Goal: Task Accomplishment & Management: Use online tool/utility

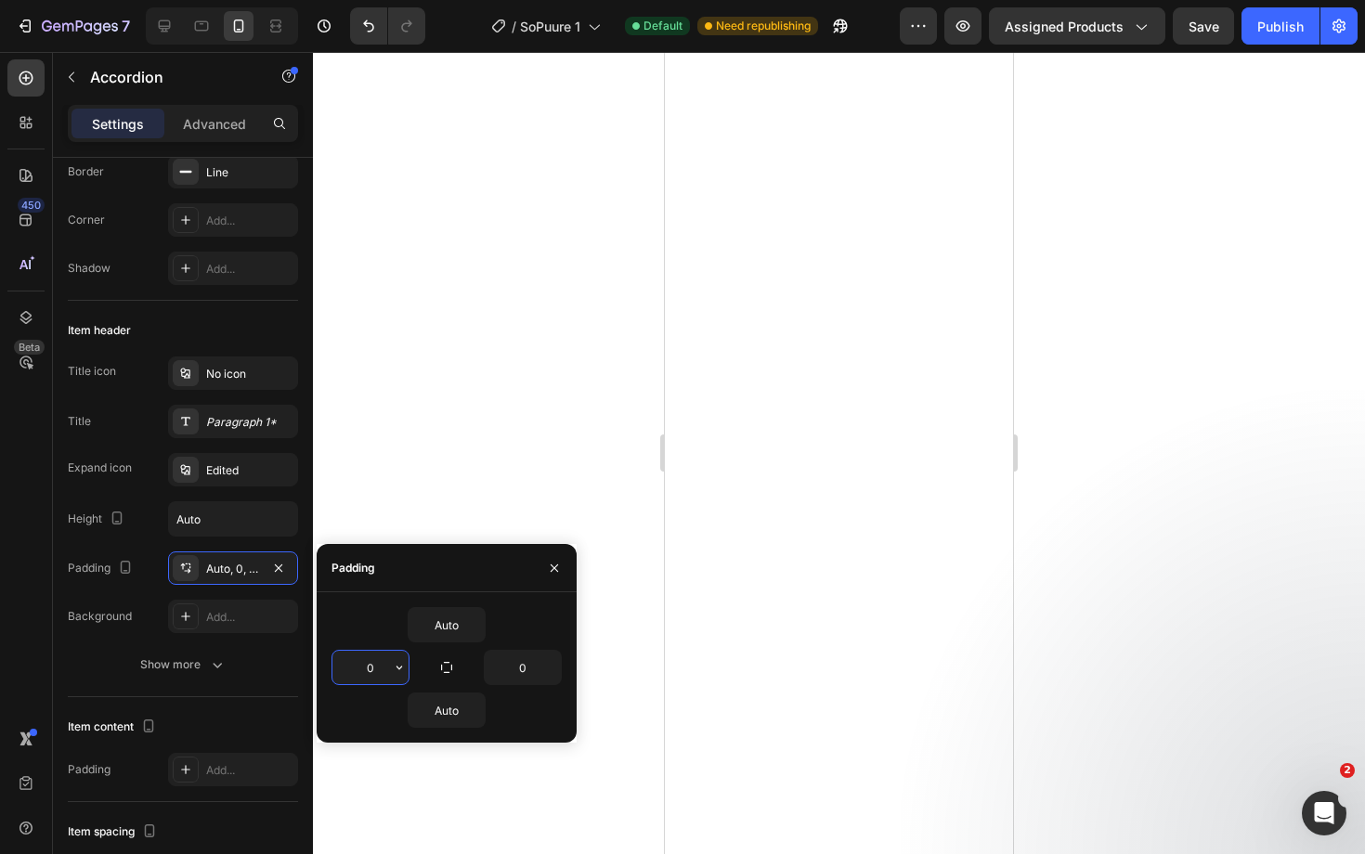
click at [370, 660] on input "0" at bounding box center [370, 667] width 76 height 33
click at [389, 670] on input "0" at bounding box center [370, 667] width 76 height 33
click at [398, 669] on icon "button" at bounding box center [399, 667] width 15 height 15
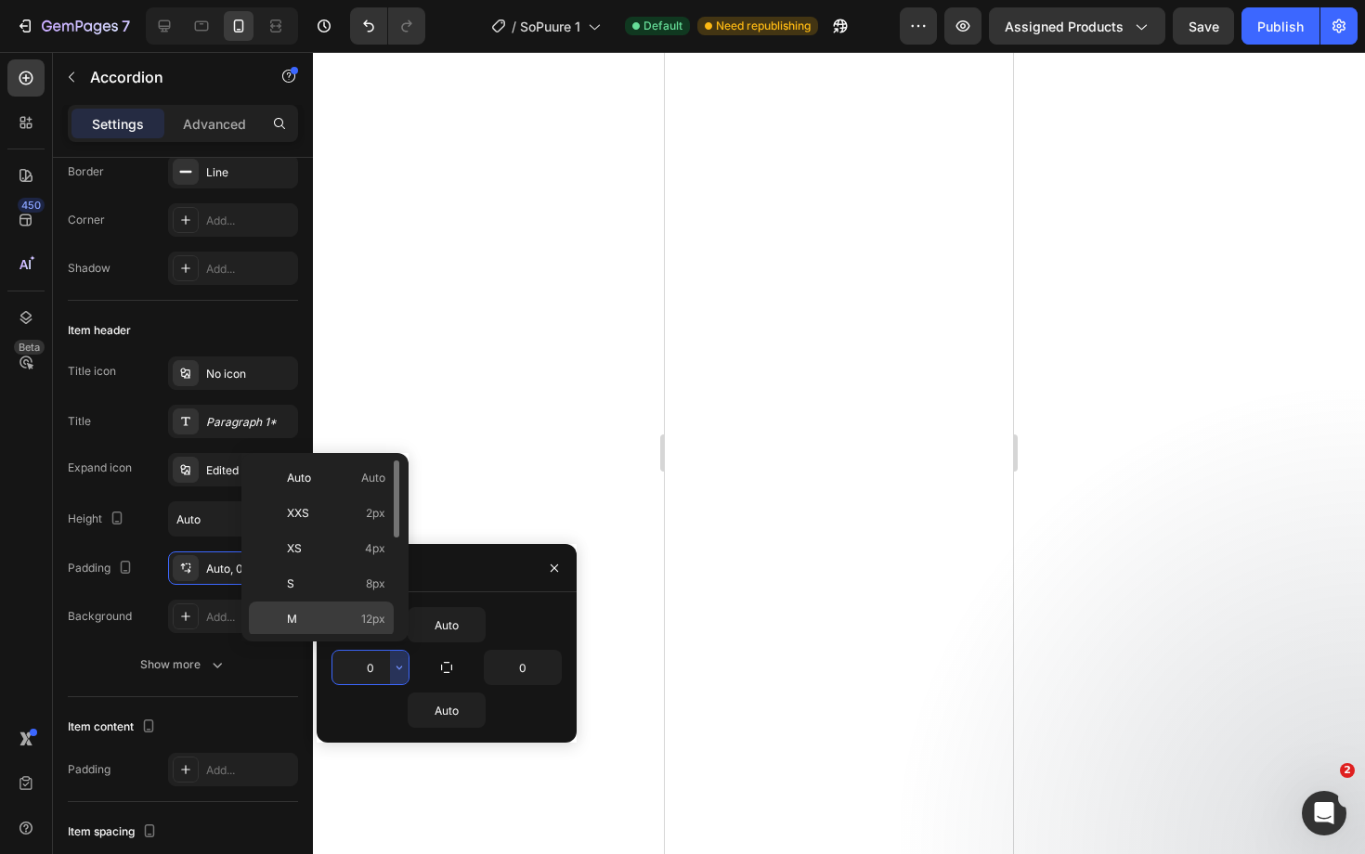
click at [344, 637] on div "M 12px" at bounding box center [321, 654] width 145 height 35
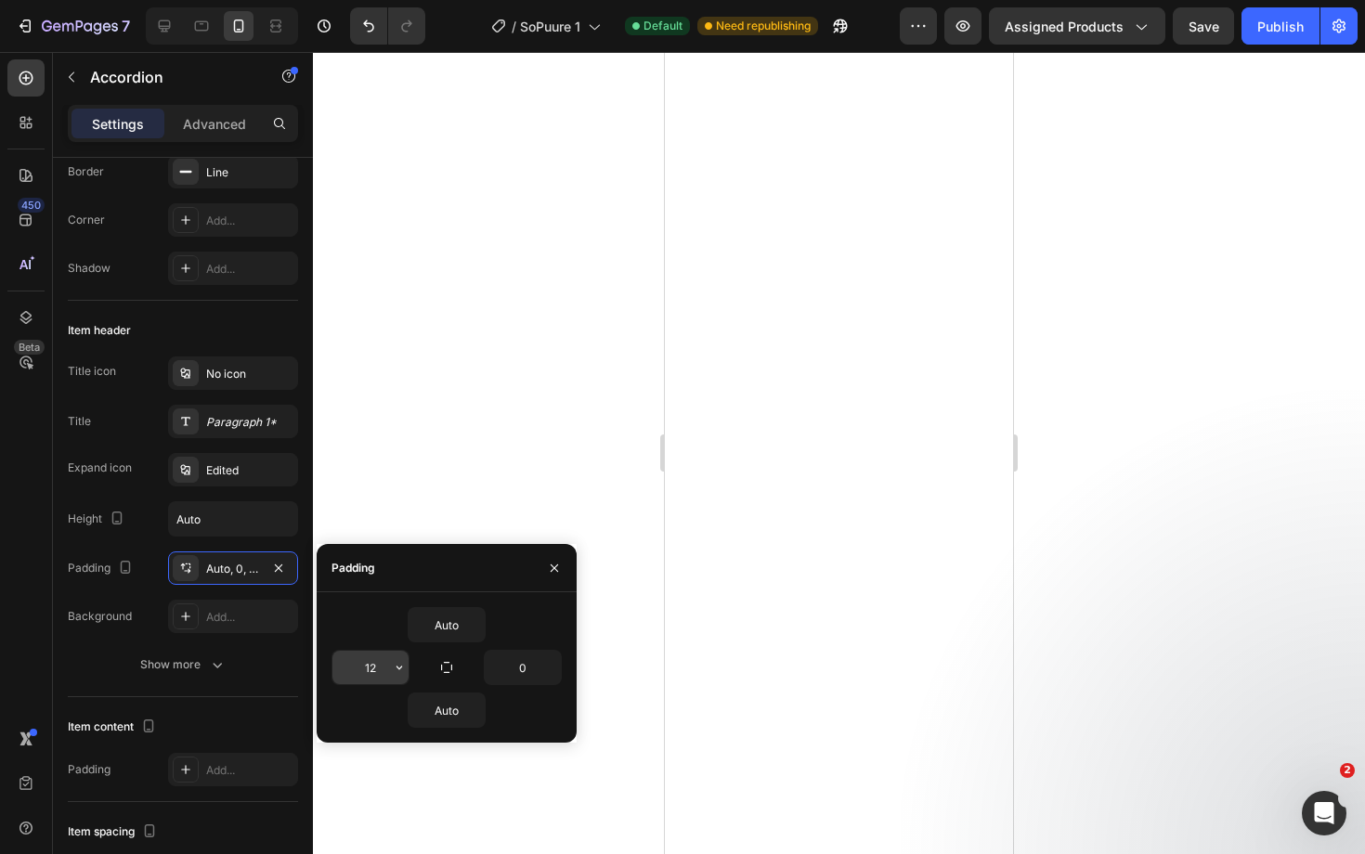
click at [382, 658] on input "12" at bounding box center [370, 667] width 76 height 33
type input "3"
type input "55"
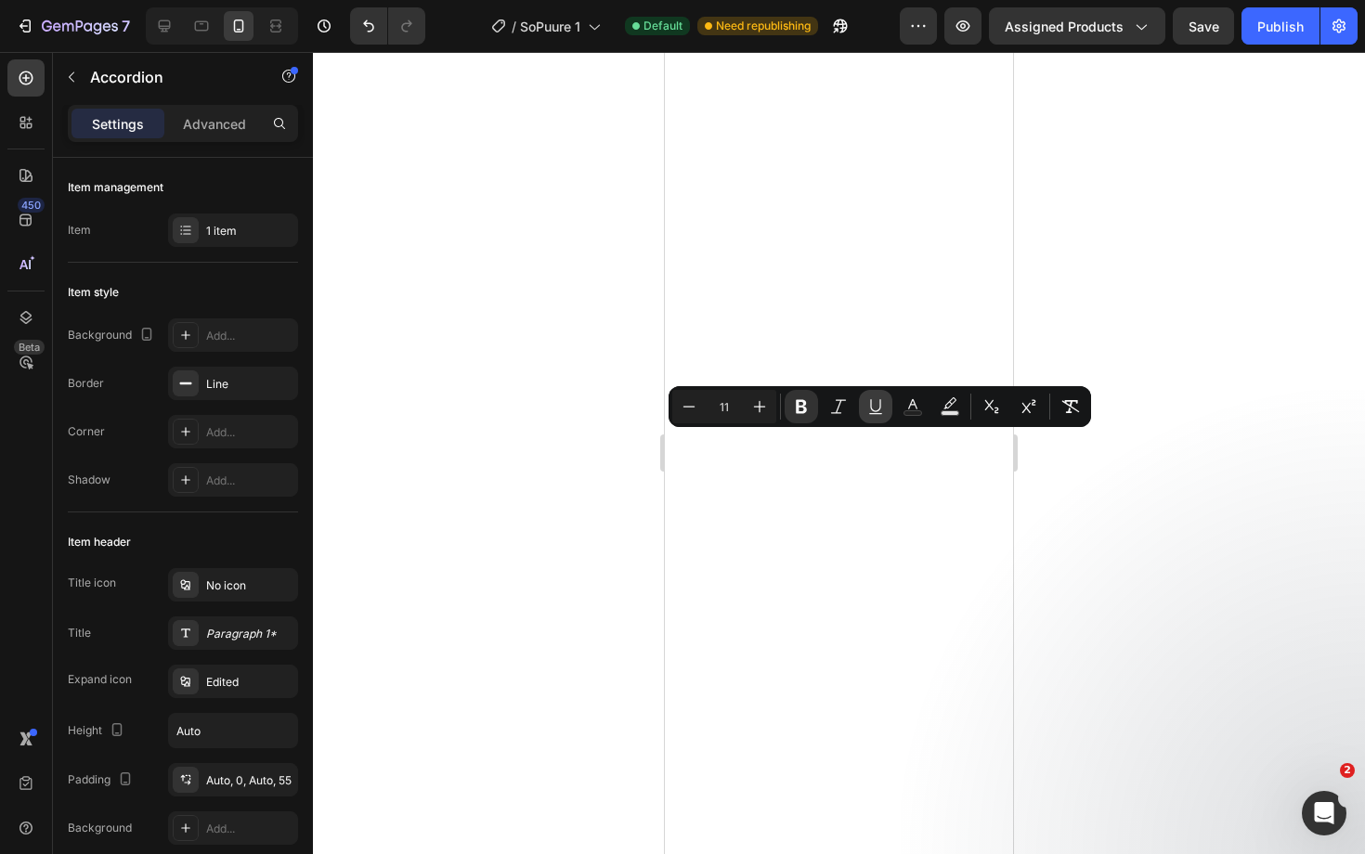
click at [866, 400] on icon "Editor contextual toolbar" at bounding box center [875, 406] width 19 height 19
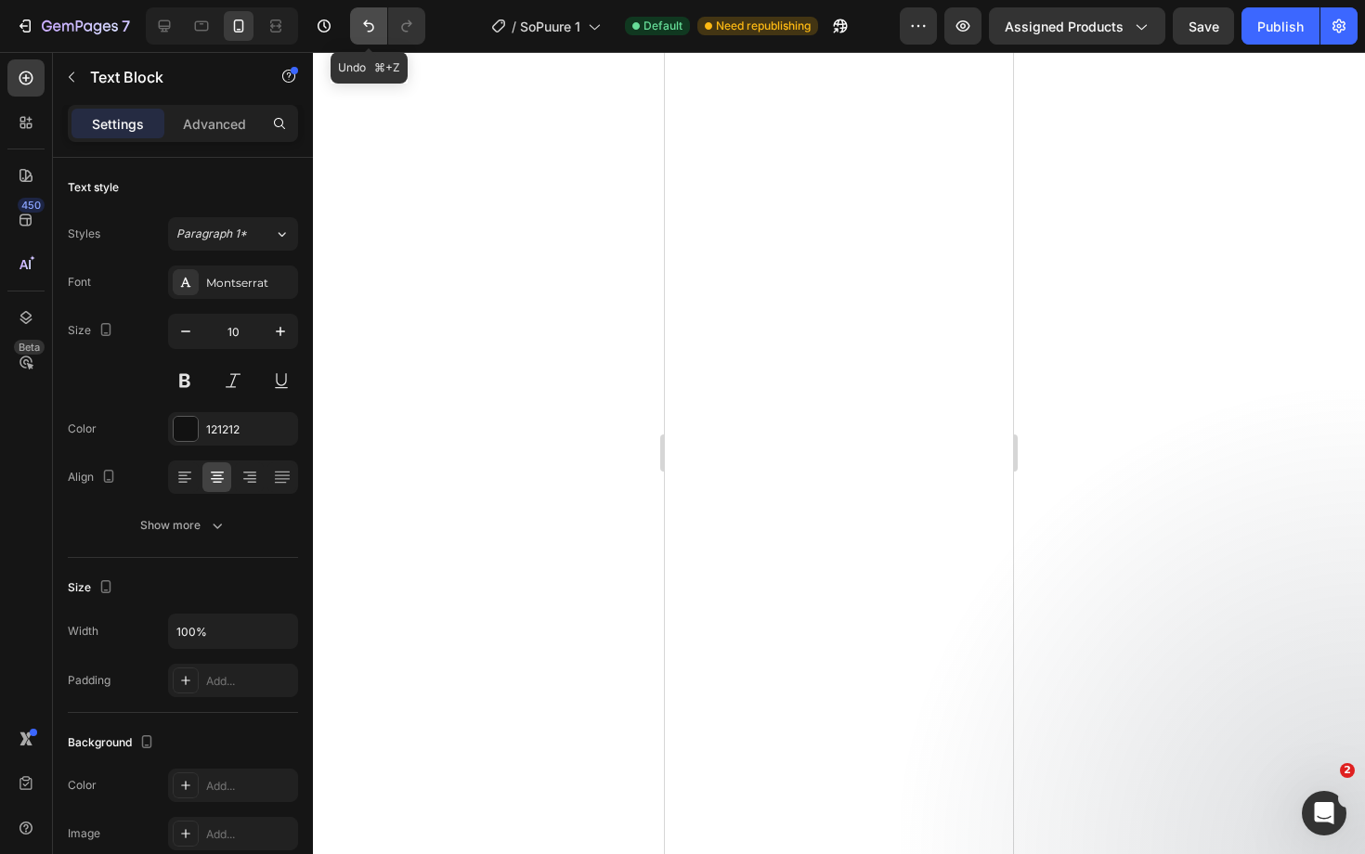
click at [370, 20] on icon "Undo/Redo" at bounding box center [368, 26] width 19 height 19
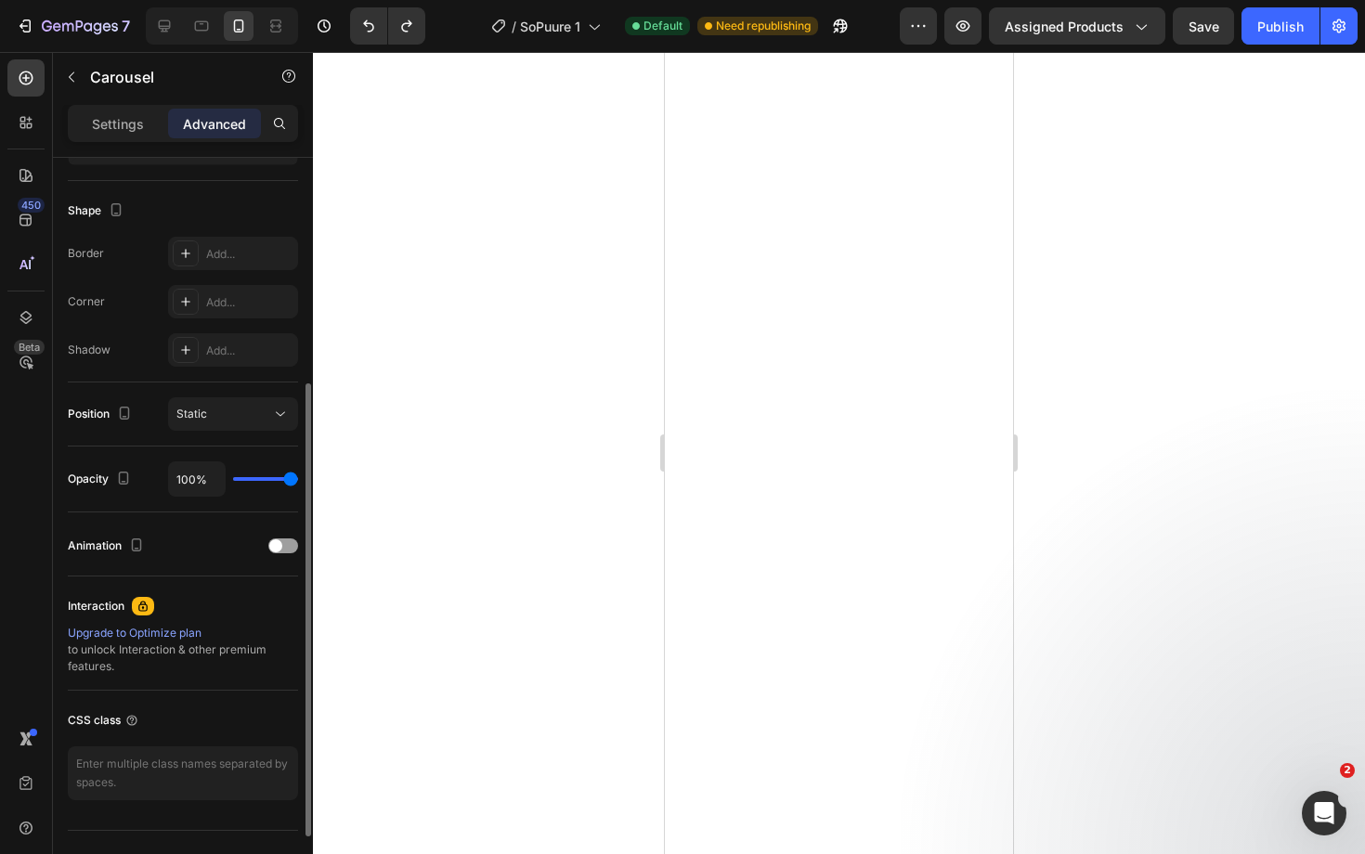
scroll to position [489, 0]
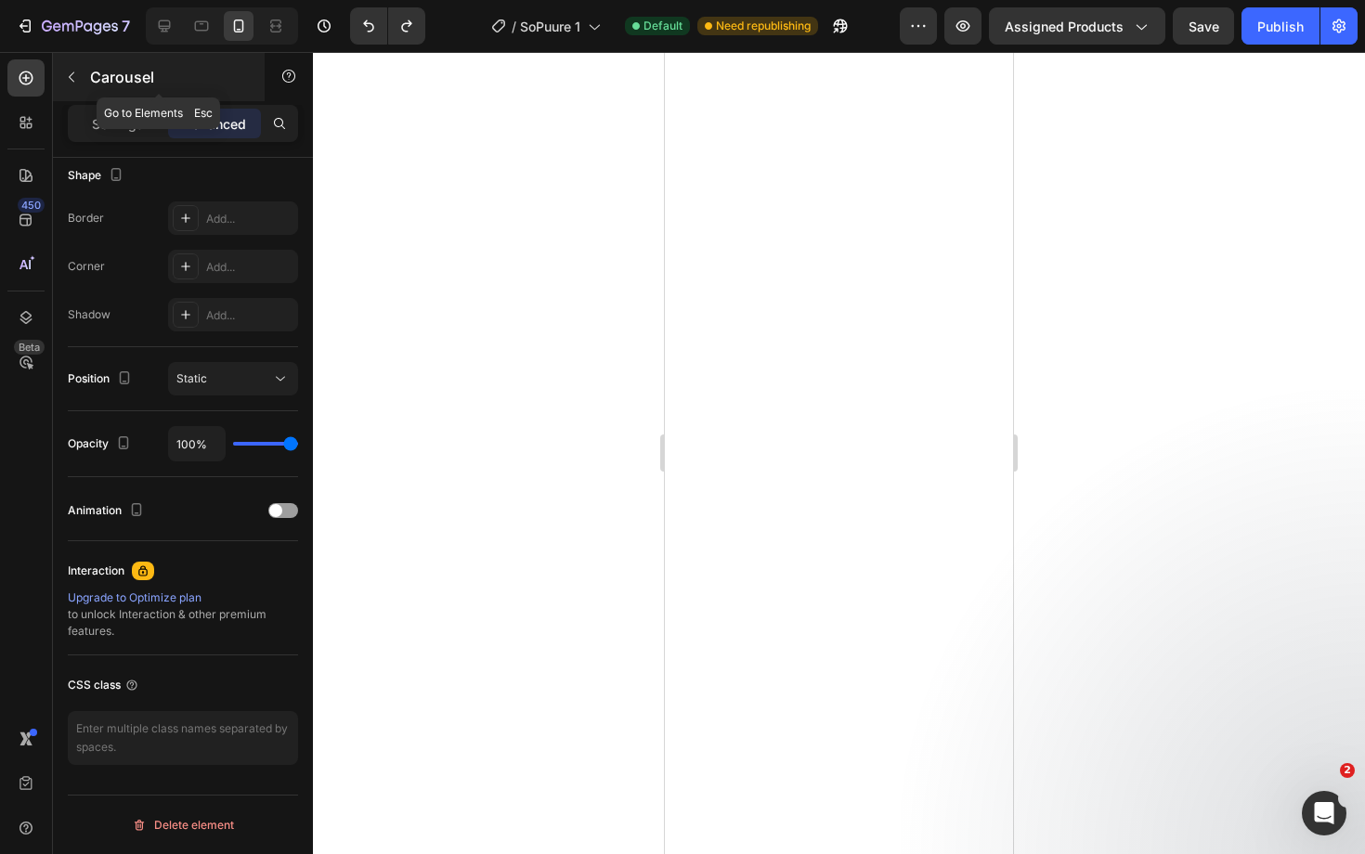
click at [77, 77] on icon "button" at bounding box center [71, 77] width 15 height 15
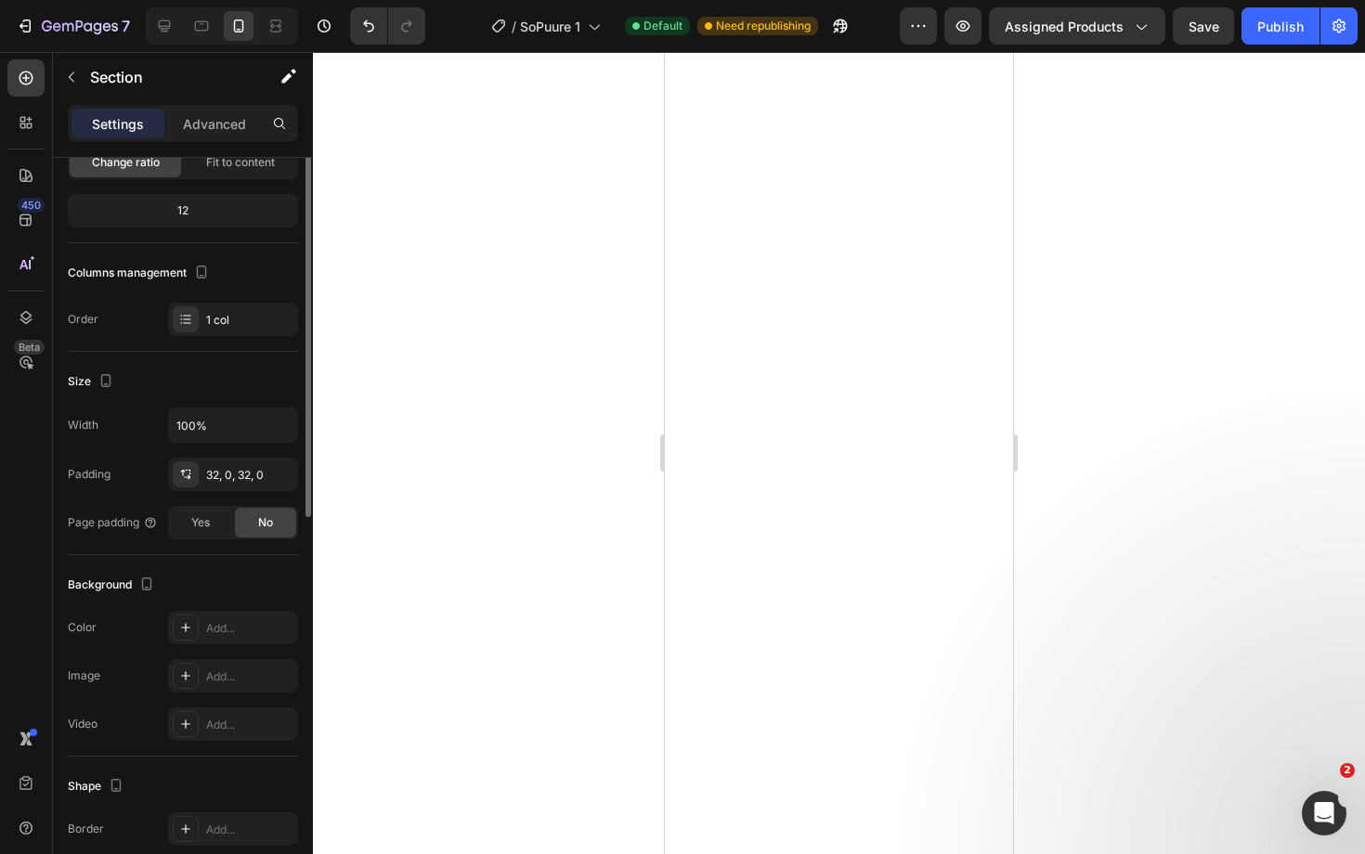
scroll to position [0, 0]
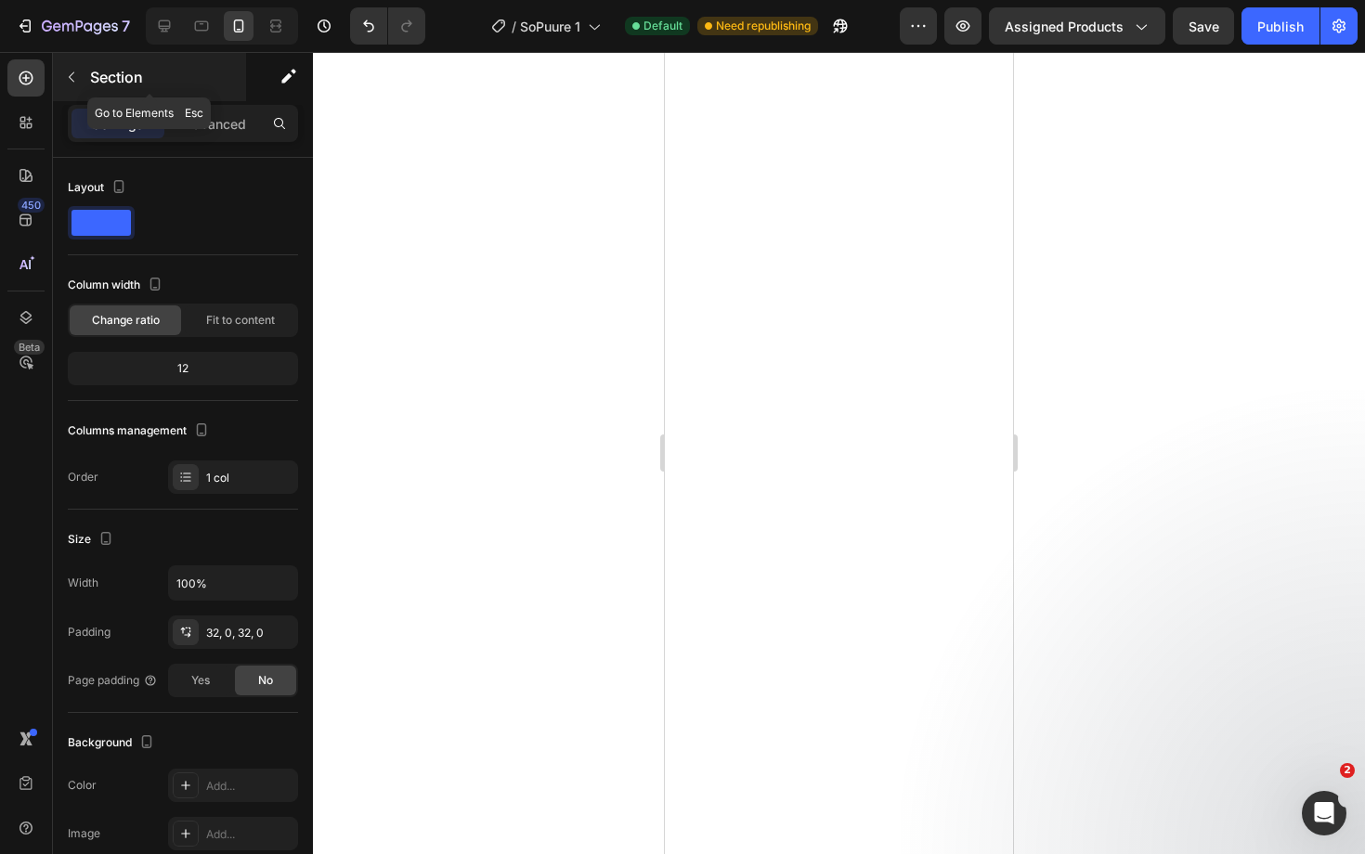
click at [80, 76] on button "button" at bounding box center [72, 77] width 30 height 30
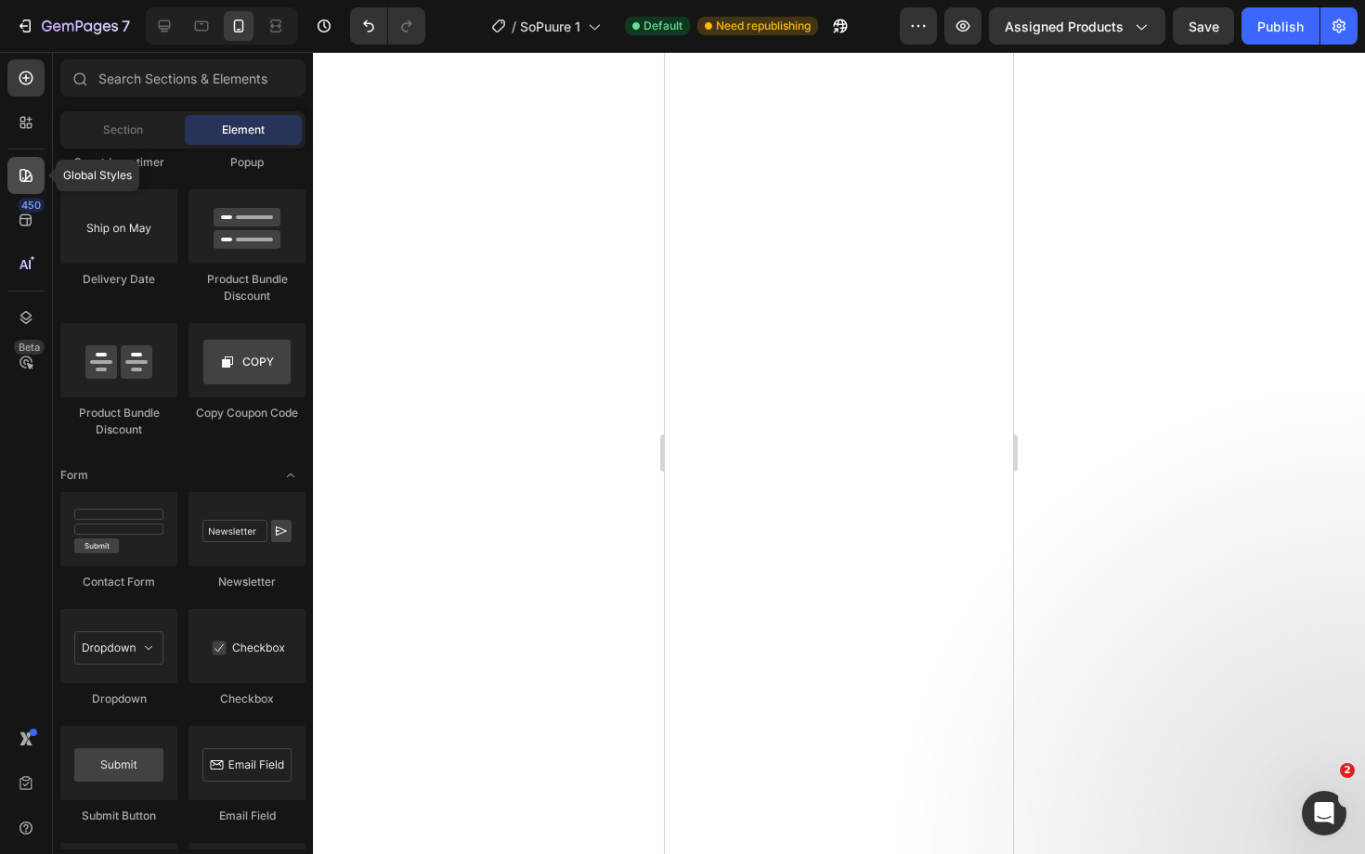
click at [18, 169] on icon at bounding box center [26, 175] width 19 height 19
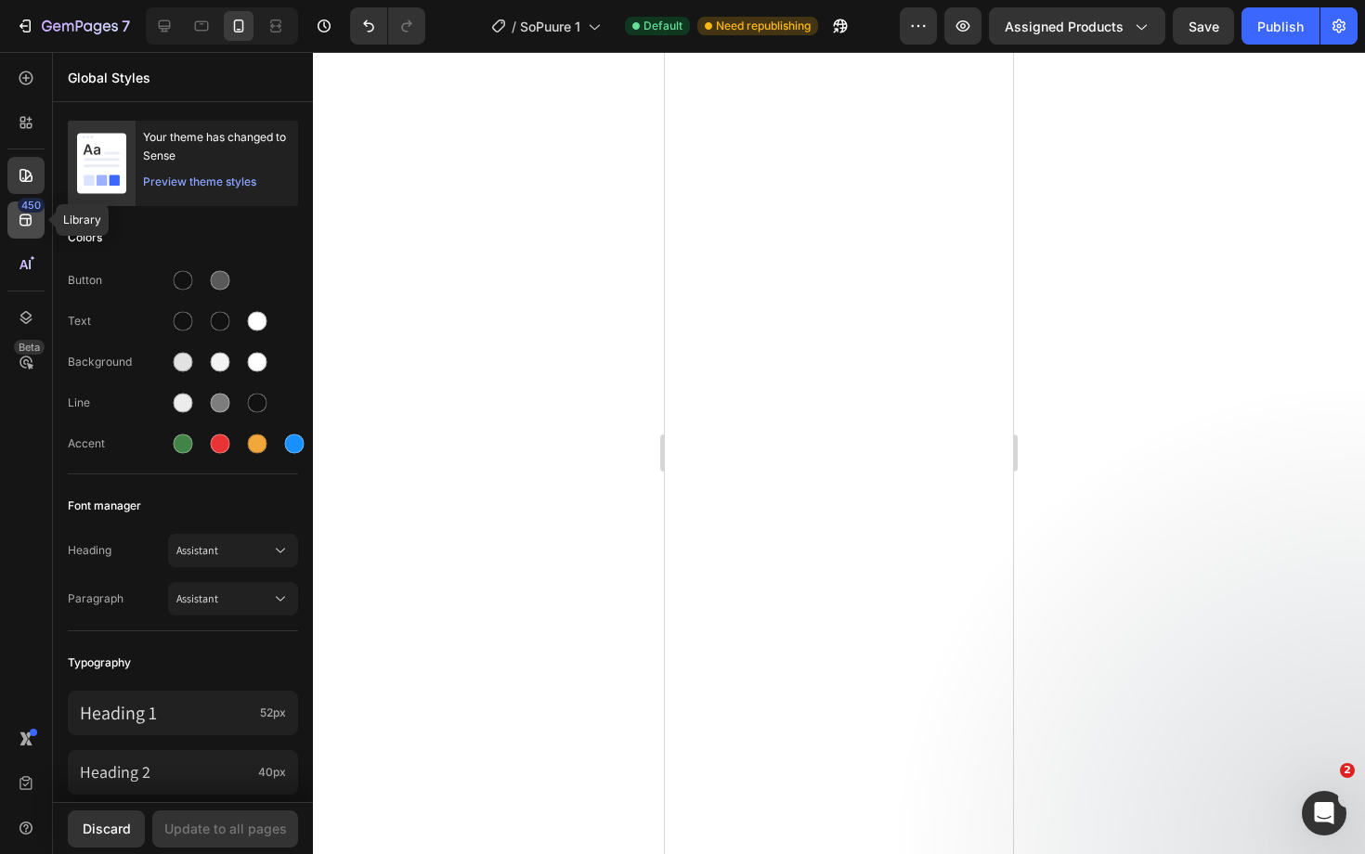
click at [23, 227] on icon at bounding box center [26, 220] width 19 height 19
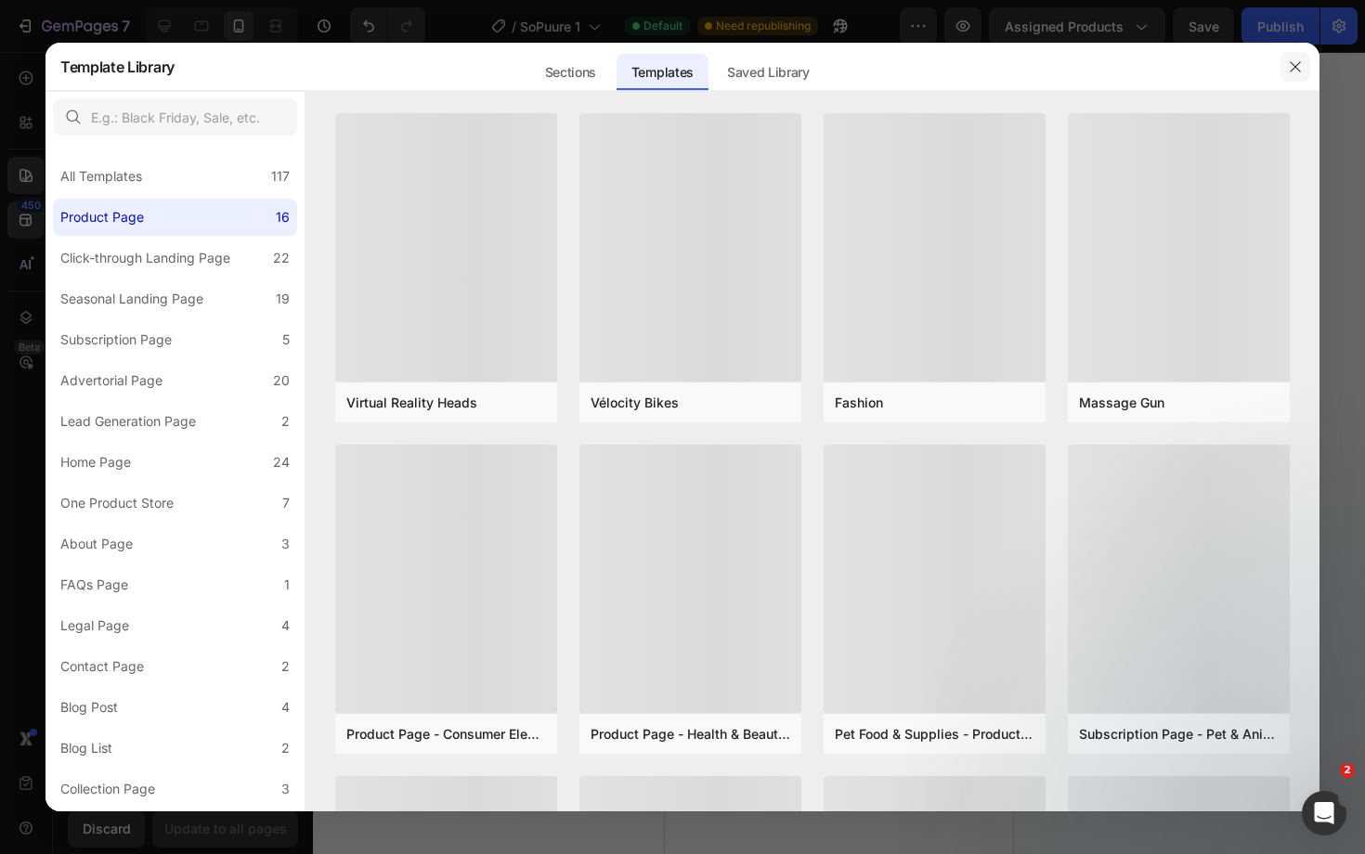
click at [1305, 62] on button "button" at bounding box center [1295, 67] width 30 height 30
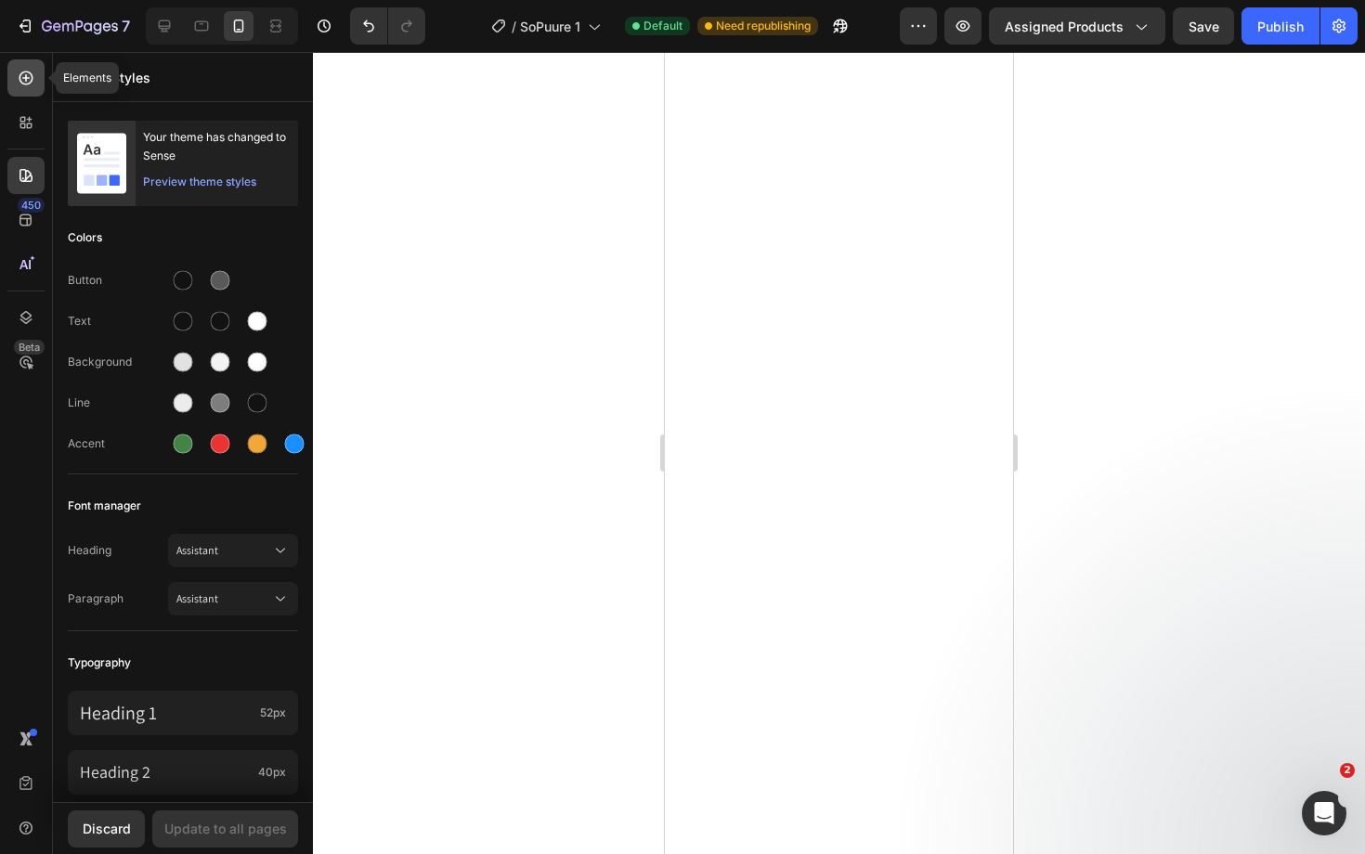
click at [29, 76] on icon at bounding box center [26, 78] width 19 height 19
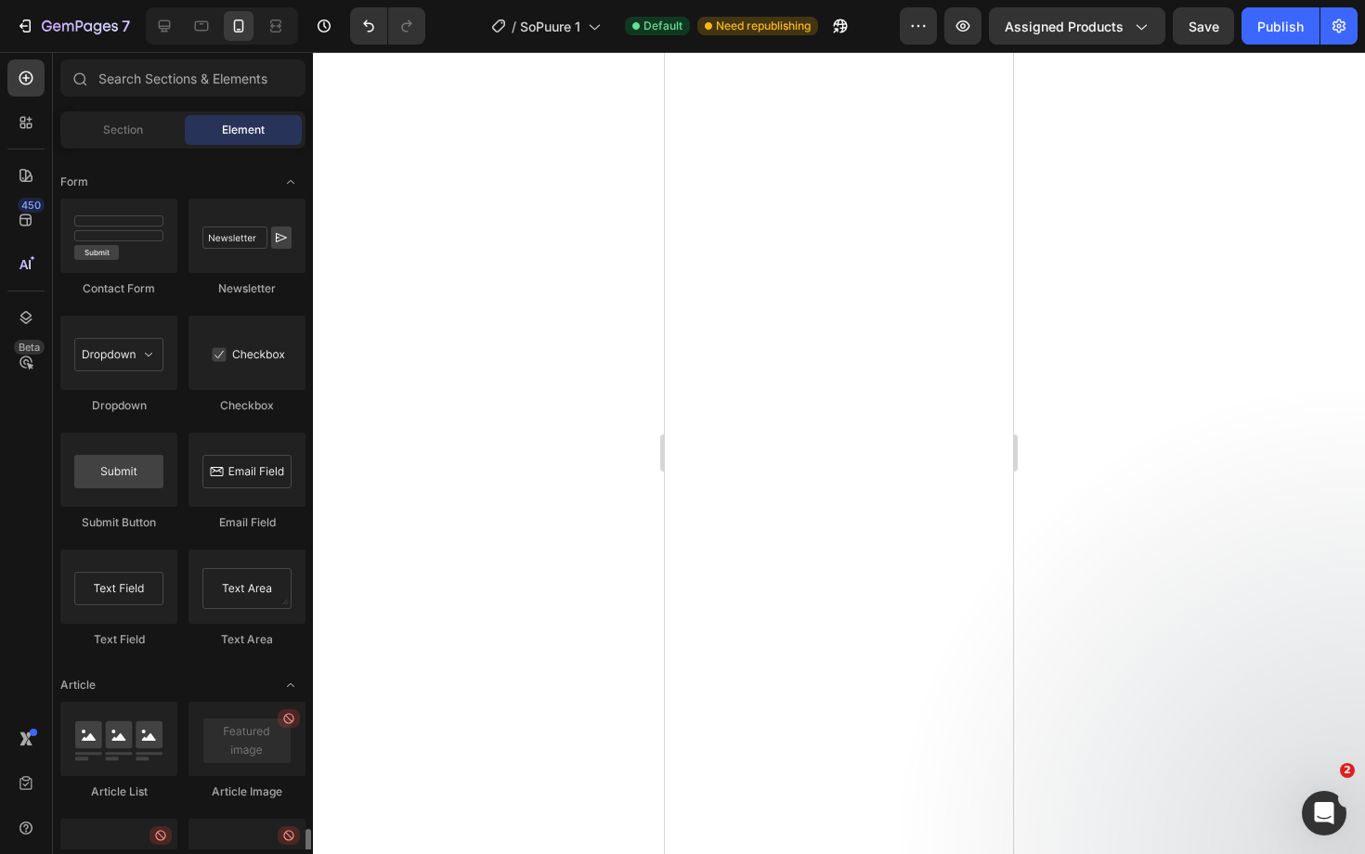
scroll to position [4461, 0]
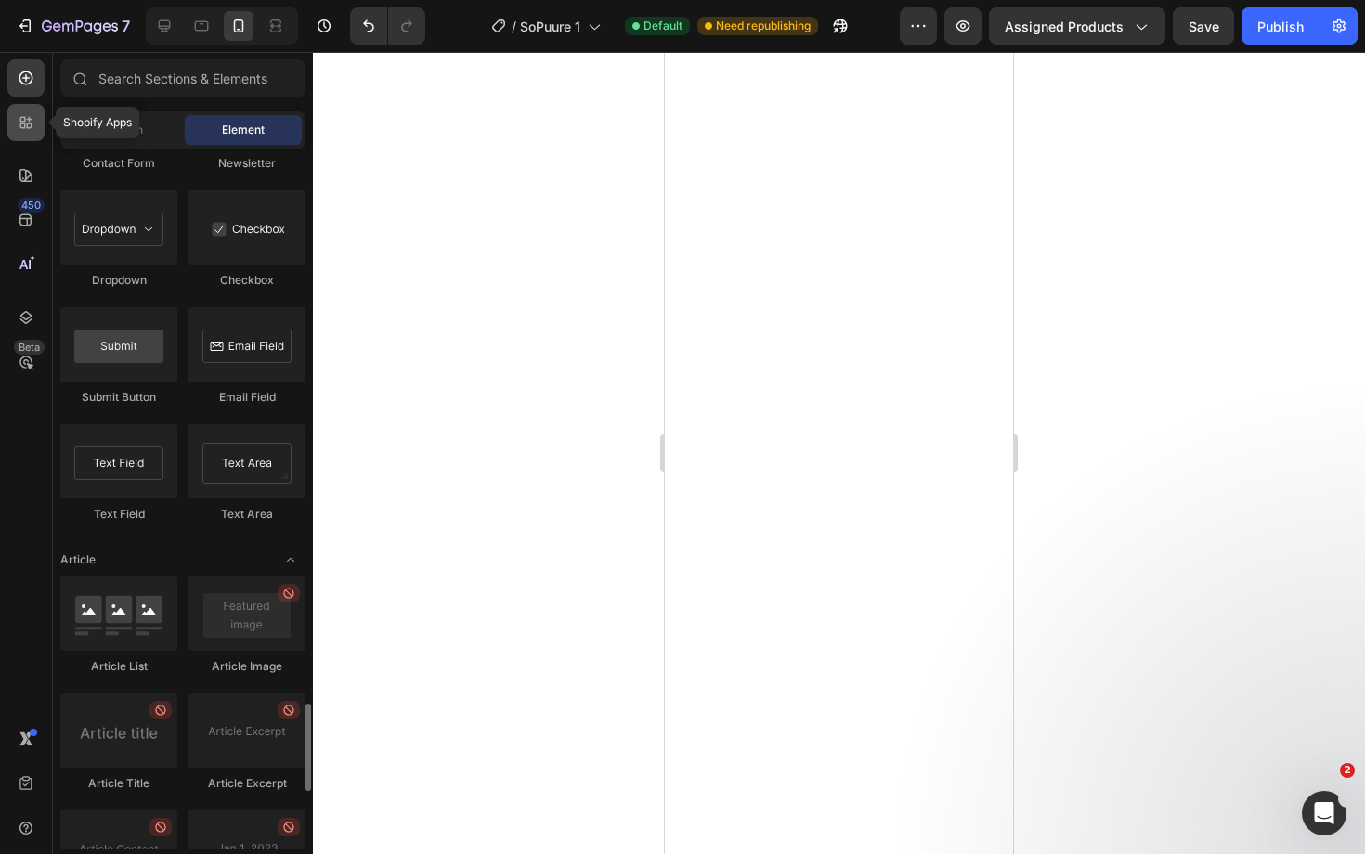
click at [27, 125] on icon at bounding box center [30, 126] width 6 height 6
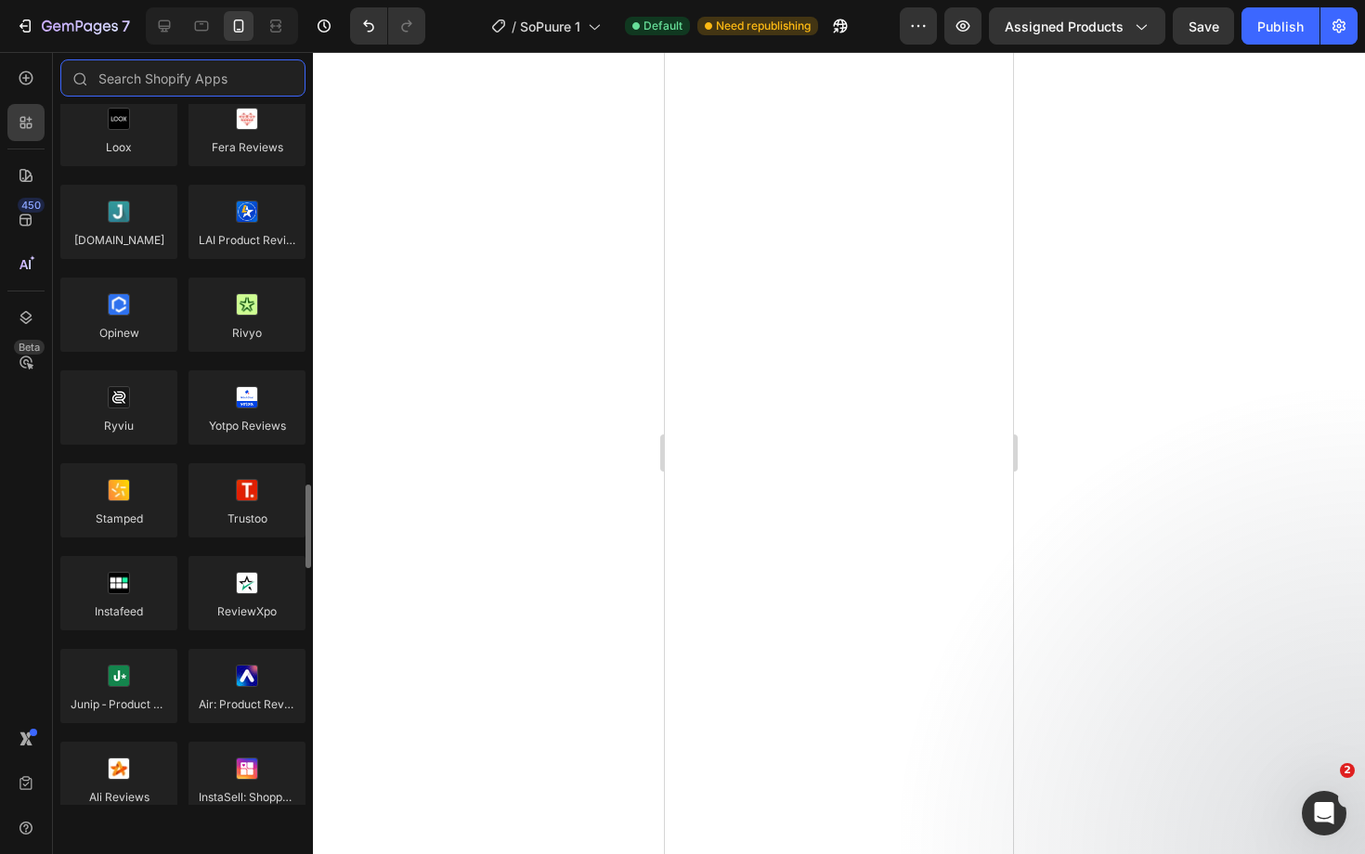
scroll to position [0, 0]
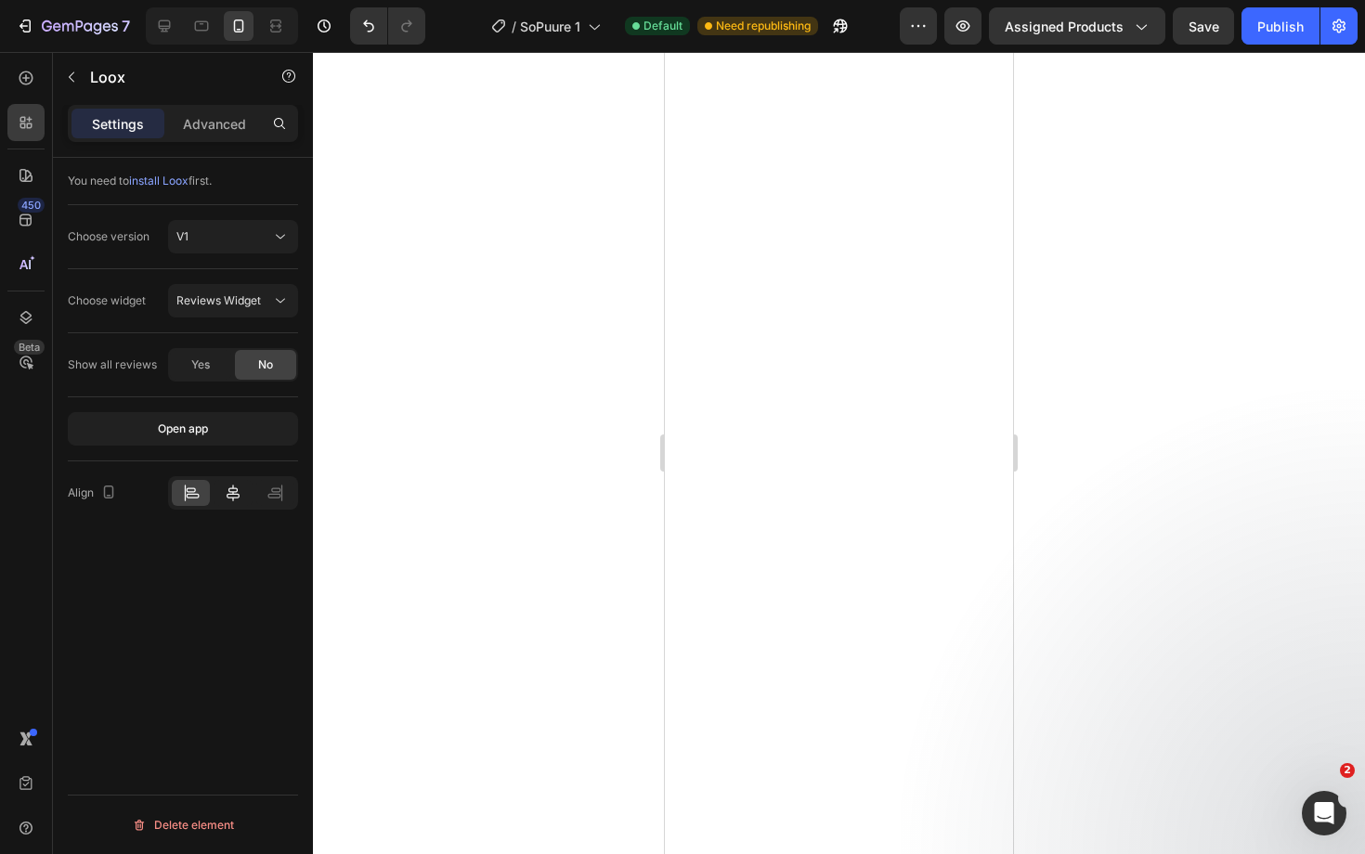
click at [240, 499] on icon at bounding box center [233, 493] width 19 height 19
click at [222, 434] on button "Open app" at bounding box center [183, 428] width 230 height 33
click at [209, 372] on span "Yes" at bounding box center [200, 365] width 19 height 17
click at [255, 297] on span "Reviews Widget" at bounding box center [218, 300] width 84 height 14
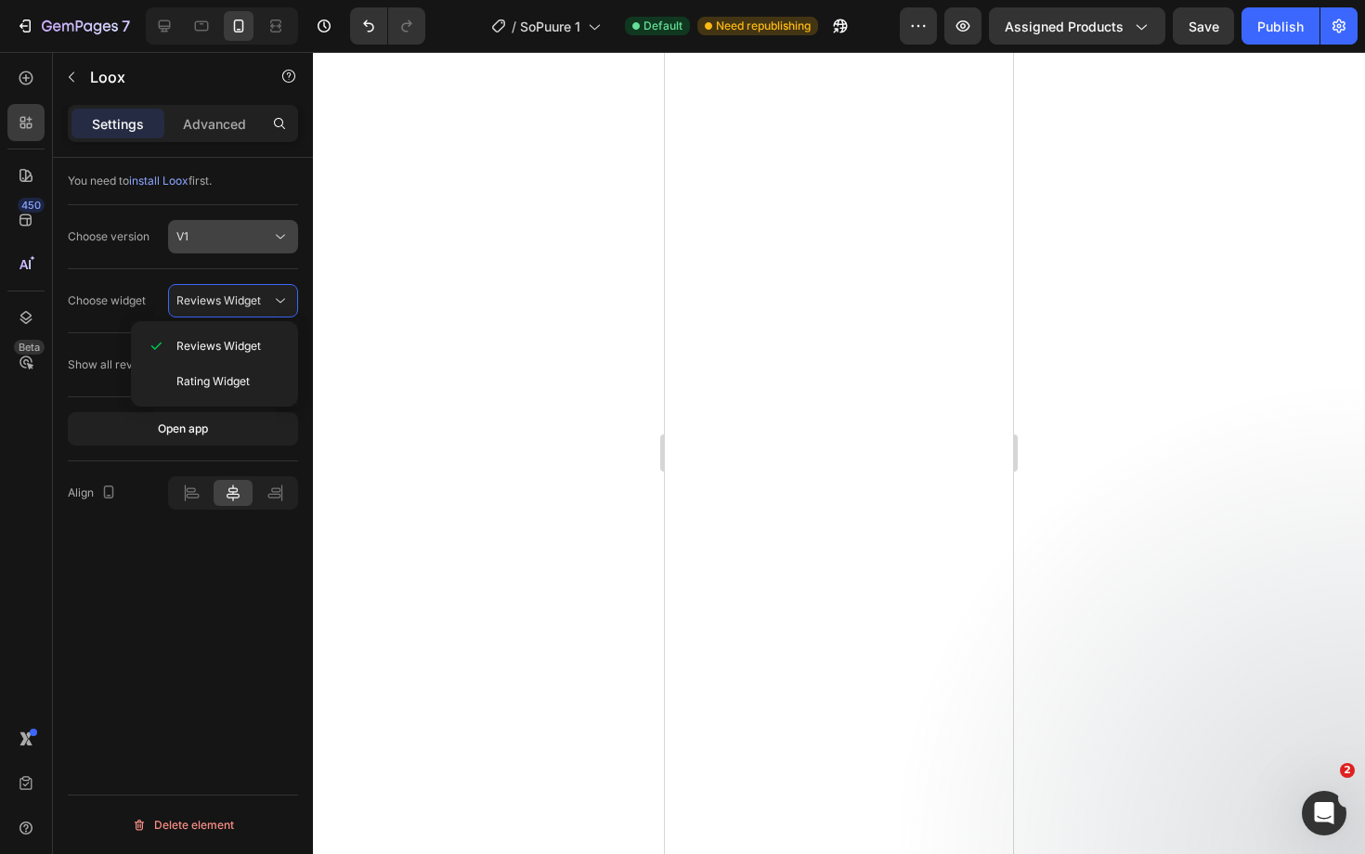
click at [272, 242] on icon at bounding box center [280, 236] width 19 height 19
click at [114, 297] on div "Choose widget" at bounding box center [107, 300] width 78 height 17
click at [239, 292] on span "Reviews Widget" at bounding box center [218, 300] width 84 height 17
click at [97, 333] on div "Show all reviews Yes No" at bounding box center [183, 365] width 230 height 64
click at [241, 228] on div "V1" at bounding box center [223, 236] width 95 height 17
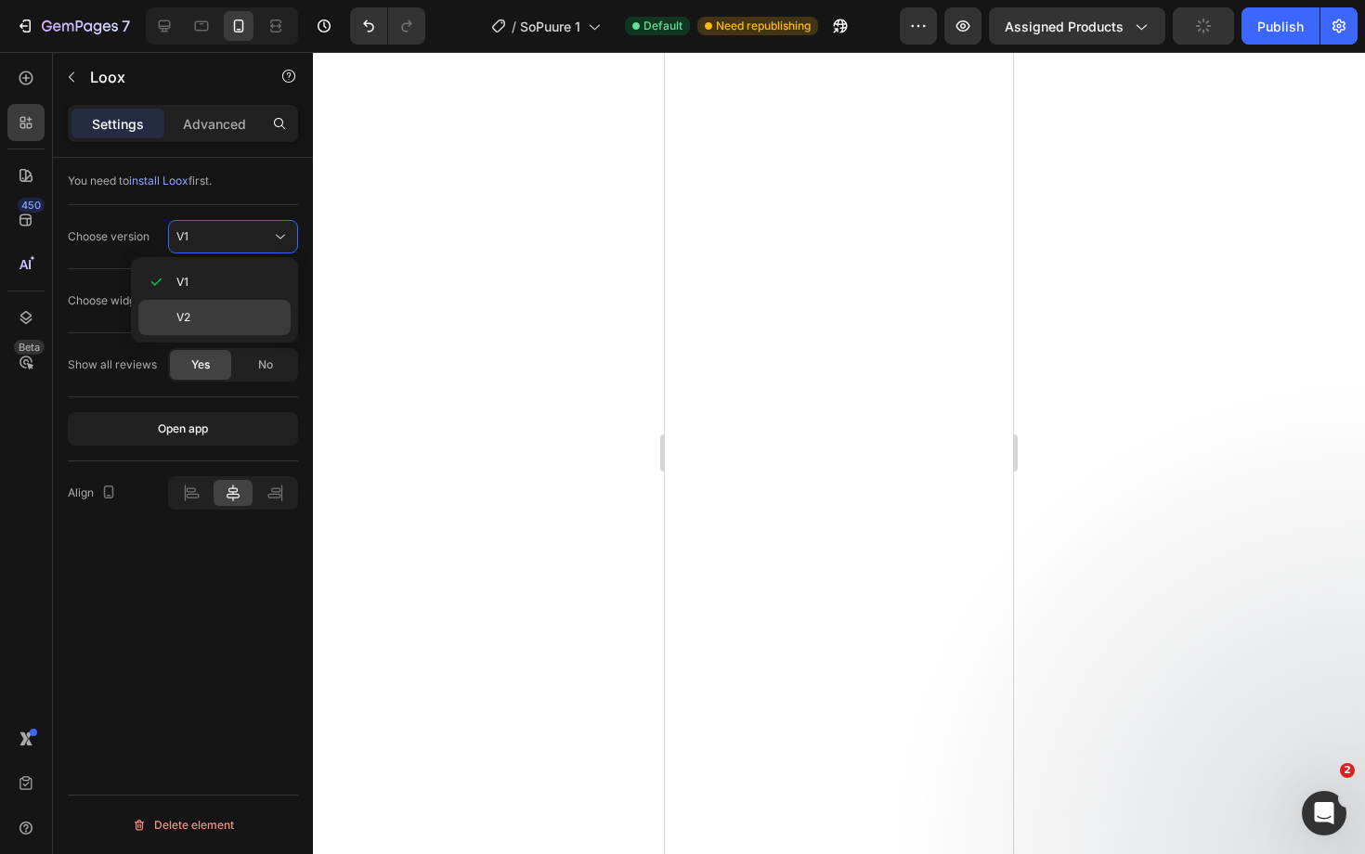
click at [198, 313] on p "V2" at bounding box center [229, 317] width 106 height 17
click at [259, 303] on div "Cards Carousel" at bounding box center [223, 300] width 95 height 17
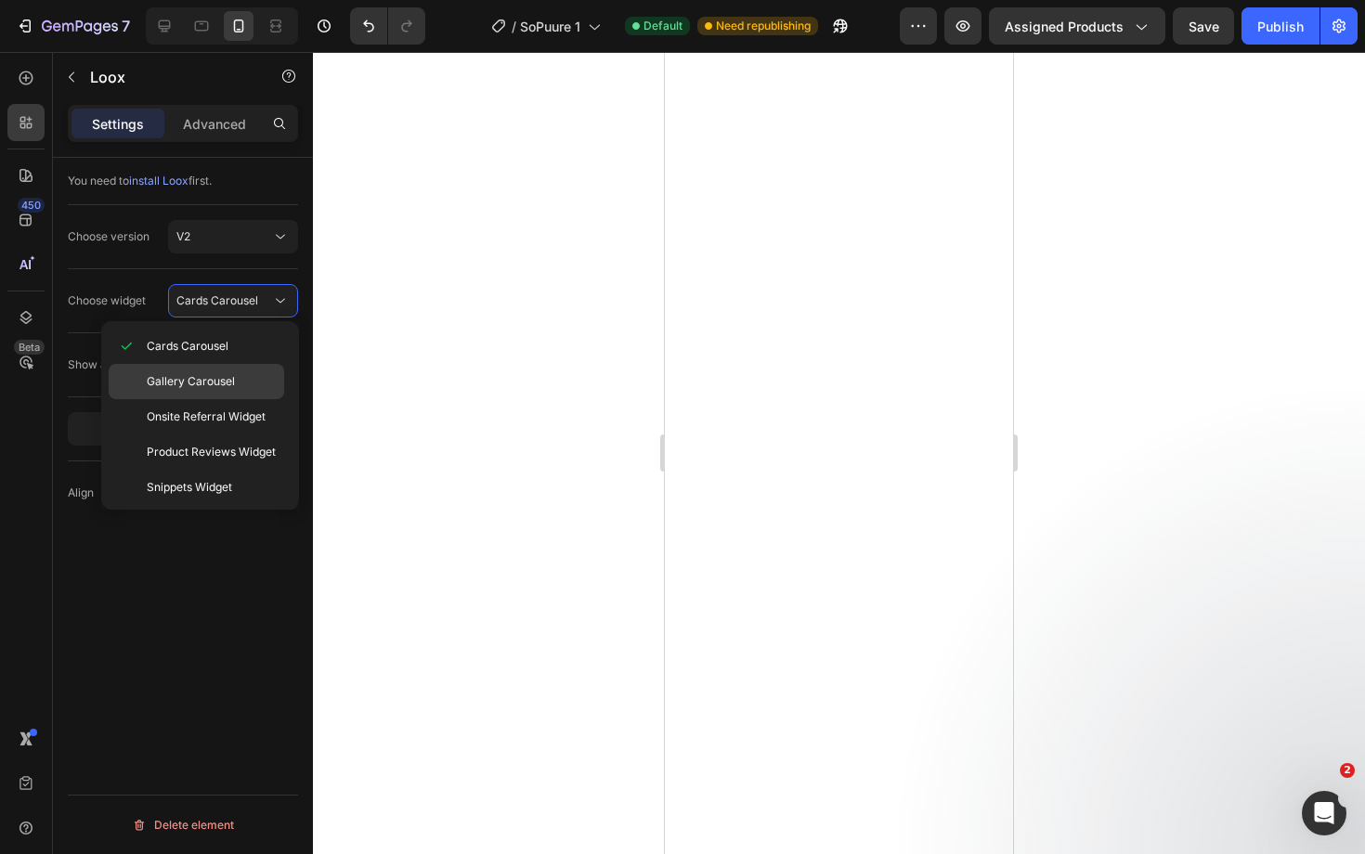
click at [239, 386] on p "Gallery Carousel" at bounding box center [211, 381] width 129 height 17
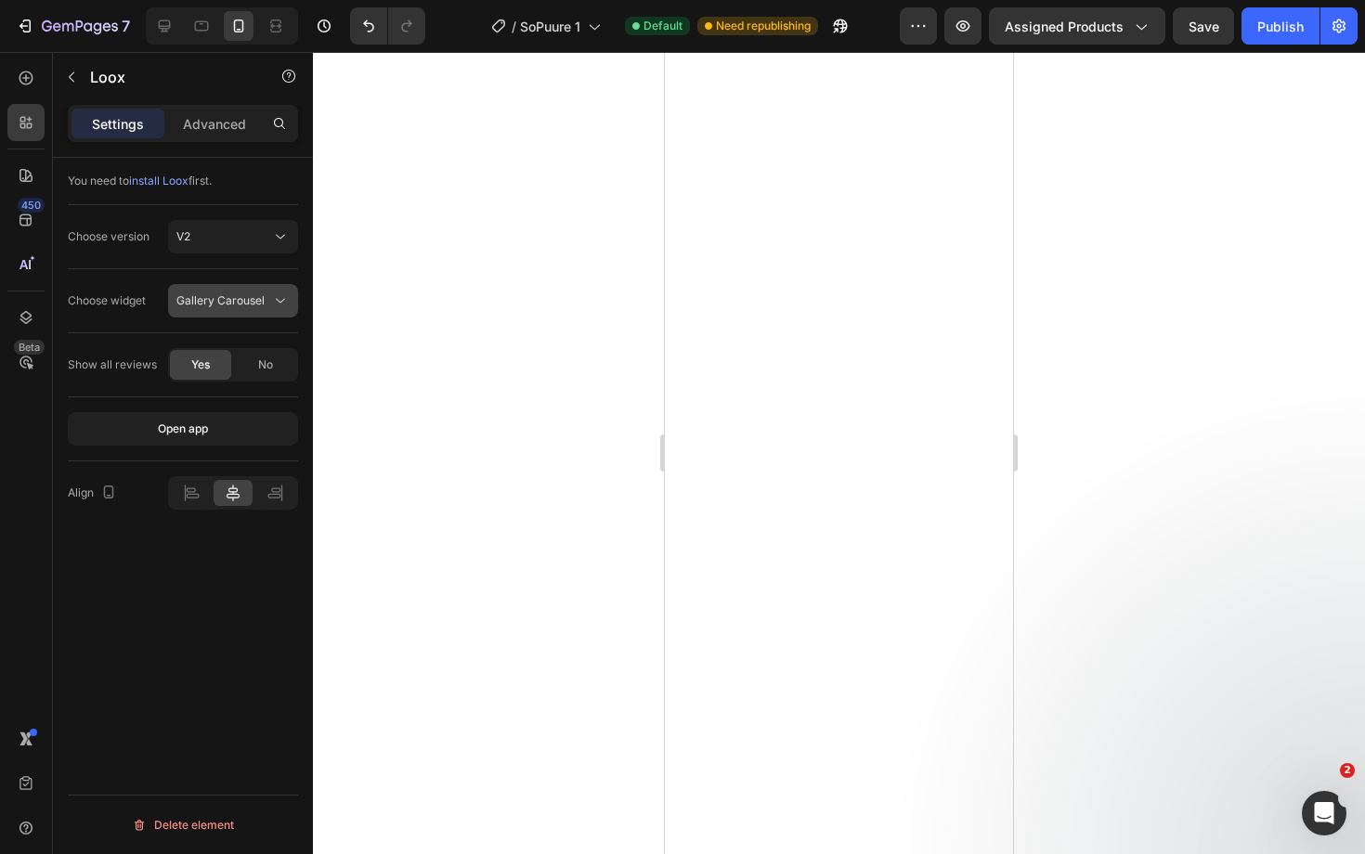
click at [270, 300] on div "Gallery Carousel" at bounding box center [223, 300] width 95 height 17
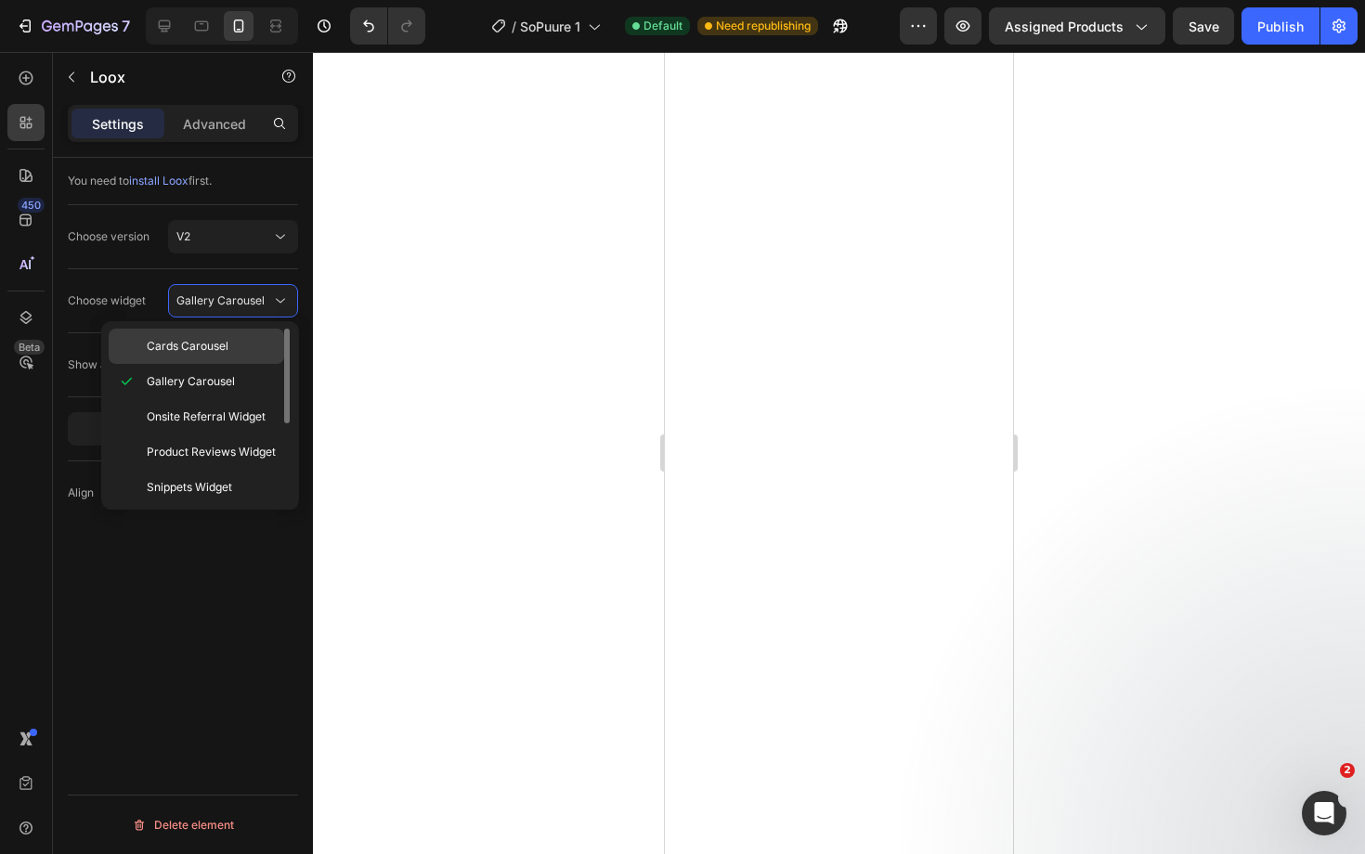
click at [222, 352] on span "Cards Carousel" at bounding box center [188, 346] width 82 height 17
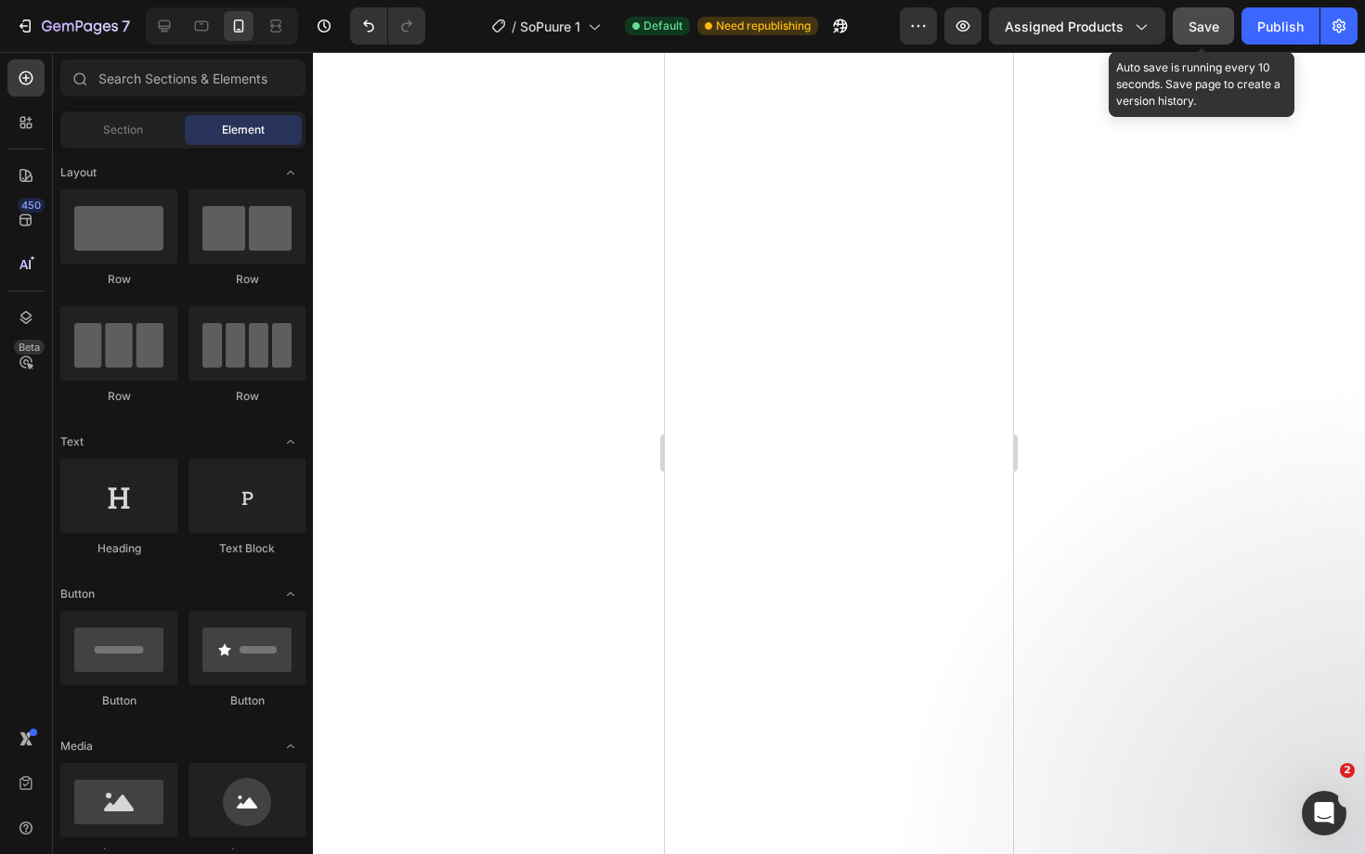
click at [1209, 32] on span "Save" at bounding box center [1203, 27] width 31 height 16
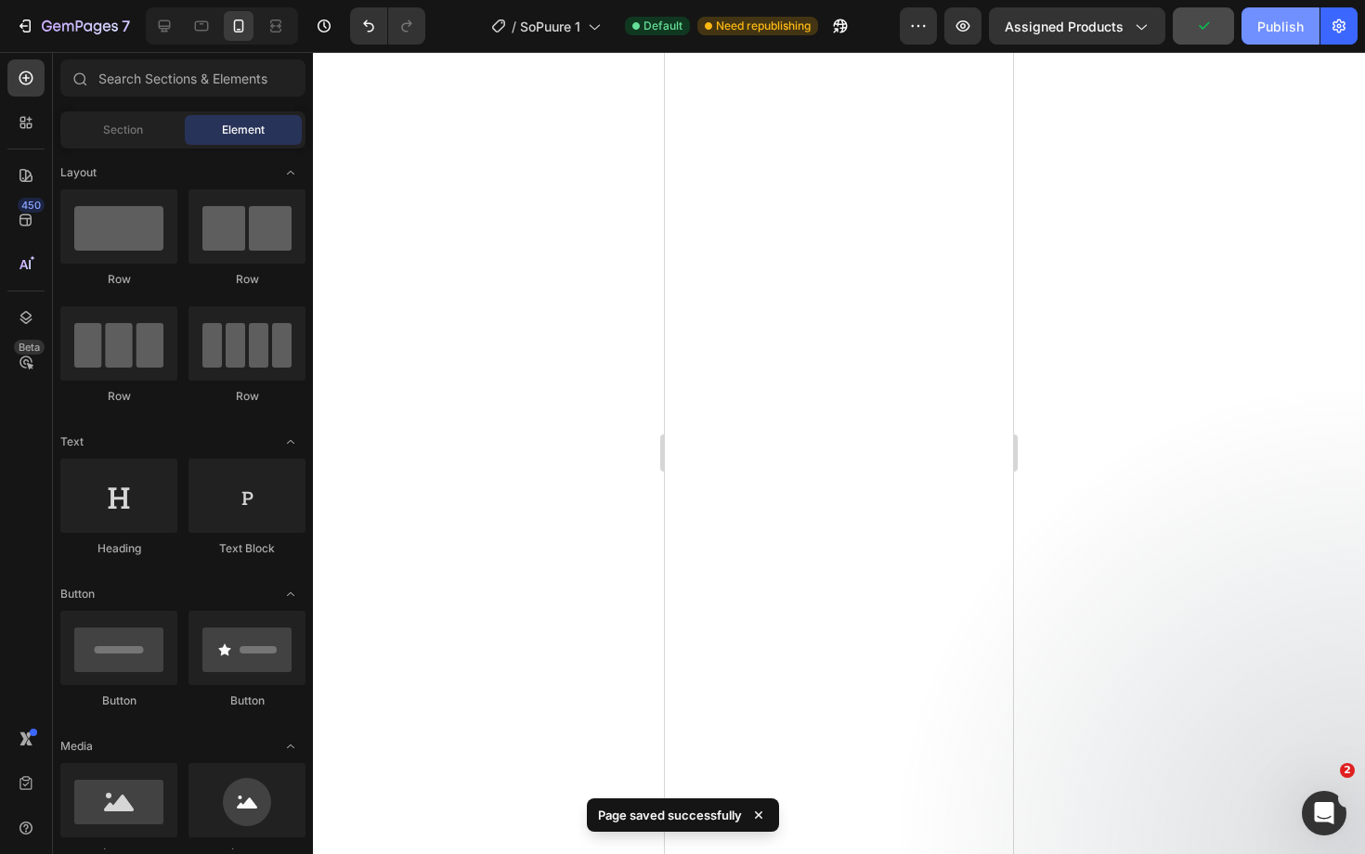
click at [1291, 36] on button "Publish" at bounding box center [1280, 25] width 78 height 37
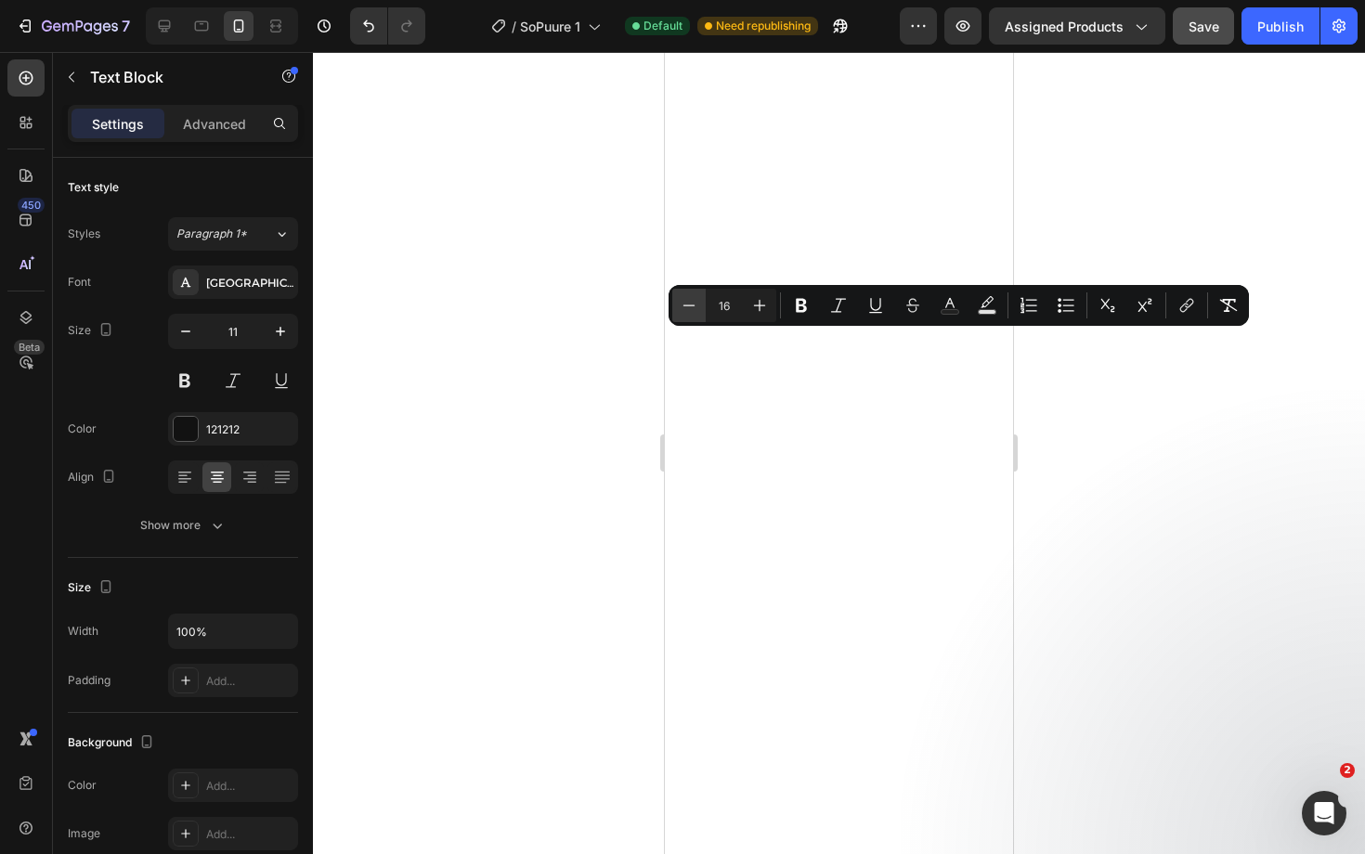
click at [690, 305] on icon "Editor contextual toolbar" at bounding box center [689, 305] width 19 height 19
type input "15"
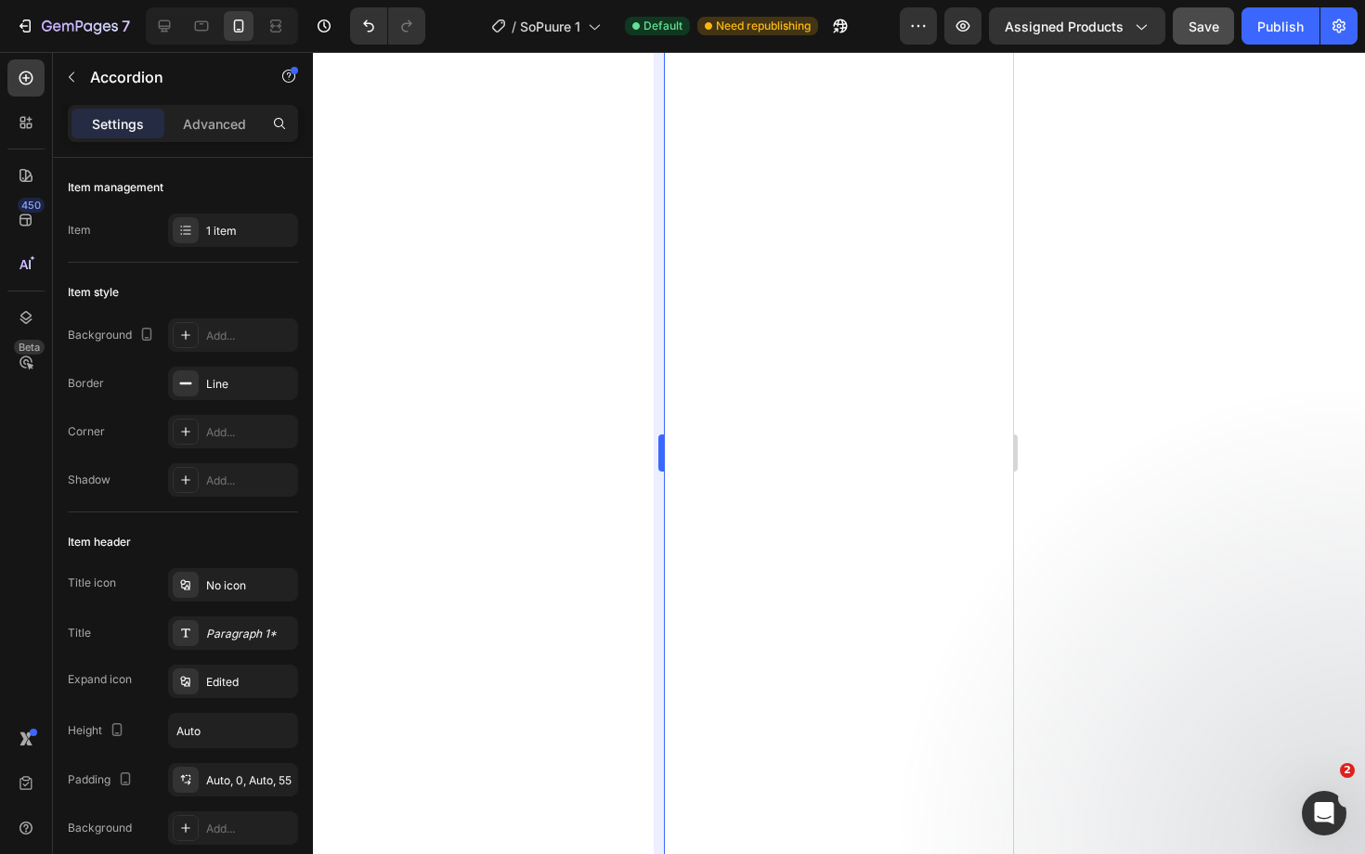
type input "100%"
type input "100"
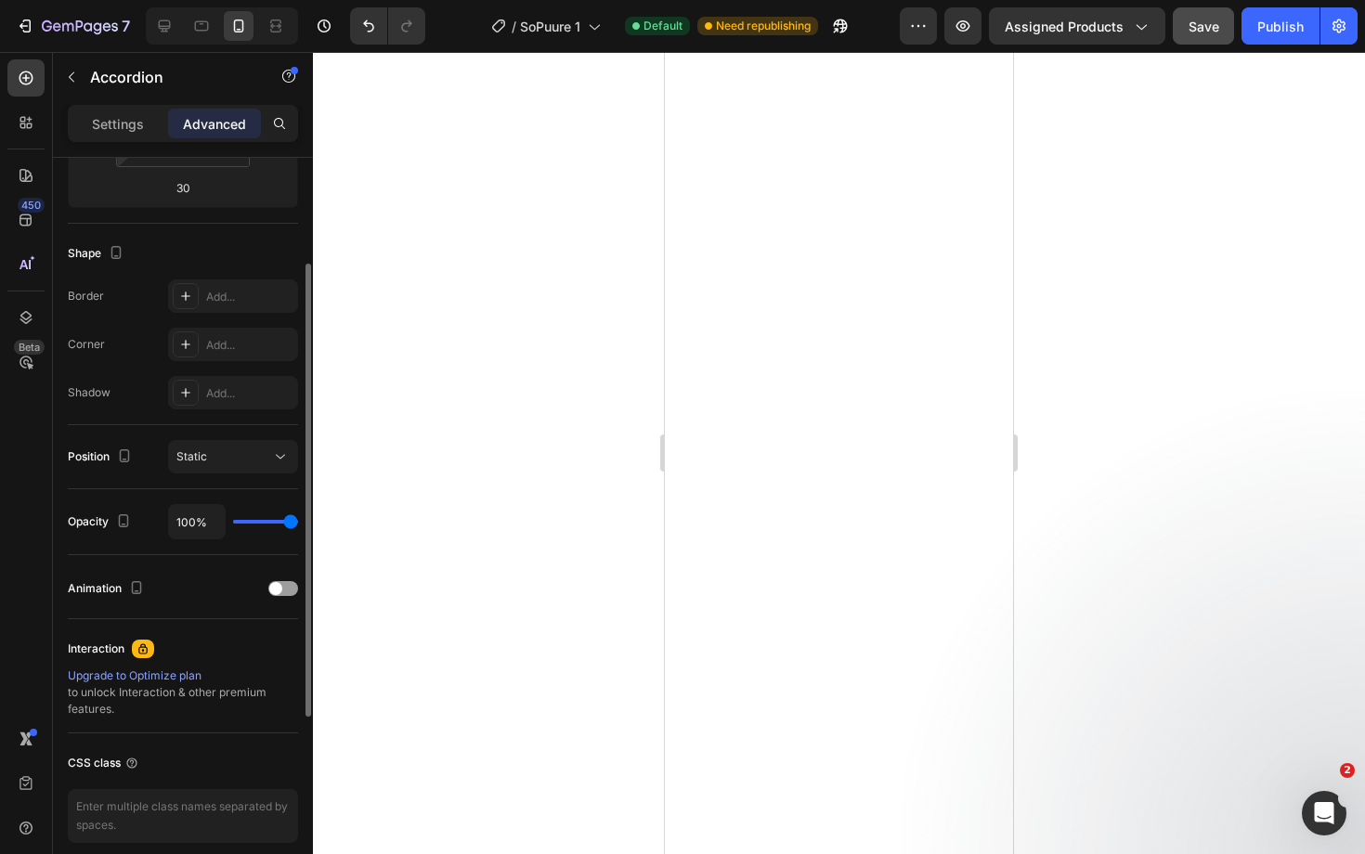
scroll to position [436, 0]
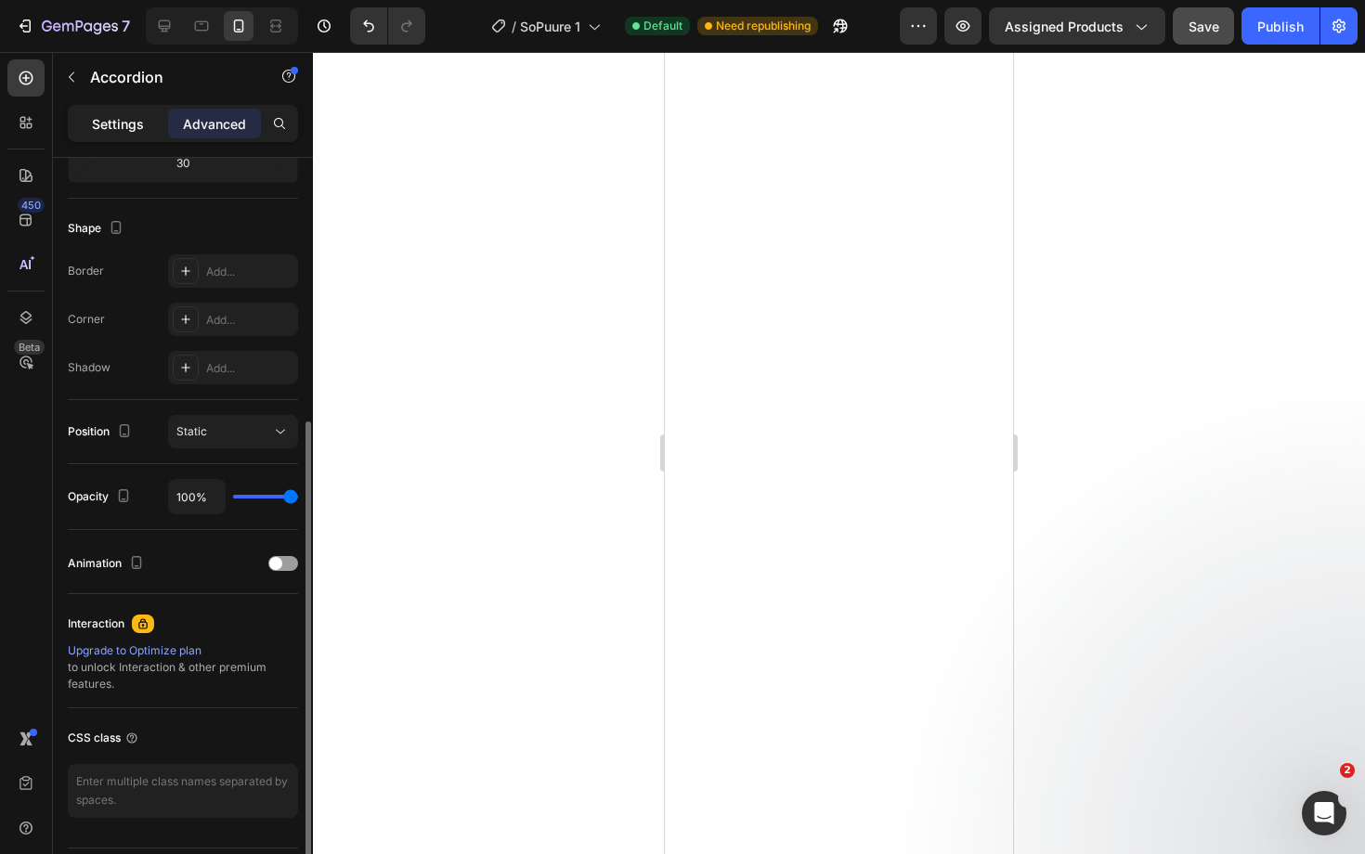
click at [115, 127] on p "Settings" at bounding box center [118, 123] width 52 height 19
type input "0"
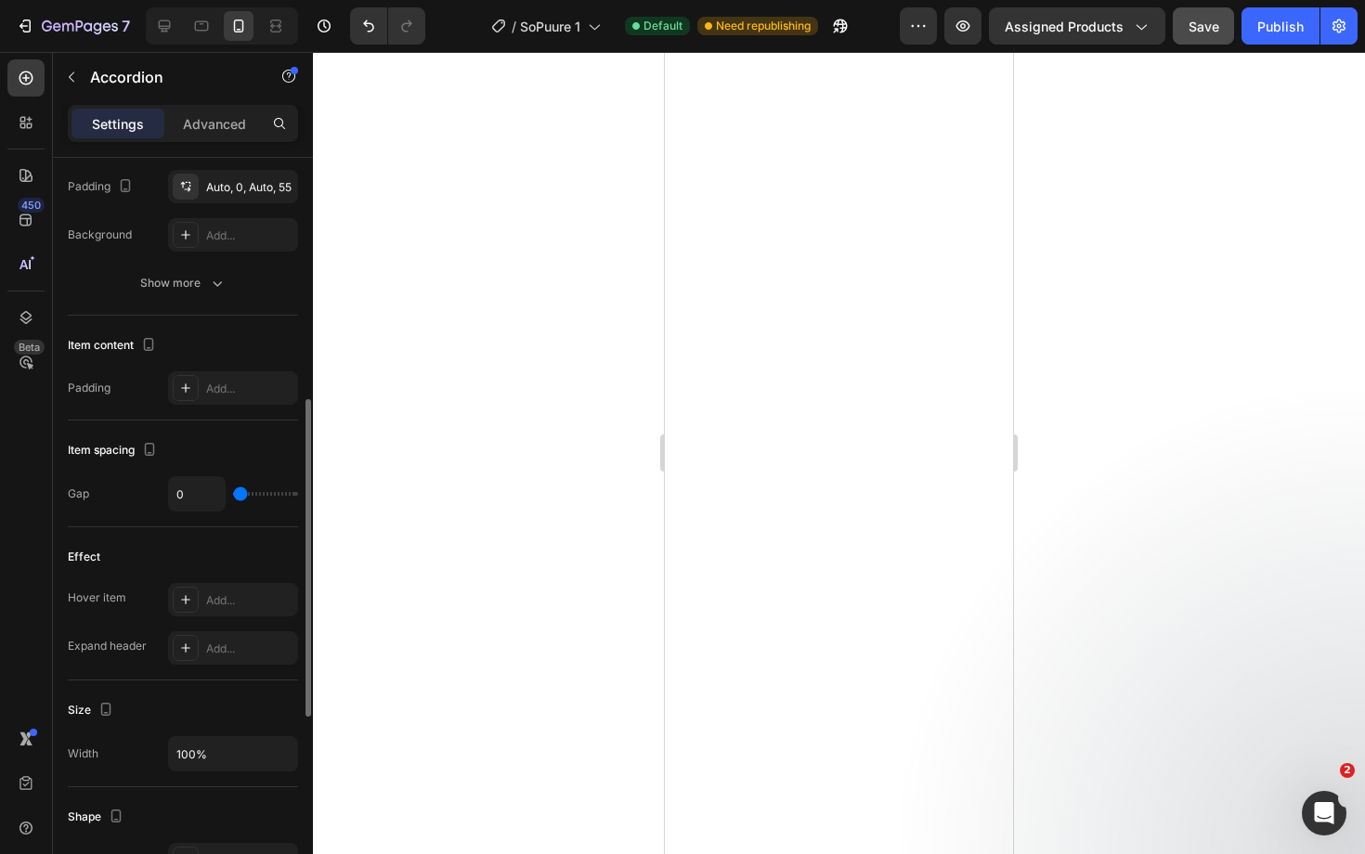
scroll to position [593, 0]
click at [253, 394] on div "Add..." at bounding box center [249, 389] width 87 height 17
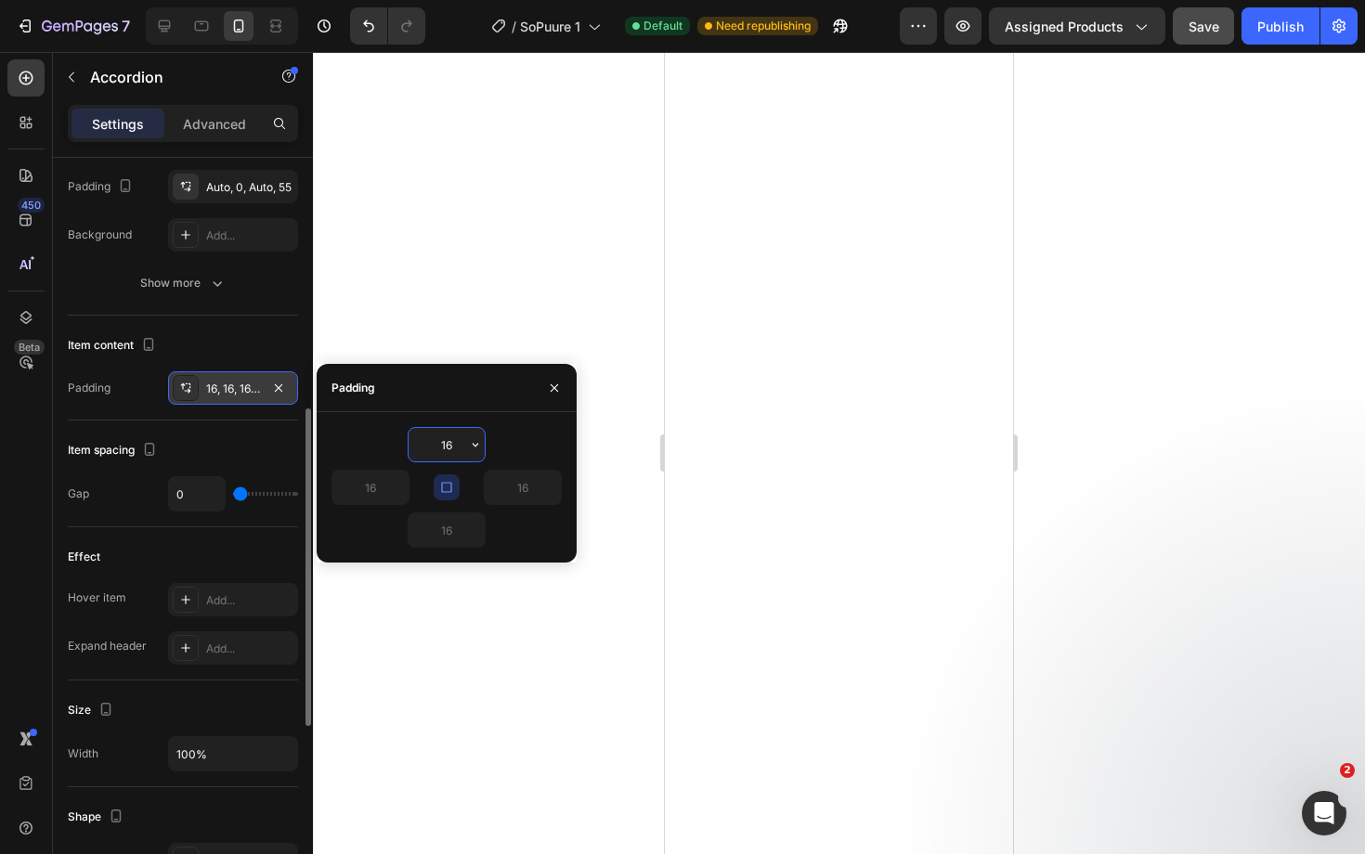
click at [241, 363] on div "Item content Padding 16, 16, 16, 16" at bounding box center [183, 368] width 230 height 105
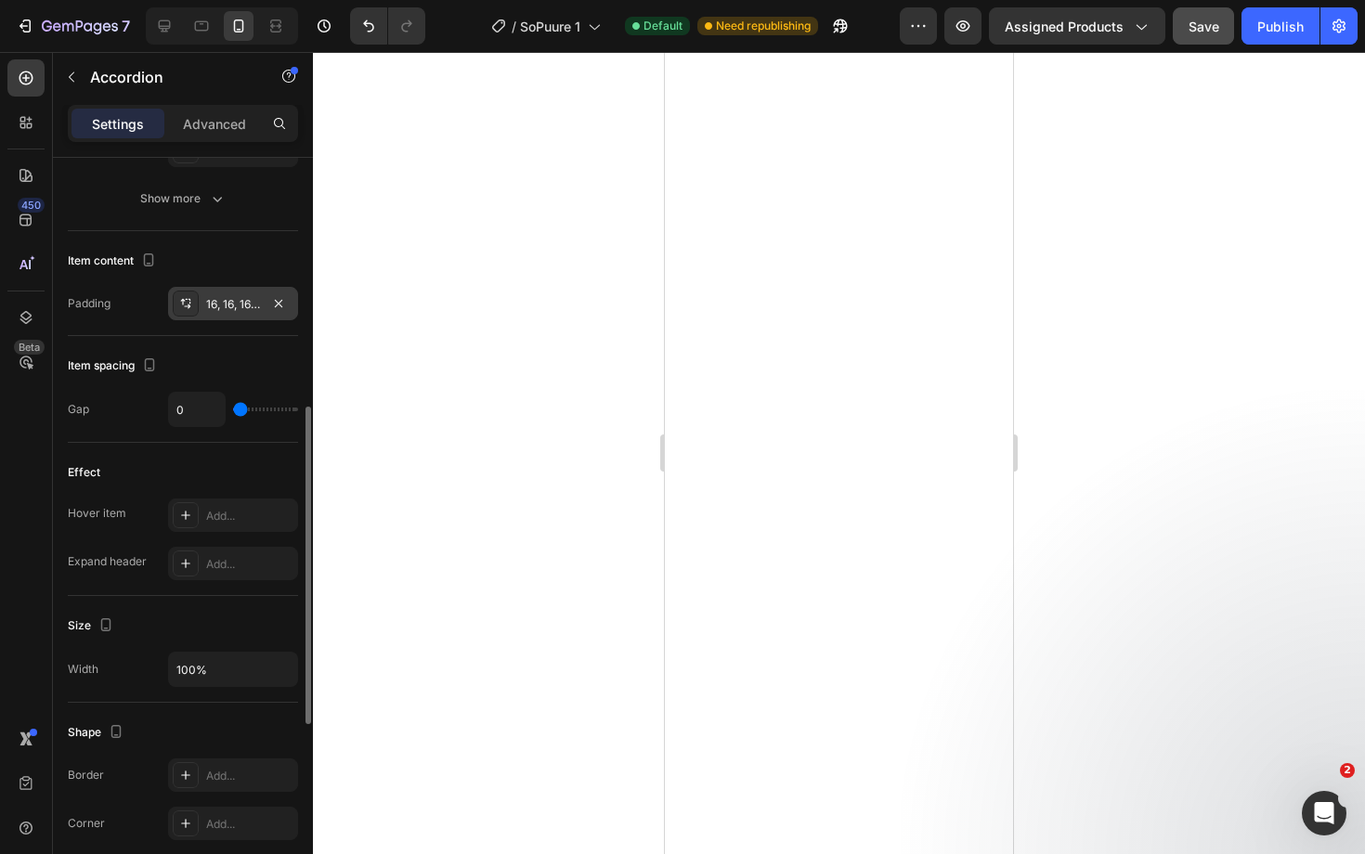
scroll to position [681, 0]
click at [182, 301] on icon at bounding box center [185, 300] width 15 height 15
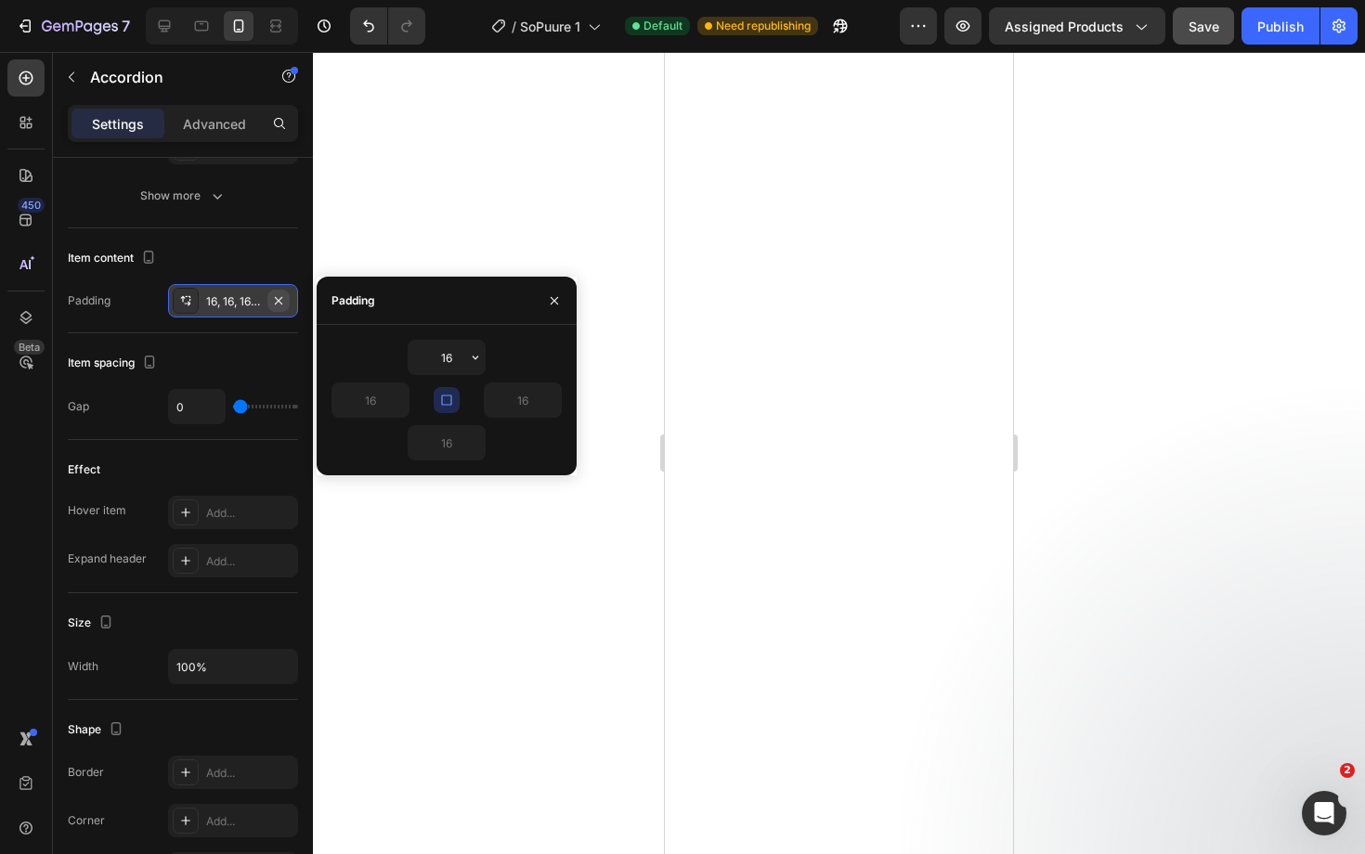
click at [284, 304] on icon "button" at bounding box center [278, 300] width 15 height 15
type input "0"
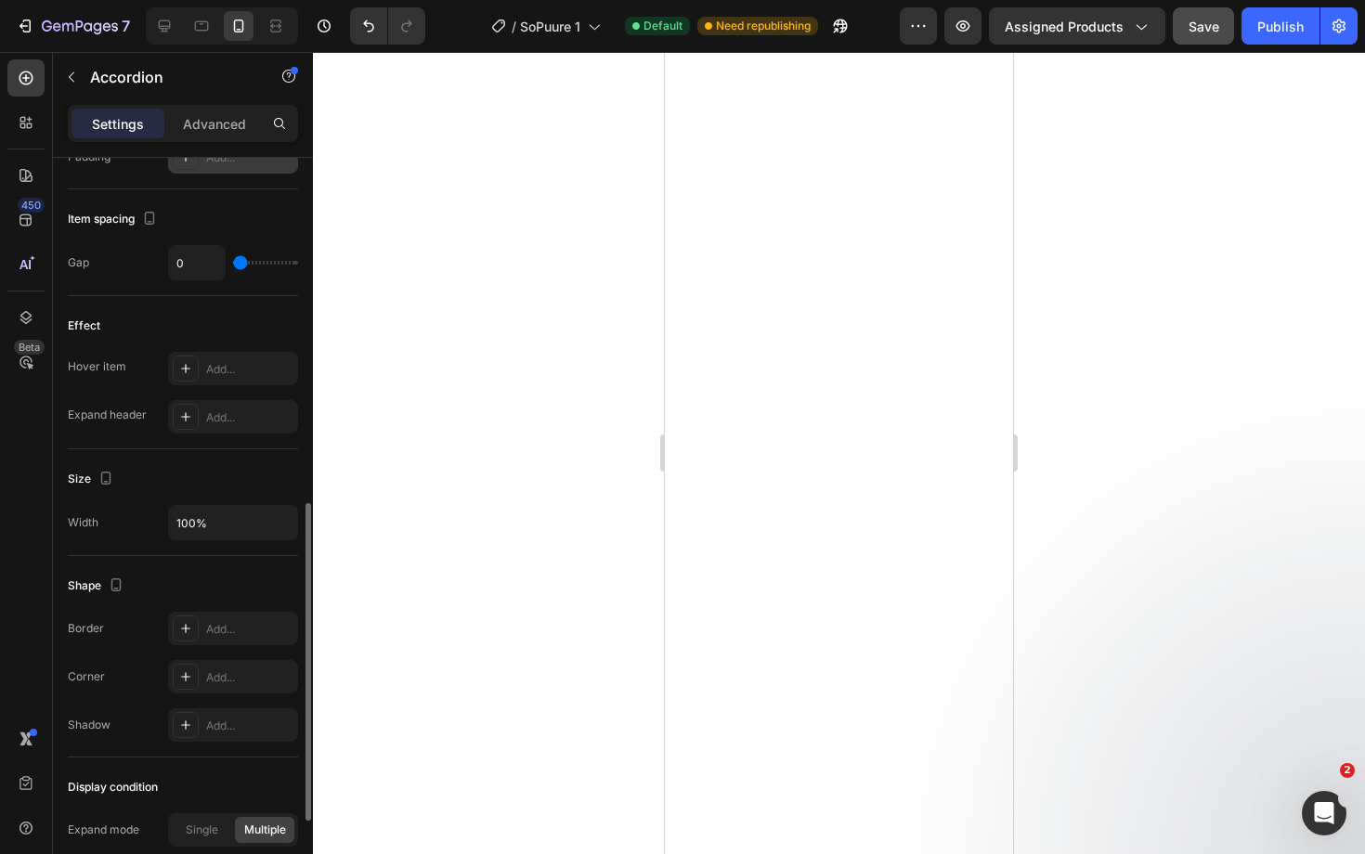
scroll to position [827, 0]
type input "8"
type input "10"
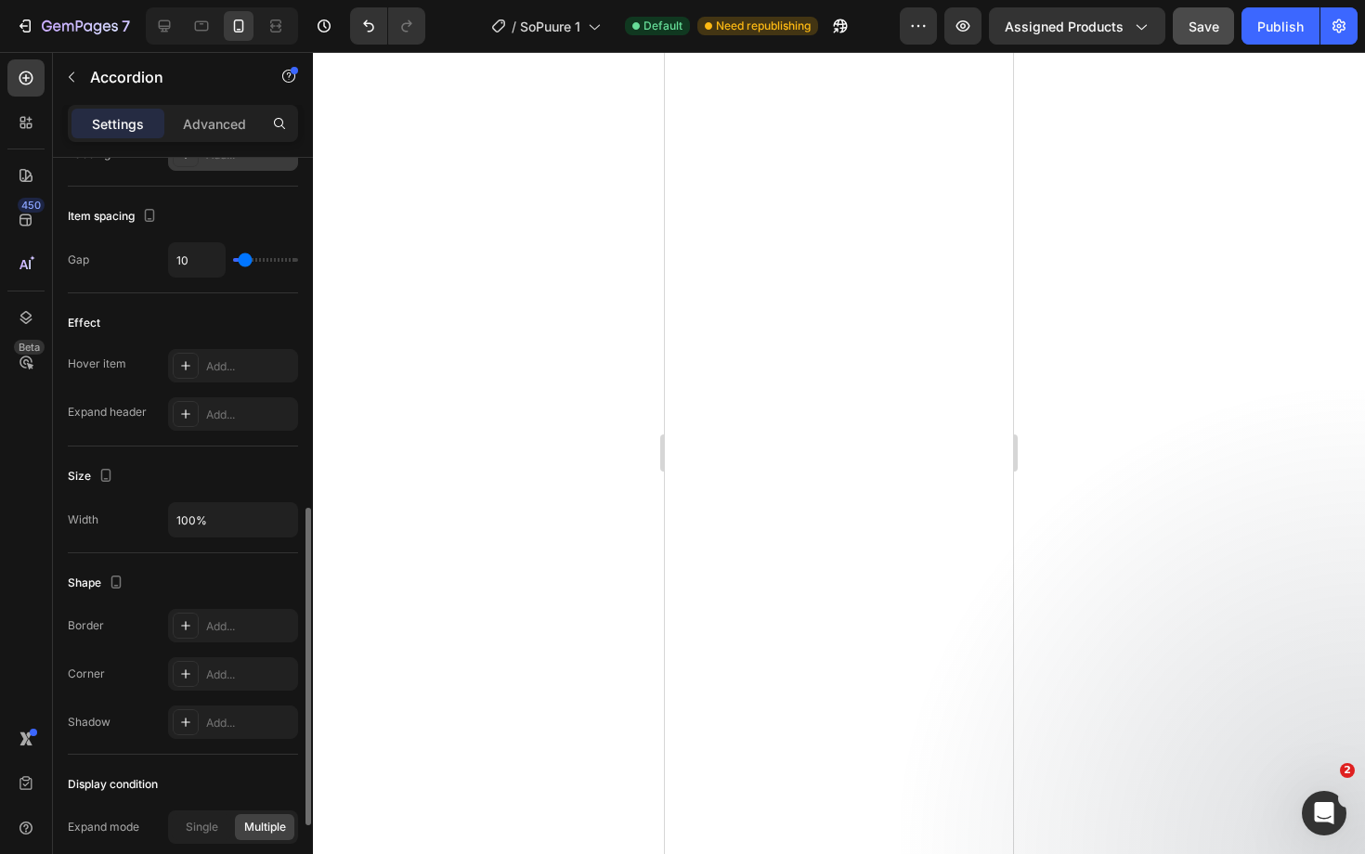
type input "13"
type input "15"
type input "17"
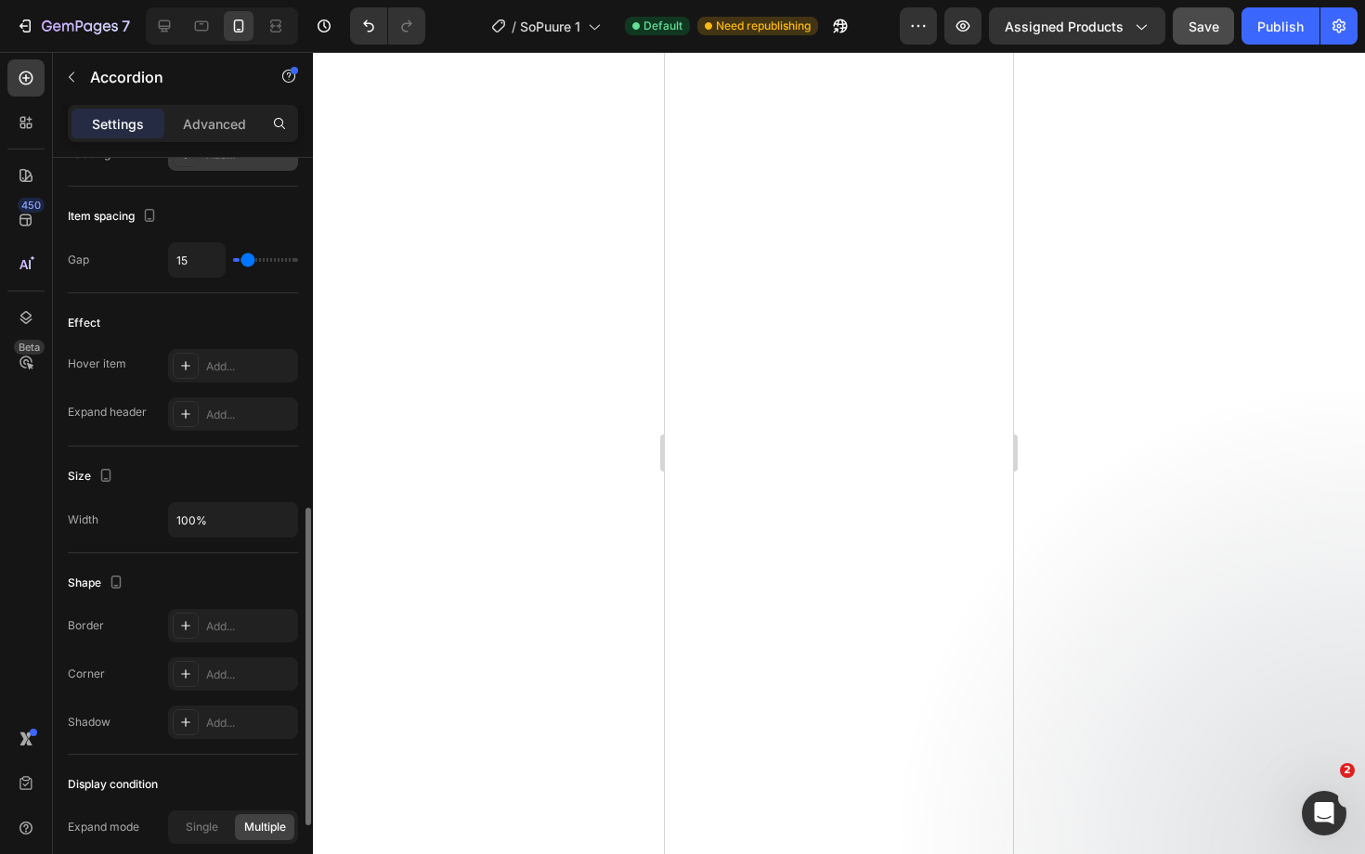
type input "17"
type input "18"
type input "20"
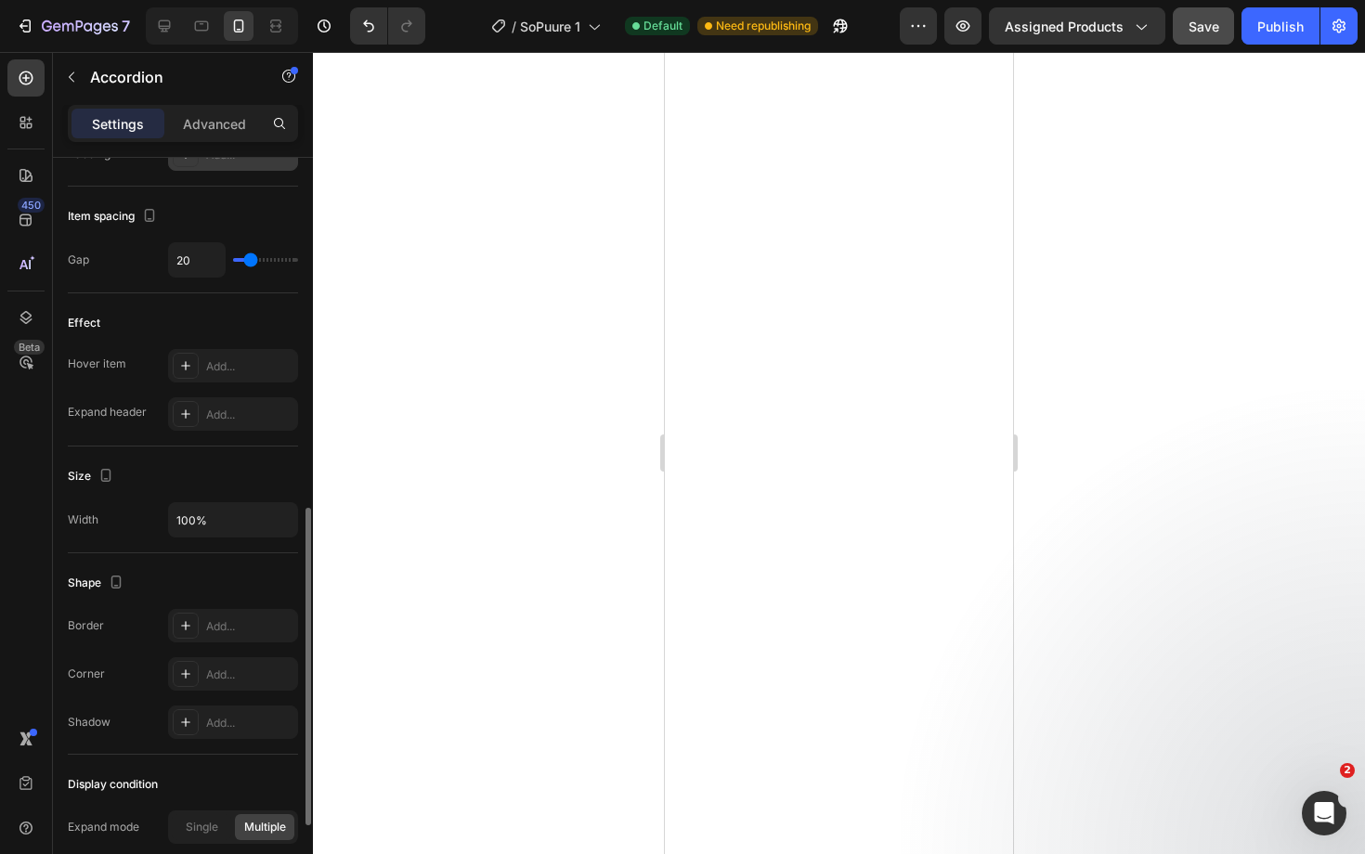
type input "22"
type input "24"
type input "25"
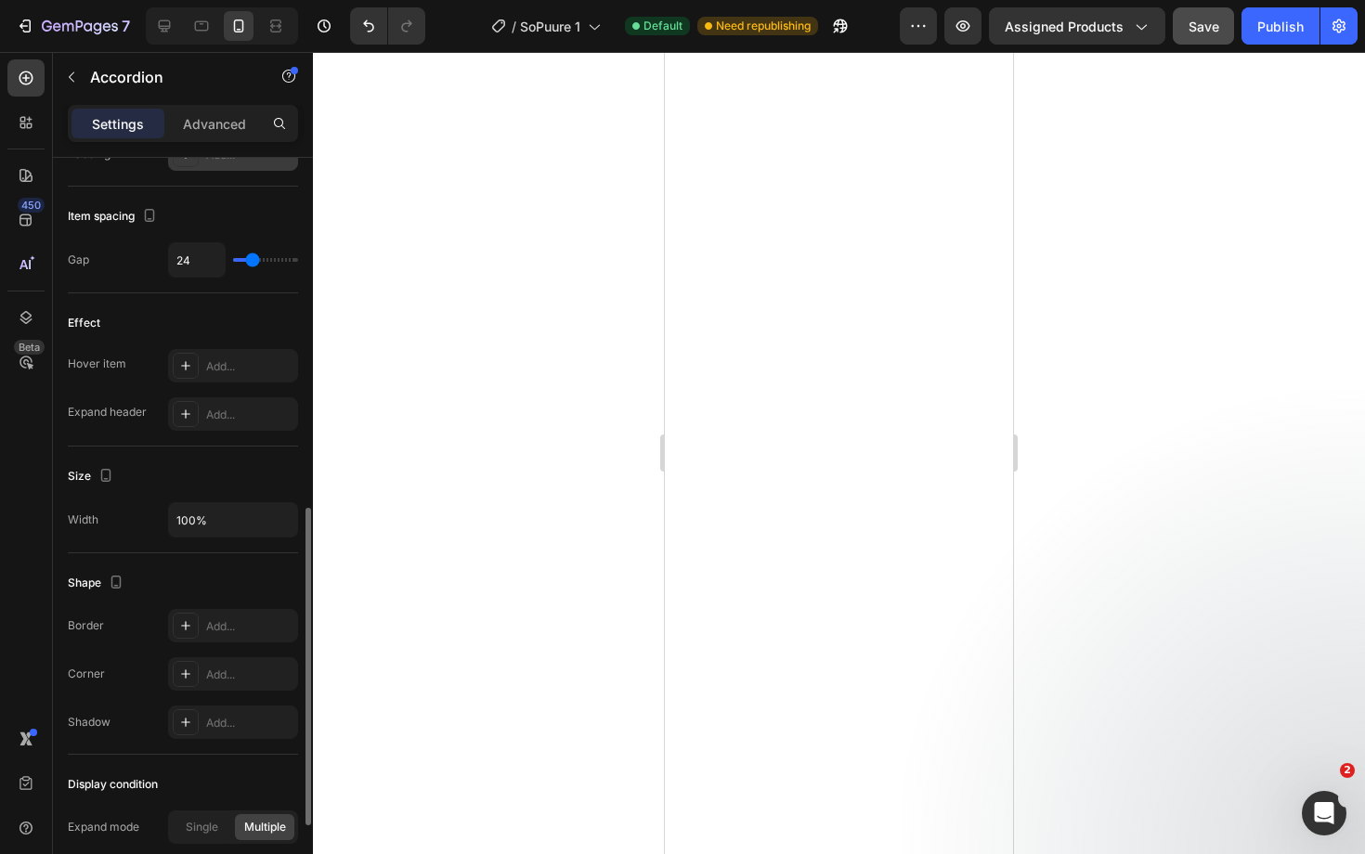
type input "25"
type input "27"
type input "29"
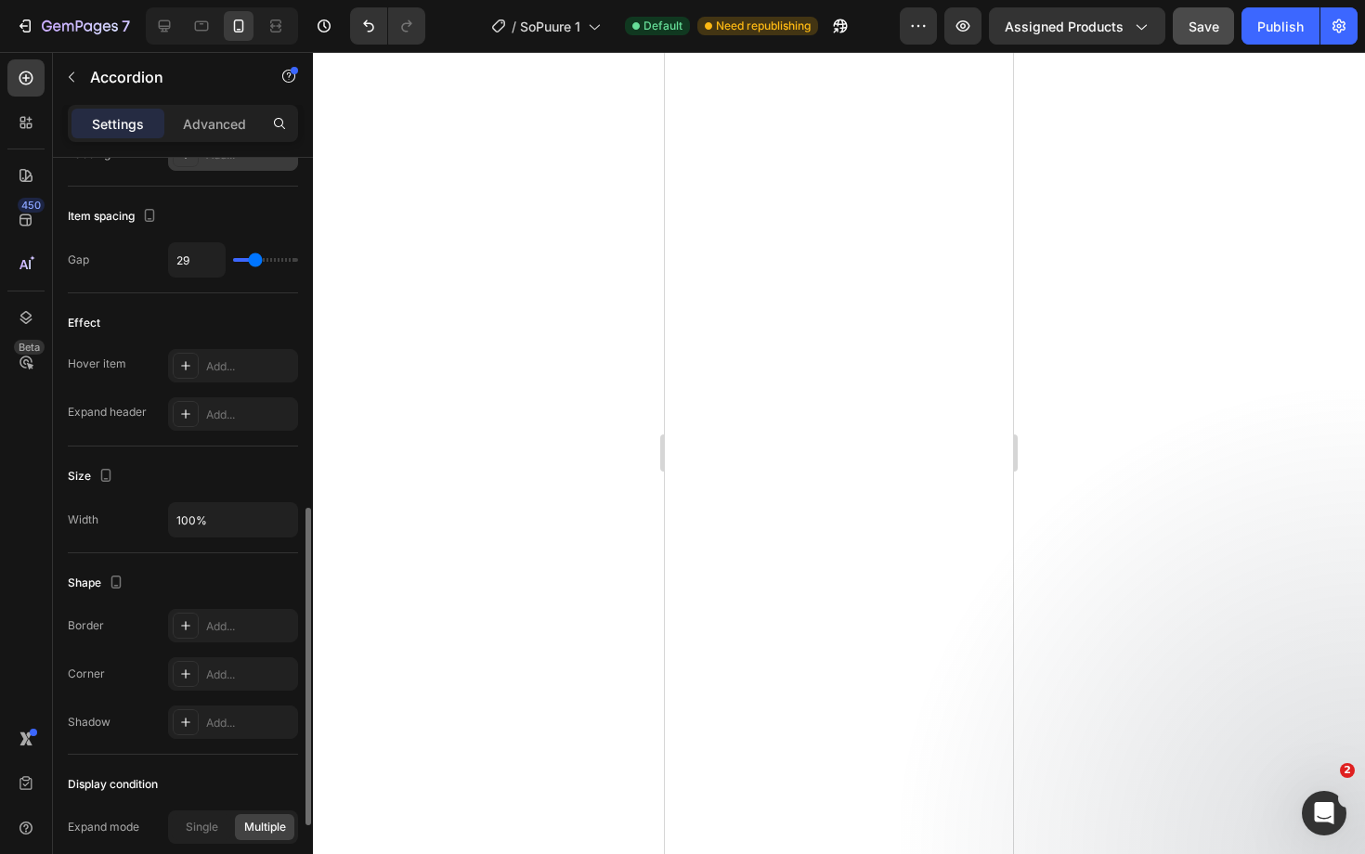
type input "31"
type input "32"
type input "34"
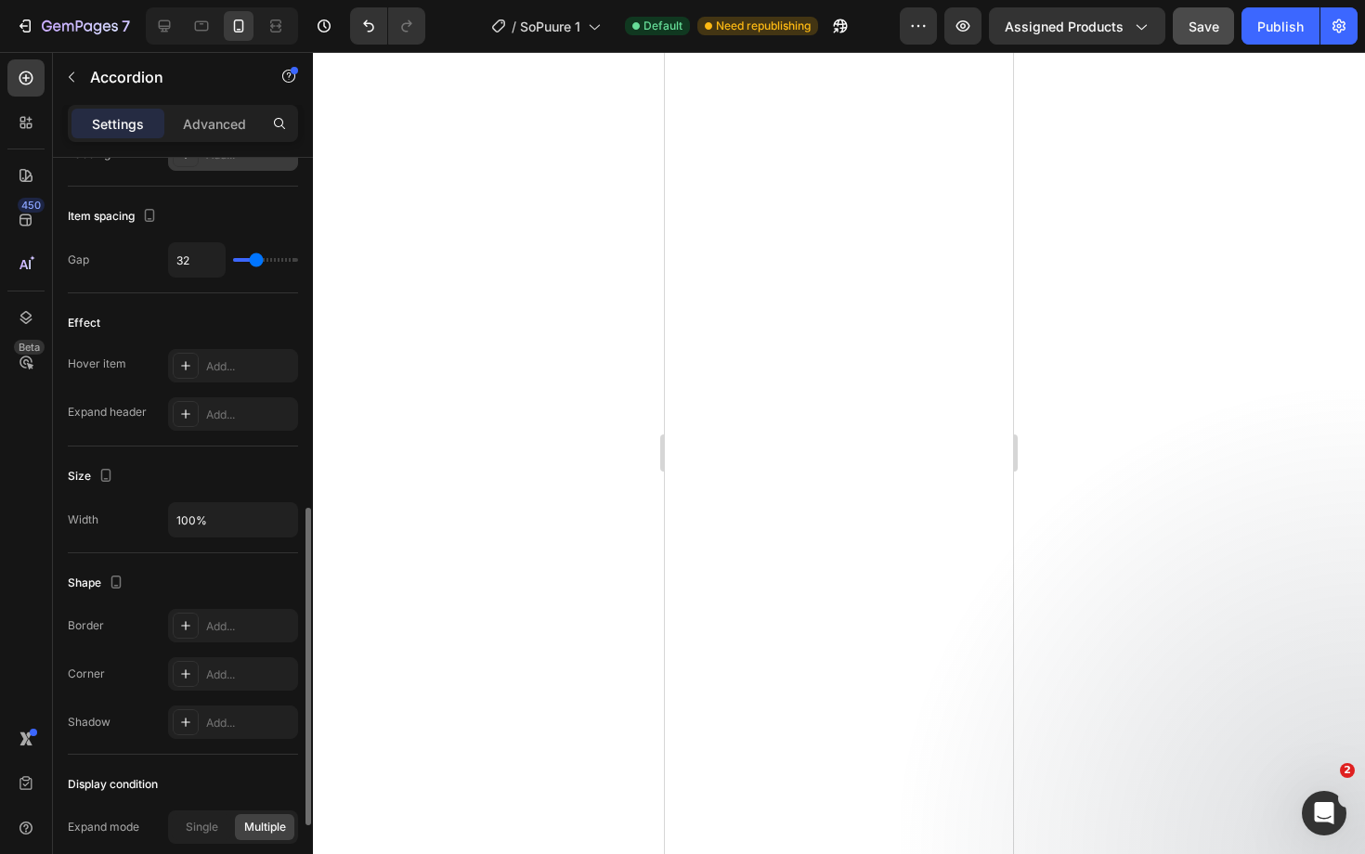
type input "34"
type input "36"
type input "38"
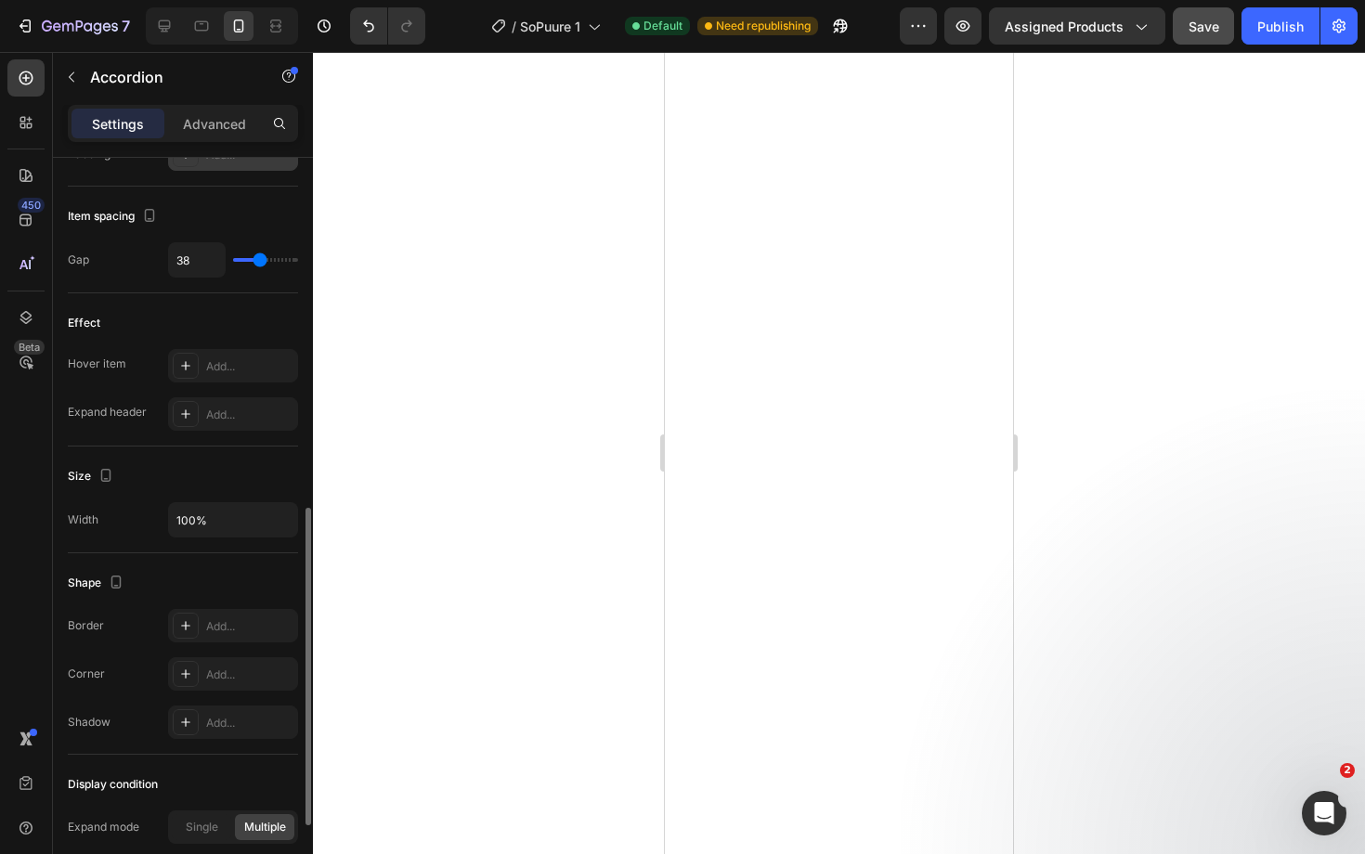
type input "39"
type input "41"
type input "43"
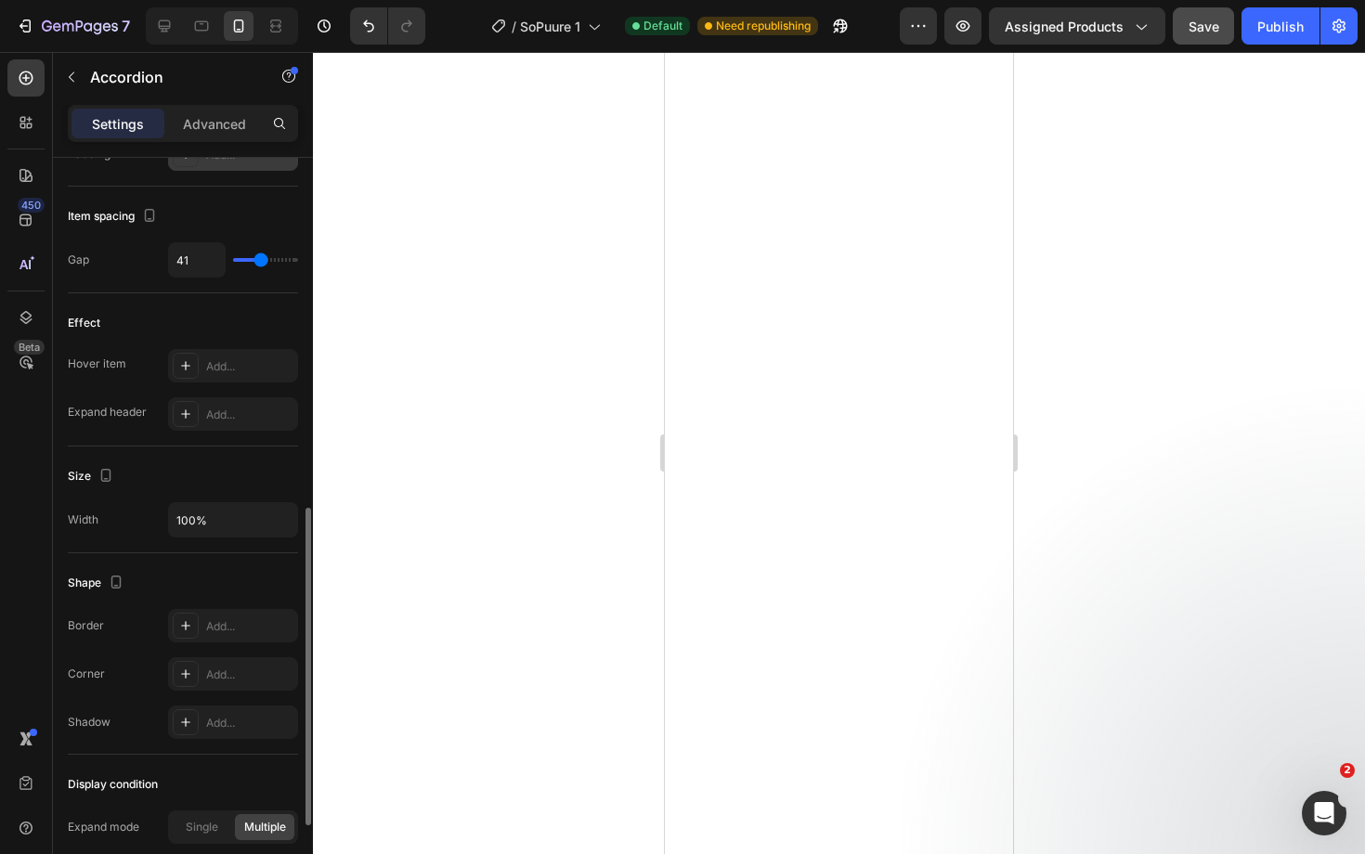
type input "43"
type input "45"
drag, startPoint x: 241, startPoint y: 265, endPoint x: 260, endPoint y: 268, distance: 18.9
type input "45"
click at [261, 268] on div "45" at bounding box center [233, 259] width 130 height 35
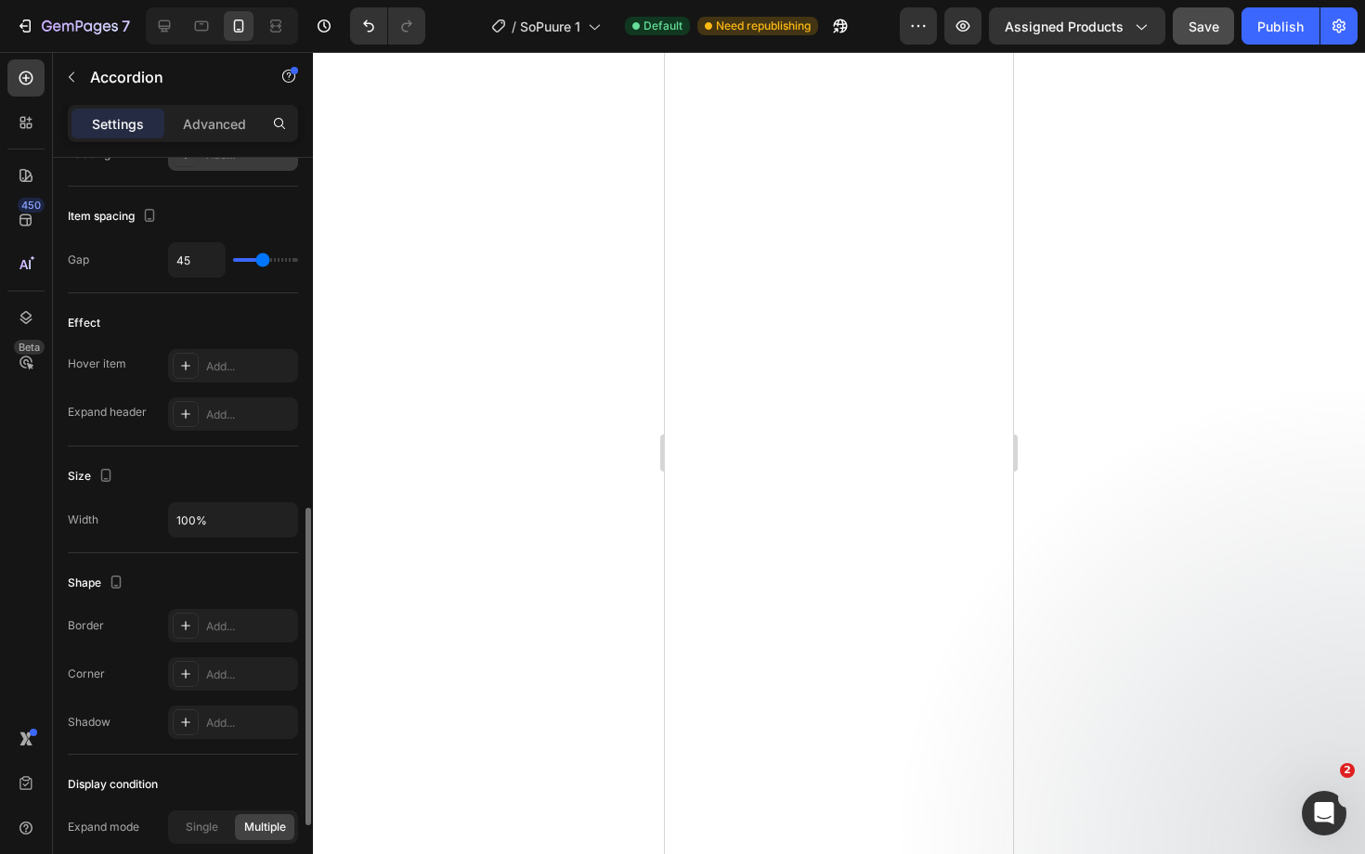
click at [253, 268] on div "45" at bounding box center [233, 259] width 130 height 35
drag, startPoint x: 253, startPoint y: 268, endPoint x: 225, endPoint y: 263, distance: 29.3
click at [225, 263] on div "45" at bounding box center [233, 259] width 130 height 35
type input "55"
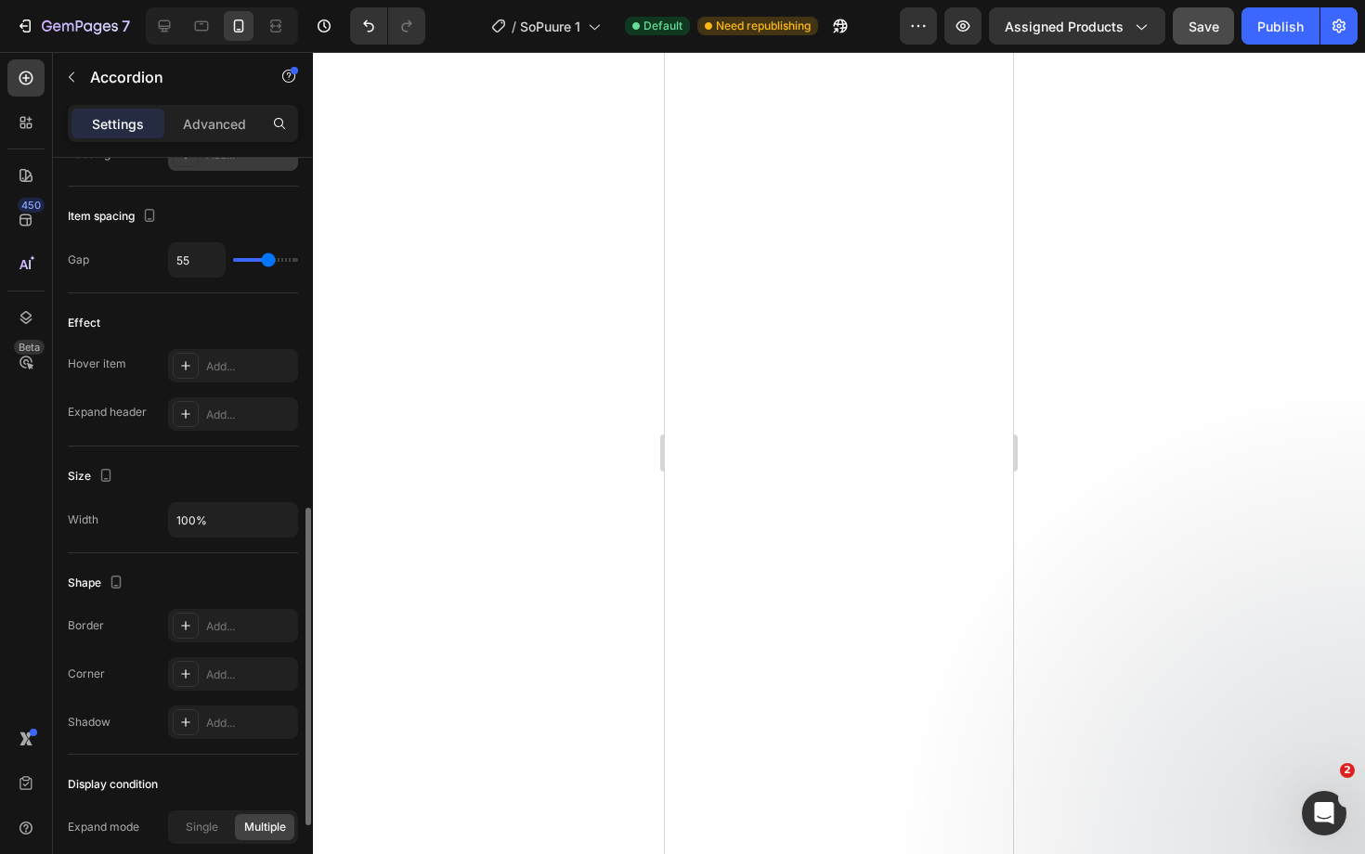
type input "54"
type input "48"
type input "38"
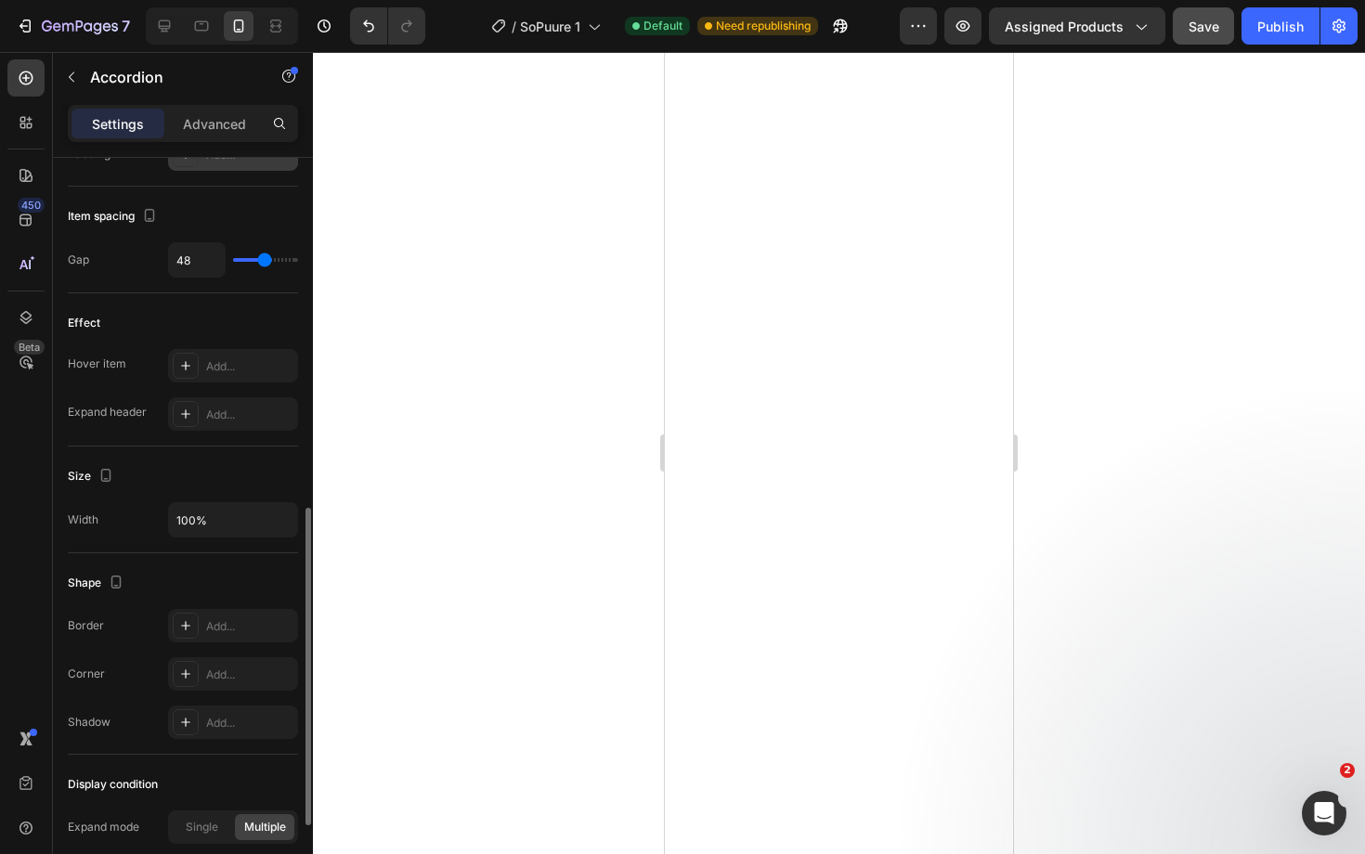
type input "38"
type input "25"
type input "10"
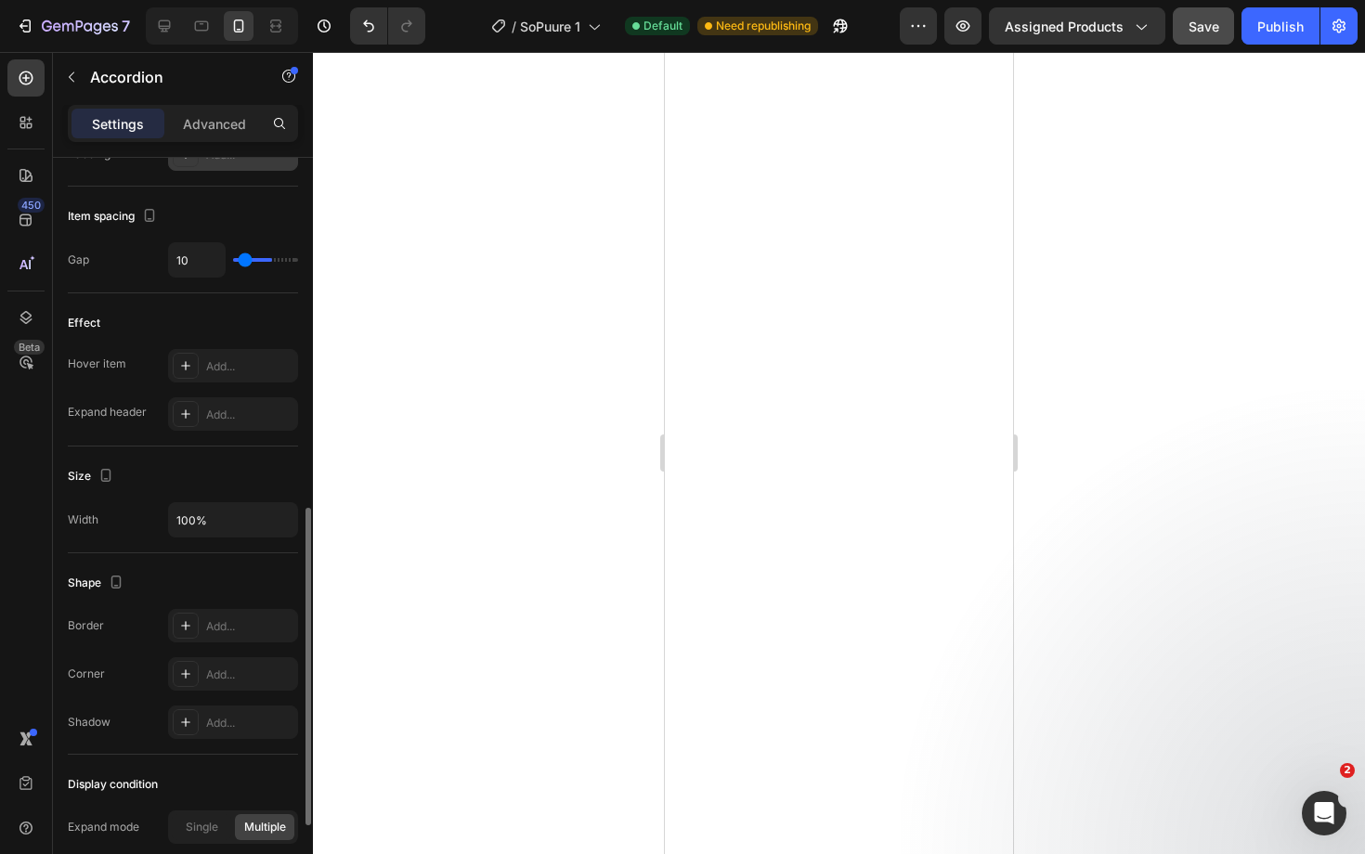
type input "0"
drag, startPoint x: 266, startPoint y: 262, endPoint x: 186, endPoint y: 249, distance: 81.8
type input "0"
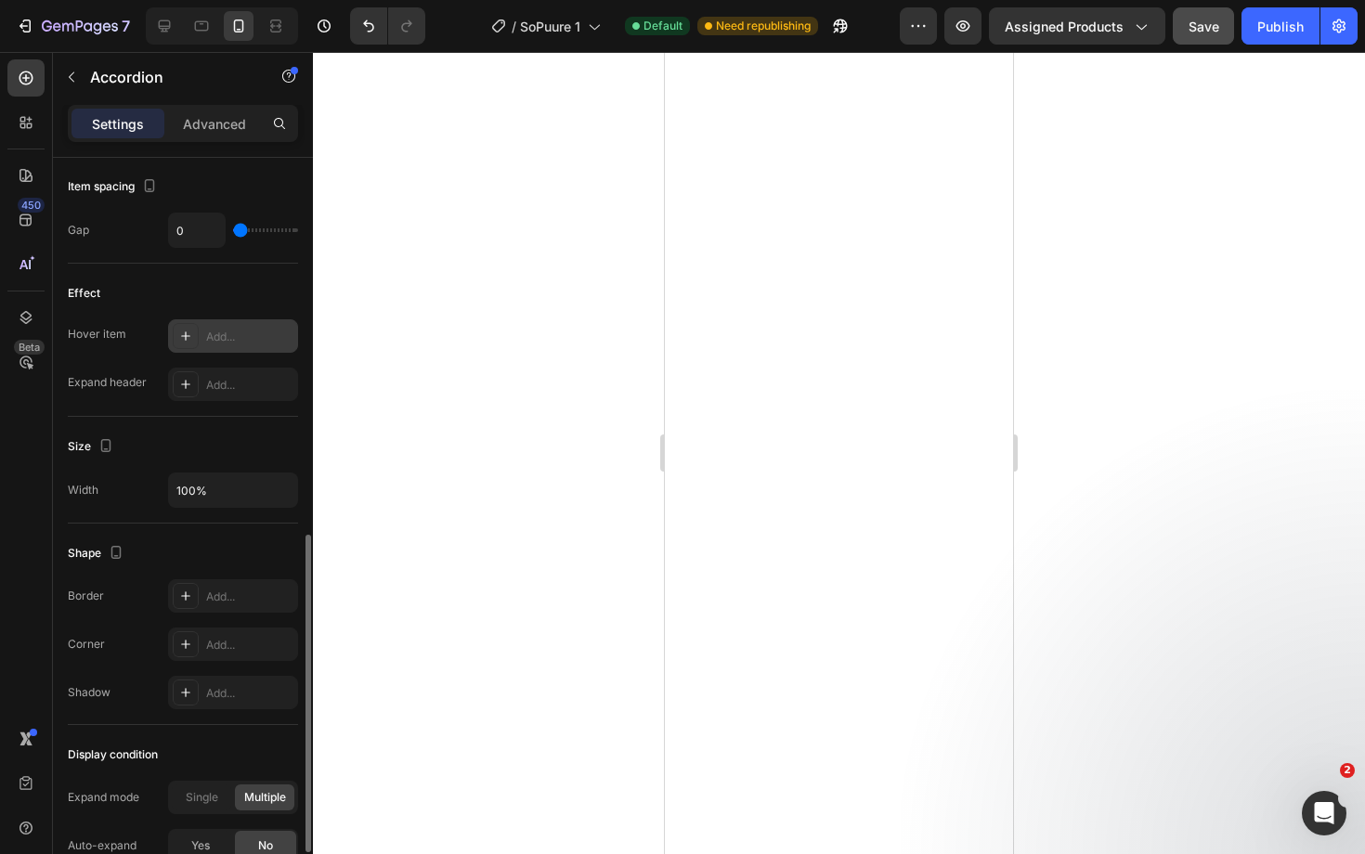
scroll to position [867, 0]
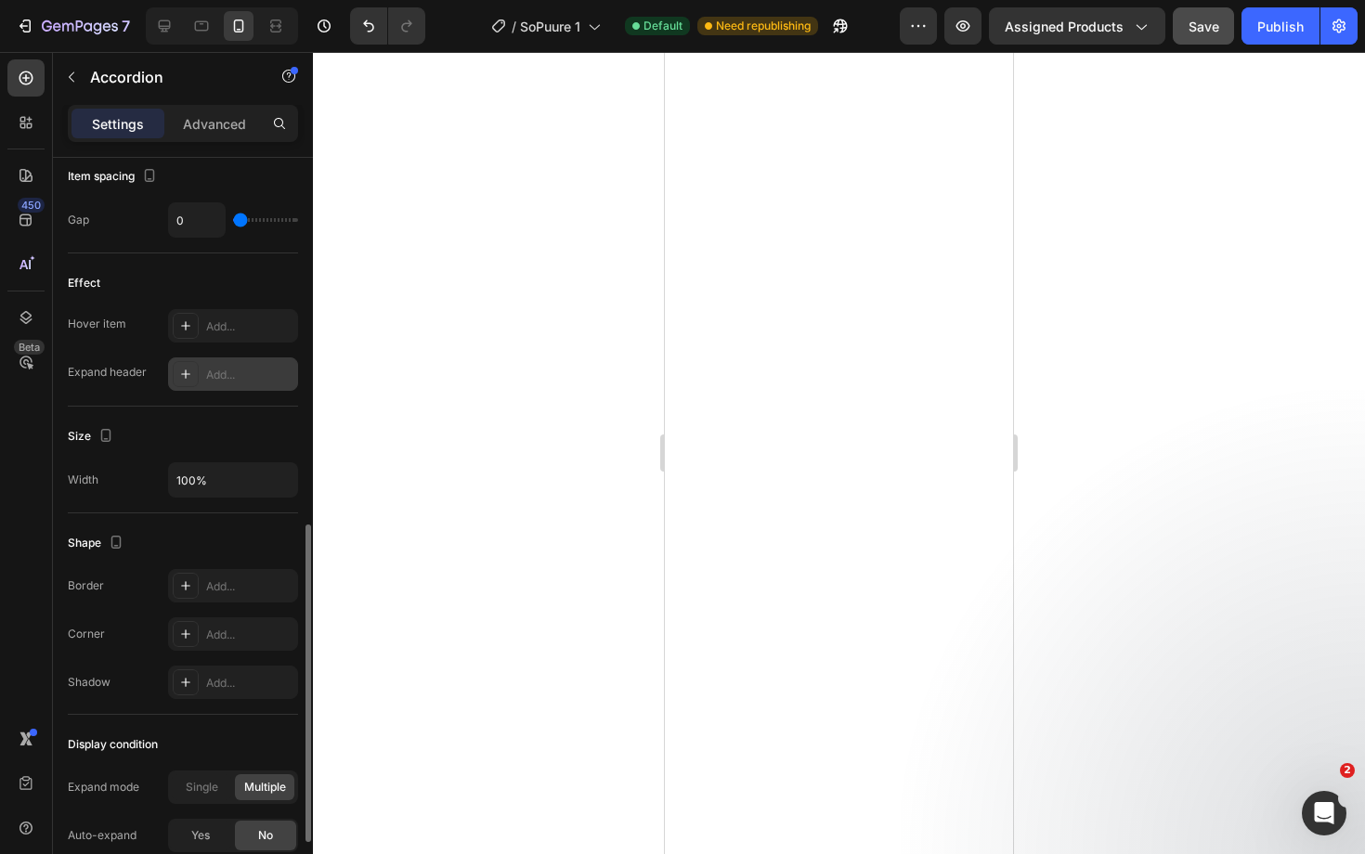
click at [231, 376] on div "Add..." at bounding box center [249, 375] width 87 height 17
click at [253, 389] on div "Styled" at bounding box center [233, 373] width 130 height 33
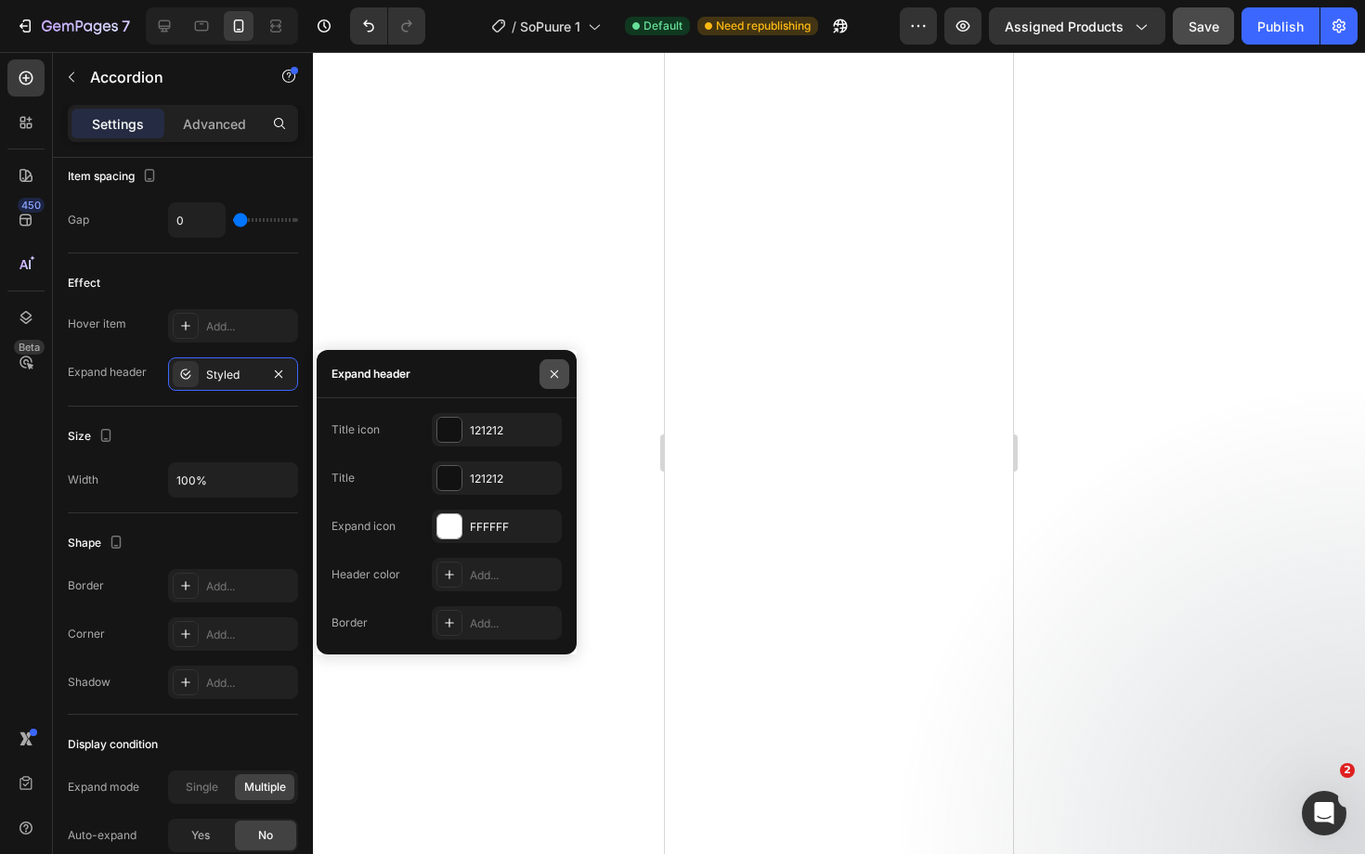
click at [567, 373] on button "button" at bounding box center [554, 374] width 30 height 30
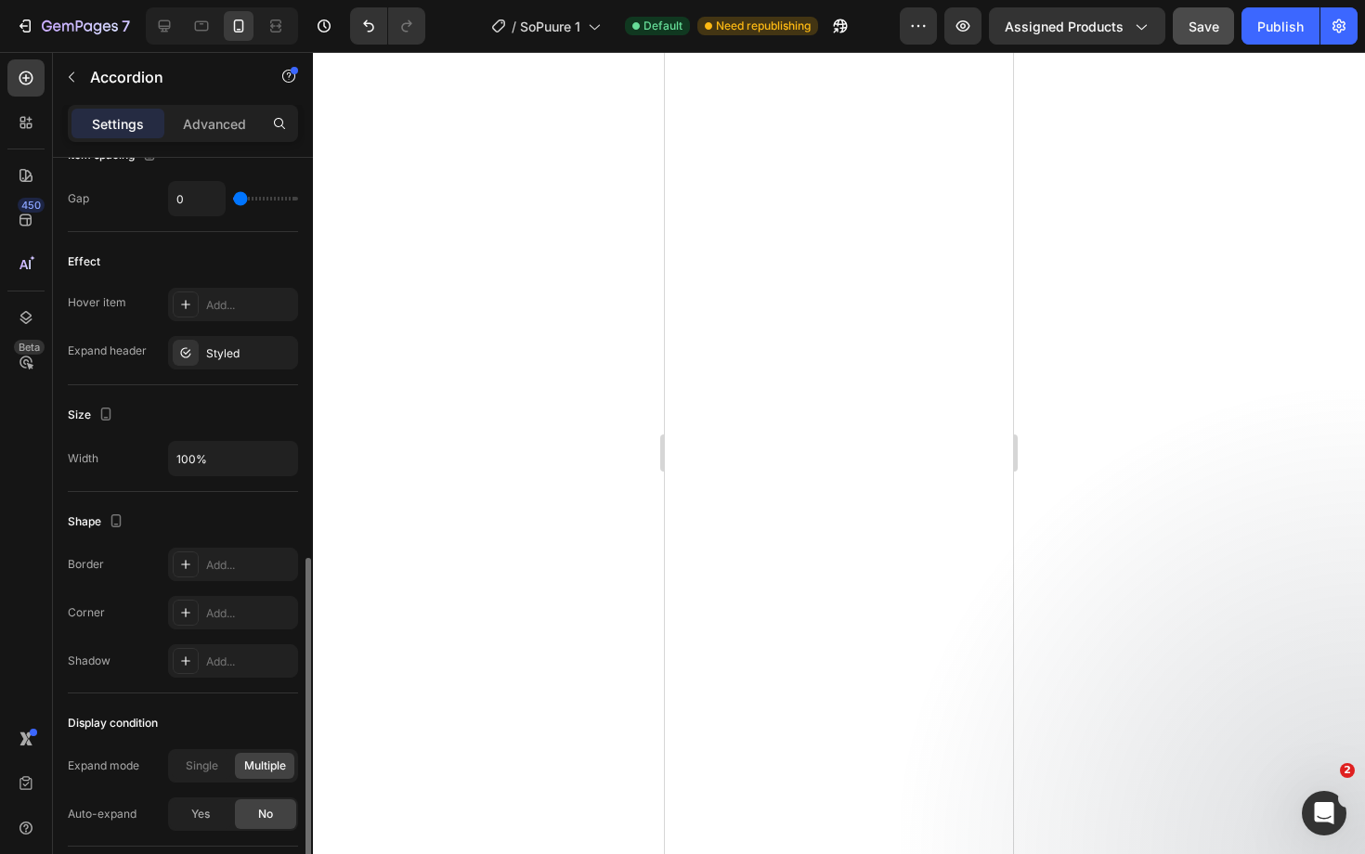
scroll to position [882, 0]
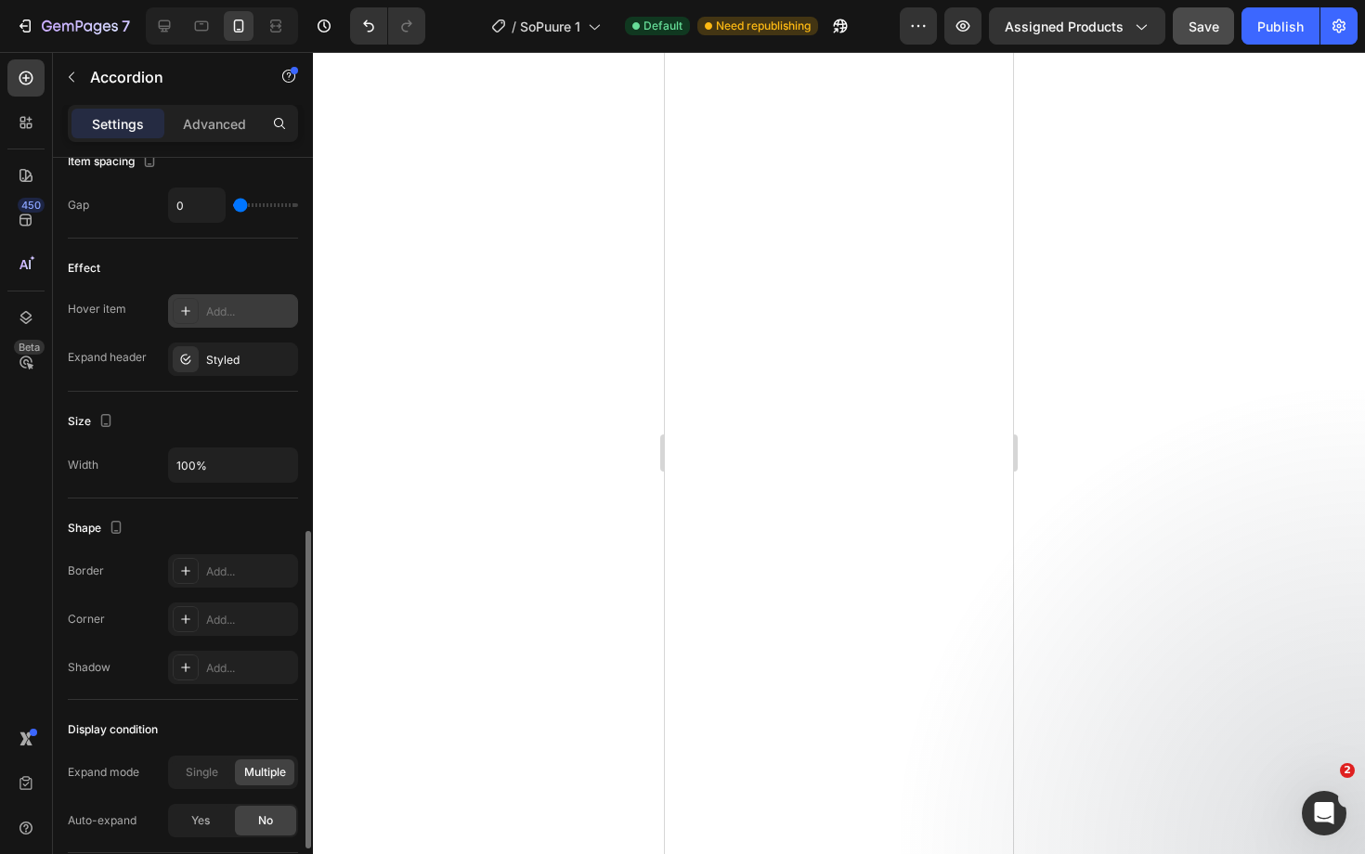
click at [222, 299] on div "Add..." at bounding box center [233, 310] width 130 height 33
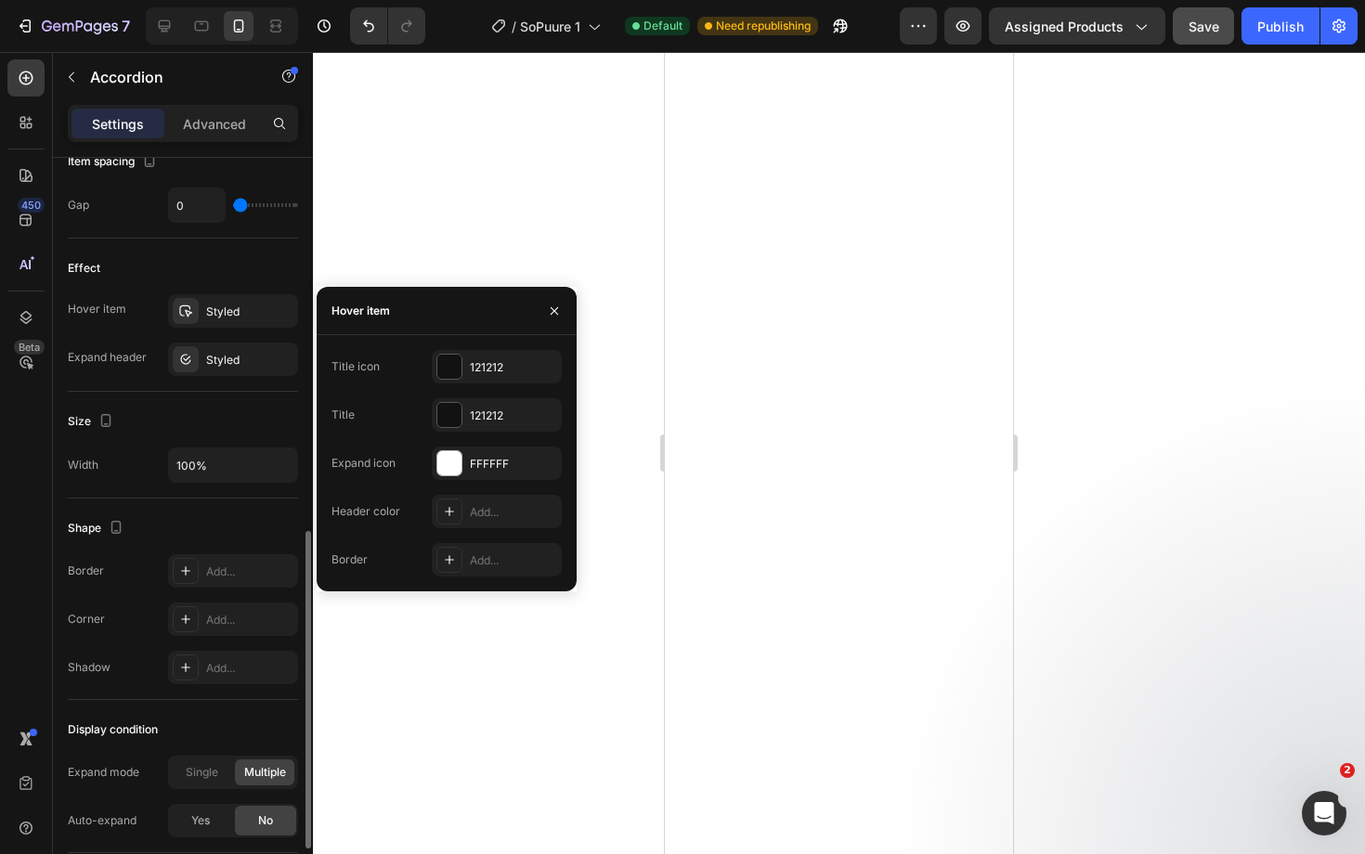
click at [153, 277] on div "Effect" at bounding box center [183, 268] width 230 height 30
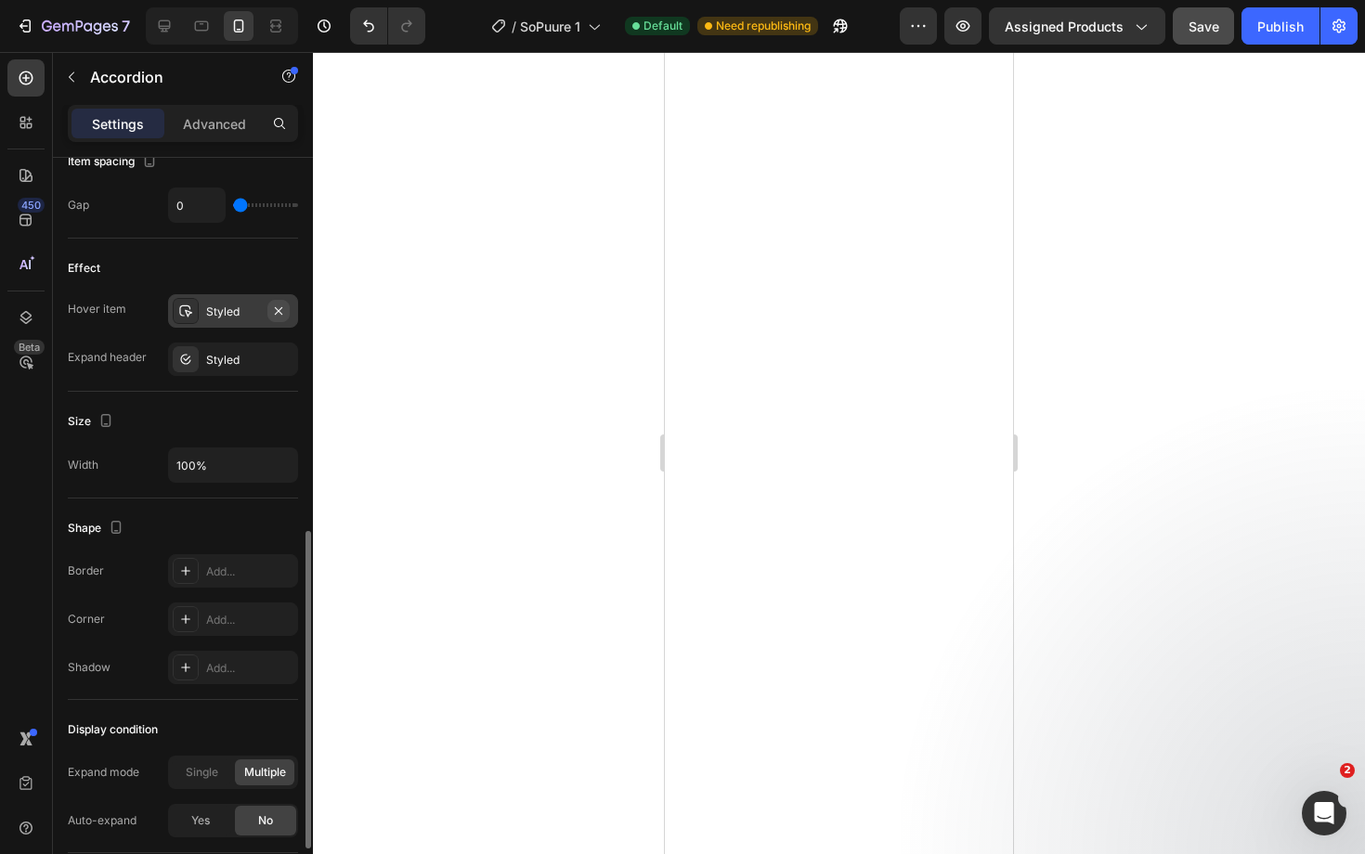
click at [279, 311] on icon "button" at bounding box center [278, 309] width 7 height 7
click at [285, 359] on icon "button" at bounding box center [278, 359] width 15 height 15
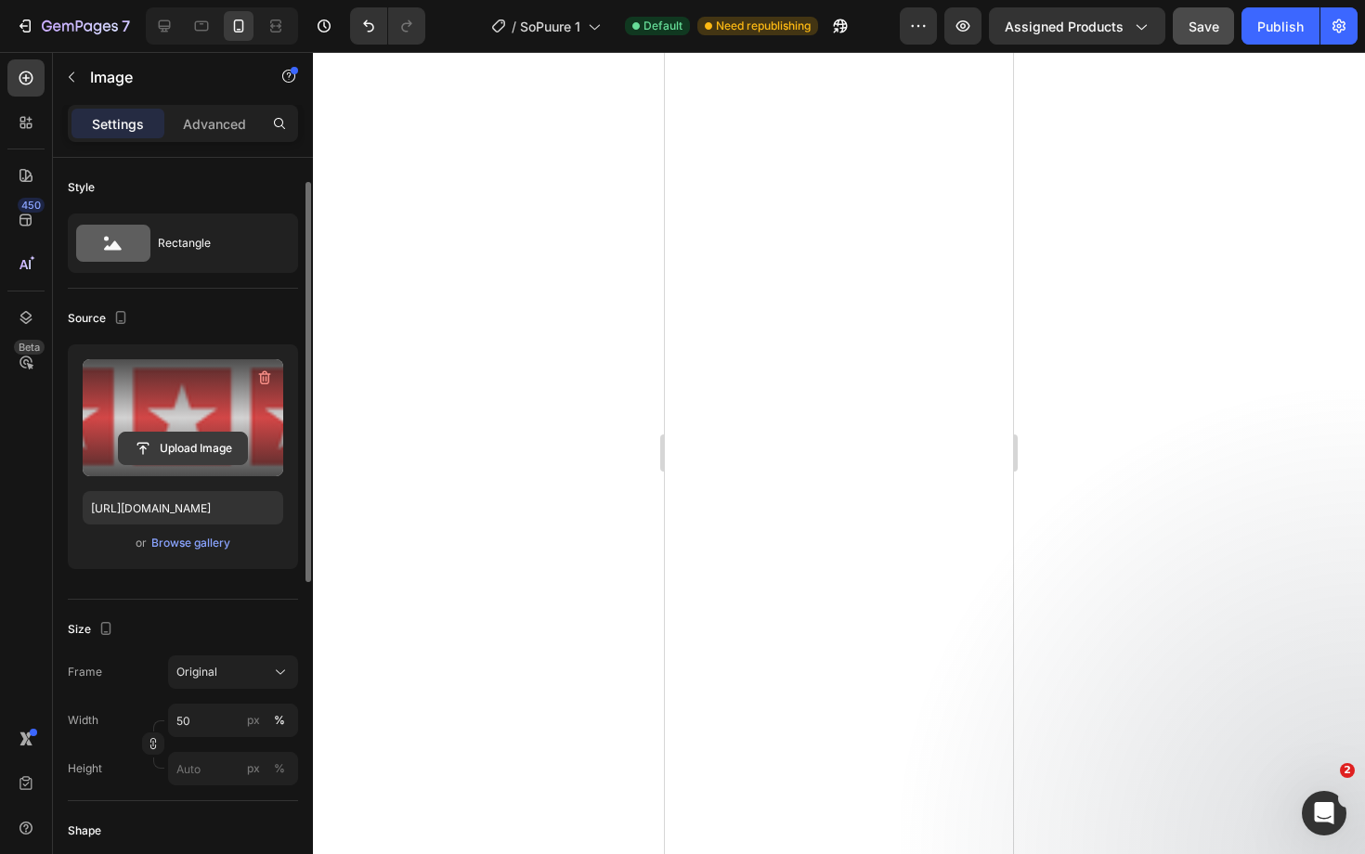
scroll to position [63, 0]
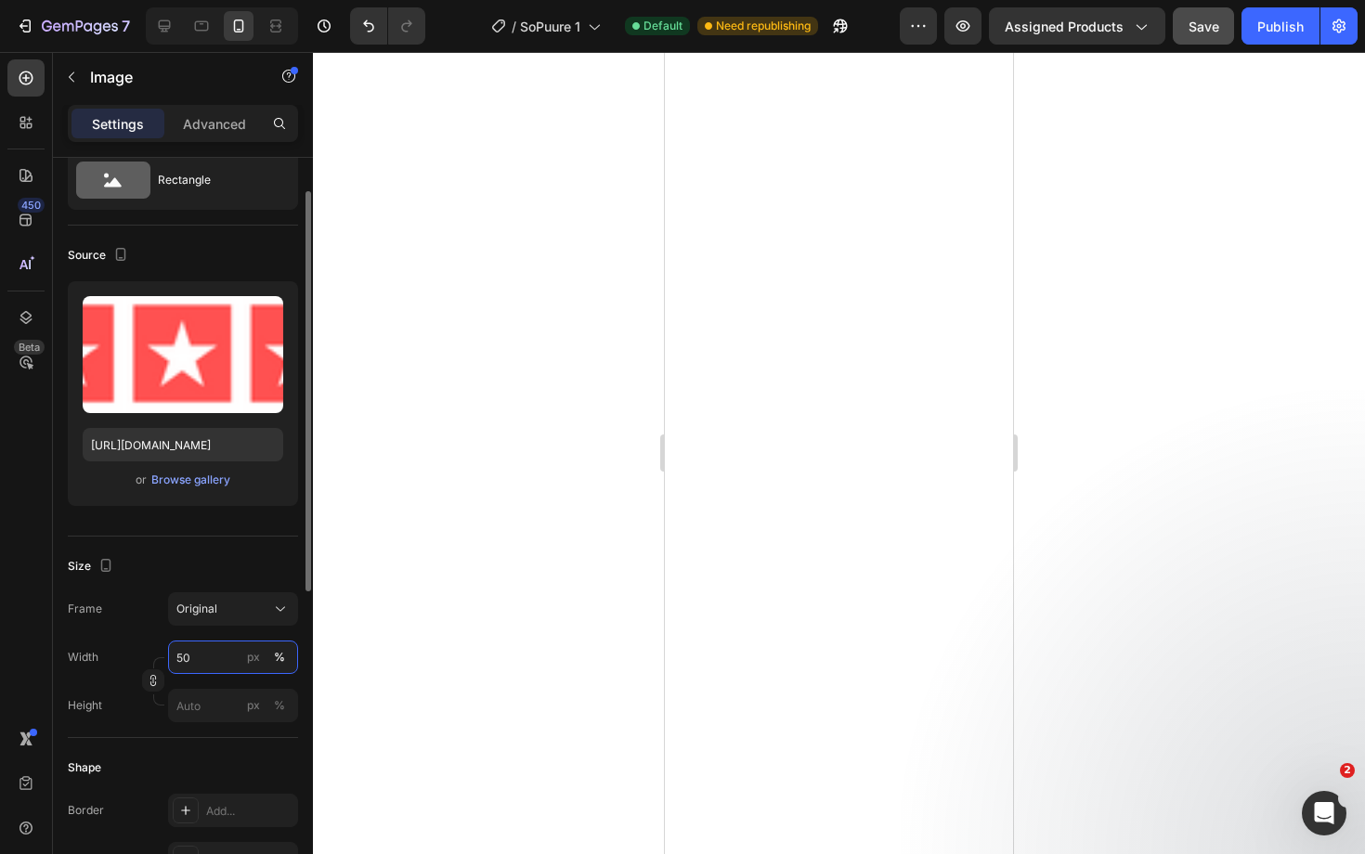
click at [207, 658] on input "50" at bounding box center [233, 657] width 130 height 33
type input "75"
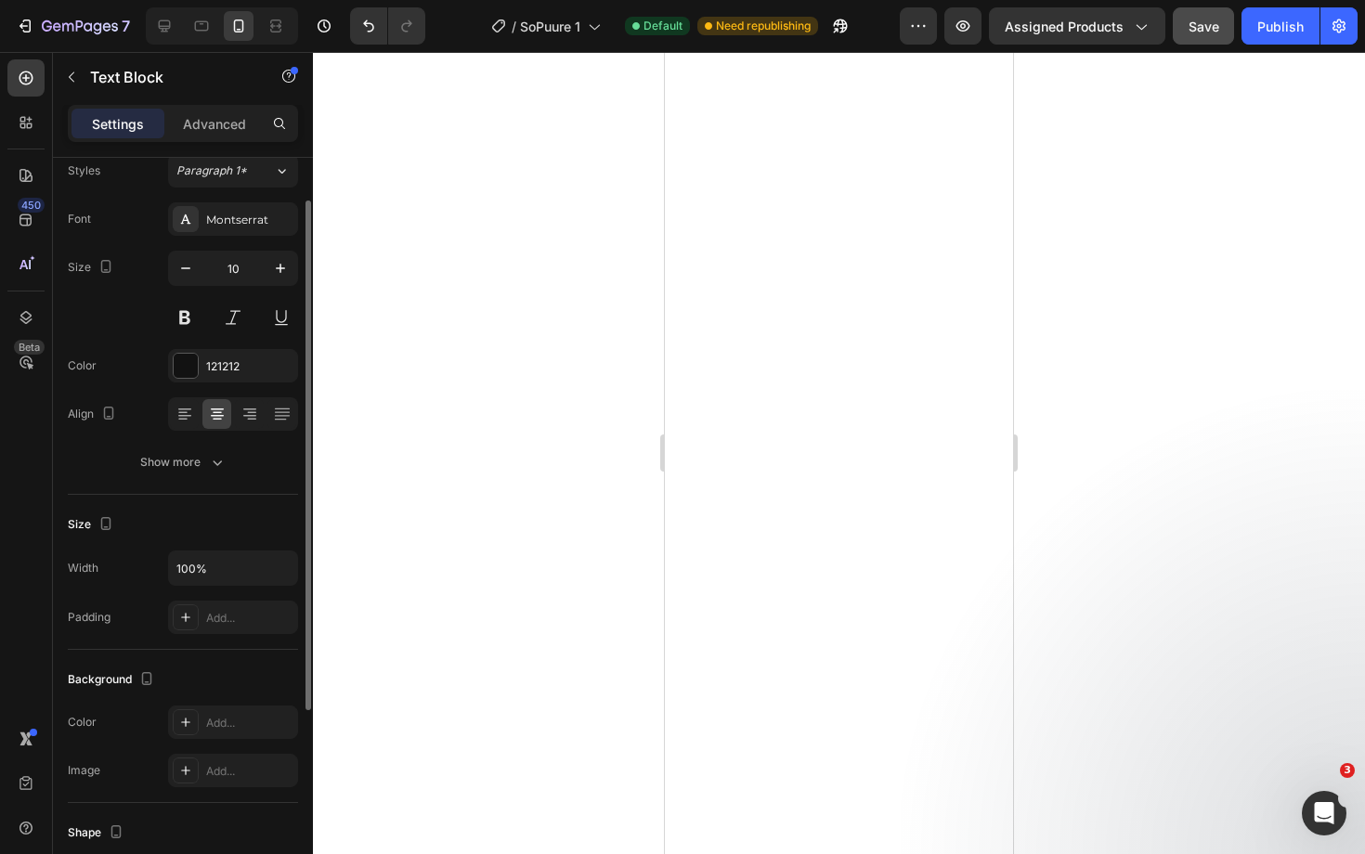
scroll to position [0, 0]
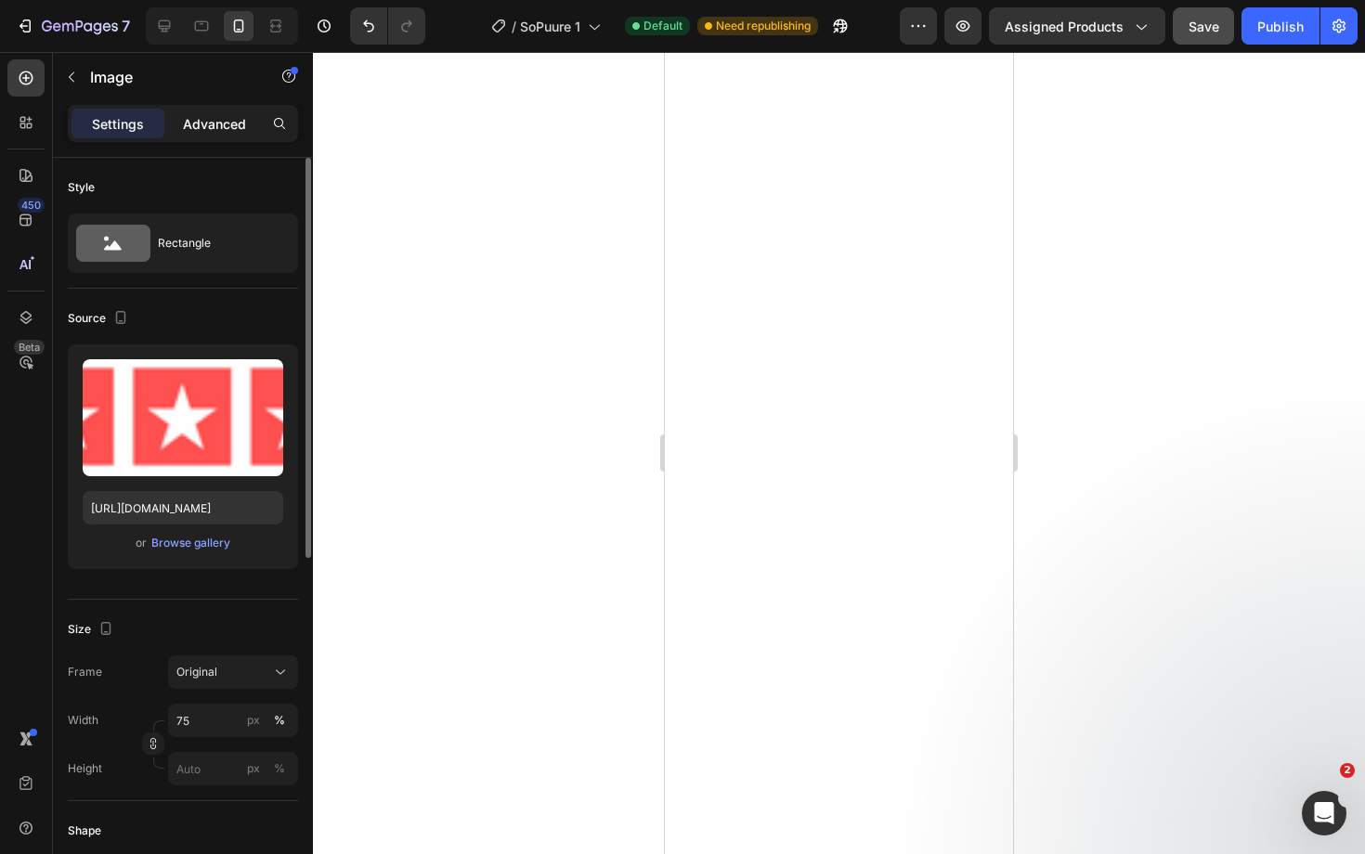
click at [225, 134] on div "Advanced" at bounding box center [214, 124] width 93 height 30
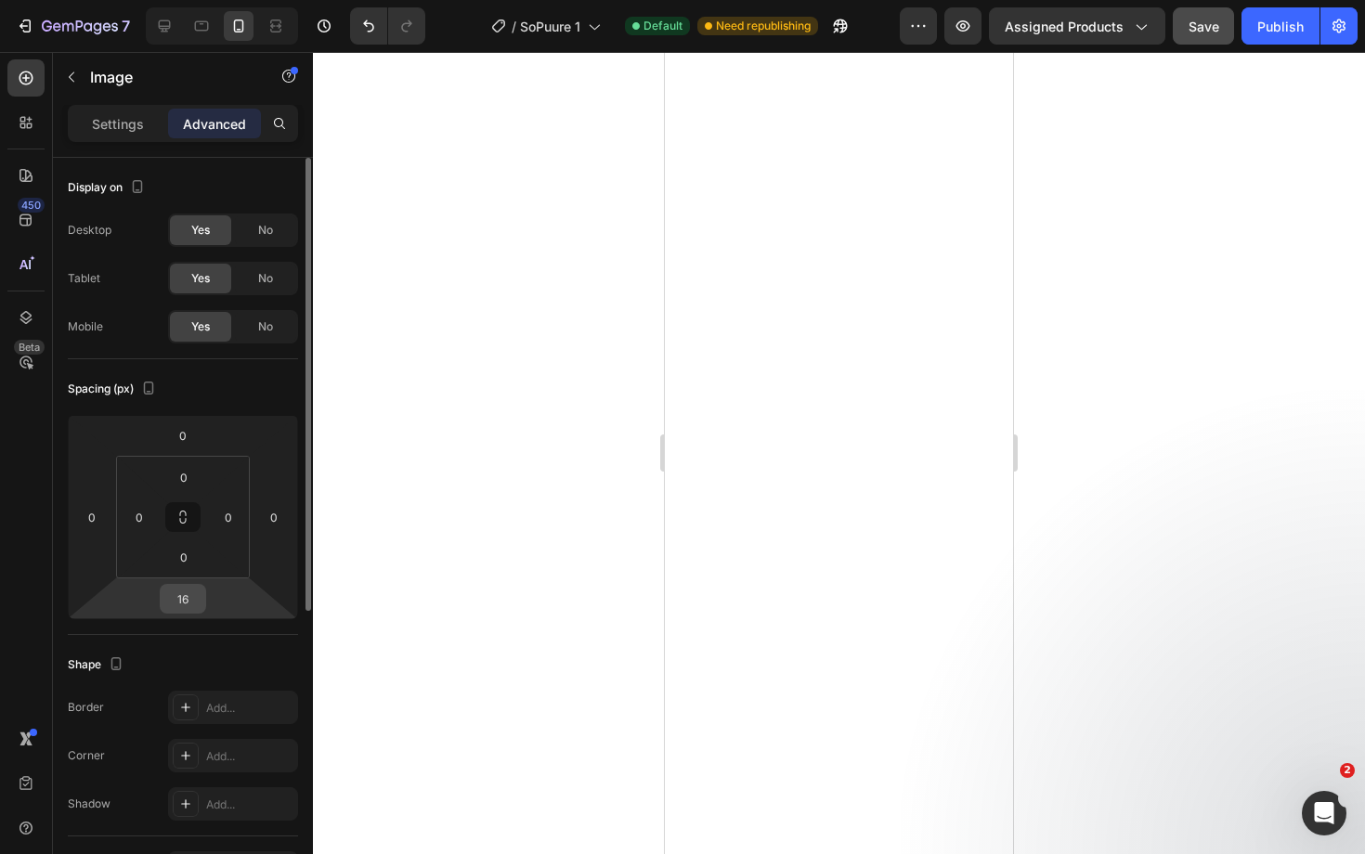
click at [178, 609] on input "16" at bounding box center [182, 599] width 37 height 28
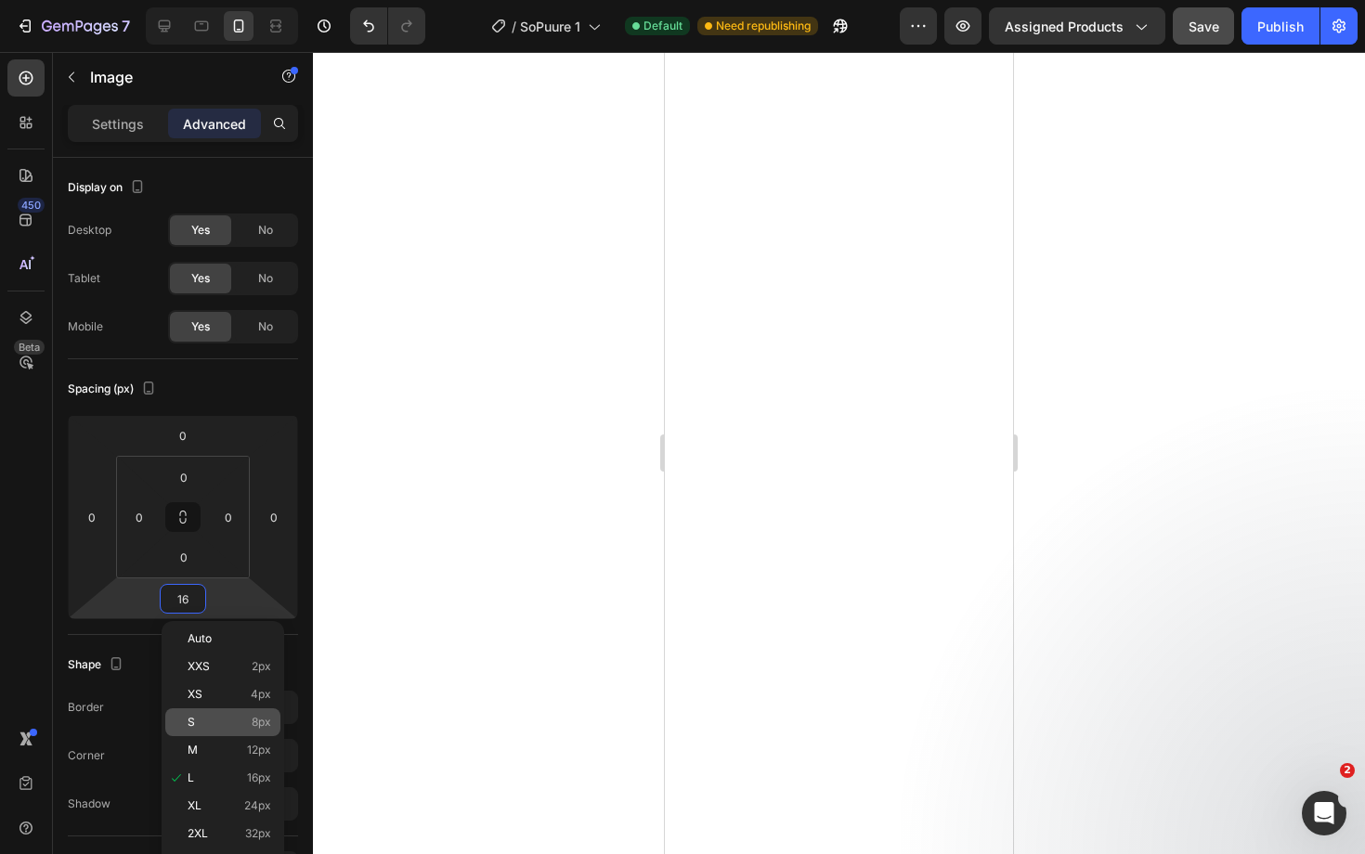
click at [217, 725] on p "S 8px" at bounding box center [230, 722] width 84 height 13
type input "8"
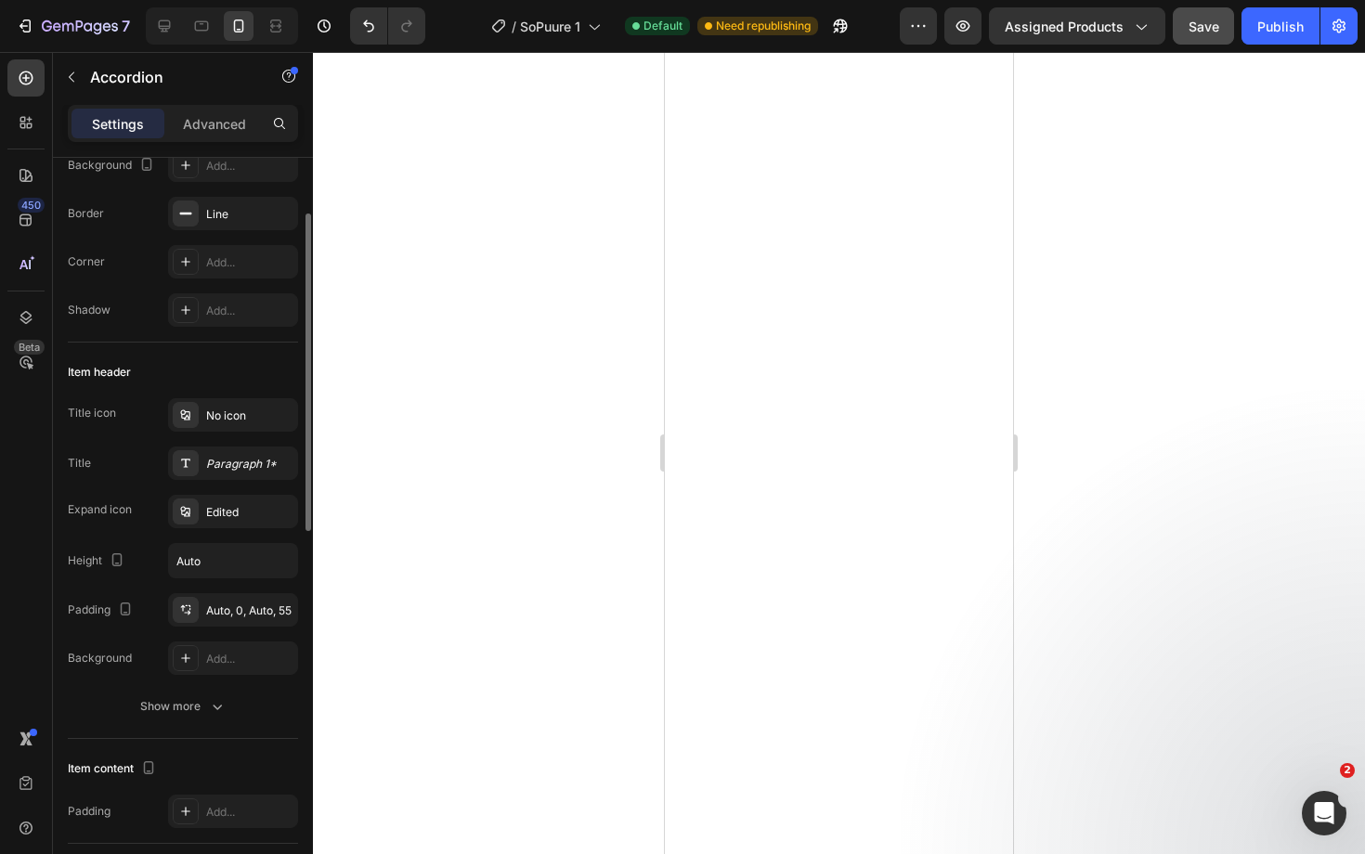
scroll to position [159, 0]
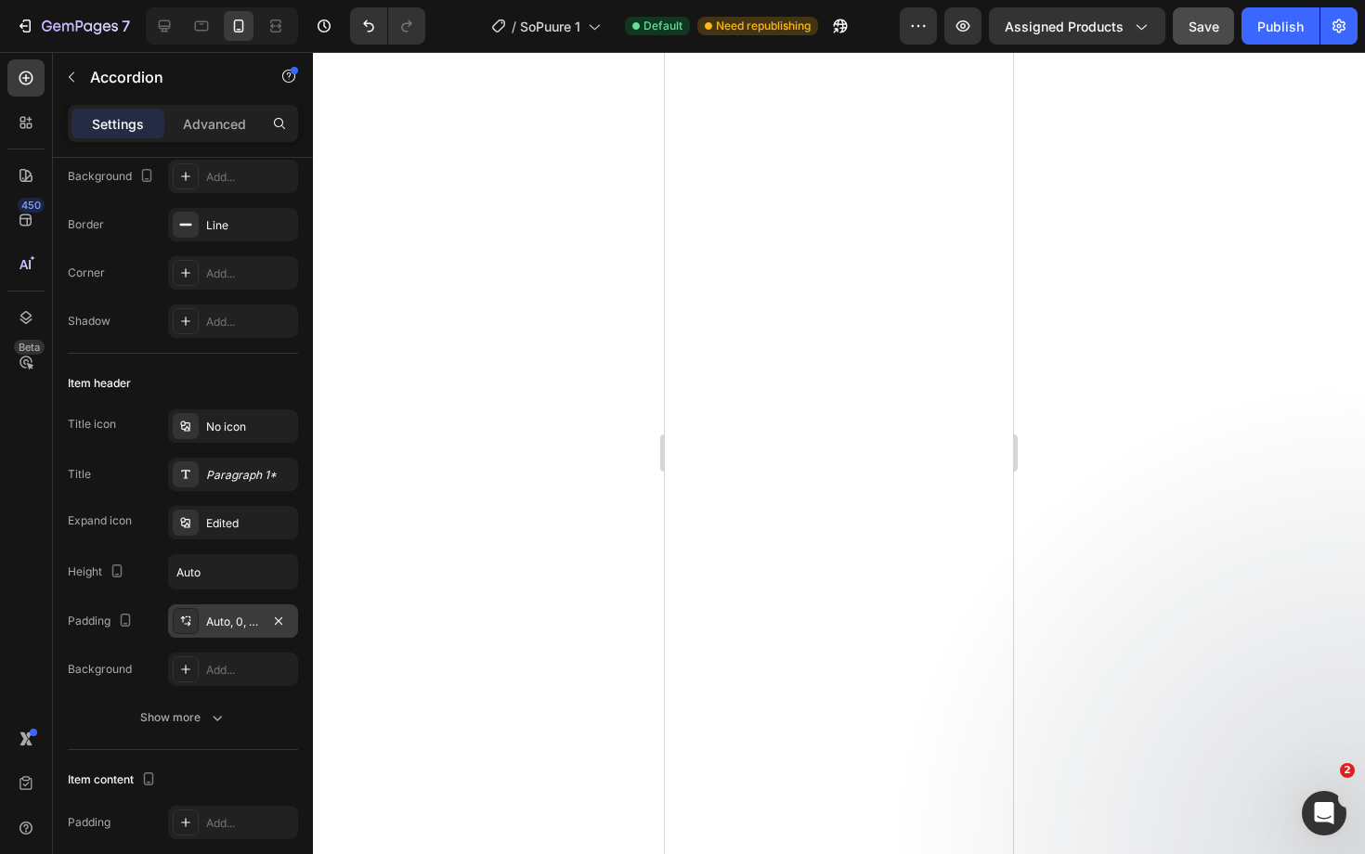
click at [235, 626] on div "Auto, 0, Auto, 55" at bounding box center [233, 622] width 54 height 17
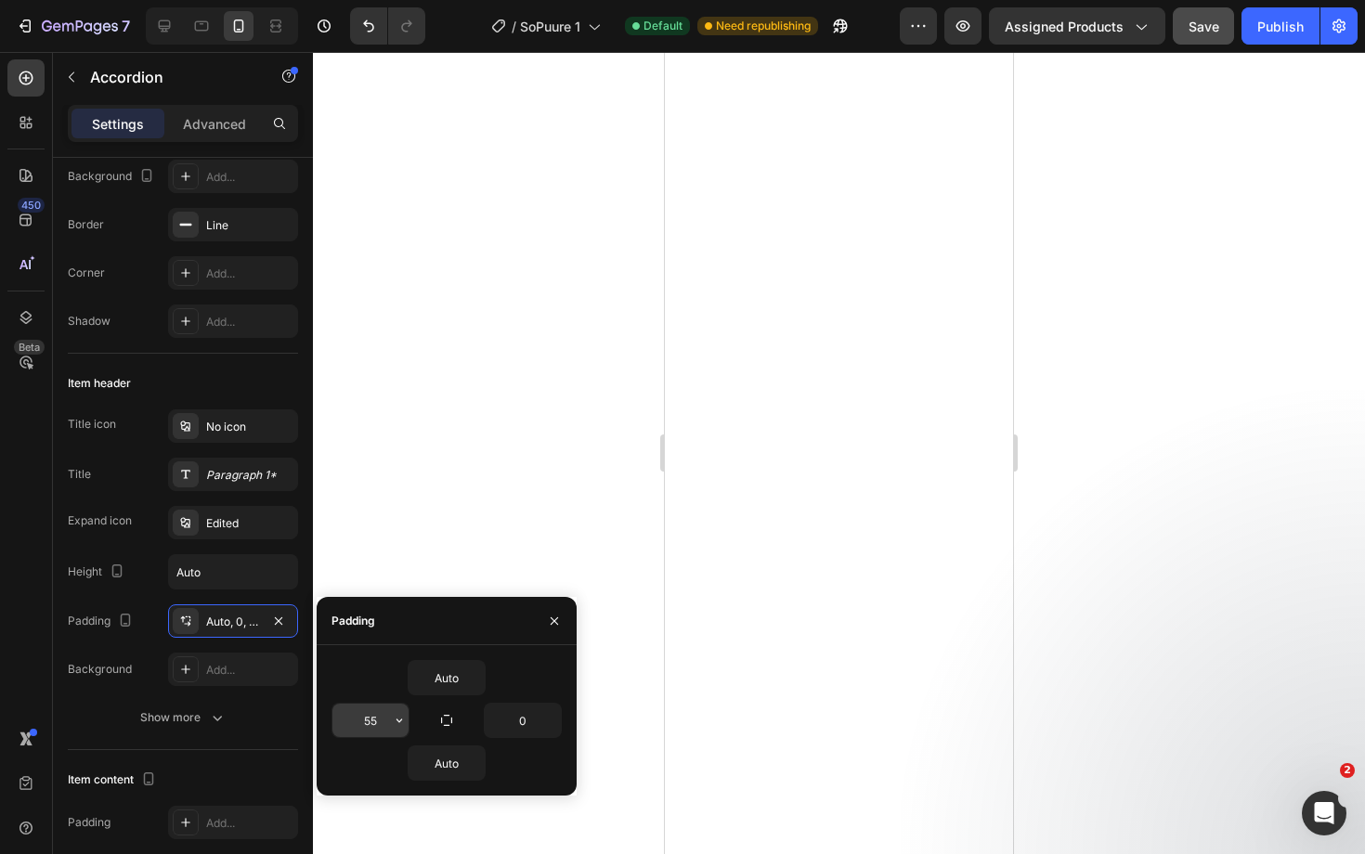
click at [371, 723] on input "55" at bounding box center [370, 720] width 76 height 33
type input "40"
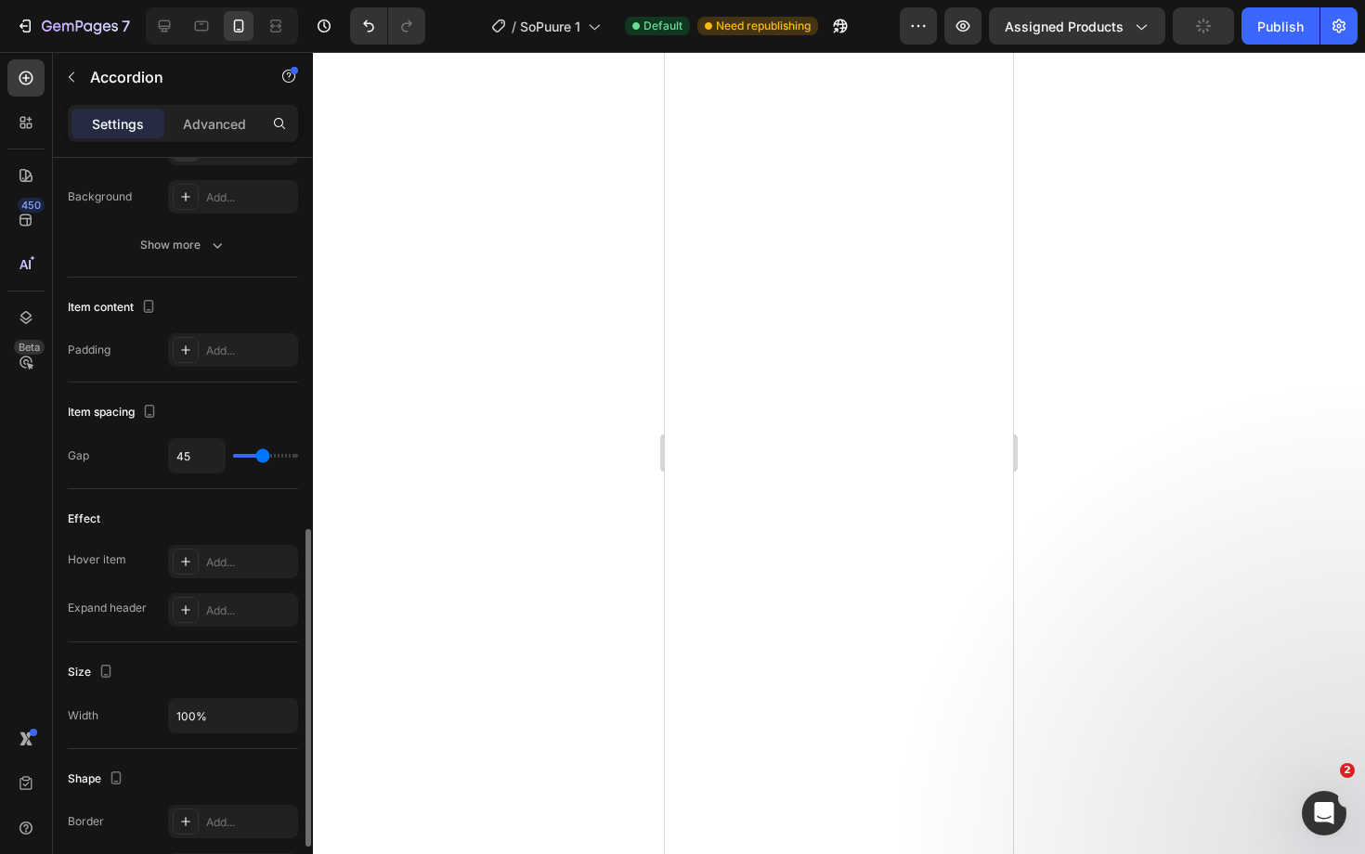
scroll to position [1018, 0]
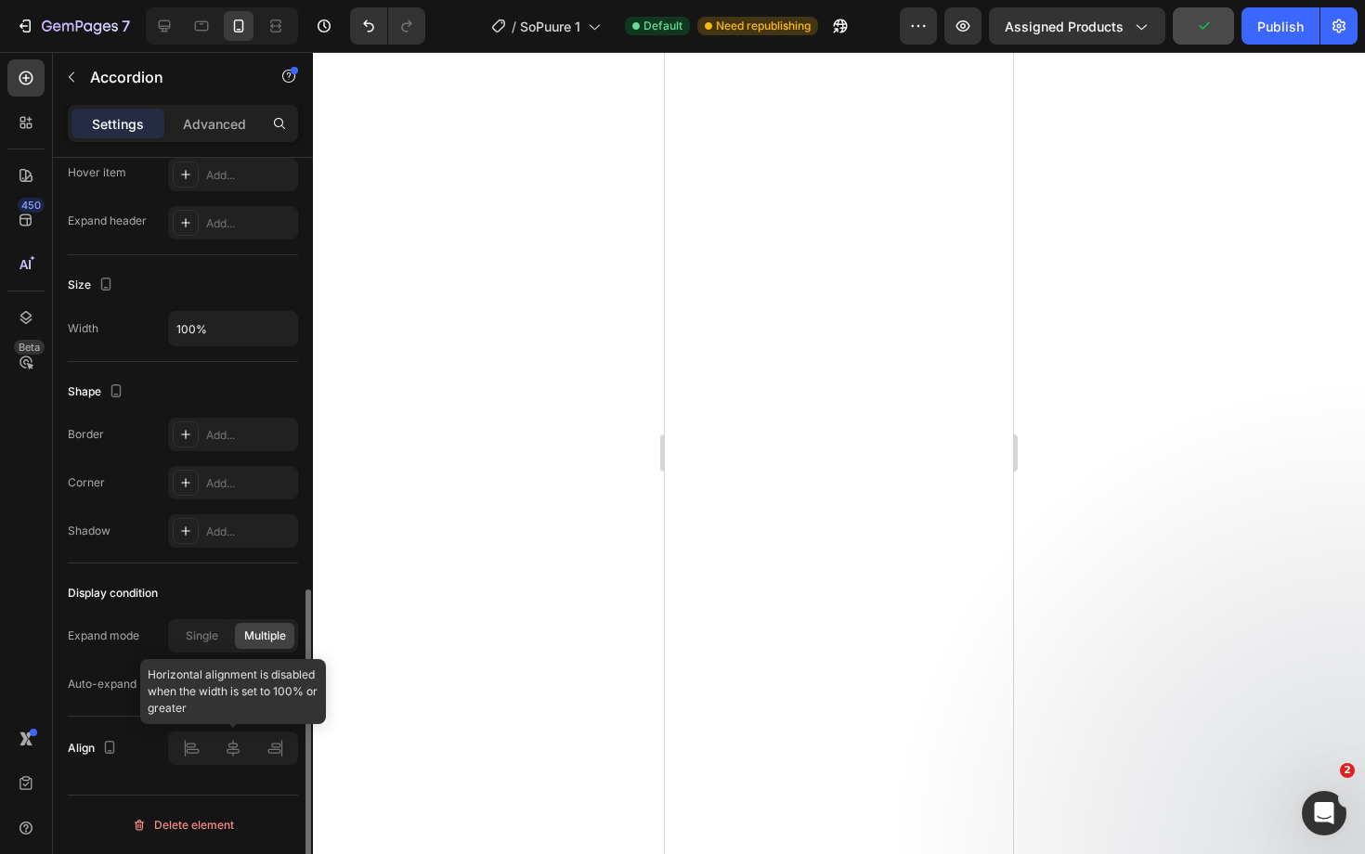
click at [234, 745] on div at bounding box center [233, 748] width 130 height 33
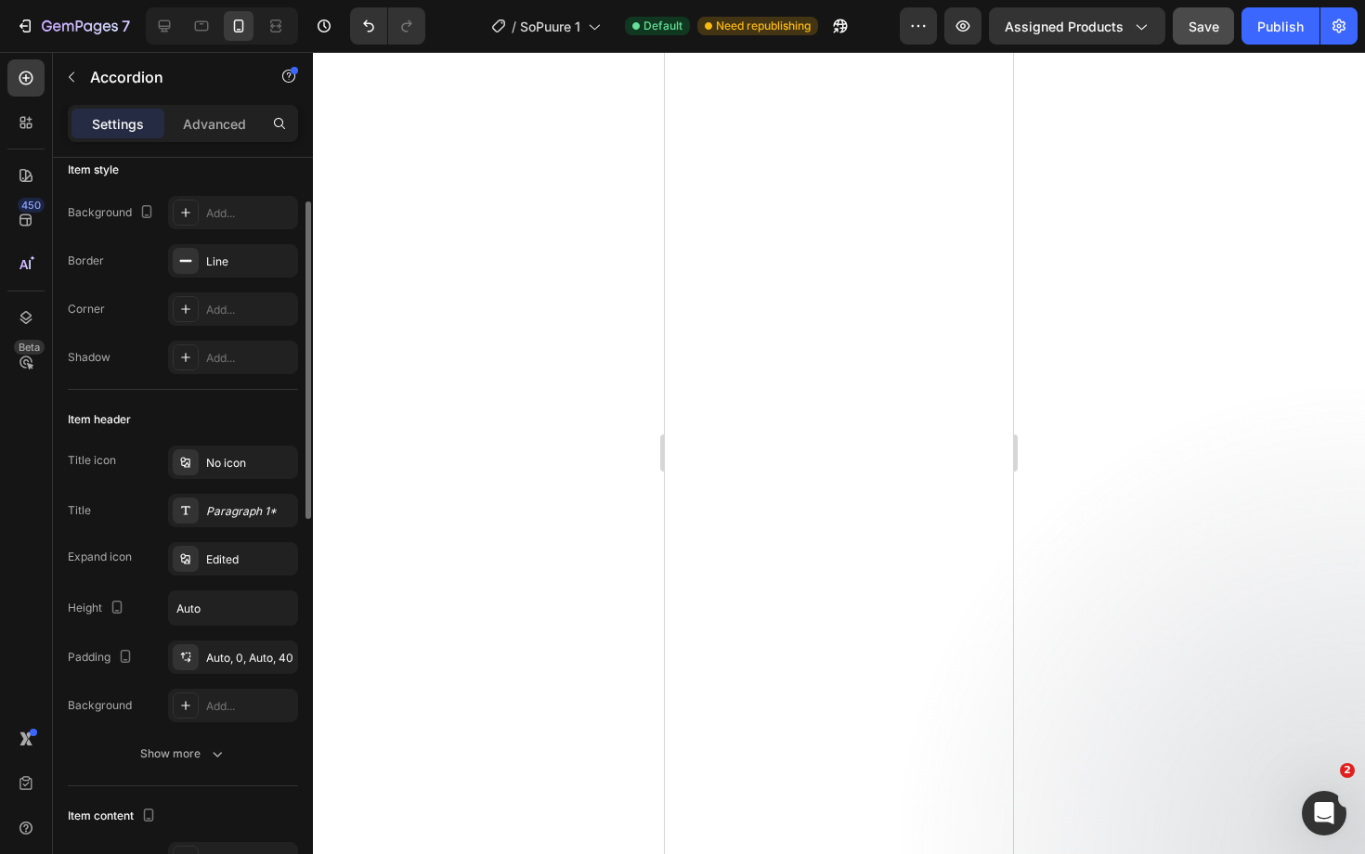
scroll to position [193, 0]
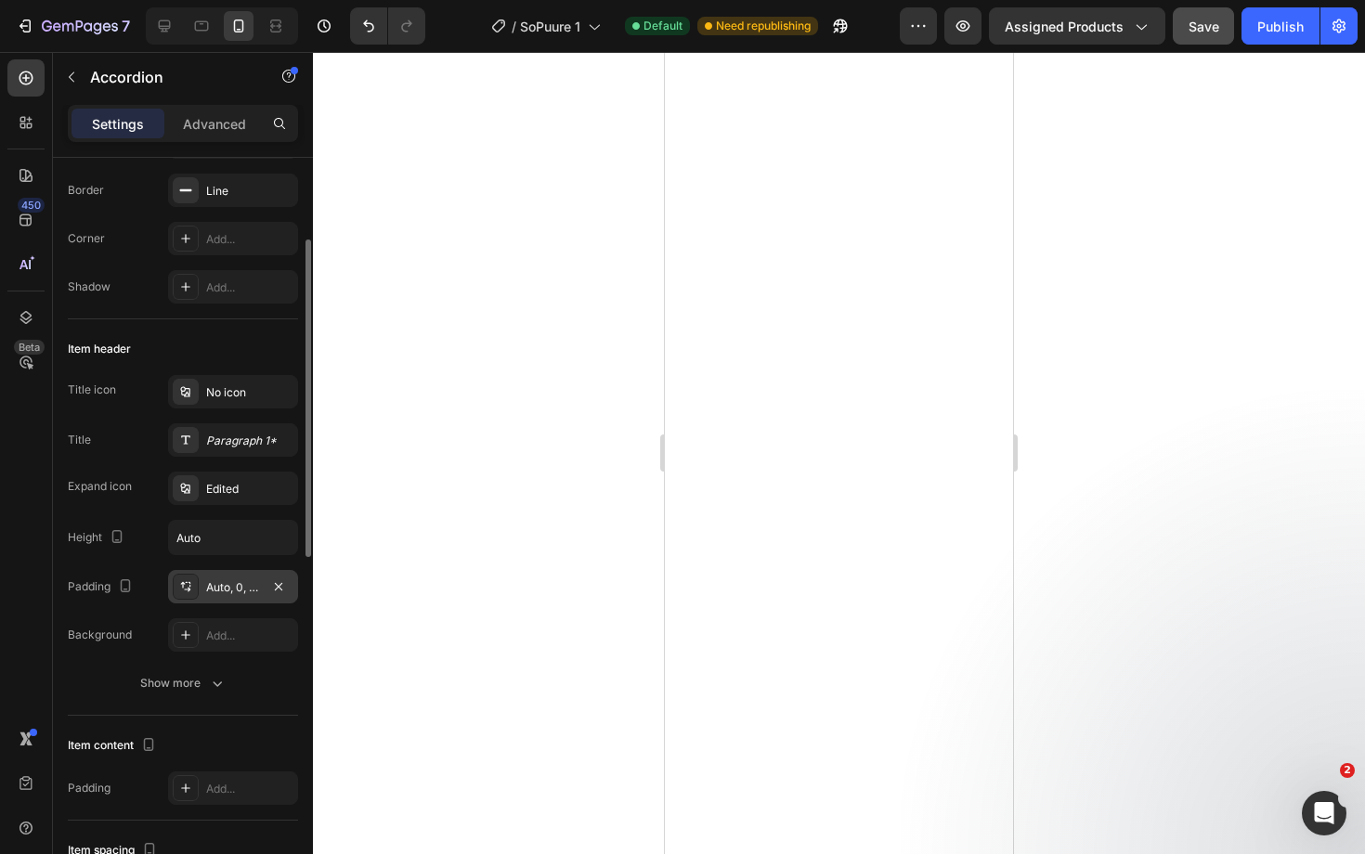
click at [224, 596] on div "Auto, 0, Auto, 40" at bounding box center [233, 586] width 130 height 33
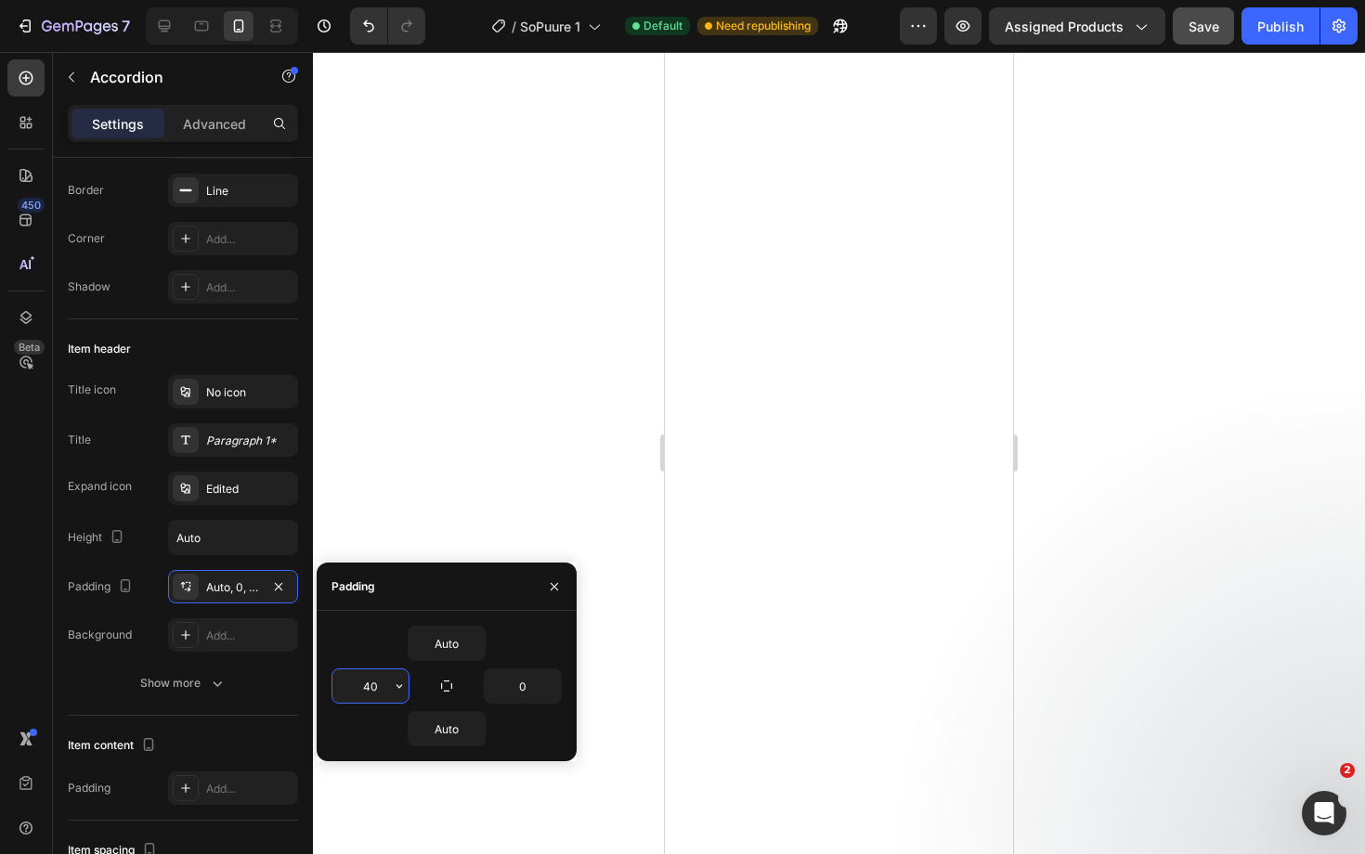
click at [379, 691] on input "40" at bounding box center [370, 685] width 76 height 33
click at [388, 687] on input "40" at bounding box center [370, 685] width 76 height 33
type input "45"
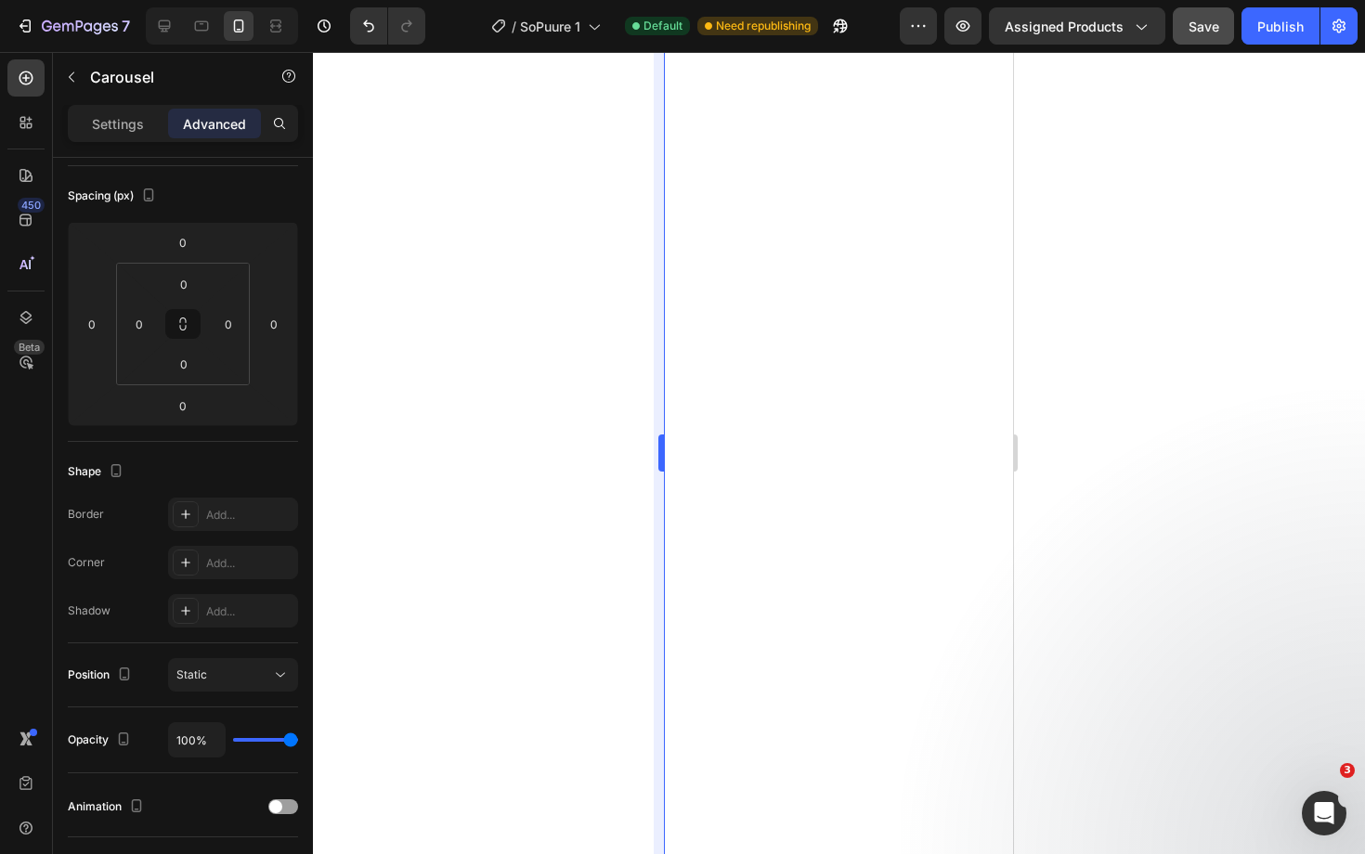
scroll to position [0, 0]
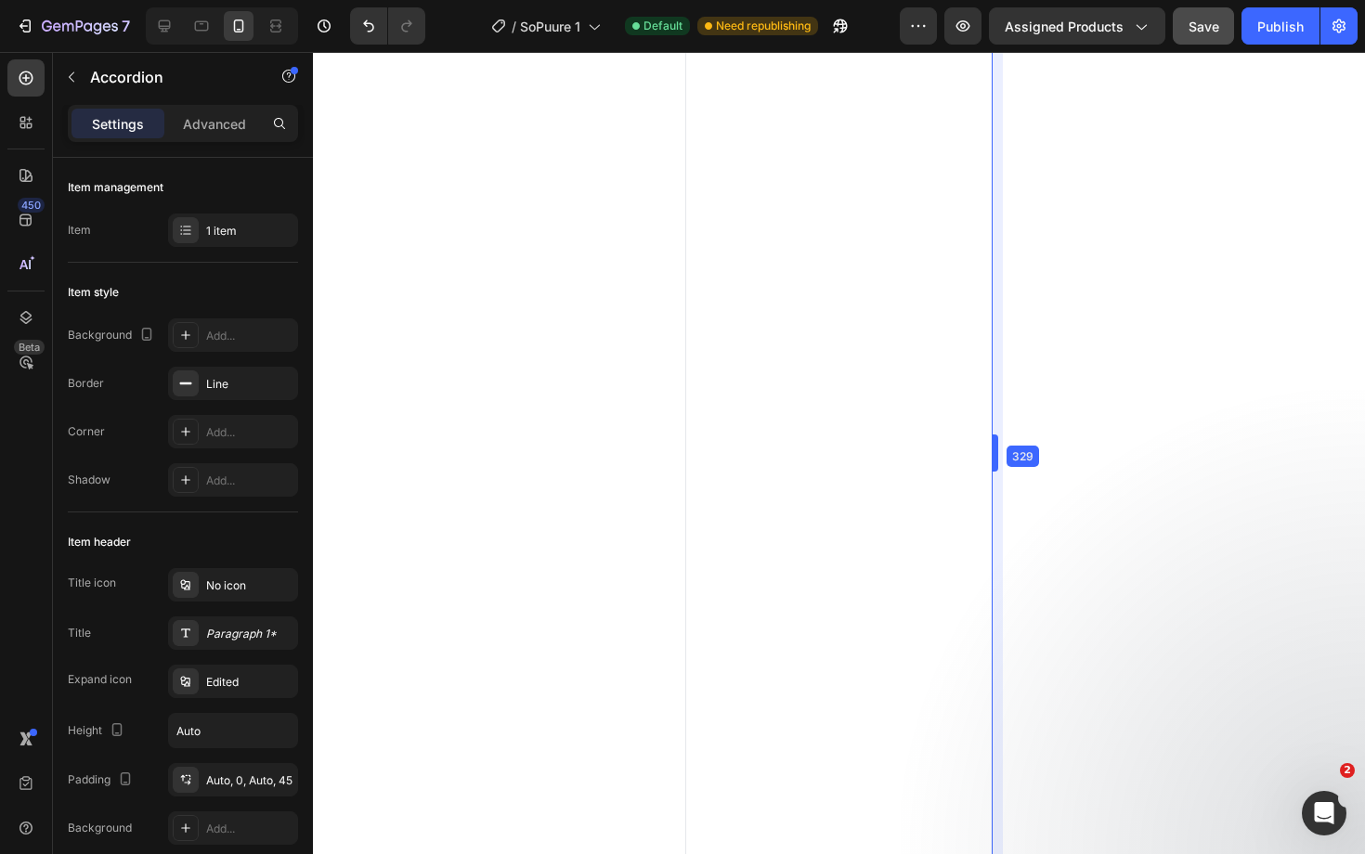
drag, startPoint x: 1017, startPoint y: 447, endPoint x: 974, endPoint y: 451, distance: 43.0
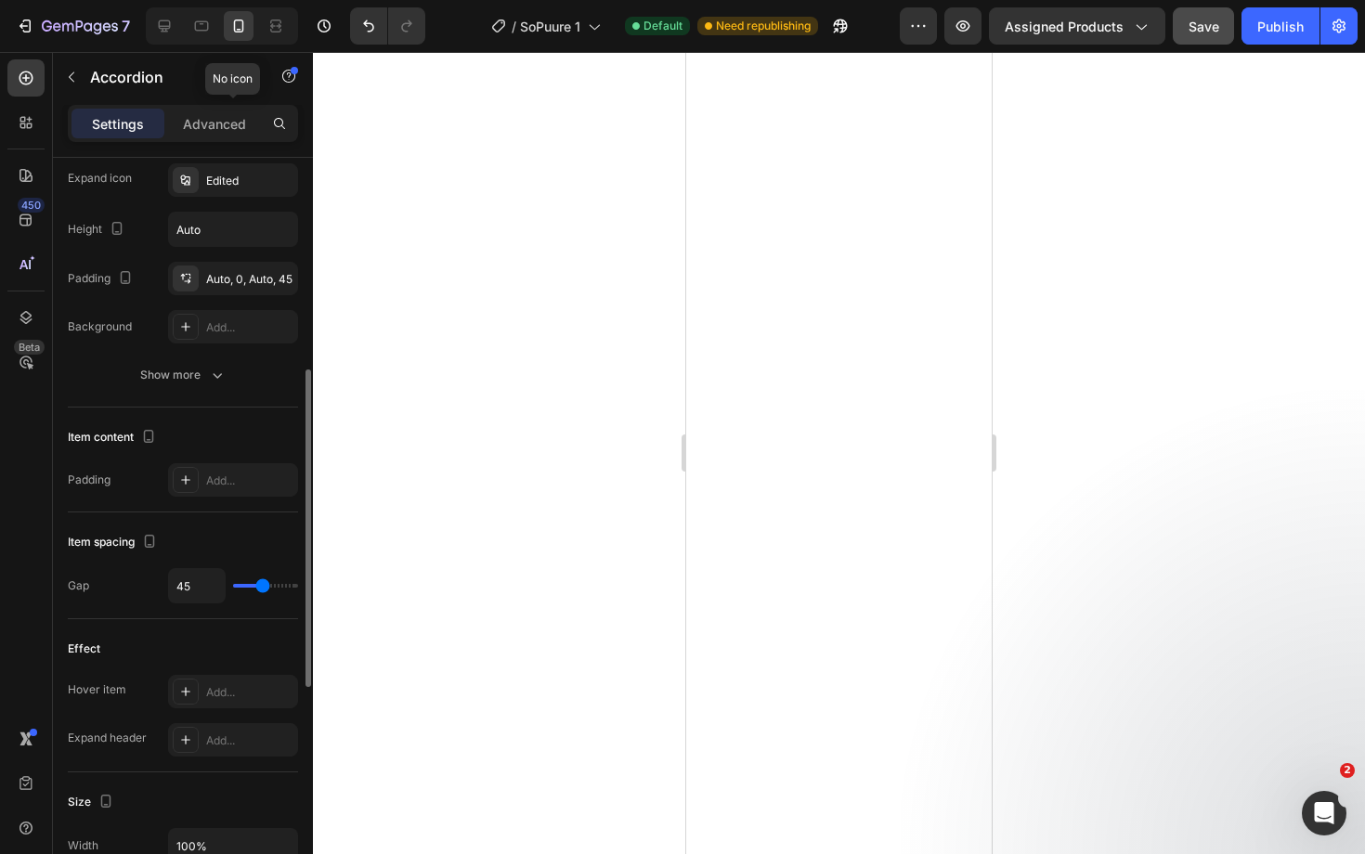
scroll to position [503, 0]
click at [195, 588] on input "45" at bounding box center [197, 583] width 56 height 33
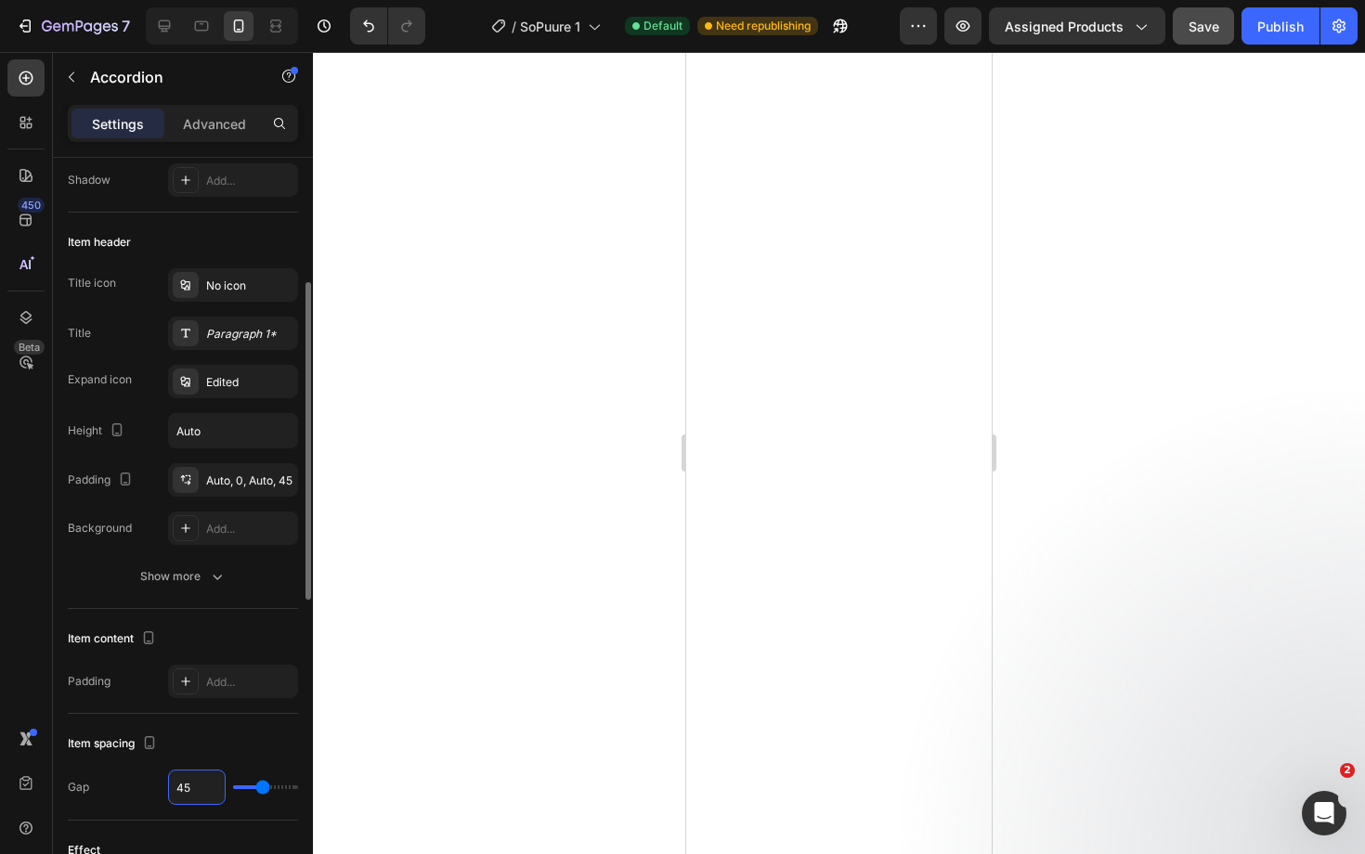
scroll to position [275, 0]
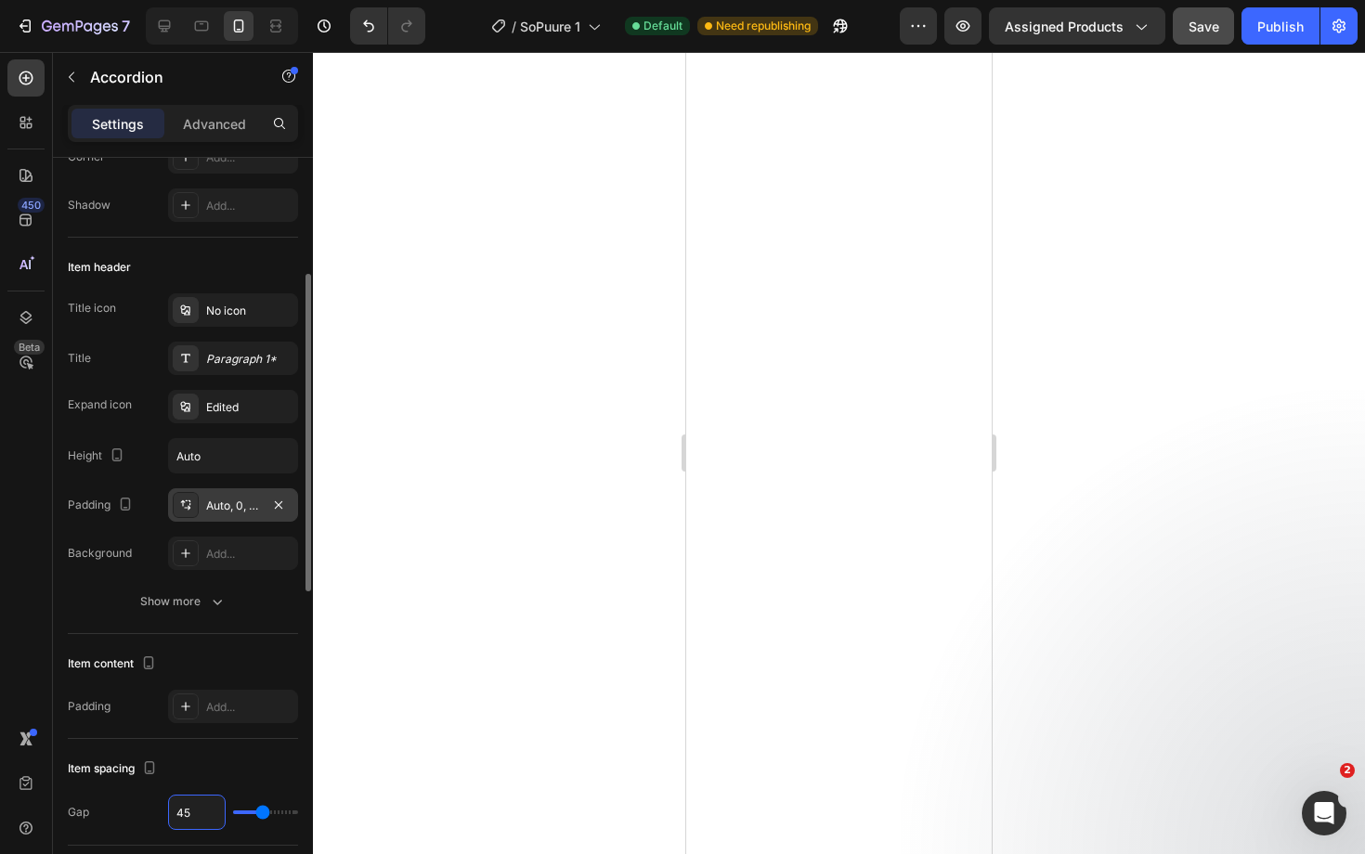
click at [210, 504] on div "Auto, 0, Auto, 45" at bounding box center [233, 506] width 54 height 17
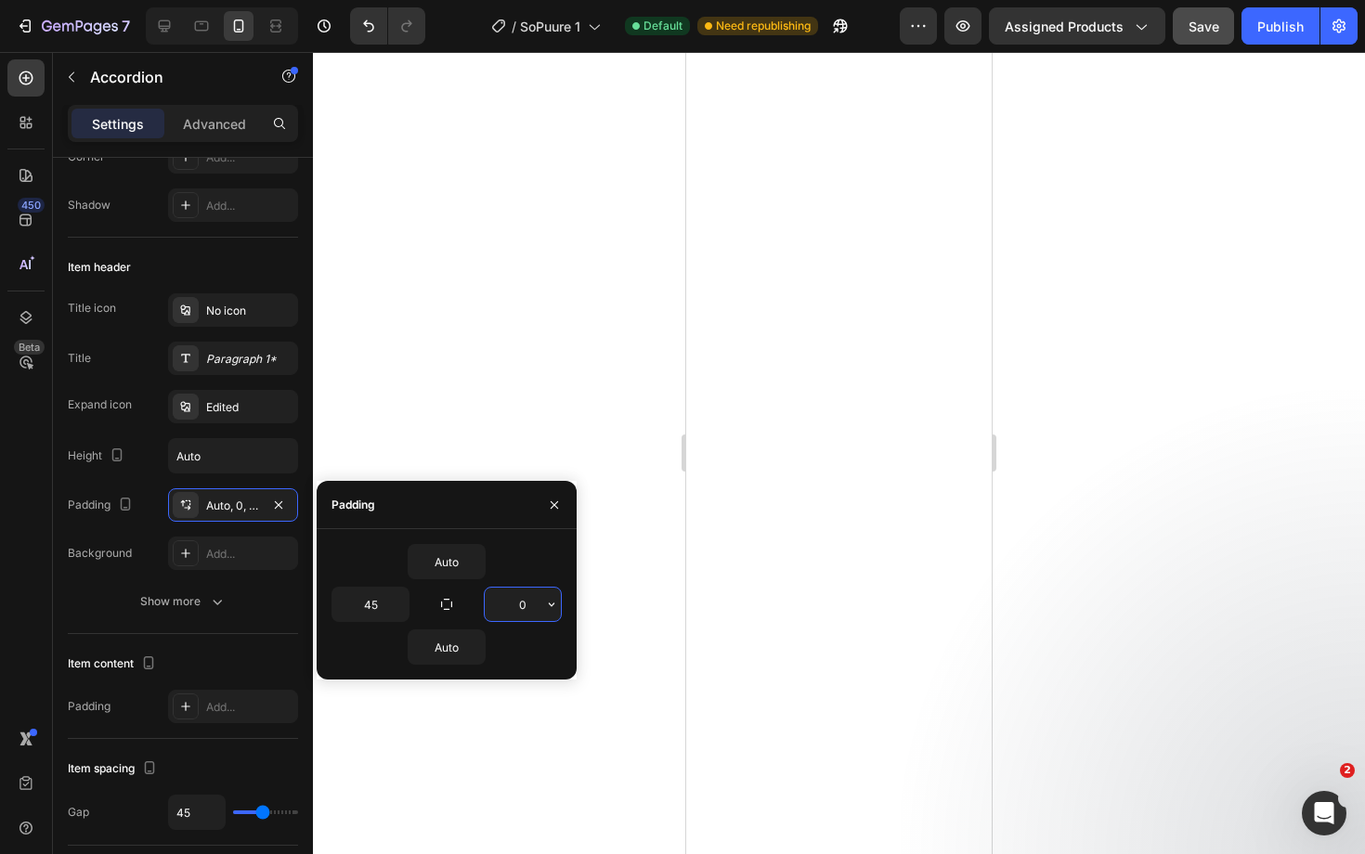
click at [523, 599] on input "0" at bounding box center [523, 604] width 76 height 33
type input "40"
click at [381, 596] on input "45" at bounding box center [370, 604] width 76 height 33
click at [387, 602] on input "45" at bounding box center [370, 604] width 76 height 33
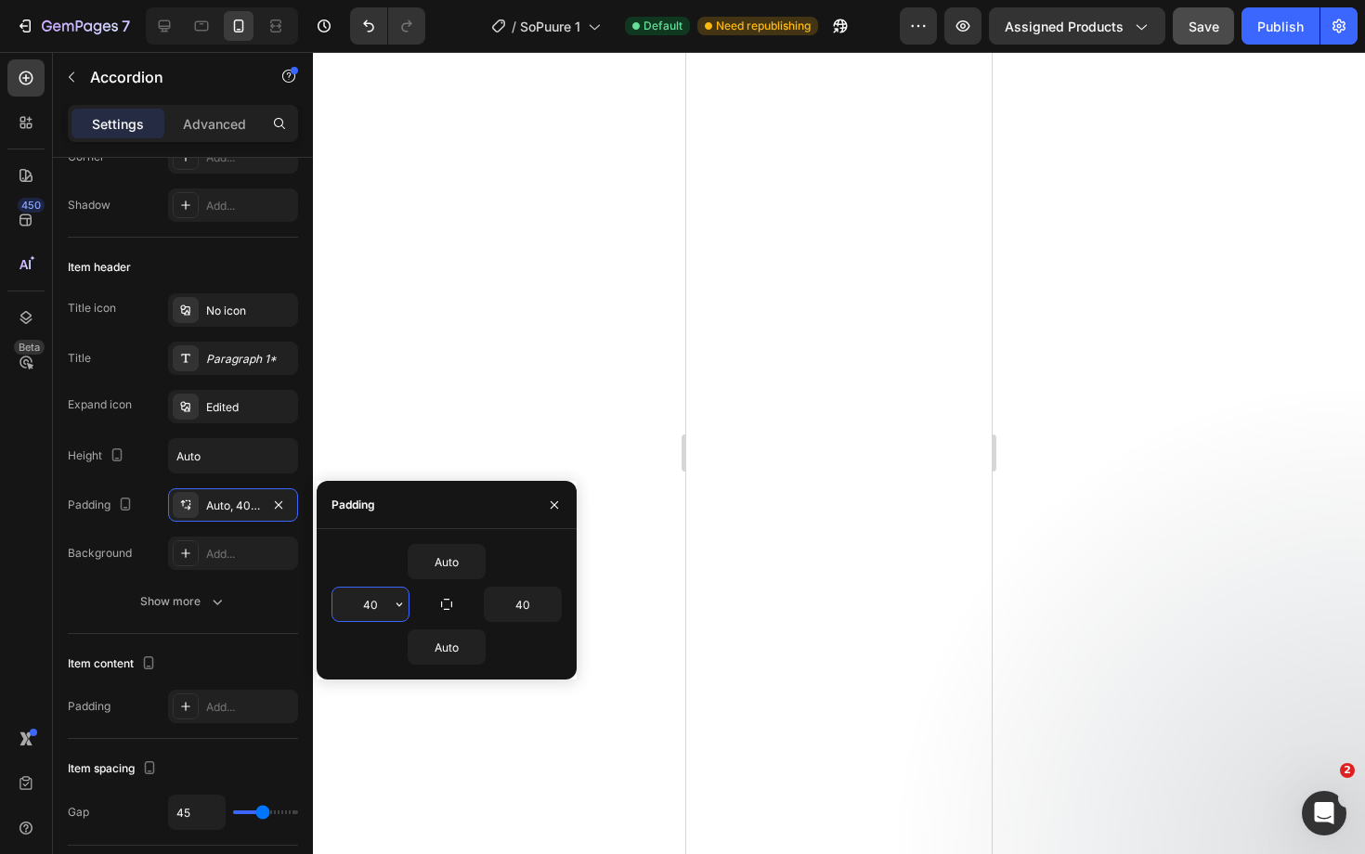
click at [379, 602] on input "40" at bounding box center [370, 604] width 76 height 33
type input "0"
click at [525, 598] on input "40" at bounding box center [523, 604] width 76 height 33
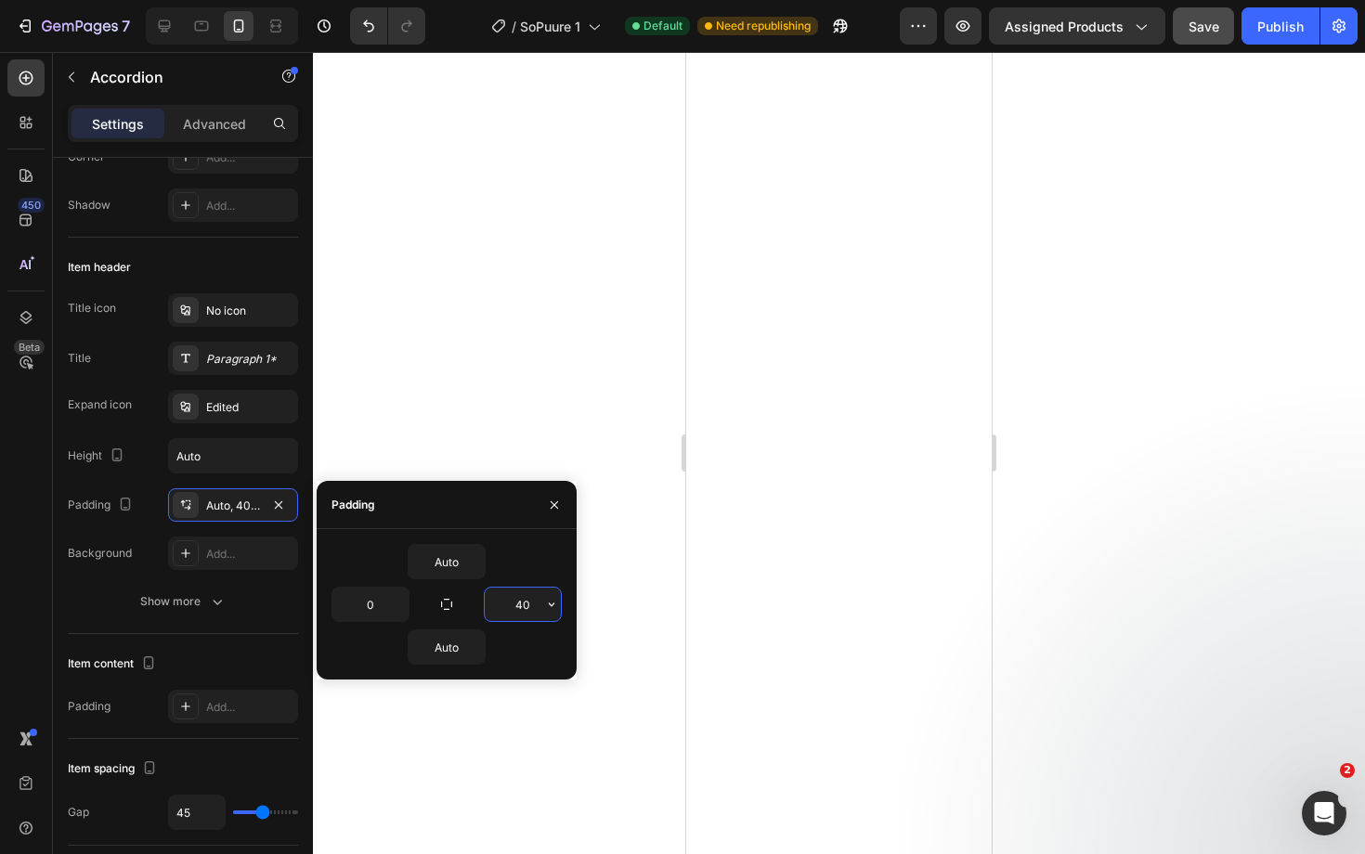
type input "0"
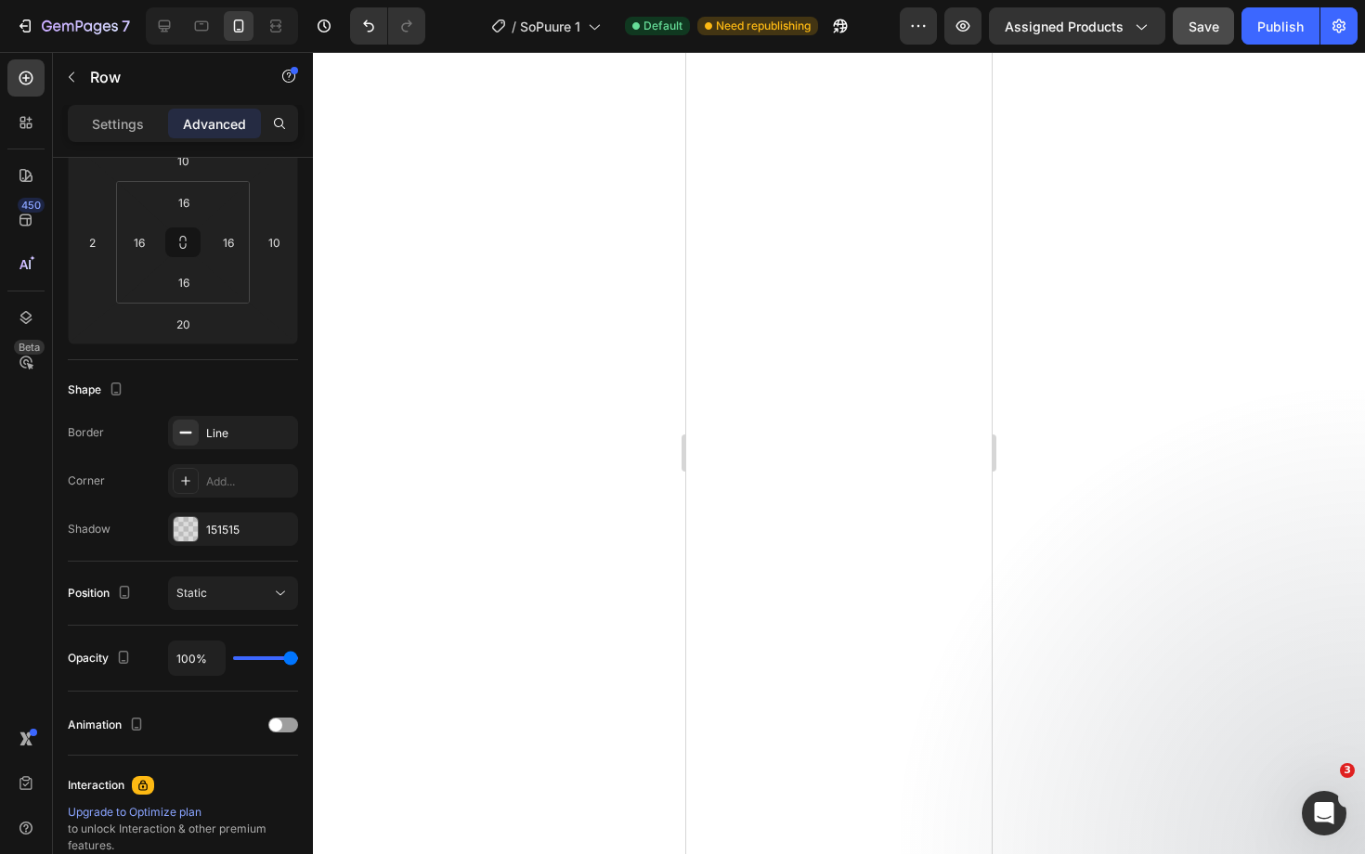
scroll to position [0, 0]
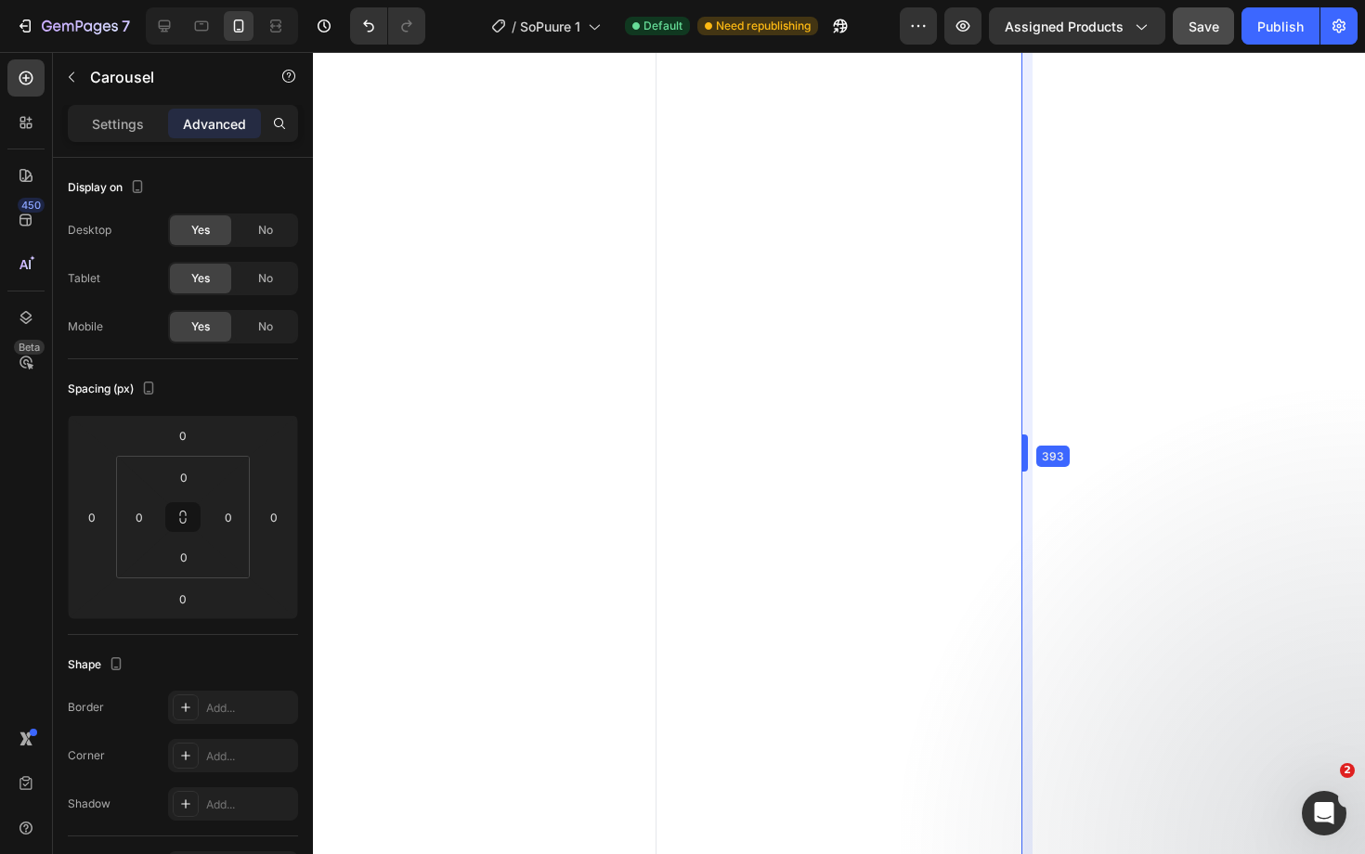
drag, startPoint x: 994, startPoint y: 438, endPoint x: 1053, endPoint y: 439, distance: 58.5
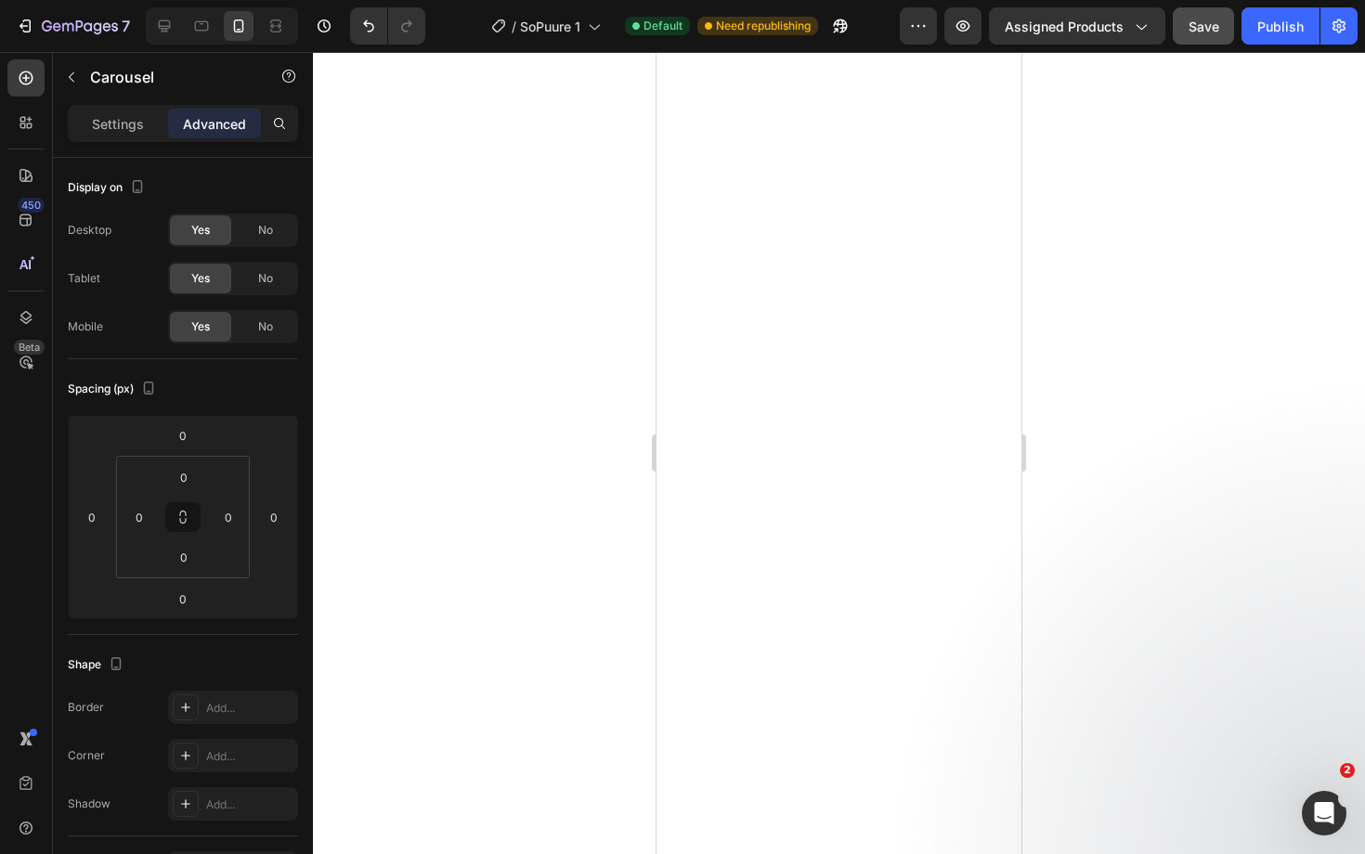
drag, startPoint x: 1049, startPoint y: 441, endPoint x: 1091, endPoint y: 441, distance: 41.8
click at [1091, 441] on div at bounding box center [839, 453] width 1052 height 802
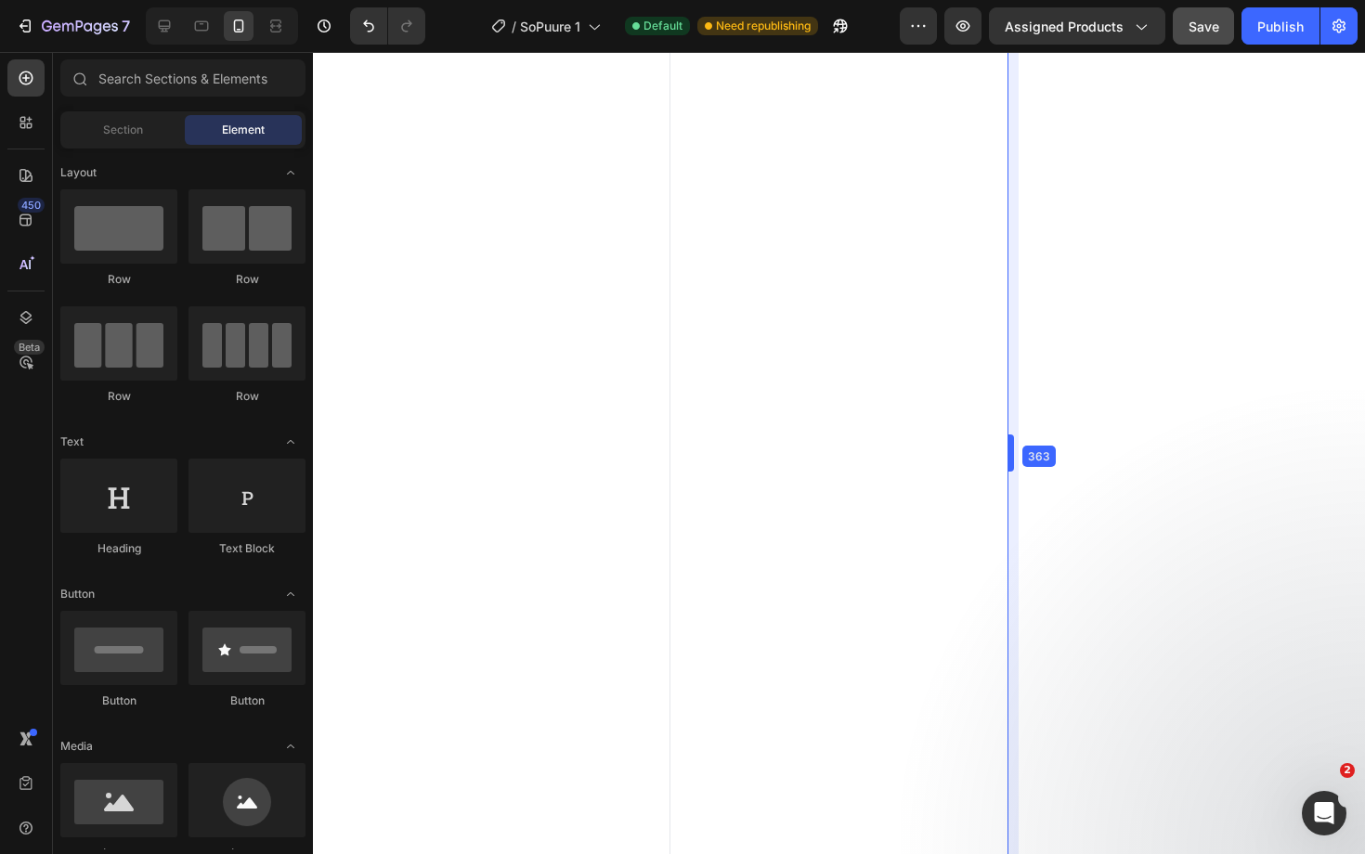
drag, startPoint x: 1025, startPoint y: 419, endPoint x: 996, endPoint y: 439, distance: 35.3
click at [1160, 619] on div at bounding box center [839, 453] width 1052 height 802
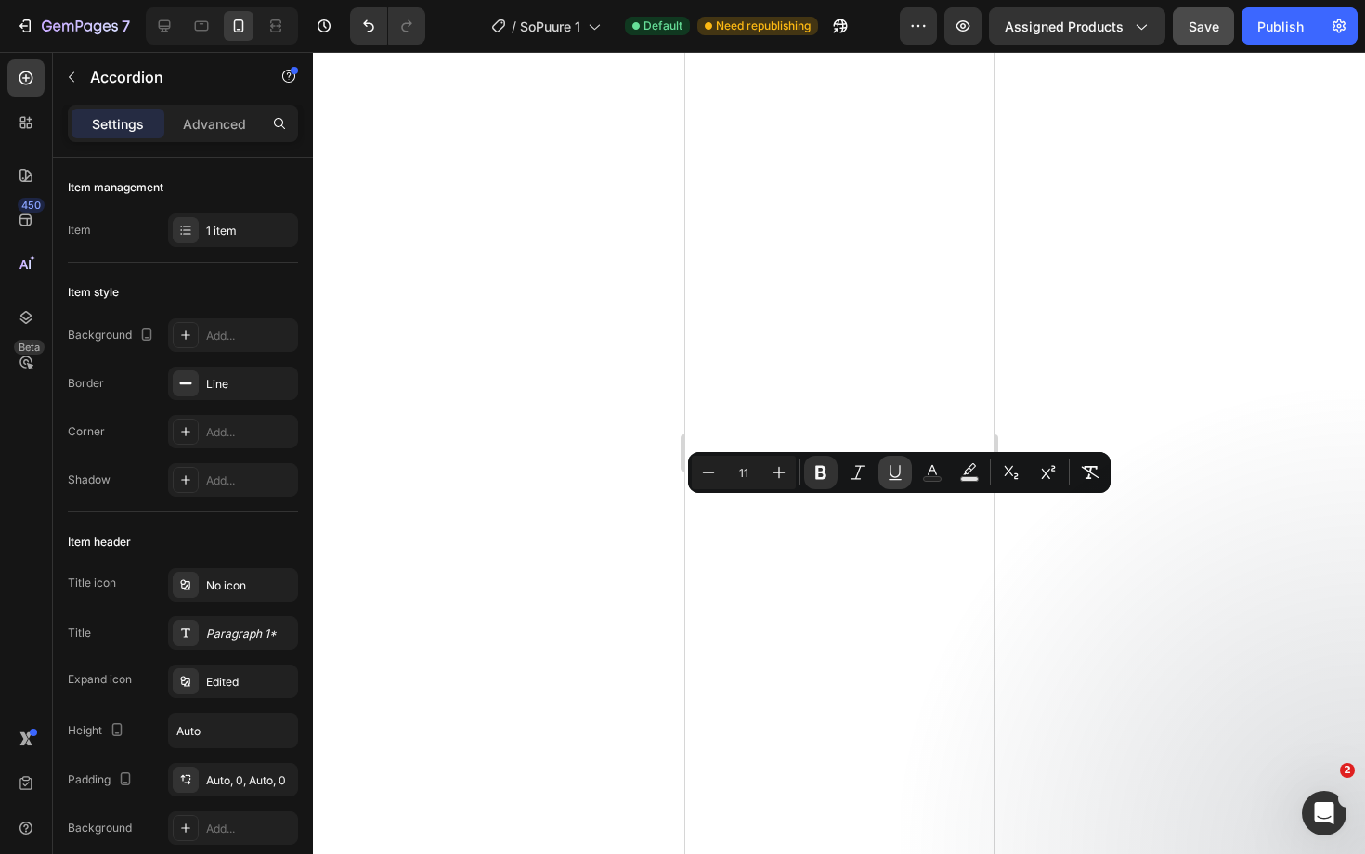
click at [884, 473] on button "Underline" at bounding box center [894, 472] width 33 height 33
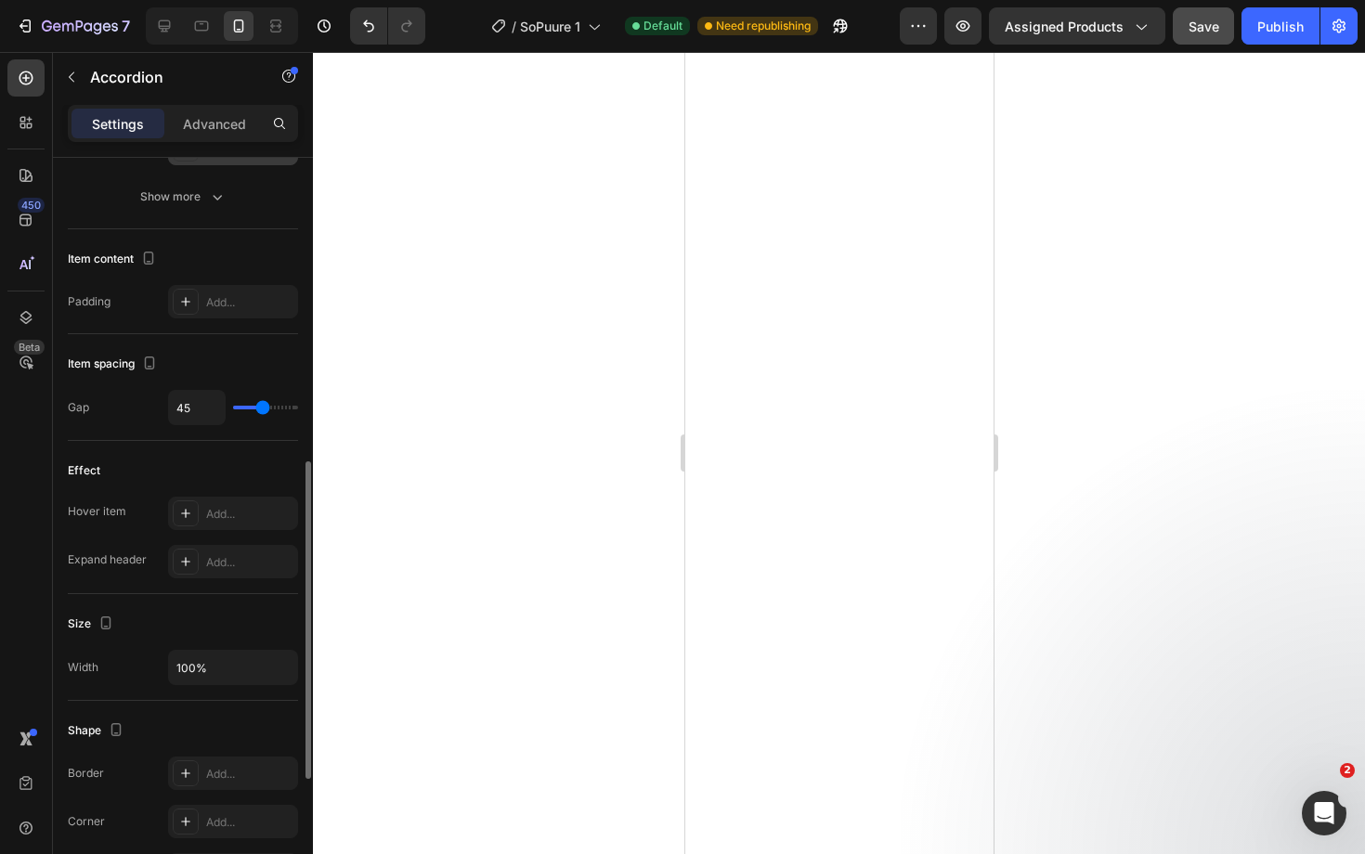
scroll to position [693, 0]
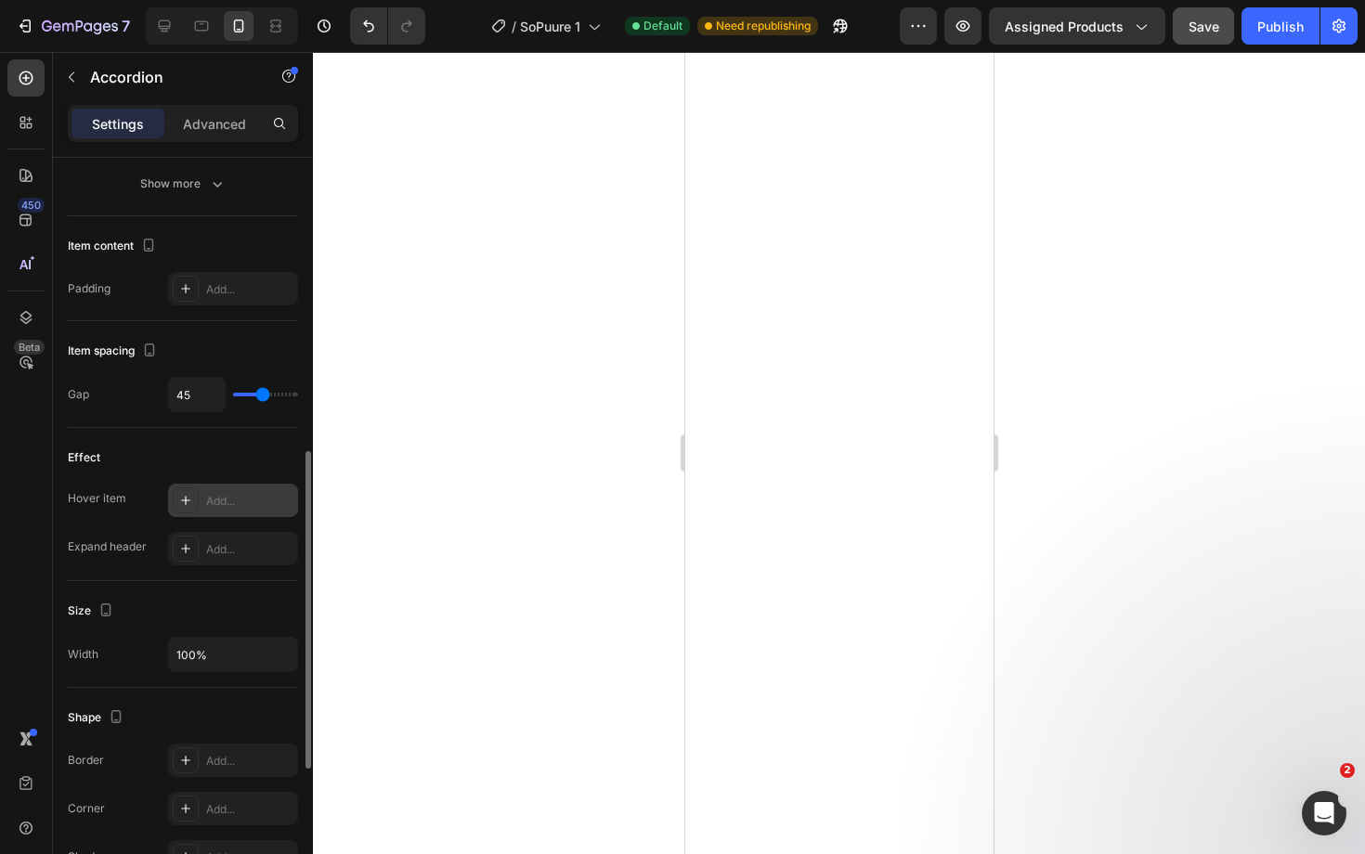
click at [227, 500] on div "Add..." at bounding box center [249, 501] width 87 height 17
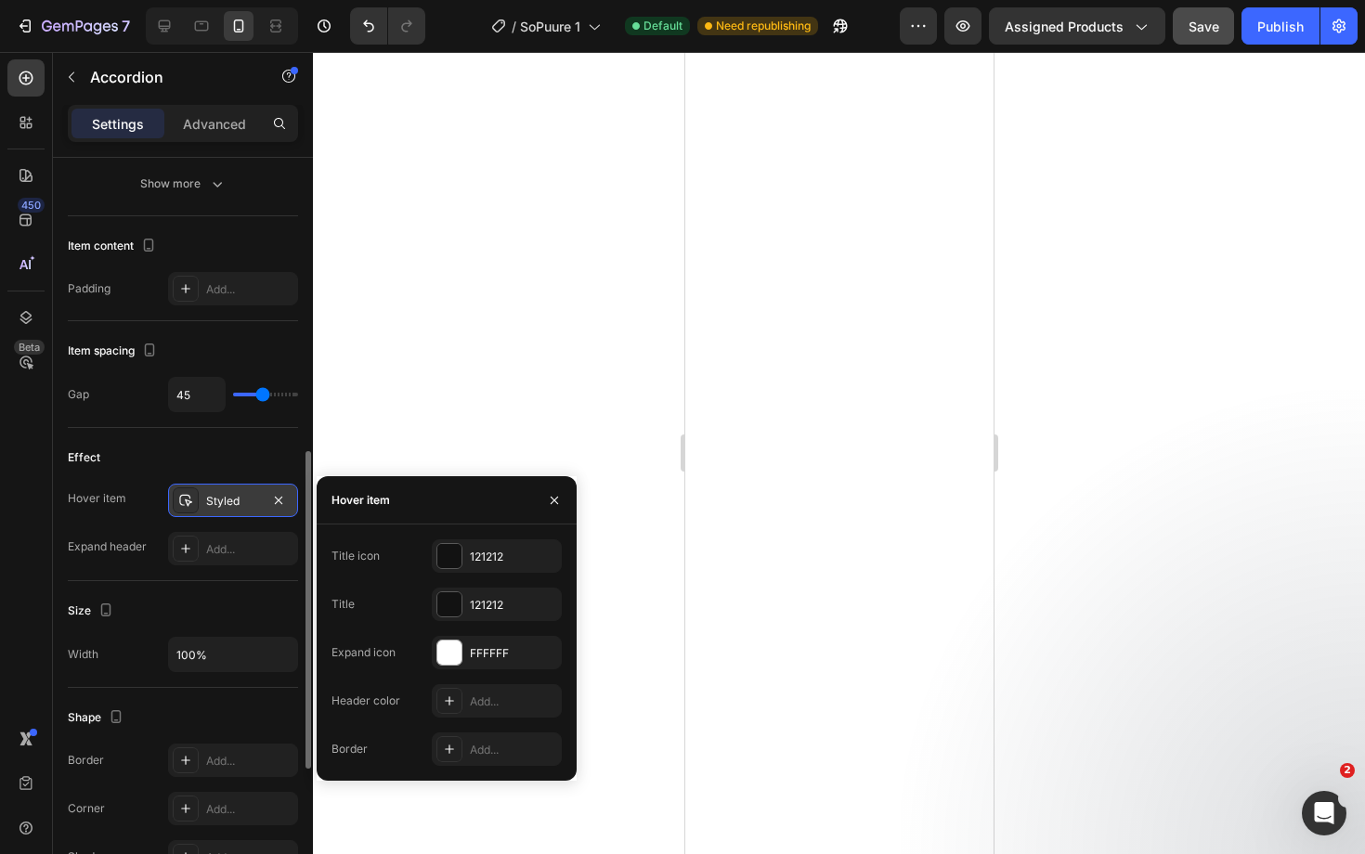
click at [227, 500] on div "Styled" at bounding box center [233, 501] width 54 height 17
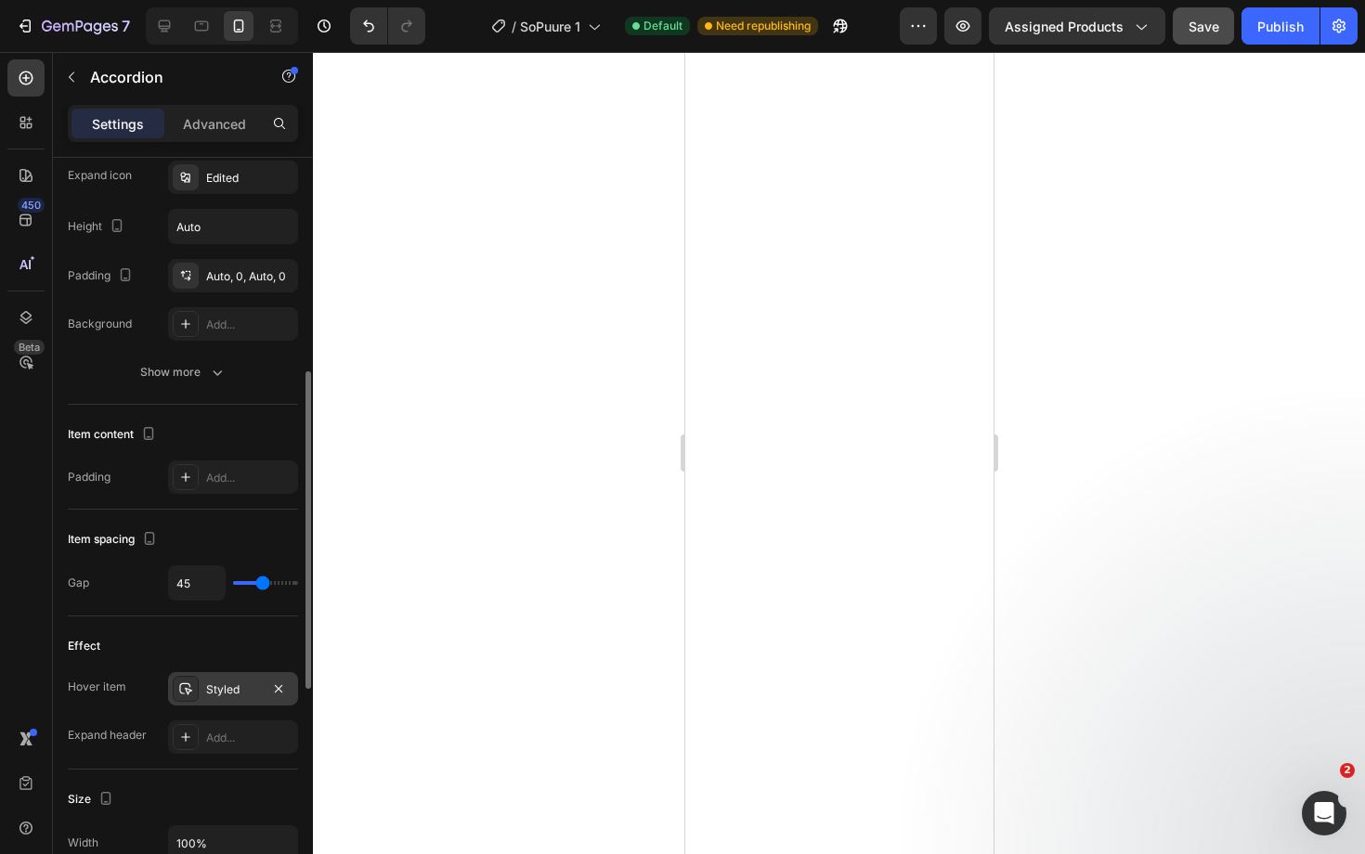
scroll to position [496, 0]
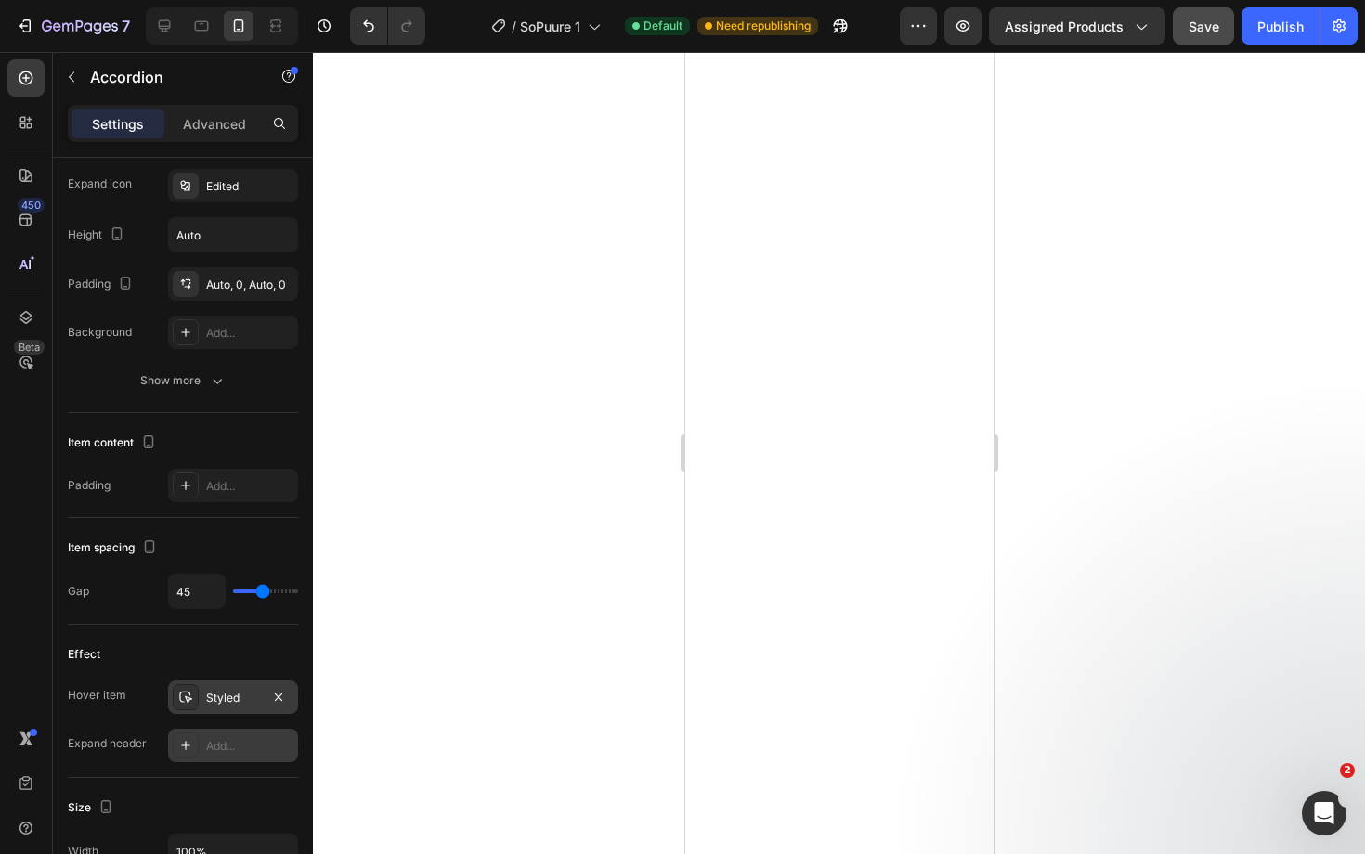
click at [239, 754] on div "Add..." at bounding box center [249, 746] width 87 height 17
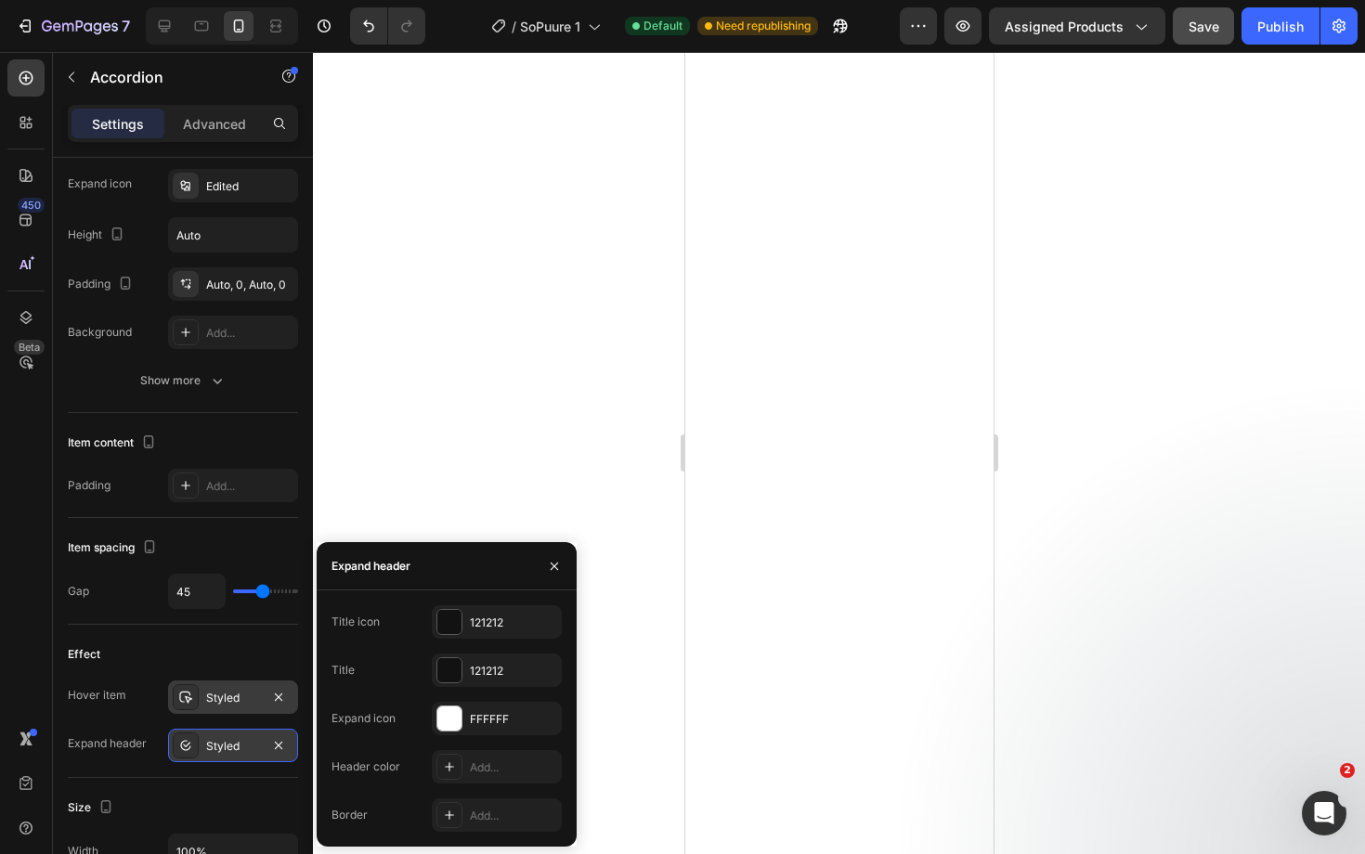
click at [239, 754] on div "Styled" at bounding box center [233, 746] width 54 height 17
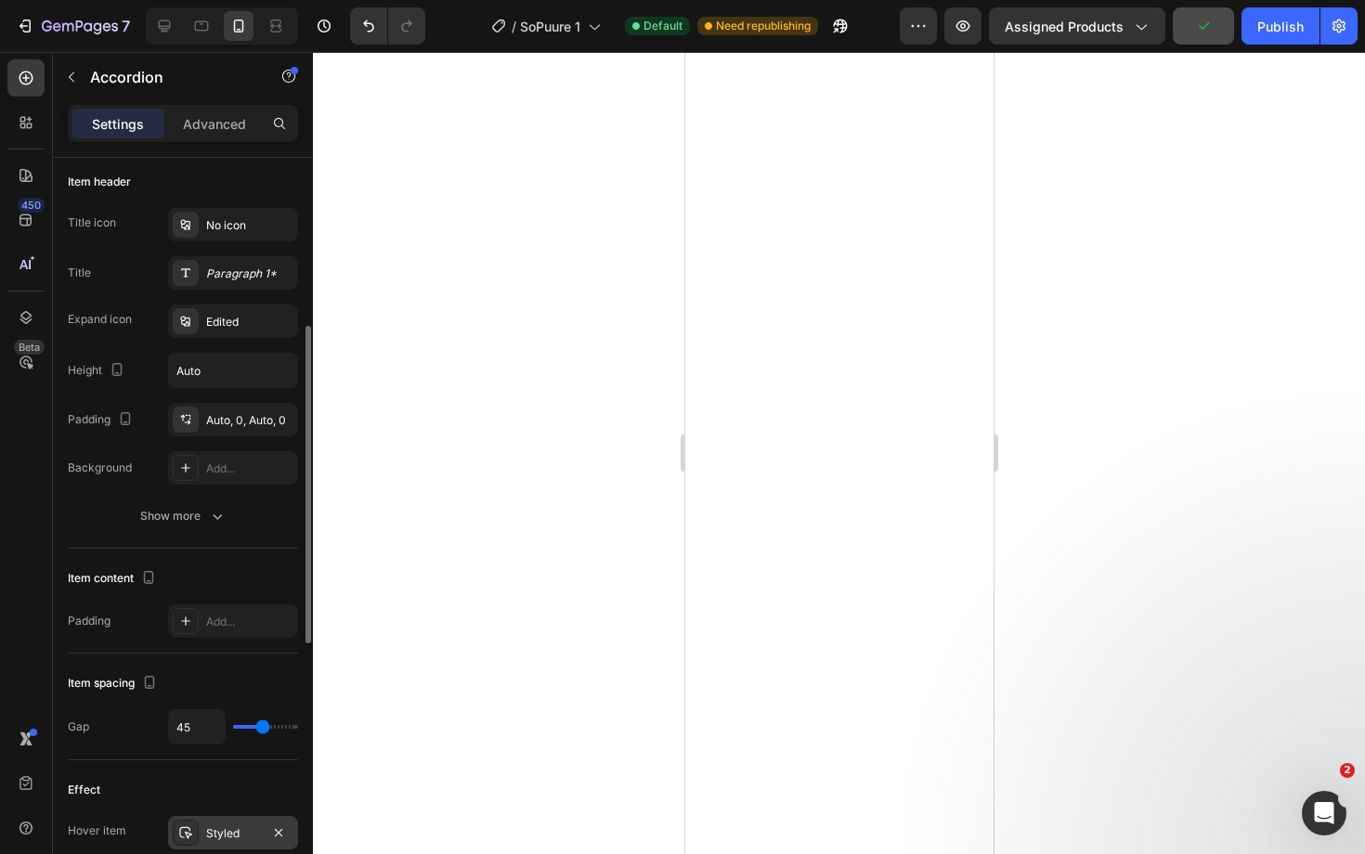
scroll to position [347, 0]
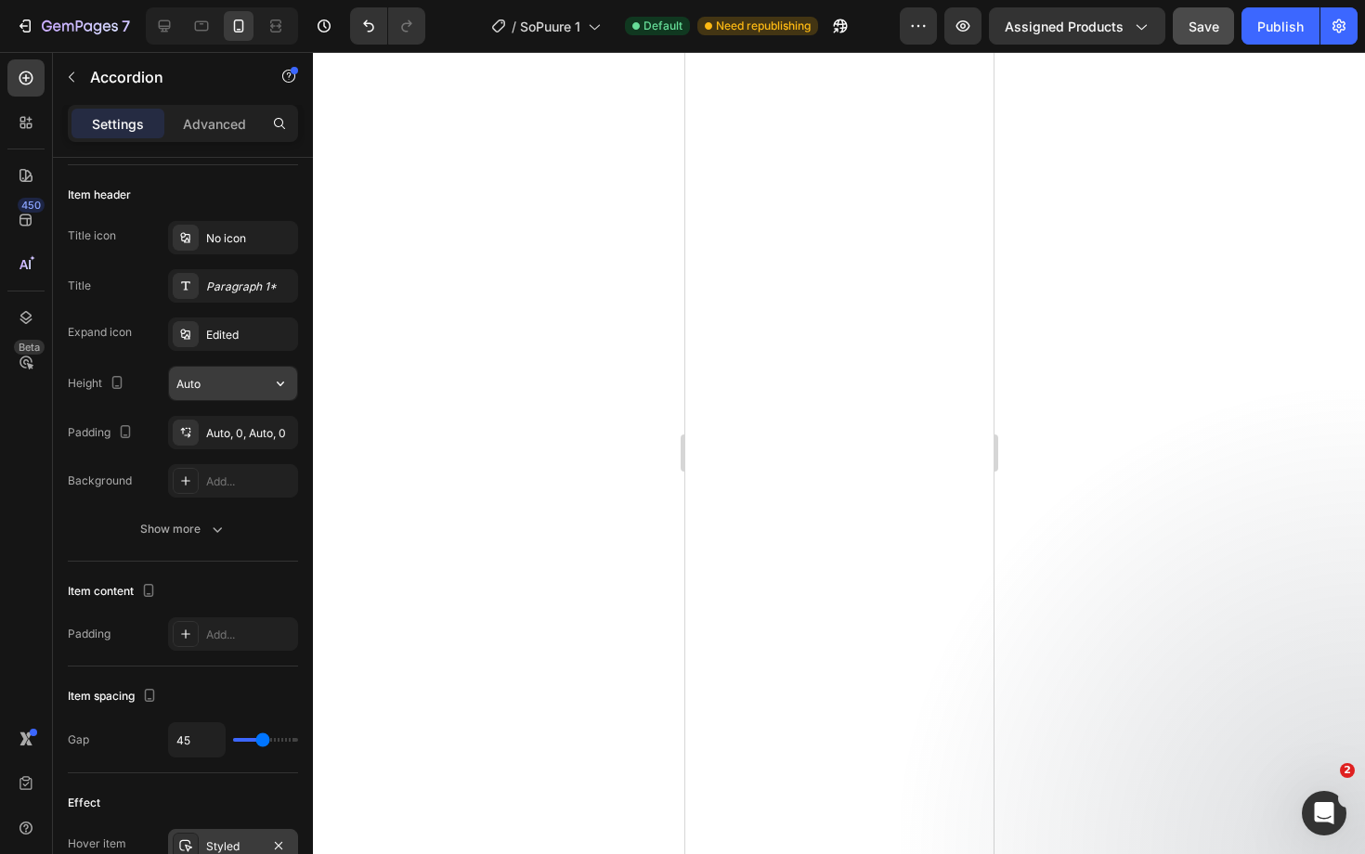
click at [227, 387] on input "Auto" at bounding box center [233, 383] width 128 height 33
click at [262, 386] on input "Auto" at bounding box center [233, 383] width 128 height 33
click at [275, 384] on icon "button" at bounding box center [280, 383] width 19 height 19
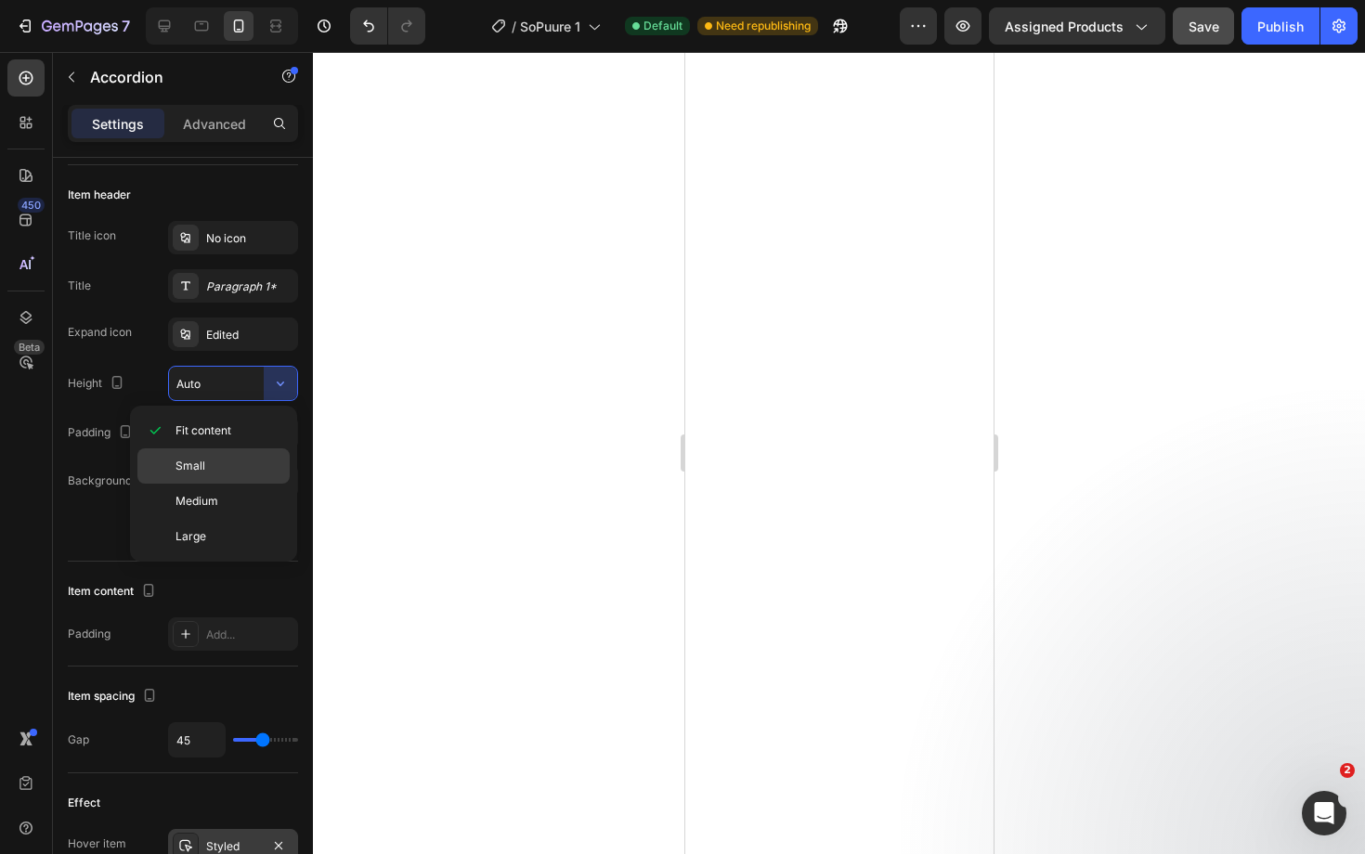
click at [222, 469] on p "Small" at bounding box center [228, 466] width 106 height 17
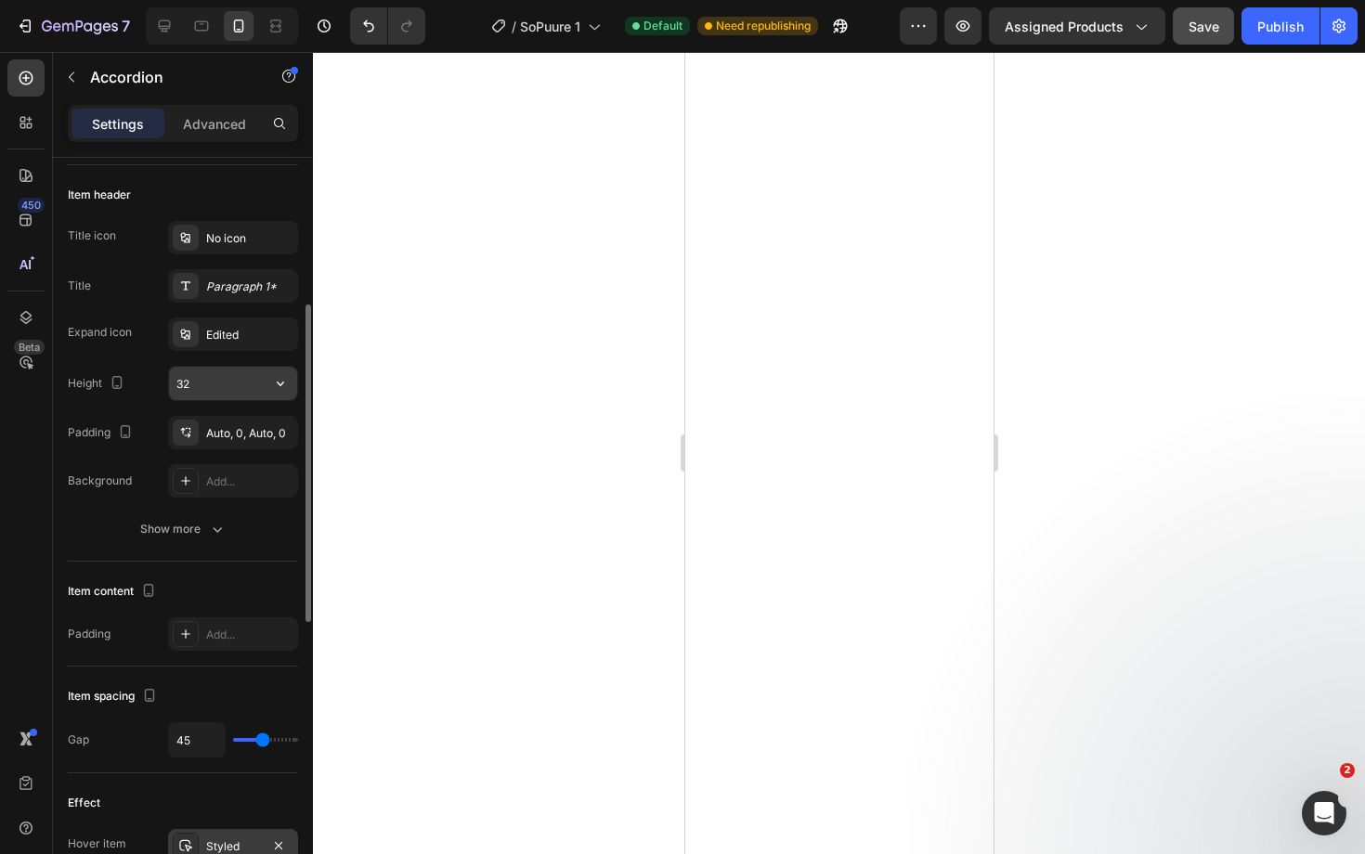
click at [248, 393] on input "32" at bounding box center [233, 383] width 128 height 33
click at [266, 377] on button "button" at bounding box center [280, 383] width 33 height 33
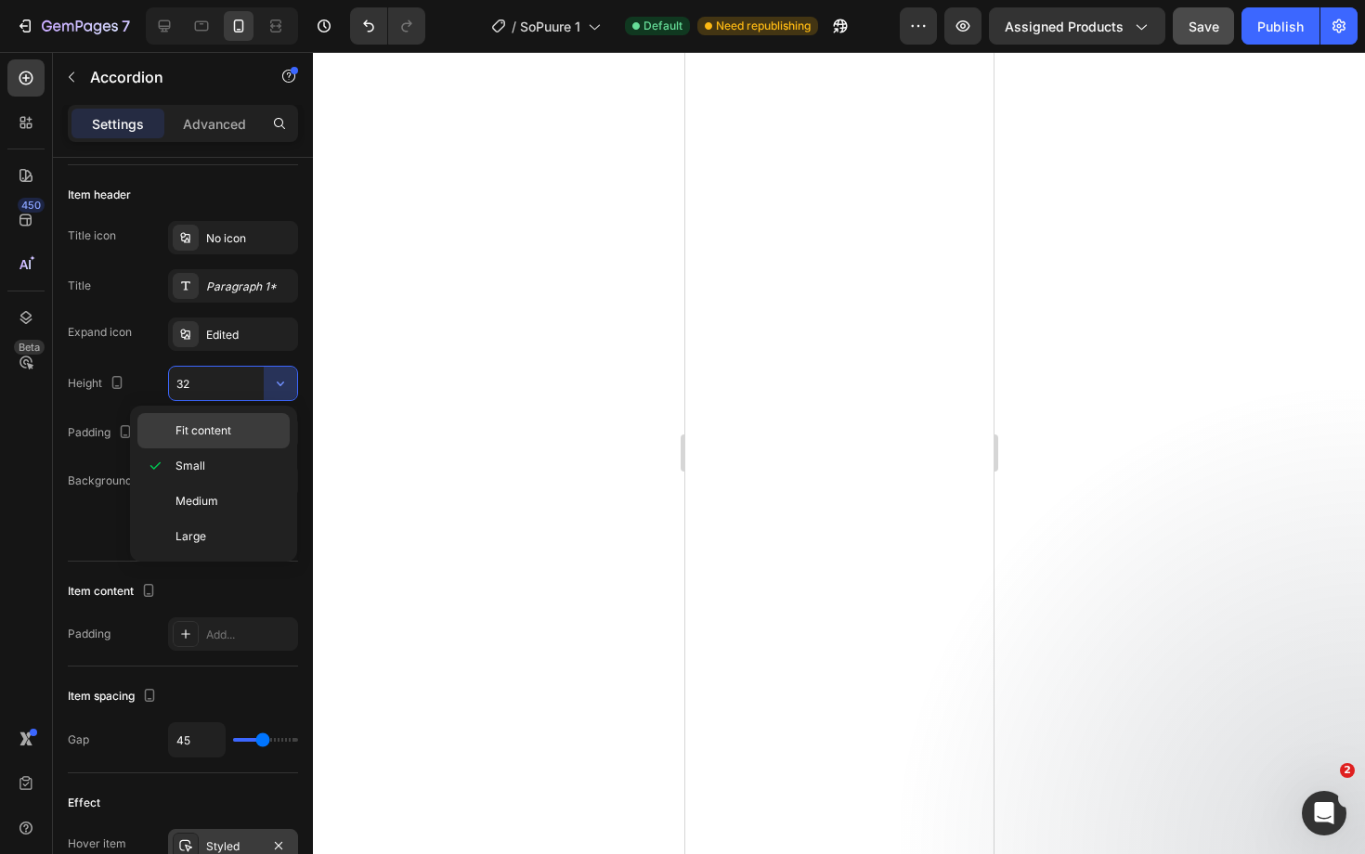
click at [215, 429] on span "Fit content" at bounding box center [203, 430] width 56 height 17
type input "Auto"
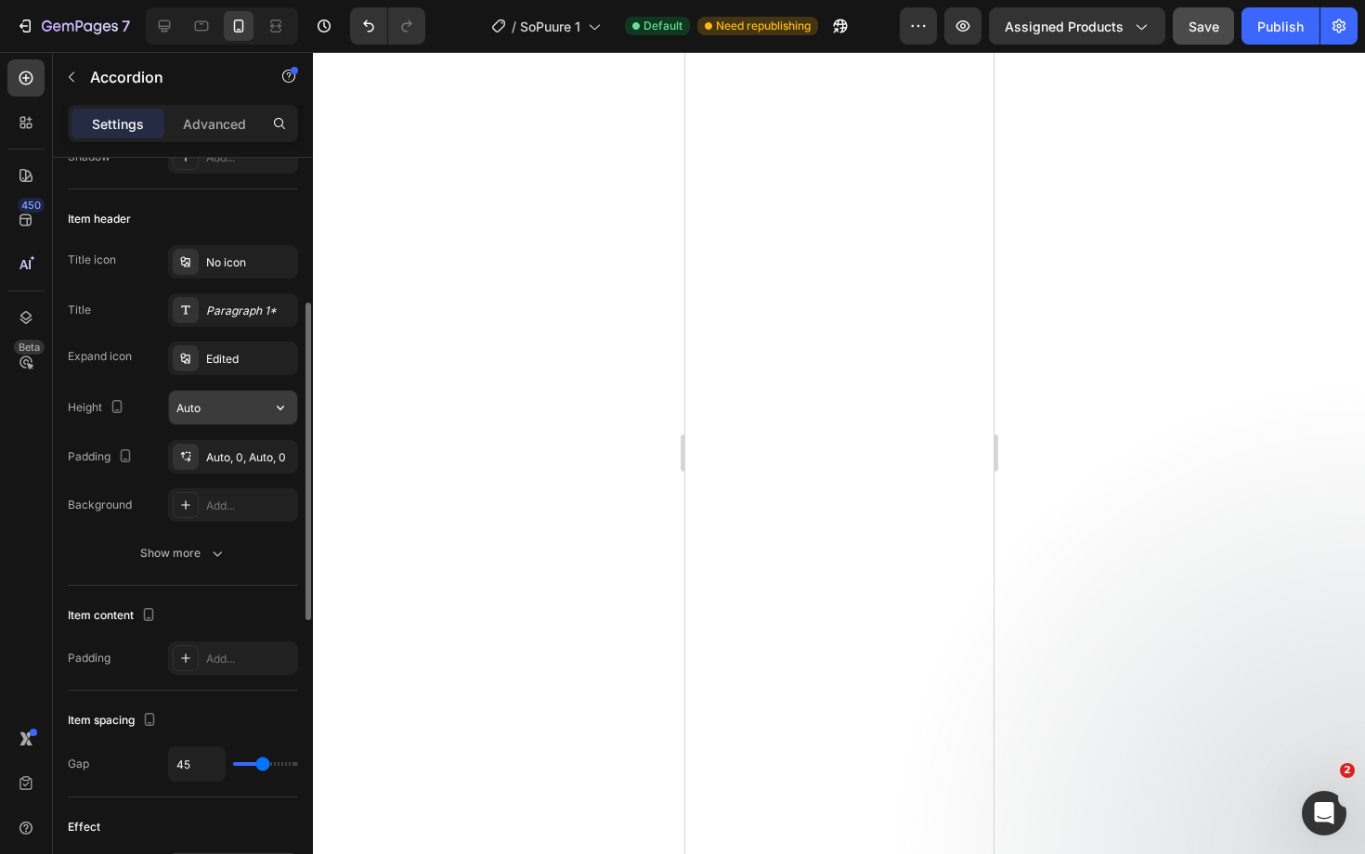
scroll to position [316, 0]
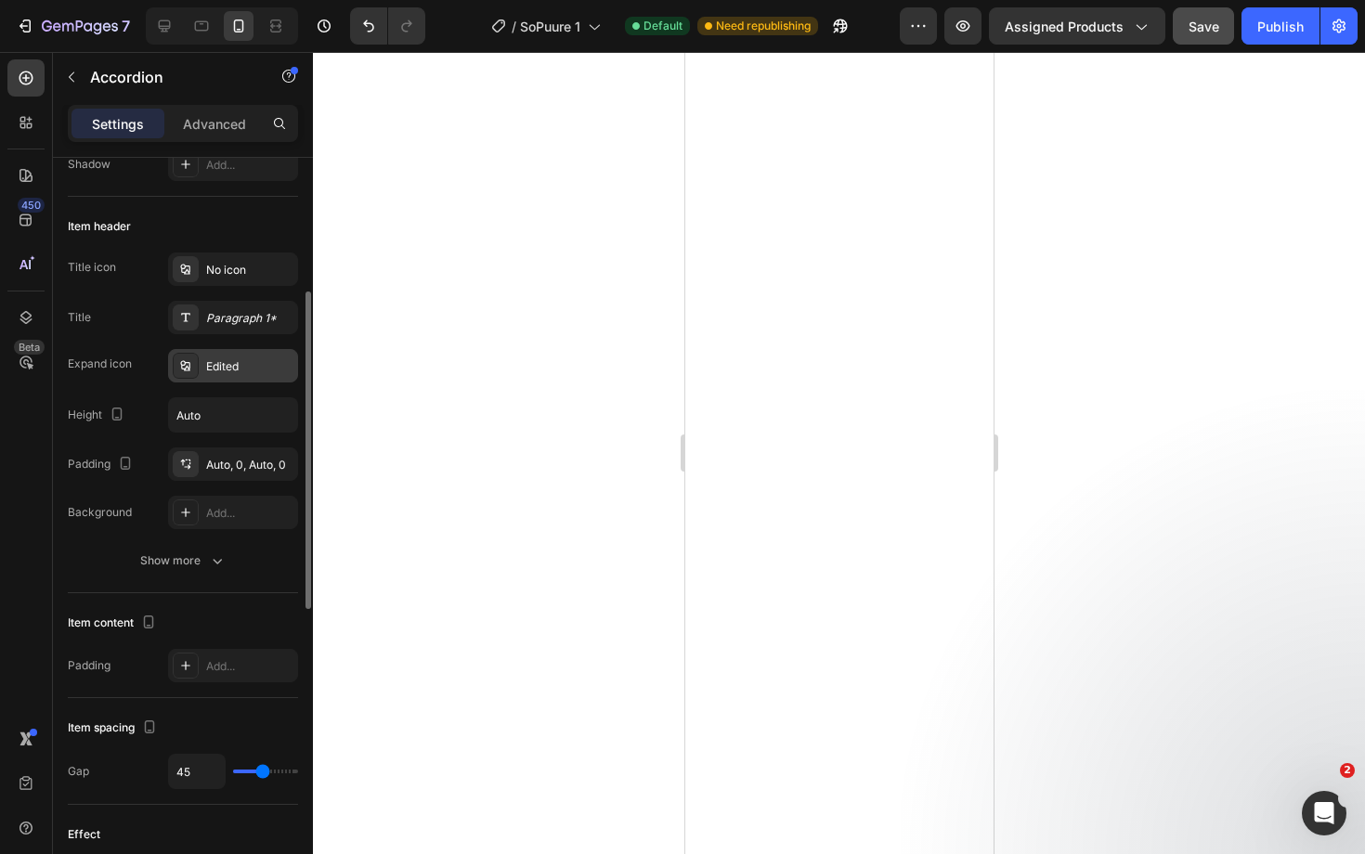
click at [238, 374] on div "Edited" at bounding box center [249, 366] width 87 height 17
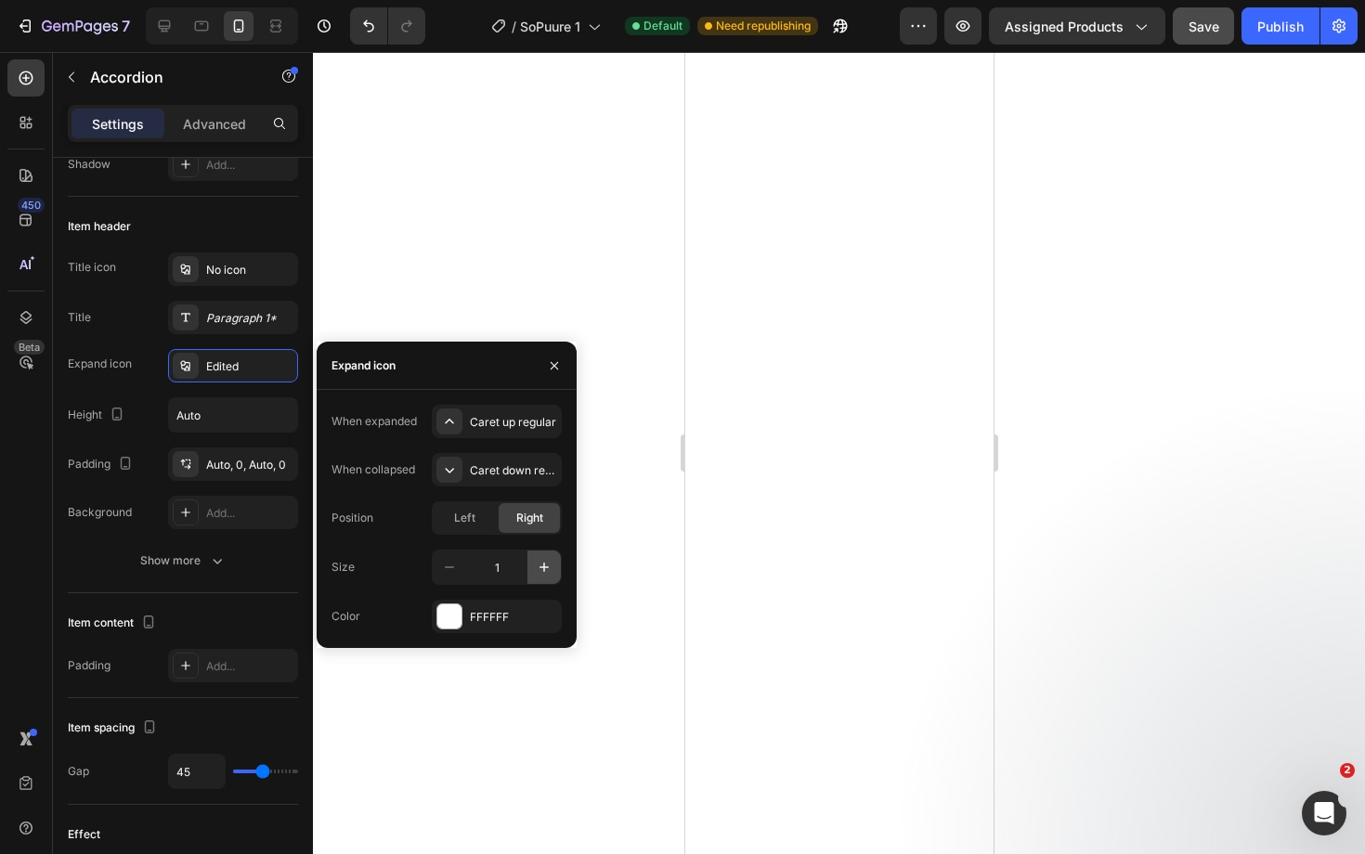
click at [538, 558] on icon "button" at bounding box center [544, 567] width 19 height 19
type input "4"
click at [491, 617] on div "FFFFFF" at bounding box center [497, 617] width 54 height 17
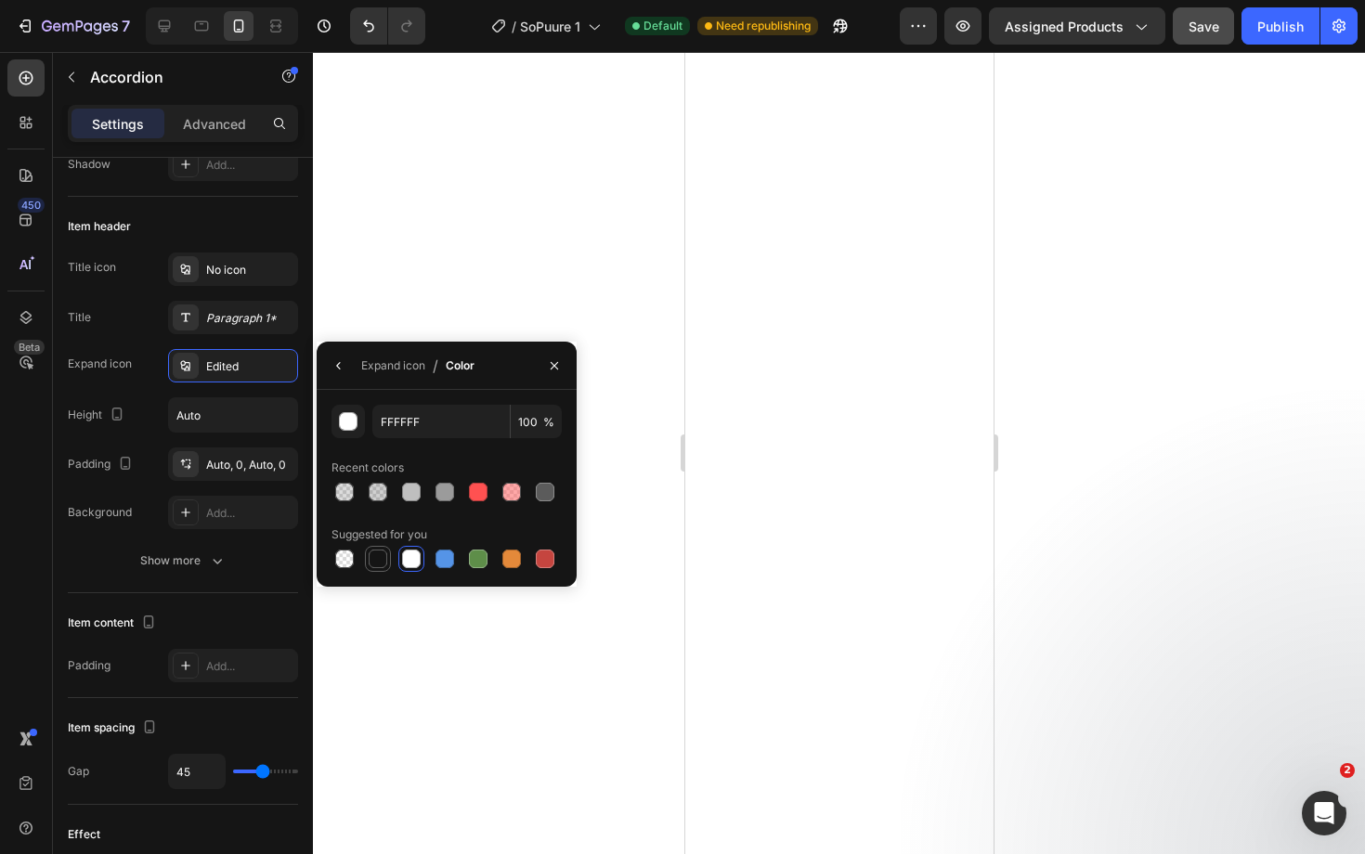
click at [380, 556] on div at bounding box center [378, 559] width 19 height 19
type input "151515"
click at [235, 403] on input "Auto" at bounding box center [233, 414] width 128 height 33
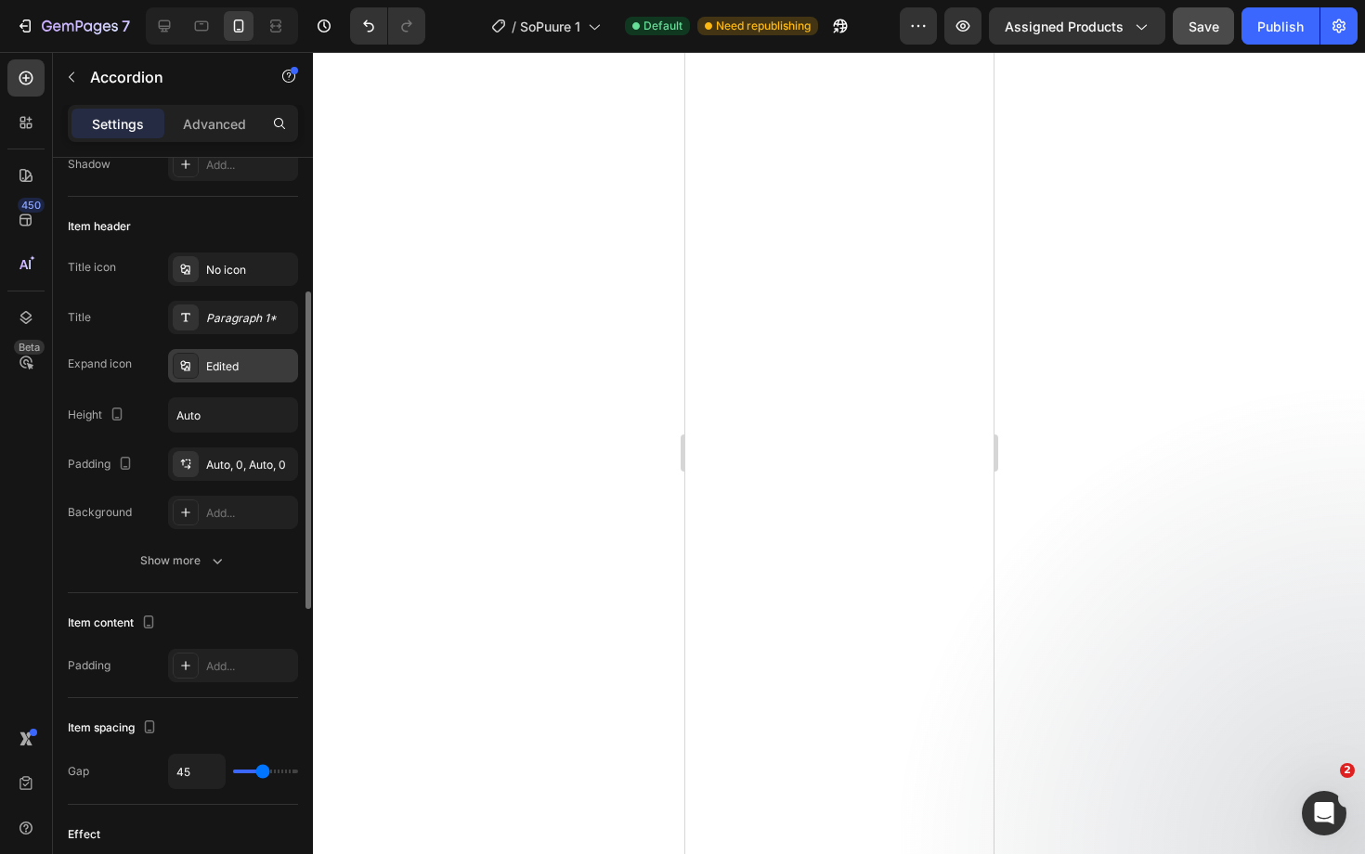
click at [266, 374] on div "Edited" at bounding box center [249, 366] width 87 height 17
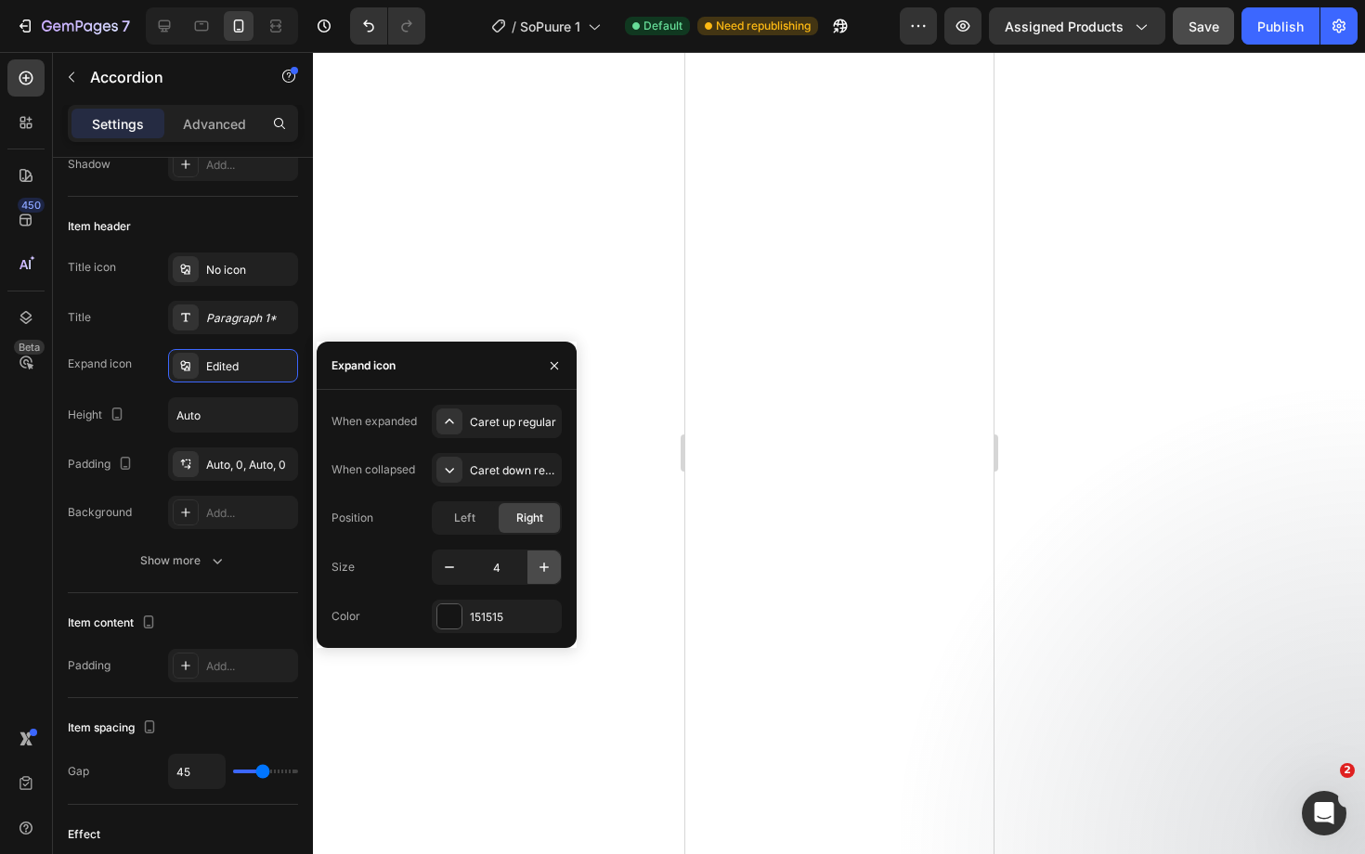
click at [540, 564] on icon "button" at bounding box center [544, 567] width 19 height 19
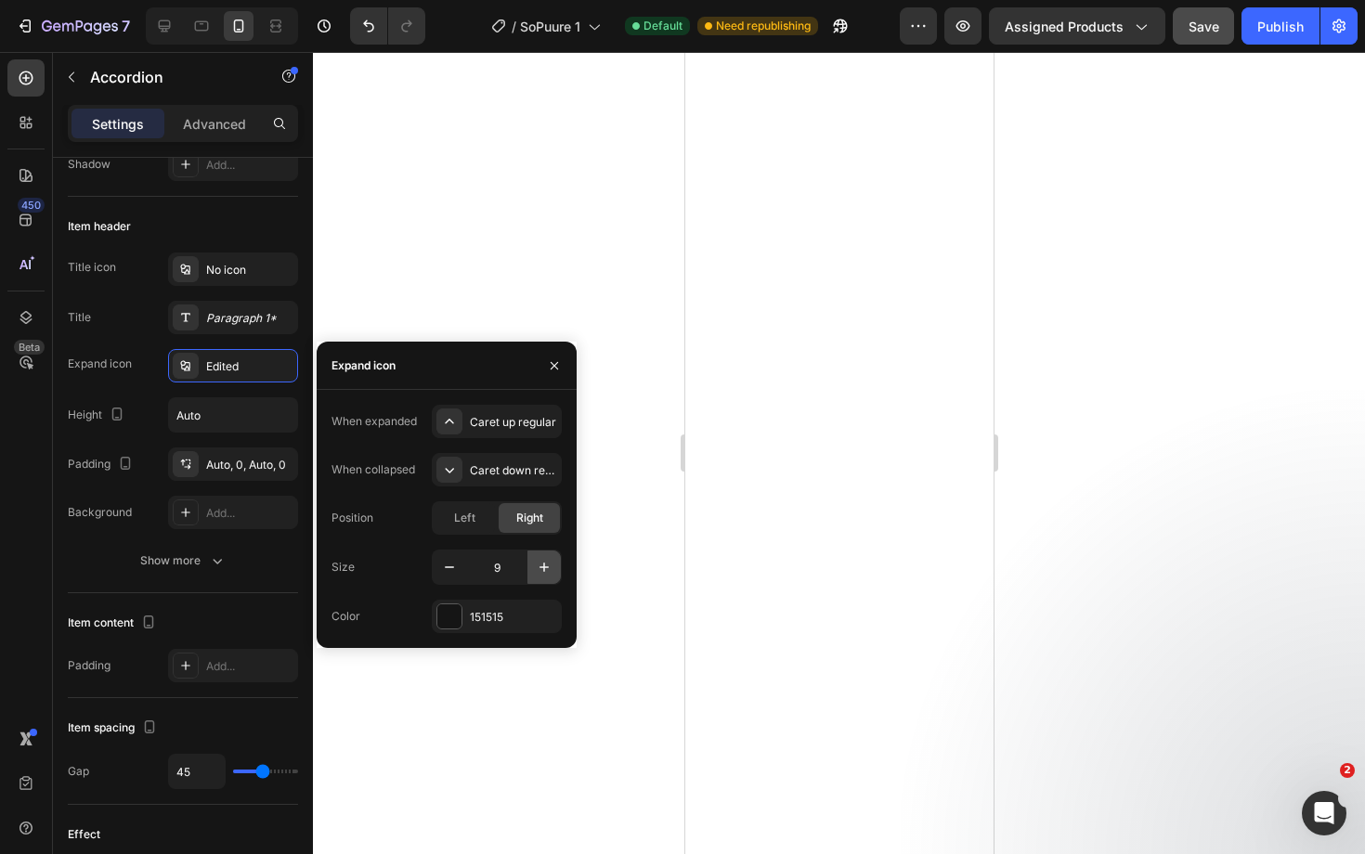
click at [540, 564] on icon "button" at bounding box center [544, 567] width 19 height 19
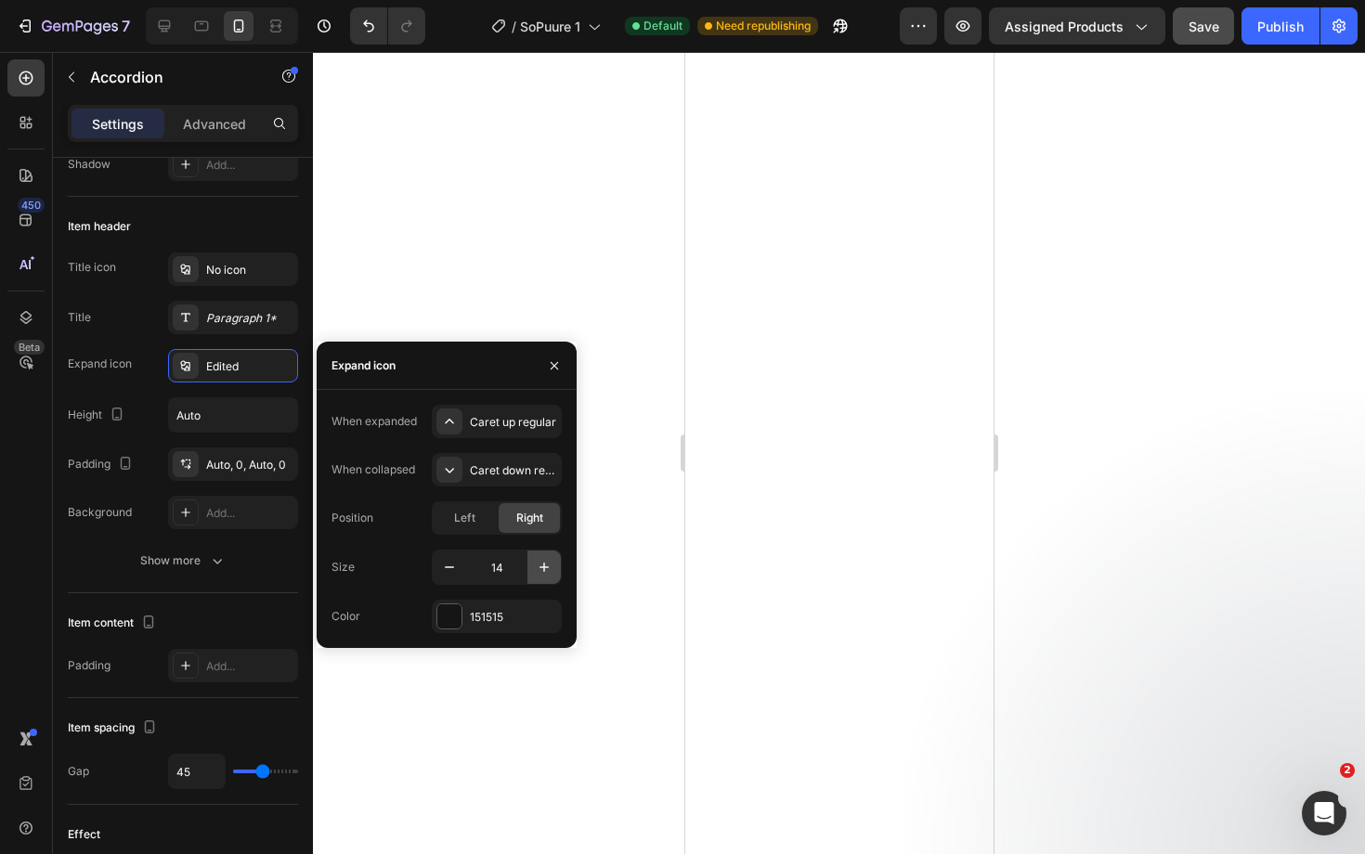
click at [540, 564] on icon "button" at bounding box center [544, 567] width 19 height 19
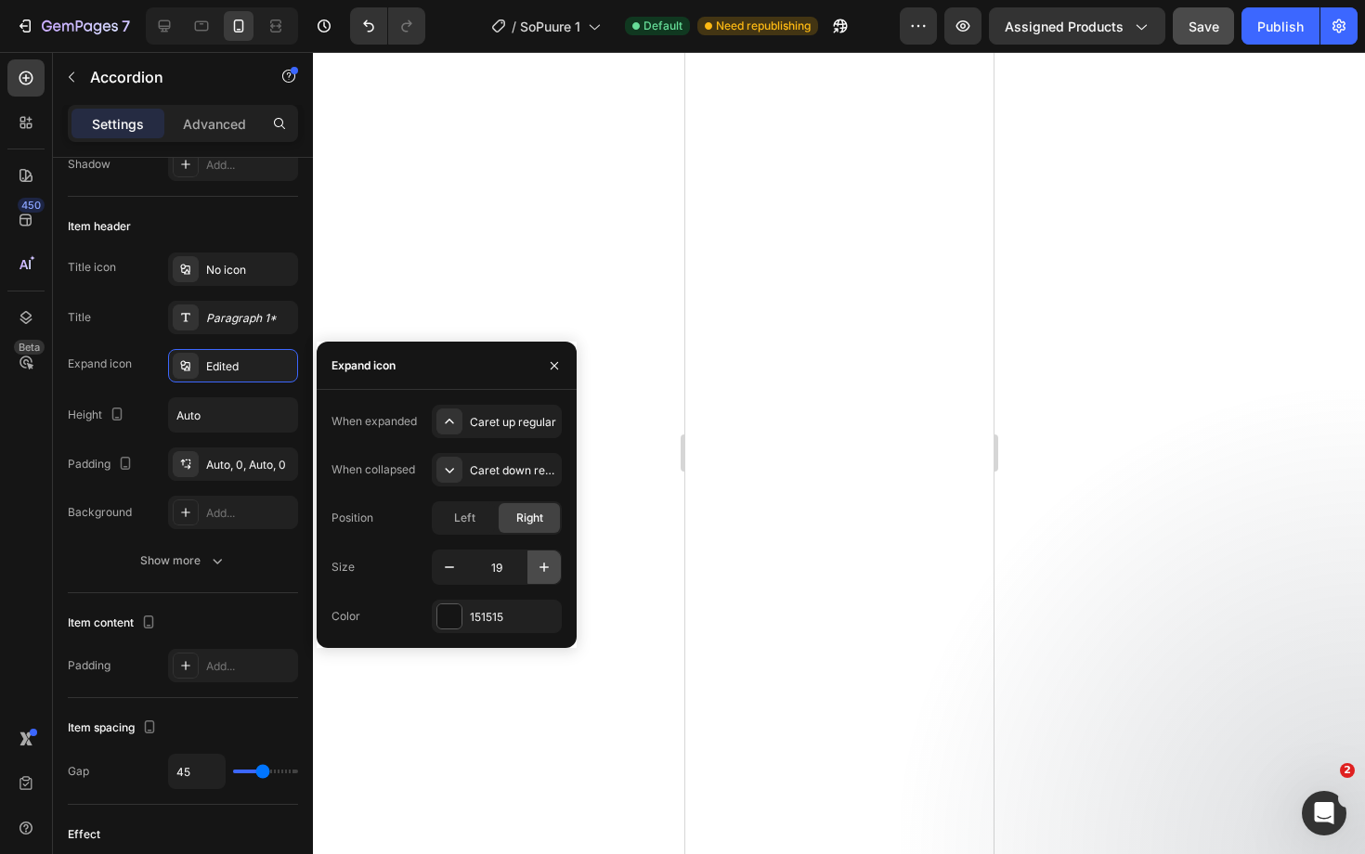
click at [540, 564] on icon "button" at bounding box center [544, 567] width 19 height 19
click at [442, 564] on icon "button" at bounding box center [449, 567] width 19 height 19
click at [445, 564] on icon "button" at bounding box center [449, 567] width 19 height 19
type input "18"
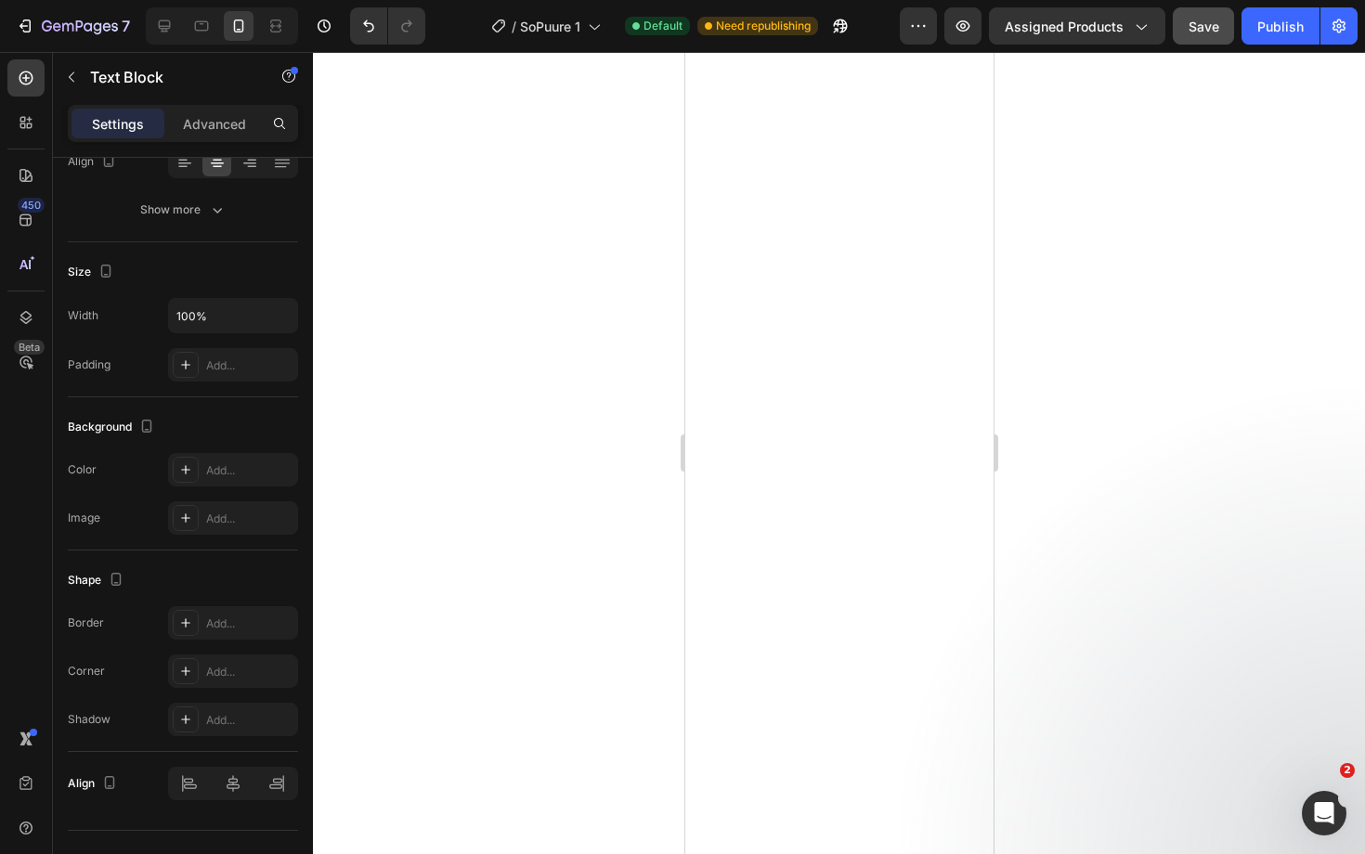
scroll to position [0, 0]
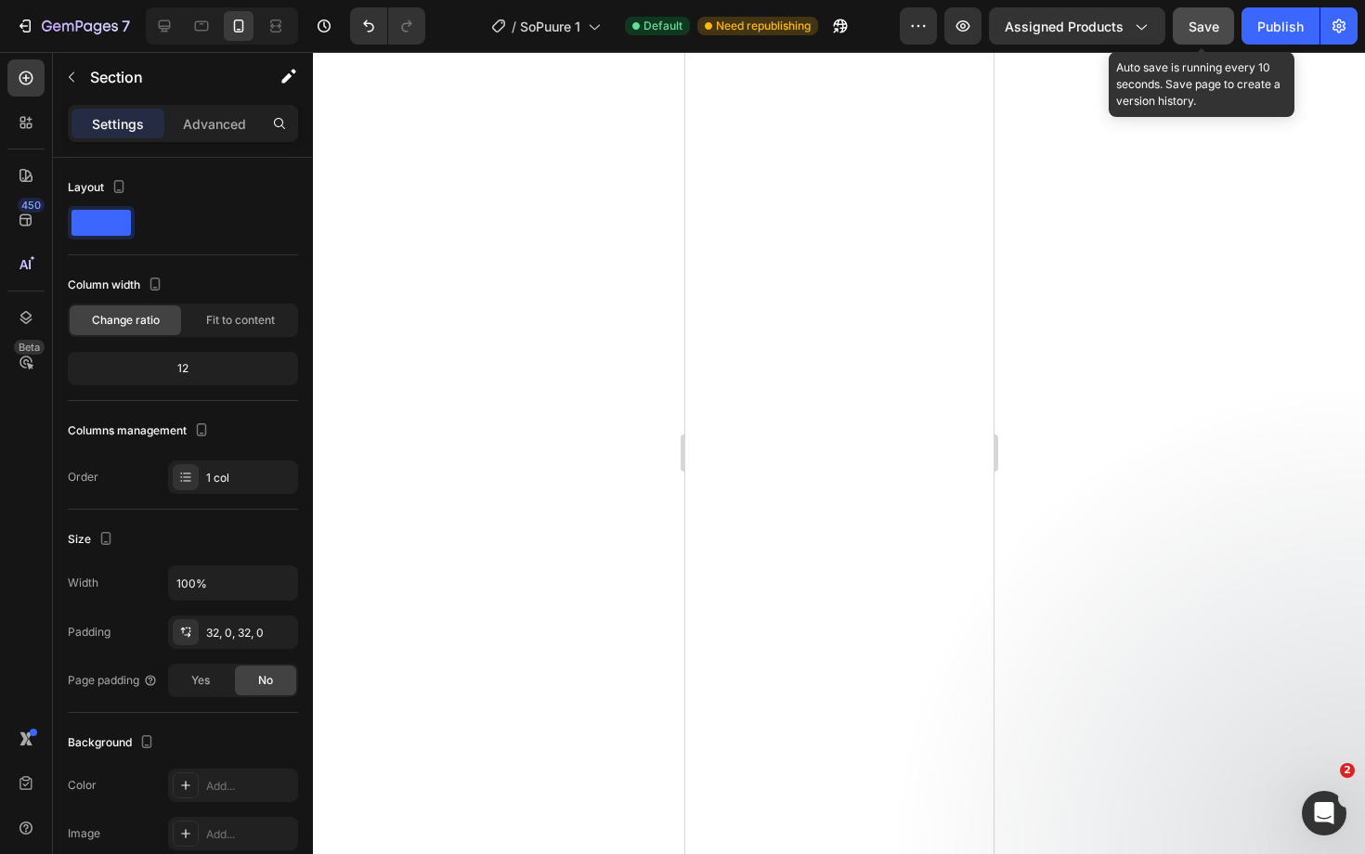
click at [1216, 19] on span "Save" at bounding box center [1203, 27] width 31 height 16
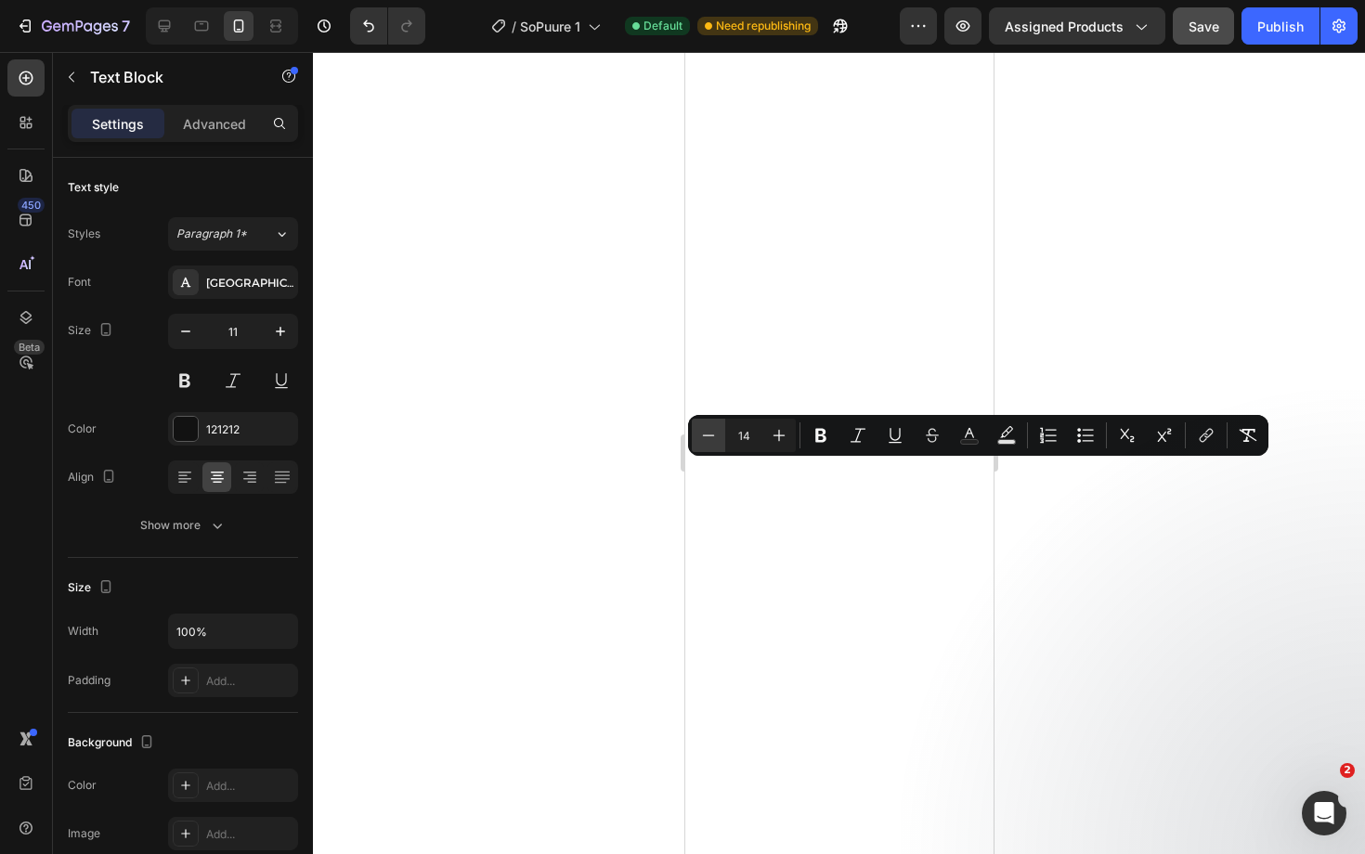
click at [710, 430] on icon "Editor contextual toolbar" at bounding box center [708, 435] width 19 height 19
type input "13"
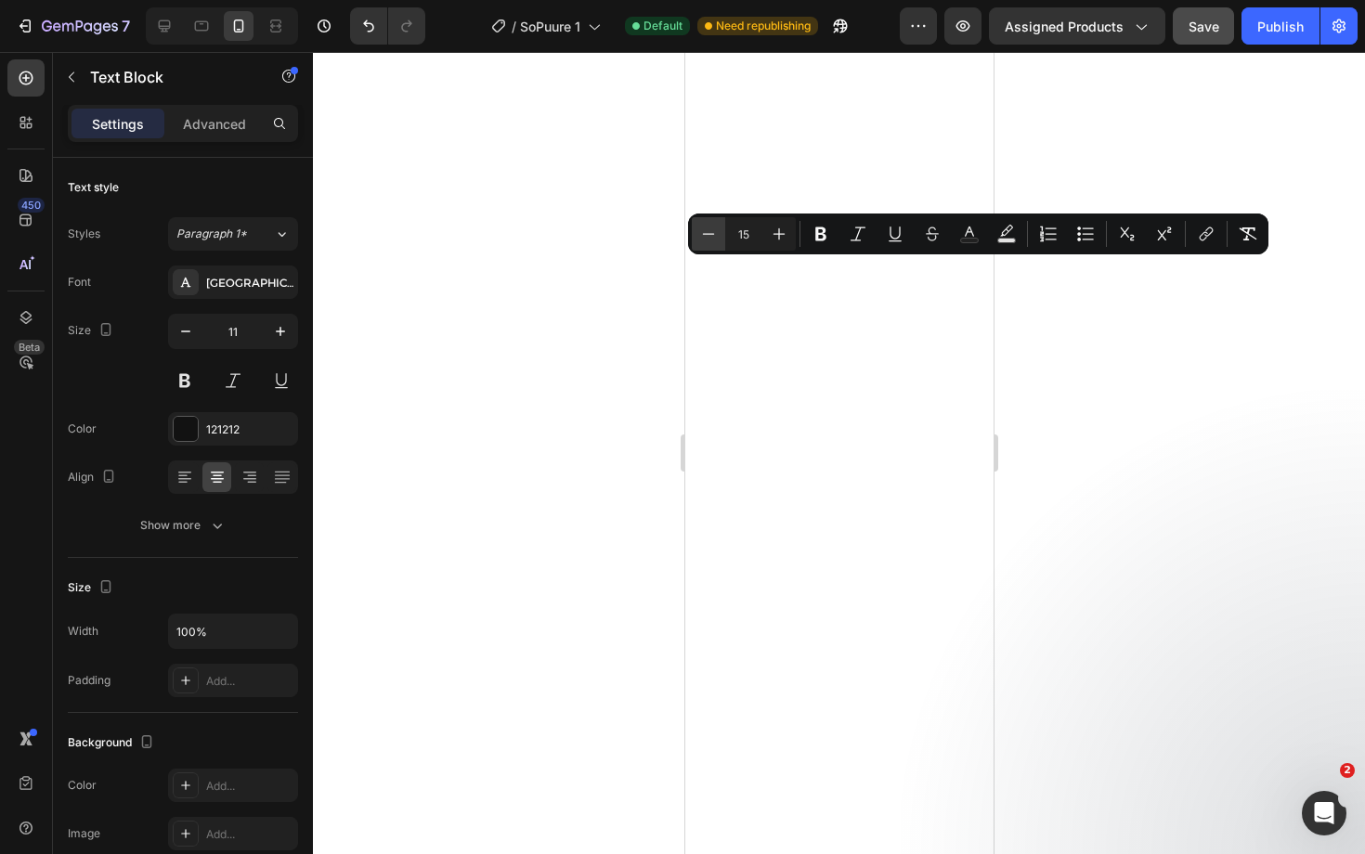
click at [708, 232] on icon "Editor contextual toolbar" at bounding box center [708, 234] width 19 height 19
type input "14"
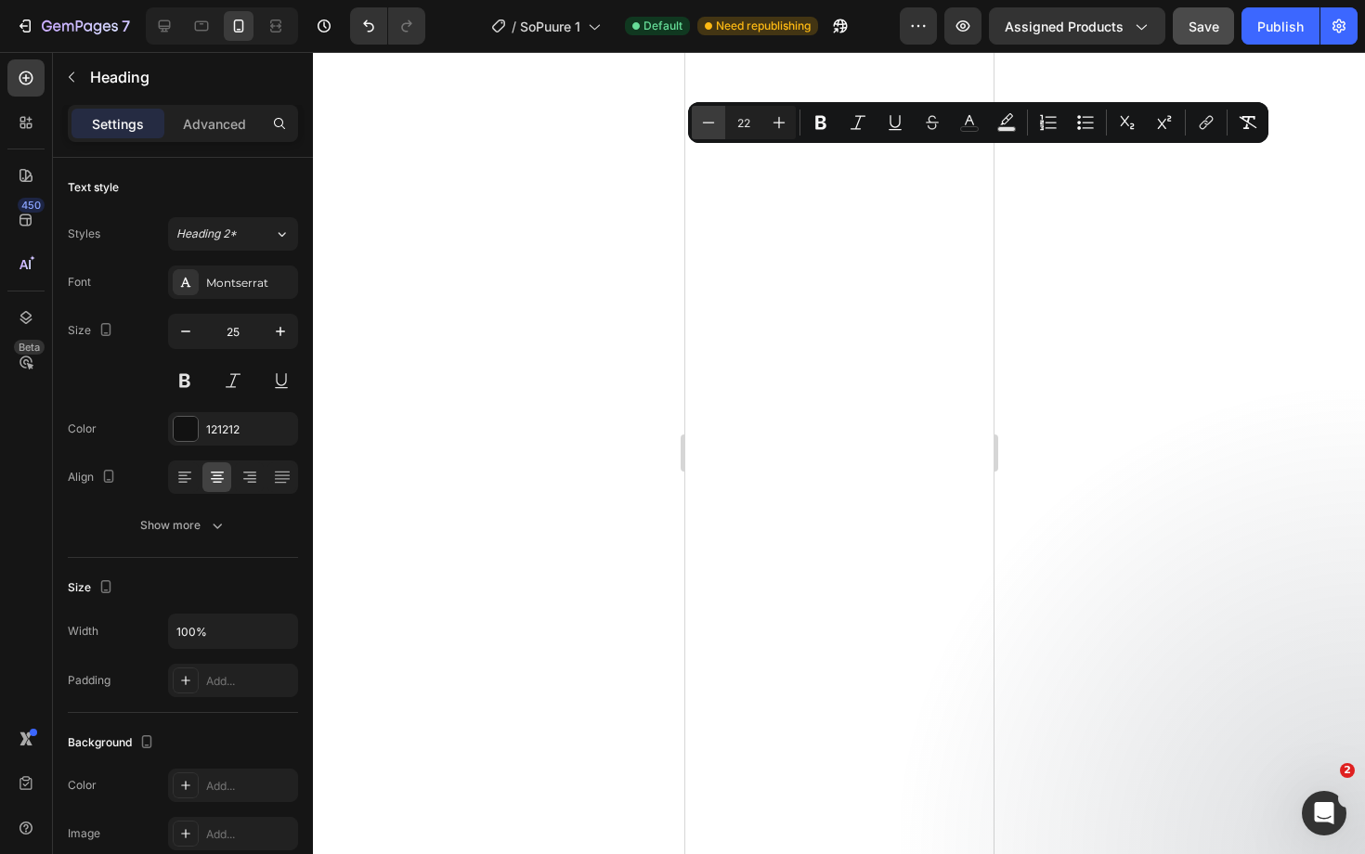
click at [716, 127] on icon "Editor contextual toolbar" at bounding box center [708, 122] width 19 height 19
type input "20"
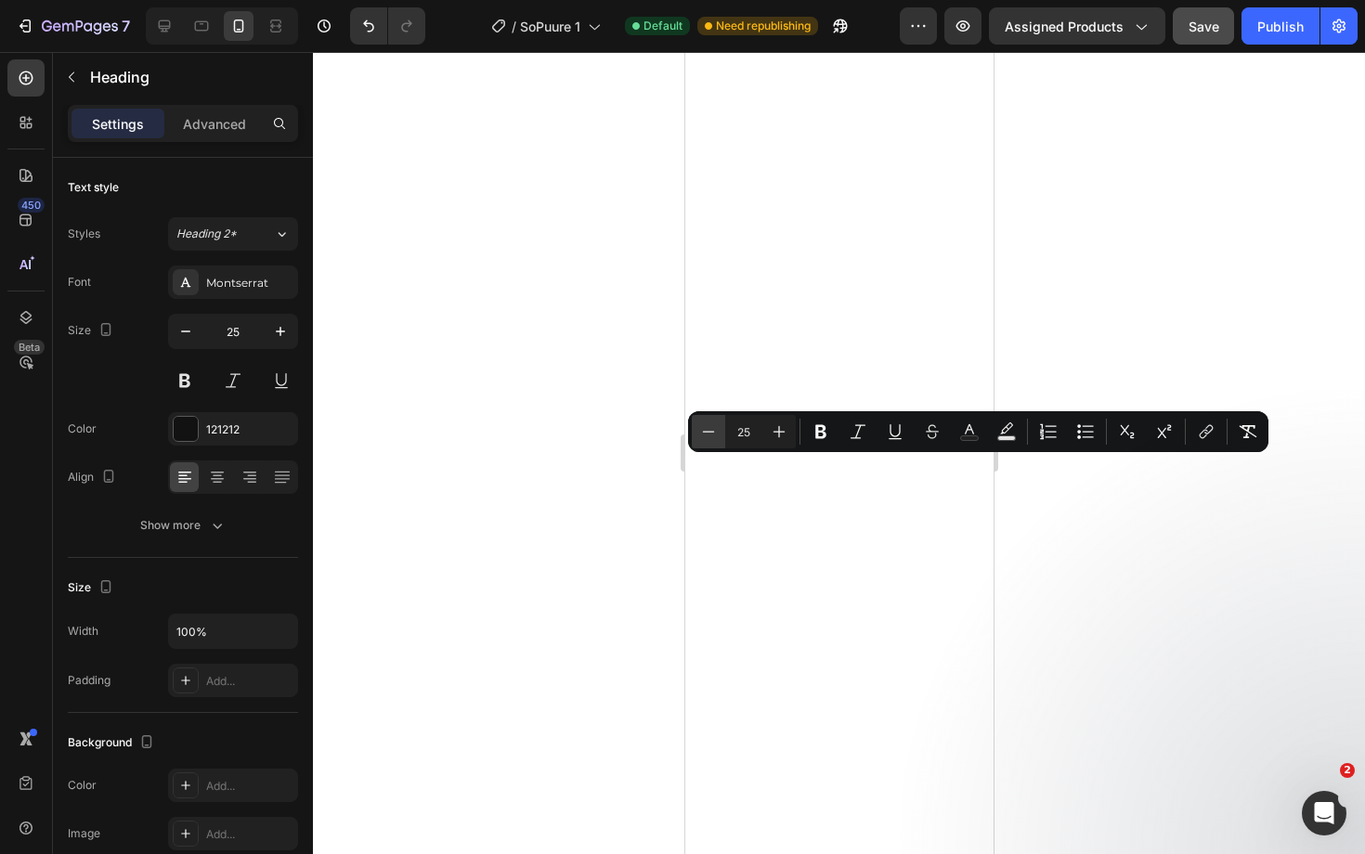
click at [707, 434] on icon "Editor contextual toolbar" at bounding box center [708, 431] width 19 height 19
type input "22"
click at [182, 322] on button "button" at bounding box center [185, 331] width 33 height 33
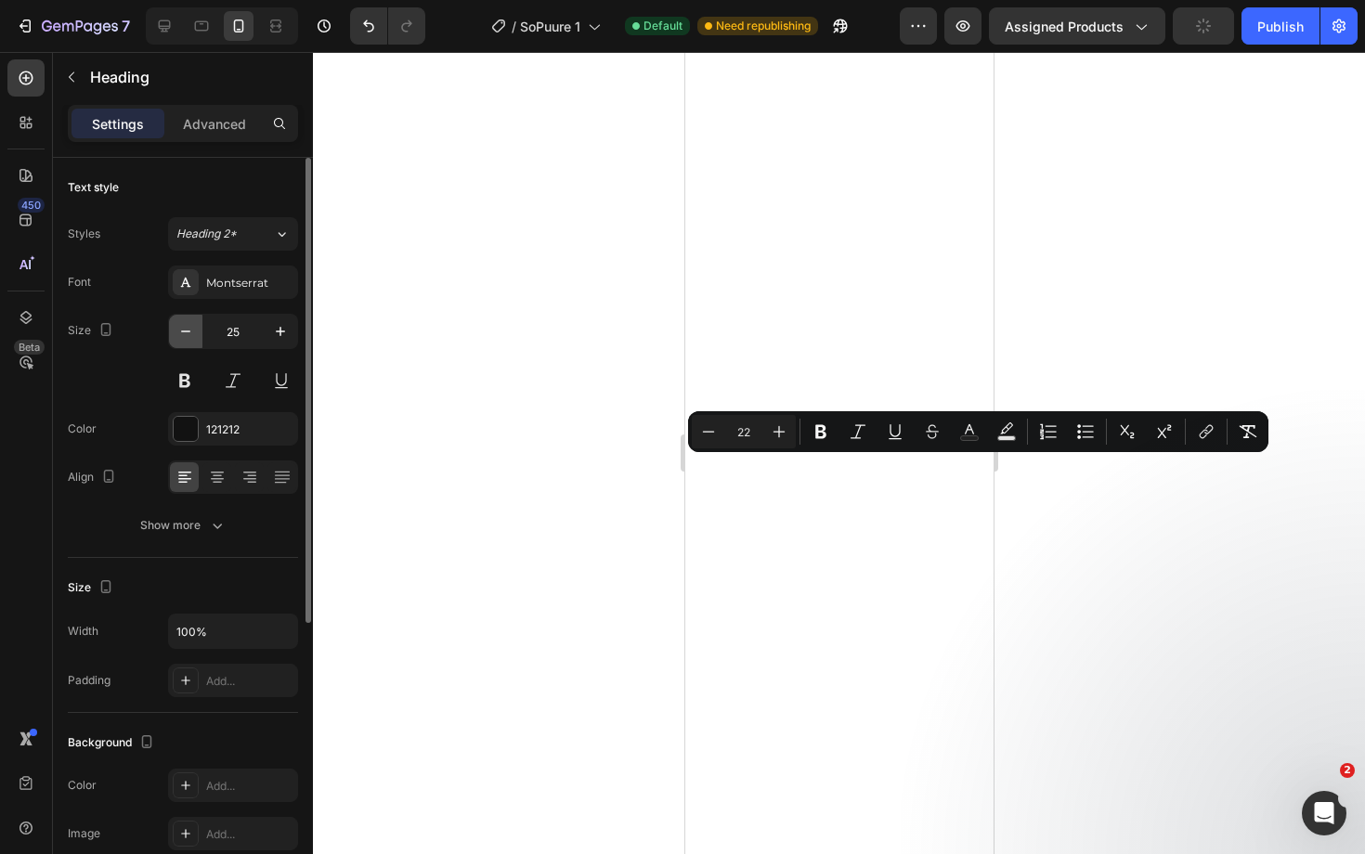
click at [182, 322] on icon "button" at bounding box center [185, 331] width 19 height 19
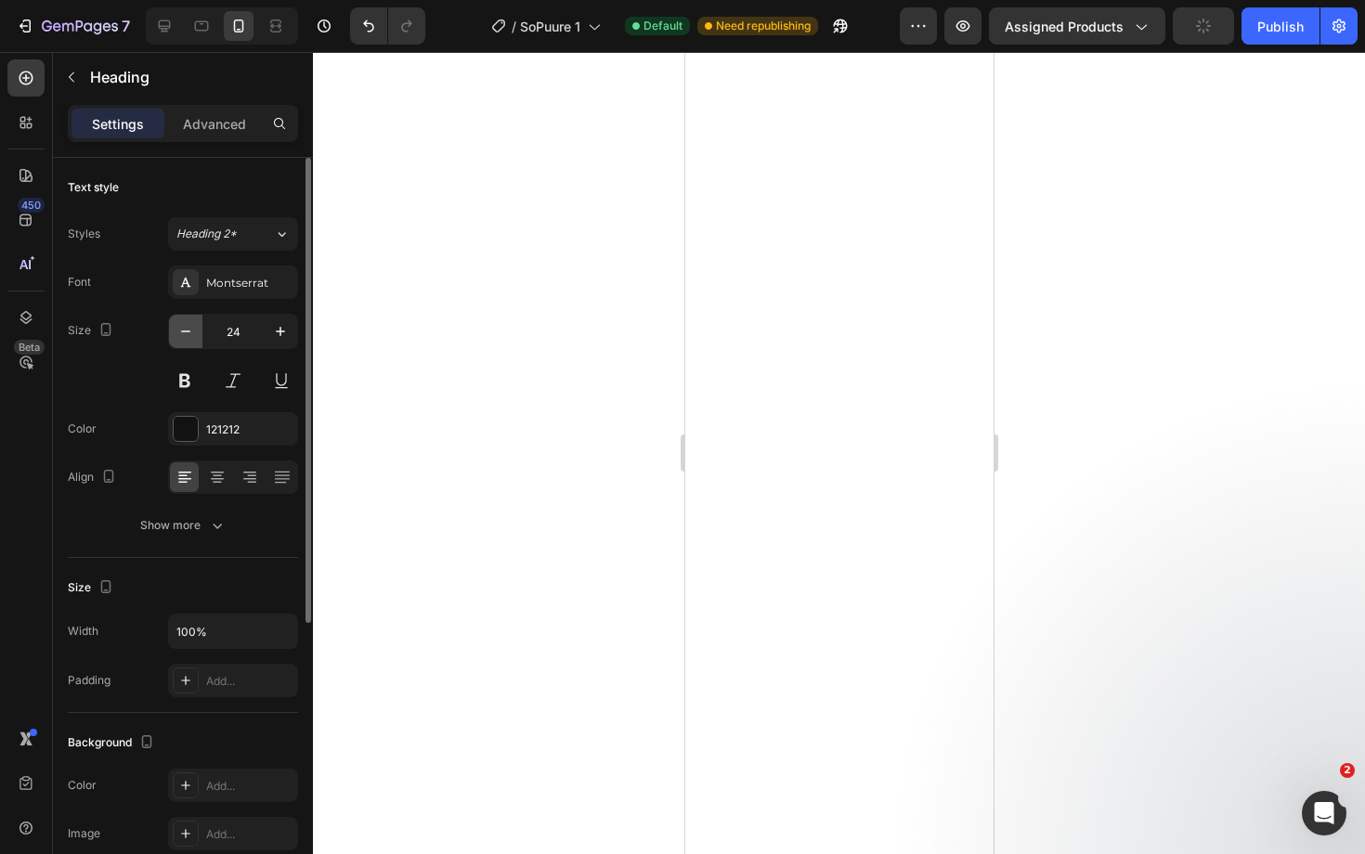
type input "23"
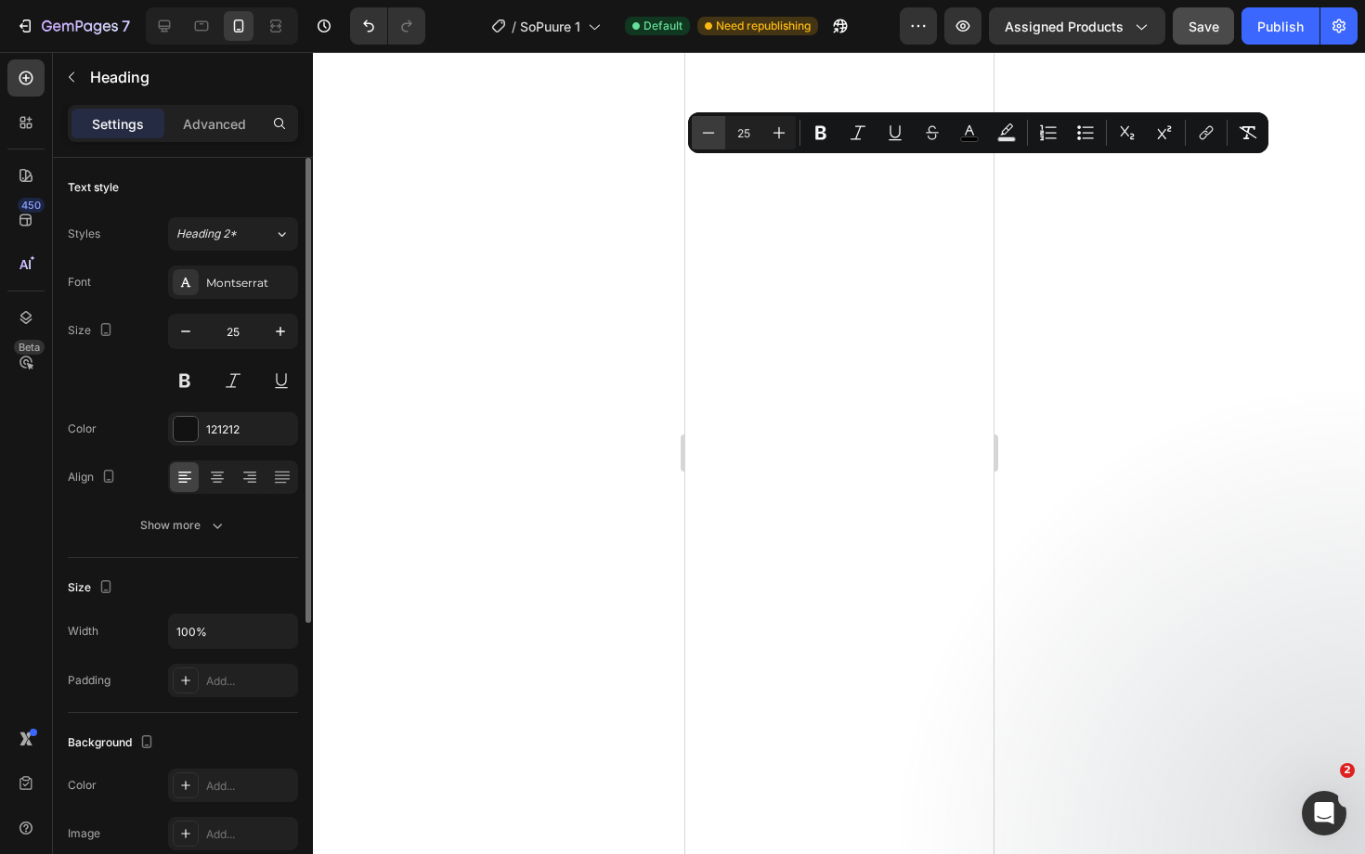
click at [714, 127] on icon "Editor contextual toolbar" at bounding box center [708, 132] width 19 height 19
type input "22"
click at [189, 327] on icon "button" at bounding box center [185, 331] width 19 height 19
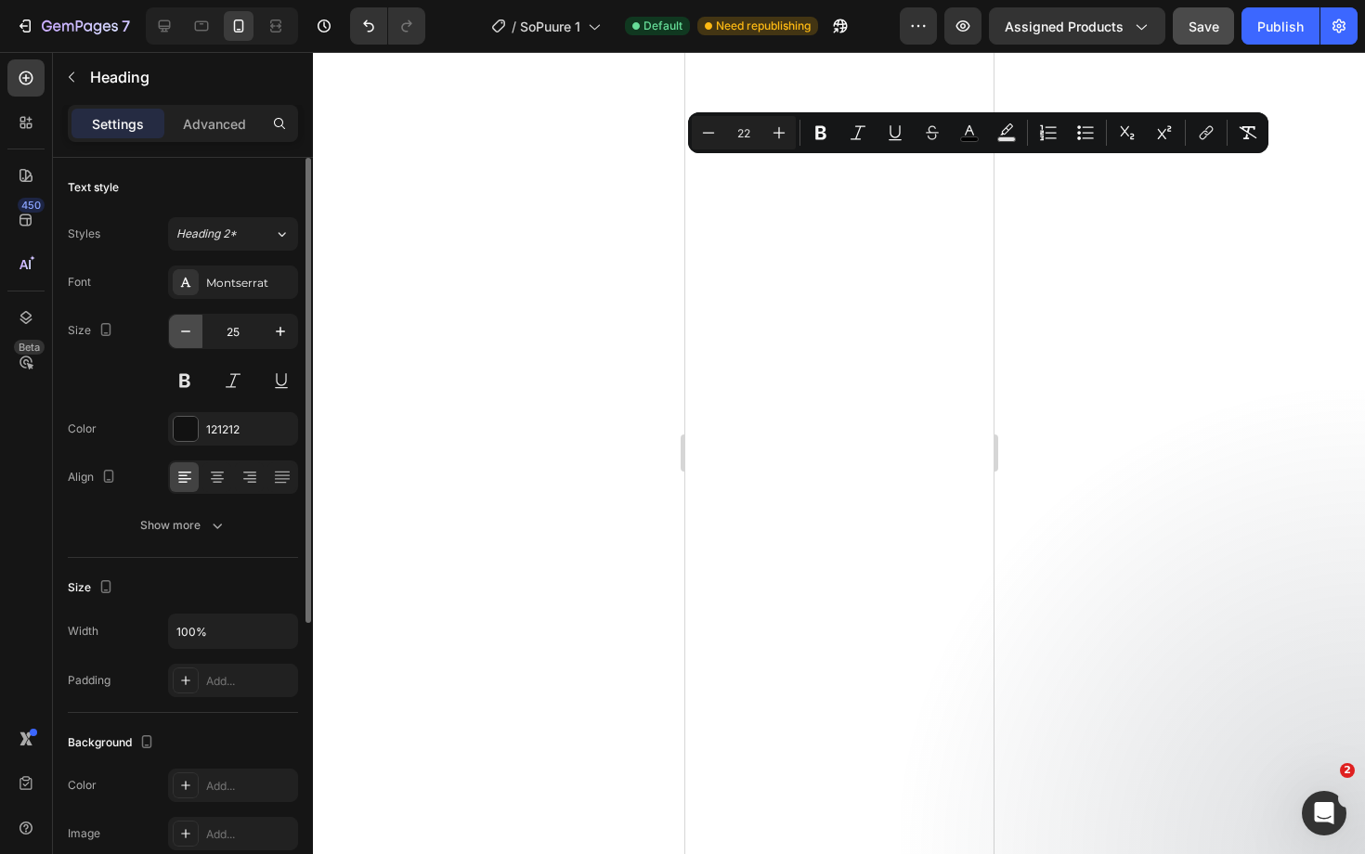
click at [189, 327] on icon "button" at bounding box center [185, 331] width 19 height 19
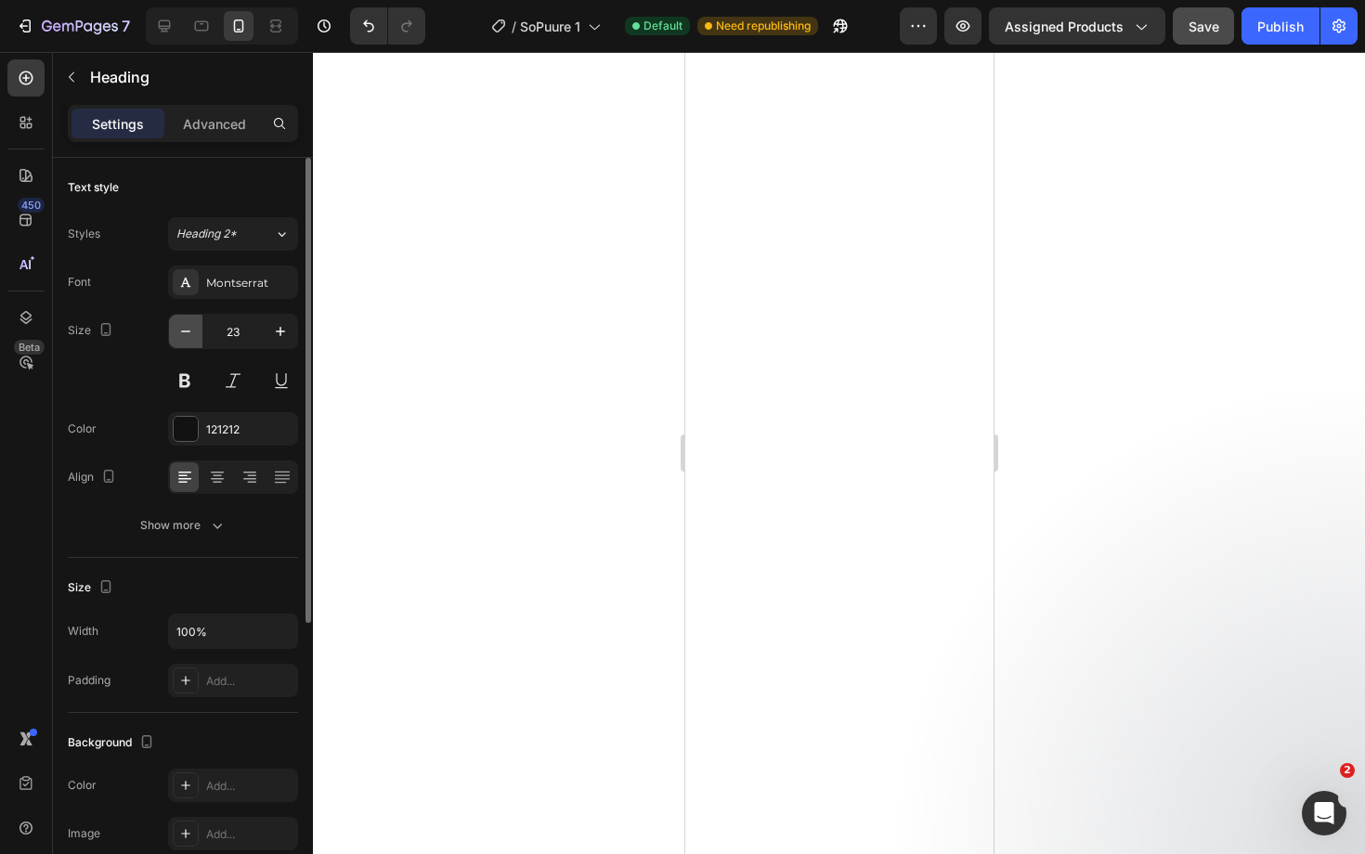
click at [189, 327] on icon "button" at bounding box center [185, 331] width 19 height 19
type input "22"
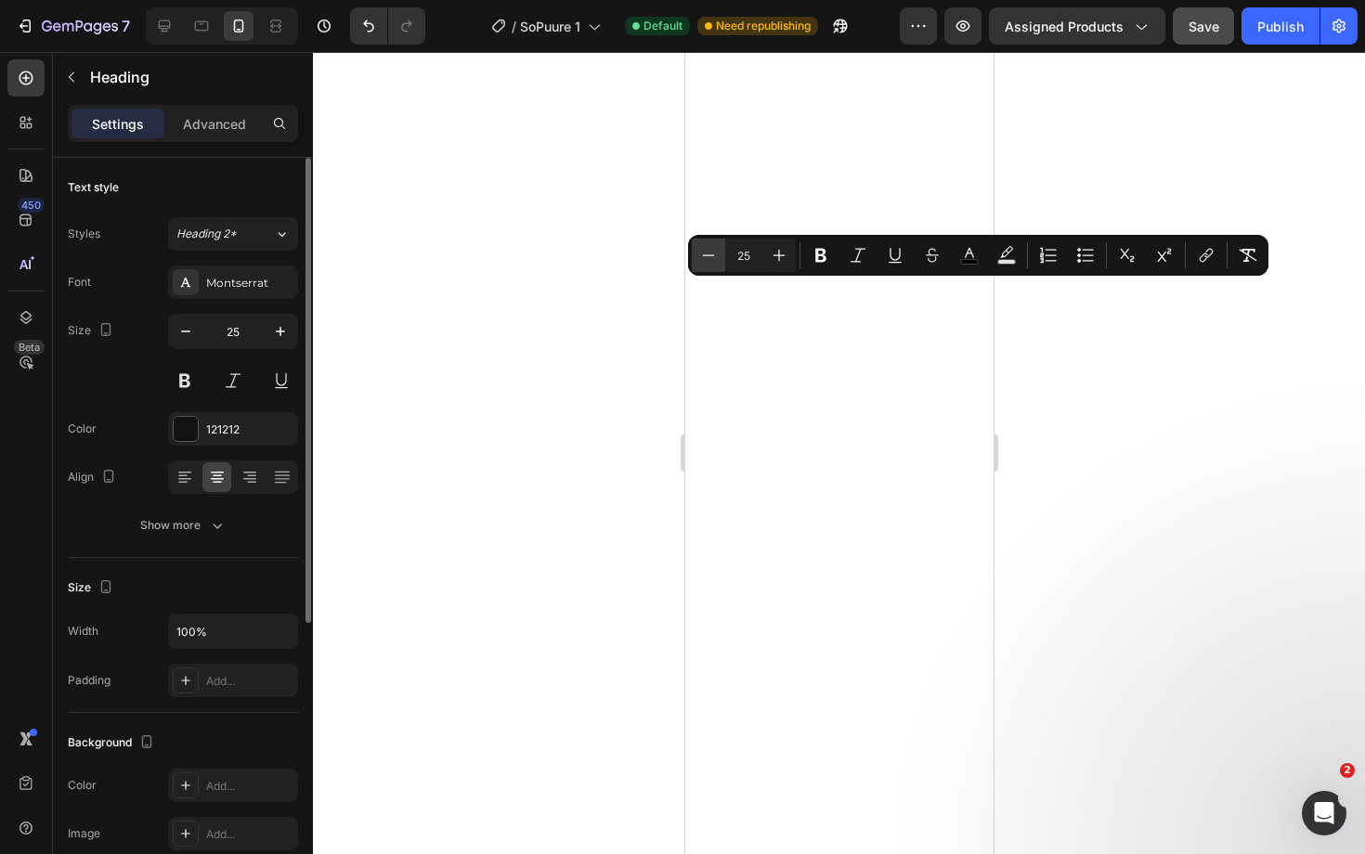
click at [708, 252] on icon "Editor contextual toolbar" at bounding box center [708, 255] width 19 height 19
type input "23"
click at [181, 330] on icon "button" at bounding box center [185, 331] width 19 height 19
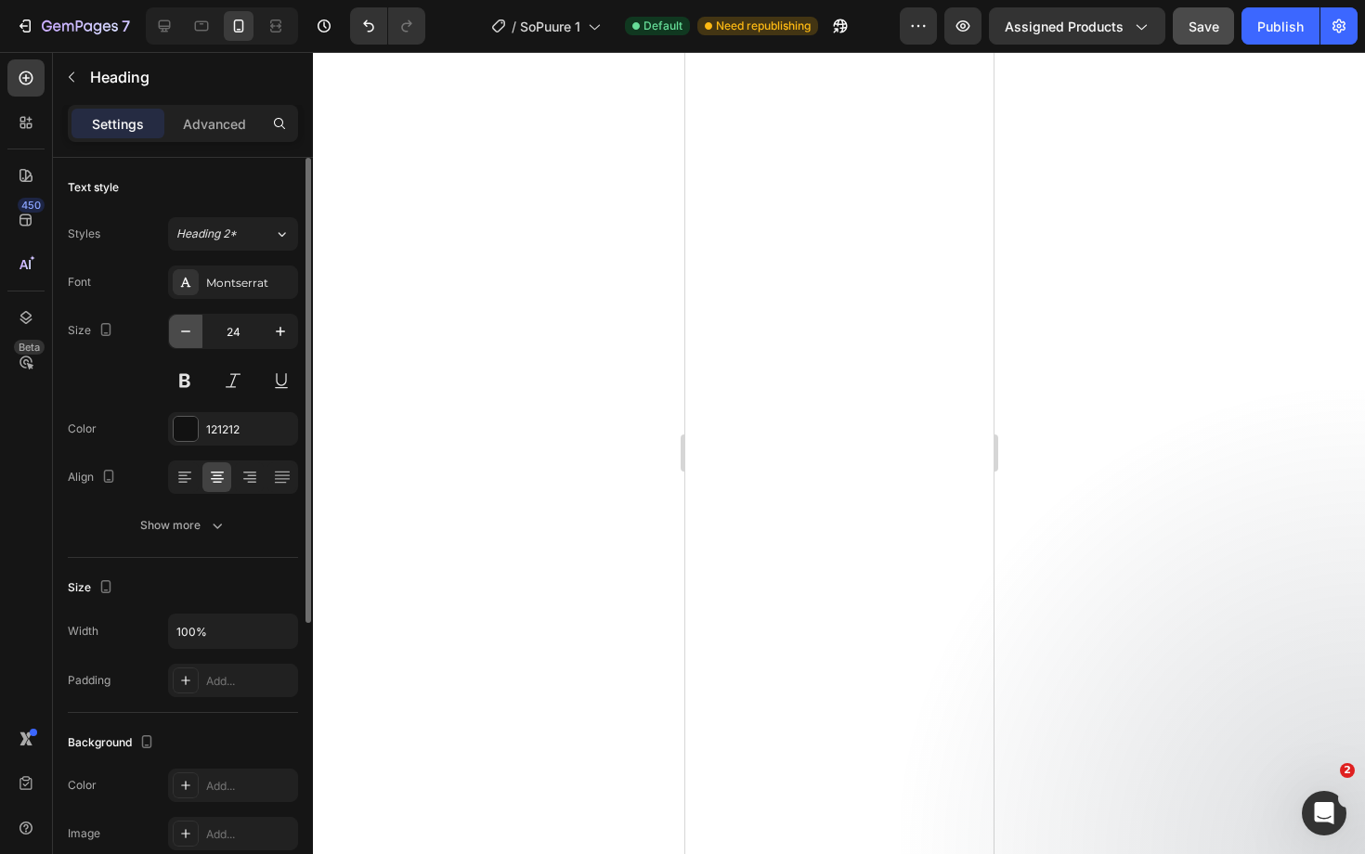
click at [181, 330] on icon "button" at bounding box center [185, 331] width 19 height 19
type input "22"
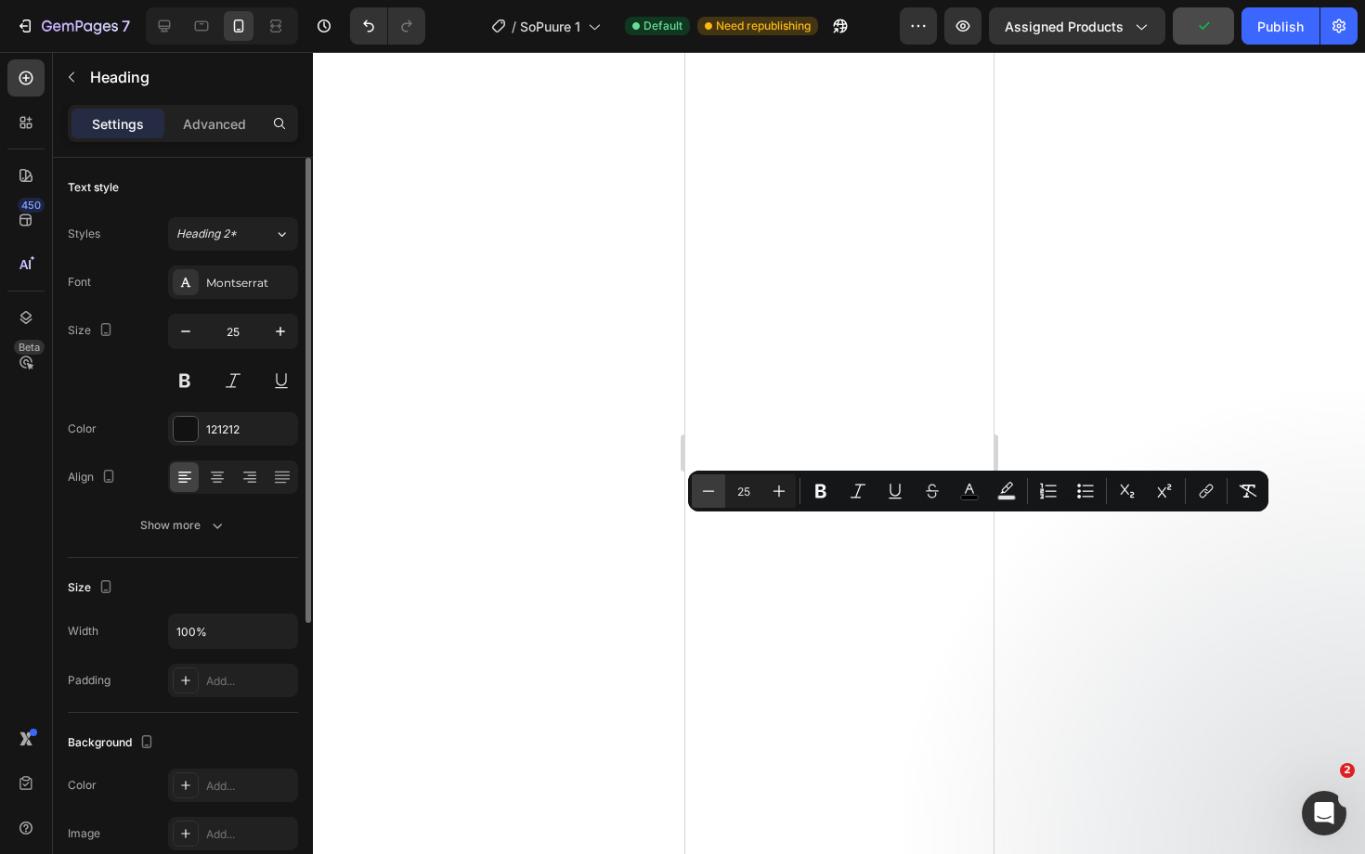
click at [712, 503] on button "Minus" at bounding box center [708, 490] width 33 height 33
type input "22"
click at [193, 330] on icon "button" at bounding box center [185, 331] width 19 height 19
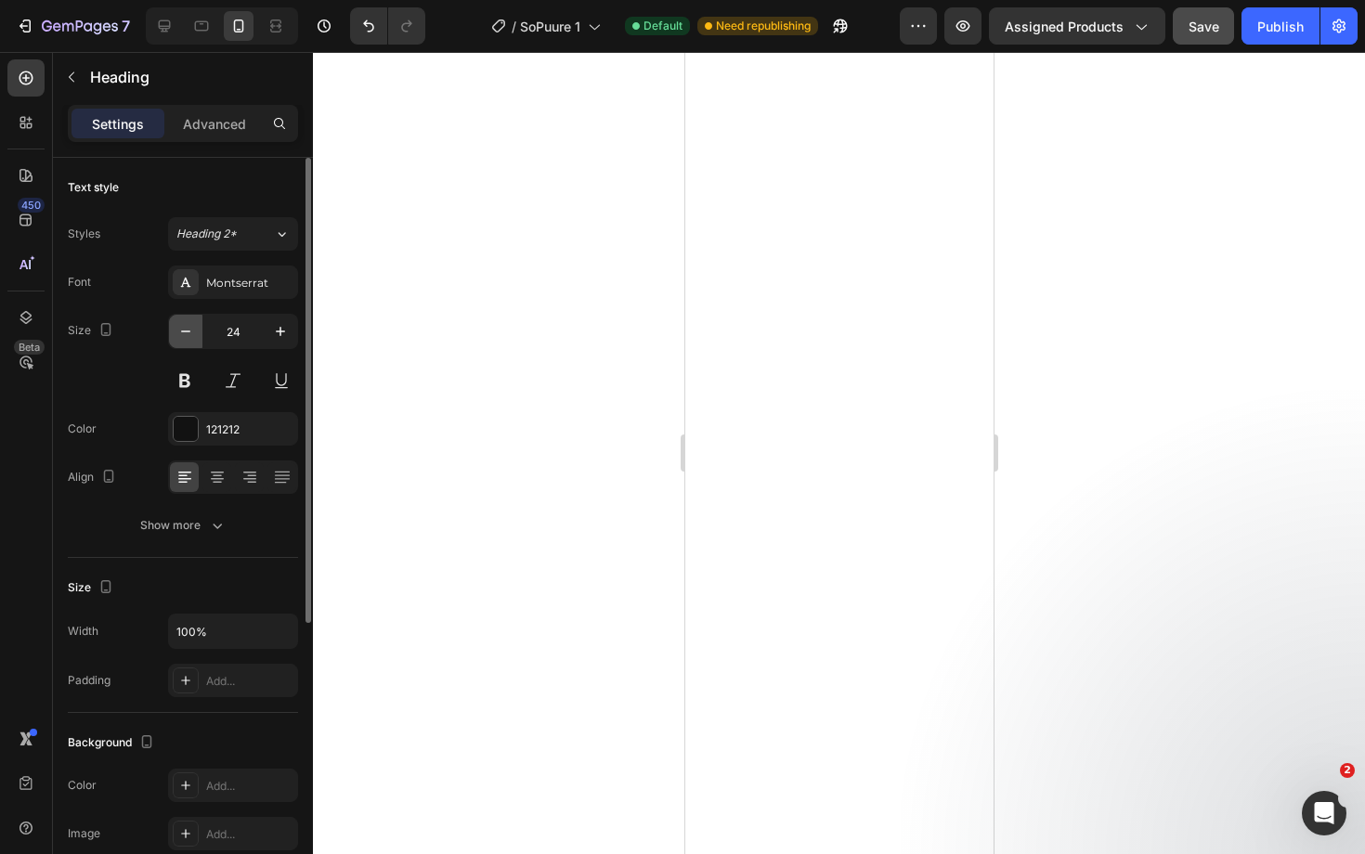
click at [193, 330] on icon "button" at bounding box center [185, 331] width 19 height 19
type input "23"
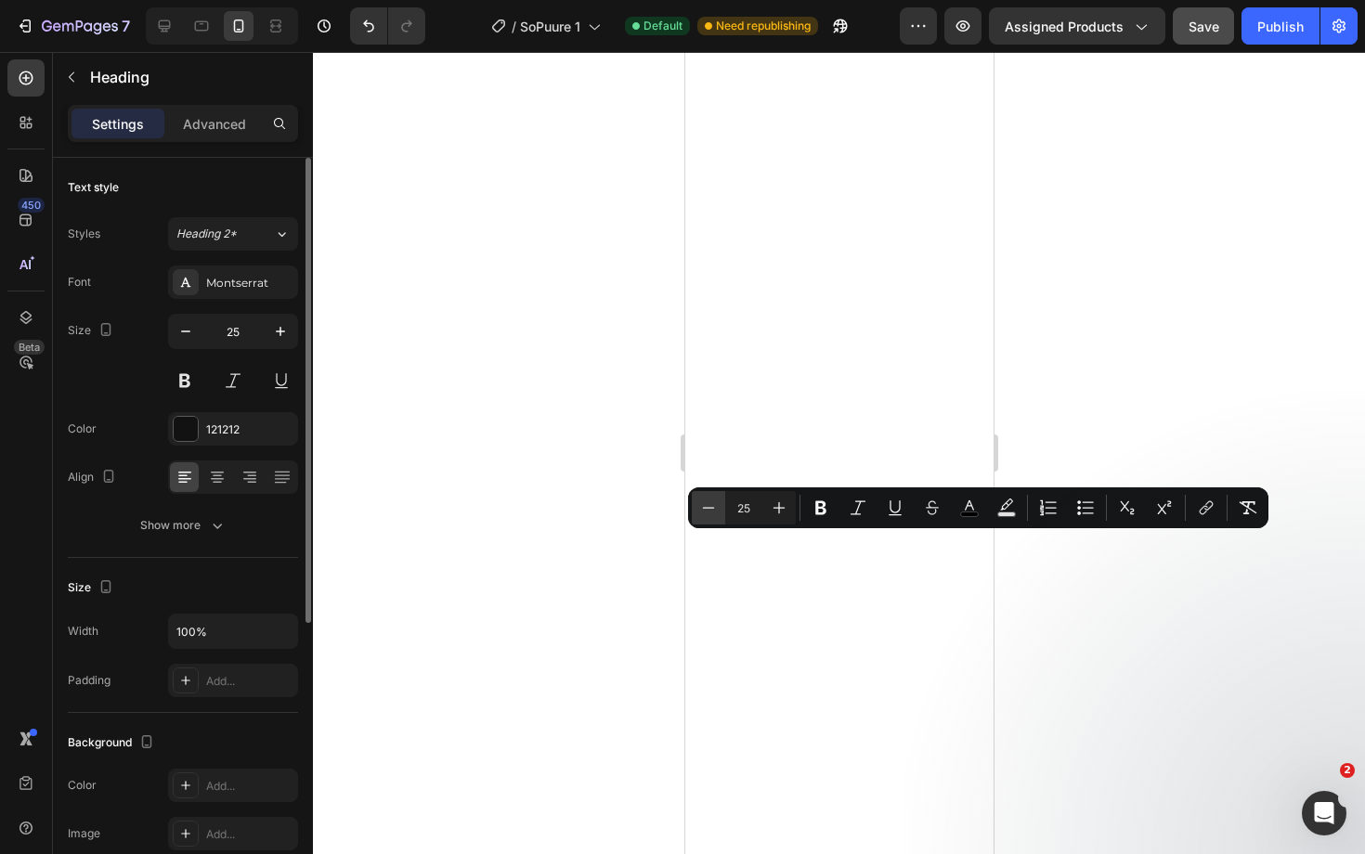
click at [711, 518] on button "Minus" at bounding box center [708, 507] width 33 height 33
type input "23"
click at [186, 325] on icon "button" at bounding box center [185, 331] width 19 height 19
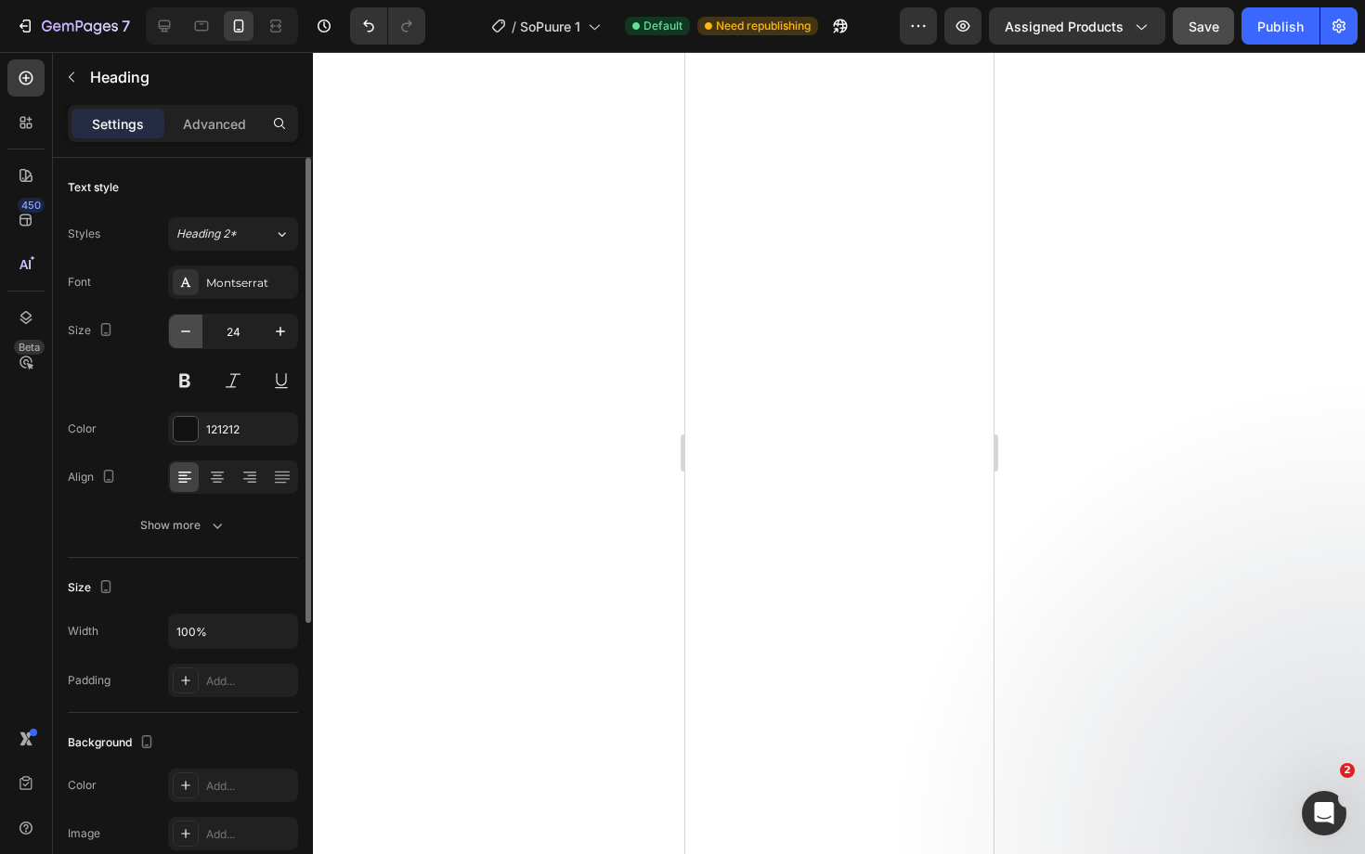
click at [186, 325] on icon "button" at bounding box center [185, 331] width 19 height 19
type input "23"
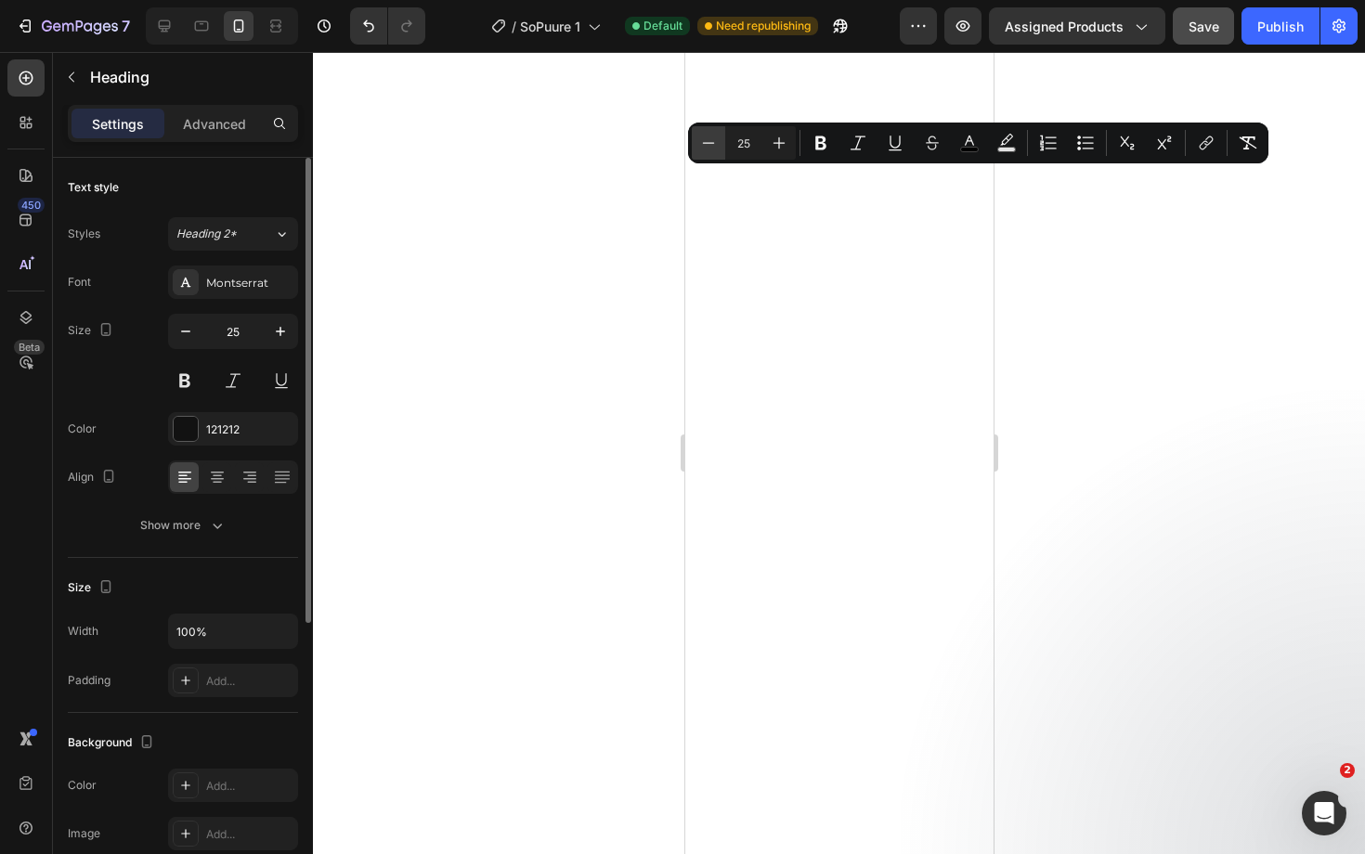
click at [698, 146] on button "Minus" at bounding box center [708, 142] width 33 height 33
type input "22"
click at [184, 330] on icon "button" at bounding box center [185, 331] width 19 height 19
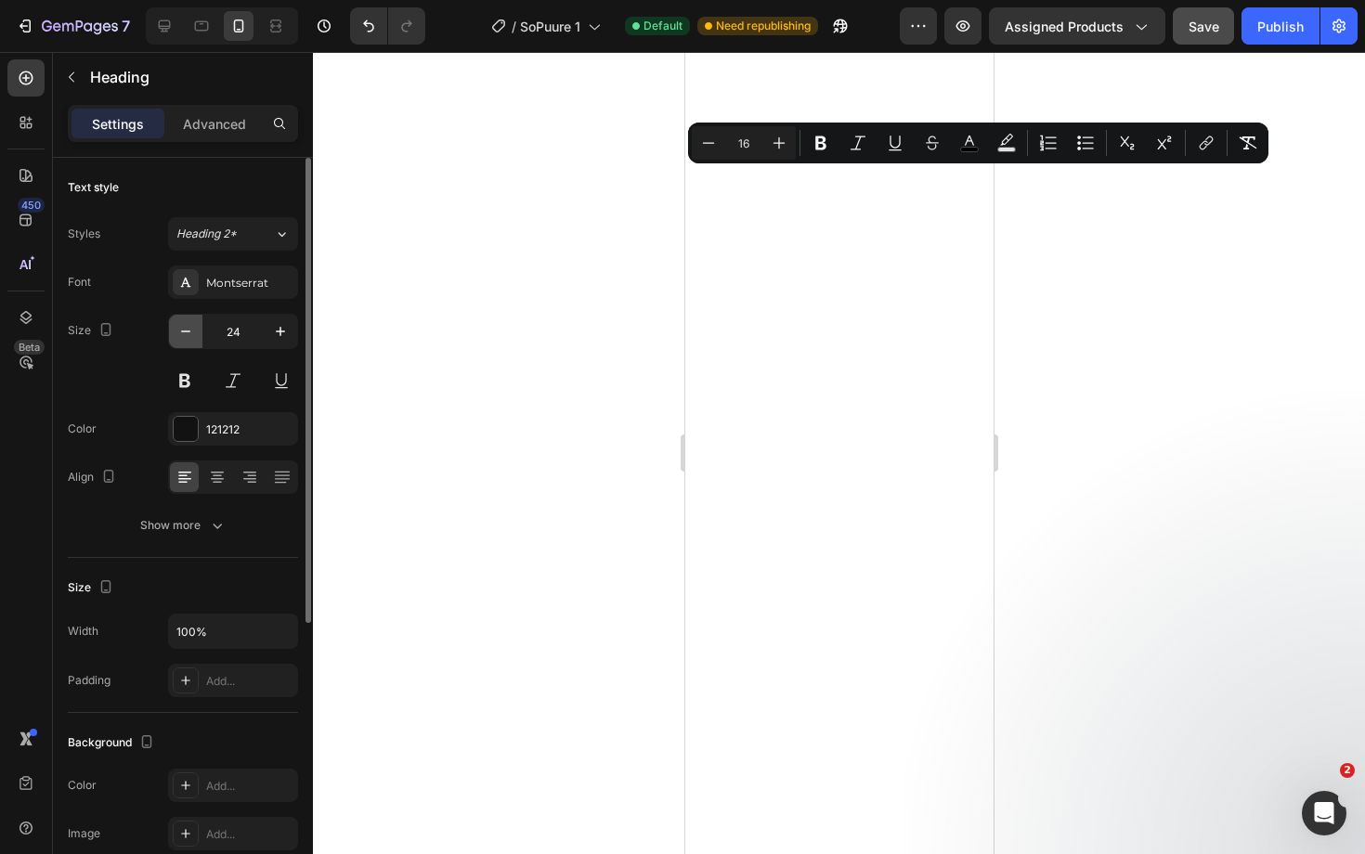
click at [184, 330] on icon "button" at bounding box center [185, 331] width 19 height 19
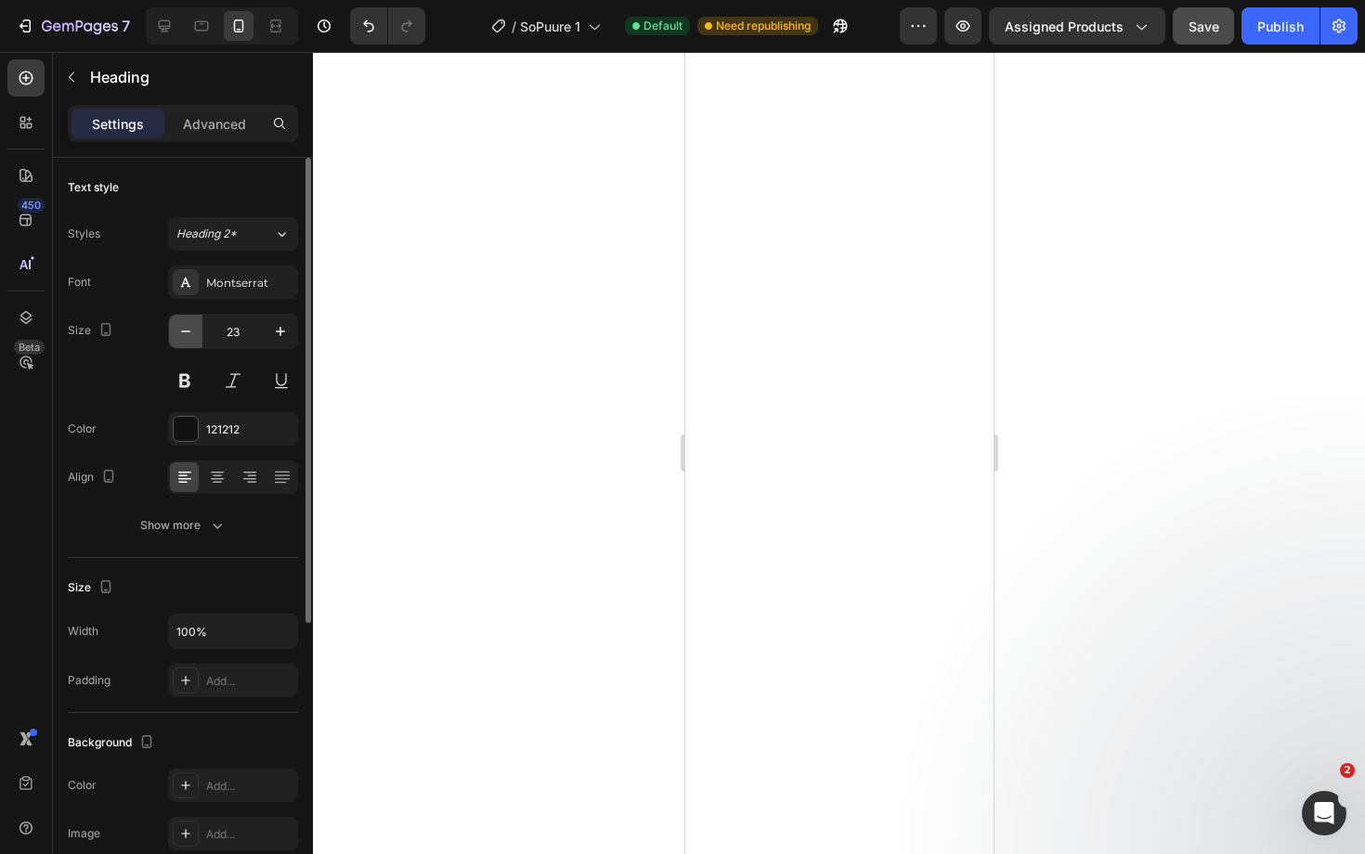
click at [184, 330] on icon "button" at bounding box center [185, 331] width 19 height 19
type input "22"
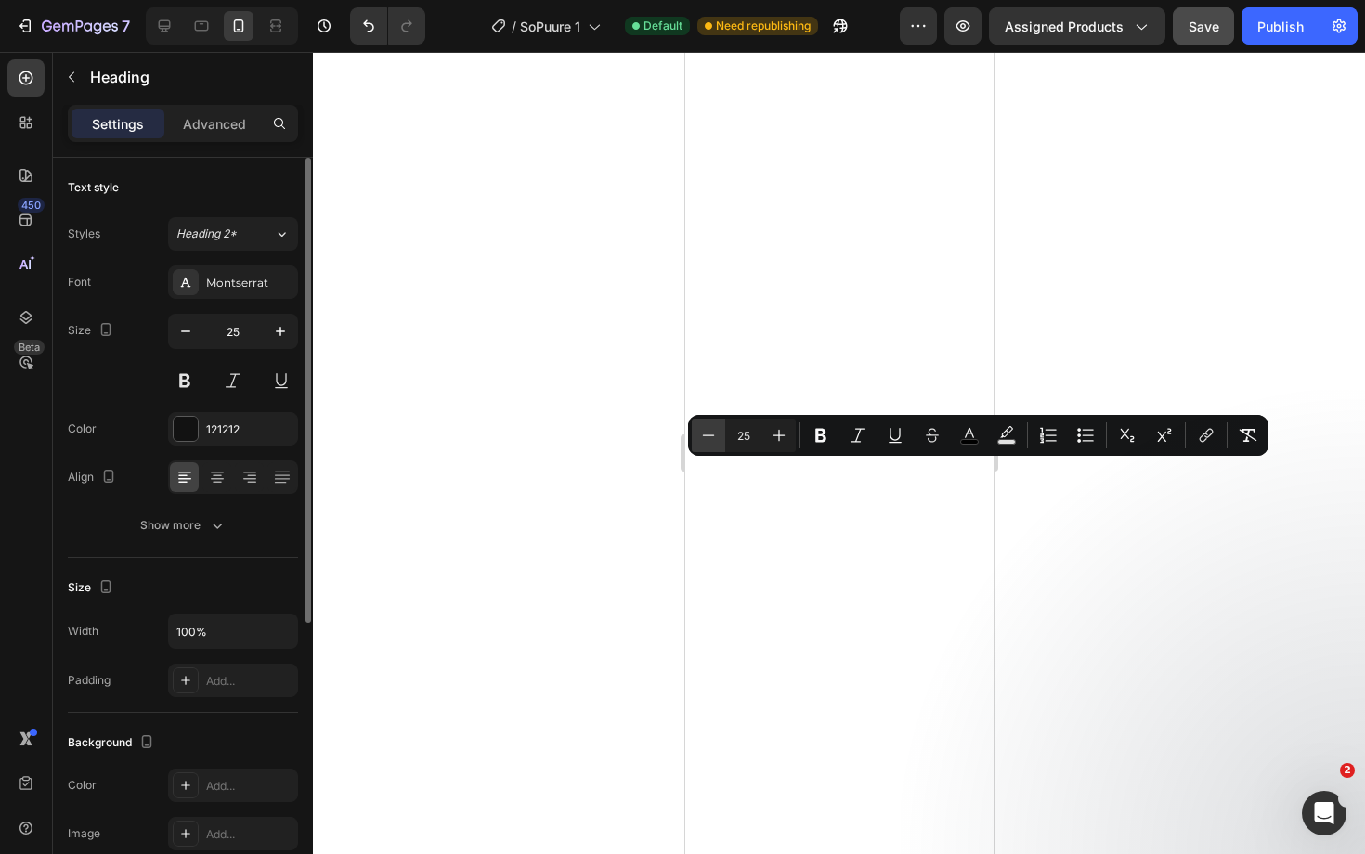
click at [714, 444] on icon "Editor contextual toolbar" at bounding box center [708, 435] width 19 height 19
type input "22"
click at [197, 331] on button "button" at bounding box center [185, 331] width 33 height 33
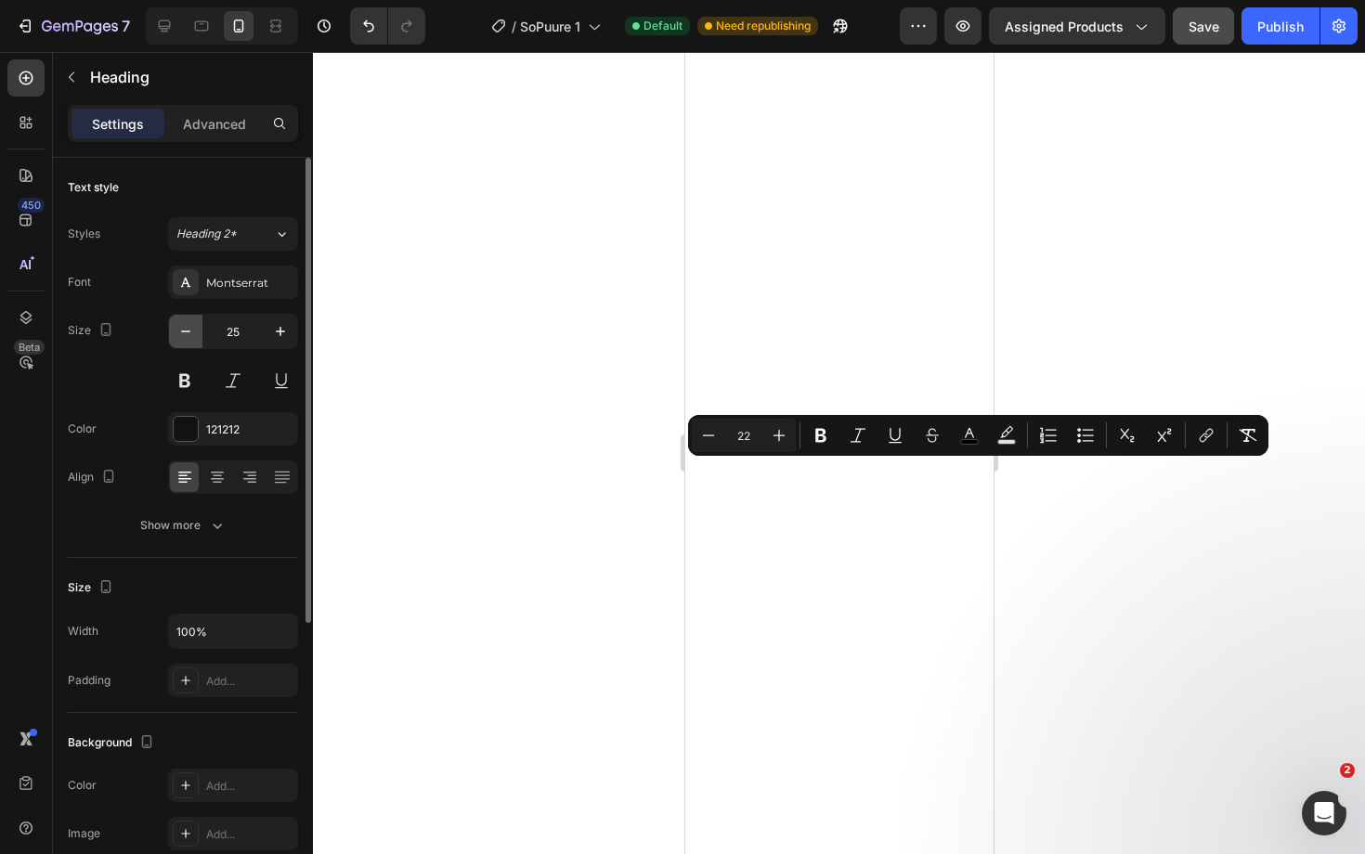
click at [197, 331] on button "button" at bounding box center [185, 331] width 33 height 33
type input "23"
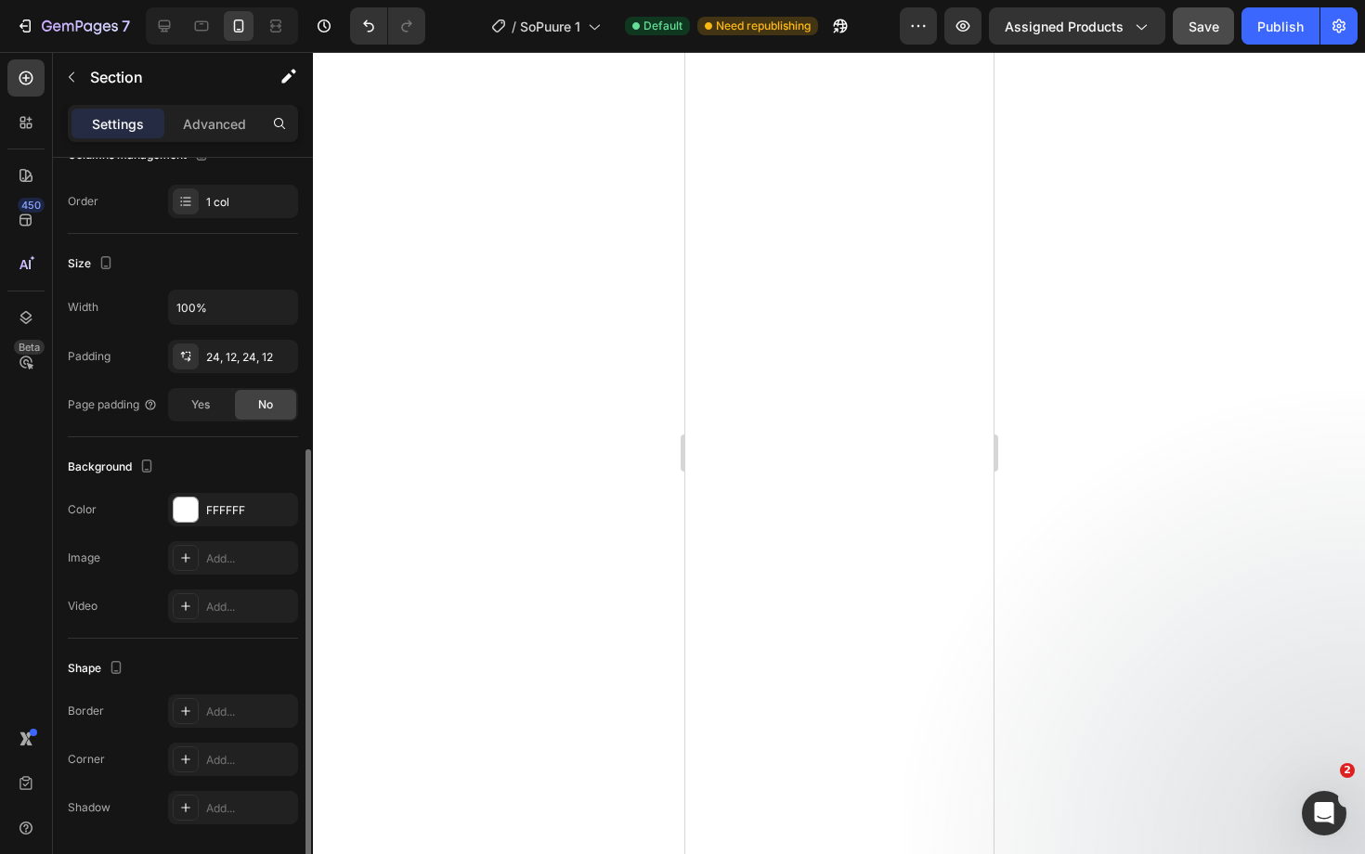
scroll to position [335, 0]
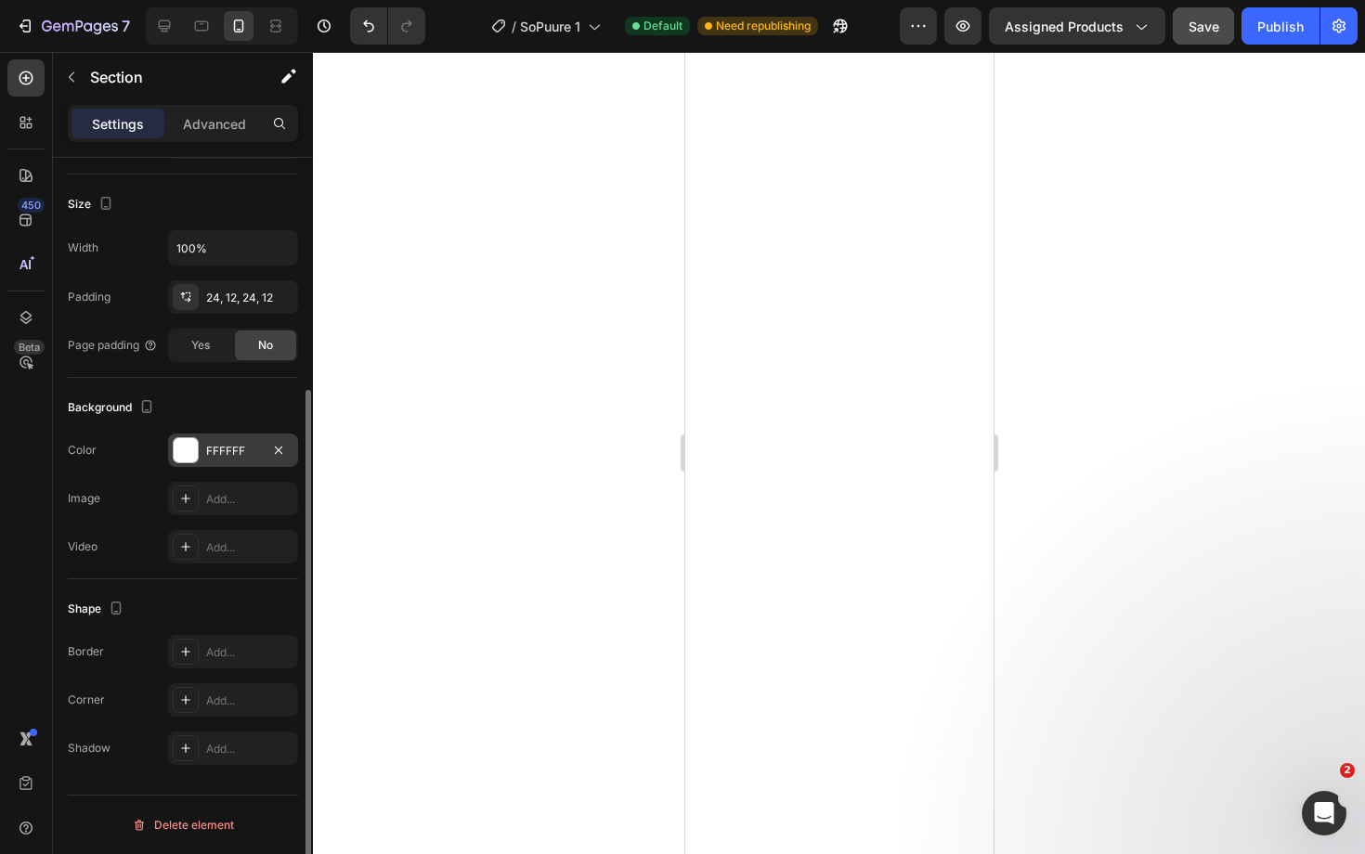
click at [256, 457] on div "FFFFFF" at bounding box center [233, 451] width 54 height 17
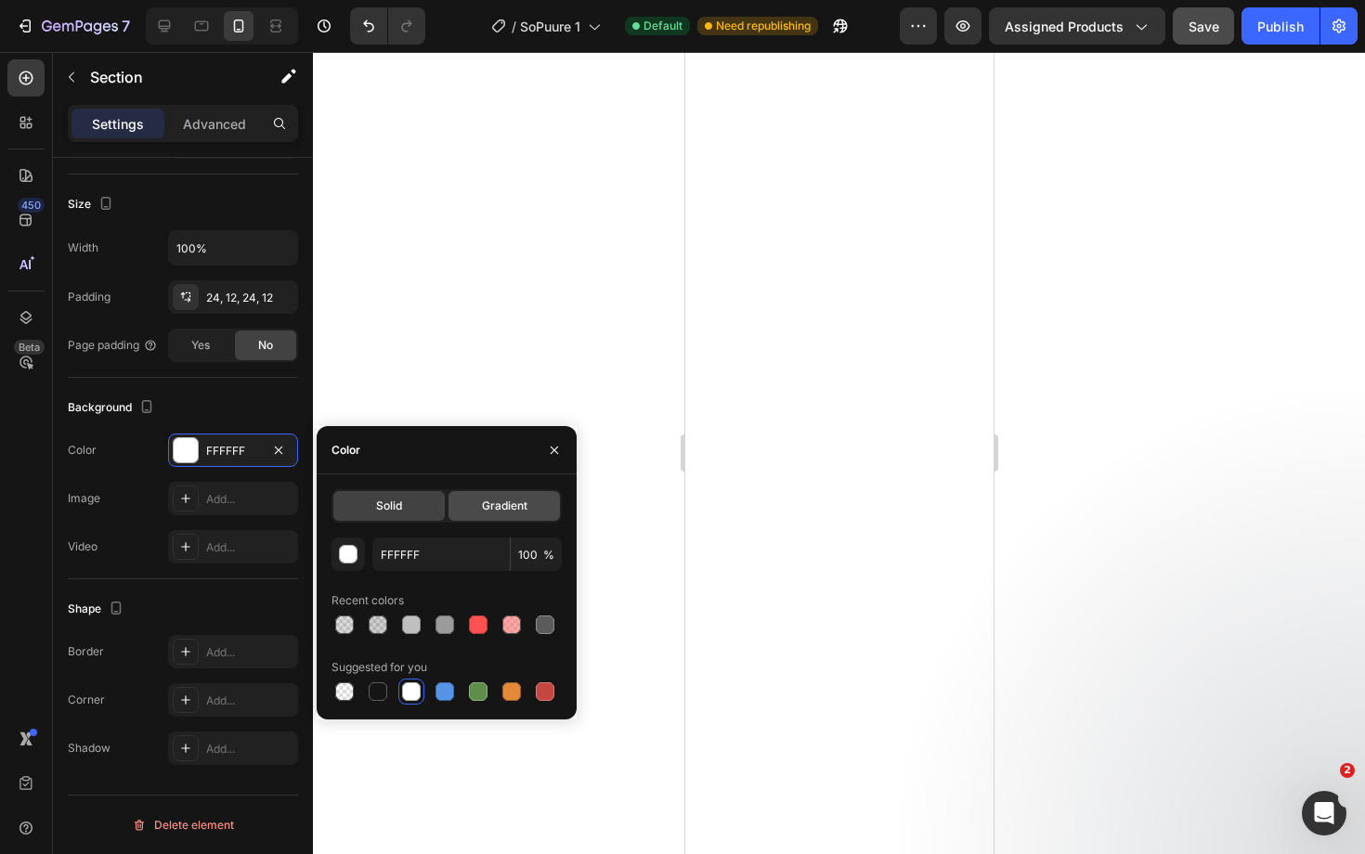
click at [513, 511] on span "Gradient" at bounding box center [504, 506] width 45 height 17
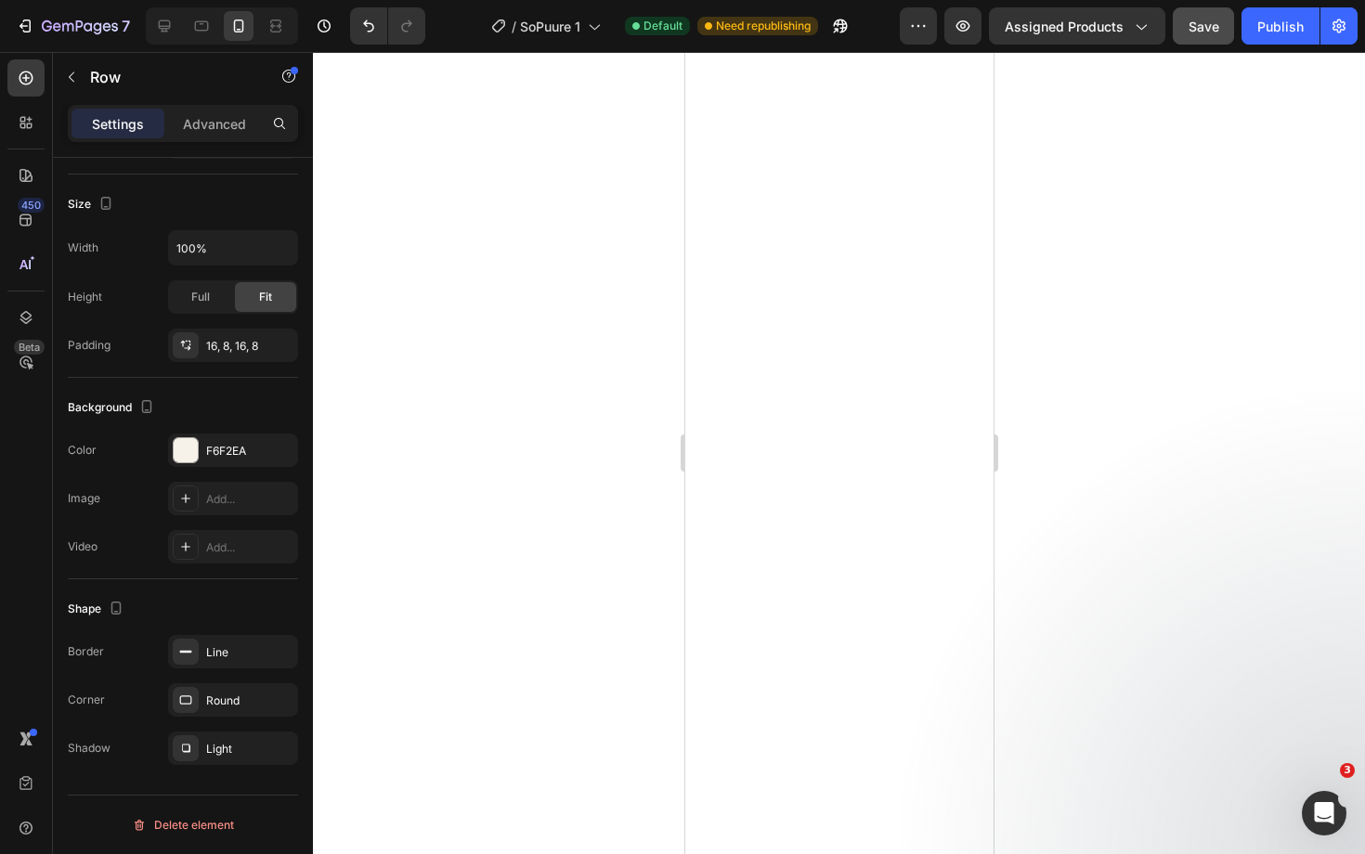
scroll to position [0, 0]
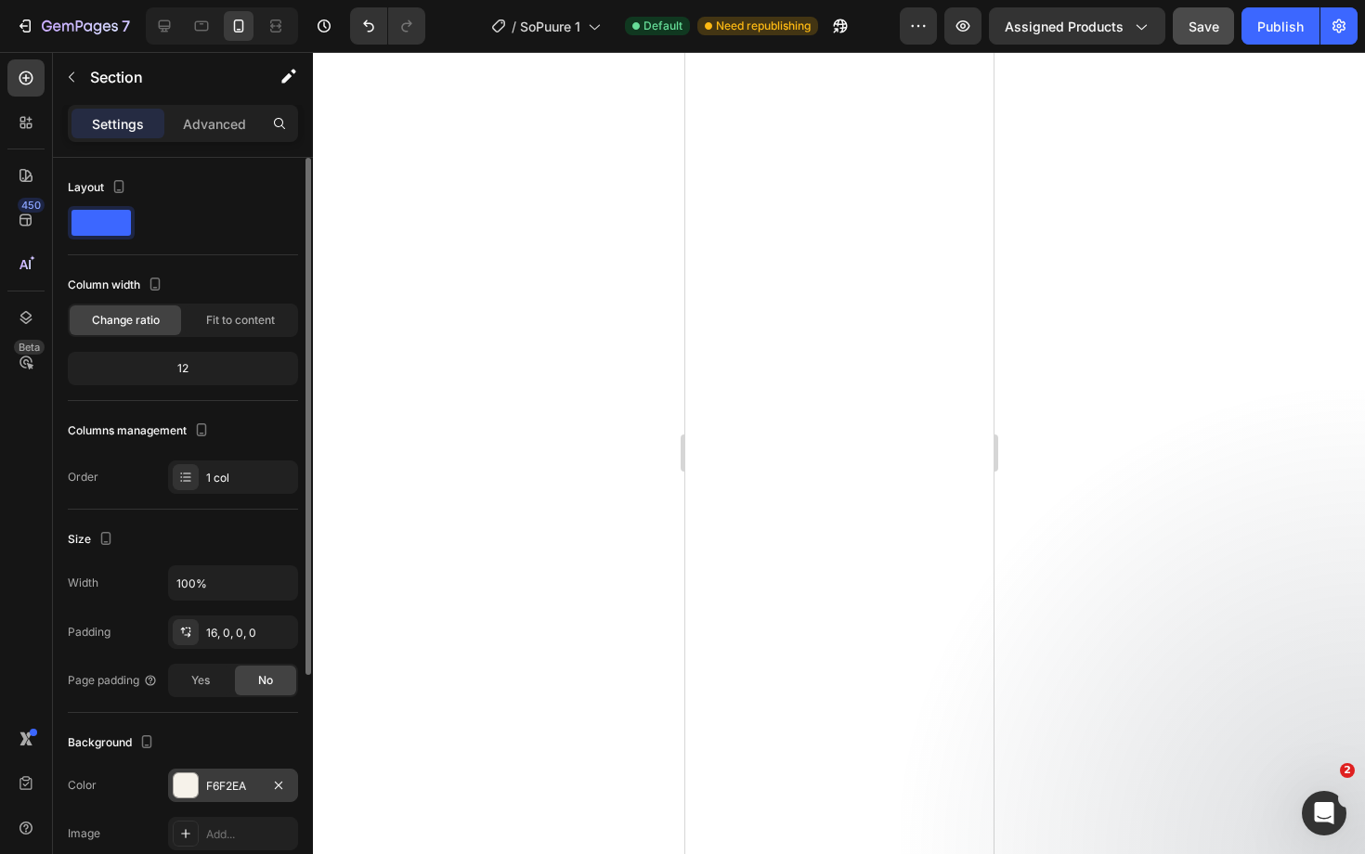
click at [216, 781] on div "F6F2EA" at bounding box center [233, 786] width 54 height 17
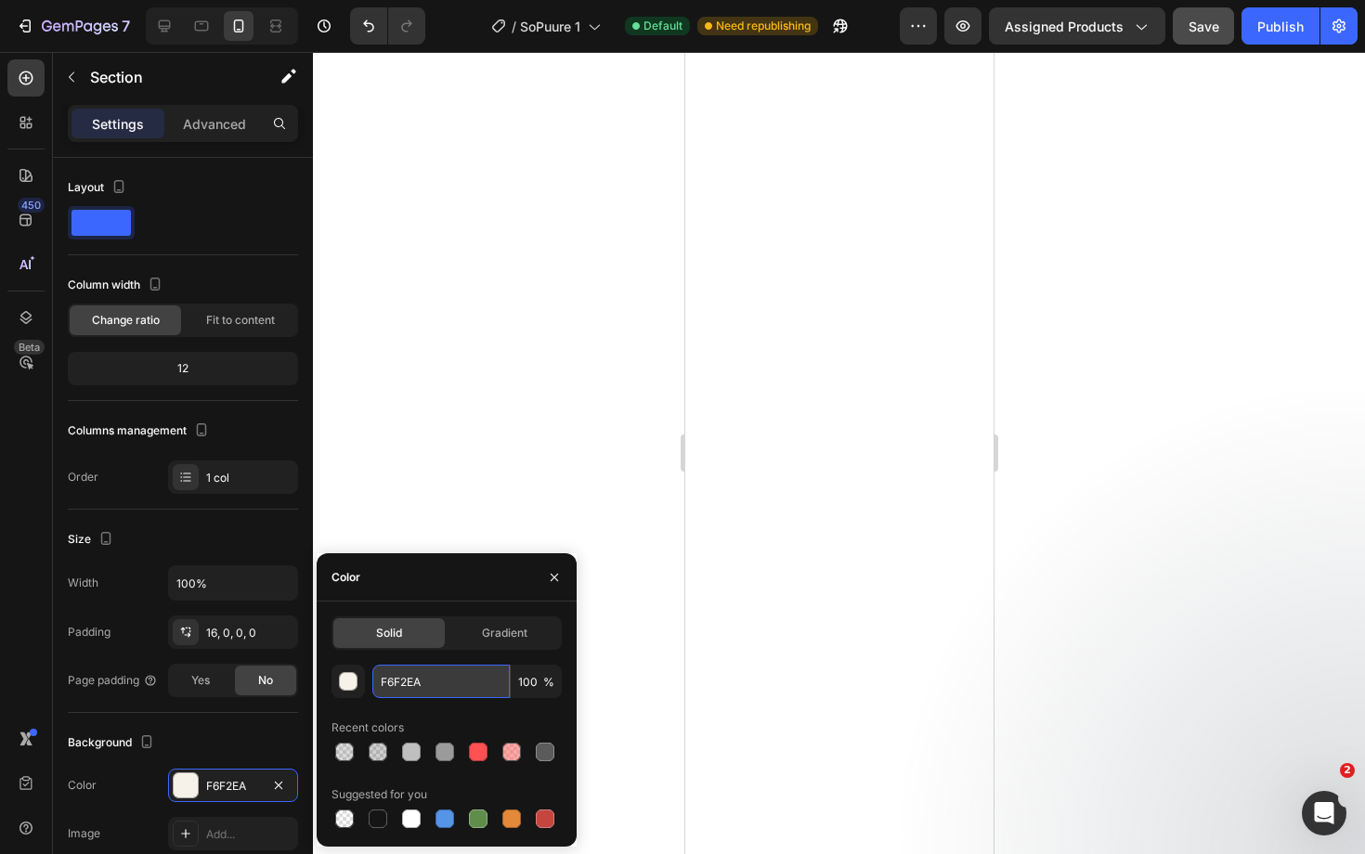
click at [421, 694] on input "F6F2EA" at bounding box center [440, 681] width 137 height 33
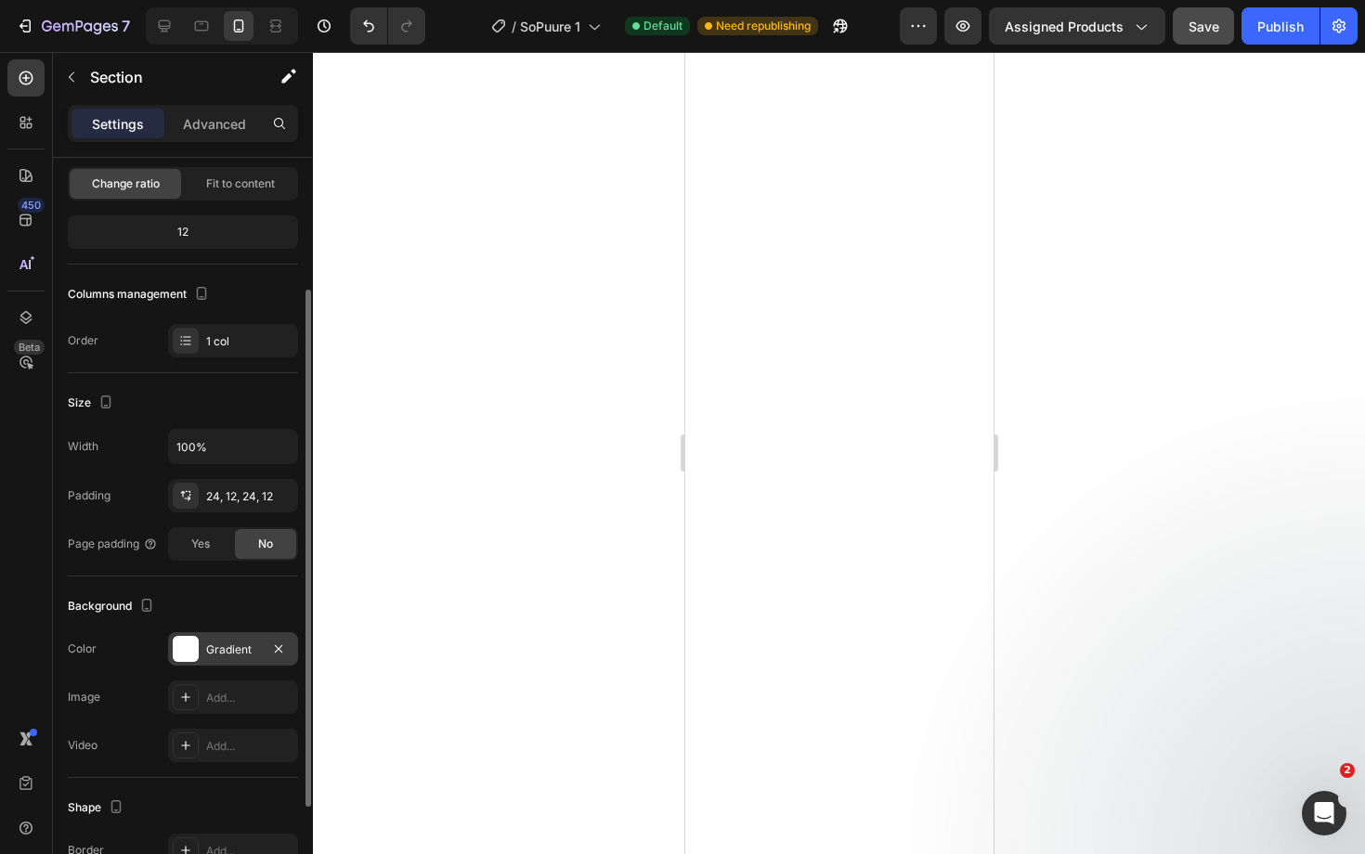
scroll to position [159, 0]
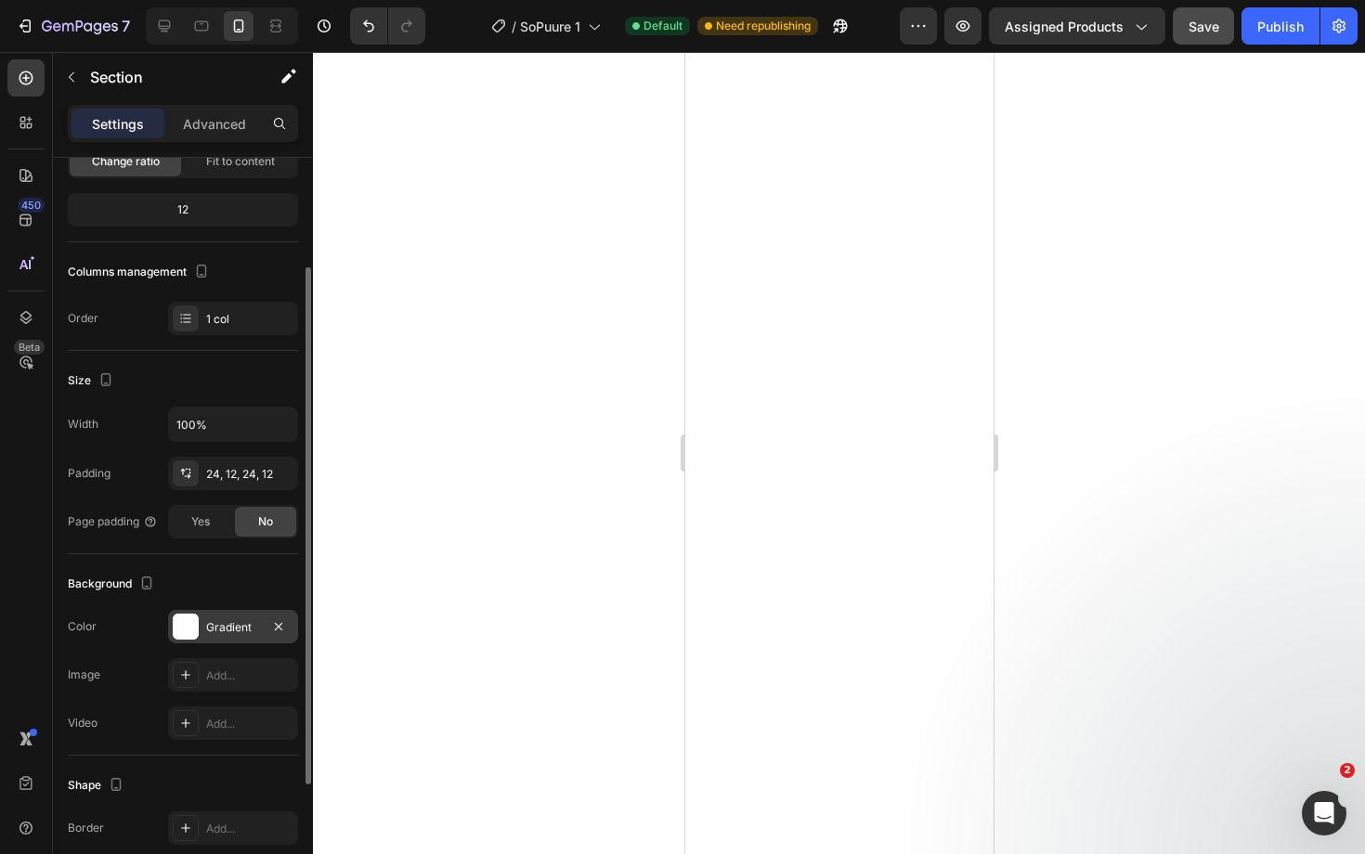
click at [226, 622] on div "Gradient" at bounding box center [233, 627] width 54 height 17
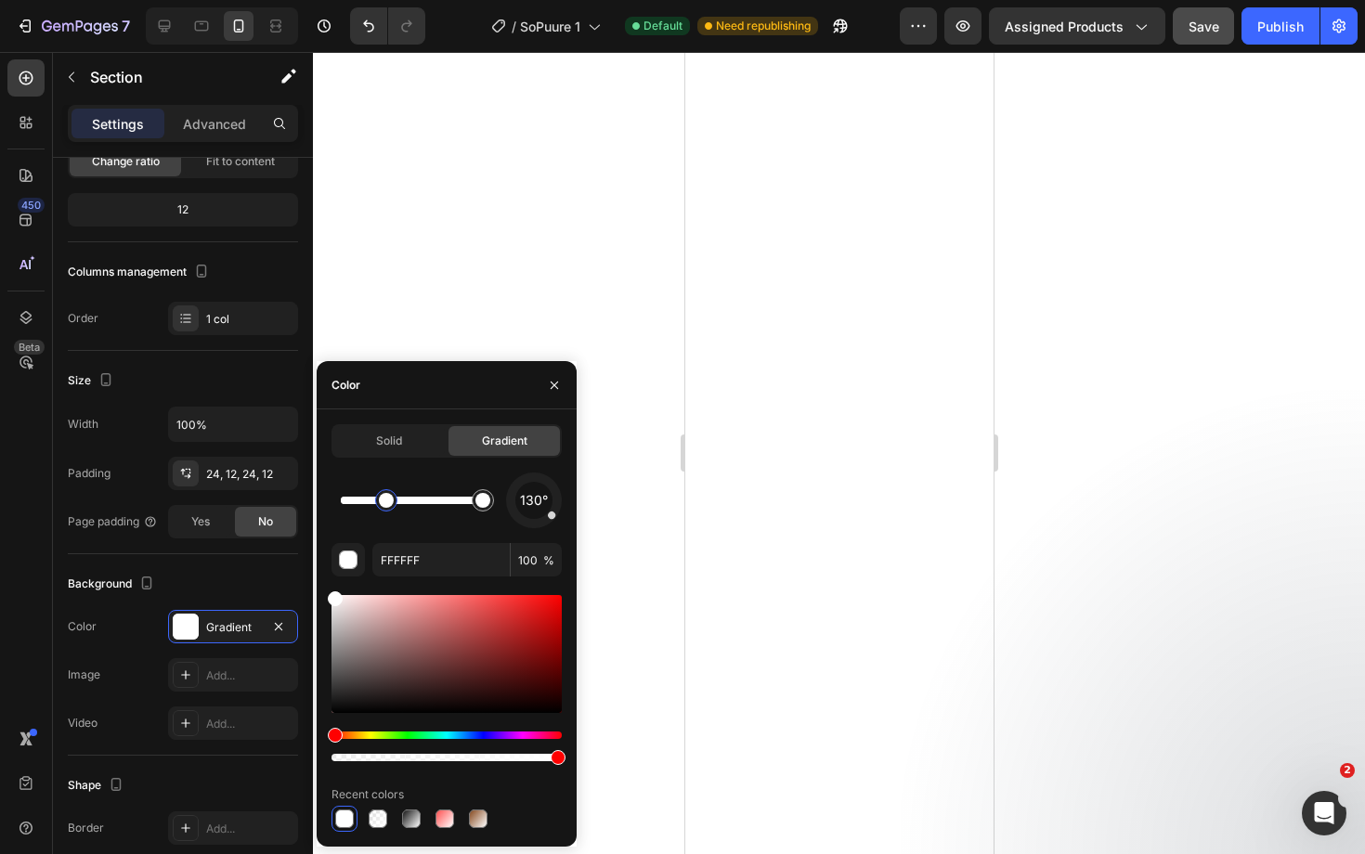
drag, startPoint x: 344, startPoint y: 505, endPoint x: 395, endPoint y: 502, distance: 51.1
click at [394, 502] on div at bounding box center [386, 500] width 15 height 15
click at [408, 557] on input "FFFFFF" at bounding box center [440, 559] width 137 height 33
paste input "6F2EA"
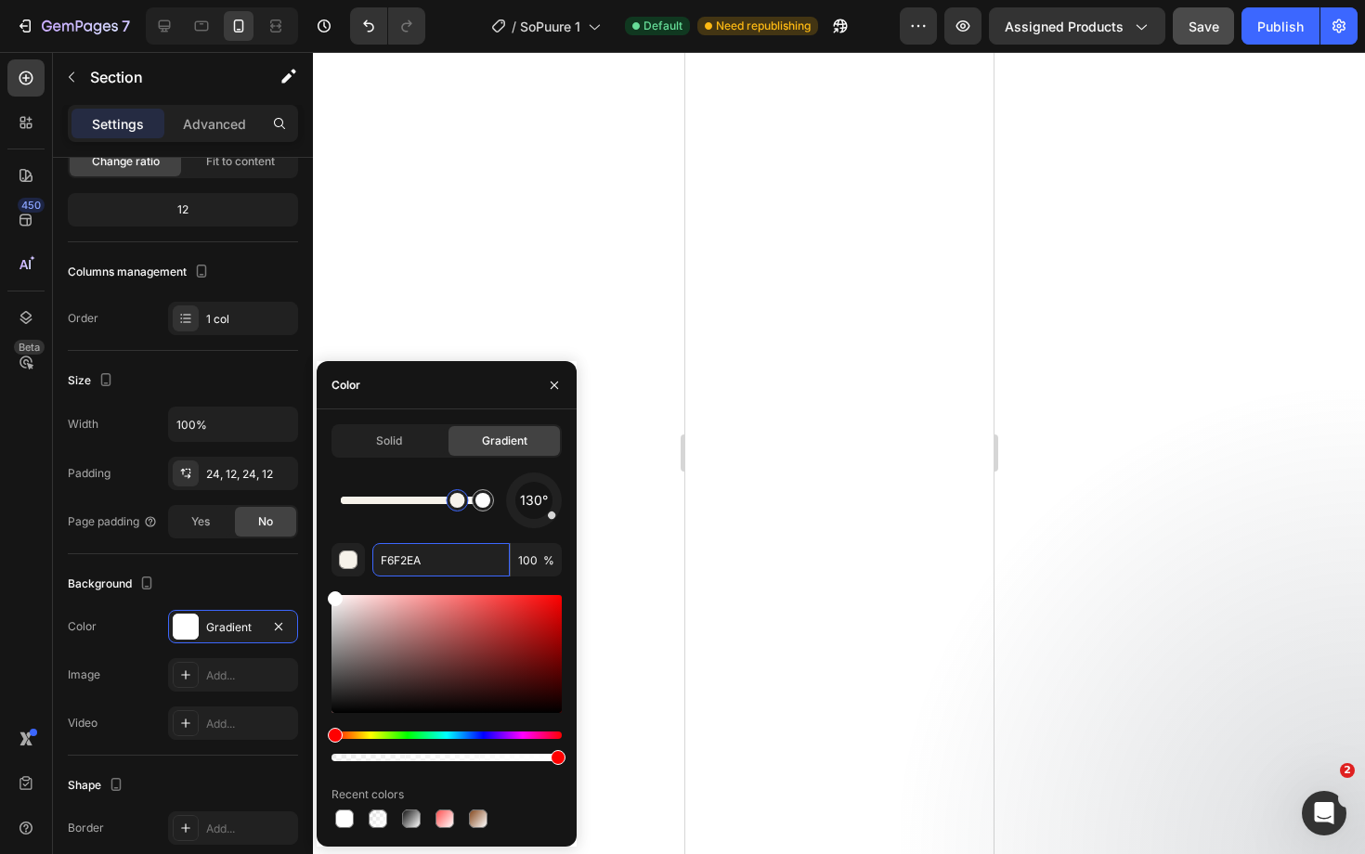
drag, startPoint x: 392, startPoint y: 504, endPoint x: 458, endPoint y: 501, distance: 66.0
click at [458, 501] on div at bounding box center [456, 500] width 15 height 15
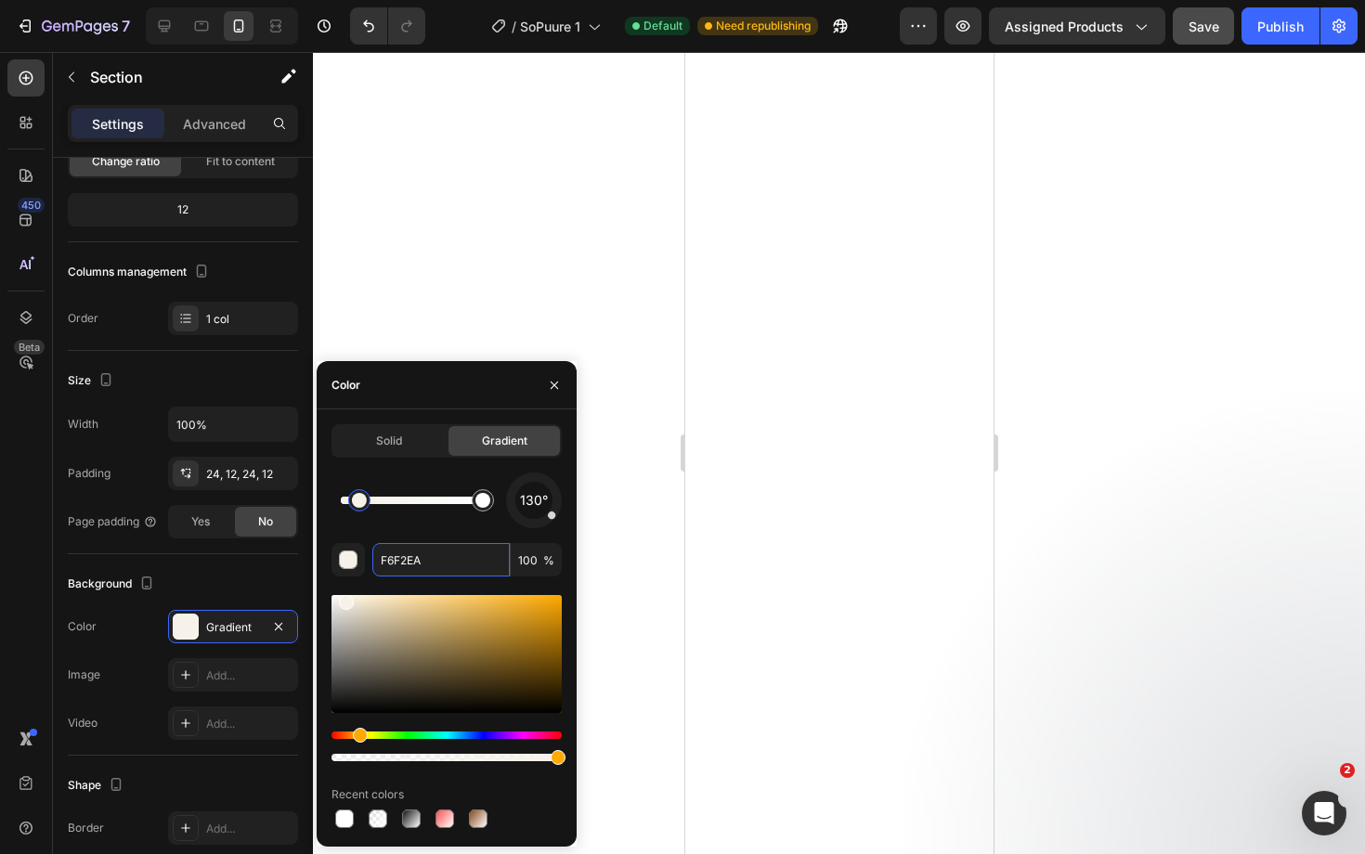
drag, startPoint x: 458, startPoint y: 509, endPoint x: 356, endPoint y: 507, distance: 102.1
click at [356, 507] on div at bounding box center [359, 500] width 15 height 15
drag, startPoint x: 549, startPoint y: 516, endPoint x: 518, endPoint y: 515, distance: 30.7
click at [518, 515] on div at bounding box center [517, 516] width 10 height 10
drag, startPoint x: 518, startPoint y: 515, endPoint x: 561, endPoint y: 507, distance: 43.5
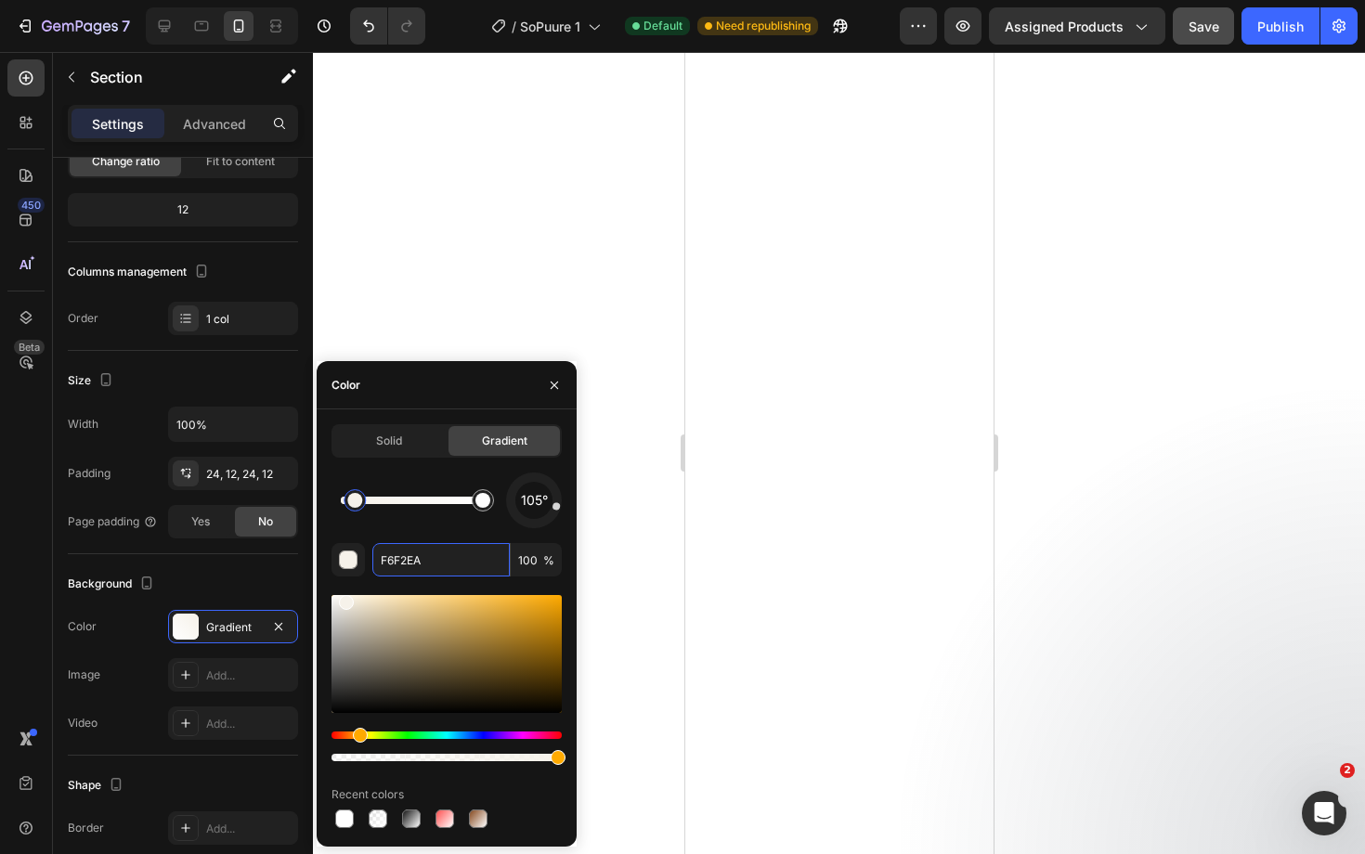
click at [561, 507] on div at bounding box center [533, 500] width 68 height 68
drag, startPoint x: 557, startPoint y: 512, endPoint x: 551, endPoint y: 485, distance: 27.7
click at [551, 485] on div at bounding box center [534, 500] width 79 height 79
drag, startPoint x: 551, startPoint y: 485, endPoint x: 502, endPoint y: 474, distance: 50.3
click at [502, 474] on div "309°" at bounding box center [446, 501] width 230 height 56
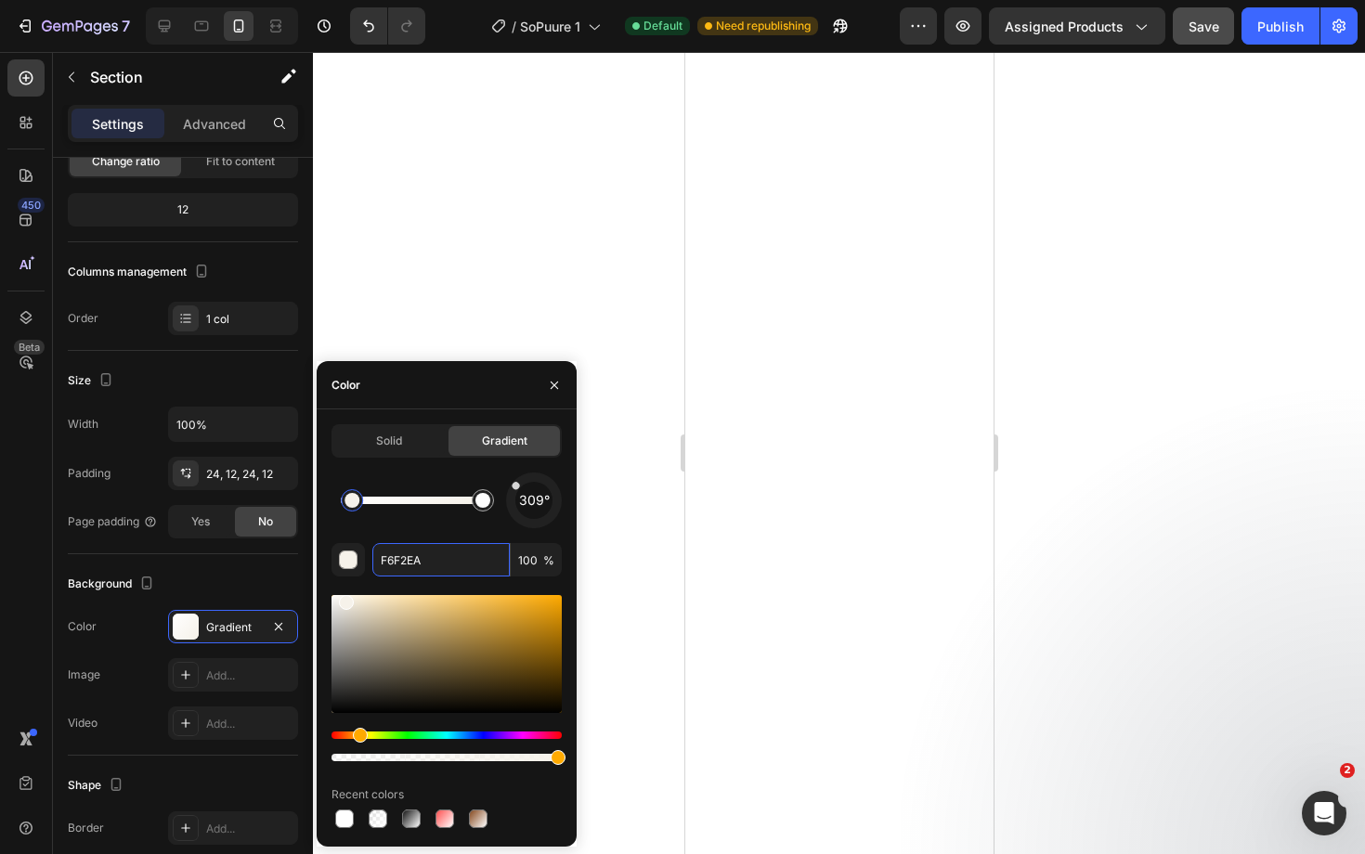
drag, startPoint x: 353, startPoint y: 504, endPoint x: 326, endPoint y: 504, distance: 26.9
type input "F6F2EA"
click at [536, 561] on input "100" at bounding box center [536, 559] width 51 height 33
type input "49"
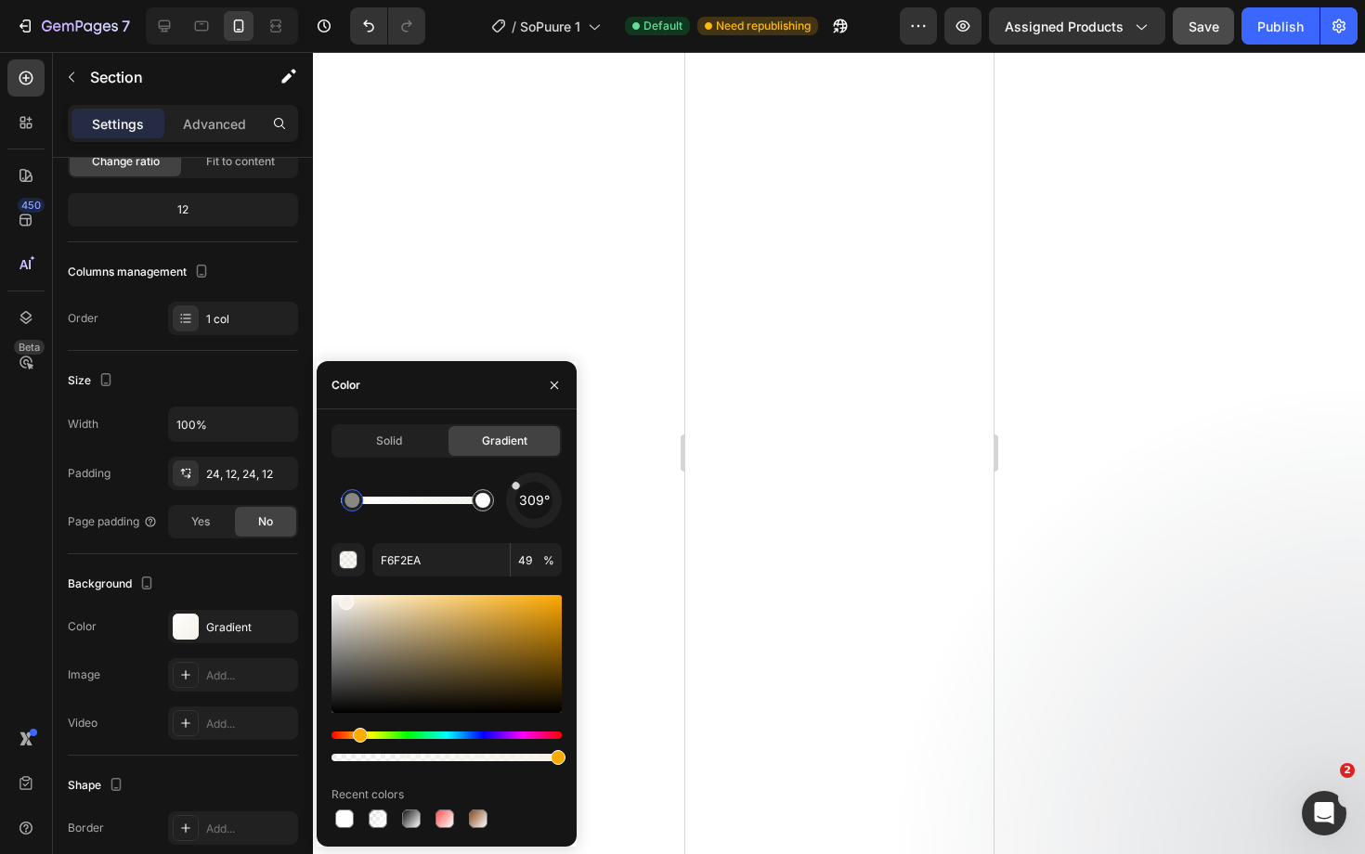
click at [624, 612] on div at bounding box center [839, 453] width 1052 height 802
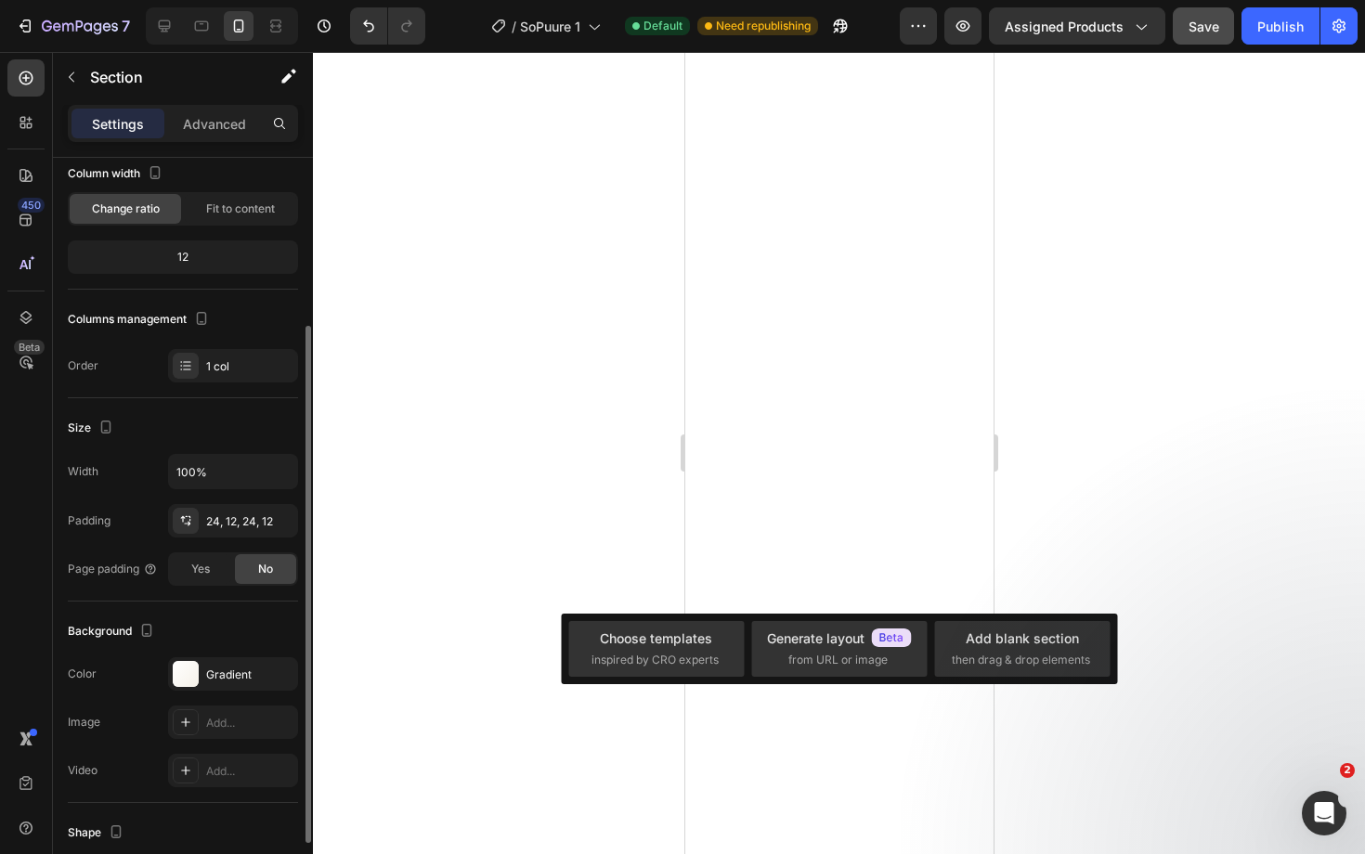
scroll to position [201, 0]
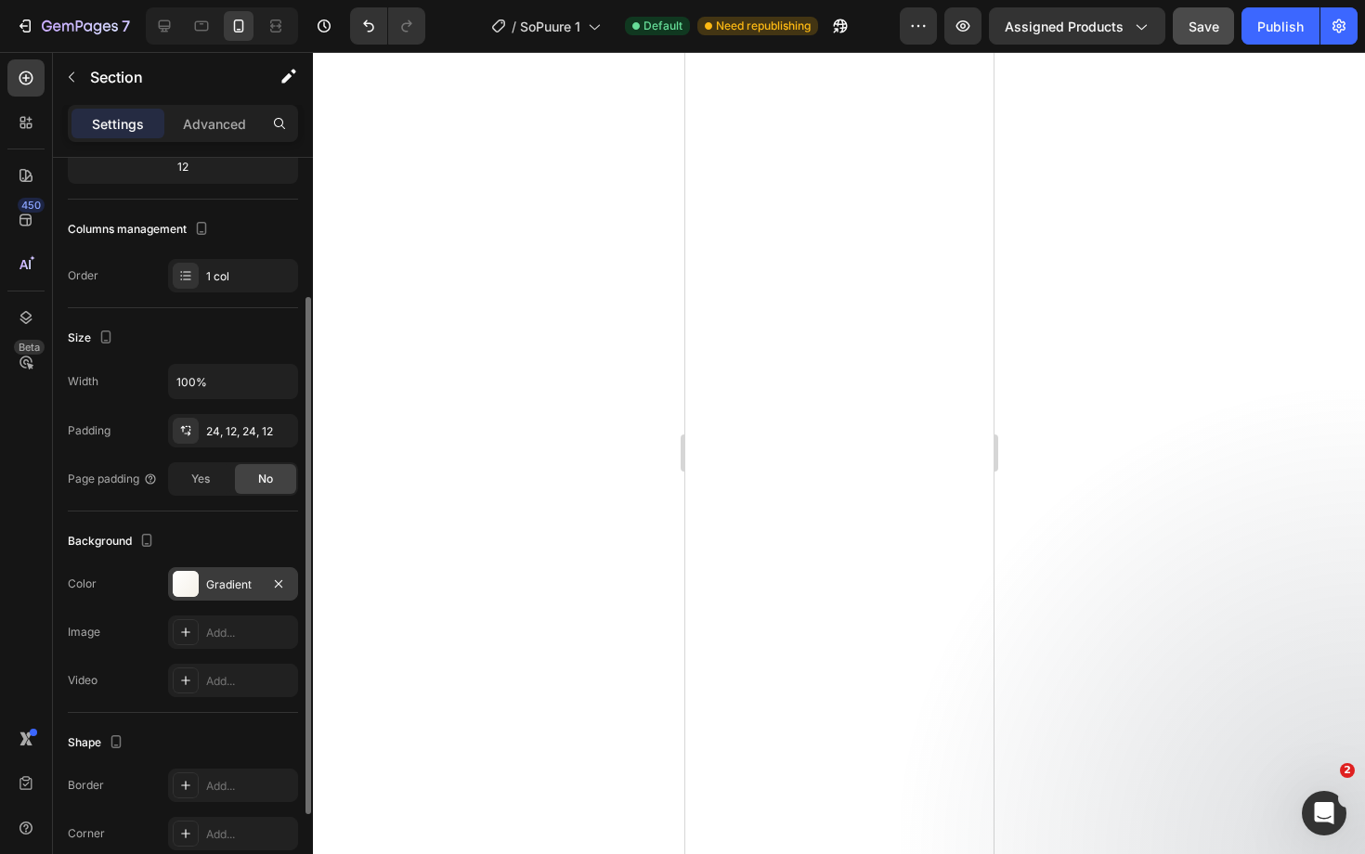
click at [248, 591] on div "Gradient" at bounding box center [233, 585] width 54 height 17
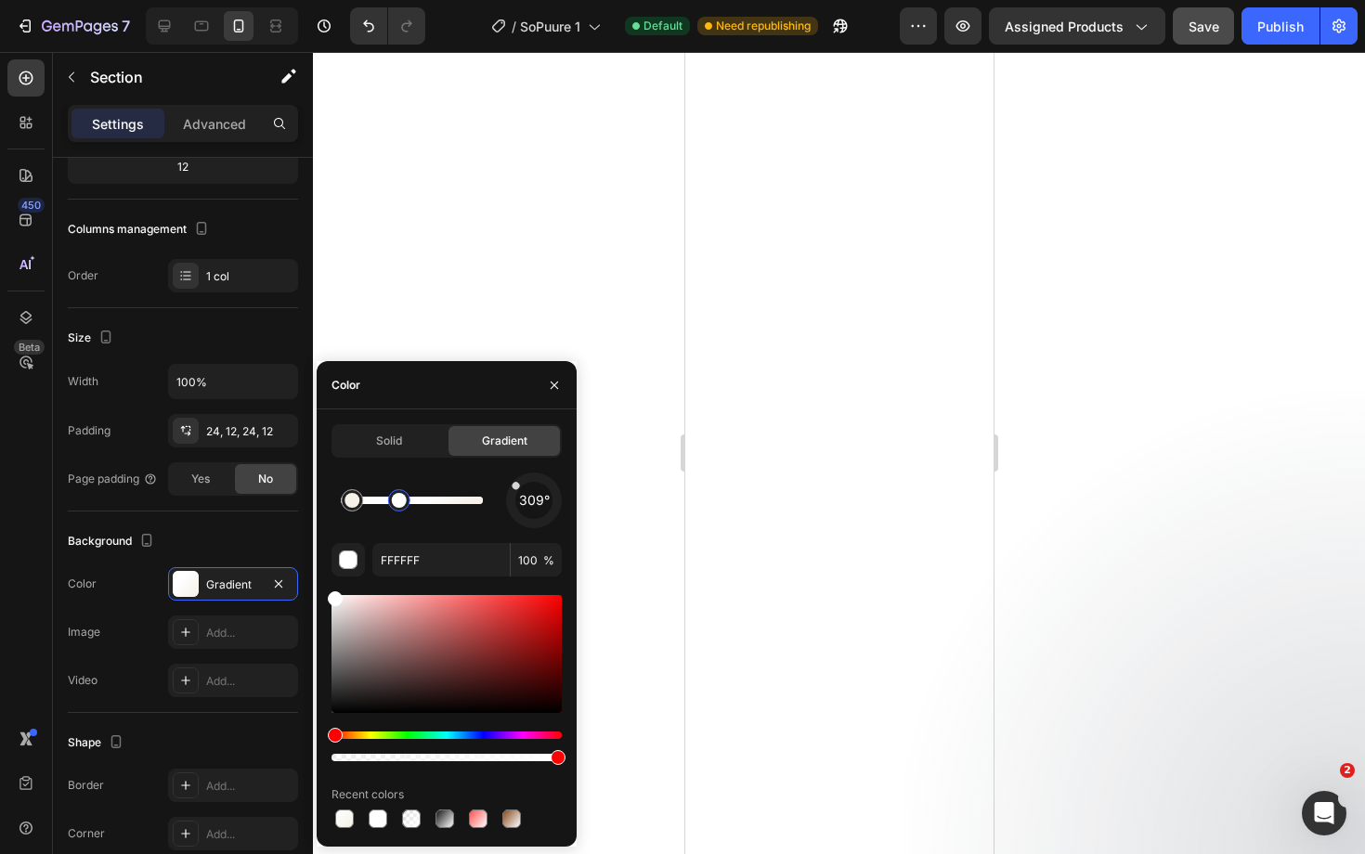
drag, startPoint x: 433, startPoint y: 499, endPoint x: 399, endPoint y: 497, distance: 33.5
click at [399, 497] on div at bounding box center [399, 500] width 15 height 15
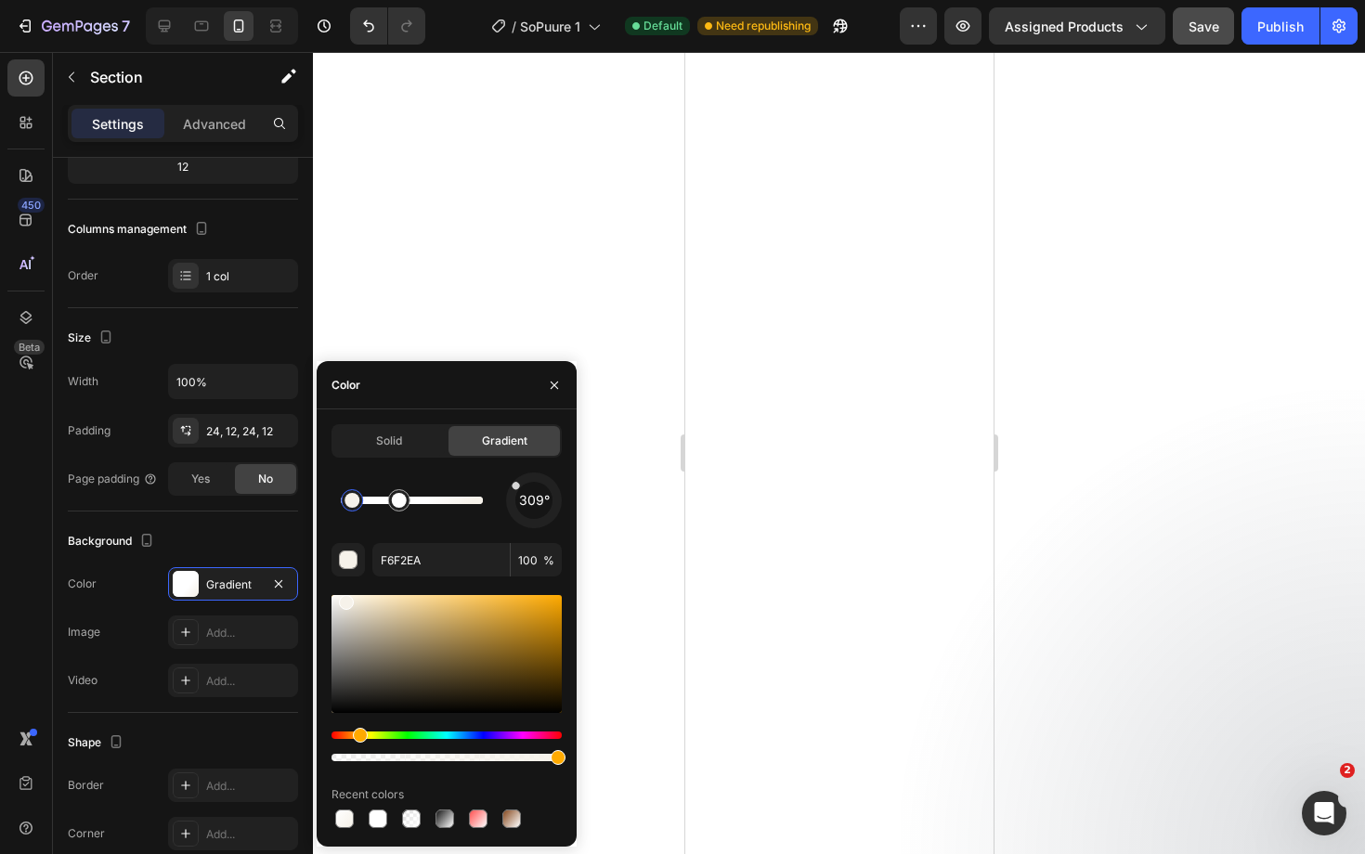
click at [351, 498] on div at bounding box center [351, 500] width 15 height 15
click at [350, 504] on div at bounding box center [351, 500] width 15 height 15
click at [394, 502] on div at bounding box center [399, 500] width 15 height 15
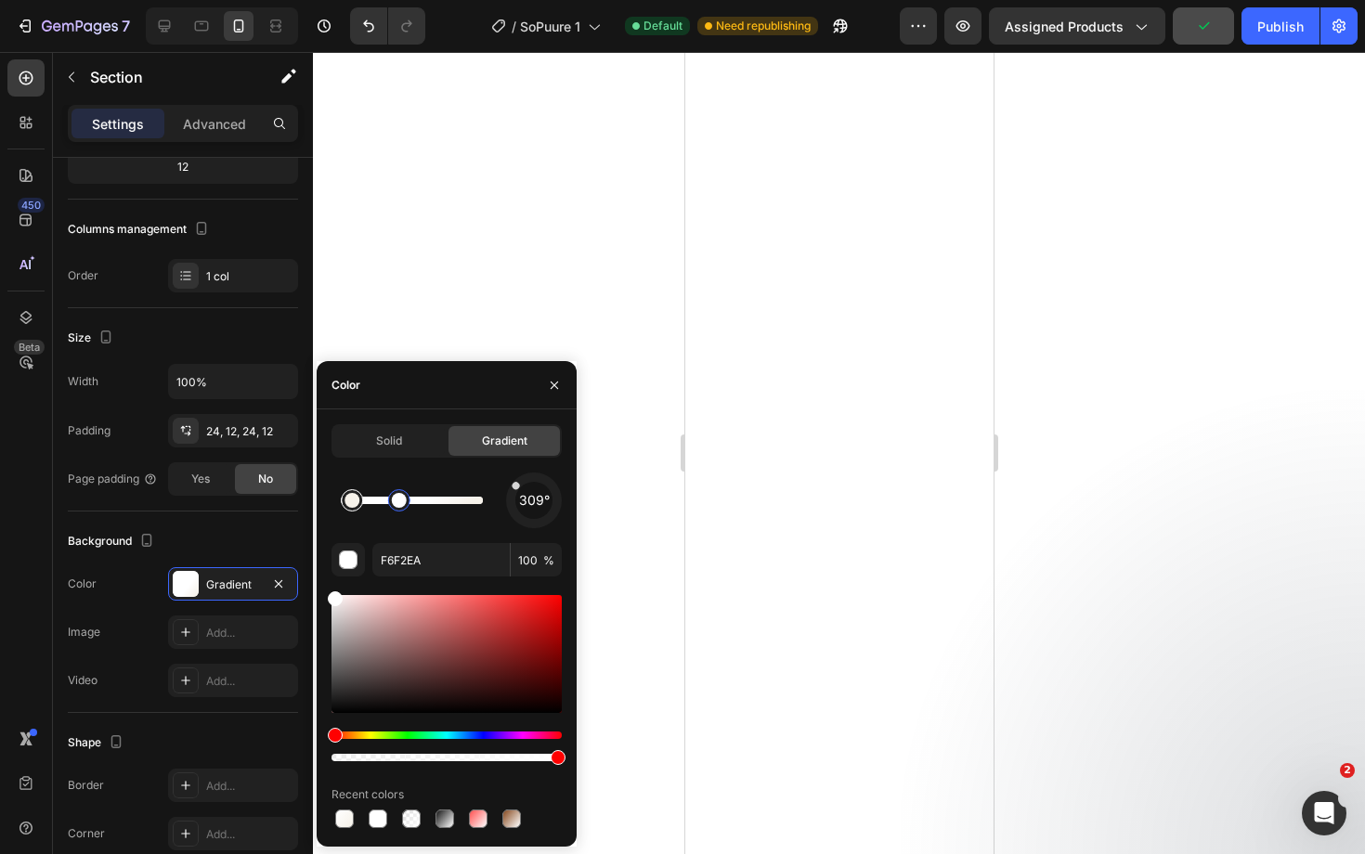
click at [349, 503] on div at bounding box center [351, 500] width 15 height 15
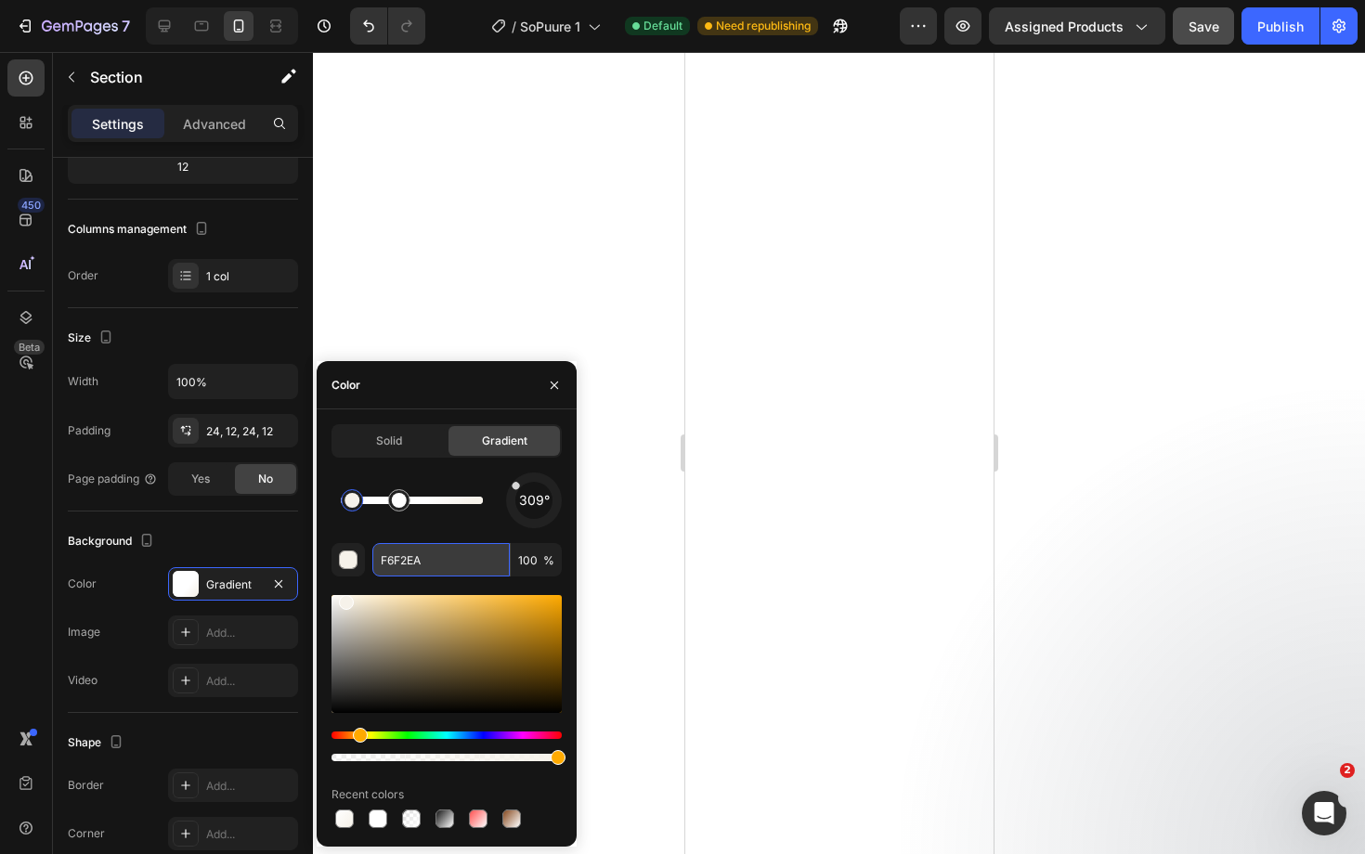
click at [410, 558] on input "F6F2EA" at bounding box center [440, 559] width 137 height 33
drag, startPoint x: 357, startPoint y: 500, endPoint x: 386, endPoint y: 504, distance: 29.0
drag, startPoint x: 359, startPoint y: 499, endPoint x: 370, endPoint y: 499, distance: 11.2
drag, startPoint x: 370, startPoint y: 499, endPoint x: 384, endPoint y: 501, distance: 14.0
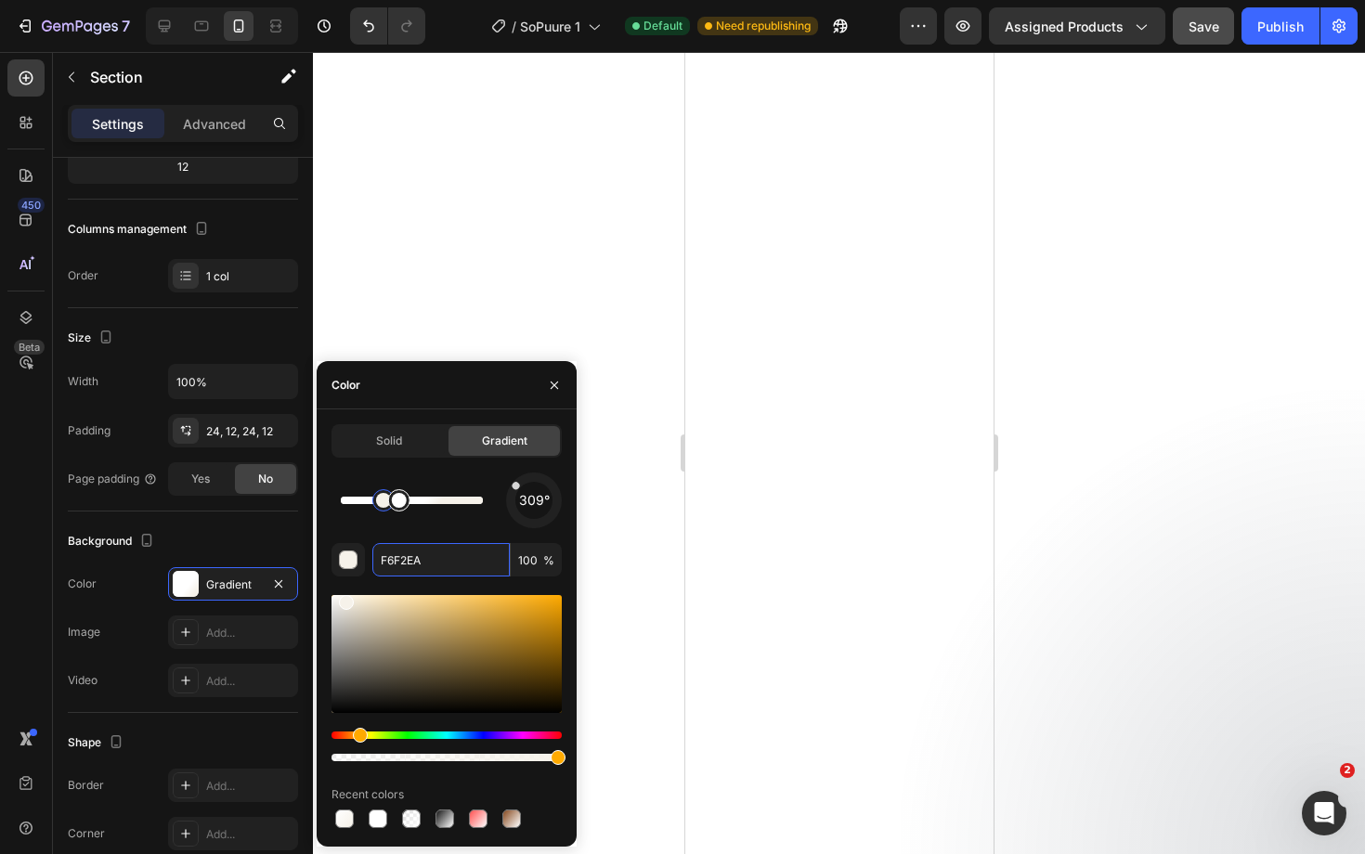
click at [384, 501] on div at bounding box center [412, 500] width 142 height 7
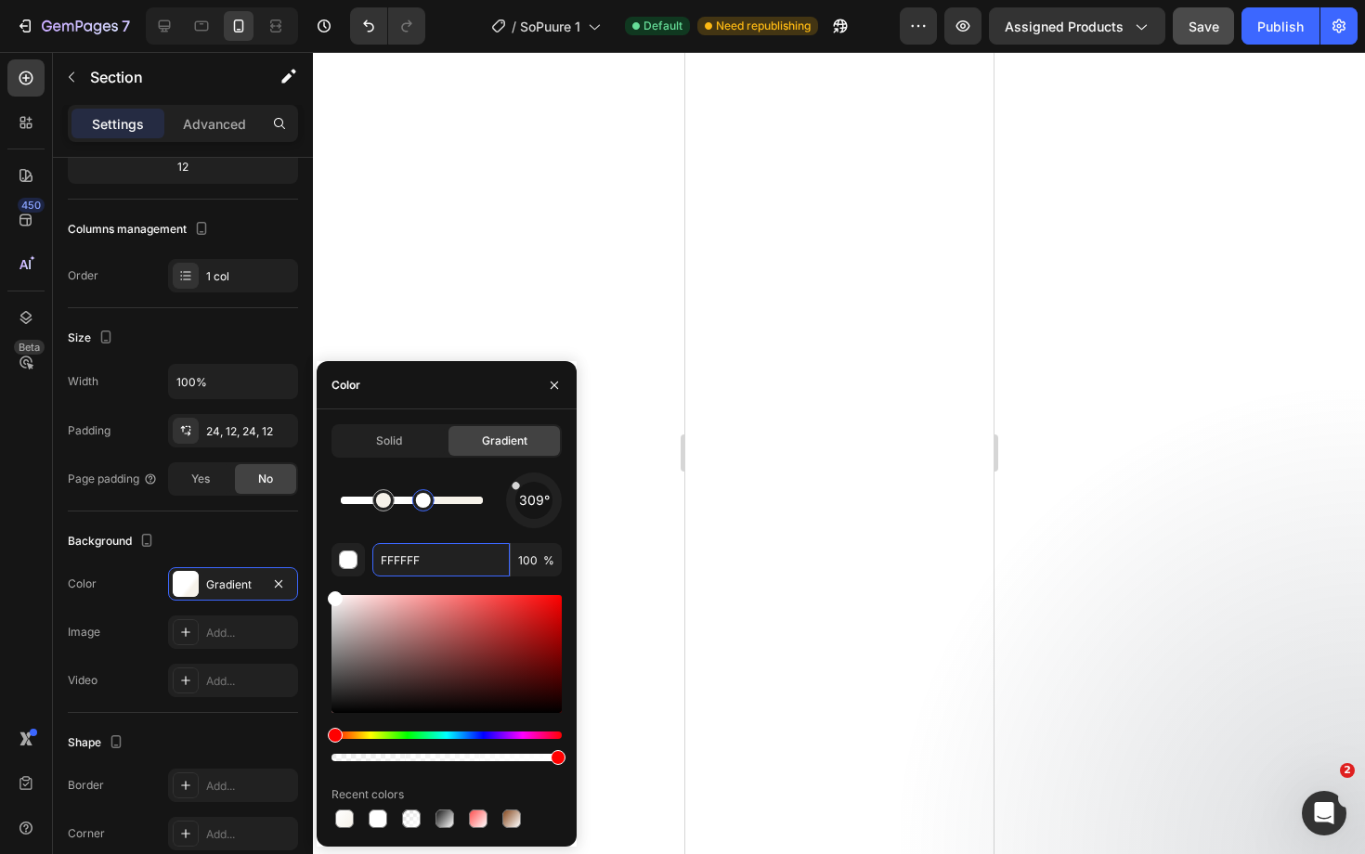
drag, startPoint x: 405, startPoint y: 503, endPoint x: 423, endPoint y: 503, distance: 18.6
click at [423, 503] on div at bounding box center [423, 500] width 15 height 15
type input "F6F2EA"
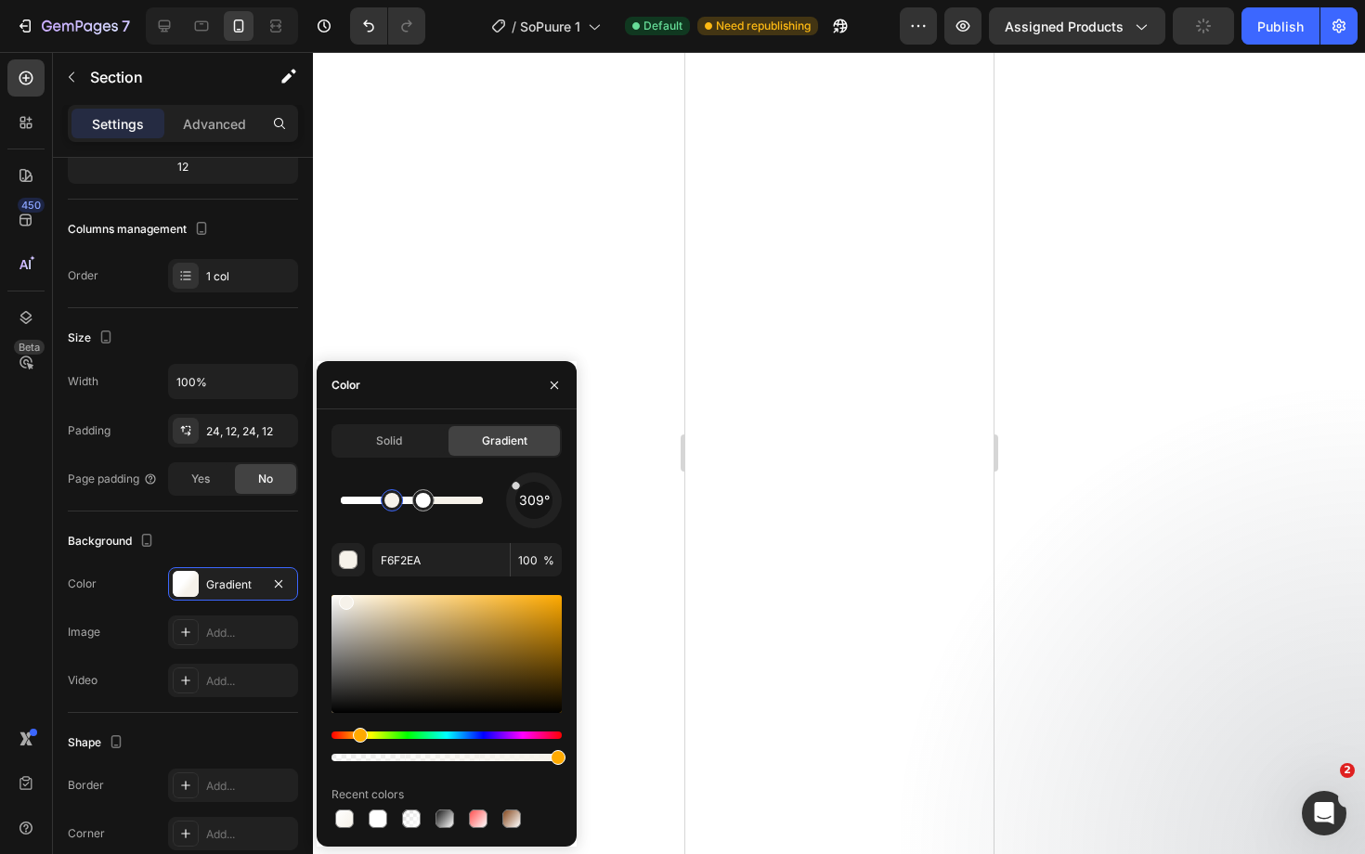
click at [1218, 523] on div at bounding box center [839, 453] width 1052 height 802
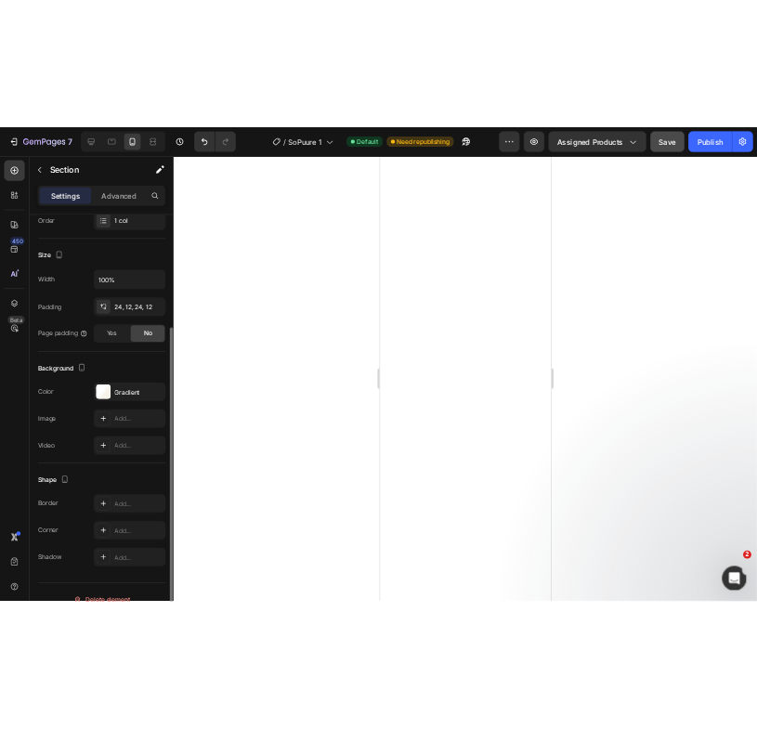
scroll to position [335, 0]
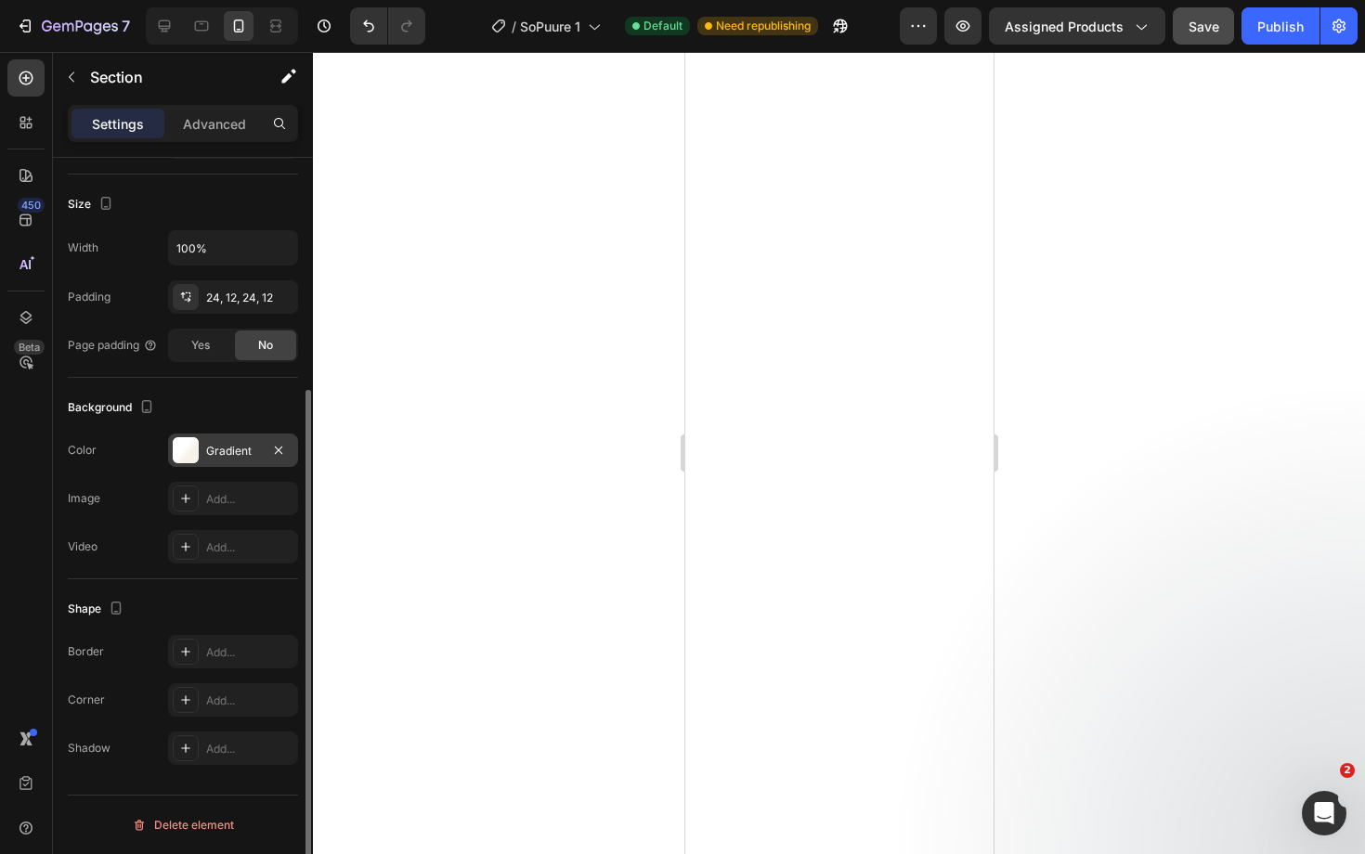
click at [224, 447] on div "Gradient" at bounding box center [233, 451] width 54 height 17
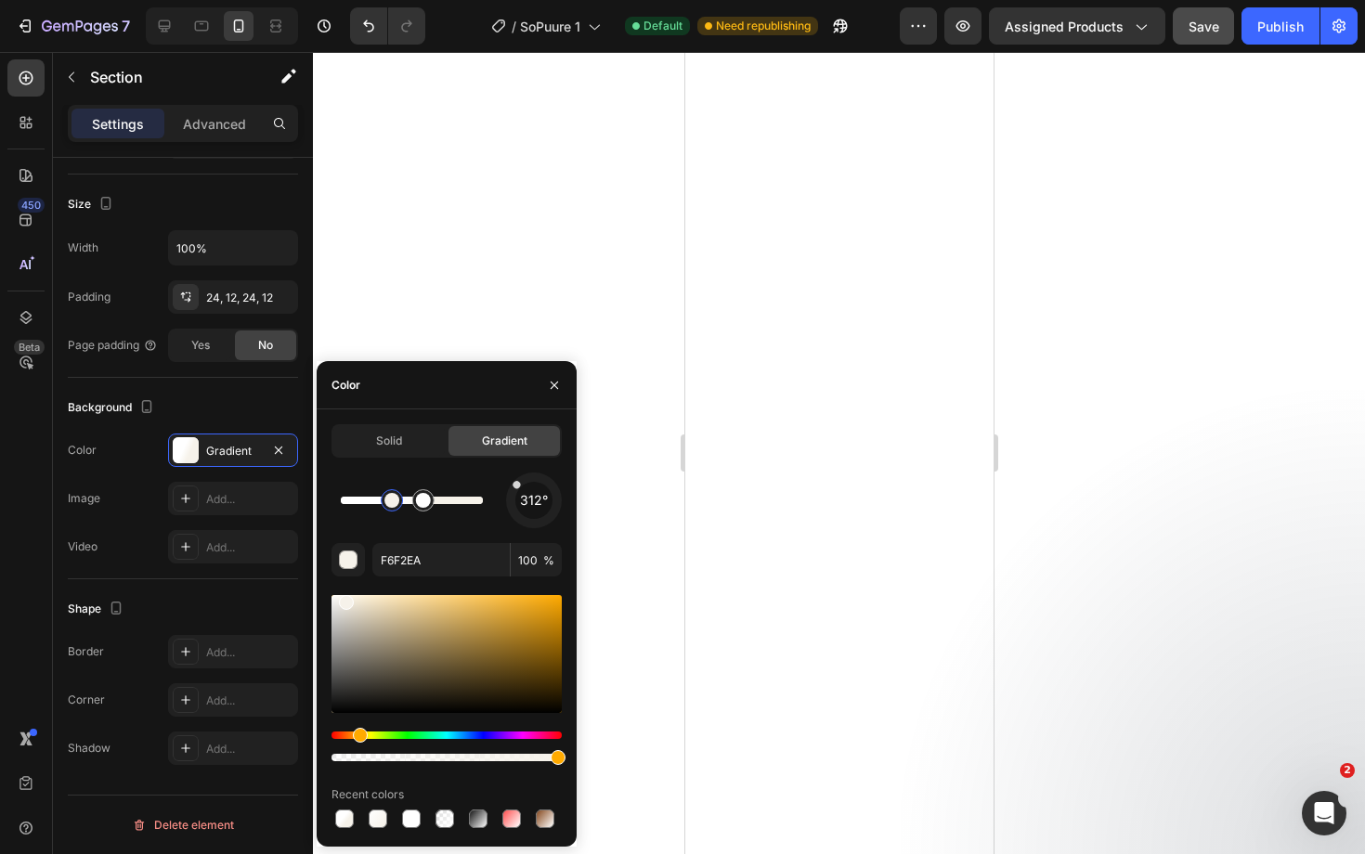
drag, startPoint x: 517, startPoint y: 492, endPoint x: 509, endPoint y: 478, distance: 16.2
click at [509, 478] on div "312°" at bounding box center [534, 501] width 56 height 56
click at [1100, 540] on div at bounding box center [839, 453] width 1052 height 802
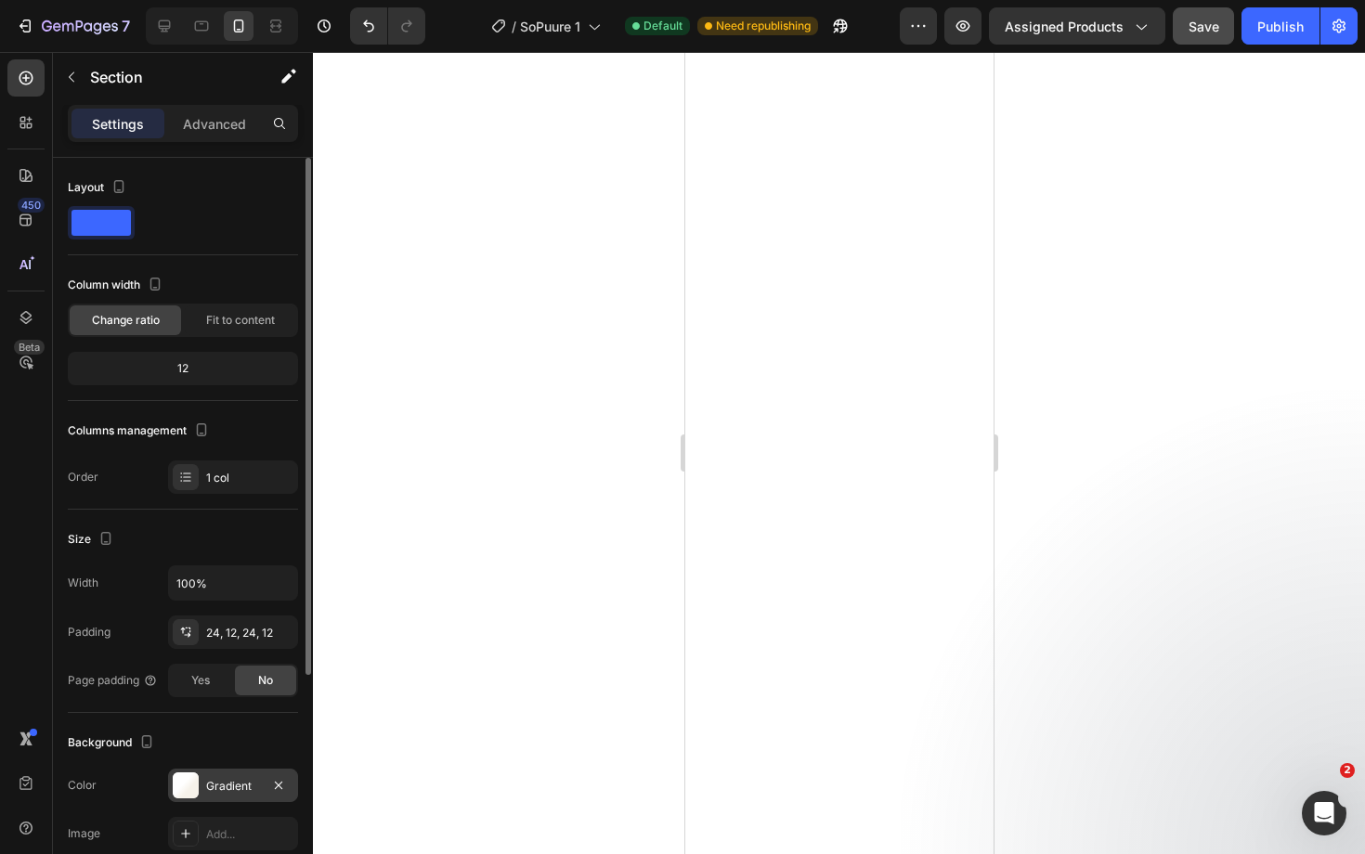
click at [232, 794] on div "Gradient" at bounding box center [233, 786] width 54 height 17
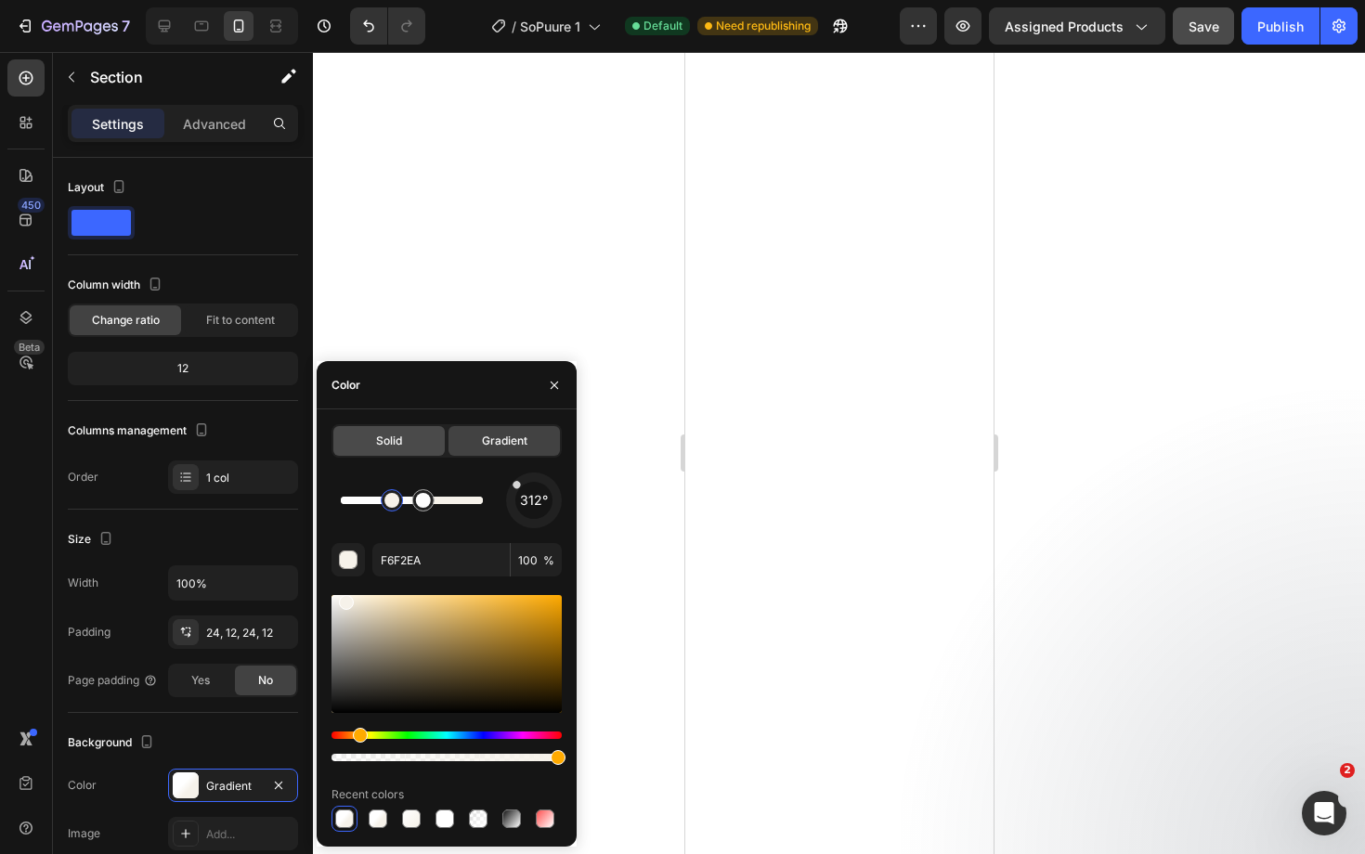
click at [416, 440] on div "Solid" at bounding box center [388, 441] width 111 height 30
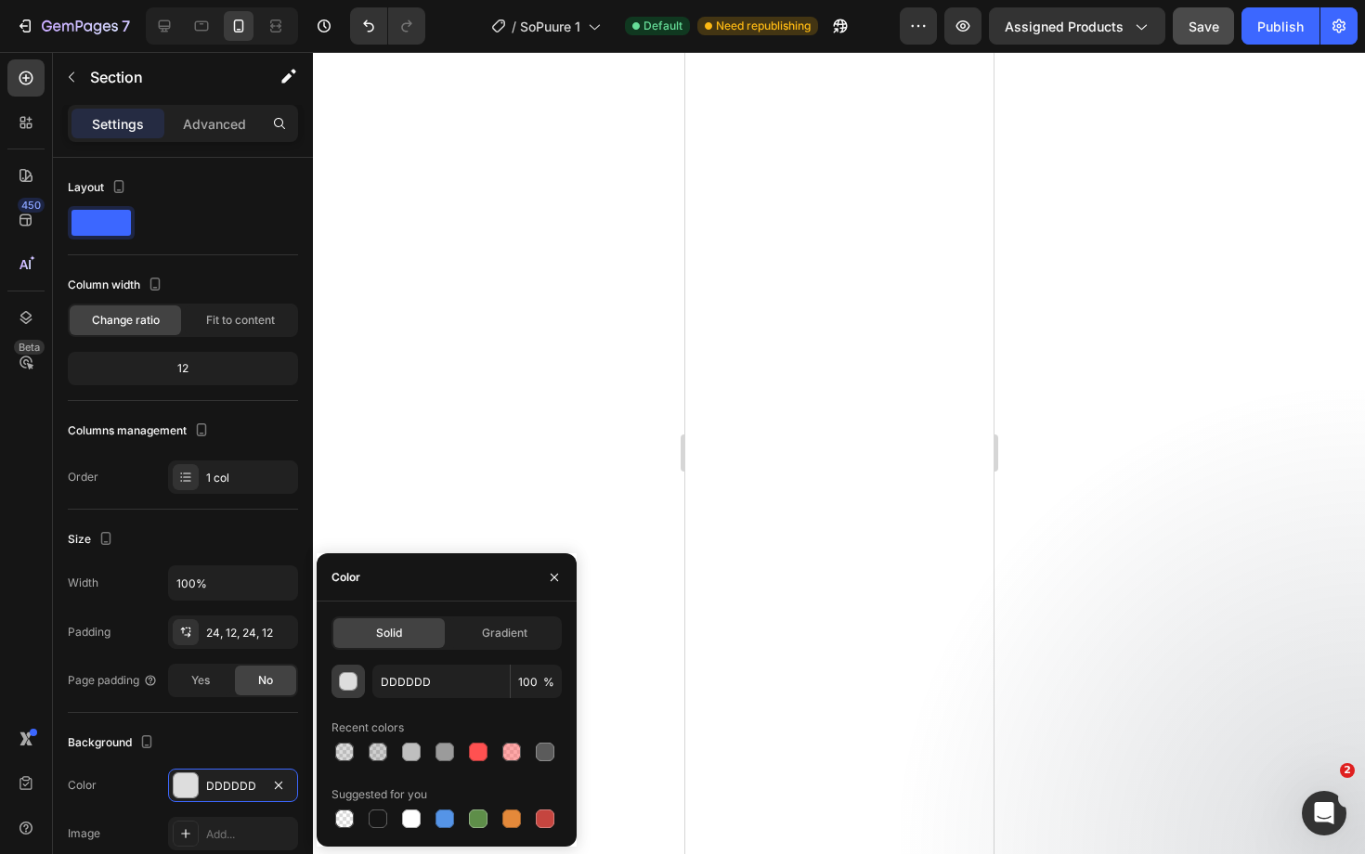
click at [347, 681] on div "button" at bounding box center [349, 682] width 19 height 19
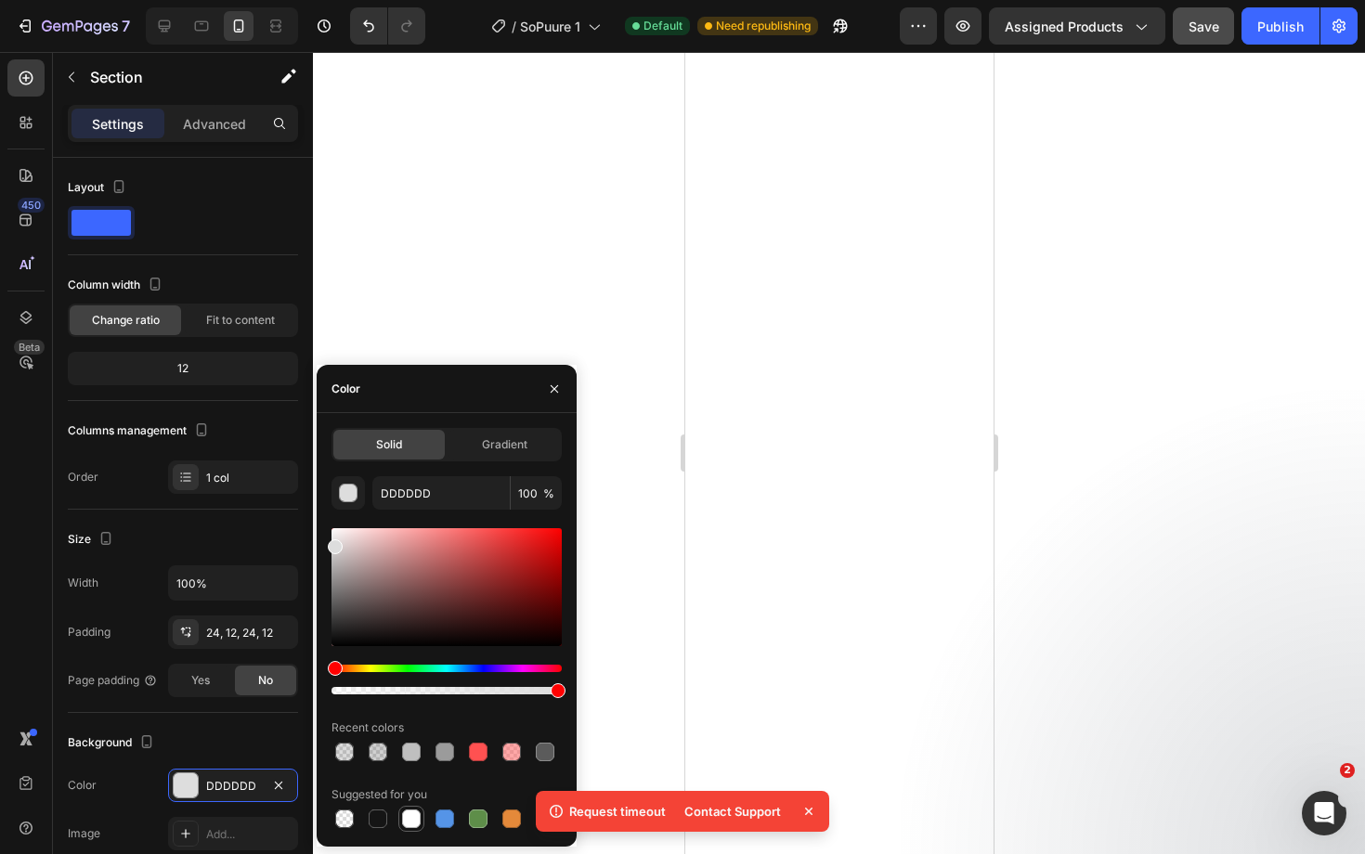
click at [408, 820] on div at bounding box center [411, 819] width 19 height 19
type input "FFFFFF"
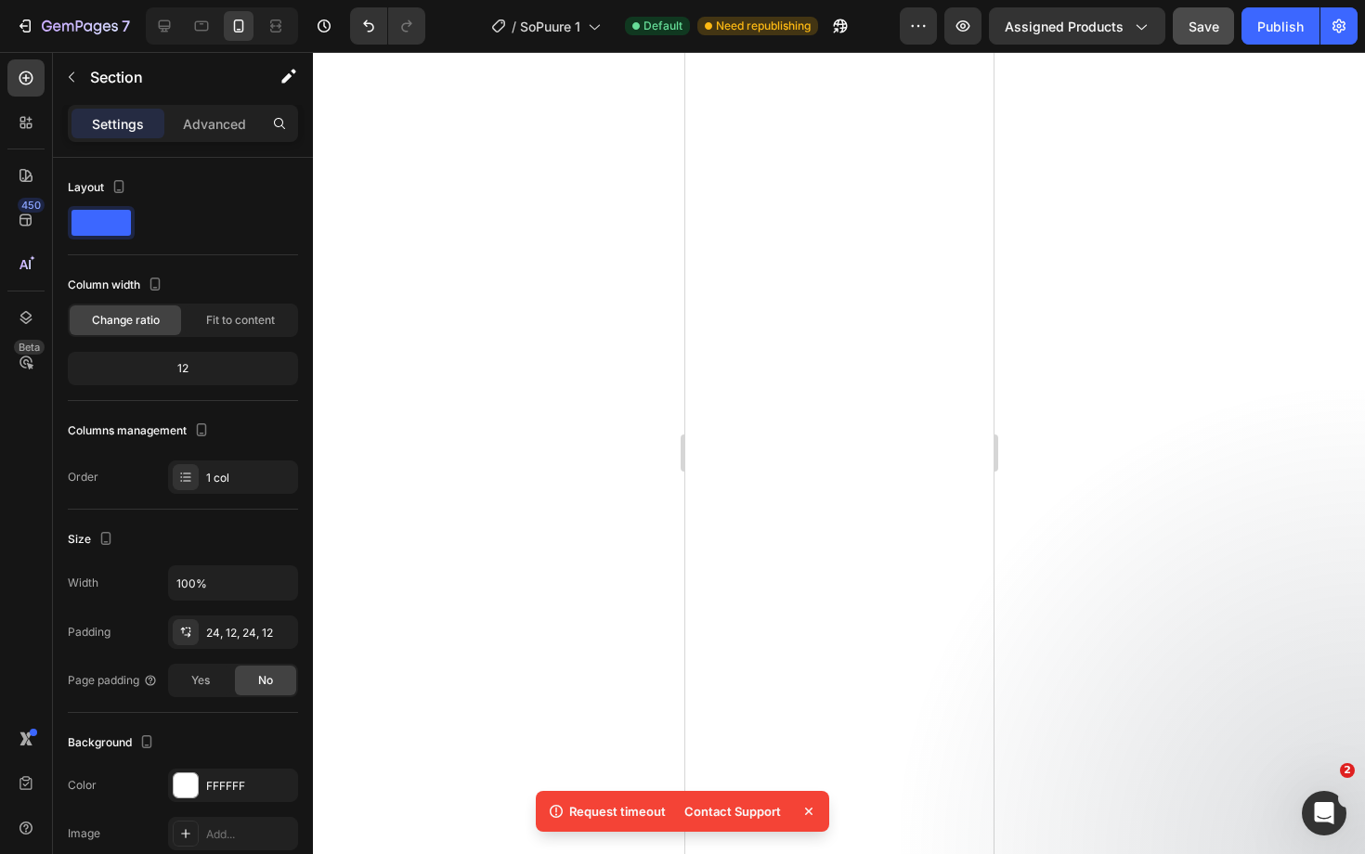
click at [1164, 533] on div at bounding box center [839, 453] width 1052 height 802
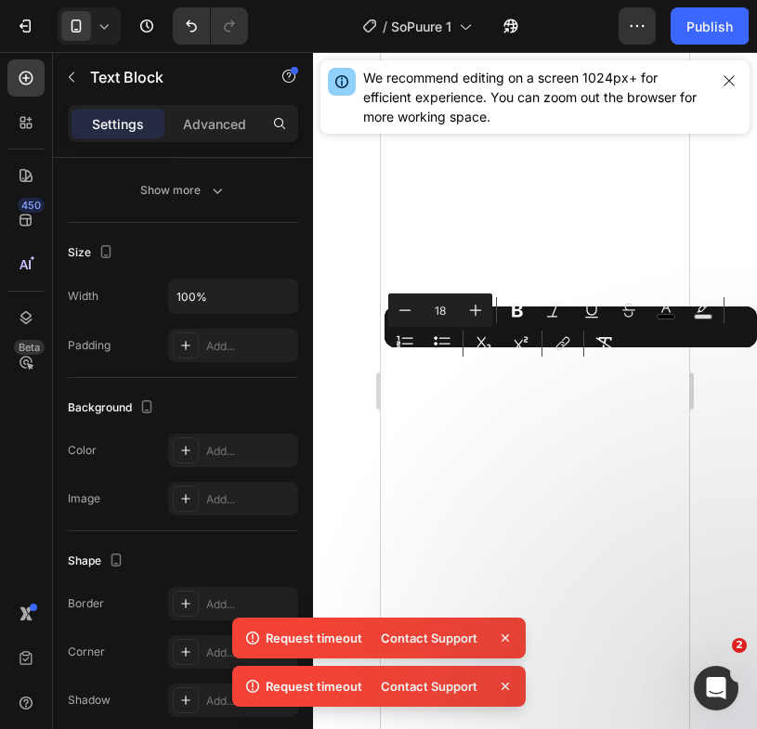
click at [538, 356] on div "Minus 18 Plus Bold Italic Underline Strikethrough color Text Background Color N…" at bounding box center [570, 326] width 365 height 67
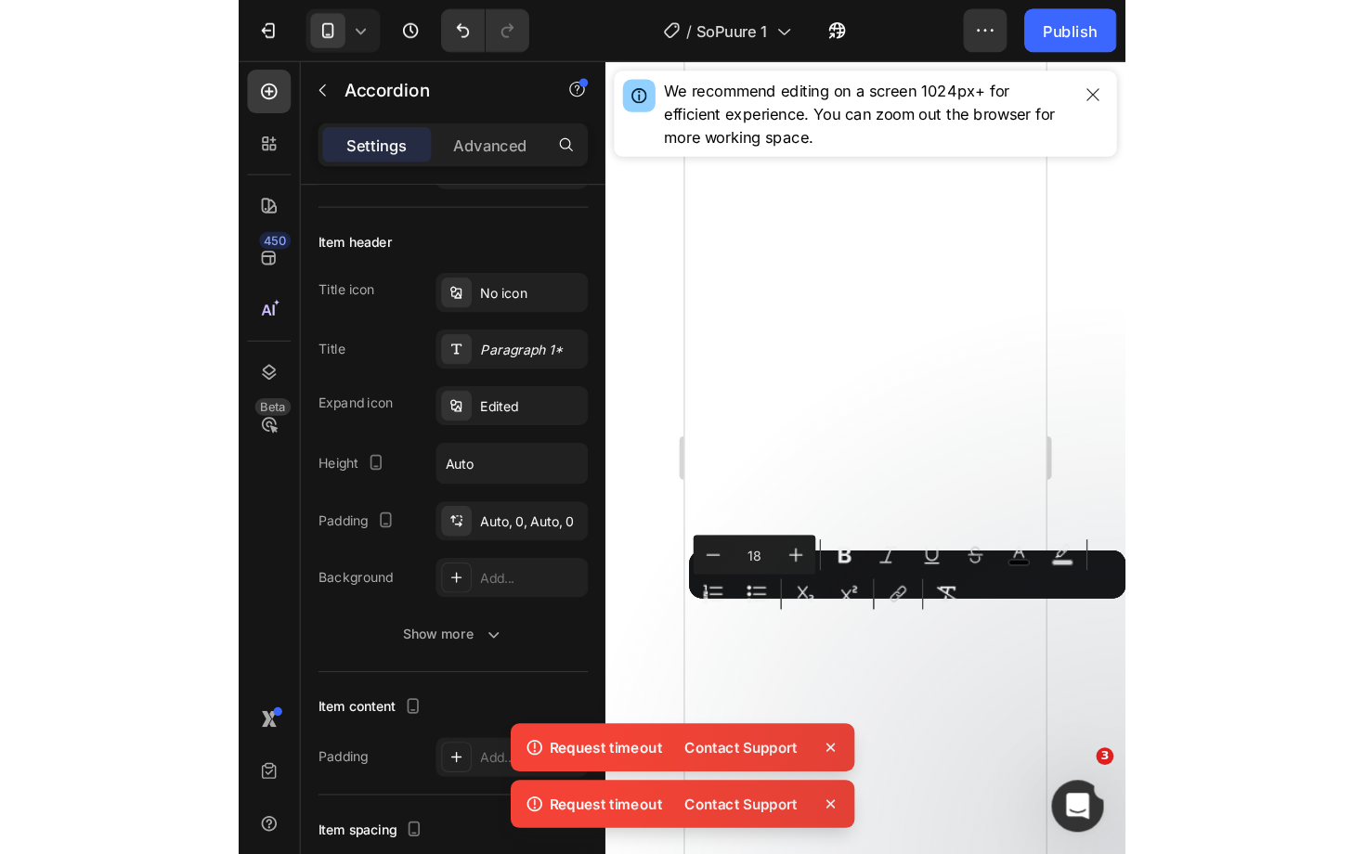
scroll to position [0, 0]
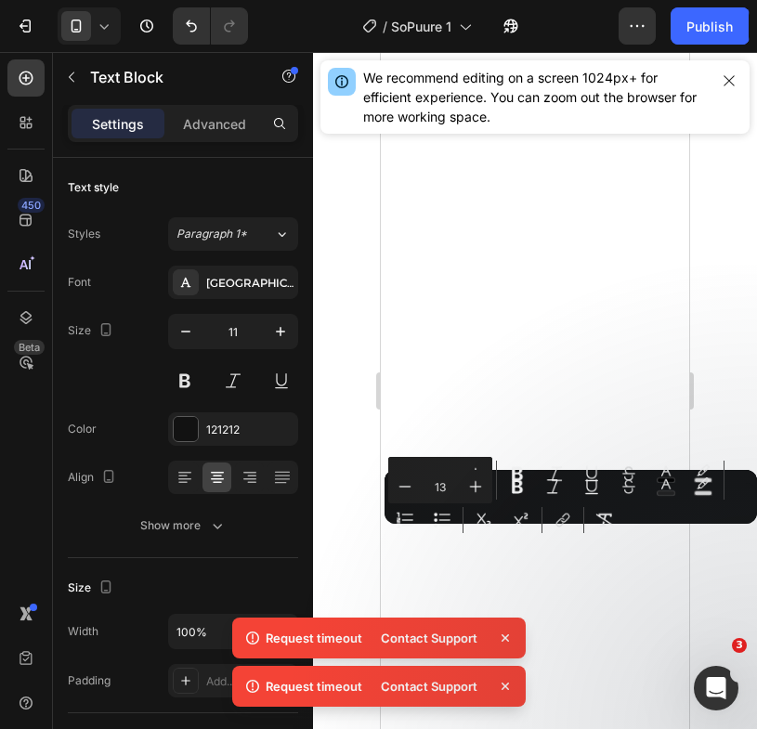
click at [555, 534] on button "link" at bounding box center [562, 519] width 33 height 33
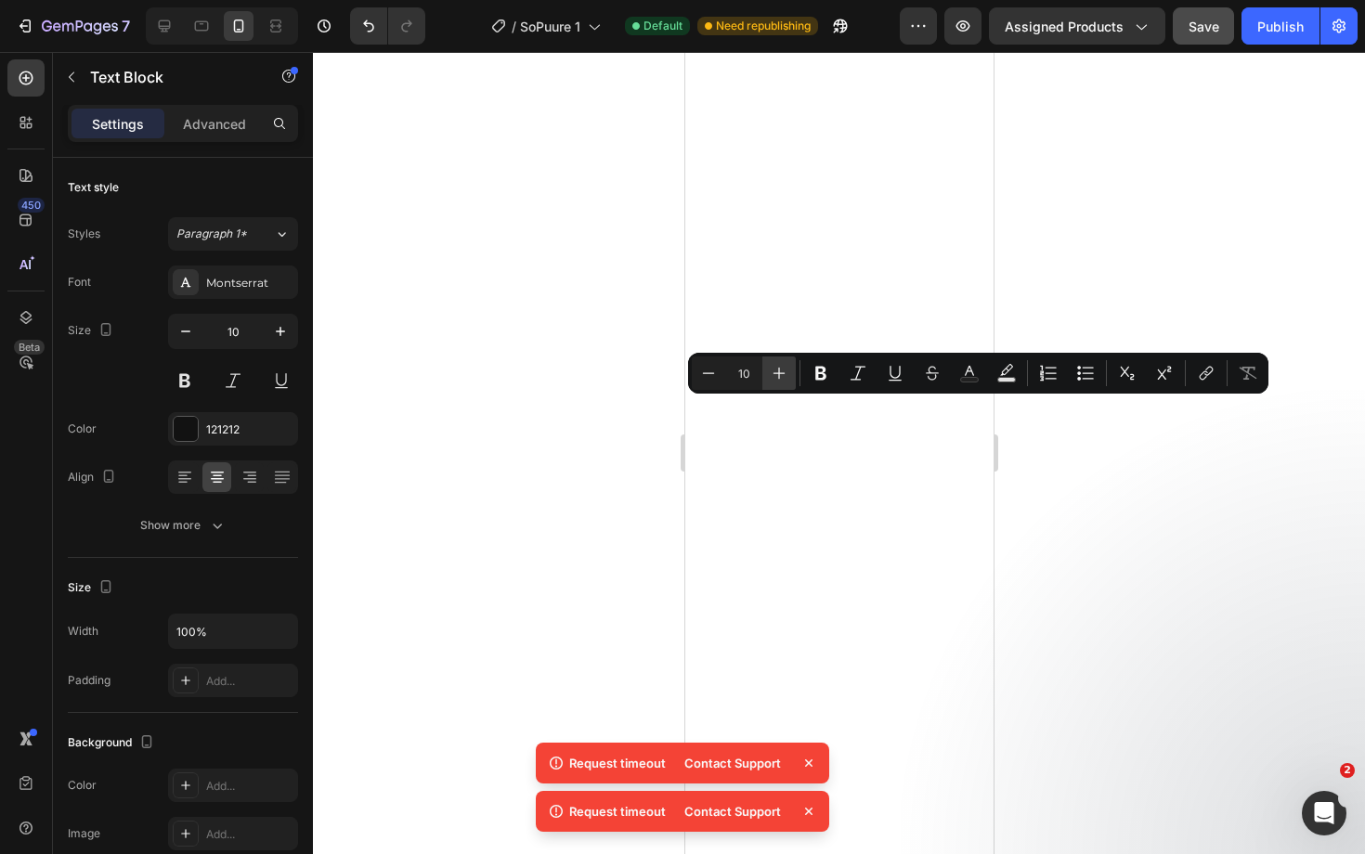
click at [774, 371] on icon "Editor contextual toolbar" at bounding box center [779, 373] width 19 height 19
click at [770, 372] on icon "Editor contextual toolbar" at bounding box center [779, 373] width 19 height 19
click at [710, 369] on icon "Editor contextual toolbar" at bounding box center [708, 373] width 19 height 19
type input "11"
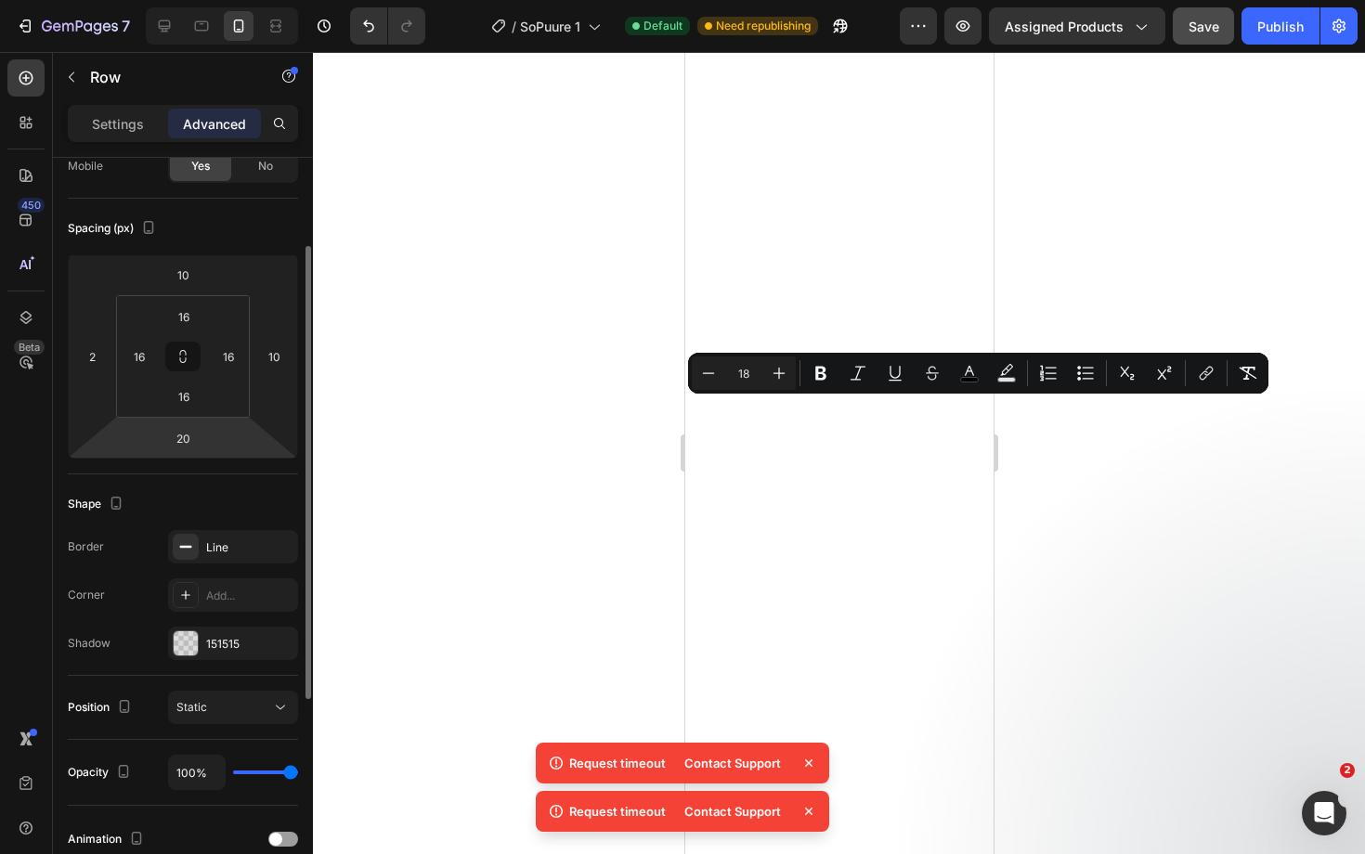
scroll to position [166, 0]
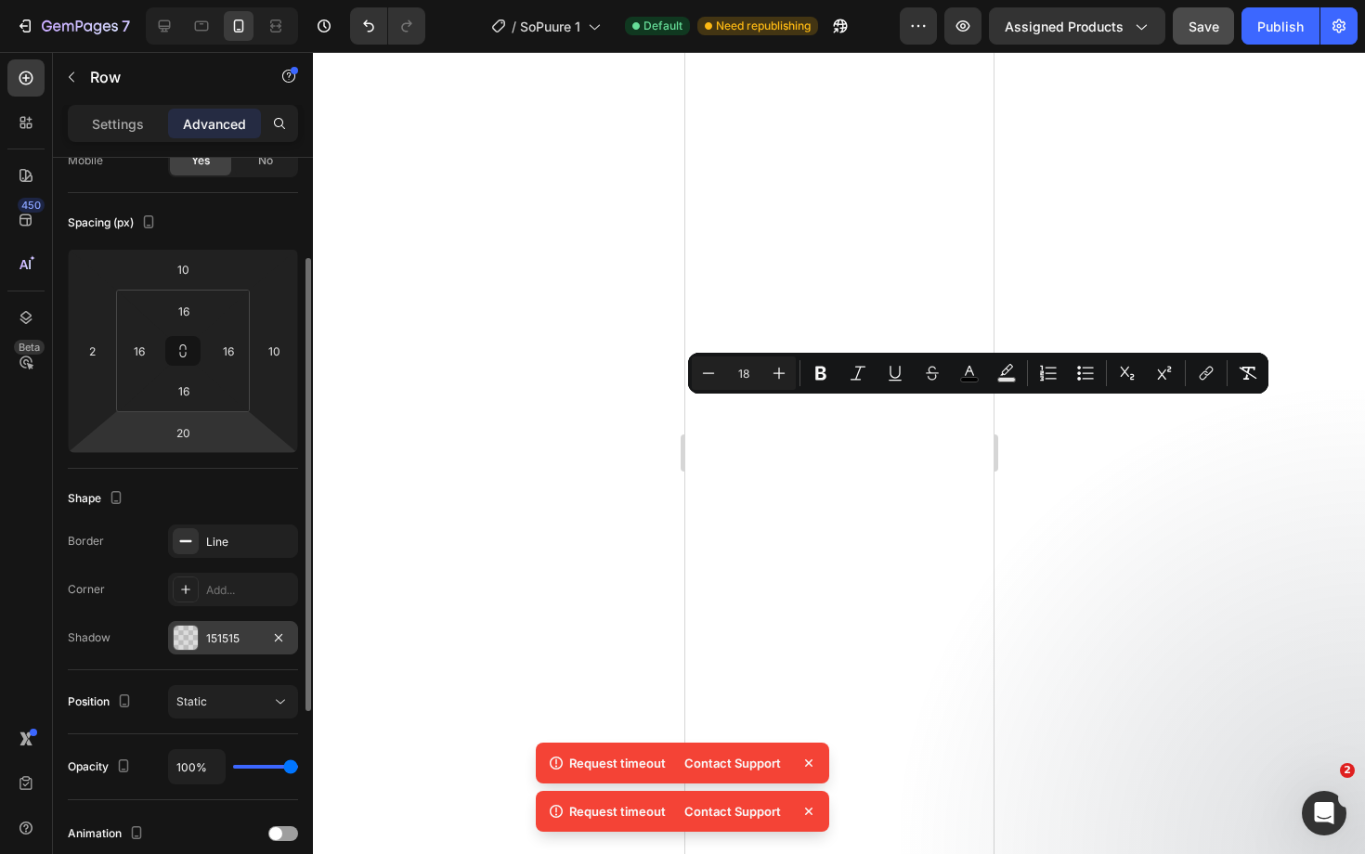
click at [241, 639] on div "151515" at bounding box center [233, 638] width 54 height 17
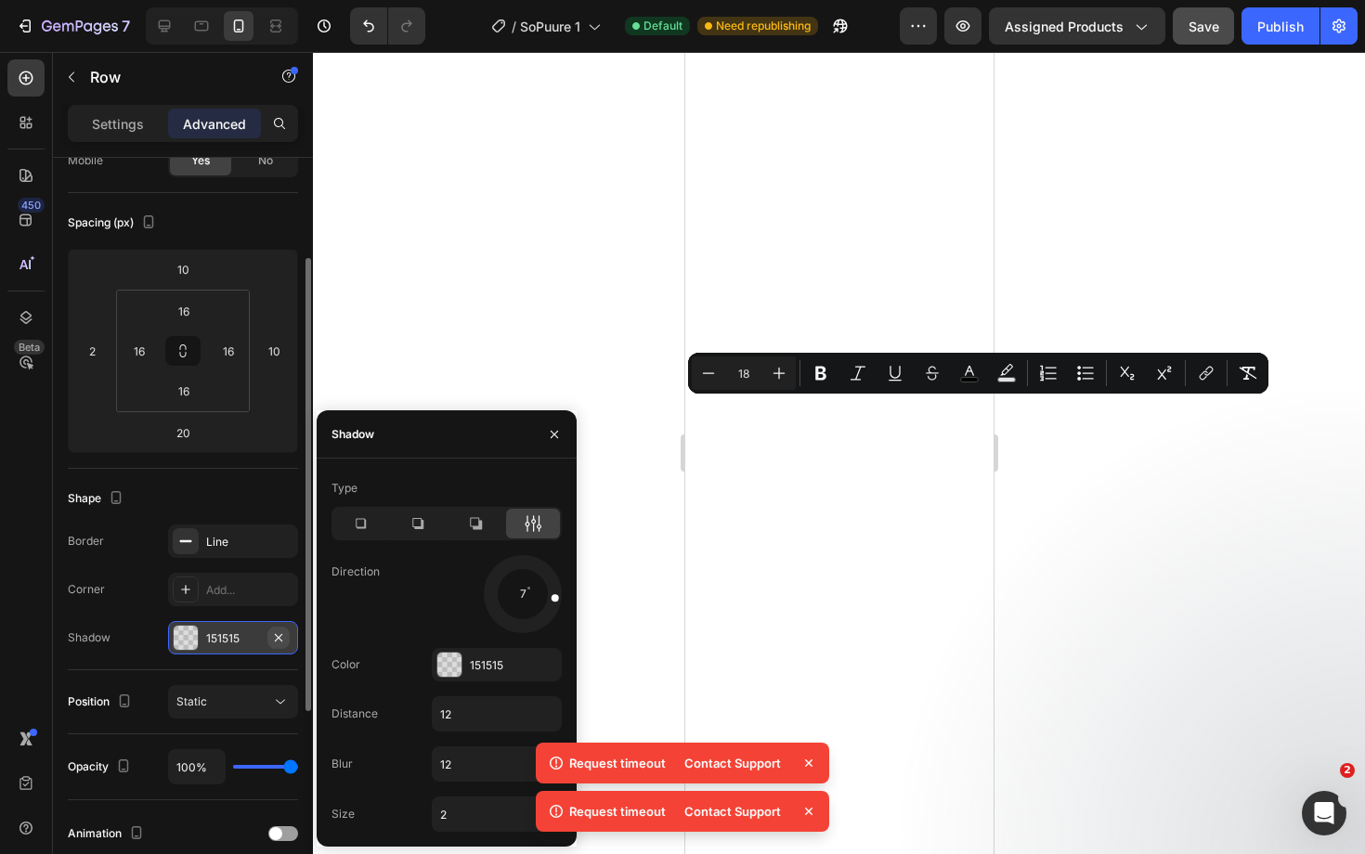
click at [272, 637] on icon "button" at bounding box center [278, 637] width 15 height 15
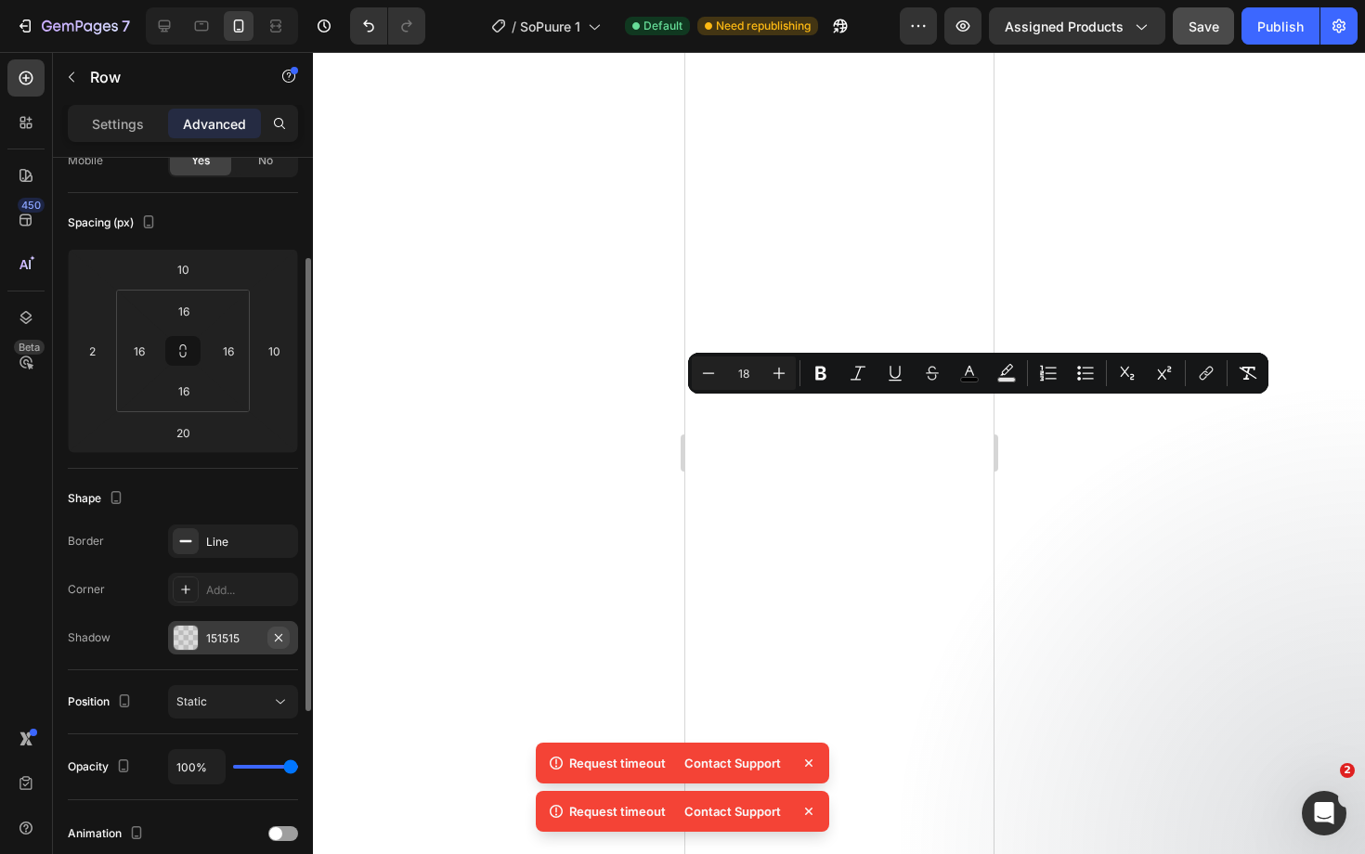
click at [283, 635] on icon "button" at bounding box center [278, 637] width 15 height 15
click at [279, 633] on icon "button" at bounding box center [278, 637] width 15 height 15
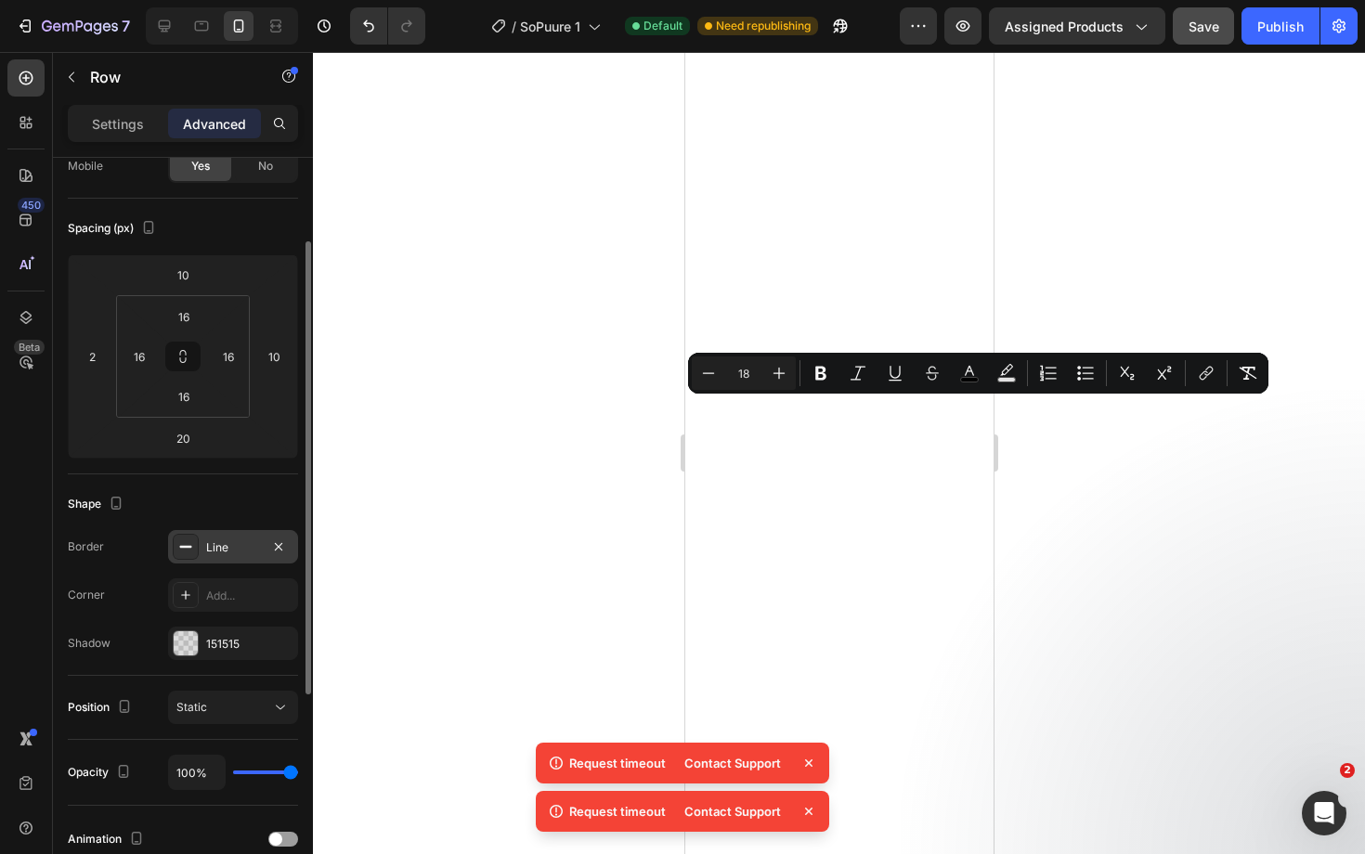
scroll to position [193, 0]
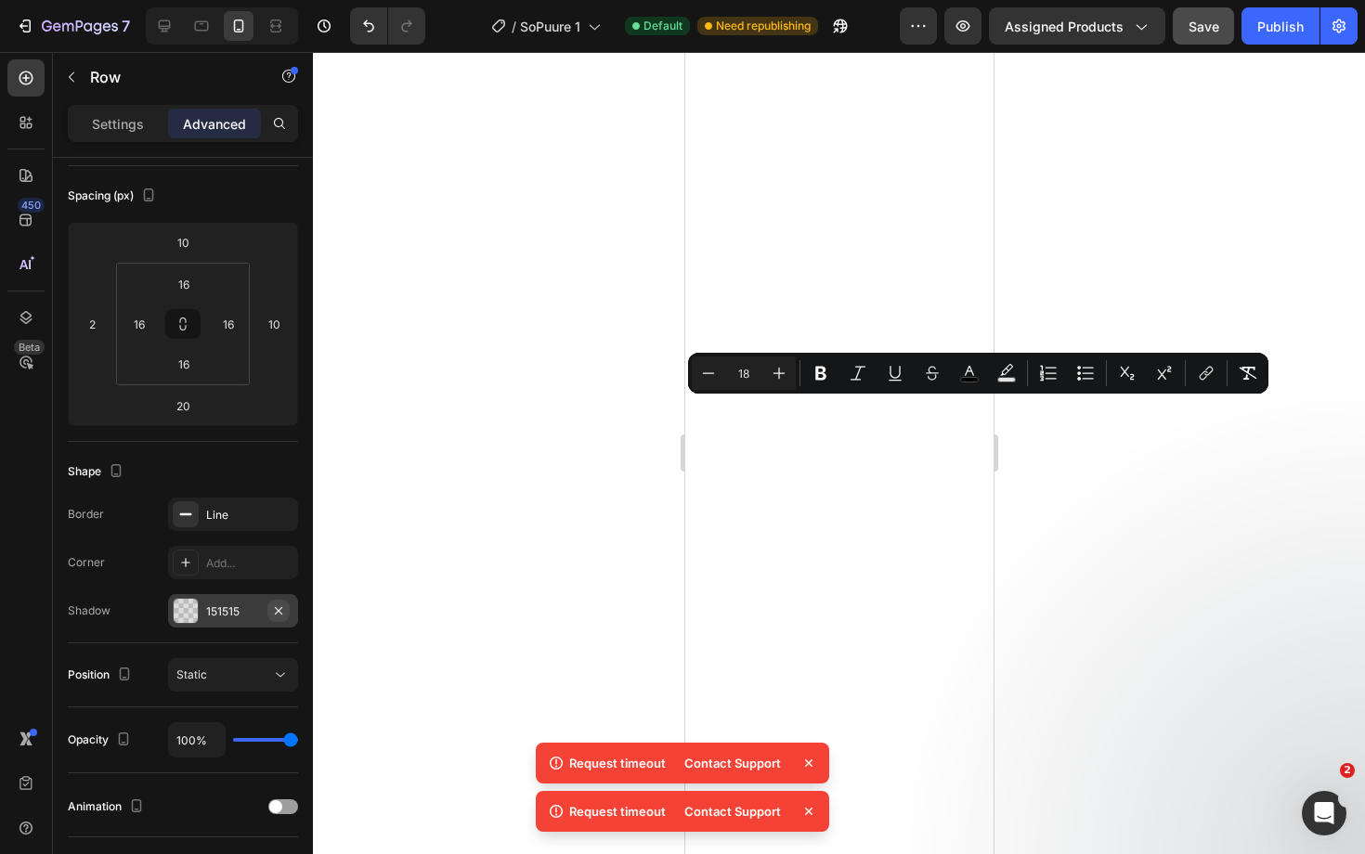
click at [283, 606] on icon "button" at bounding box center [278, 610] width 15 height 15
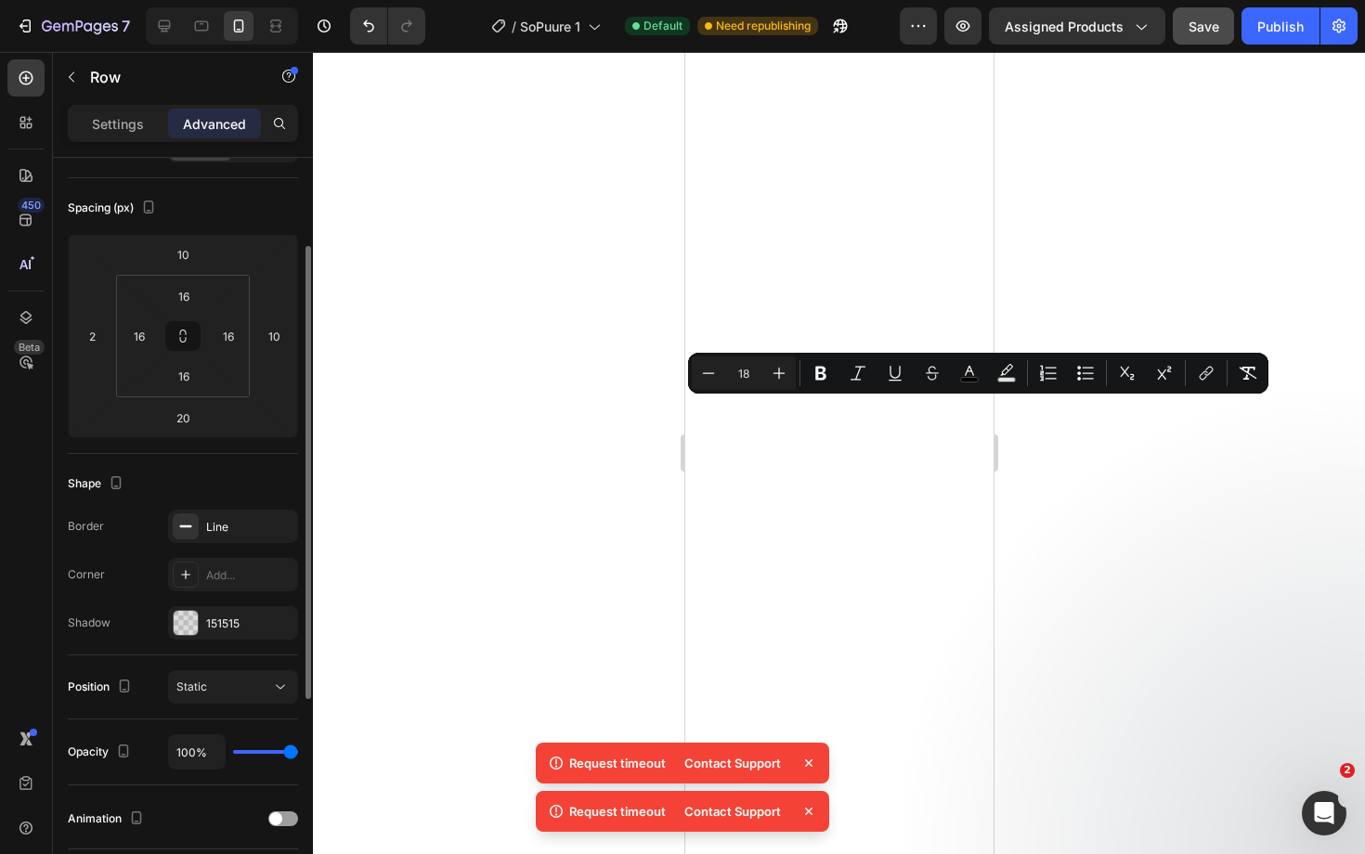
scroll to position [188, 0]
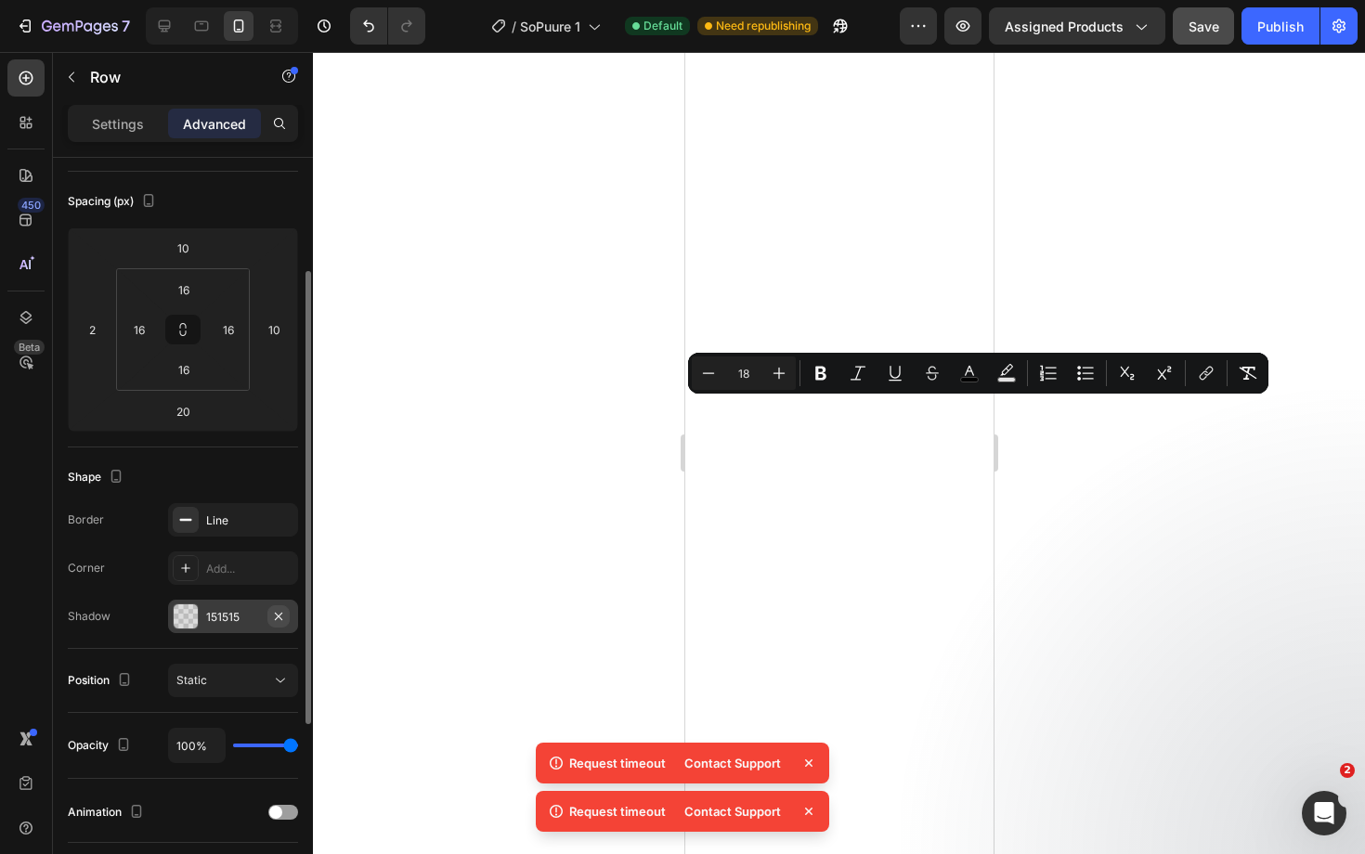
click at [280, 613] on icon "button" at bounding box center [278, 616] width 15 height 15
click at [0, 0] on icon "button" at bounding box center [0, 0] width 0 height 0
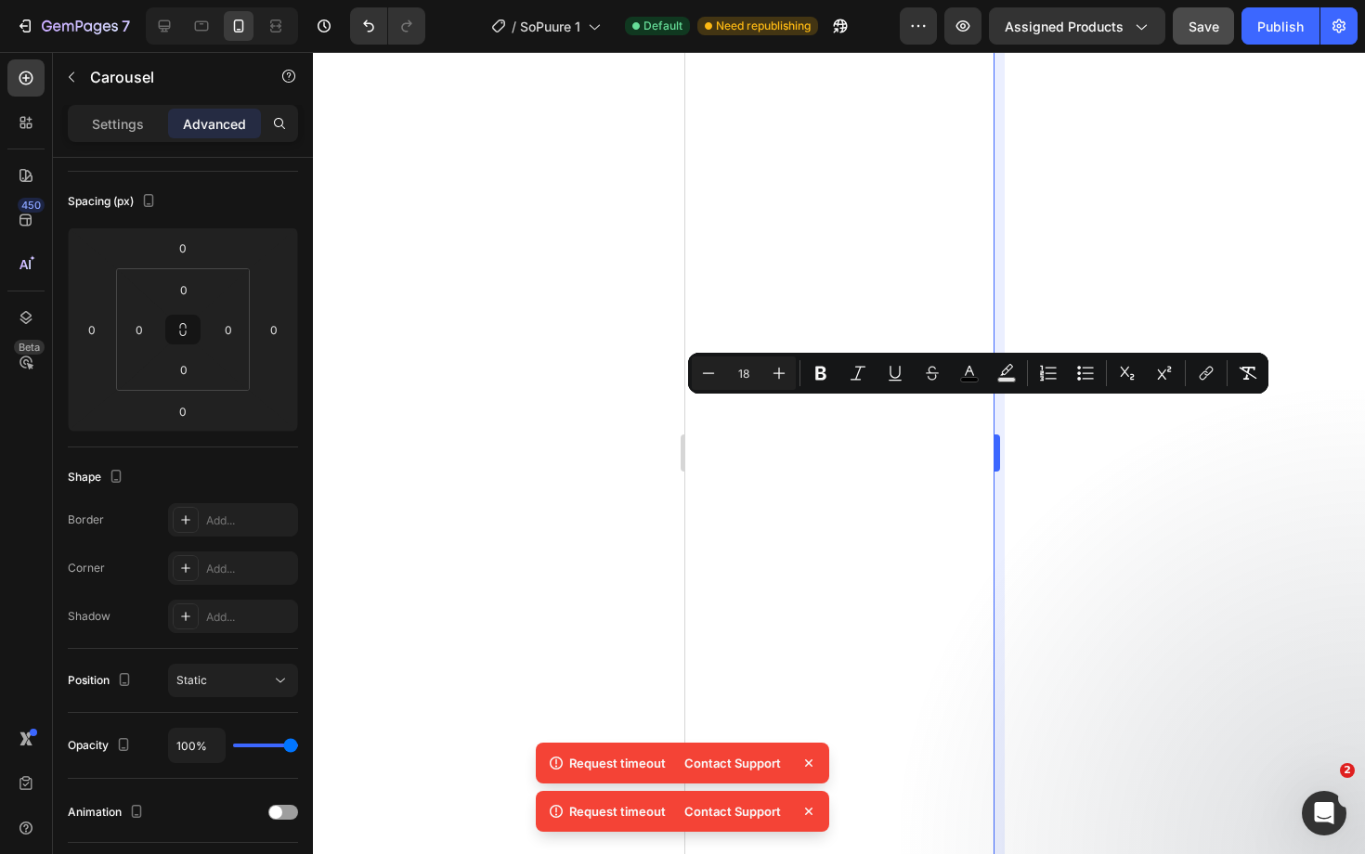
scroll to position [0, 0]
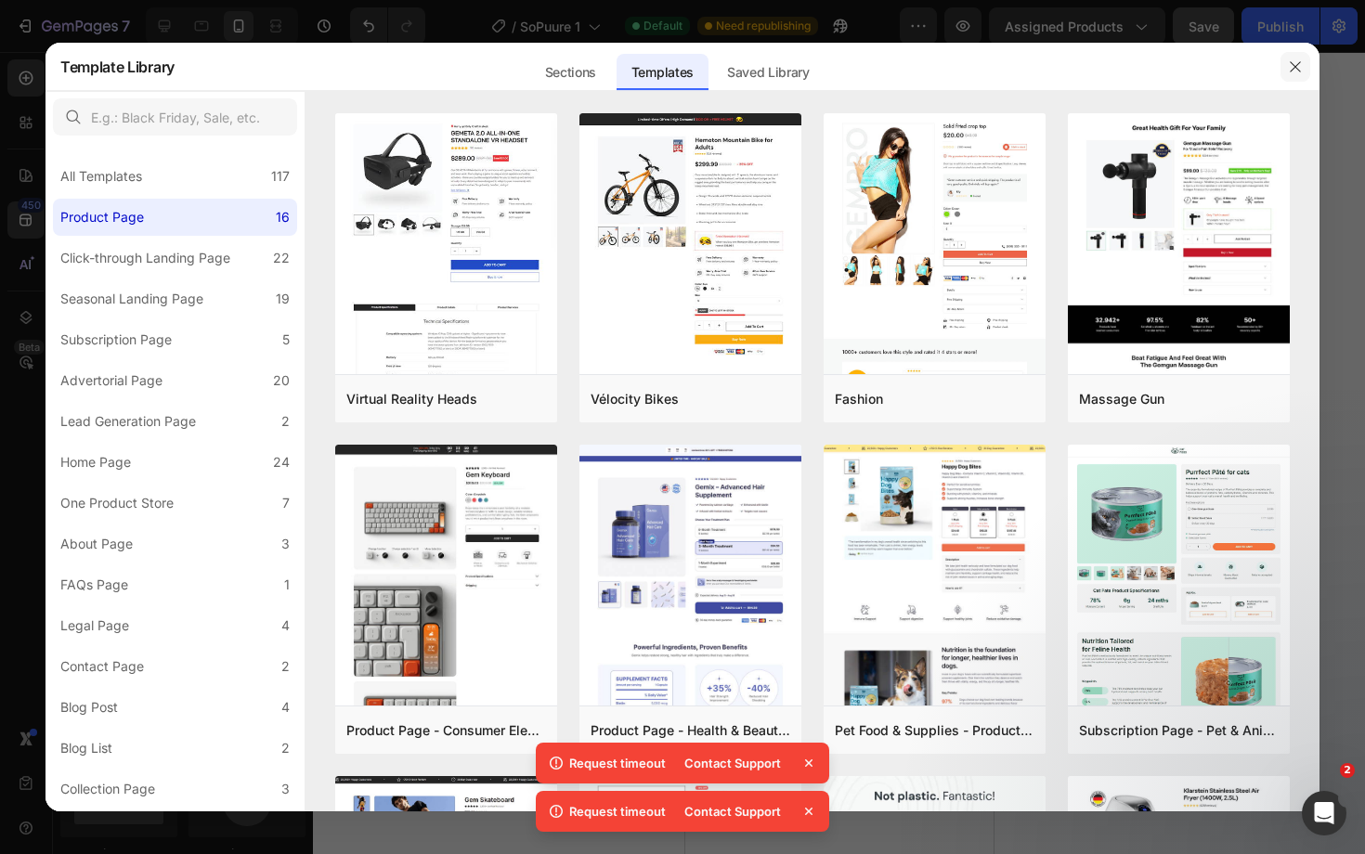
click at [1286, 62] on button "button" at bounding box center [1295, 67] width 30 height 30
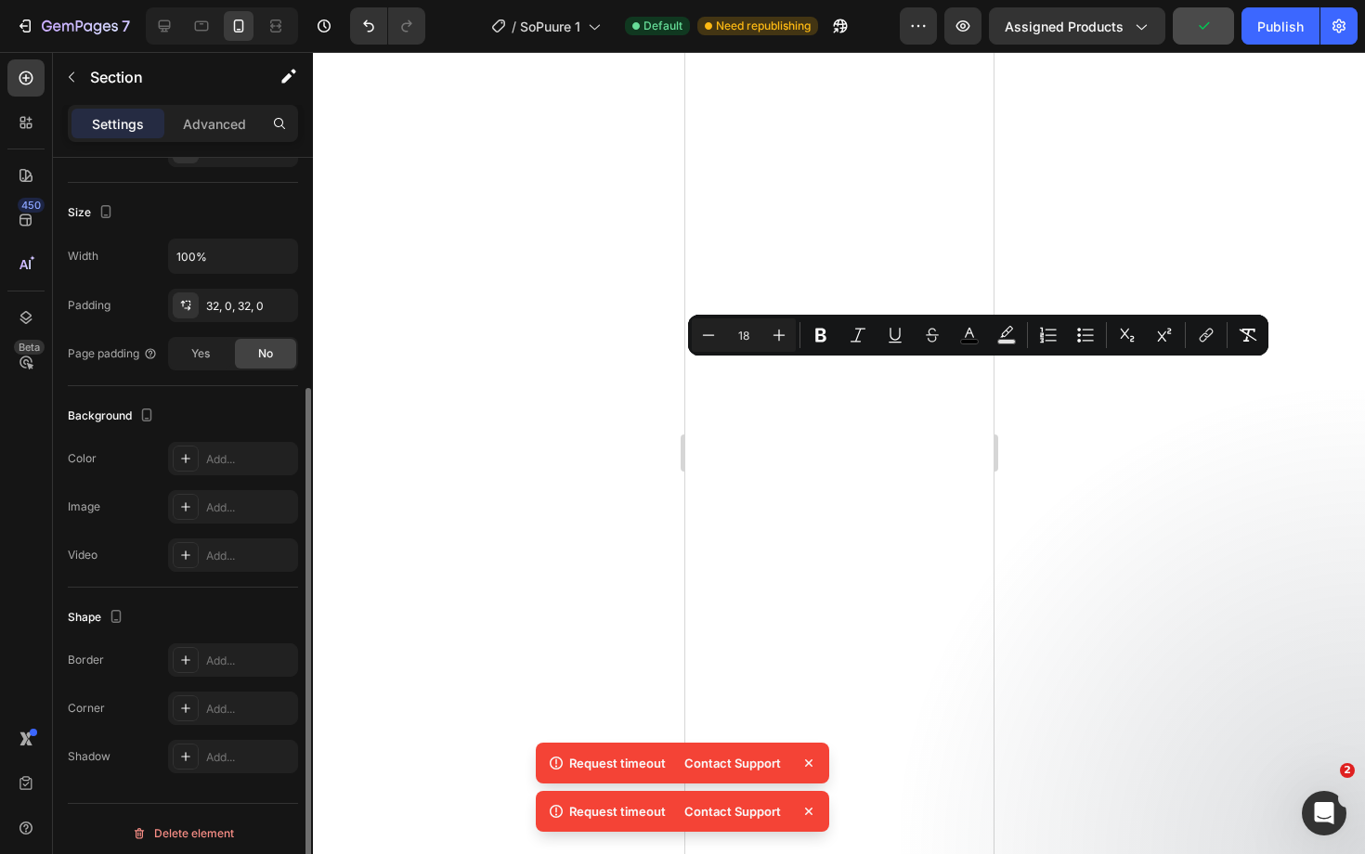
scroll to position [335, 0]
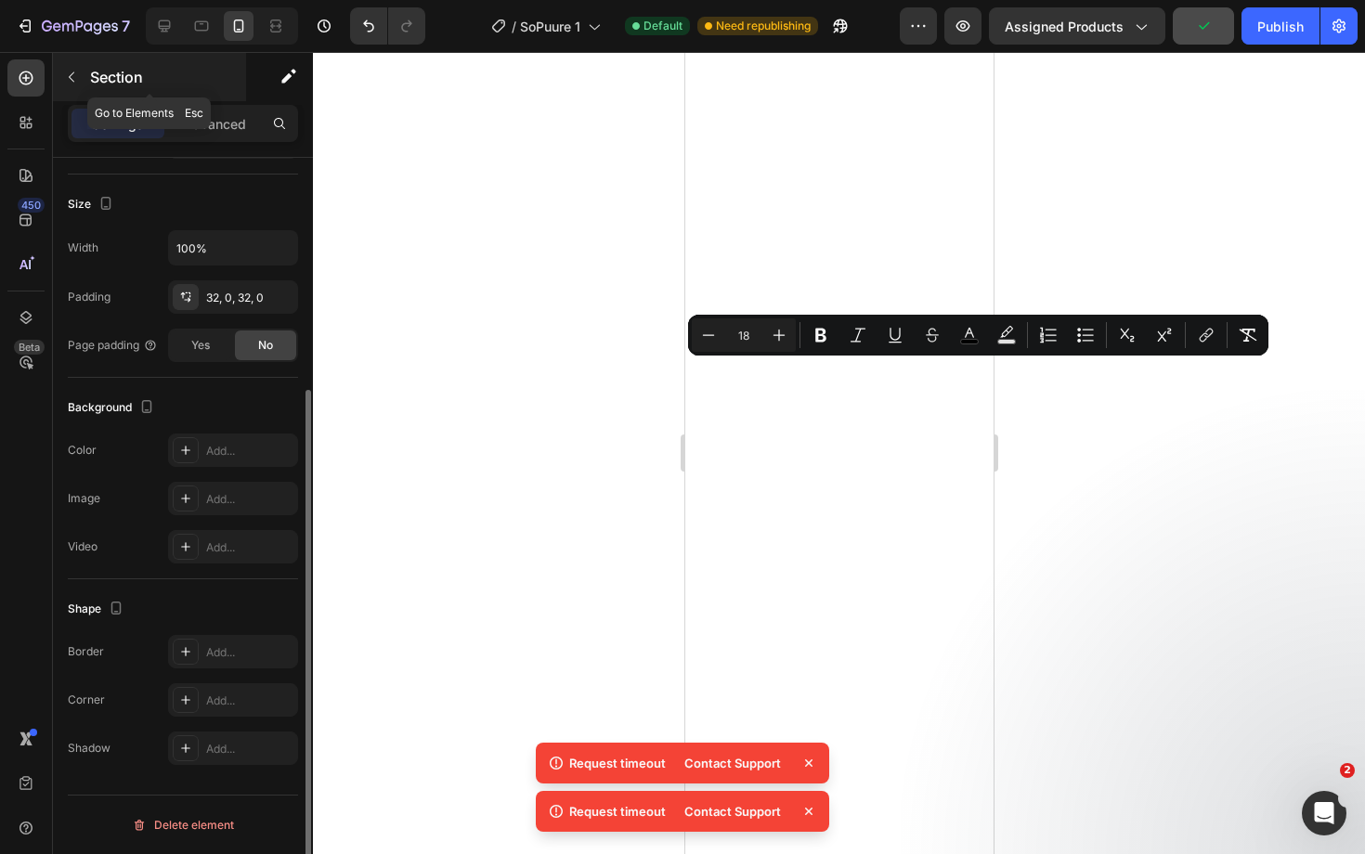
click at [66, 77] on icon "button" at bounding box center [71, 77] width 15 height 15
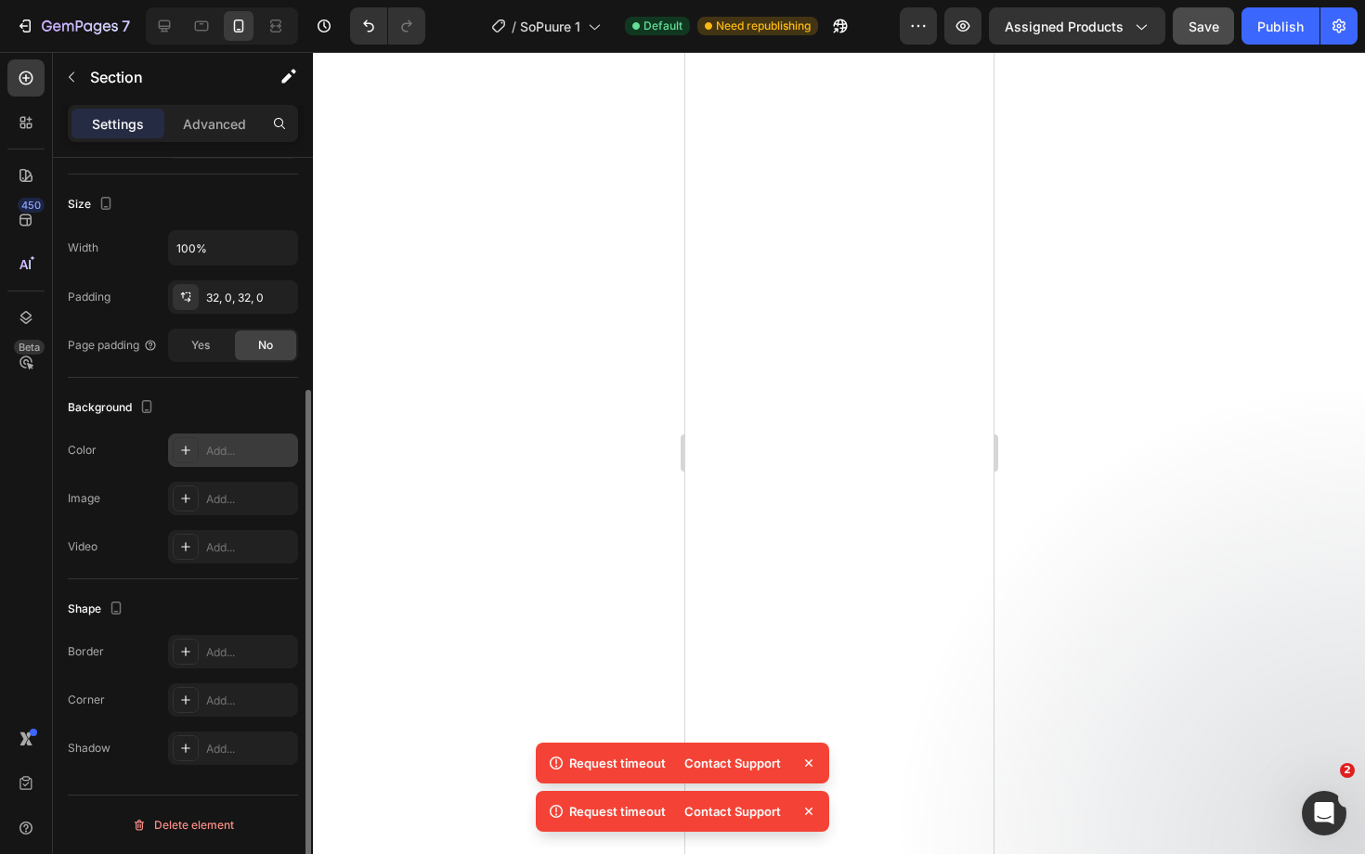
click at [235, 443] on div "Add..." at bounding box center [249, 451] width 87 height 17
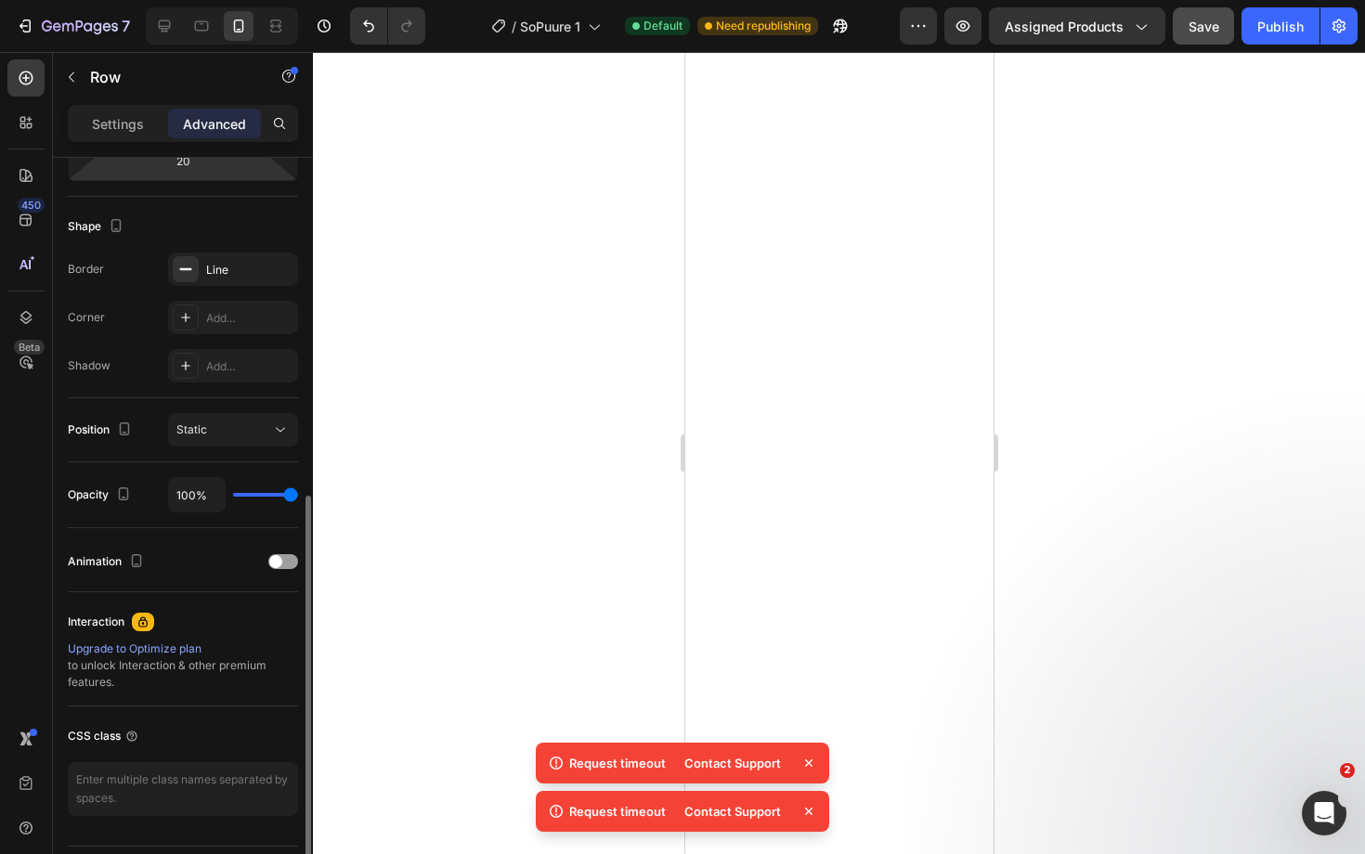
scroll to position [489, 0]
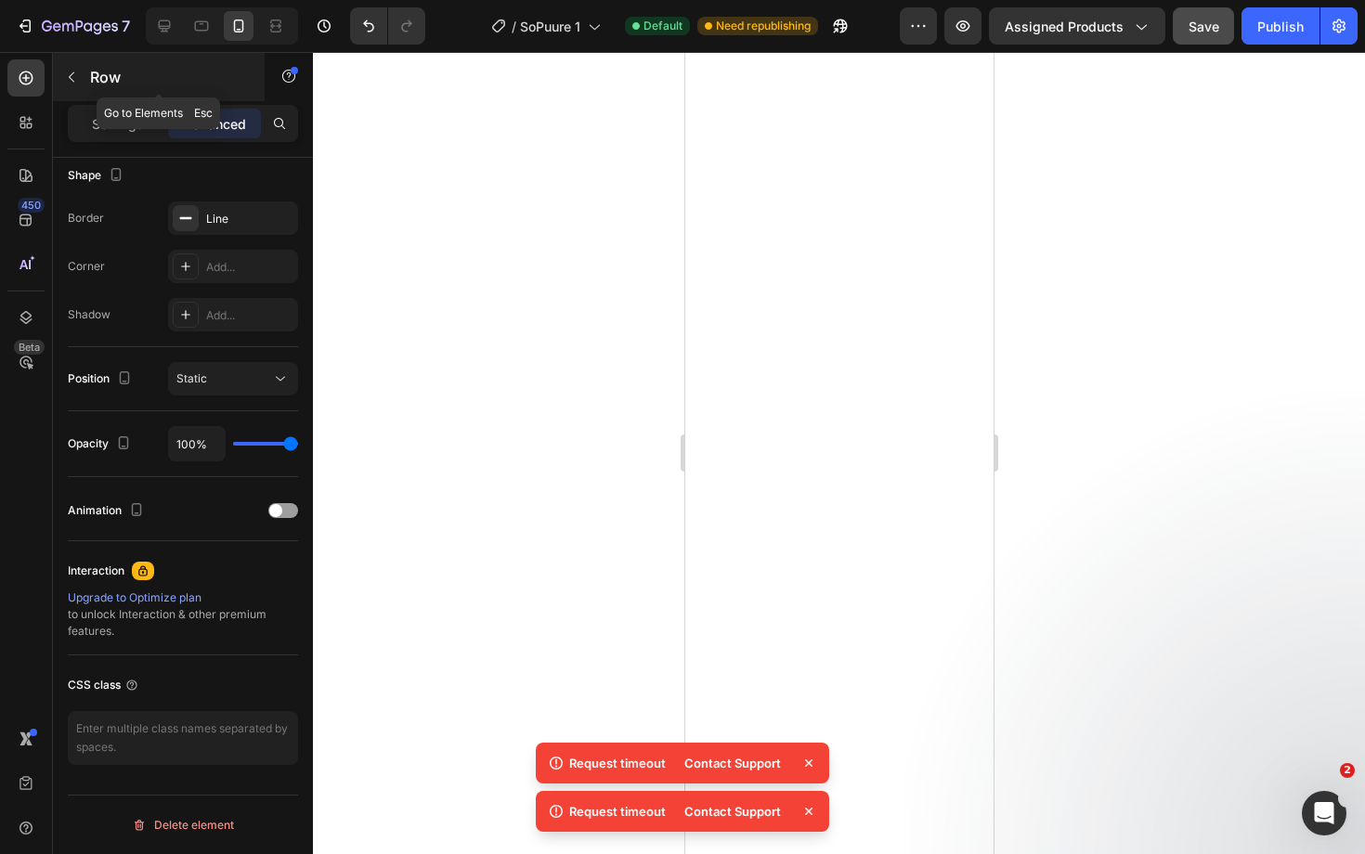
click at [111, 100] on div "Row" at bounding box center [159, 77] width 212 height 48
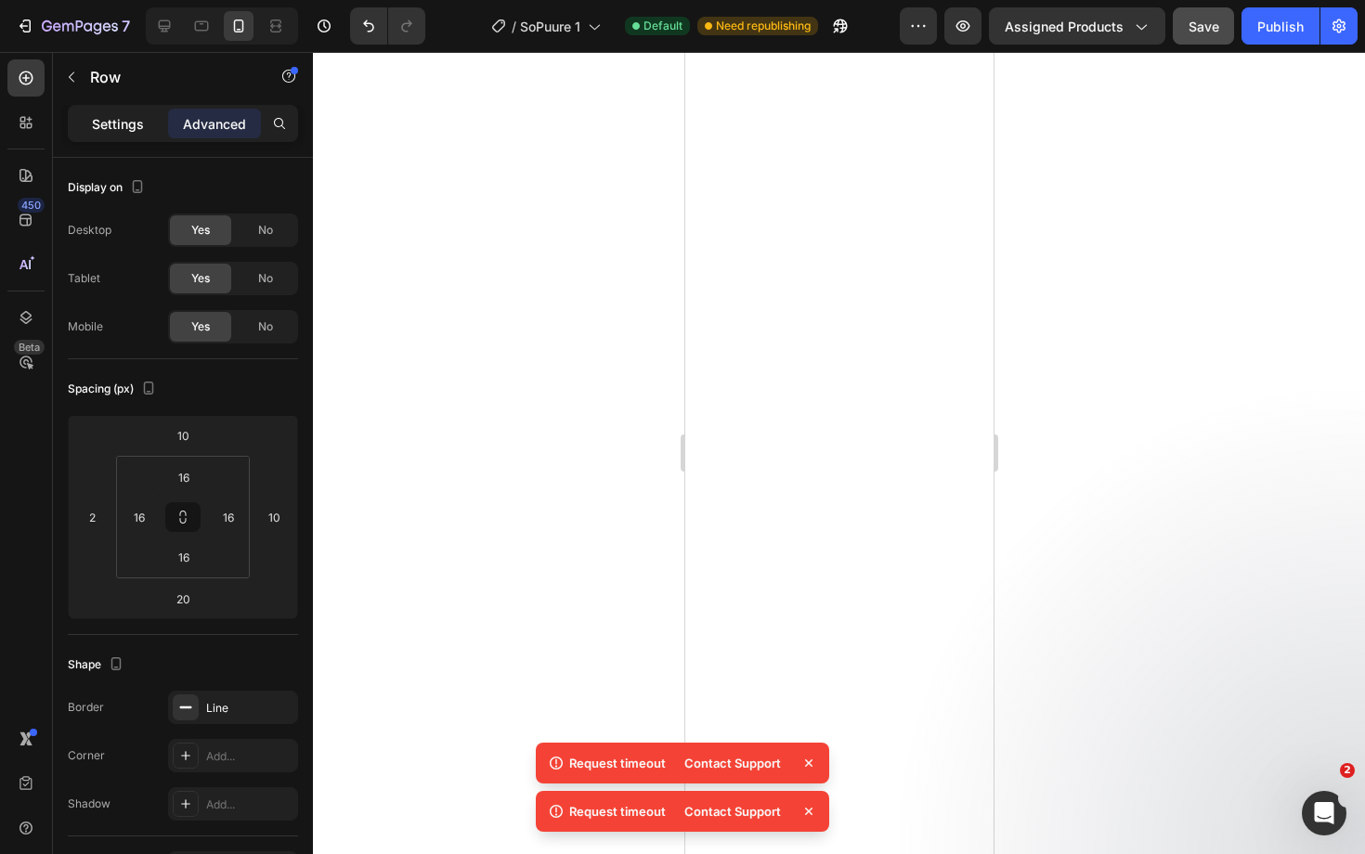
click at [125, 121] on p "Settings" at bounding box center [118, 123] width 52 height 19
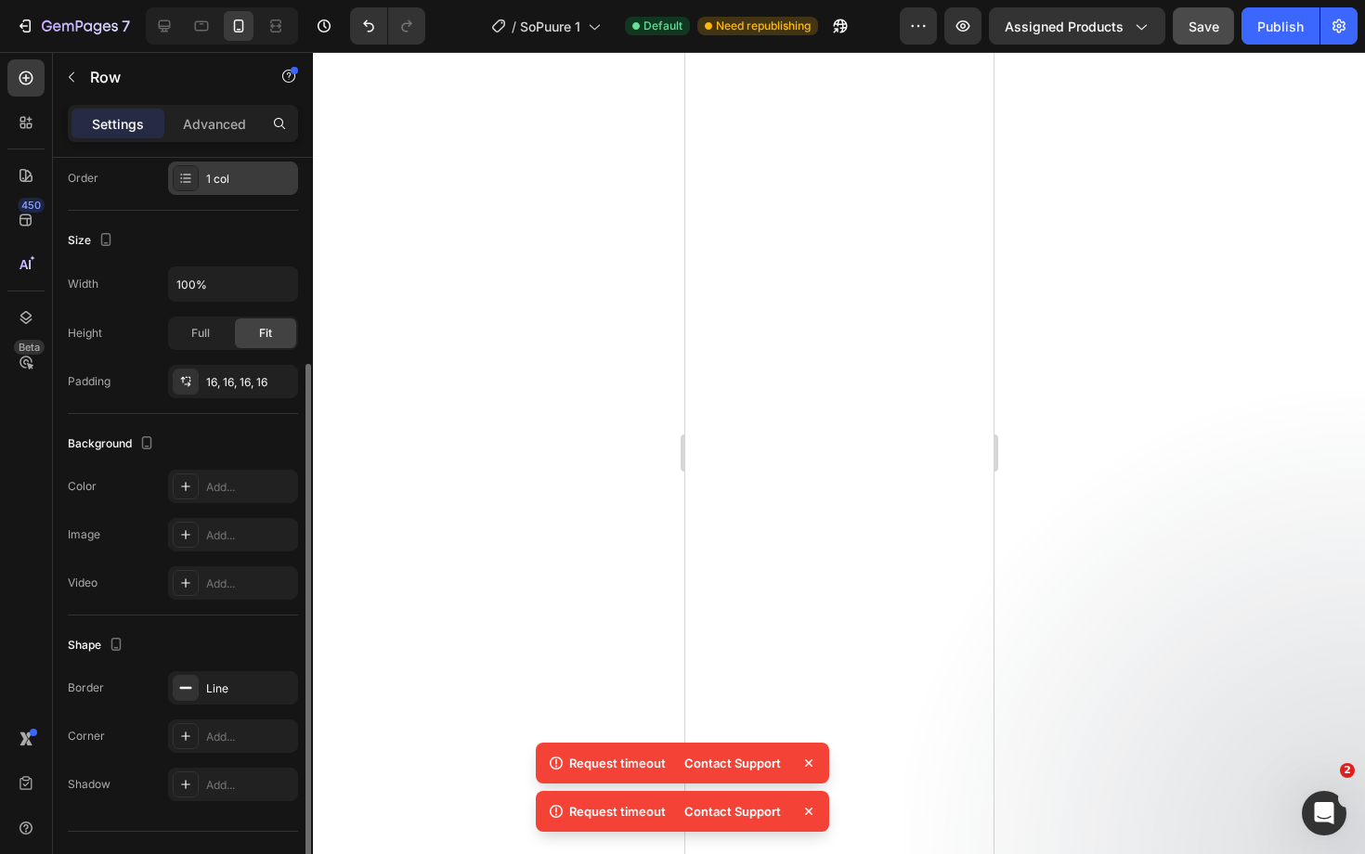
scroll to position [335, 0]
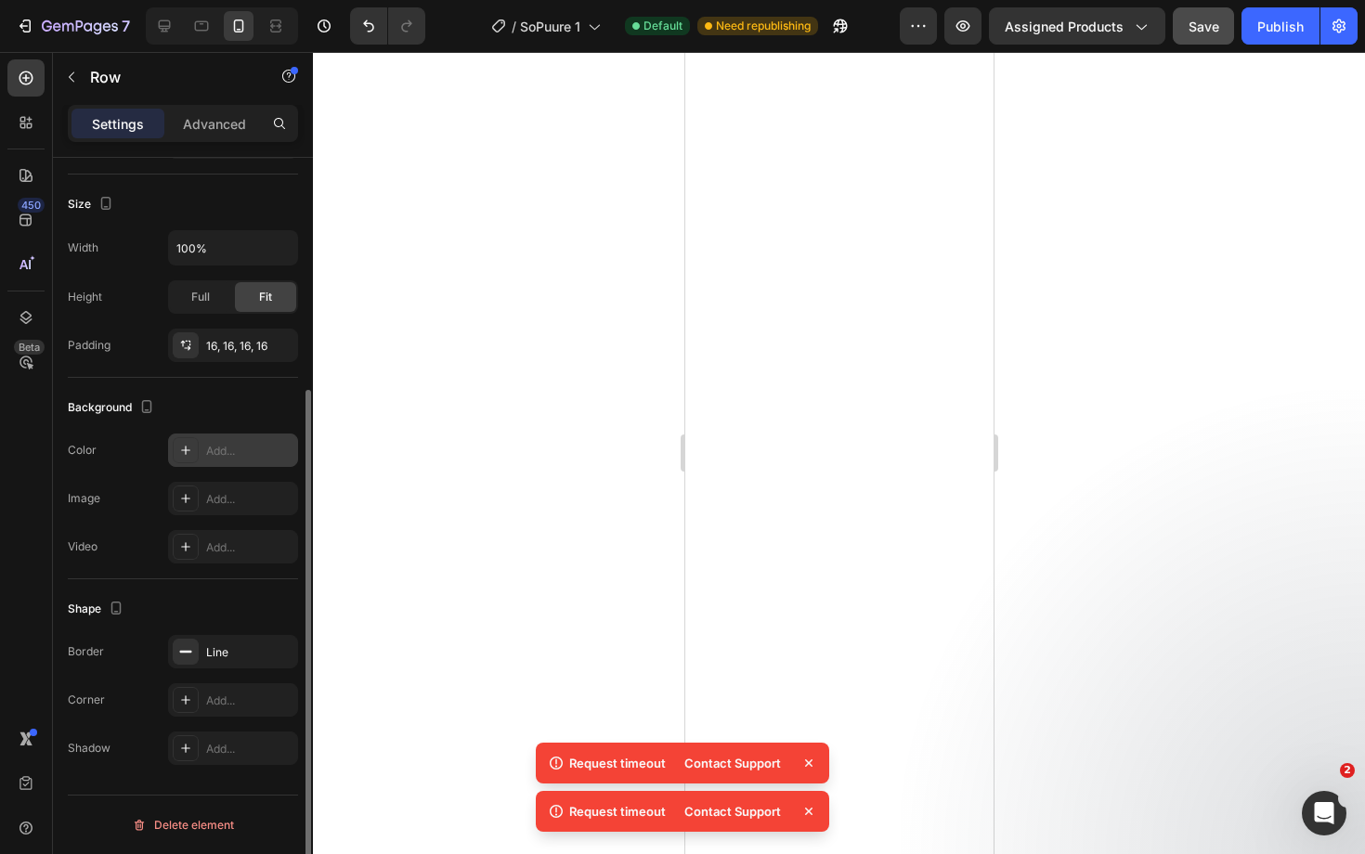
click at [237, 449] on div "Add..." at bounding box center [249, 451] width 87 height 17
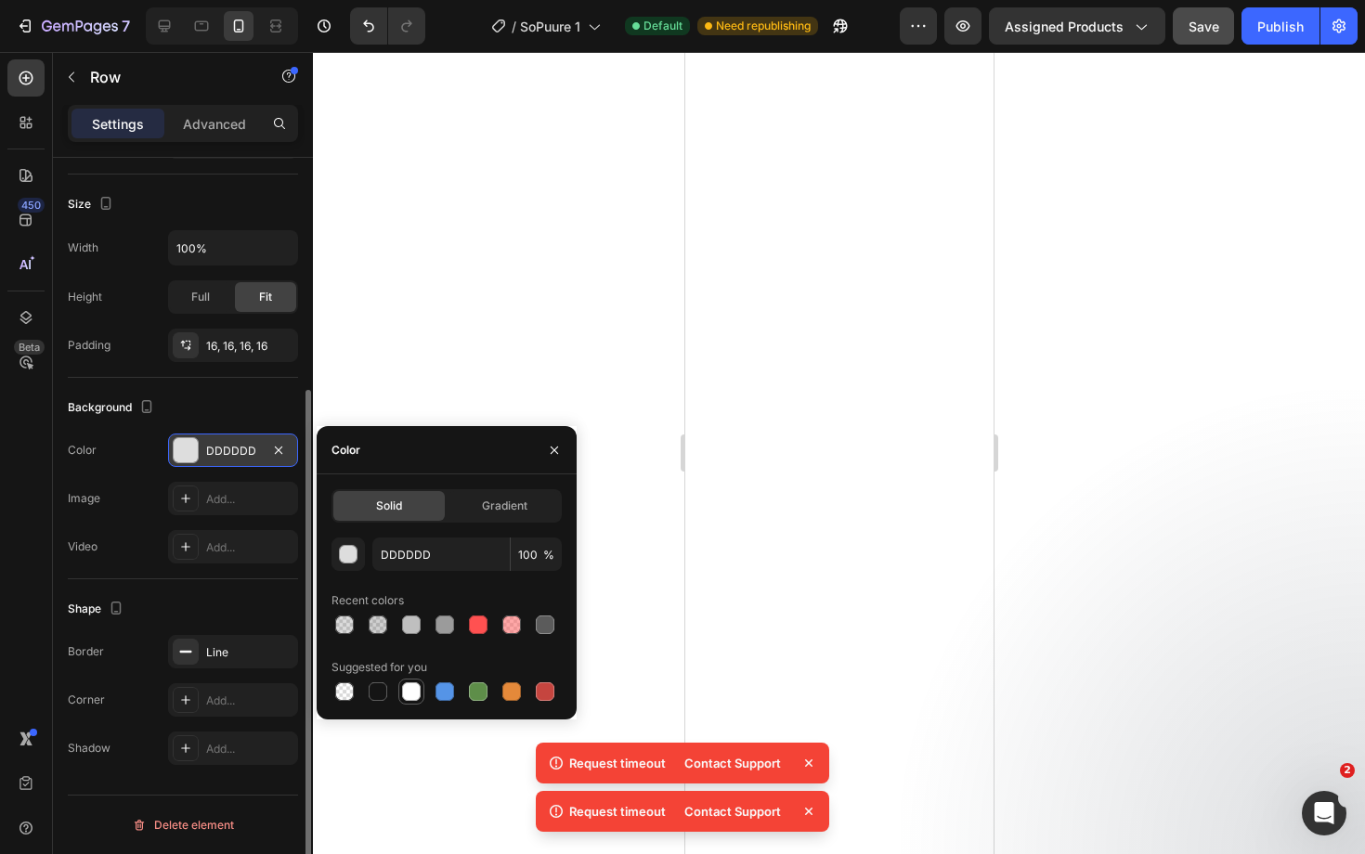
click at [404, 688] on div at bounding box center [411, 691] width 19 height 19
type input "FFFFFF"
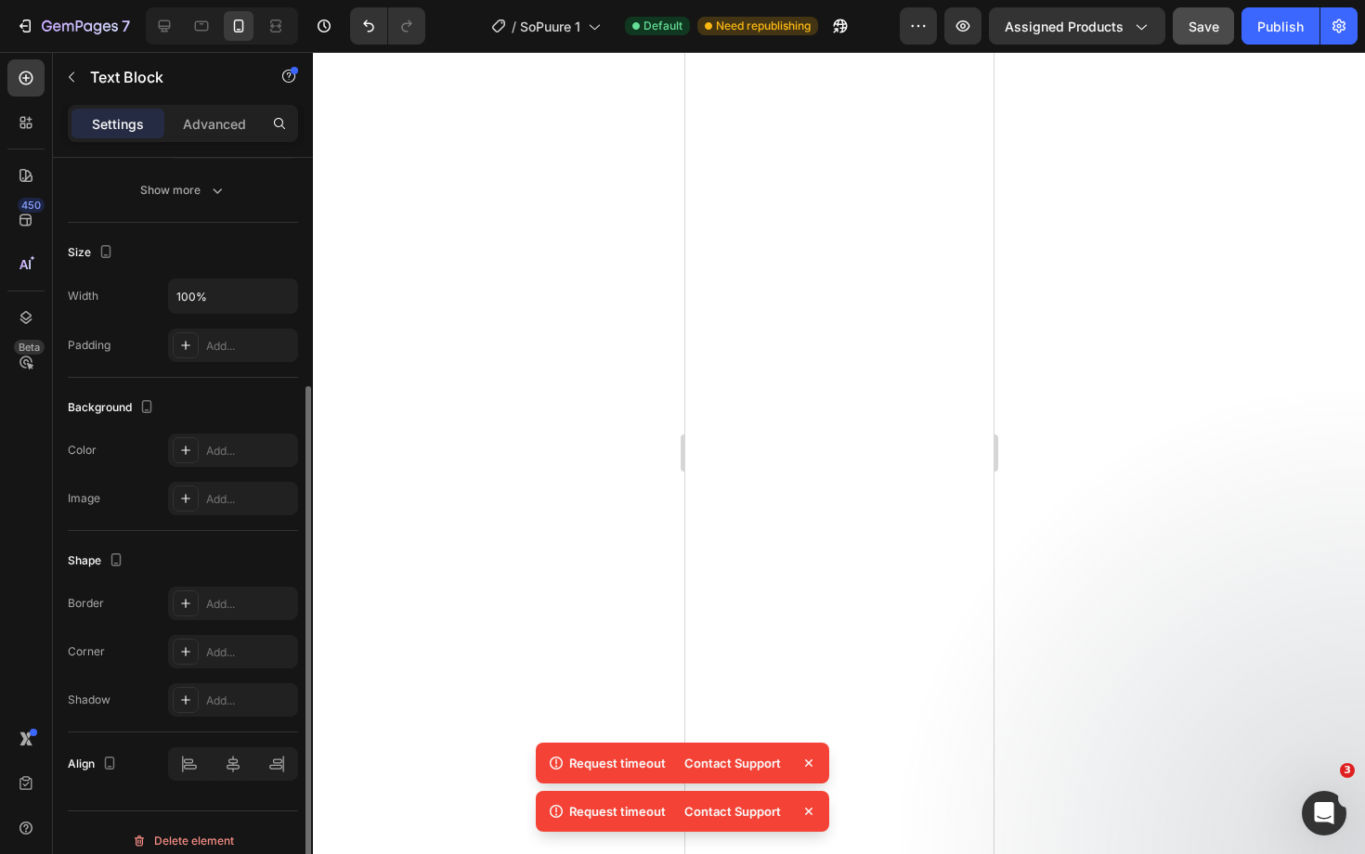
scroll to position [0, 0]
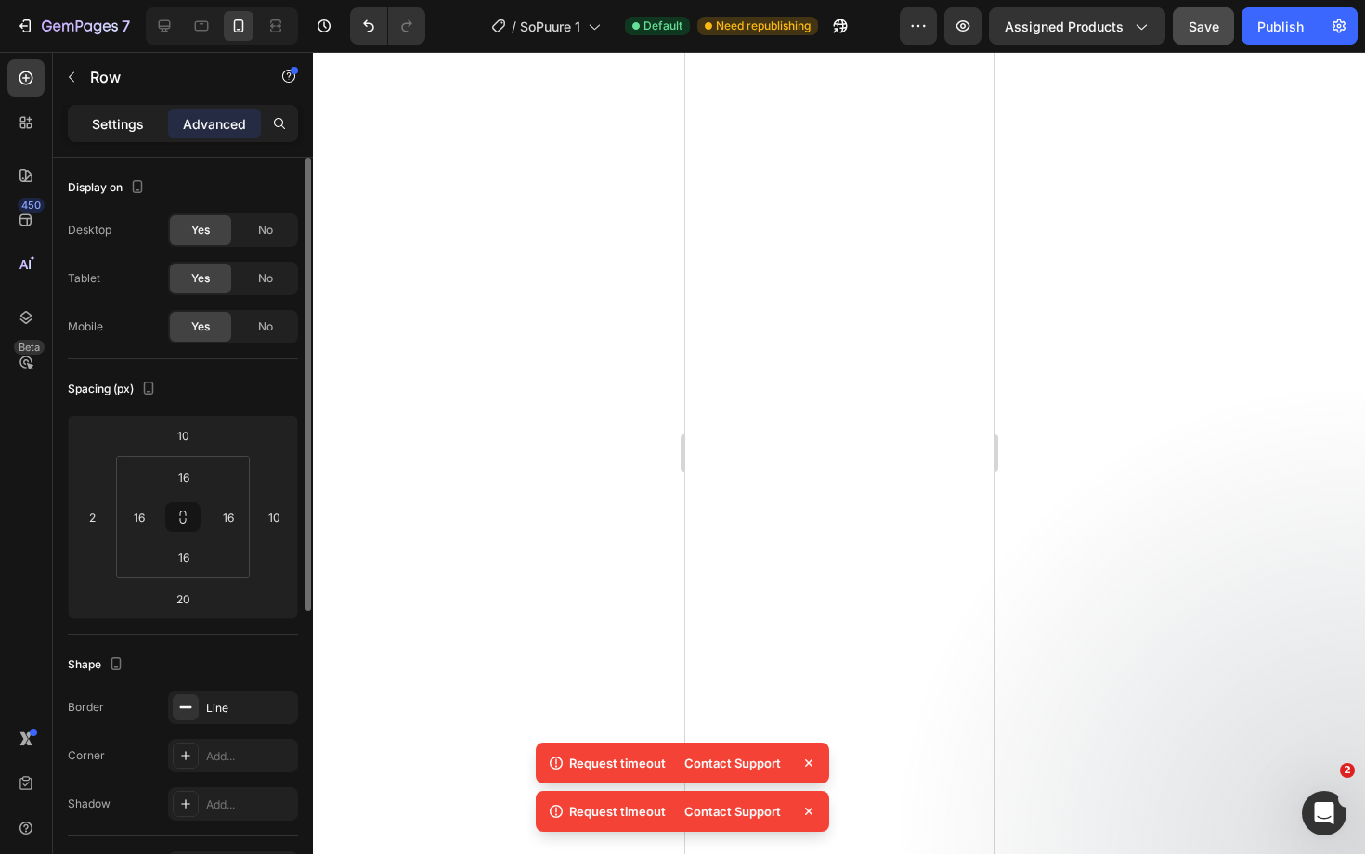
click at [125, 127] on p "Settings" at bounding box center [118, 123] width 52 height 19
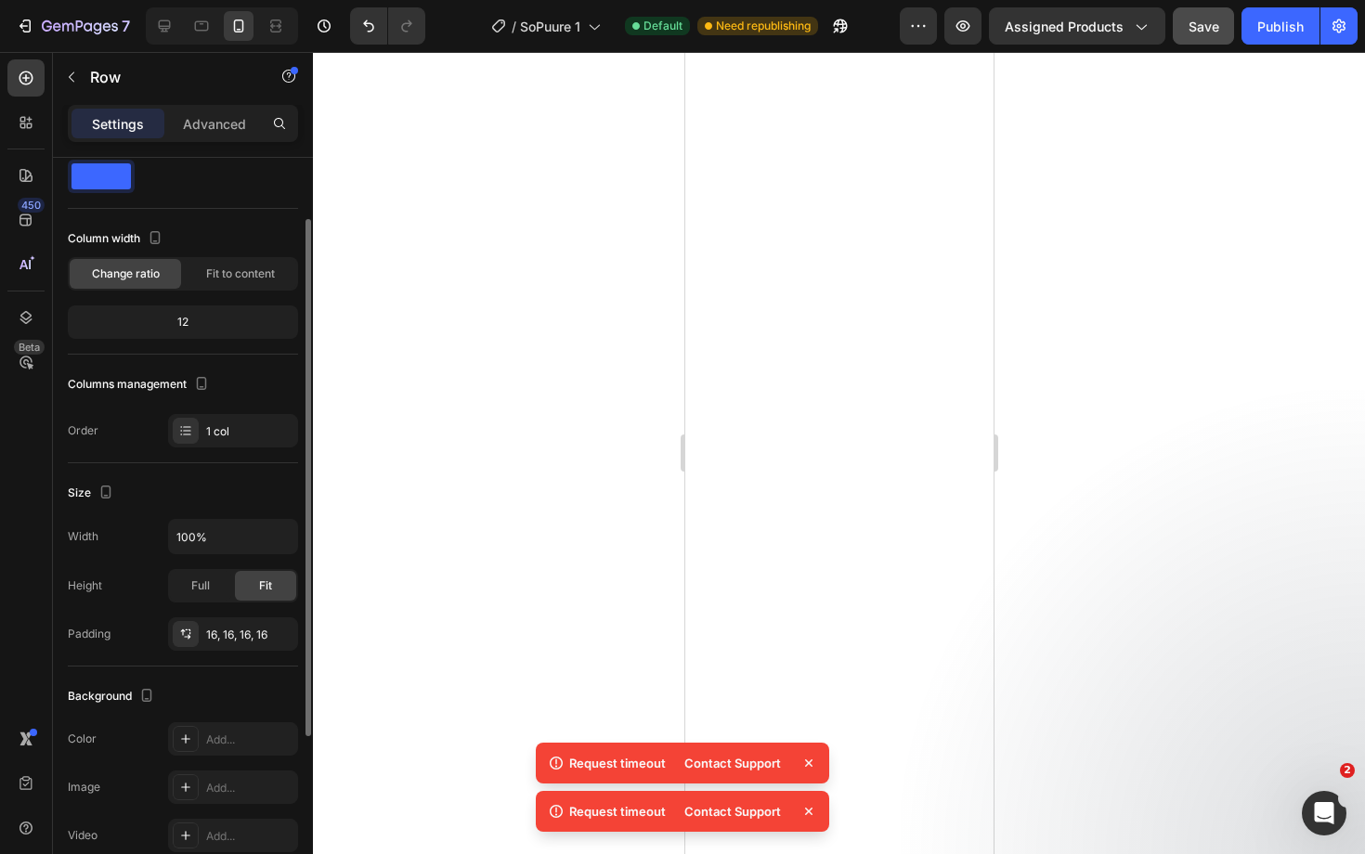
scroll to position [335, 0]
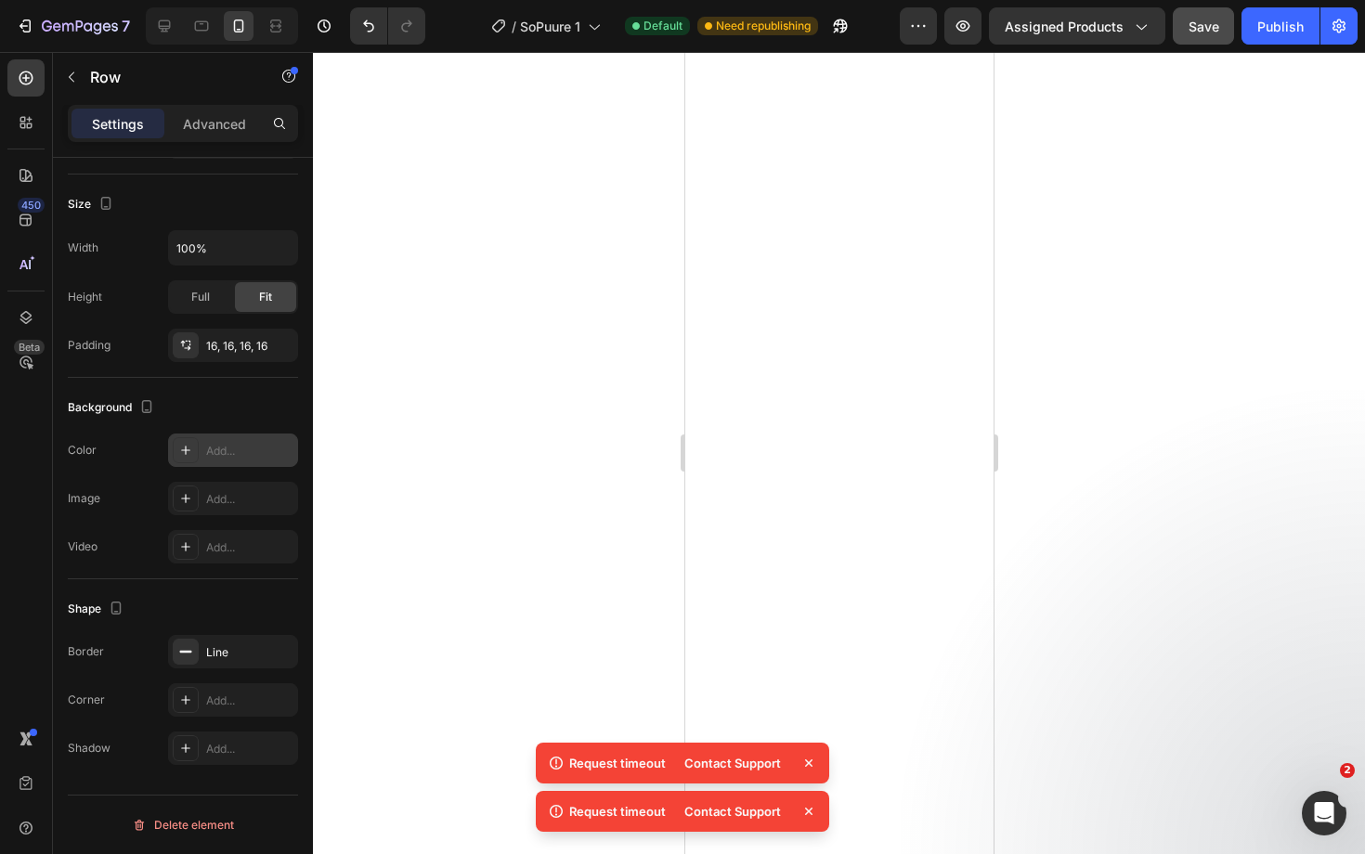
click at [241, 443] on div "Add..." at bounding box center [249, 451] width 87 height 17
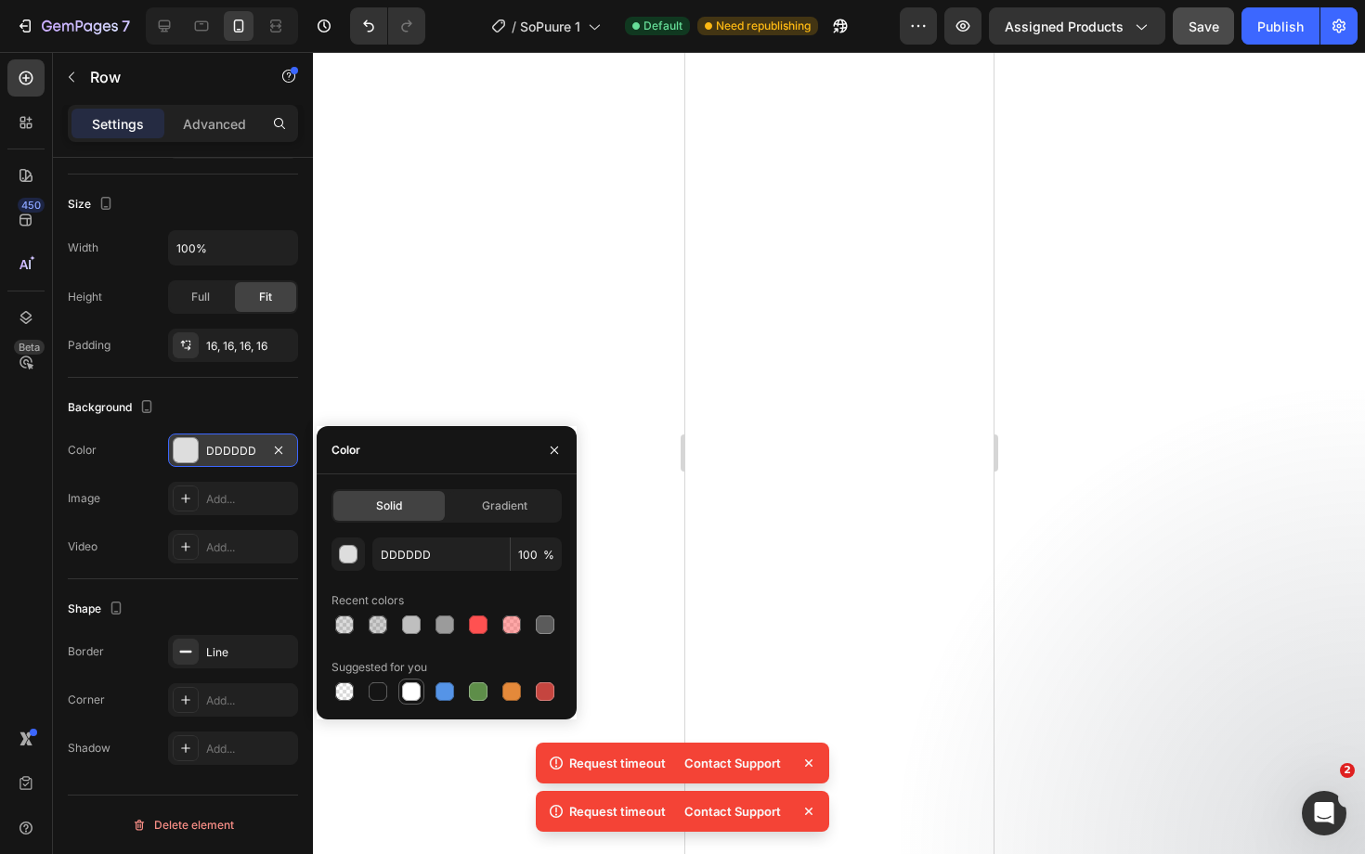
click at [409, 693] on div at bounding box center [411, 691] width 19 height 19
type input "FFFFFF"
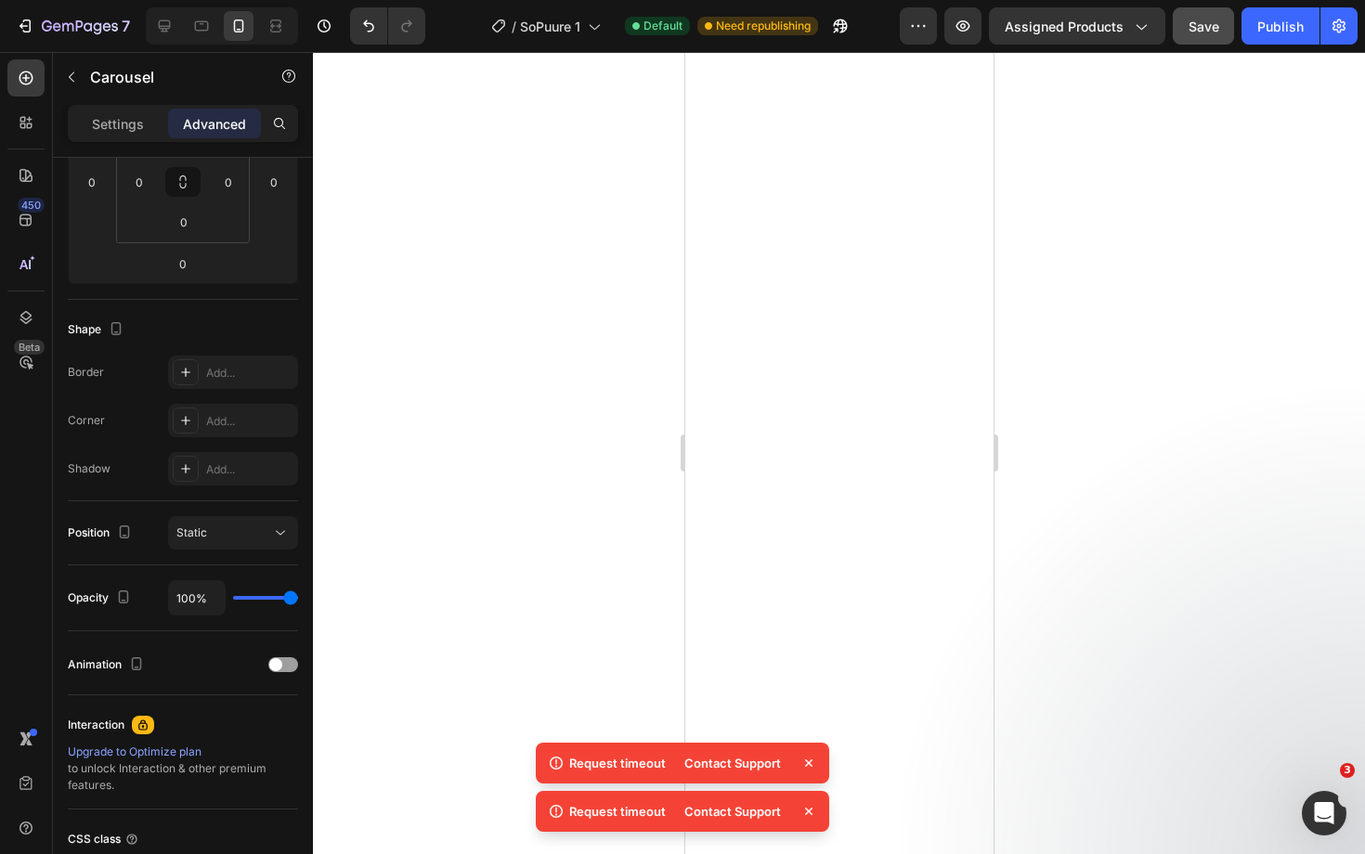
scroll to position [0, 0]
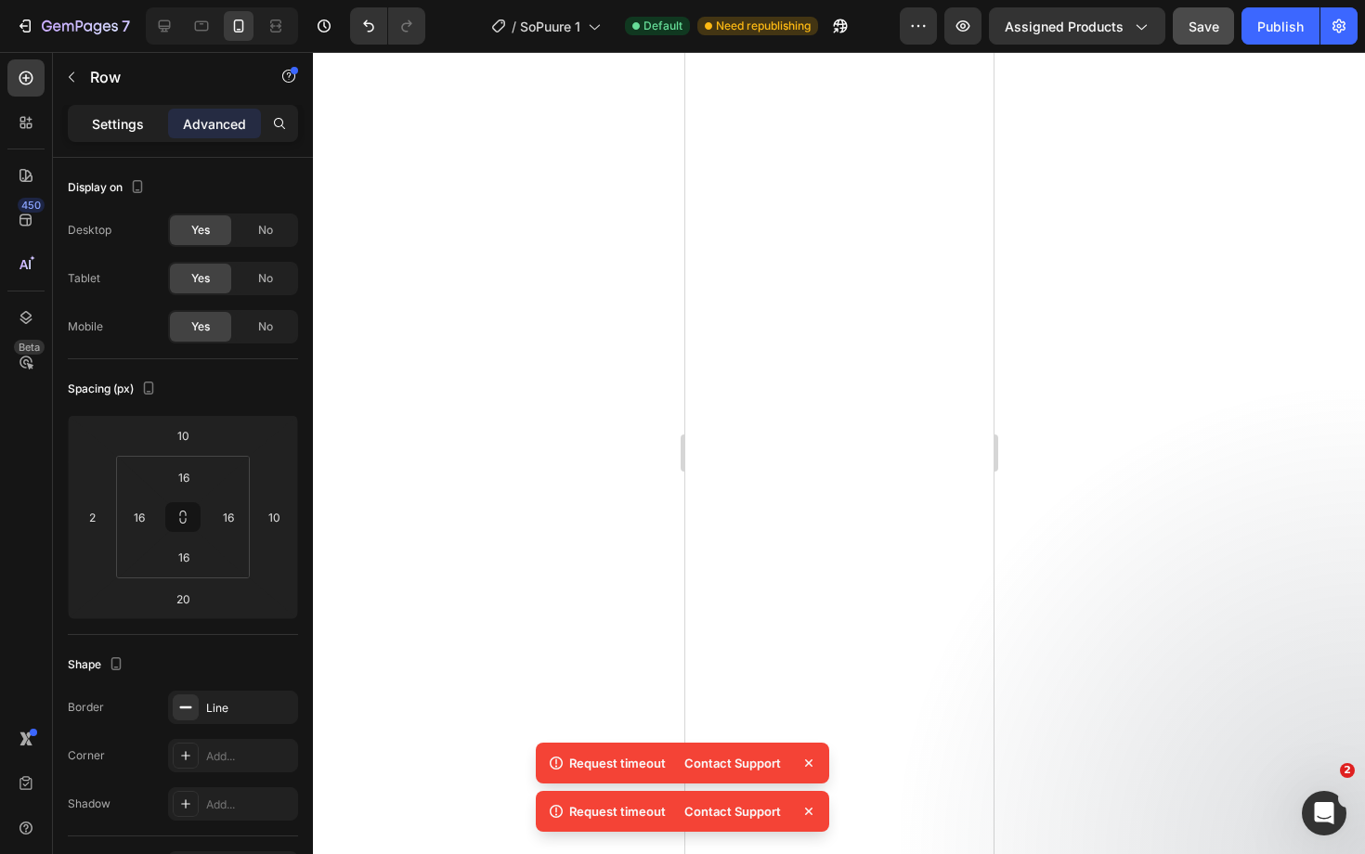
click at [116, 128] on p "Settings" at bounding box center [118, 123] width 52 height 19
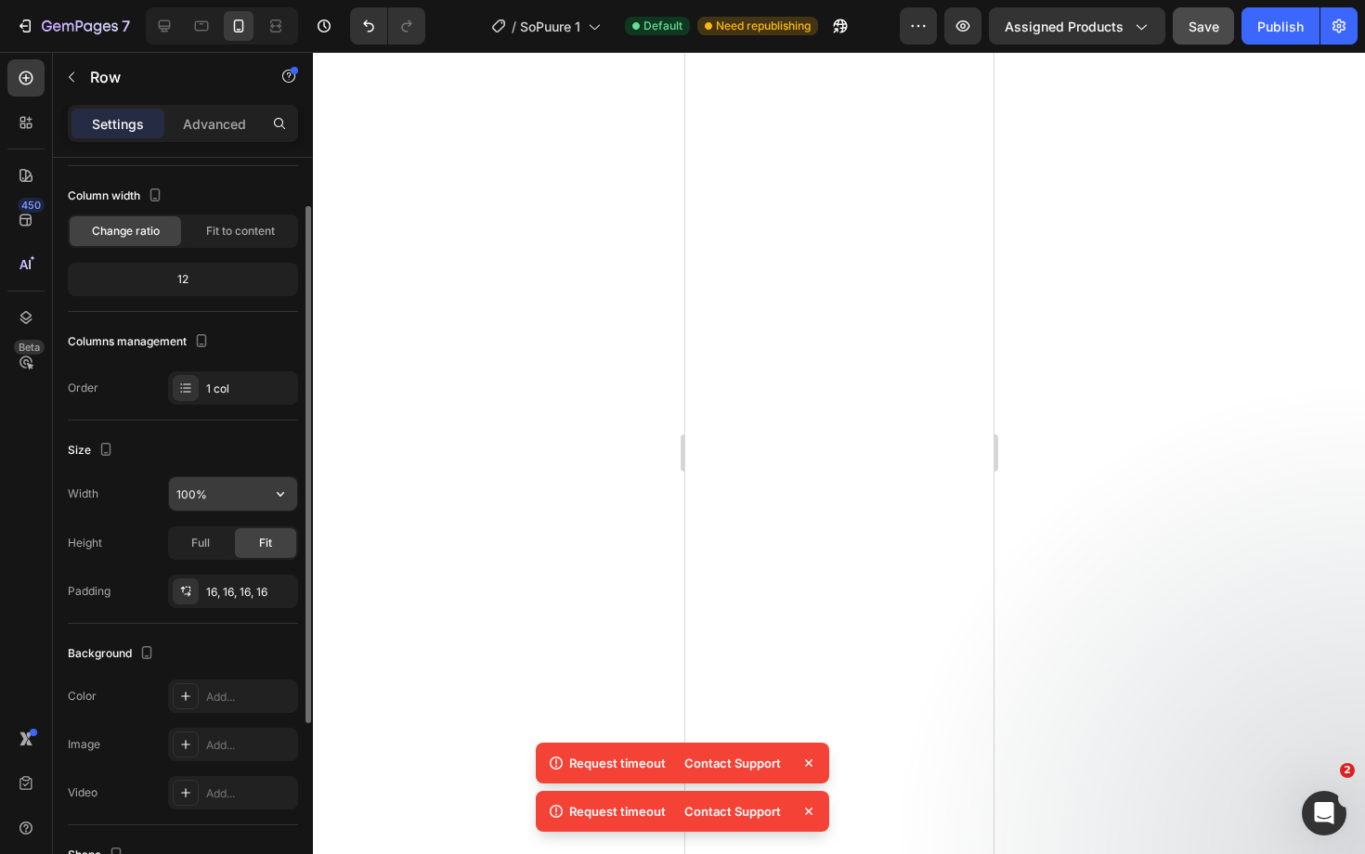
scroll to position [97, 0]
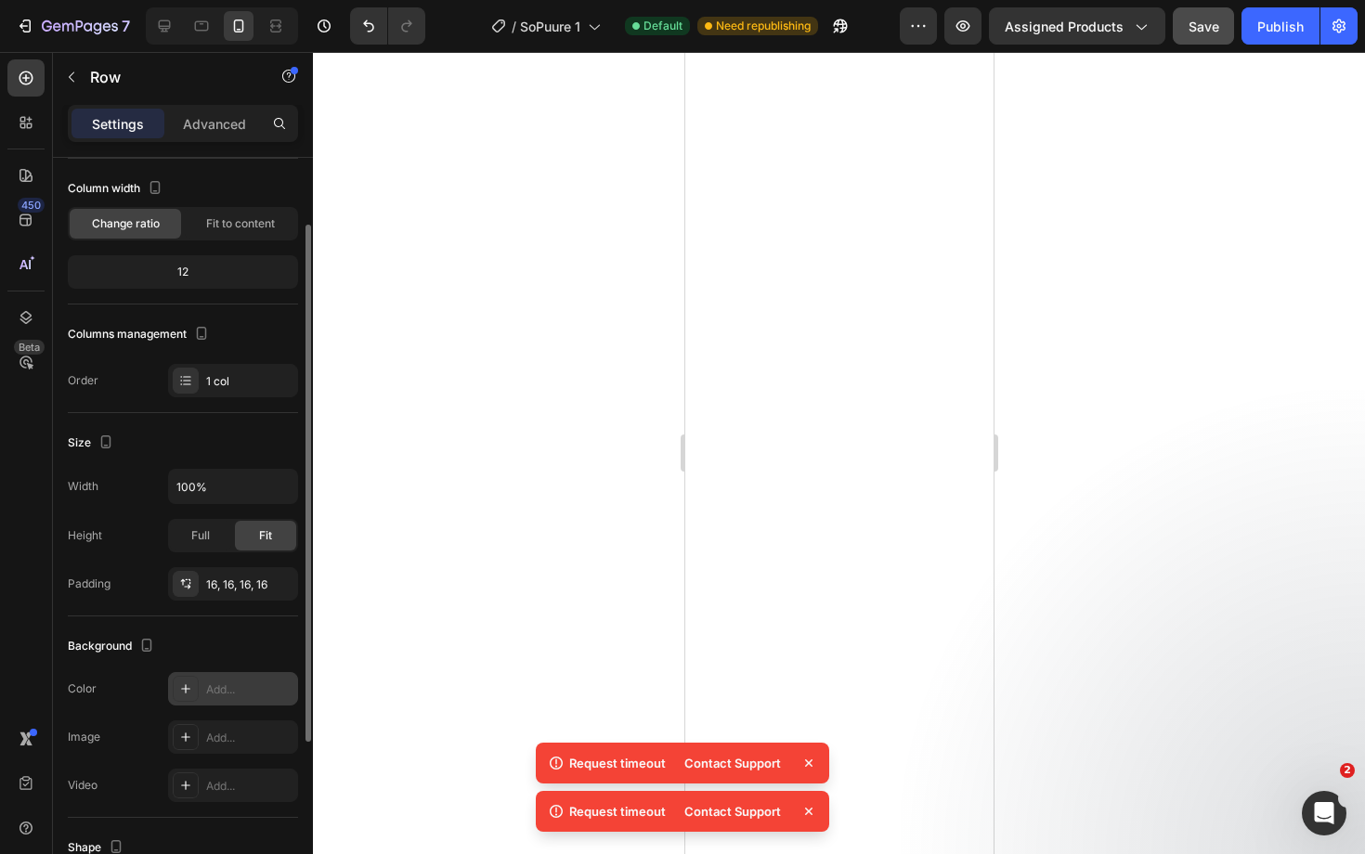
click at [234, 678] on div "Add..." at bounding box center [233, 688] width 130 height 33
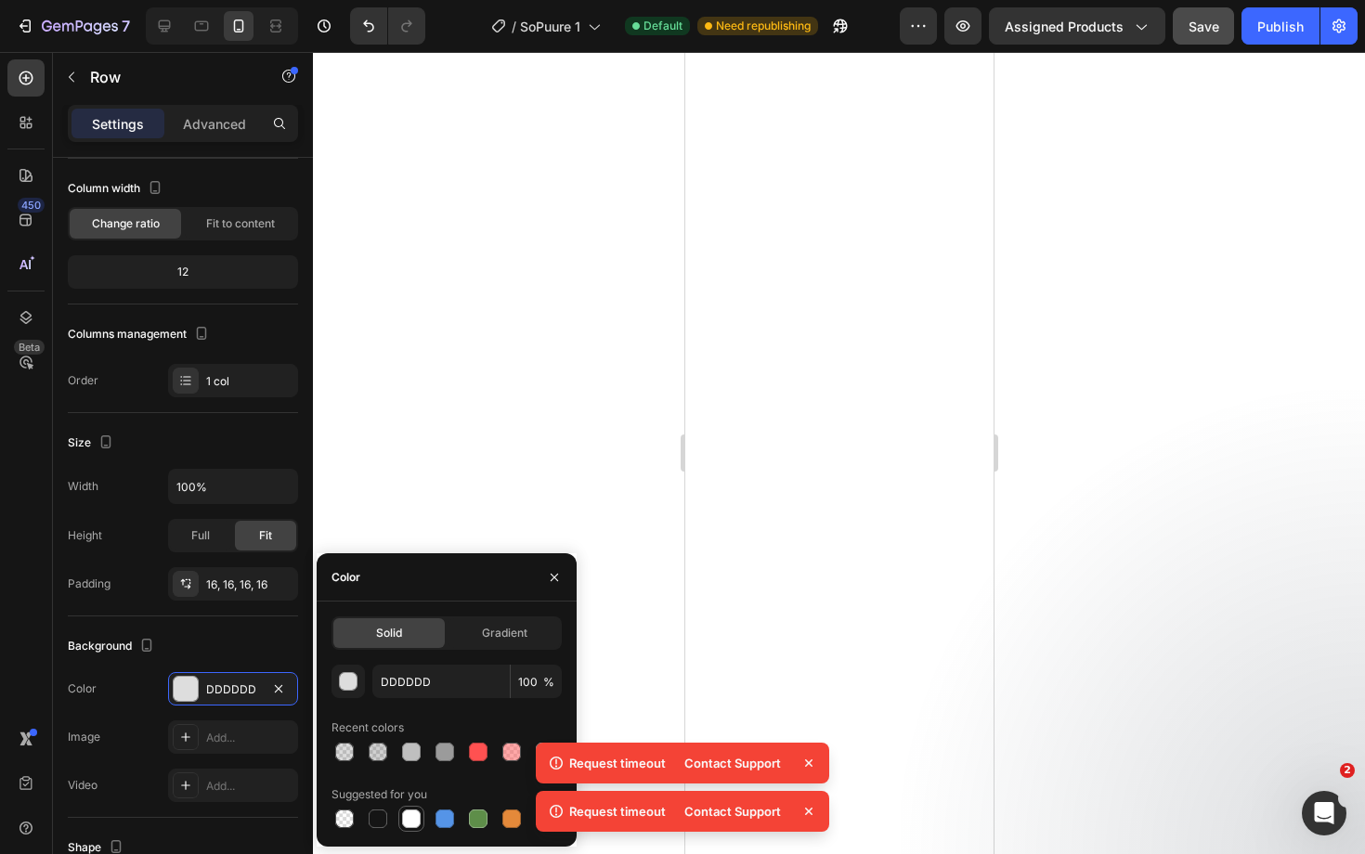
click at [413, 829] on div at bounding box center [411, 819] width 22 height 22
type input "FFFFFF"
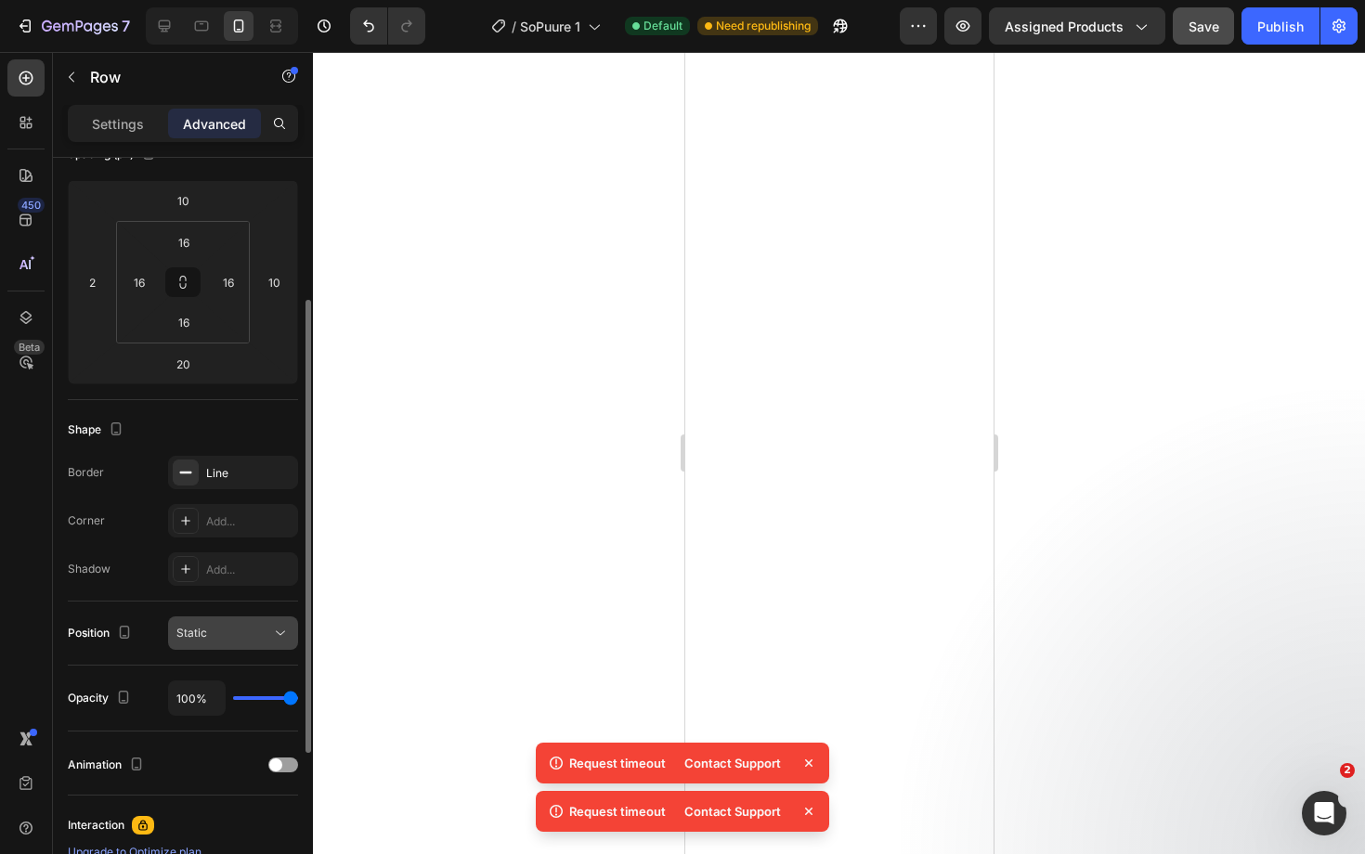
scroll to position [235, 0]
click at [109, 118] on p "Settings" at bounding box center [118, 123] width 52 height 19
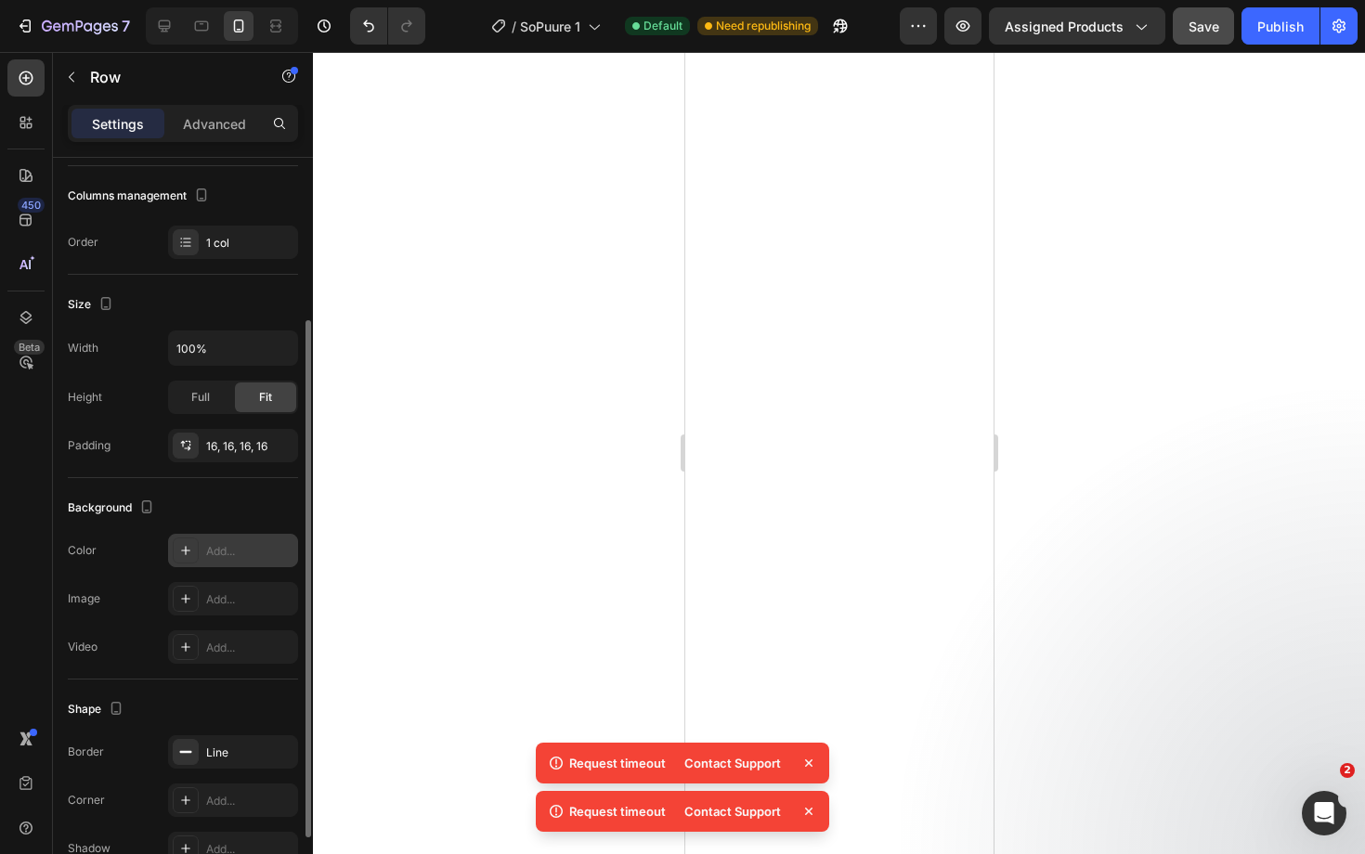
click at [216, 552] on div "Add..." at bounding box center [249, 551] width 87 height 17
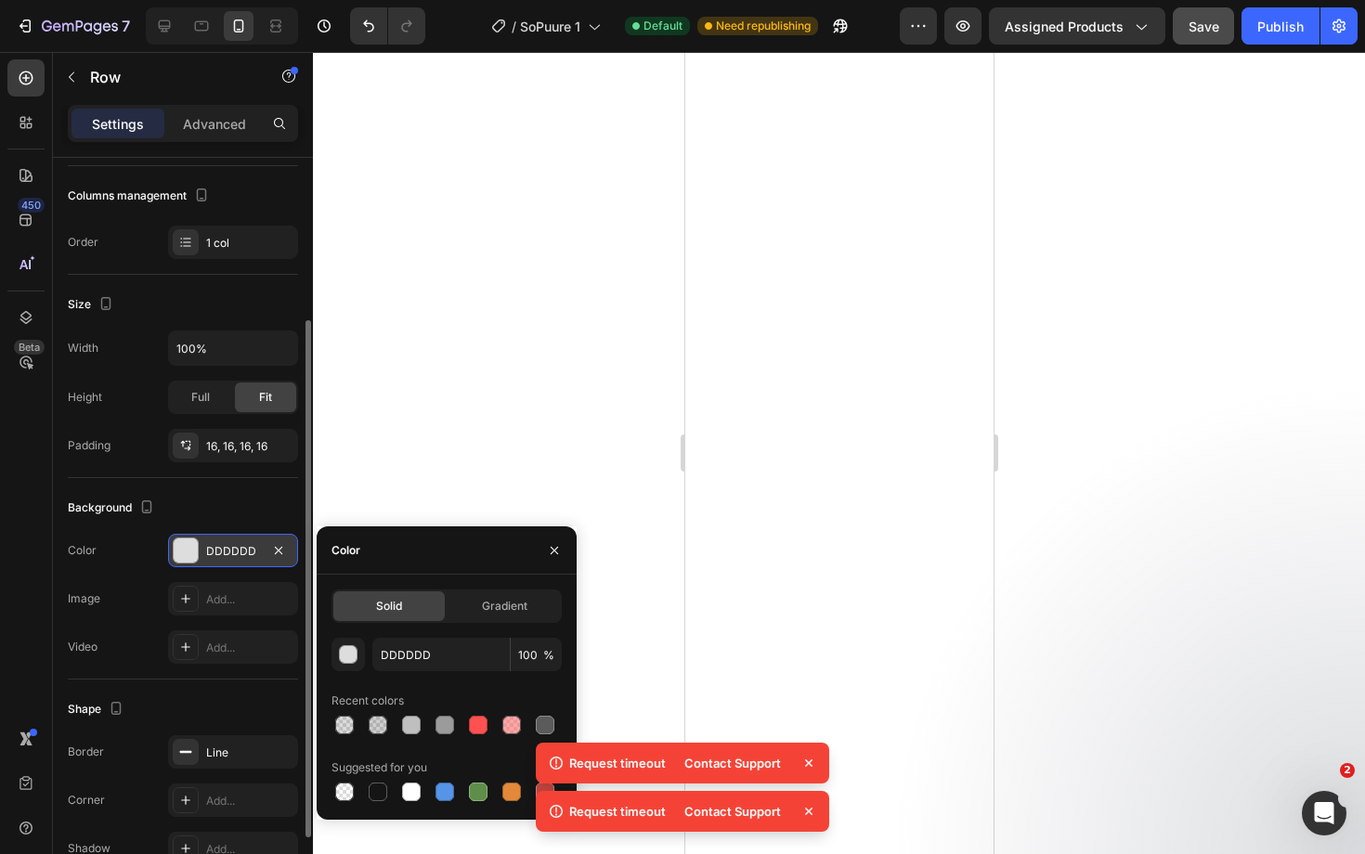
click at [409, 775] on div "Suggested for you" at bounding box center [379, 767] width 96 height 17
click at [409, 788] on div at bounding box center [411, 792] width 19 height 19
type input "FFFFFF"
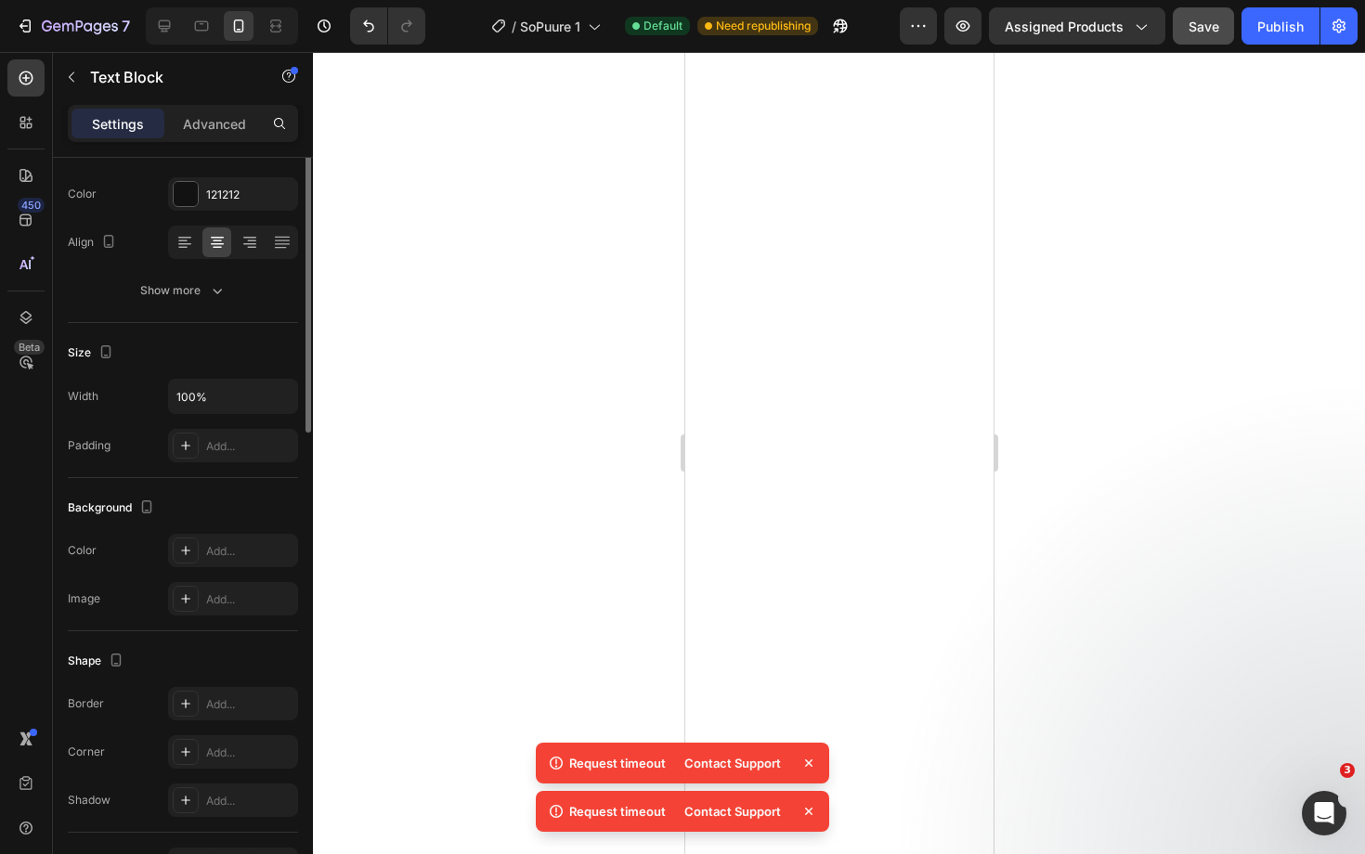
scroll to position [0, 0]
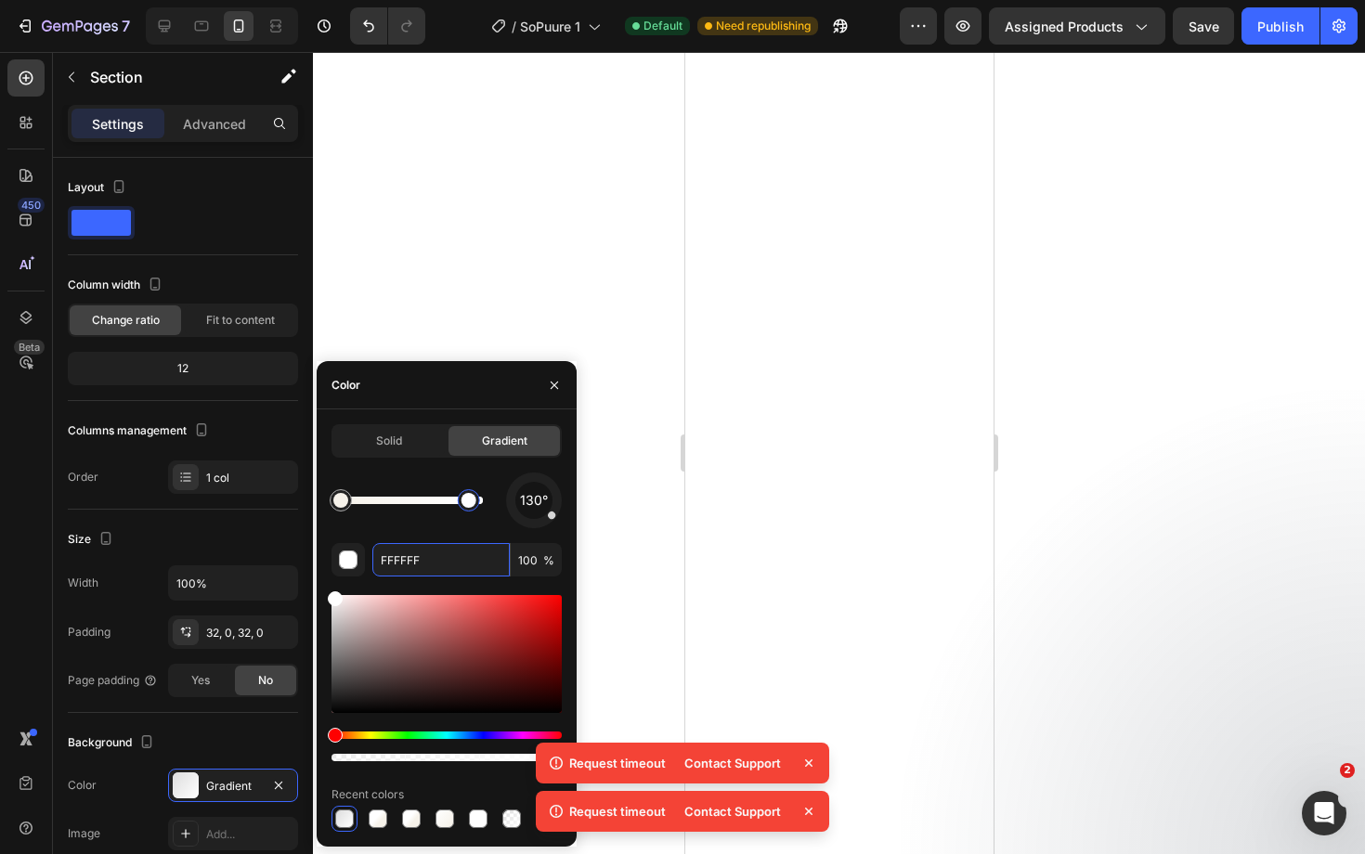
drag, startPoint x: 489, startPoint y: 501, endPoint x: 470, endPoint y: 501, distance: 19.5
click at [470, 501] on div at bounding box center [468, 500] width 15 height 15
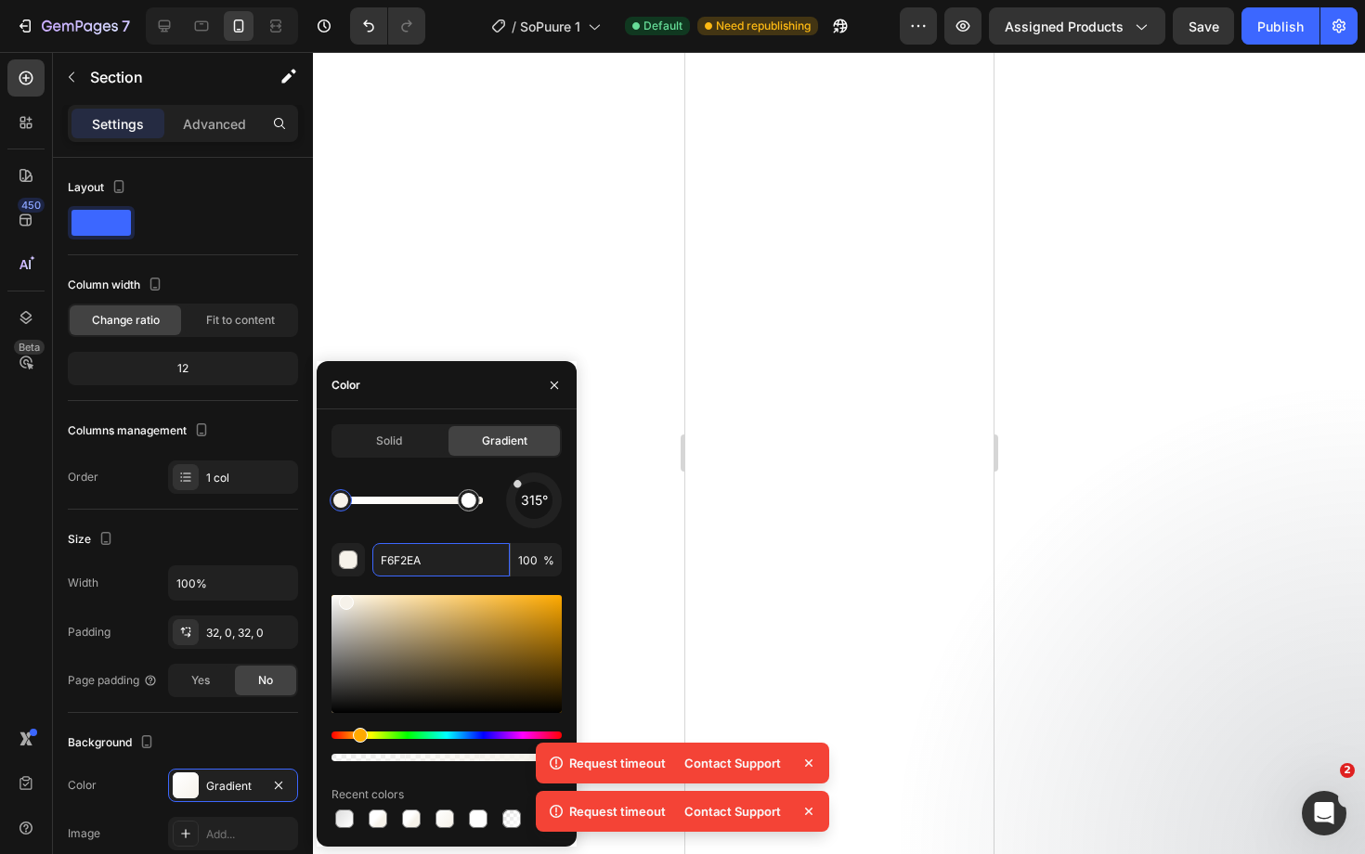
drag, startPoint x: 547, startPoint y: 518, endPoint x: 511, endPoint y: 475, distance: 56.0
click at [511, 476] on div "315°" at bounding box center [534, 501] width 56 height 56
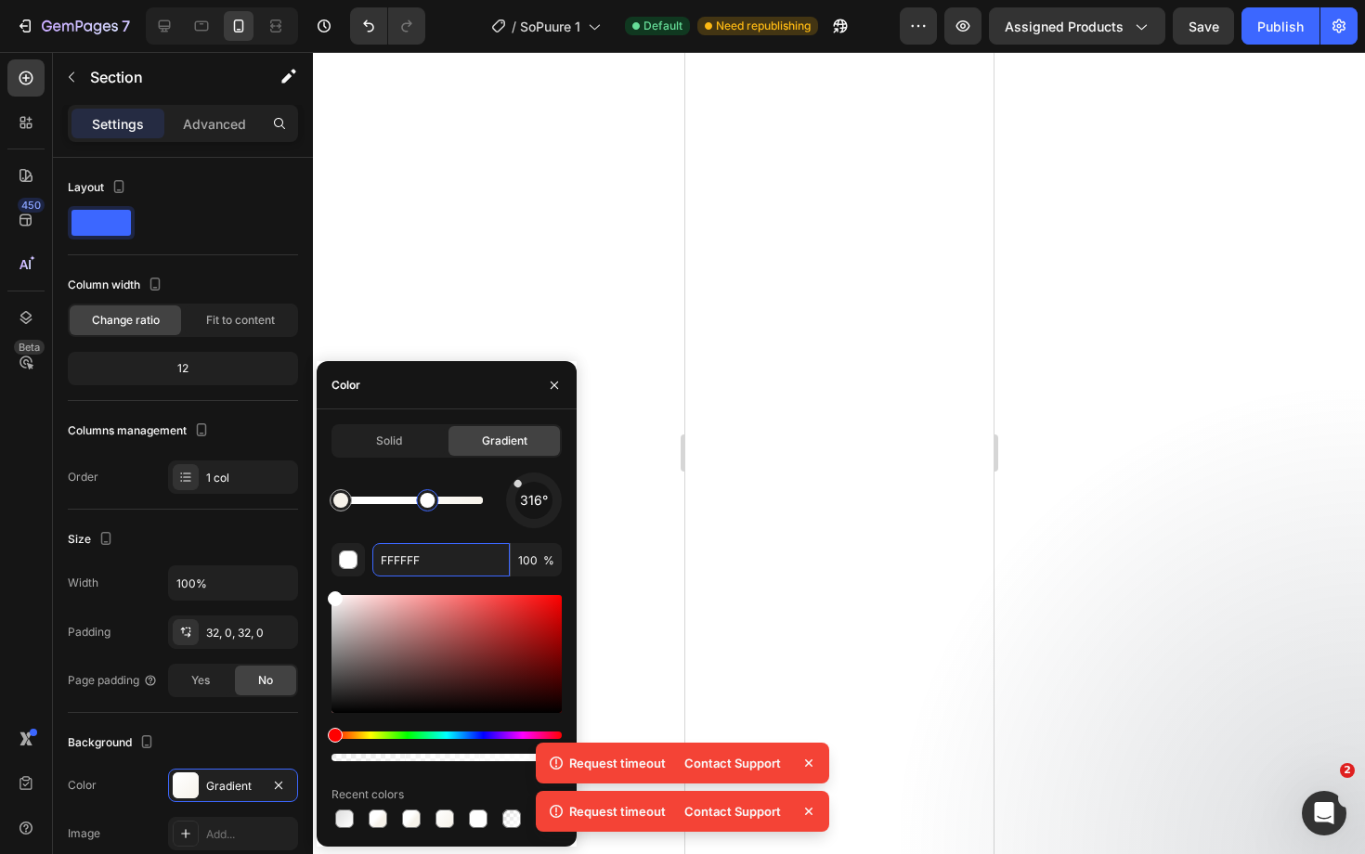
drag, startPoint x: 466, startPoint y: 498, endPoint x: 428, endPoint y: 498, distance: 38.1
click at [428, 498] on div at bounding box center [427, 500] width 15 height 15
drag, startPoint x: 435, startPoint y: 501, endPoint x: 502, endPoint y: 502, distance: 66.9
click at [502, 502] on div "316°" at bounding box center [446, 501] width 230 height 56
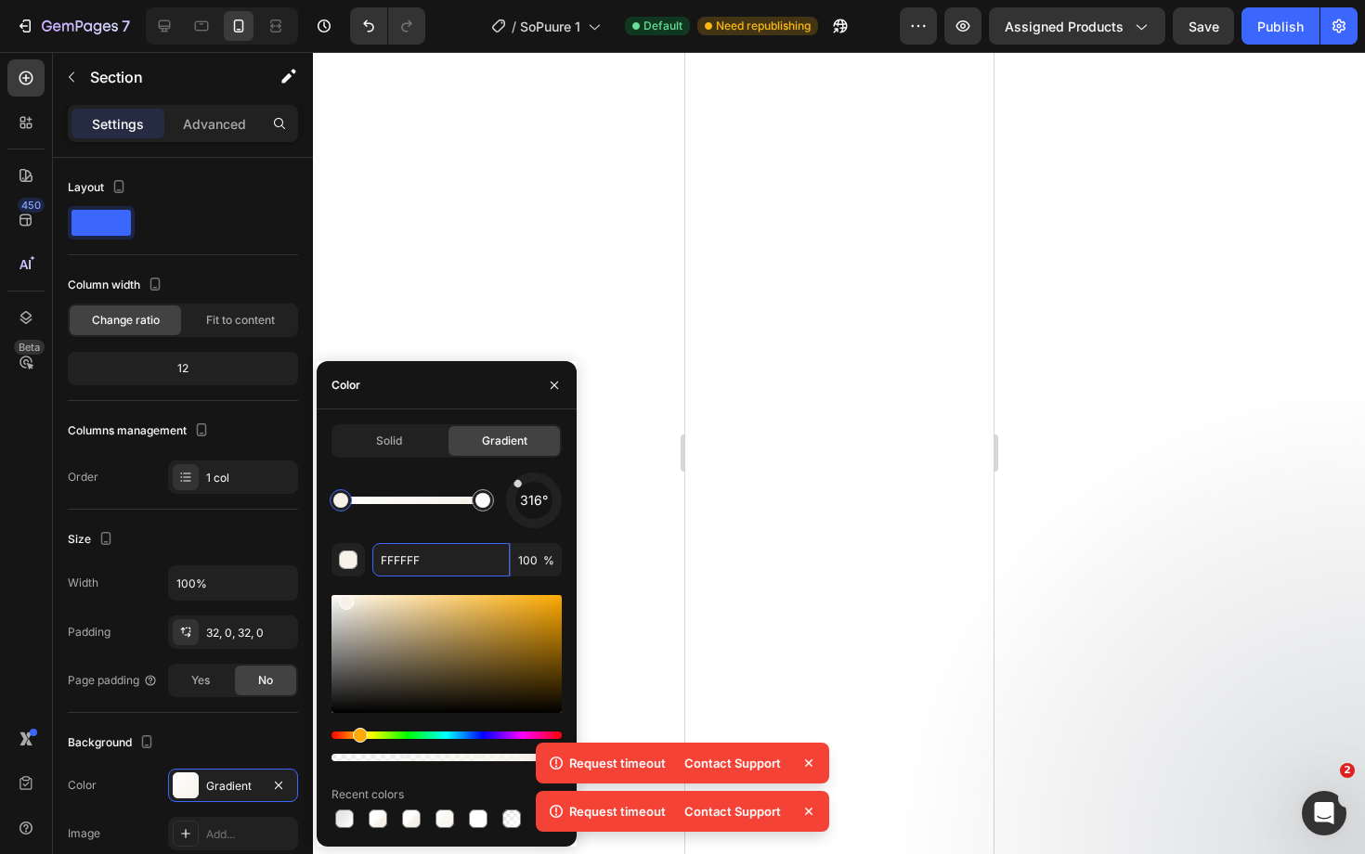
type input "F6F2EA"
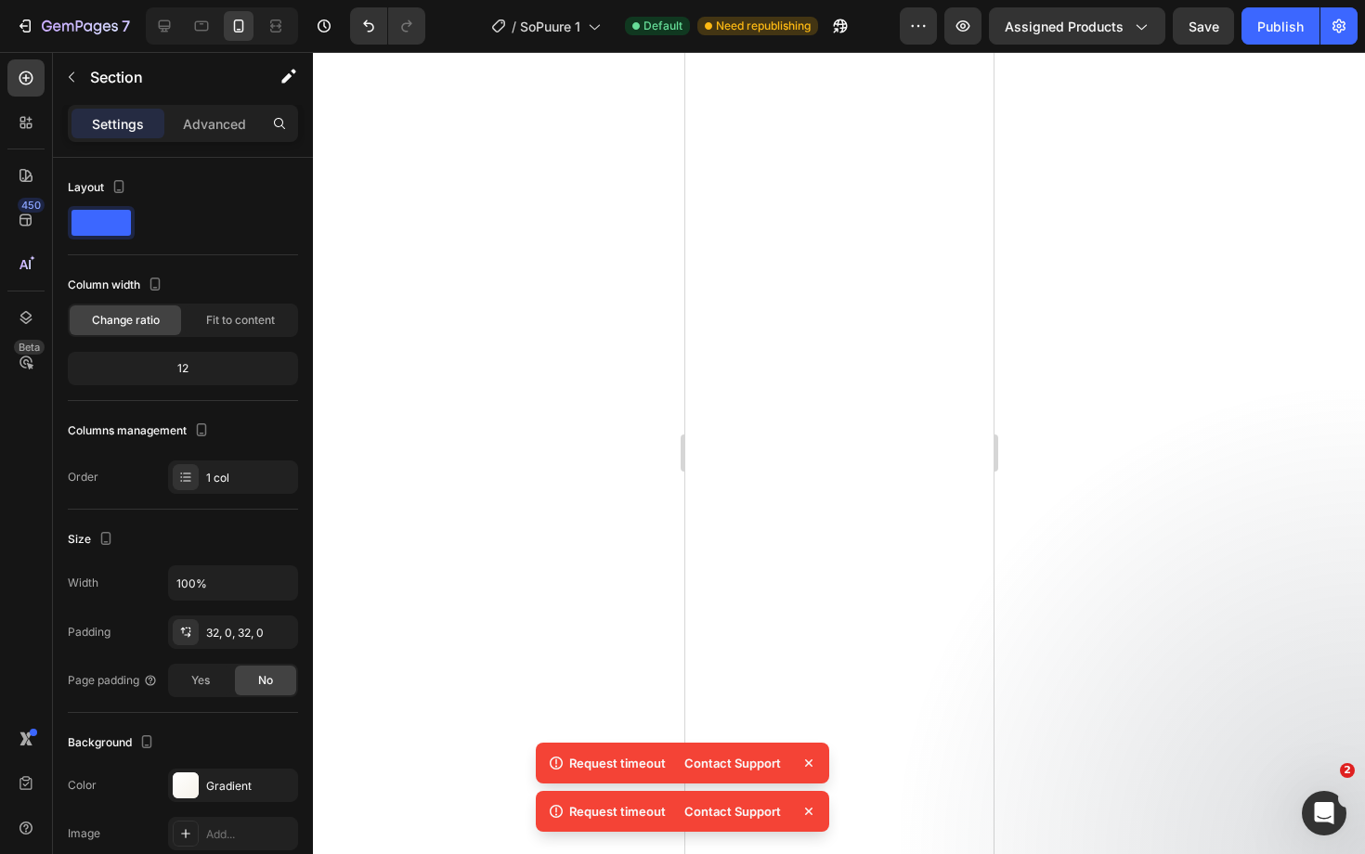
click at [1143, 539] on div at bounding box center [839, 453] width 1052 height 802
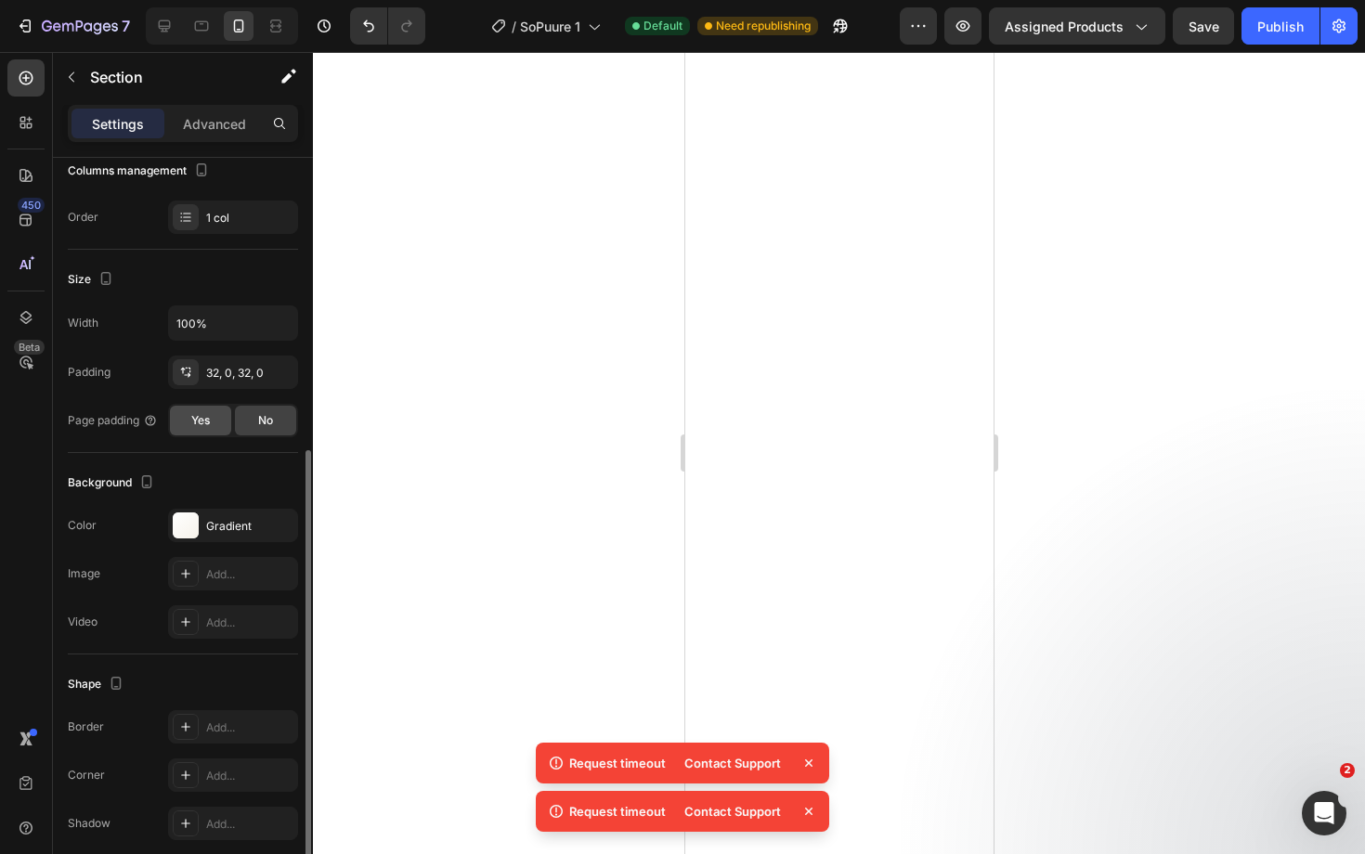
scroll to position [335, 0]
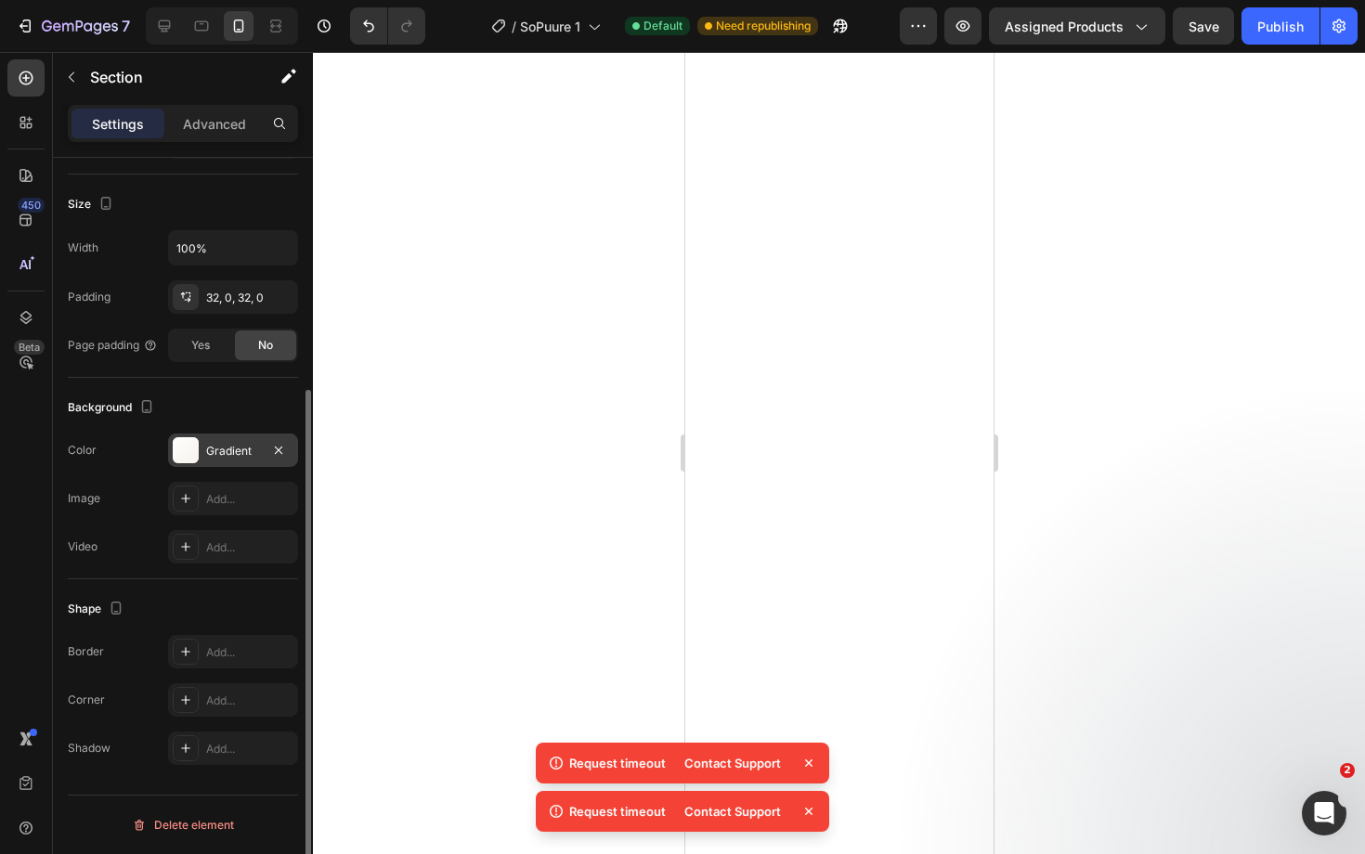
click at [238, 447] on div "Gradient" at bounding box center [233, 451] width 54 height 17
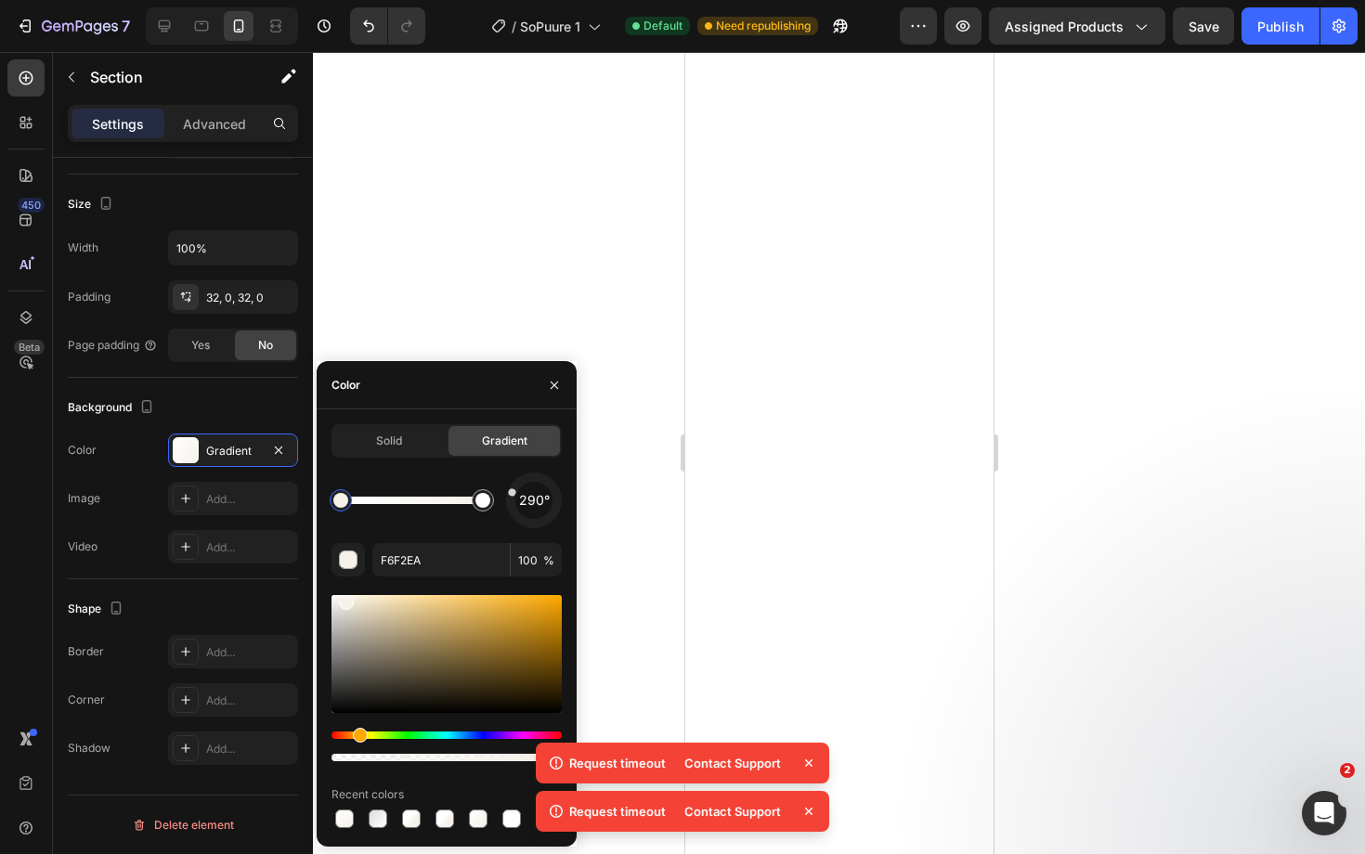
click at [521, 496] on span "290°" at bounding box center [534, 500] width 31 height 22
click at [518, 504] on div "257°" at bounding box center [534, 501] width 56 height 56
drag, startPoint x: 511, startPoint y: 508, endPoint x: 520, endPoint y: 482, distance: 27.6
click at [520, 482] on div at bounding box center [519, 481] width 10 height 10
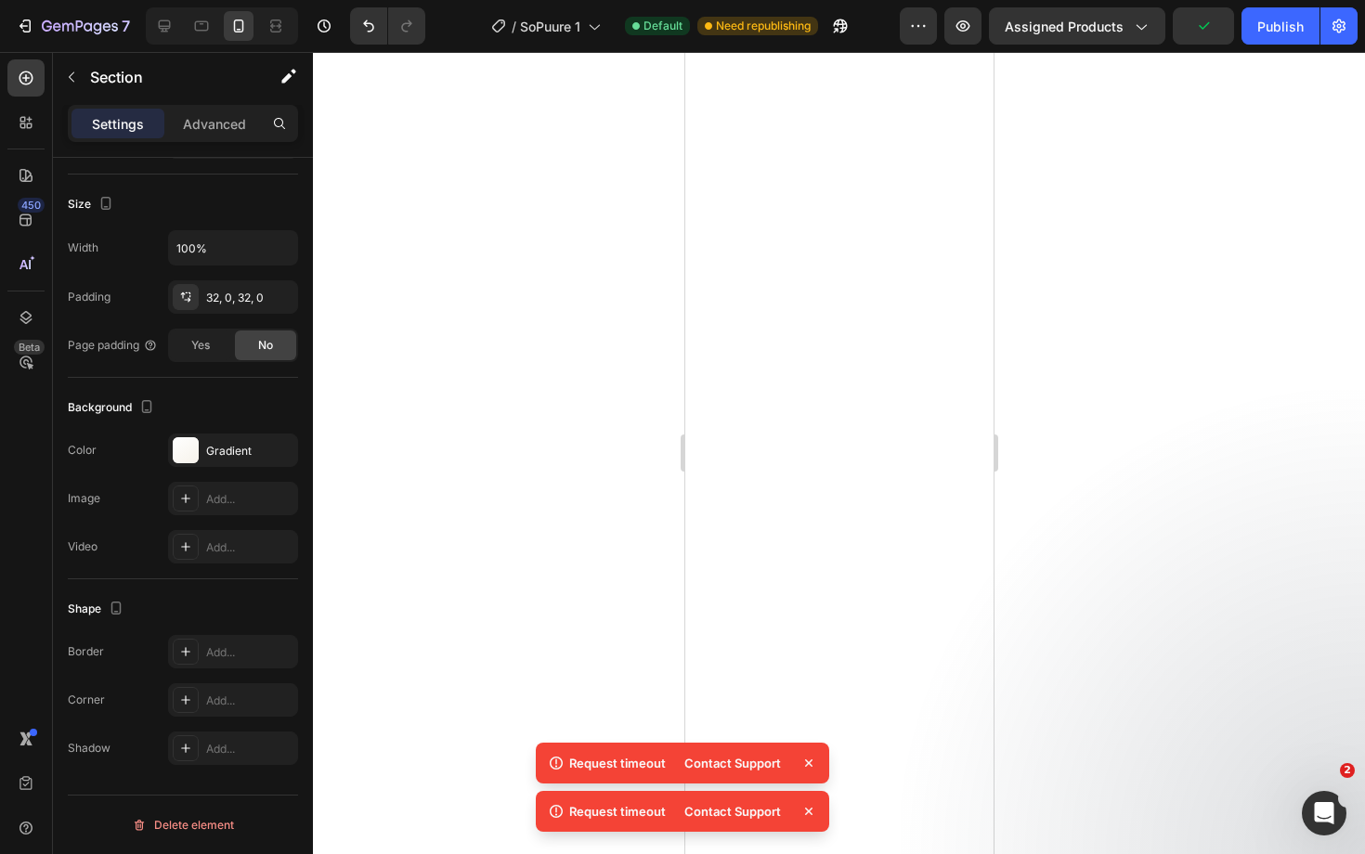
click at [653, 545] on div at bounding box center [839, 453] width 1052 height 802
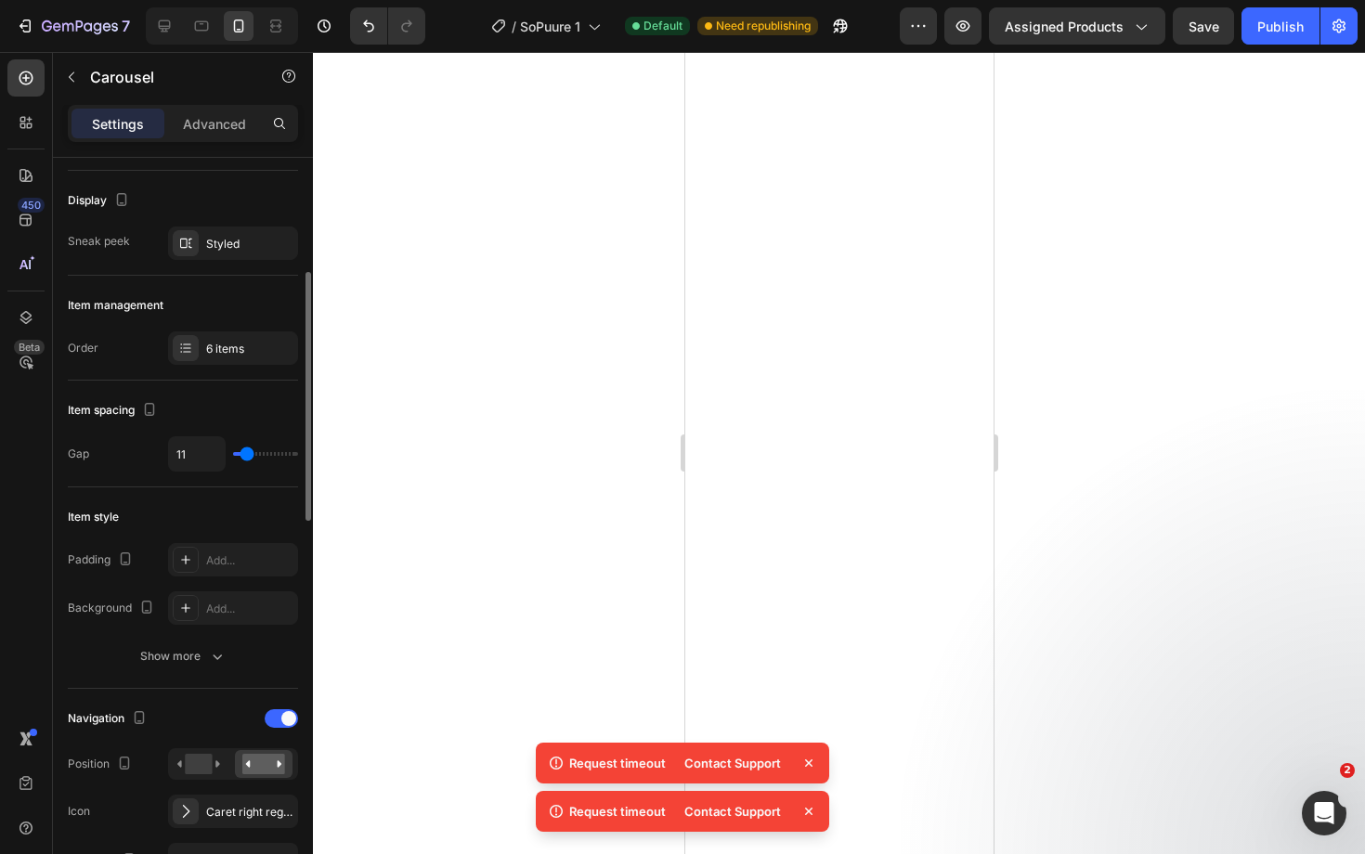
scroll to position [252, 0]
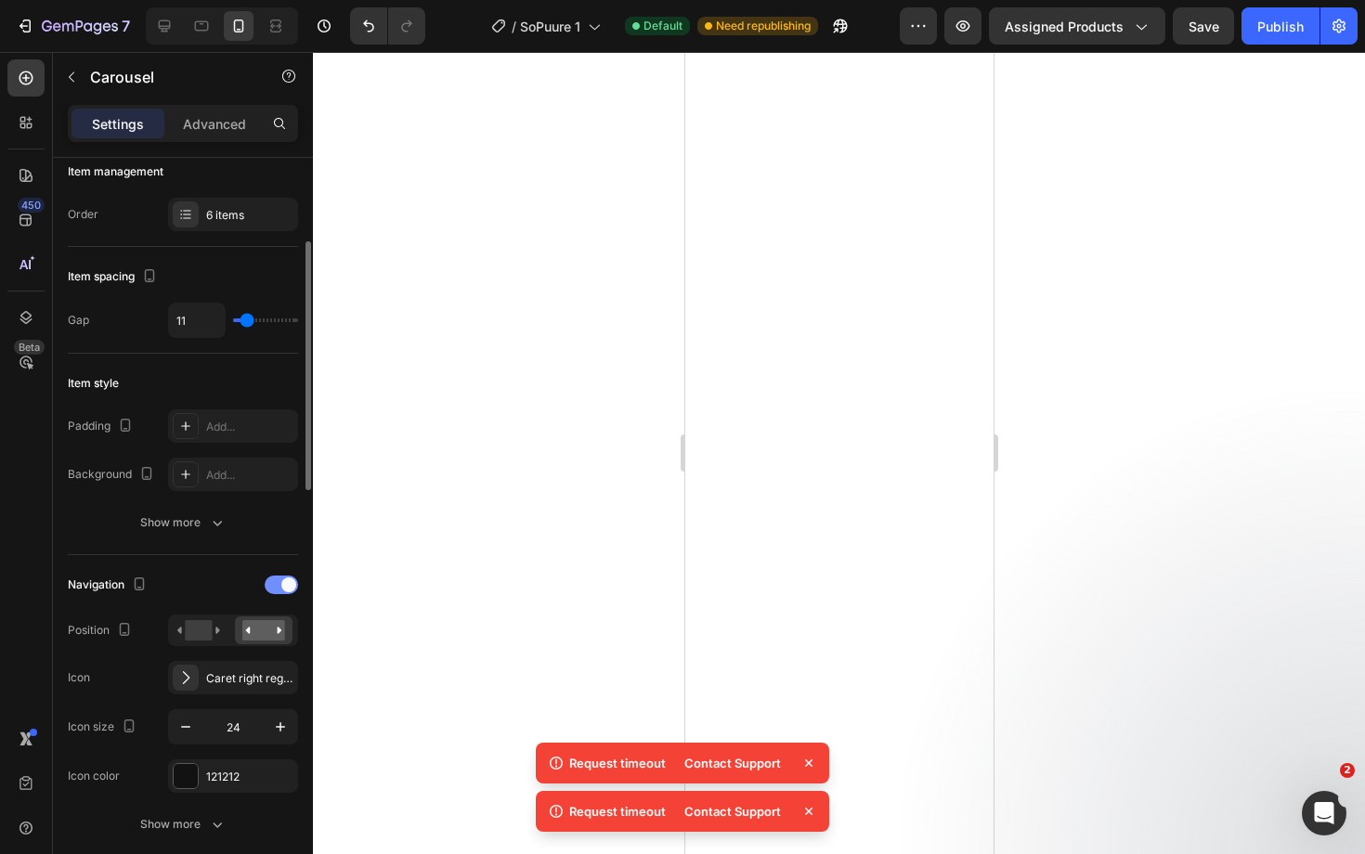
click at [285, 580] on span at bounding box center [288, 584] width 15 height 15
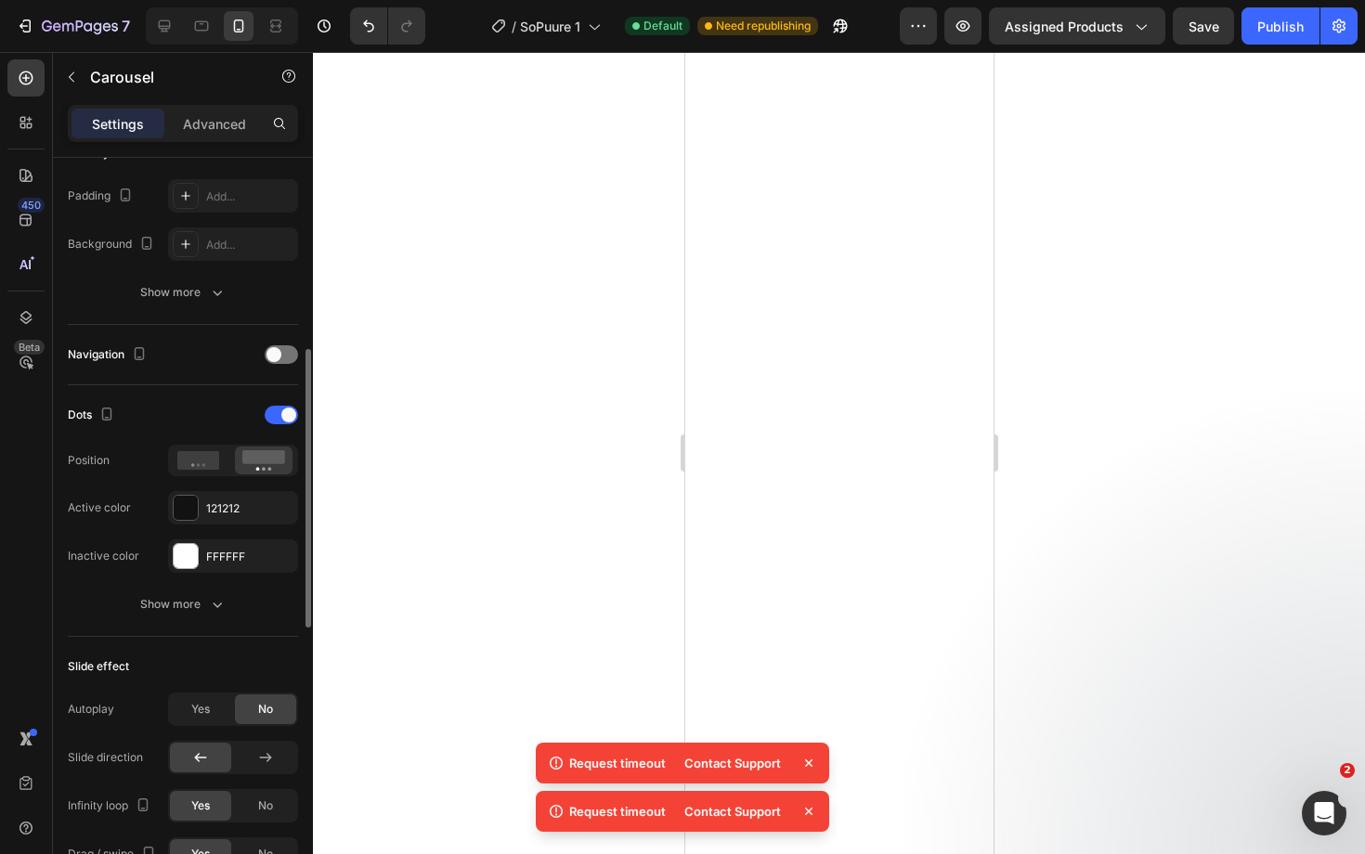
scroll to position [490, 0]
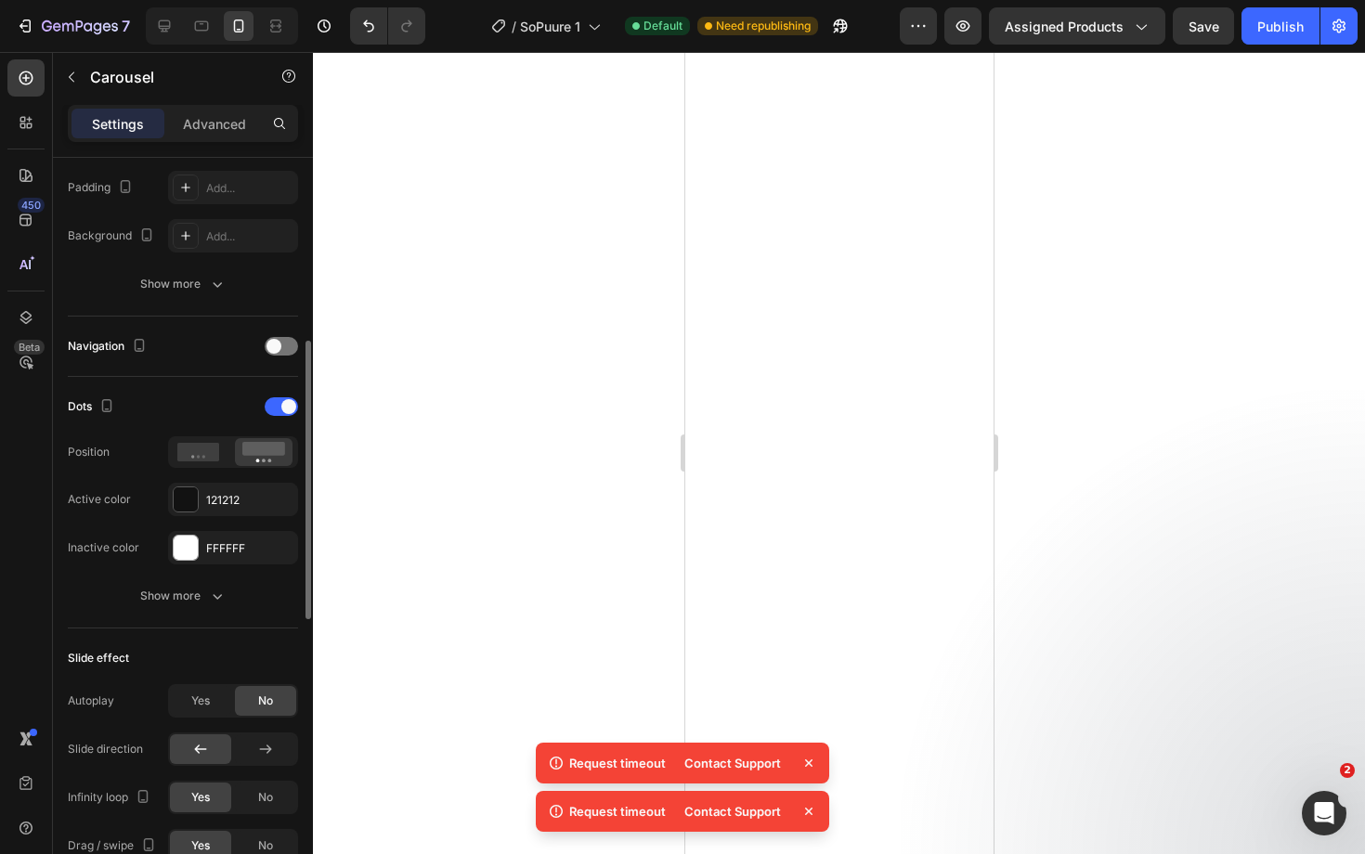
click at [202, 344] on div "Navigation" at bounding box center [183, 346] width 230 height 30
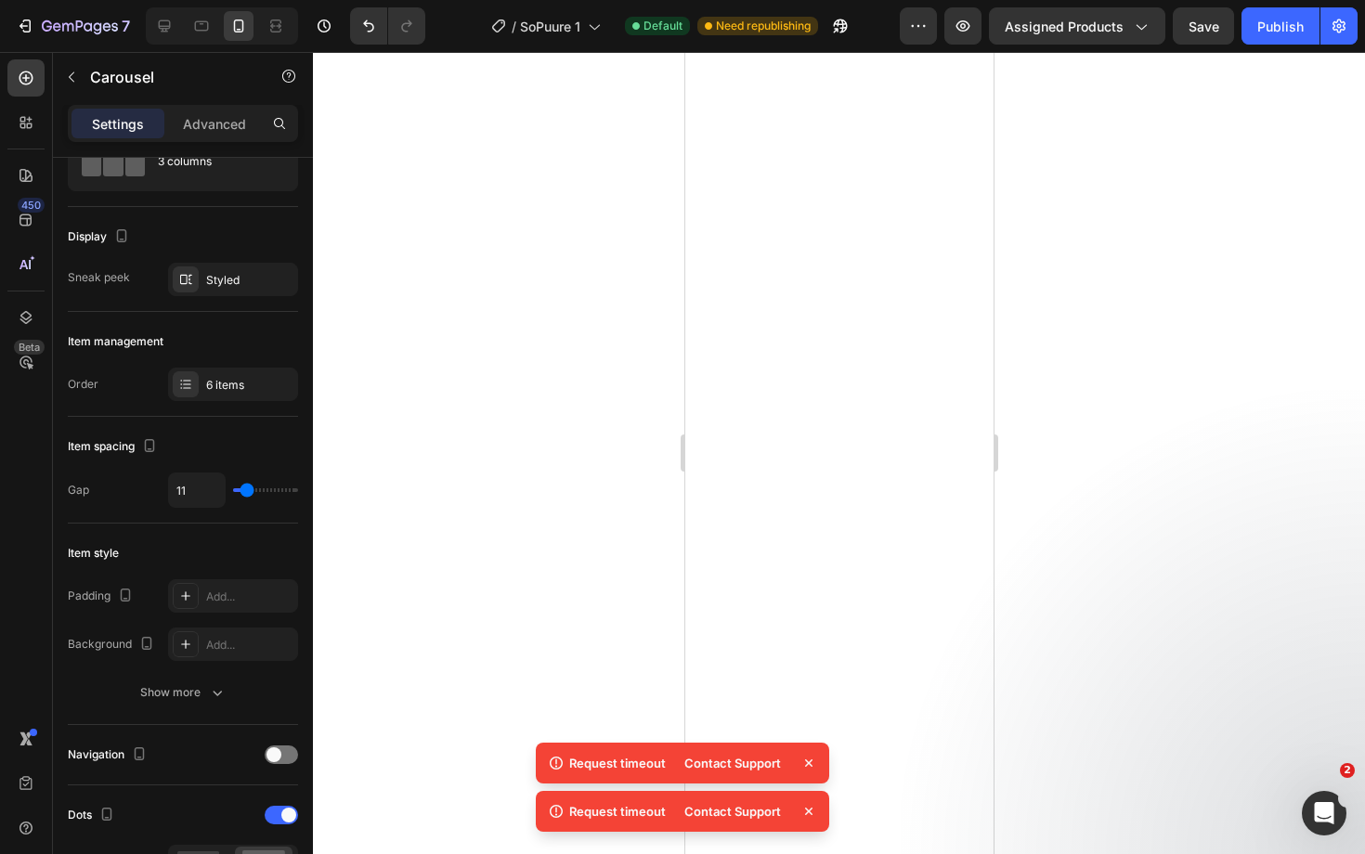
scroll to position [0, 0]
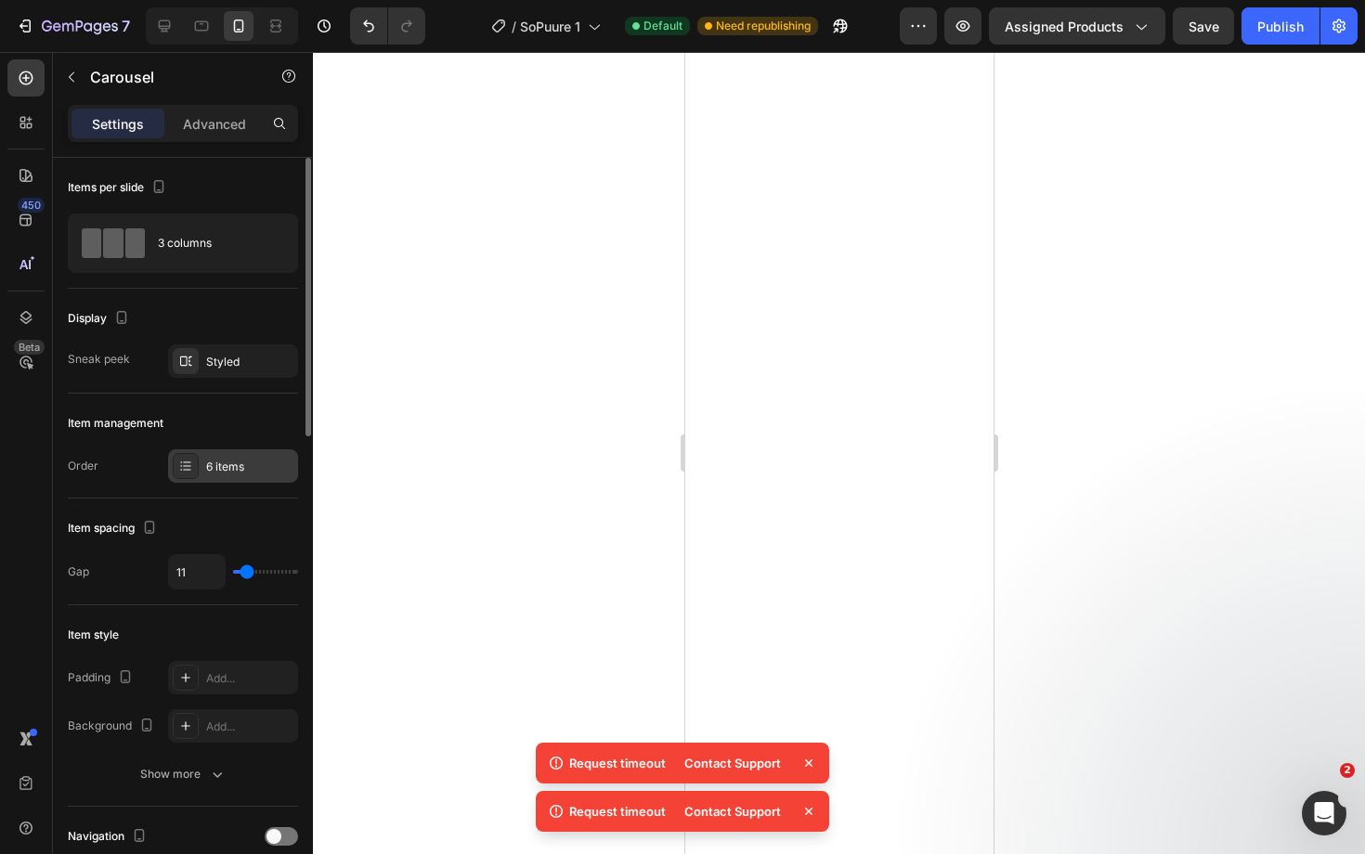
click at [233, 463] on div "6 items" at bounding box center [249, 467] width 87 height 17
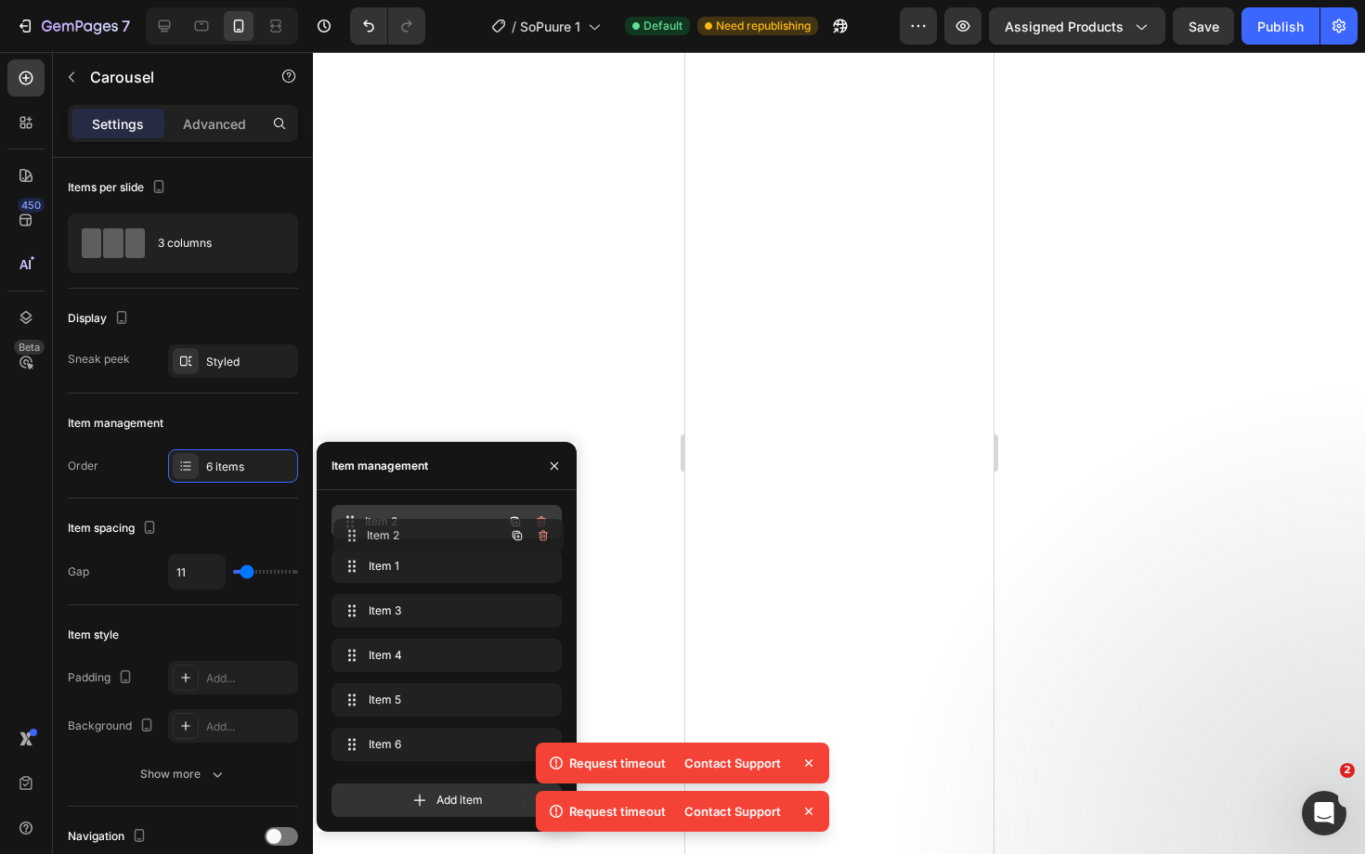
drag, startPoint x: 383, startPoint y: 564, endPoint x: 386, endPoint y: 530, distance: 33.5
click at [395, 601] on div "Item 3 Item 3" at bounding box center [420, 611] width 163 height 26
drag, startPoint x: 386, startPoint y: 741, endPoint x: 388, endPoint y: 701, distance: 40.0
click at [387, 748] on div "Item 5 Item 5" at bounding box center [420, 745] width 163 height 26
drag, startPoint x: 429, startPoint y: 616, endPoint x: 416, endPoint y: 748, distance: 133.4
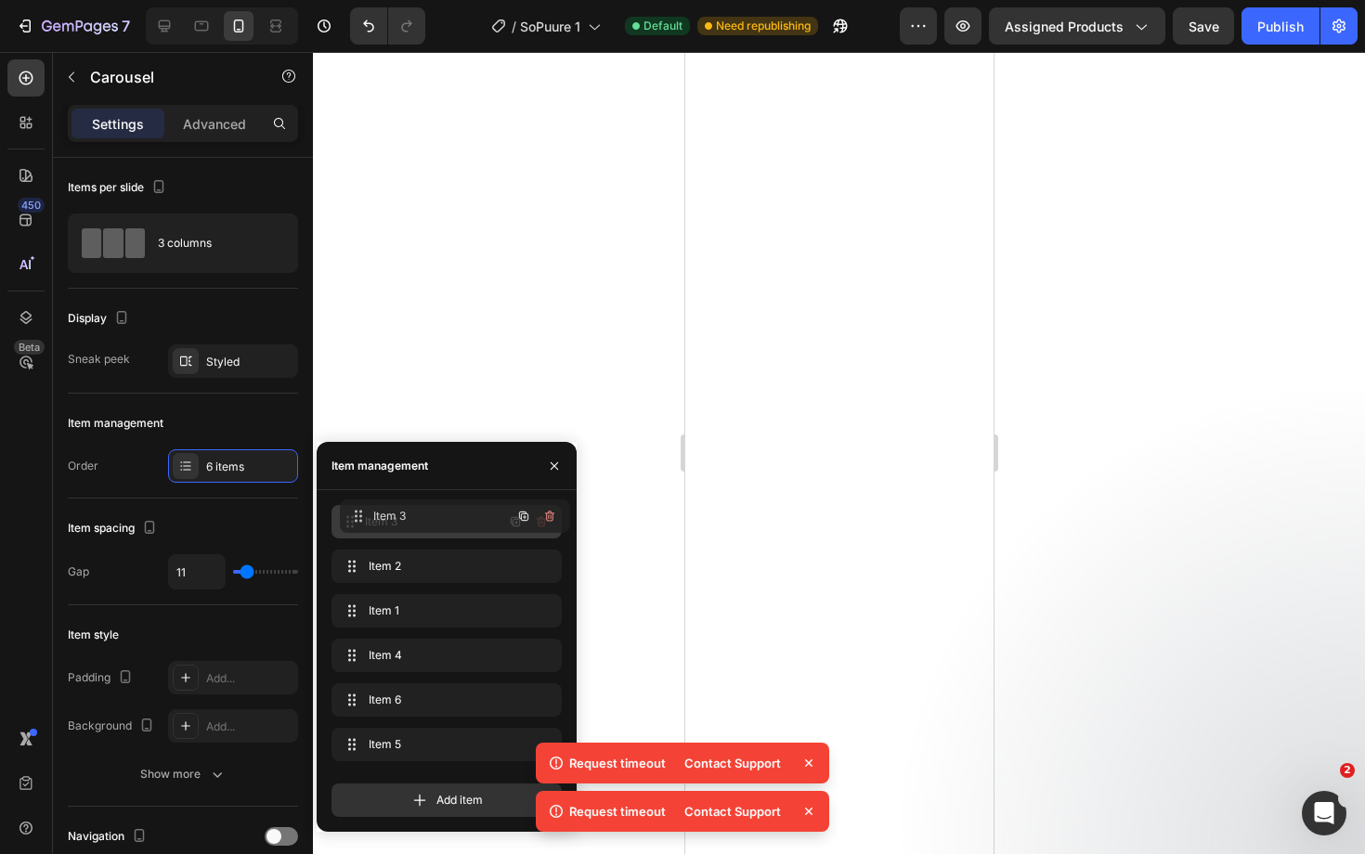
drag, startPoint x: 417, startPoint y: 745, endPoint x: 425, endPoint y: 516, distance: 228.5
click at [1162, 555] on div at bounding box center [839, 453] width 1052 height 802
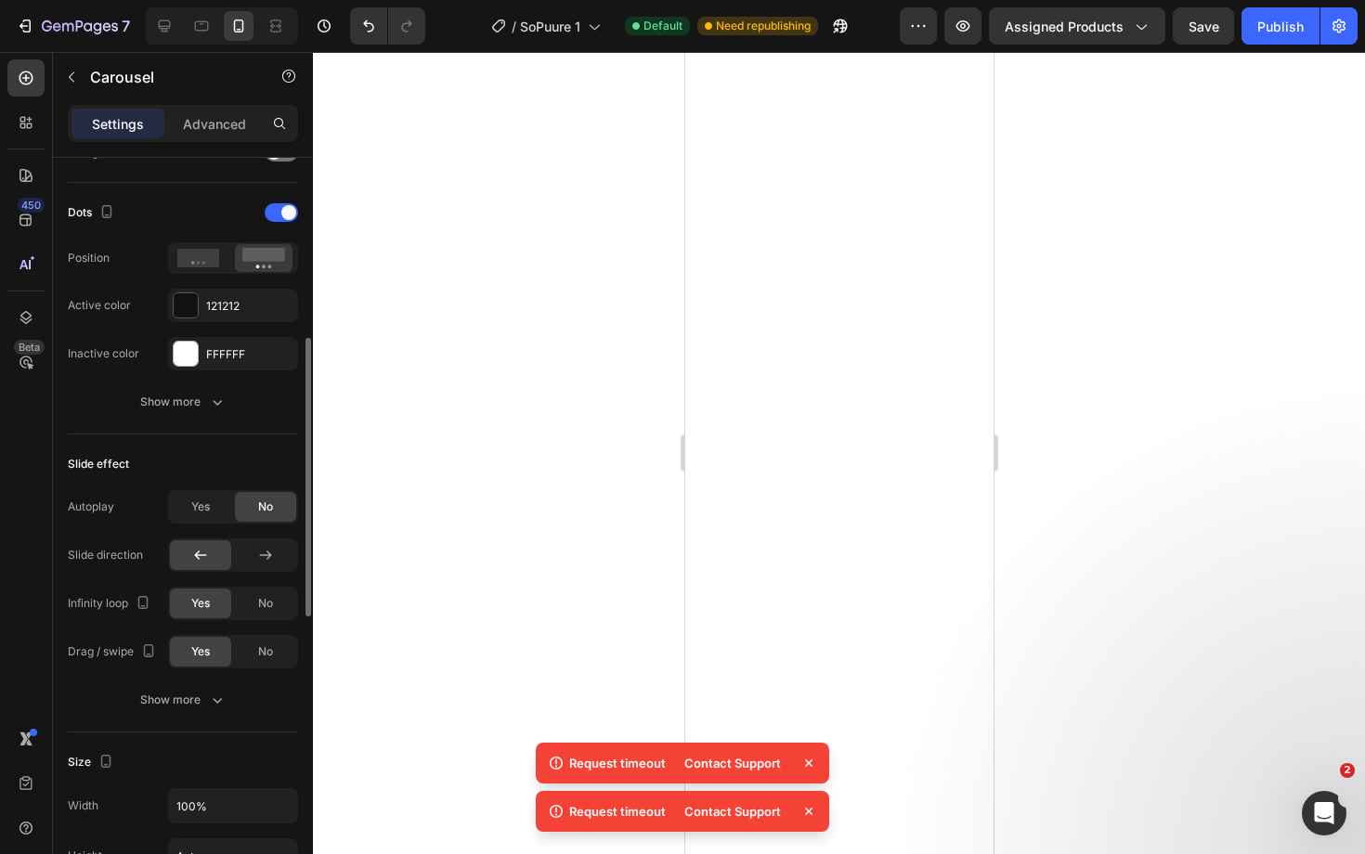
scroll to position [713, 0]
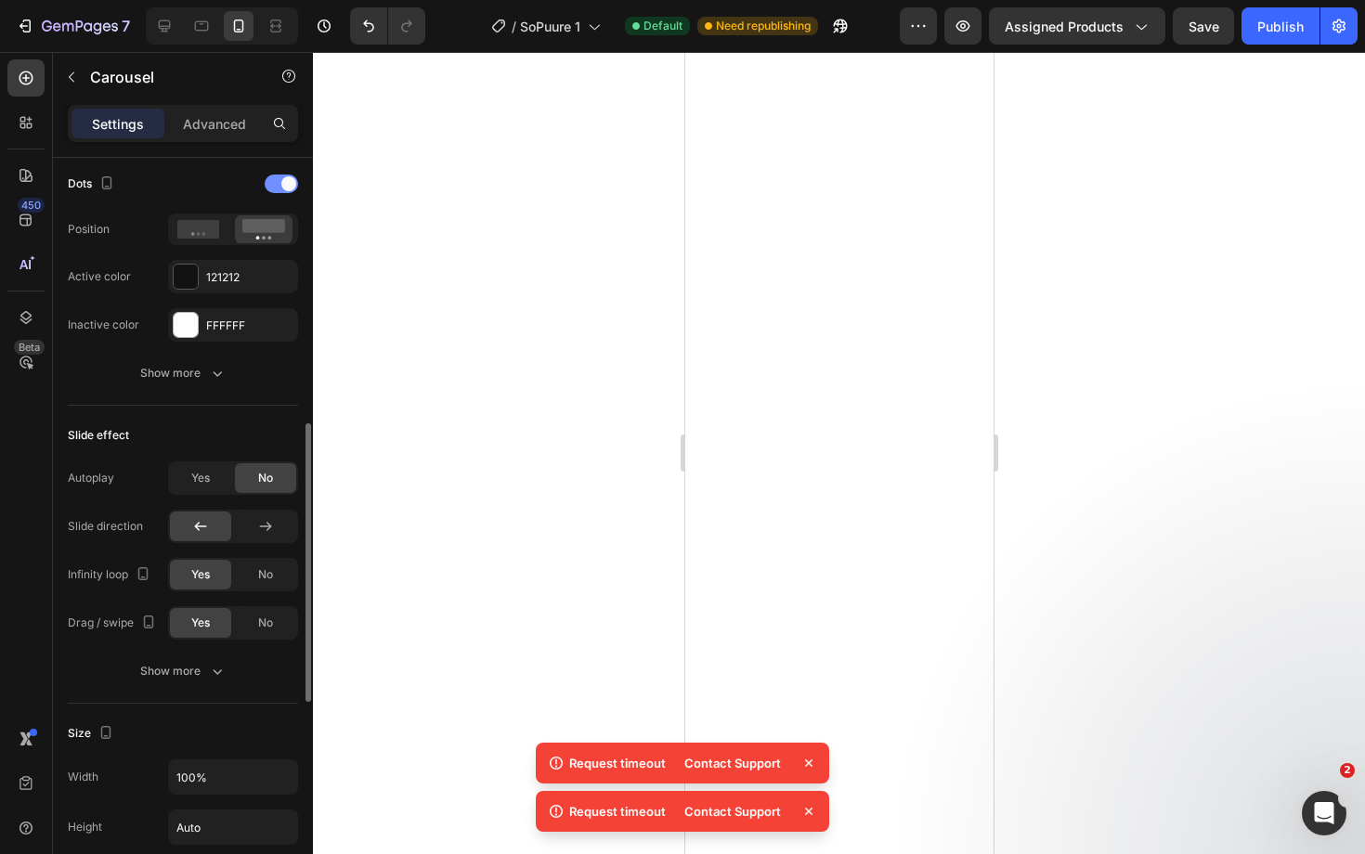
click at [278, 192] on div at bounding box center [281, 184] width 33 height 19
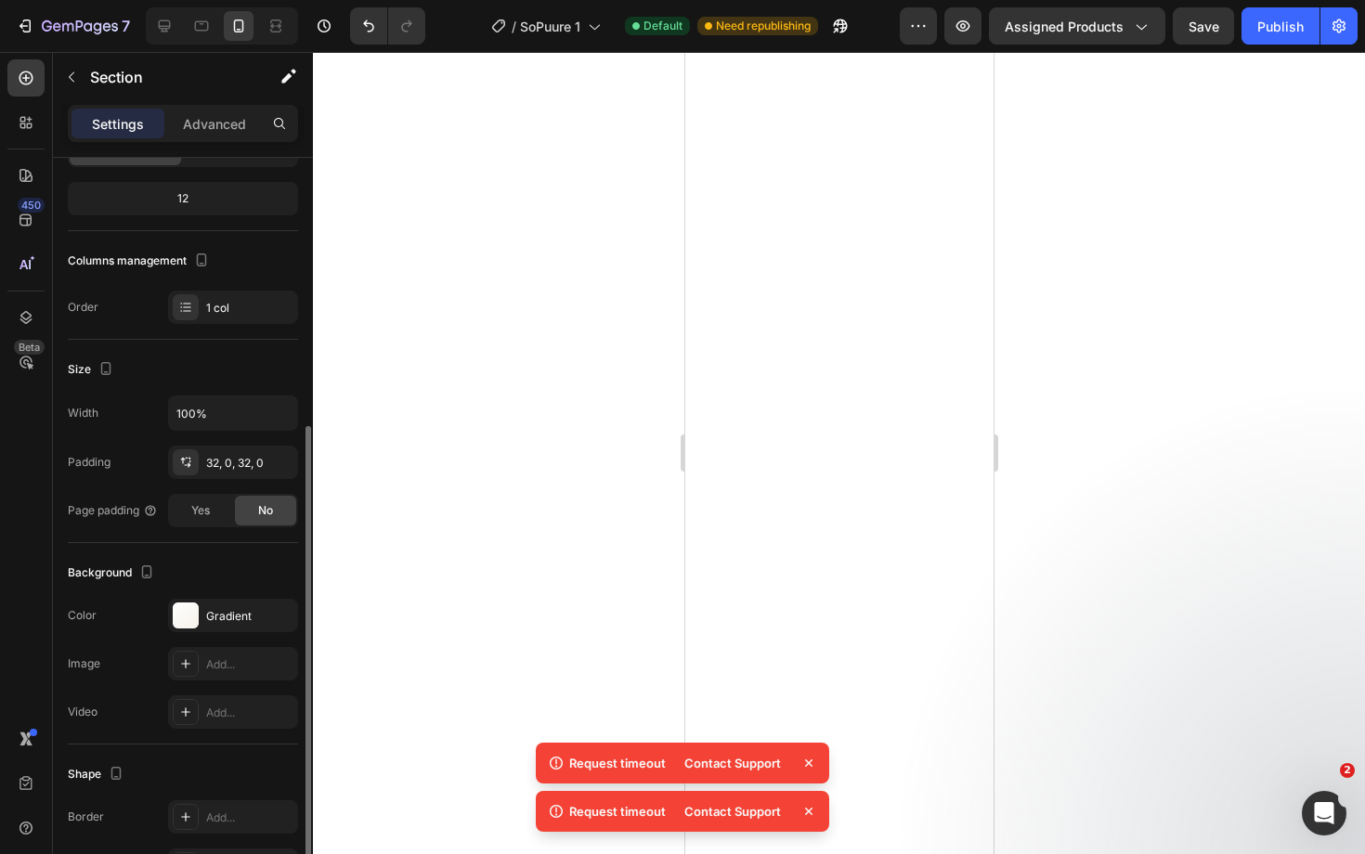
scroll to position [259, 0]
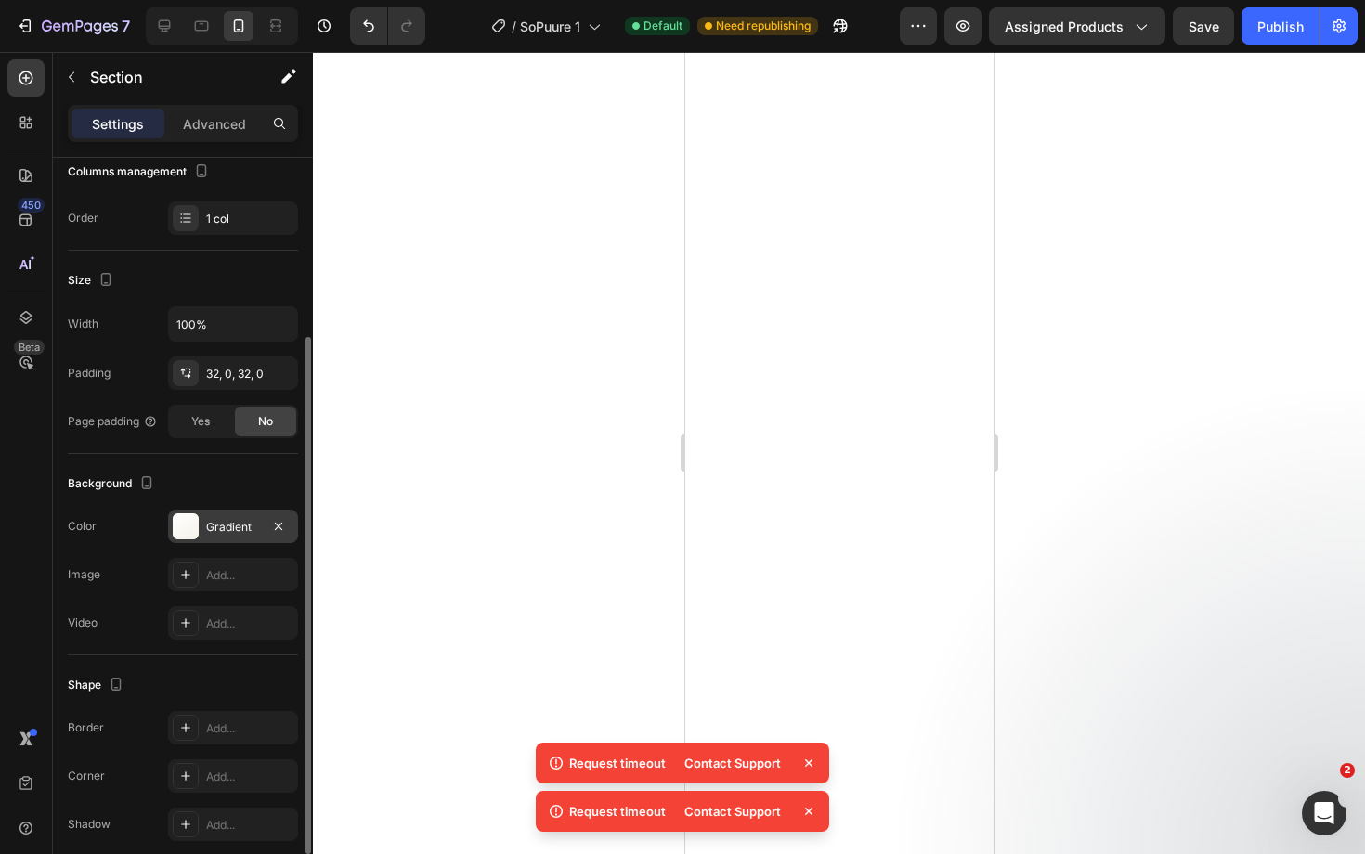
click at [219, 531] on div "Gradient" at bounding box center [233, 527] width 54 height 17
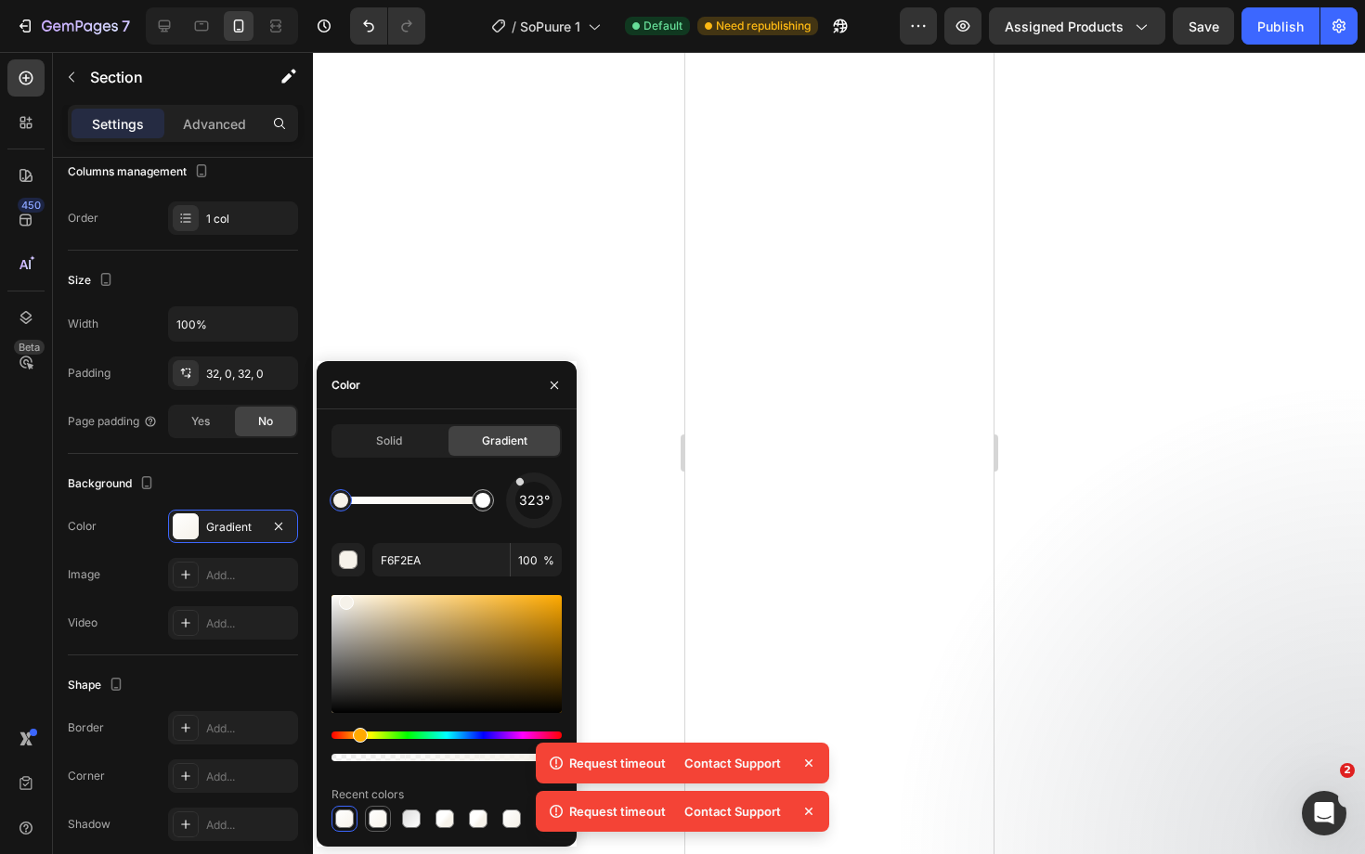
click at [383, 819] on div at bounding box center [378, 819] width 19 height 19
click at [419, 817] on div at bounding box center [411, 819] width 19 height 19
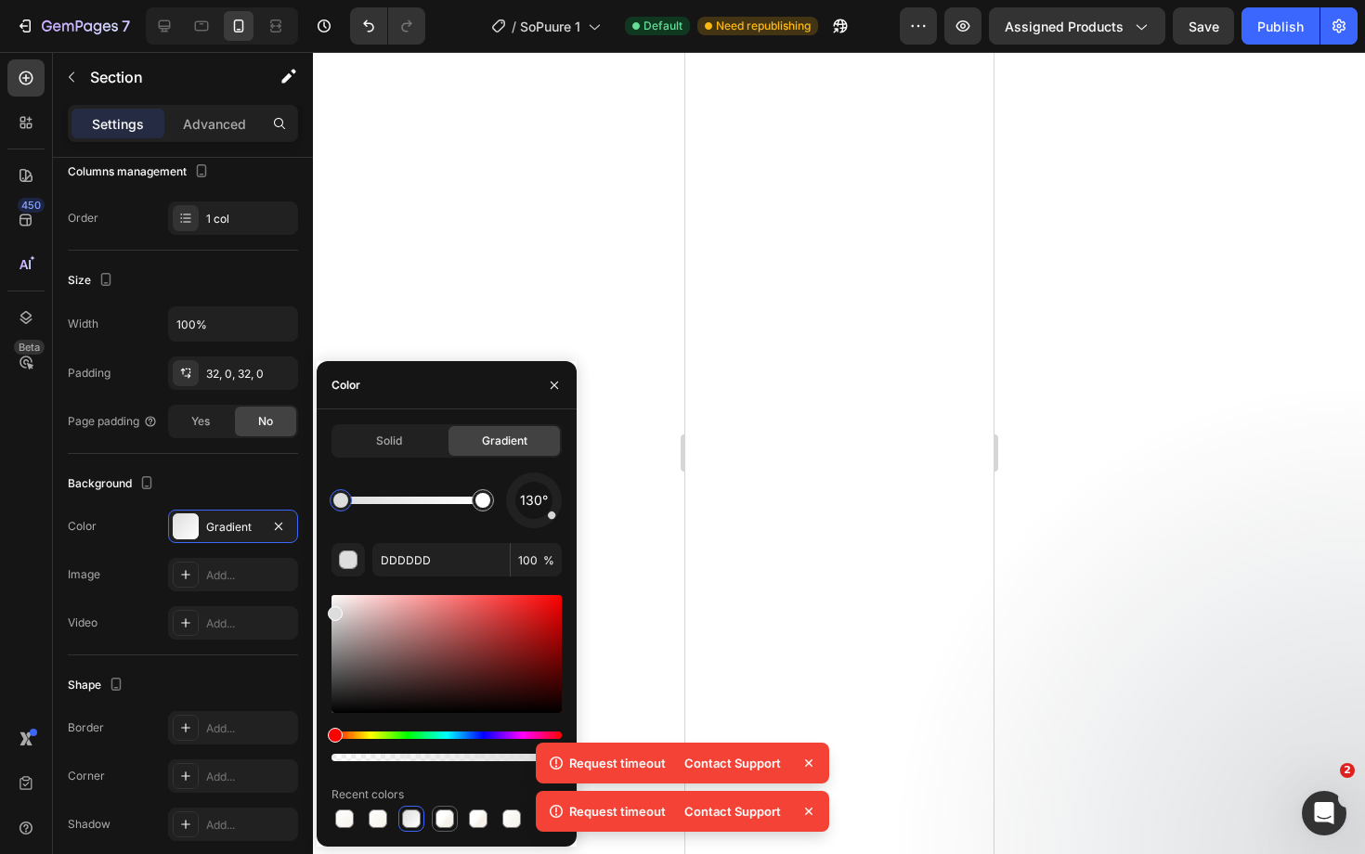
click at [447, 817] on div at bounding box center [444, 819] width 19 height 19
type input "F6F2EA"
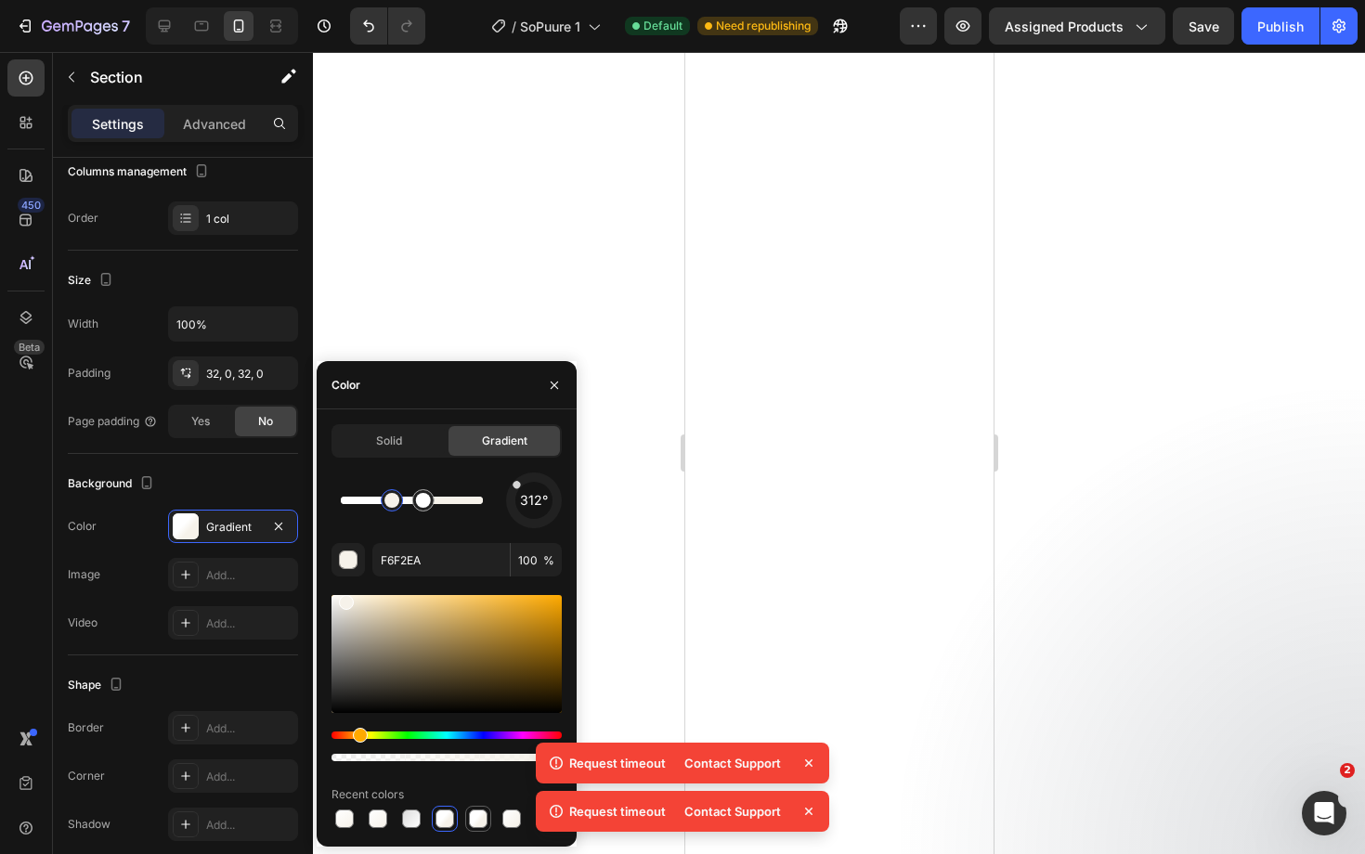
click at [487, 825] on div at bounding box center [478, 819] width 22 height 22
click at [514, 825] on div at bounding box center [511, 819] width 19 height 19
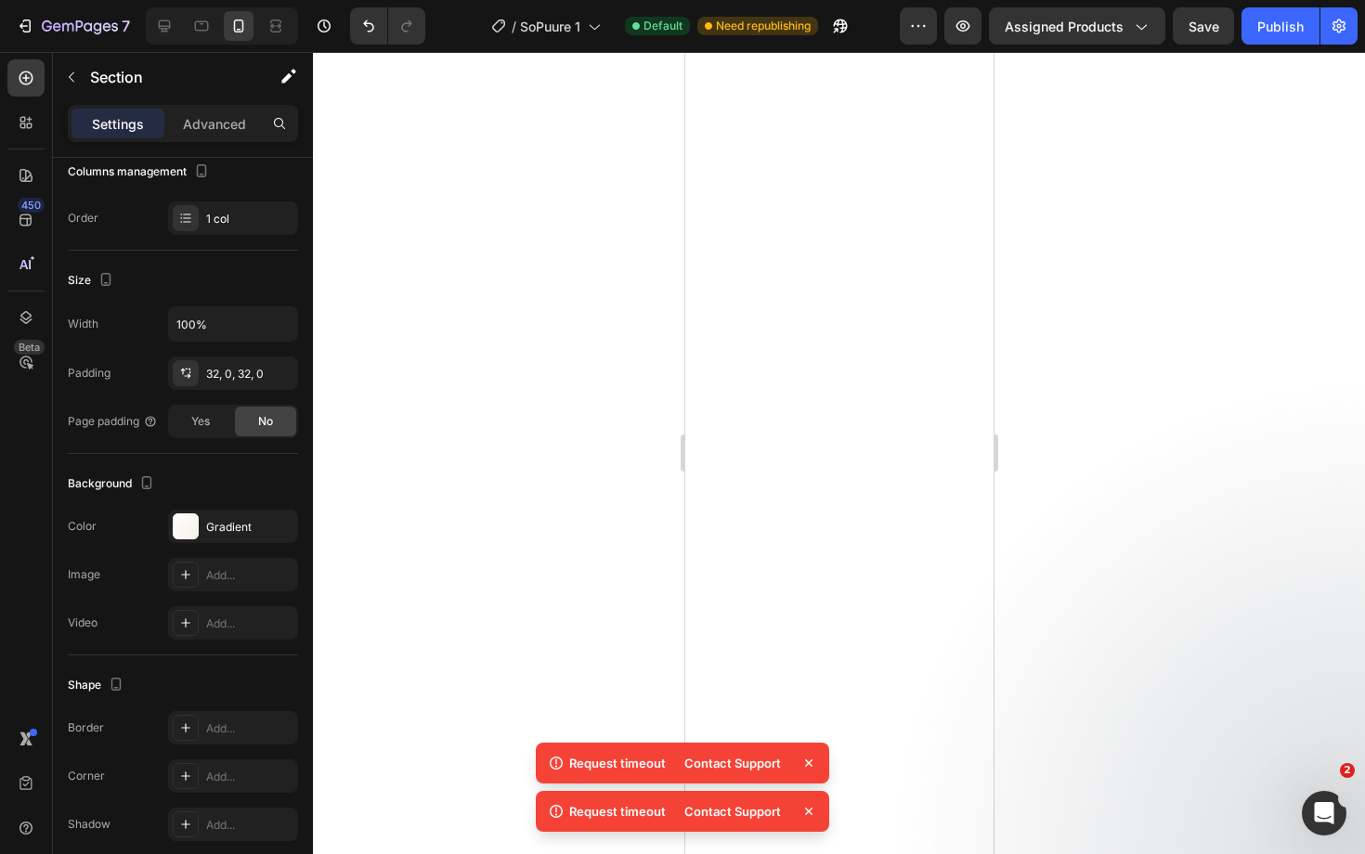
click at [1151, 495] on div at bounding box center [839, 453] width 1052 height 802
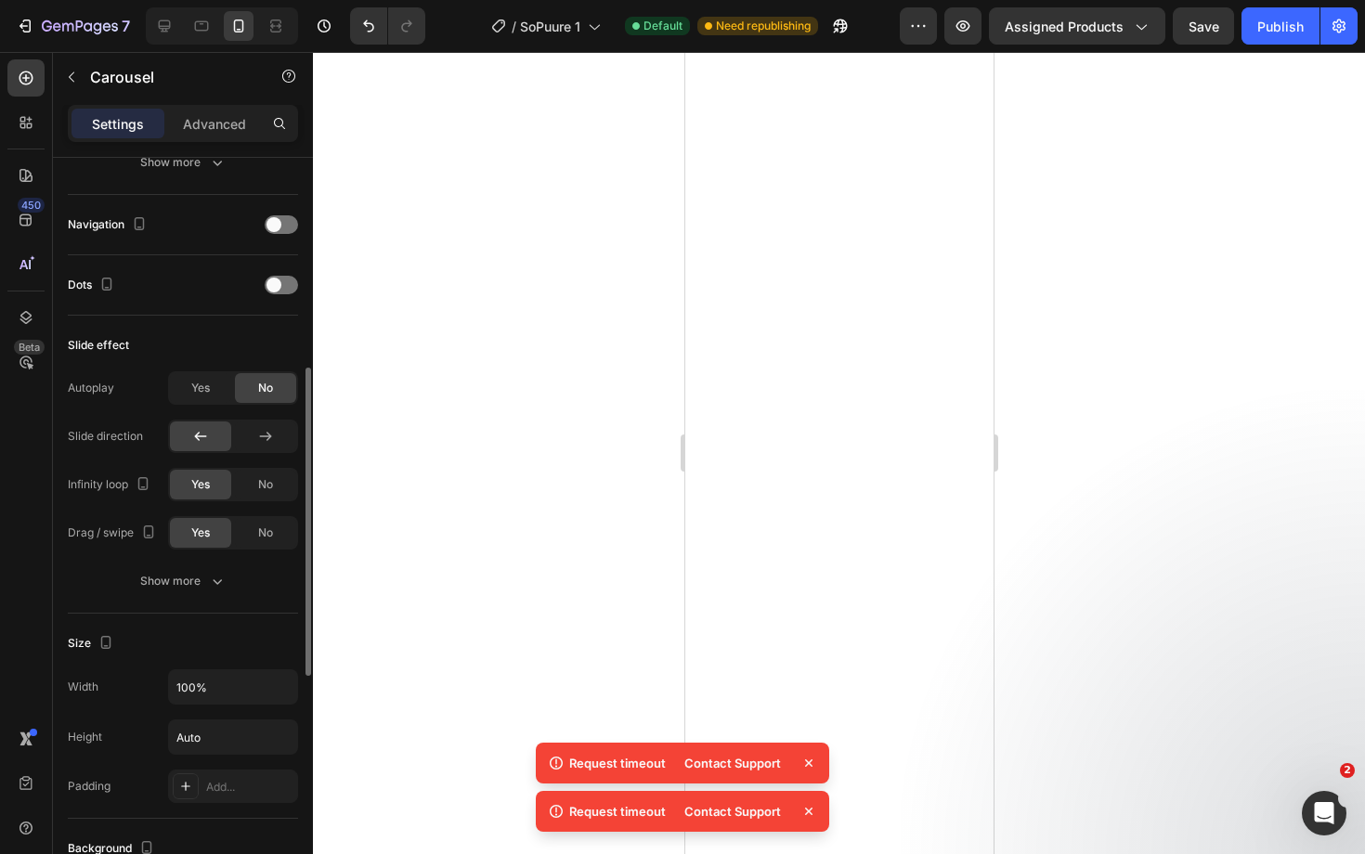
scroll to position [373, 0]
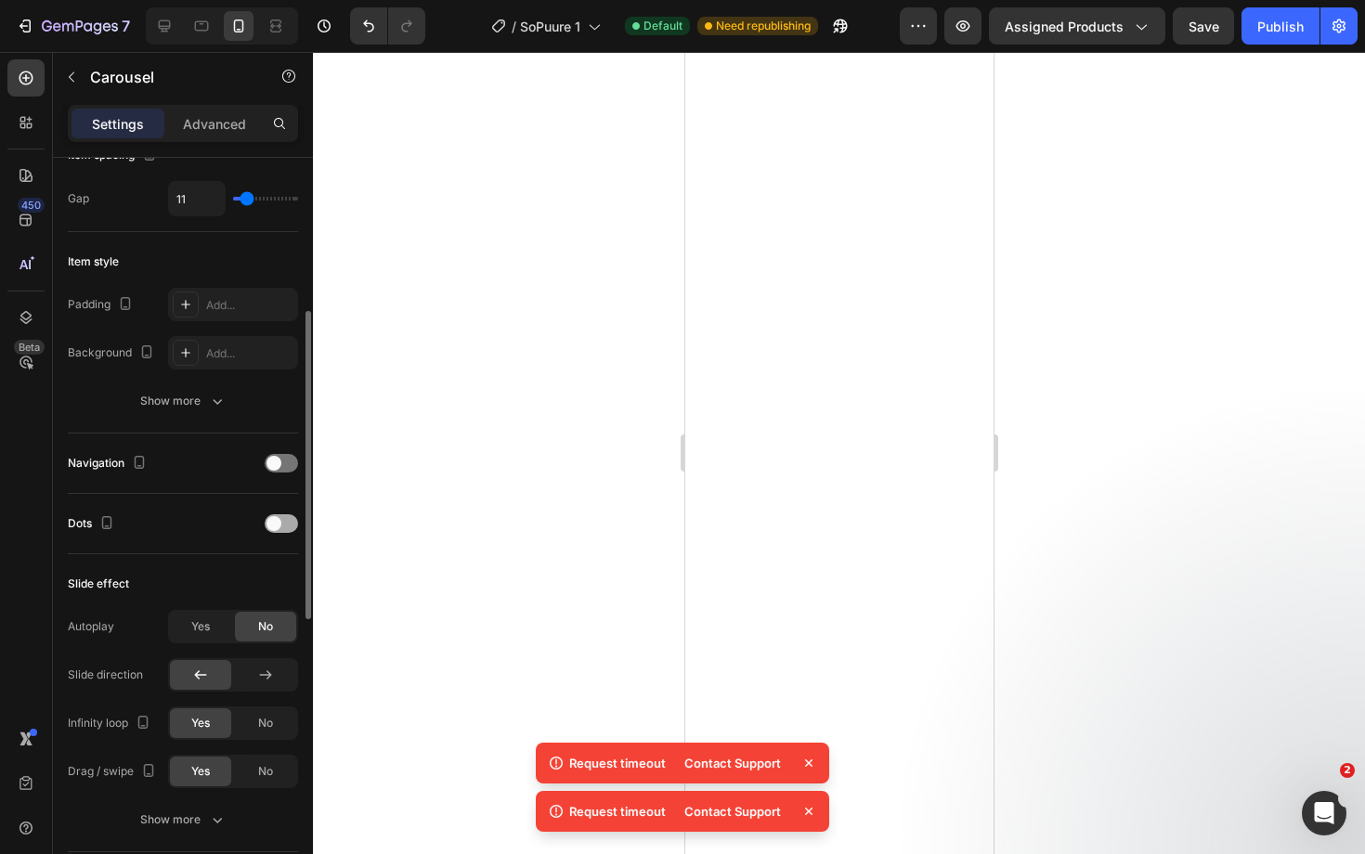
click at [279, 526] on span at bounding box center [273, 523] width 15 height 15
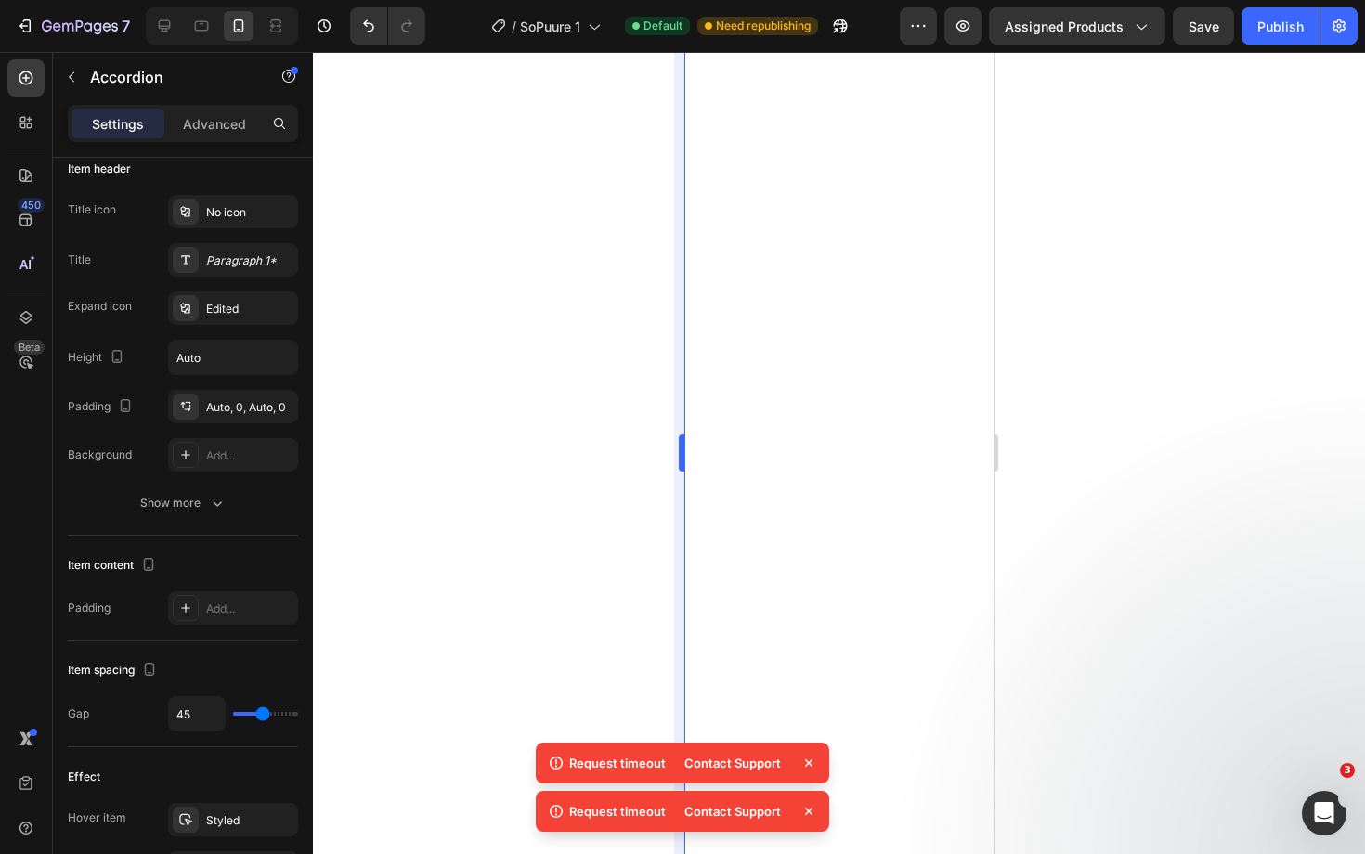
scroll to position [0, 0]
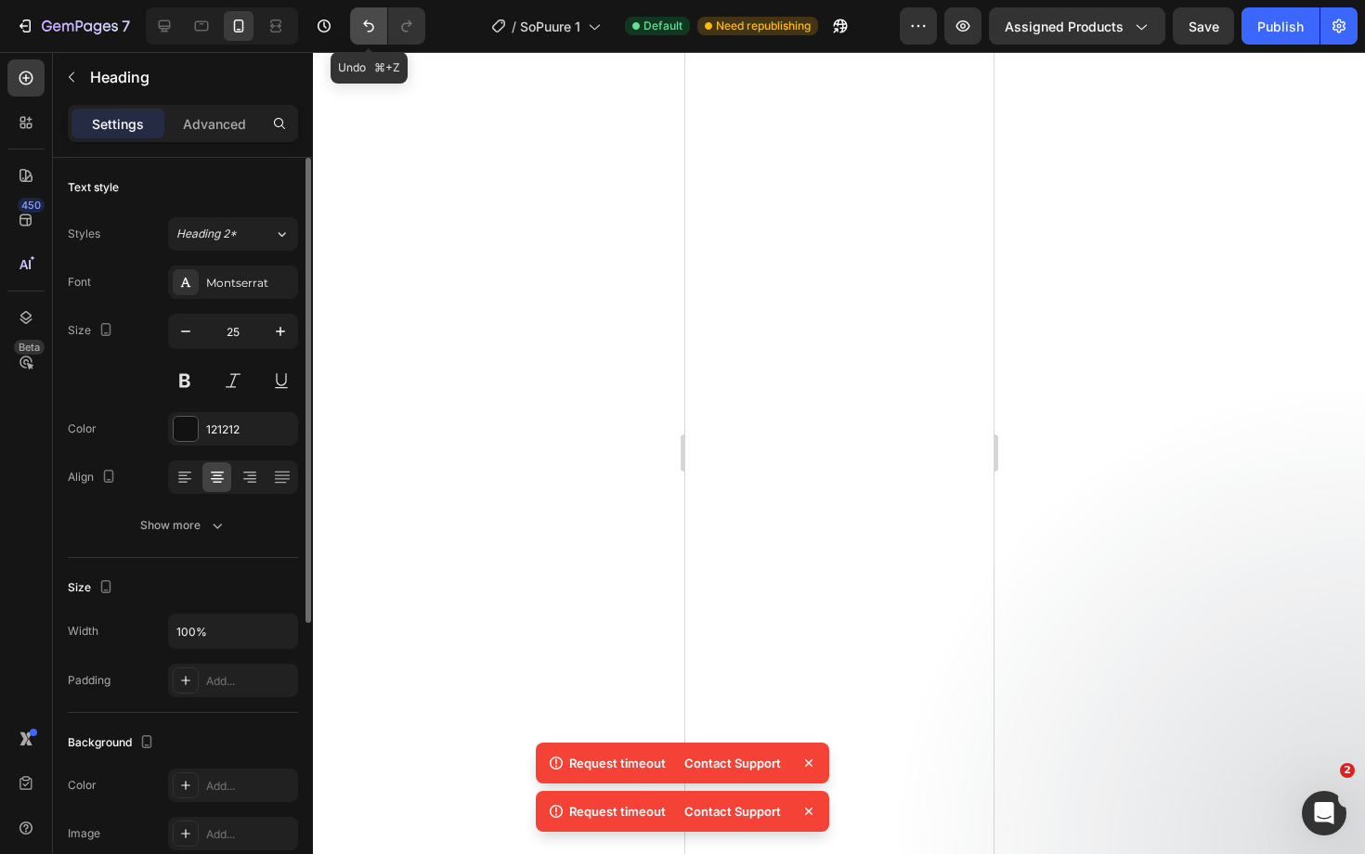
click at [370, 16] on button "Undo/Redo" at bounding box center [368, 25] width 37 height 37
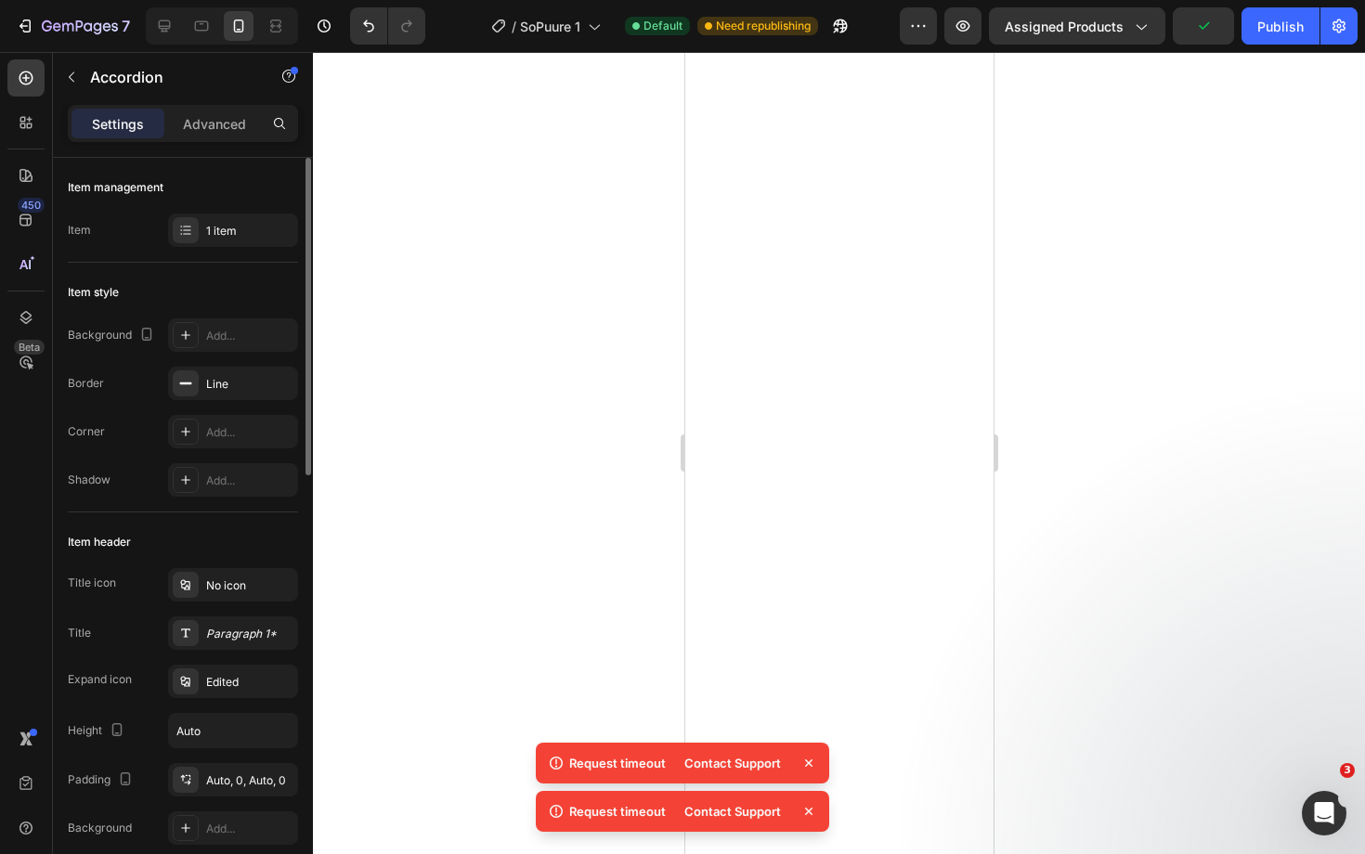
type input "100%"
type input "100"
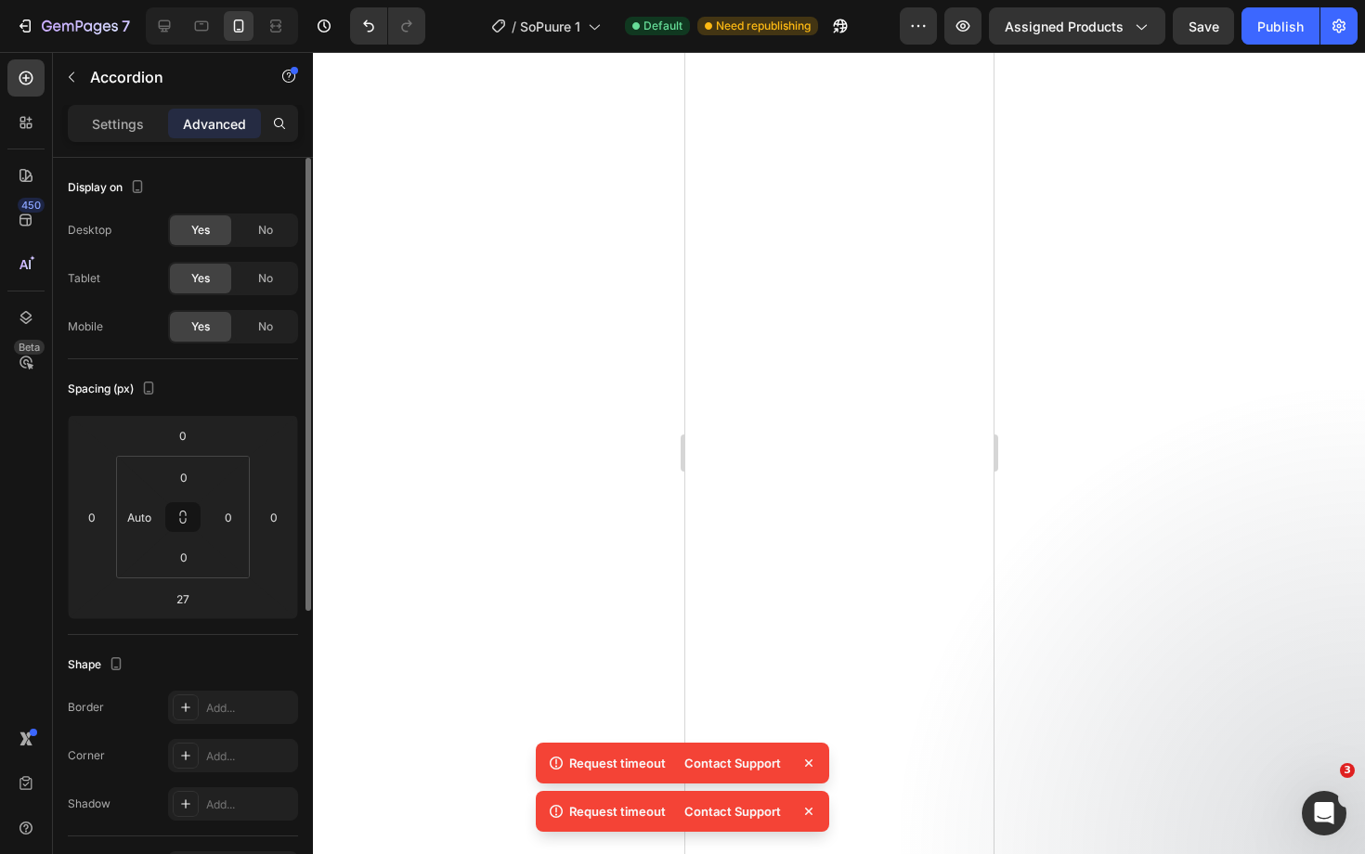
type input "46"
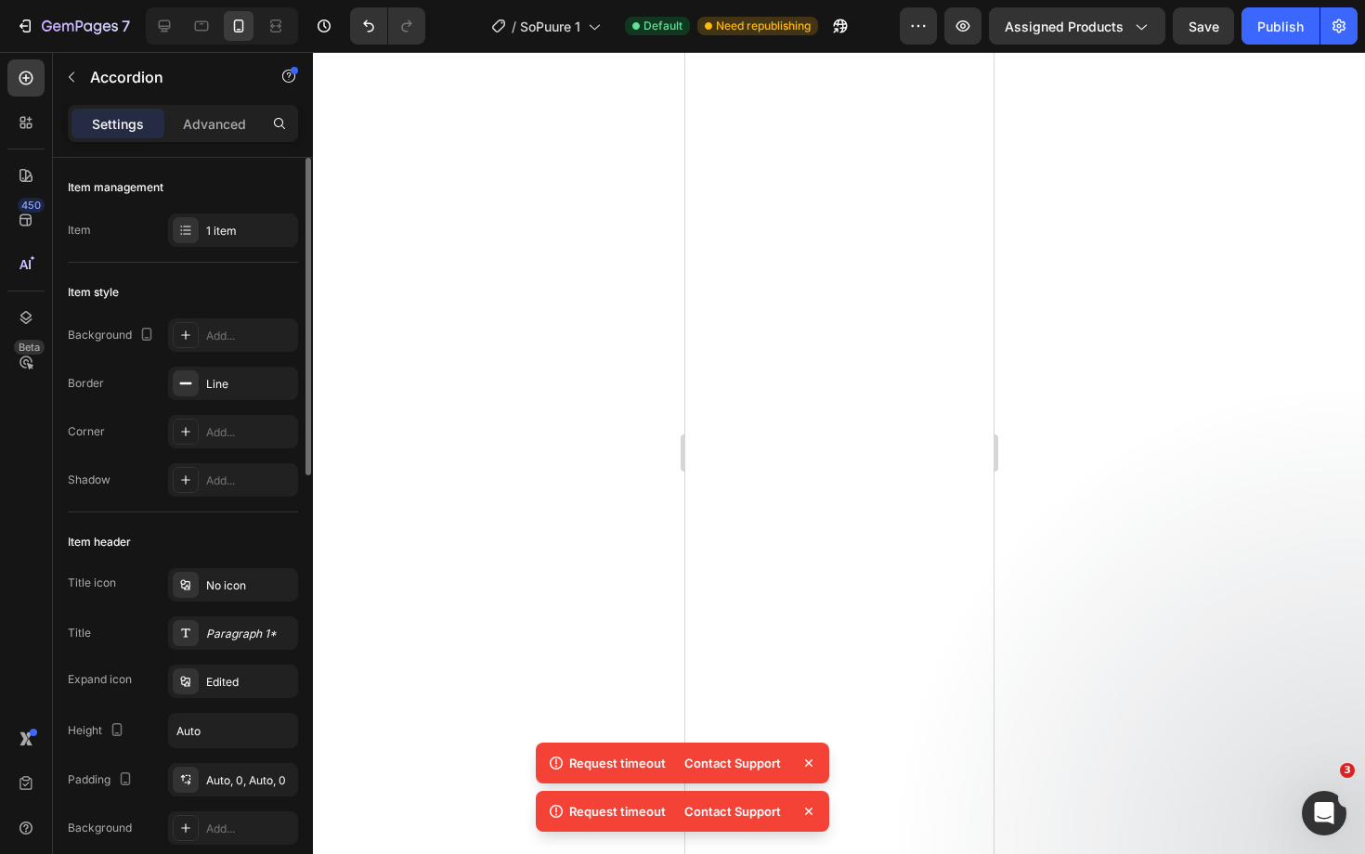
type input "100%"
type input "100"
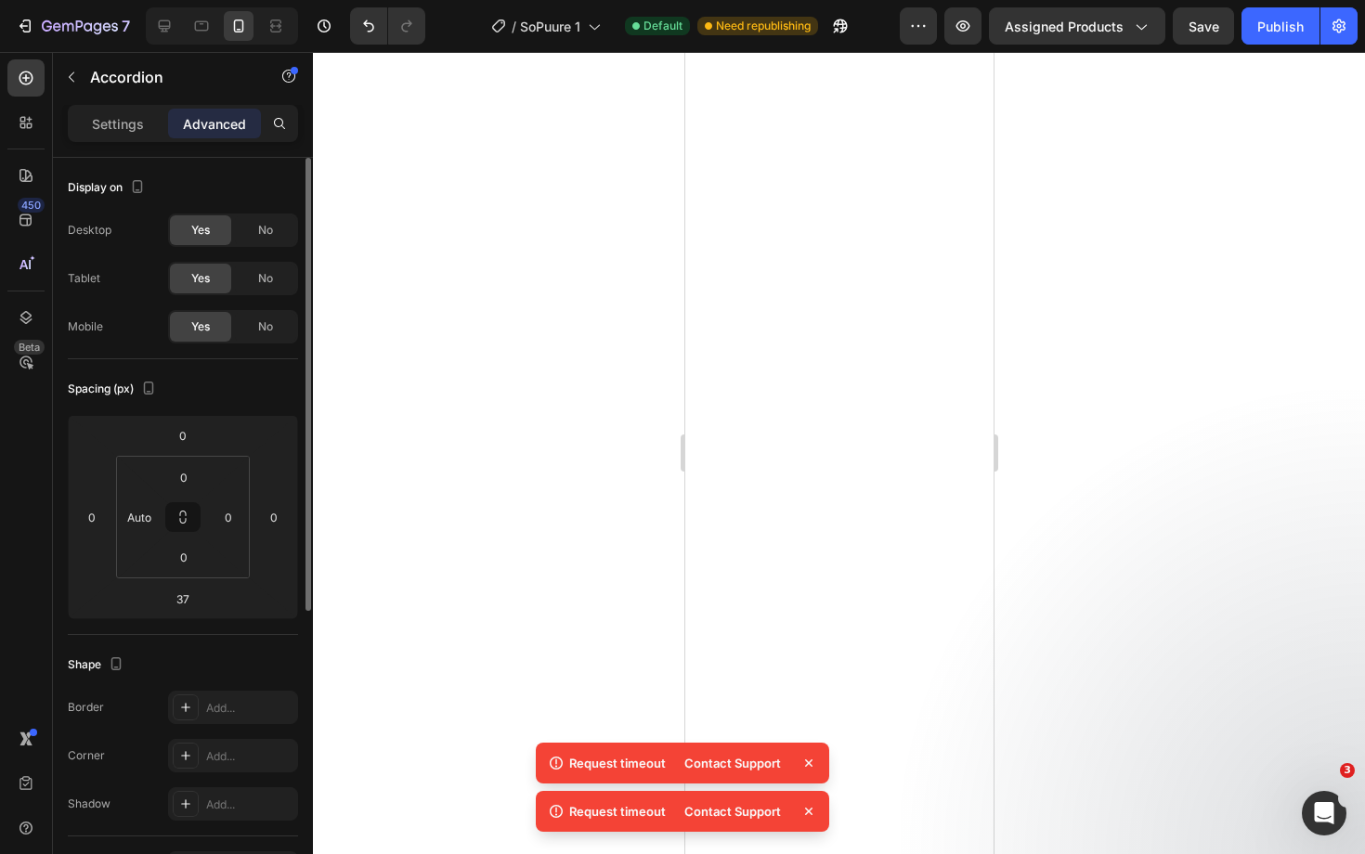
type input "50"
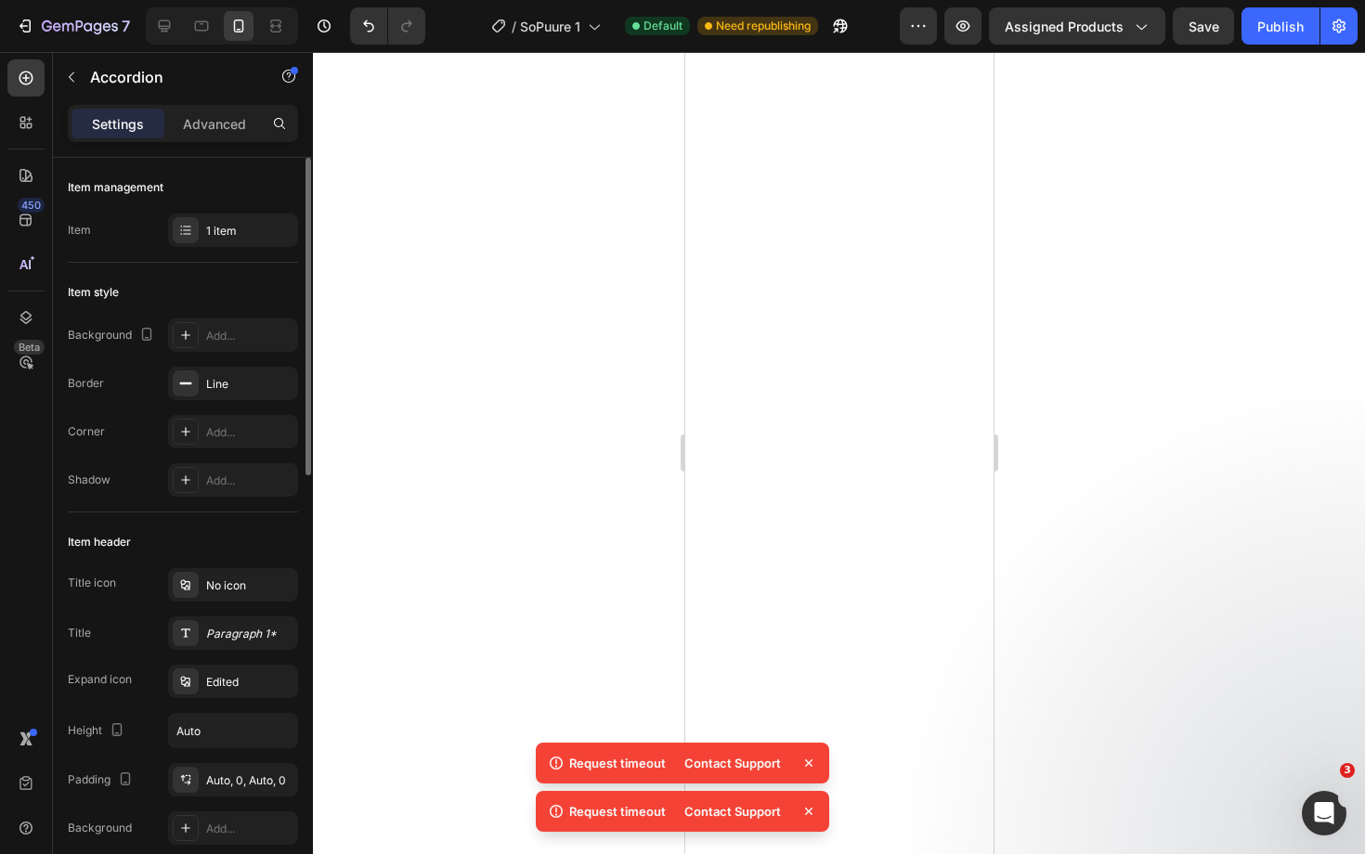
type input "100%"
type input "100"
type input "100%"
type input "100"
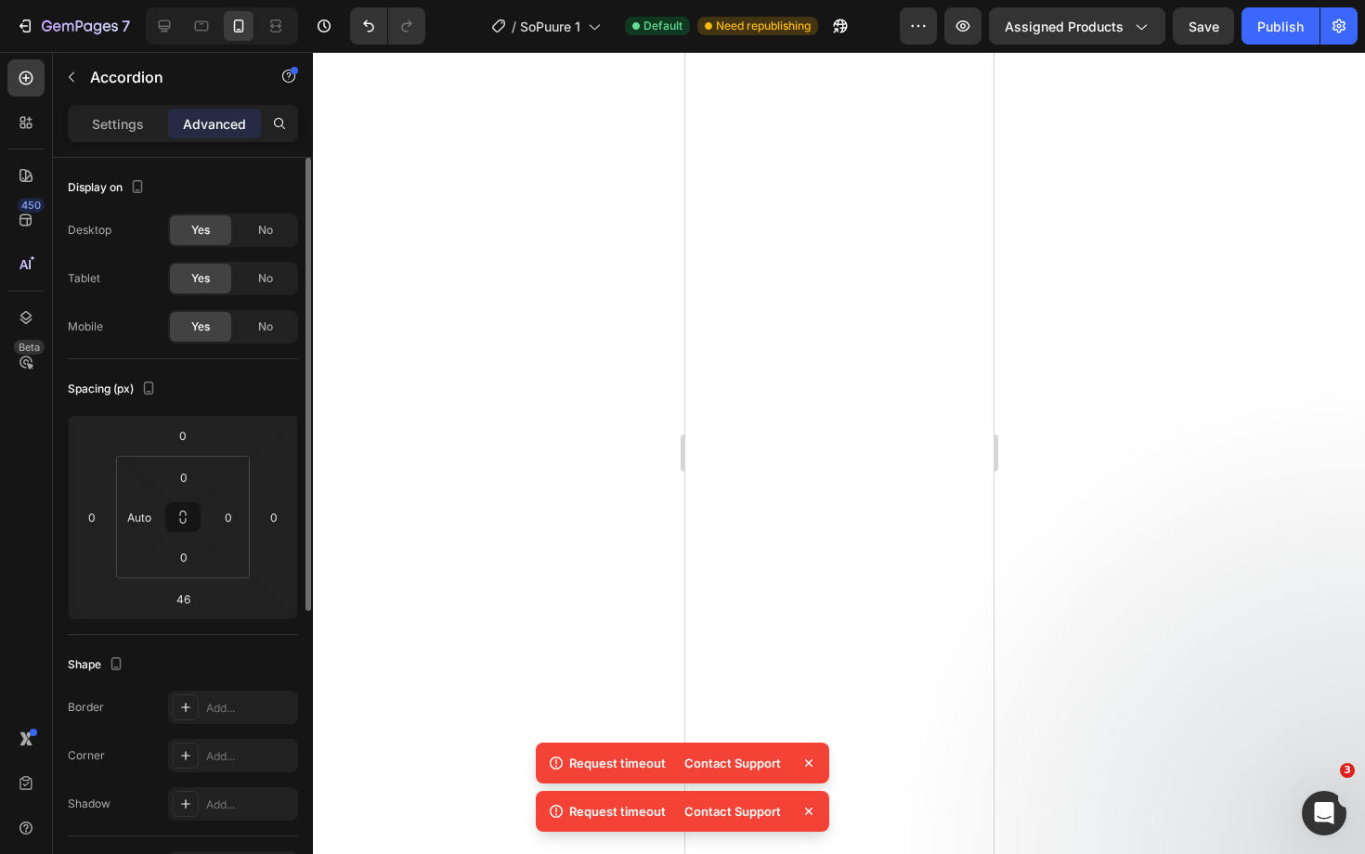
type input "23"
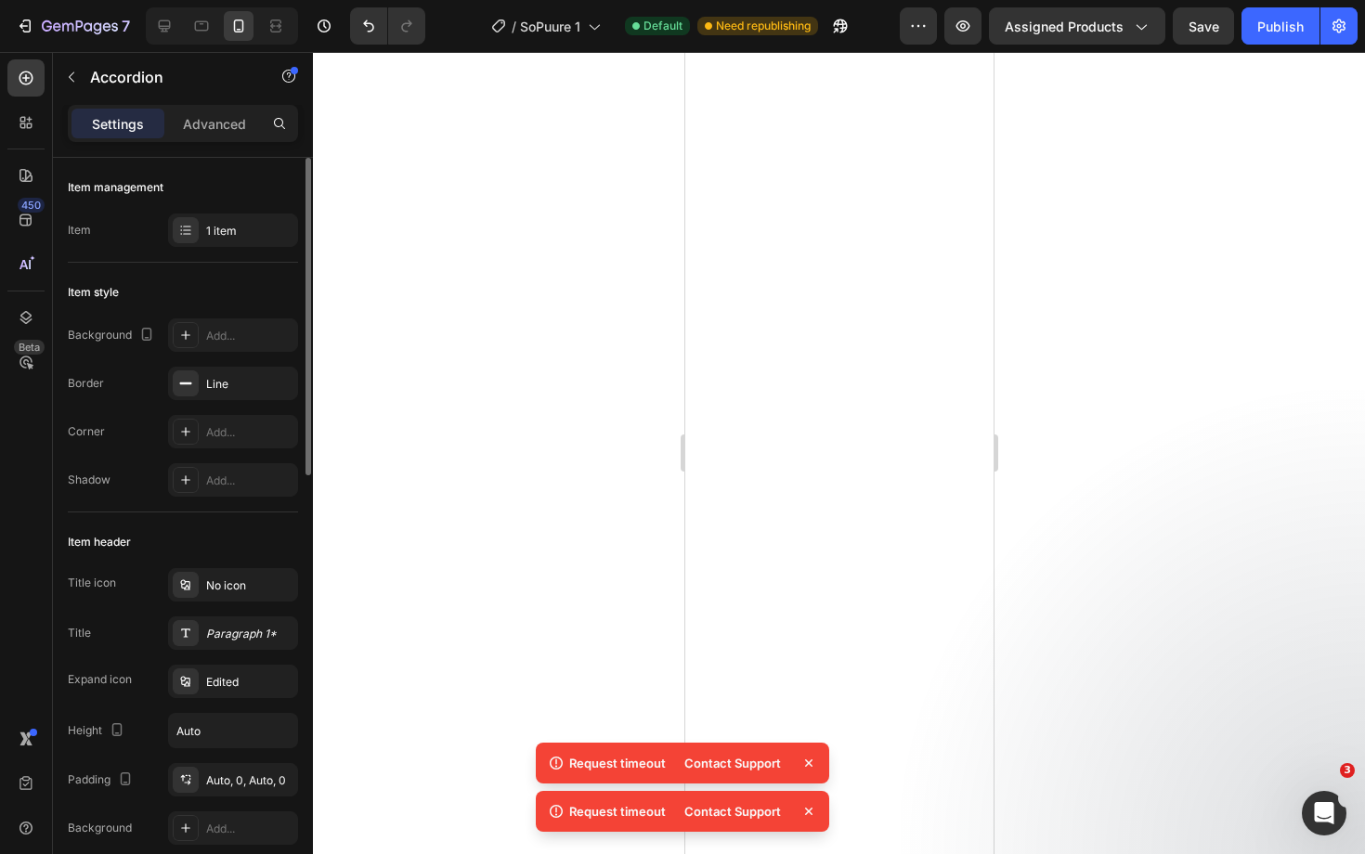
type input "100%"
type input "100"
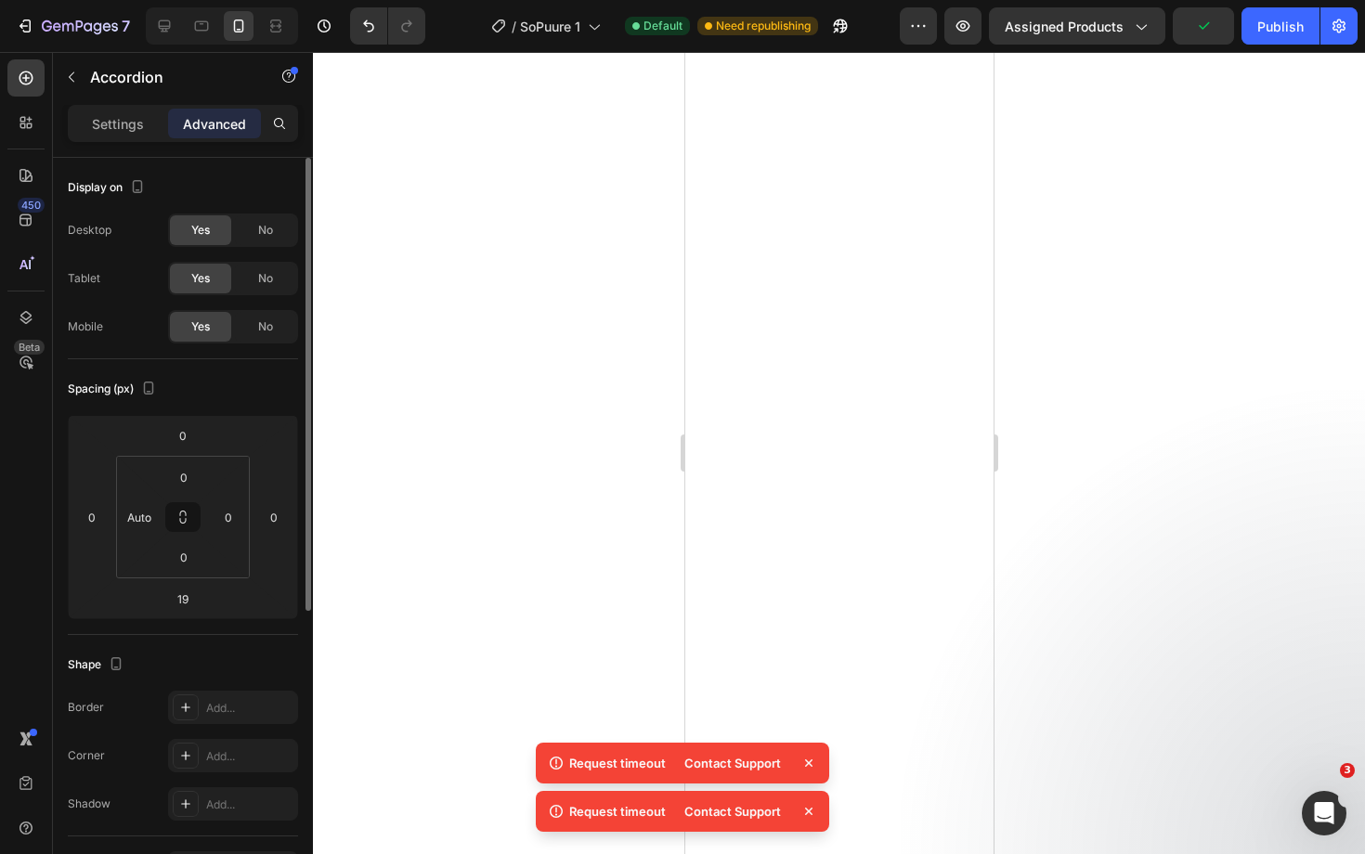
type input "5"
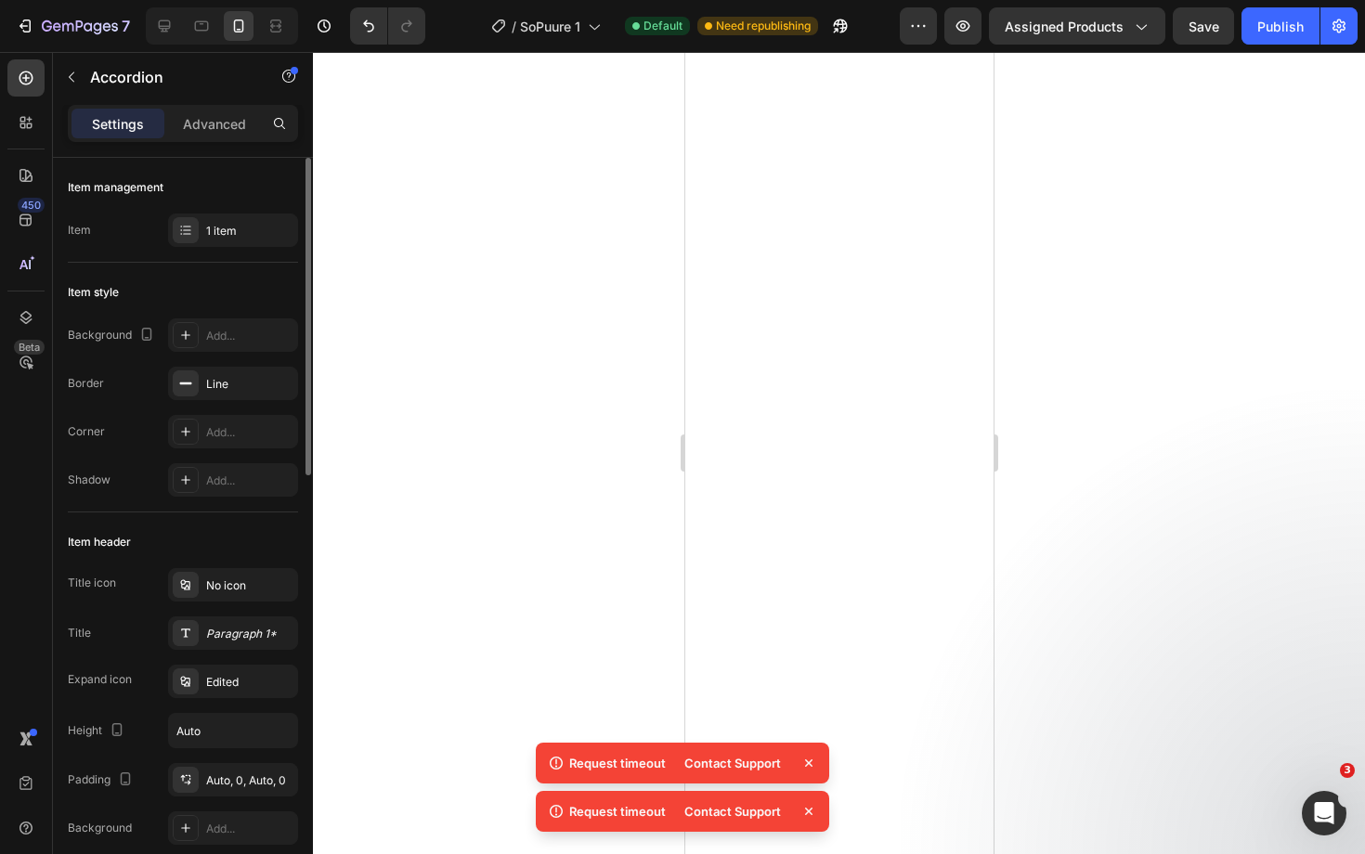
type input "100%"
type input "100"
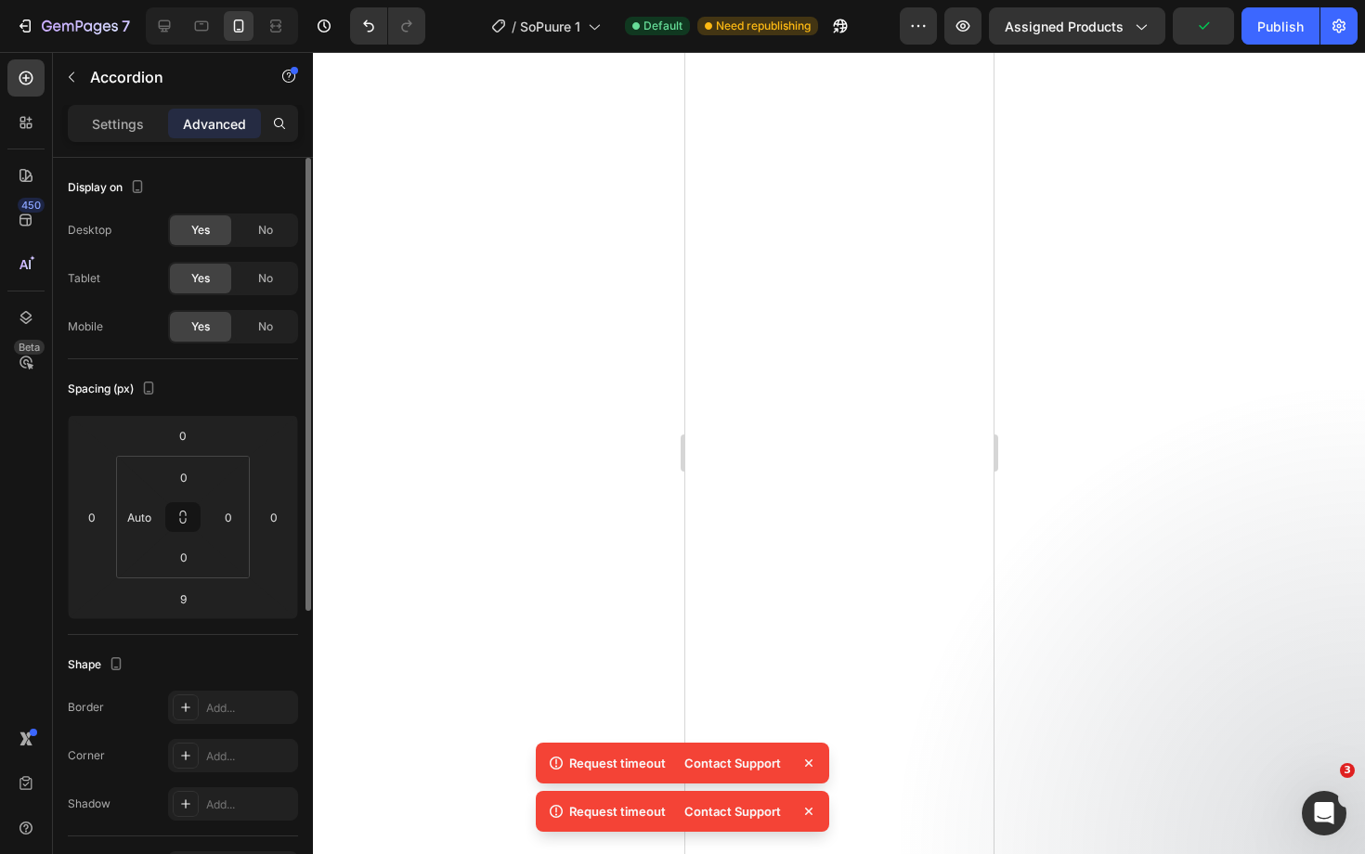
type input "4"
type input "25"
type input "12"
type input "46"
type input "45"
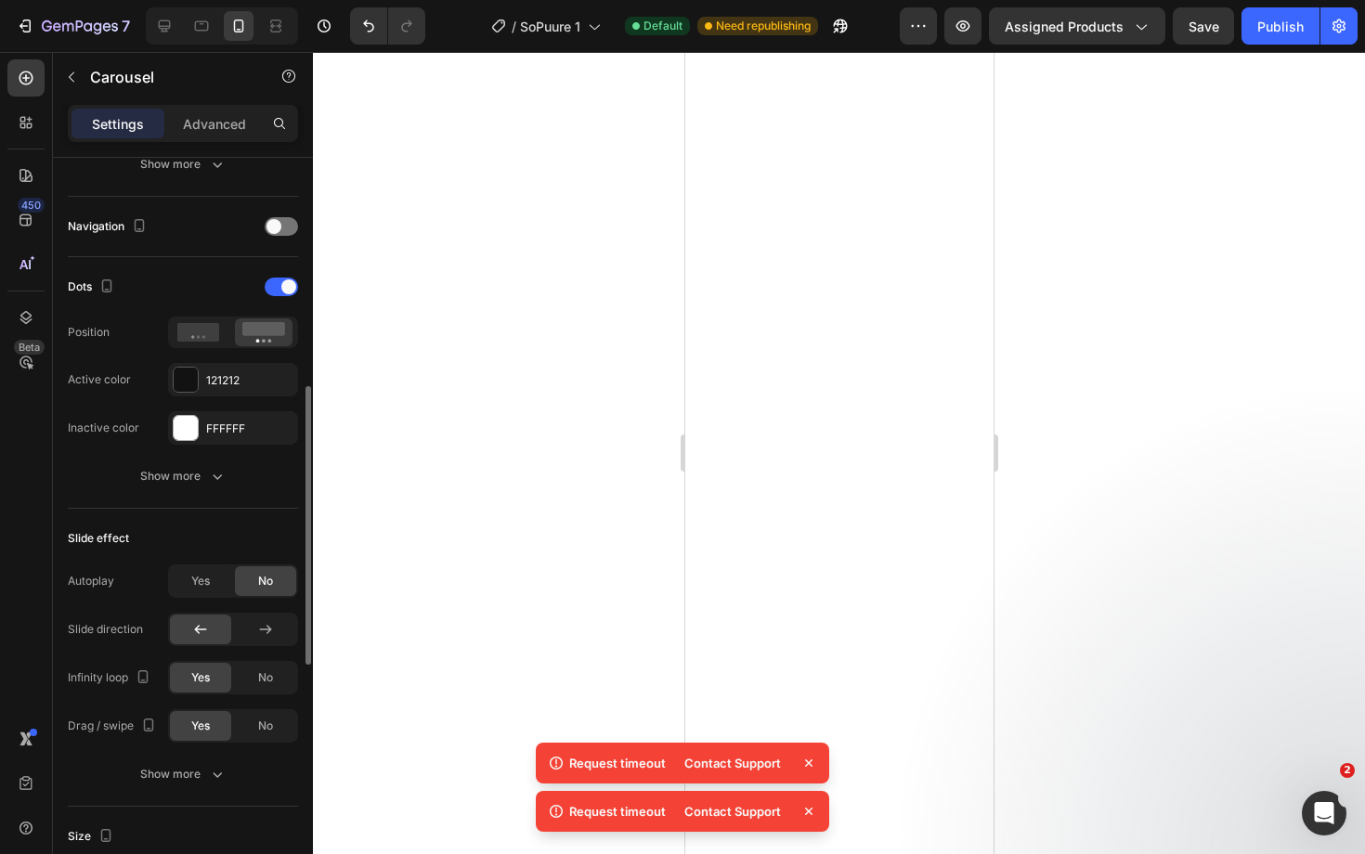
scroll to position [646, 0]
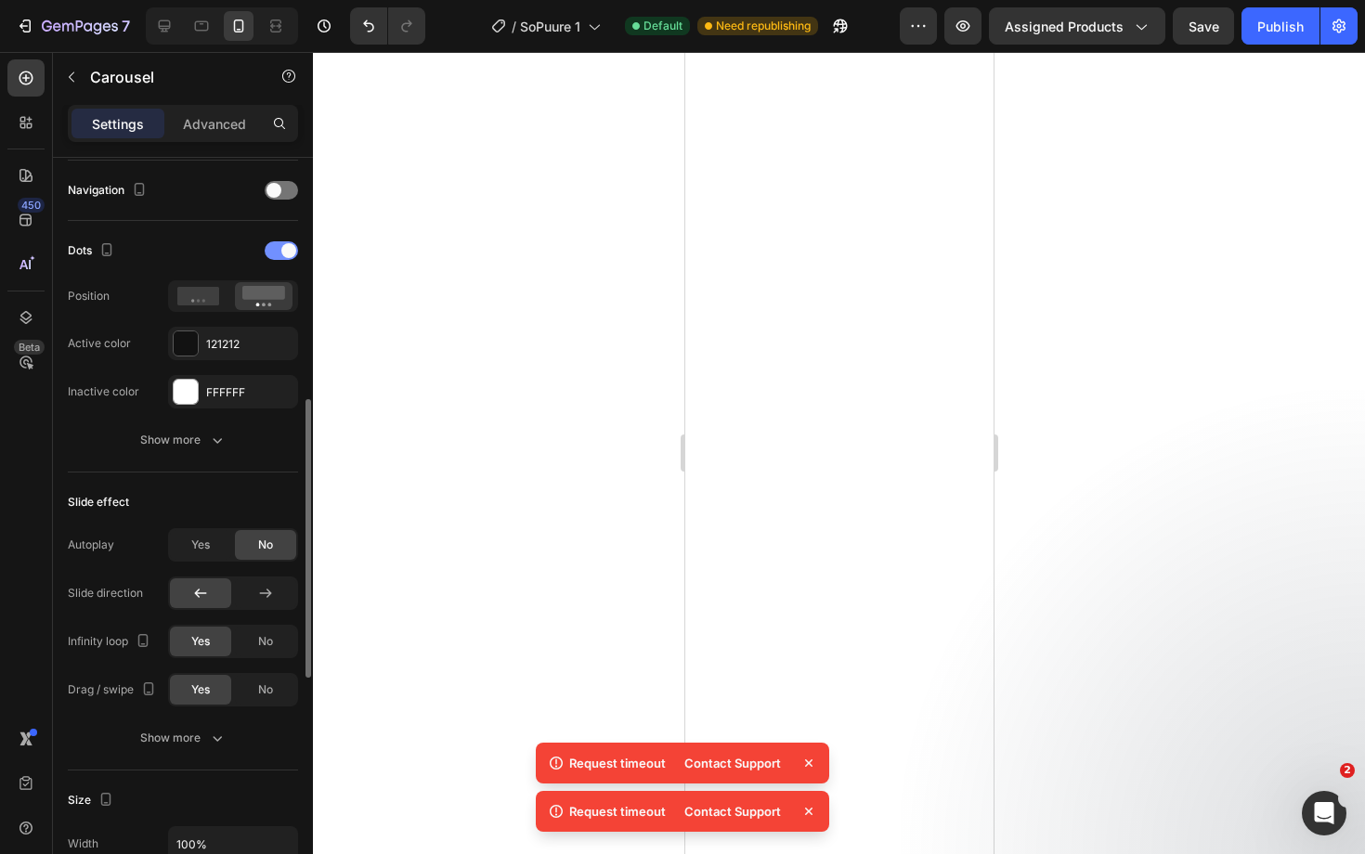
click at [269, 251] on div at bounding box center [281, 250] width 33 height 19
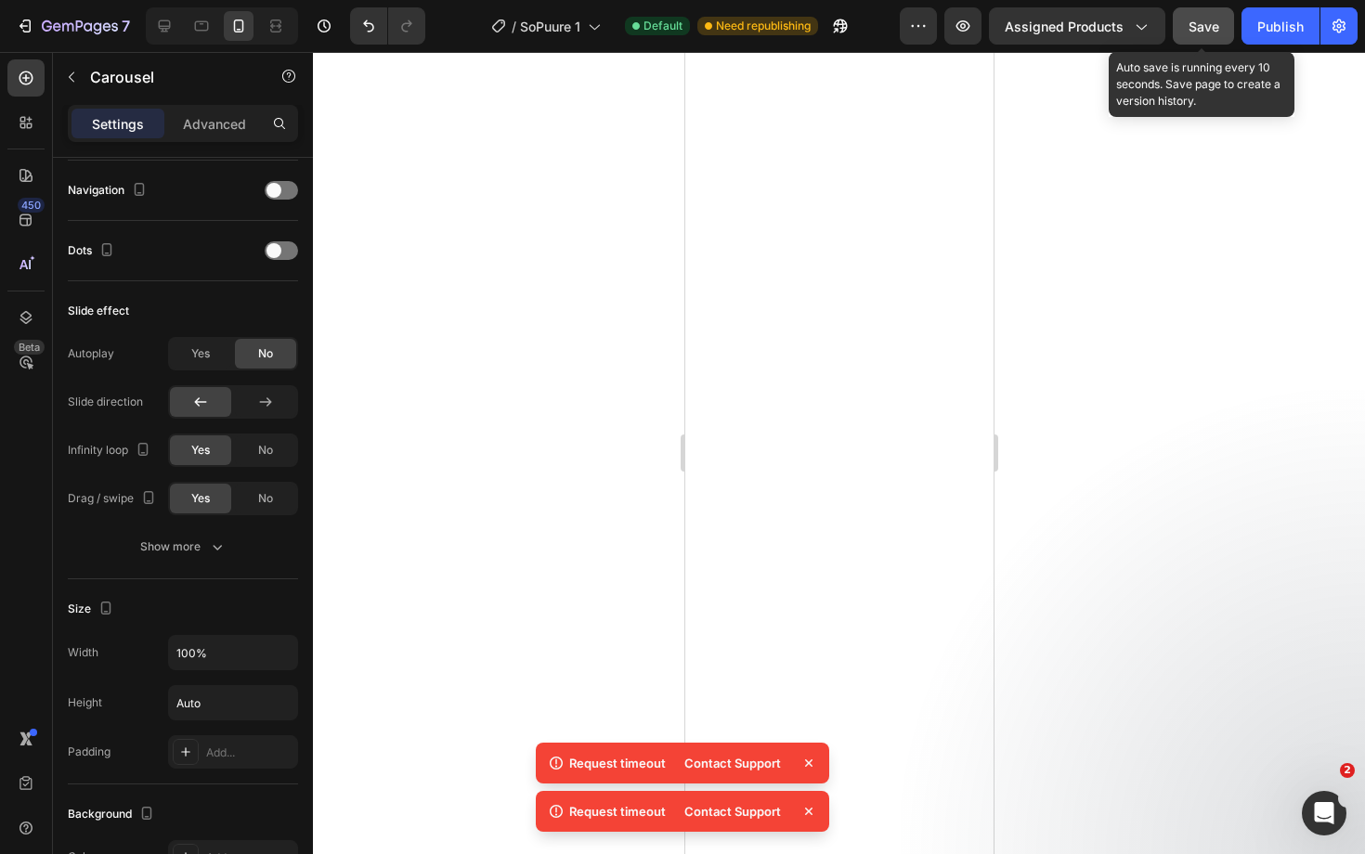
click at [1213, 29] on span "Save" at bounding box center [1203, 27] width 31 height 16
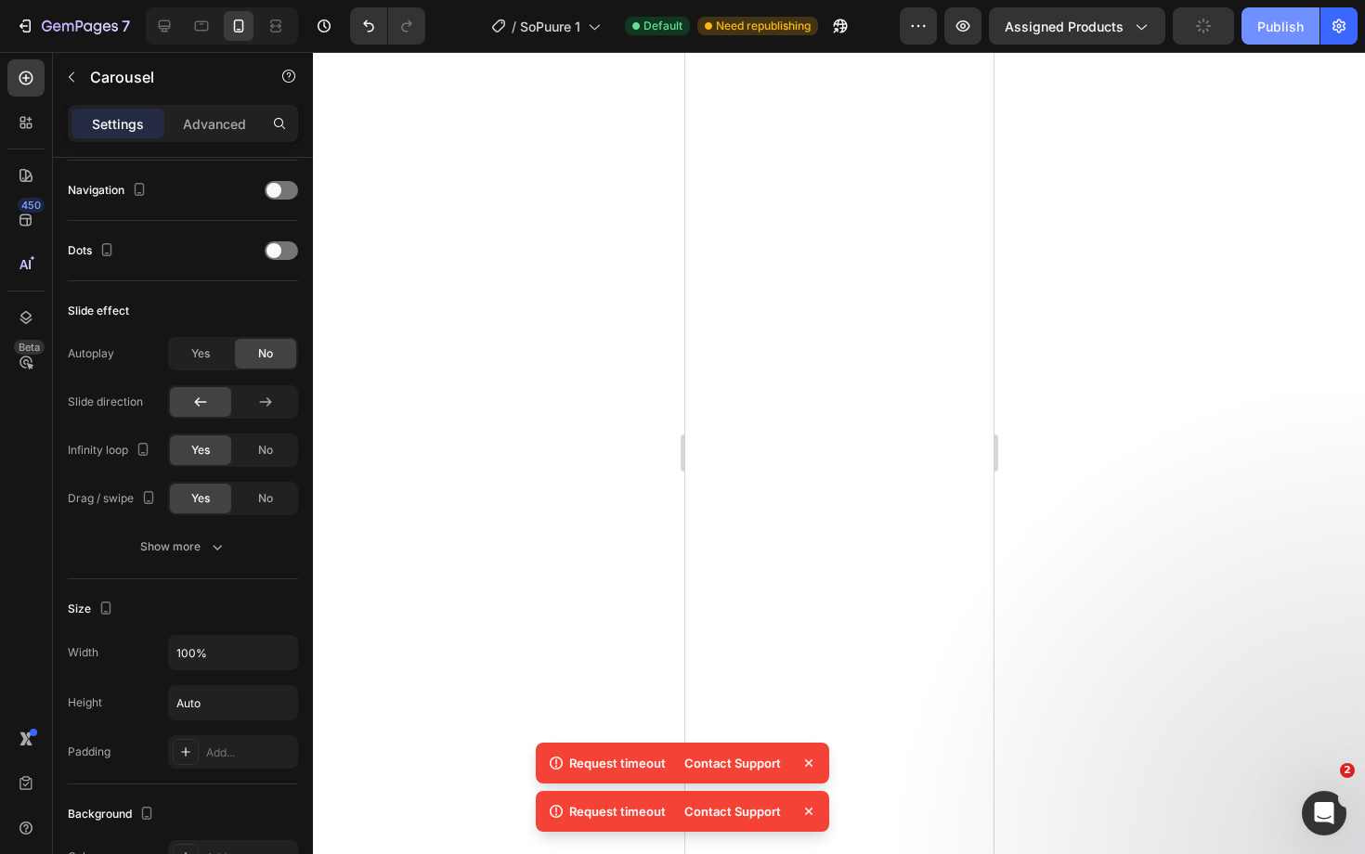
click at [1277, 31] on div "Publish" at bounding box center [1280, 26] width 46 height 19
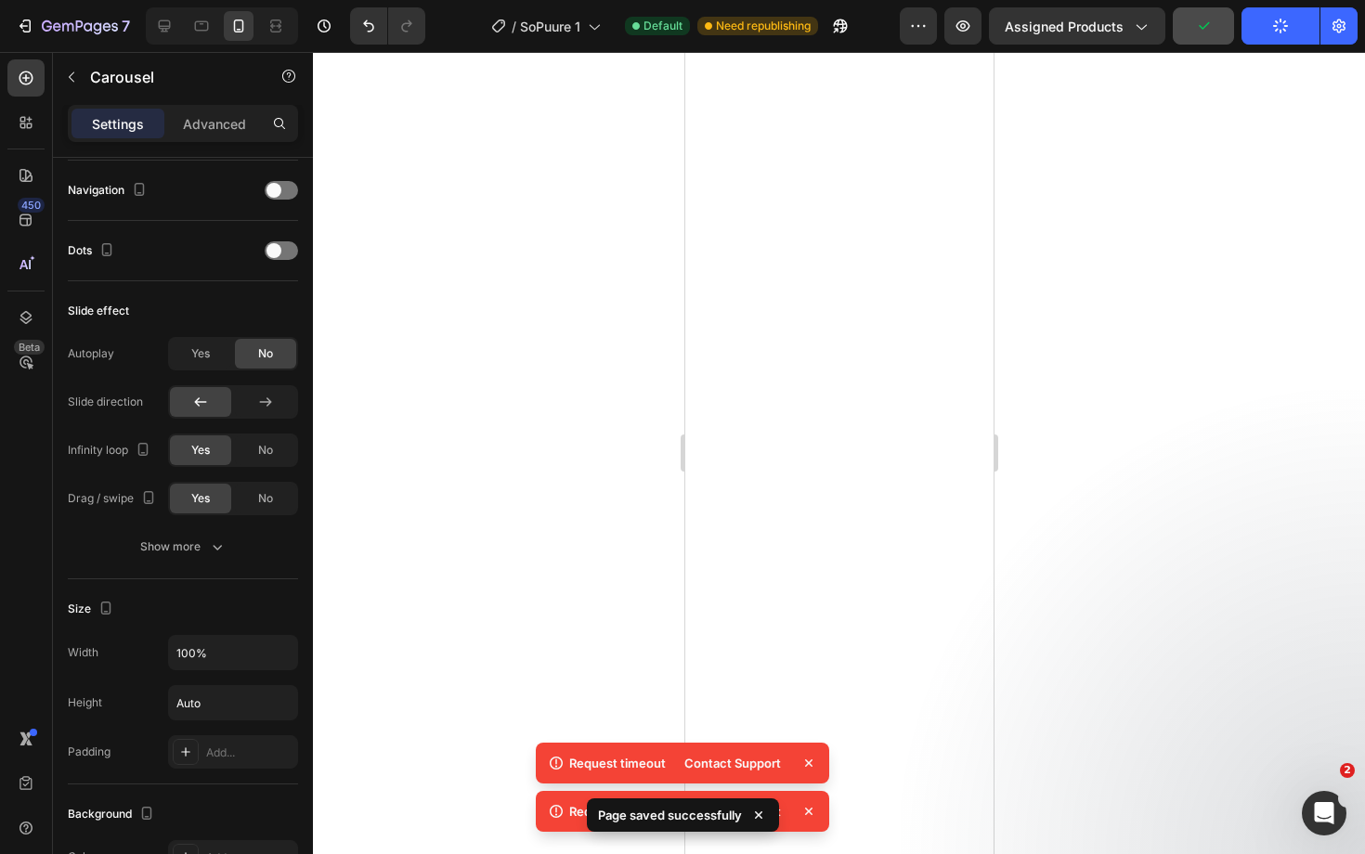
click at [571, 460] on div at bounding box center [839, 453] width 1052 height 802
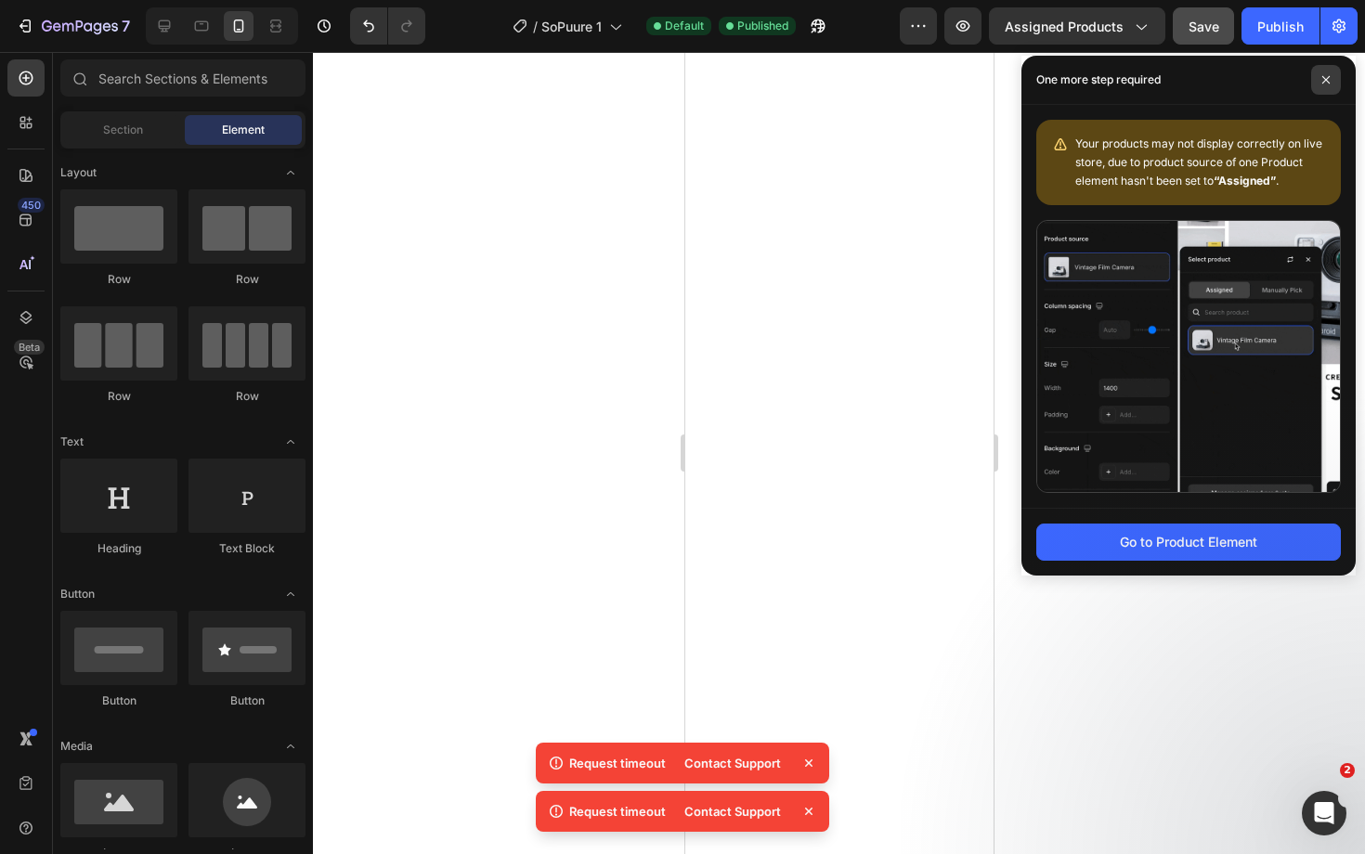
click at [1331, 73] on span at bounding box center [1326, 80] width 30 height 30
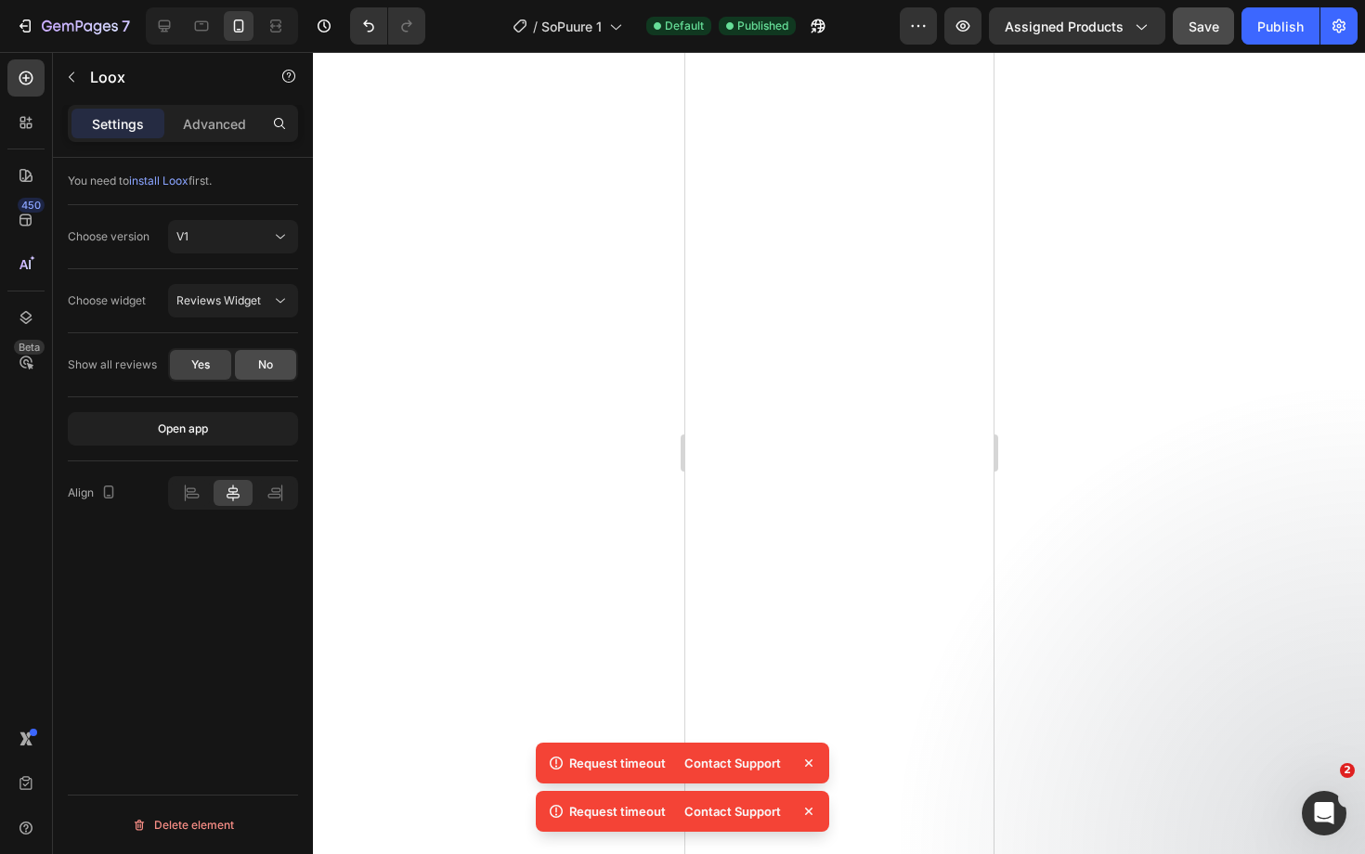
click at [267, 365] on span "No" at bounding box center [265, 365] width 15 height 17
click at [258, 294] on span "Reviews Widget" at bounding box center [218, 300] width 84 height 14
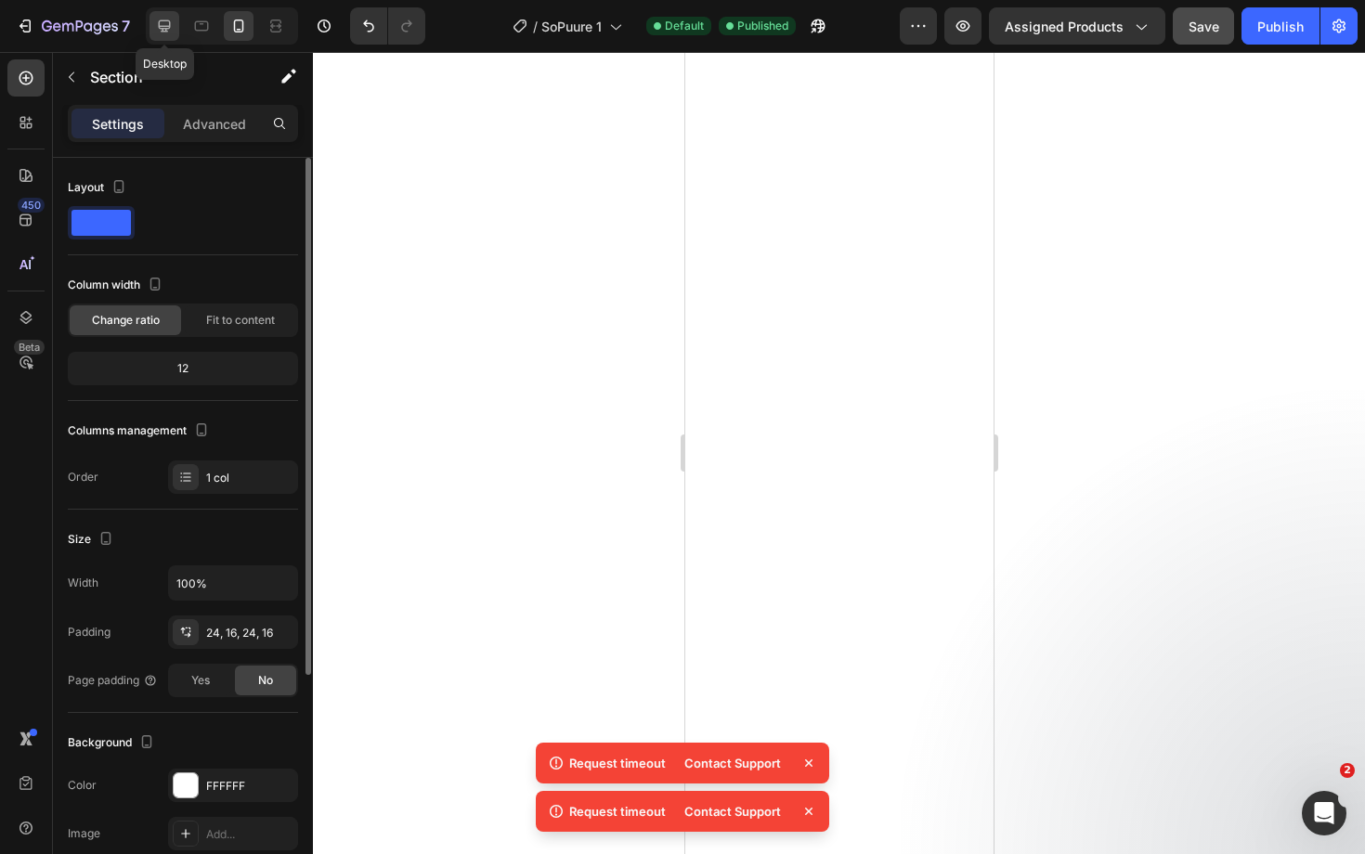
click at [158, 24] on icon at bounding box center [164, 26] width 19 height 19
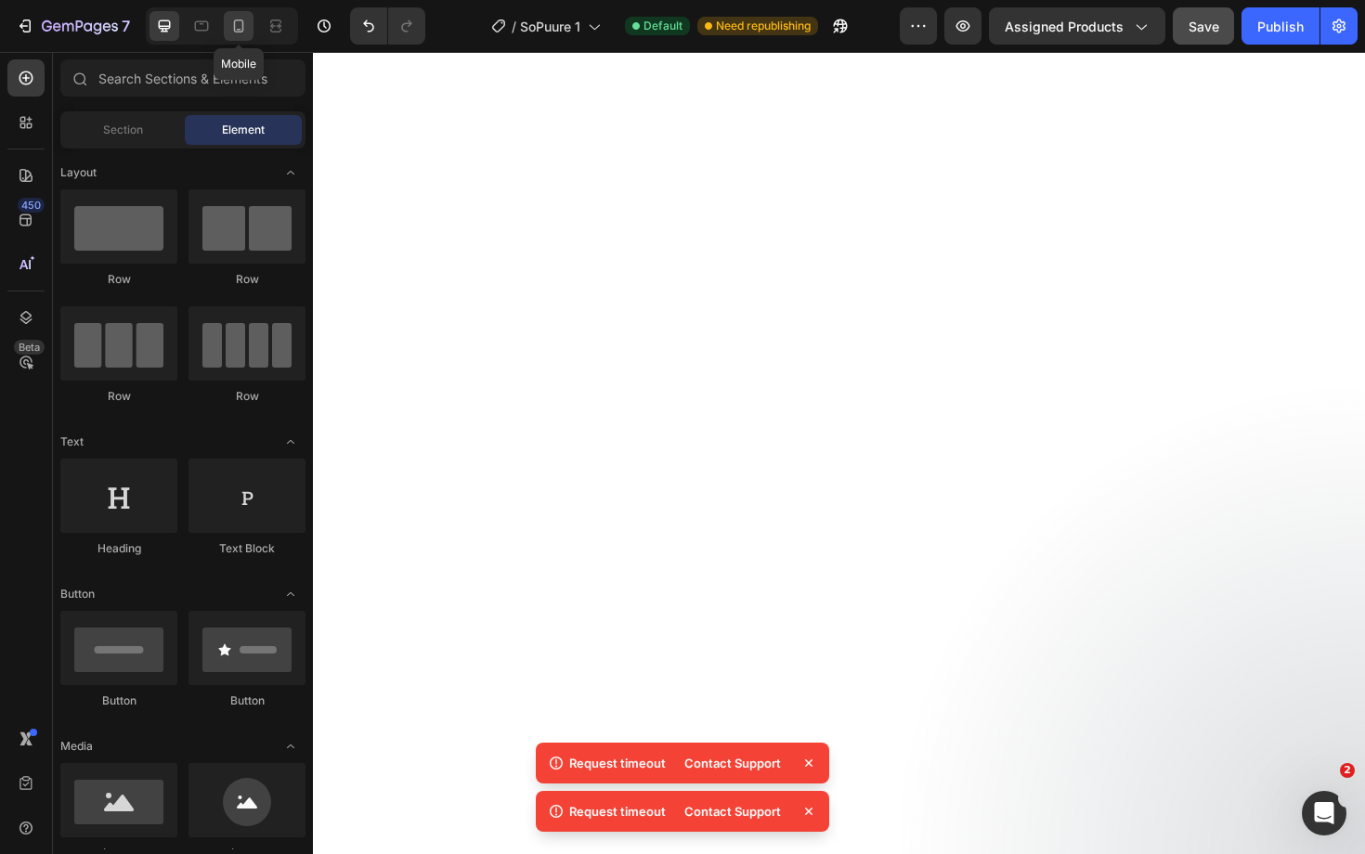
click at [240, 25] on icon at bounding box center [238, 26] width 19 height 19
click at [157, 25] on icon at bounding box center [164, 26] width 19 height 19
click at [366, 22] on icon "Undo/Redo" at bounding box center [368, 26] width 11 height 12
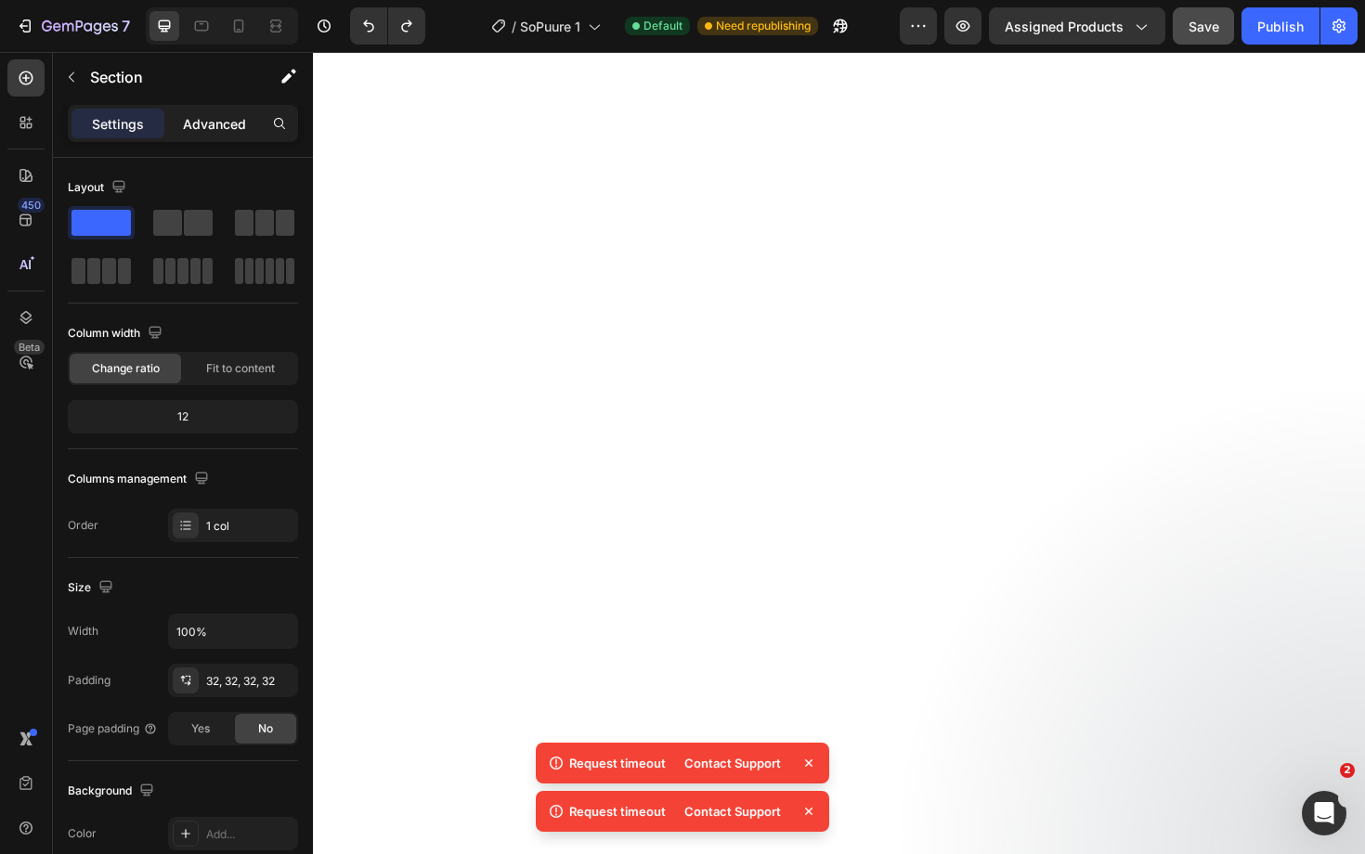
click at [219, 129] on p "Advanced" at bounding box center [214, 123] width 63 height 19
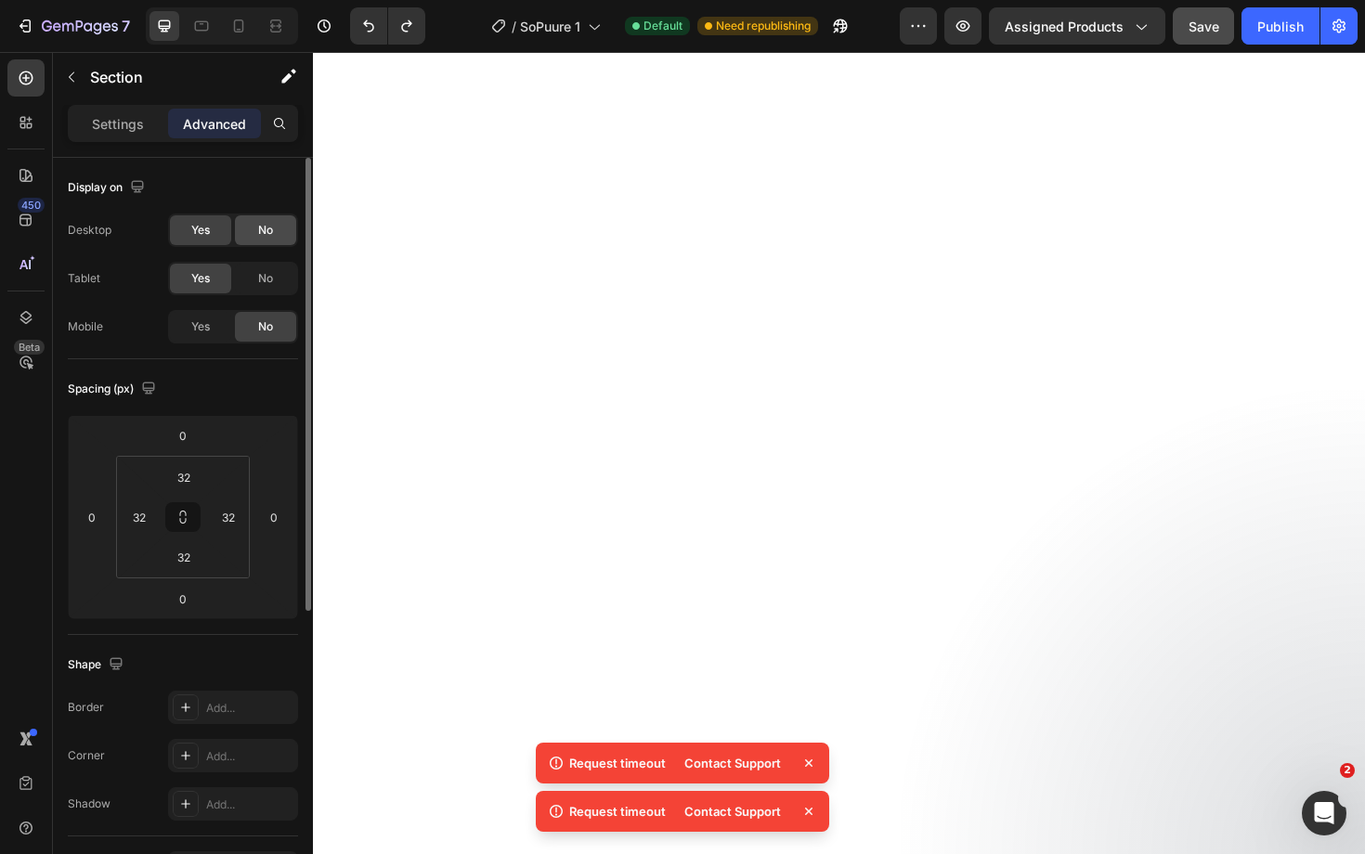
click at [278, 229] on div "No" at bounding box center [265, 230] width 61 height 30
click at [199, 226] on span "Yes" at bounding box center [200, 230] width 19 height 17
click at [212, 333] on div "Yes" at bounding box center [200, 327] width 61 height 30
click at [233, 32] on icon at bounding box center [238, 26] width 19 height 19
type input "24"
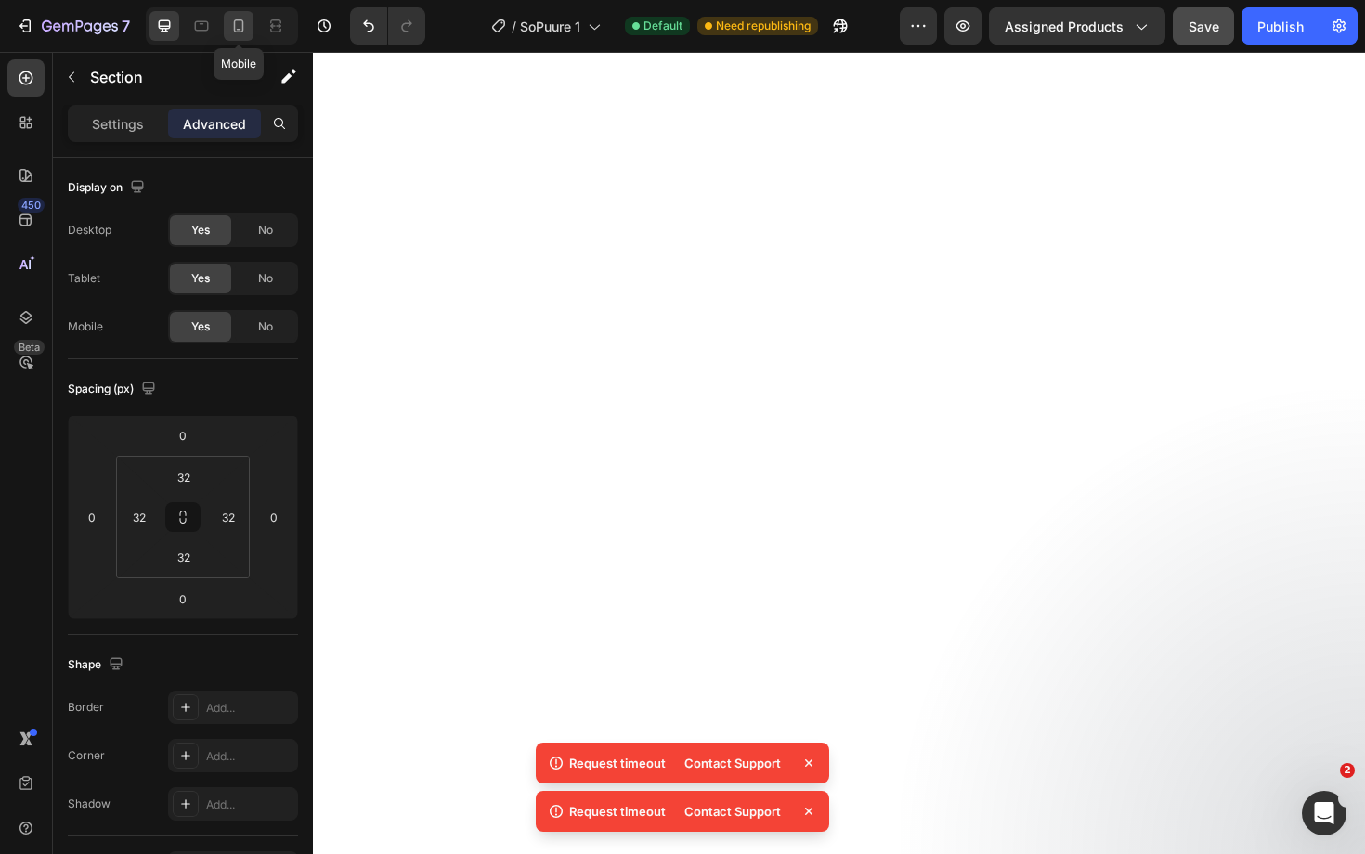
type input "16"
type input "24"
type input "16"
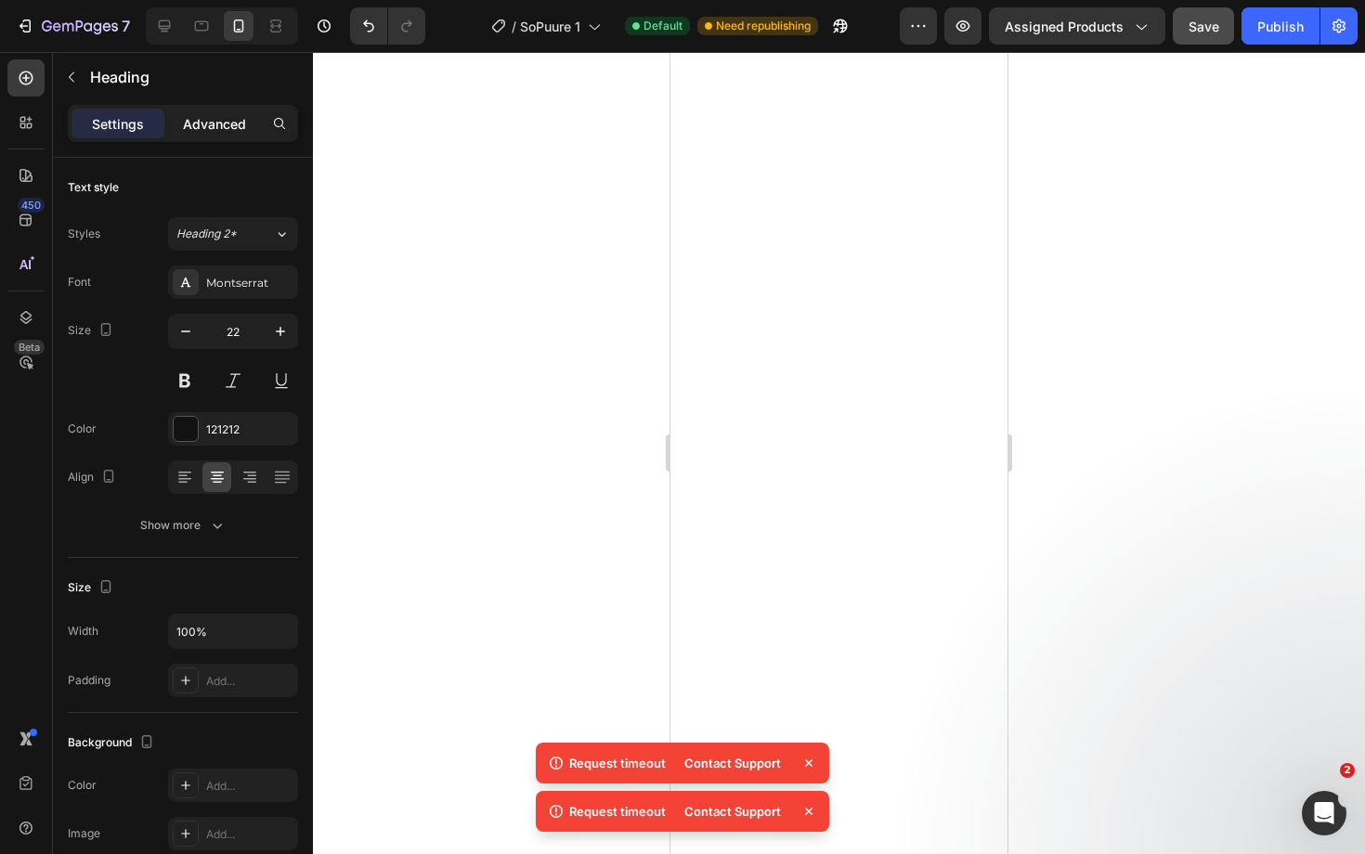
click at [220, 122] on p "Advanced" at bounding box center [214, 123] width 63 height 19
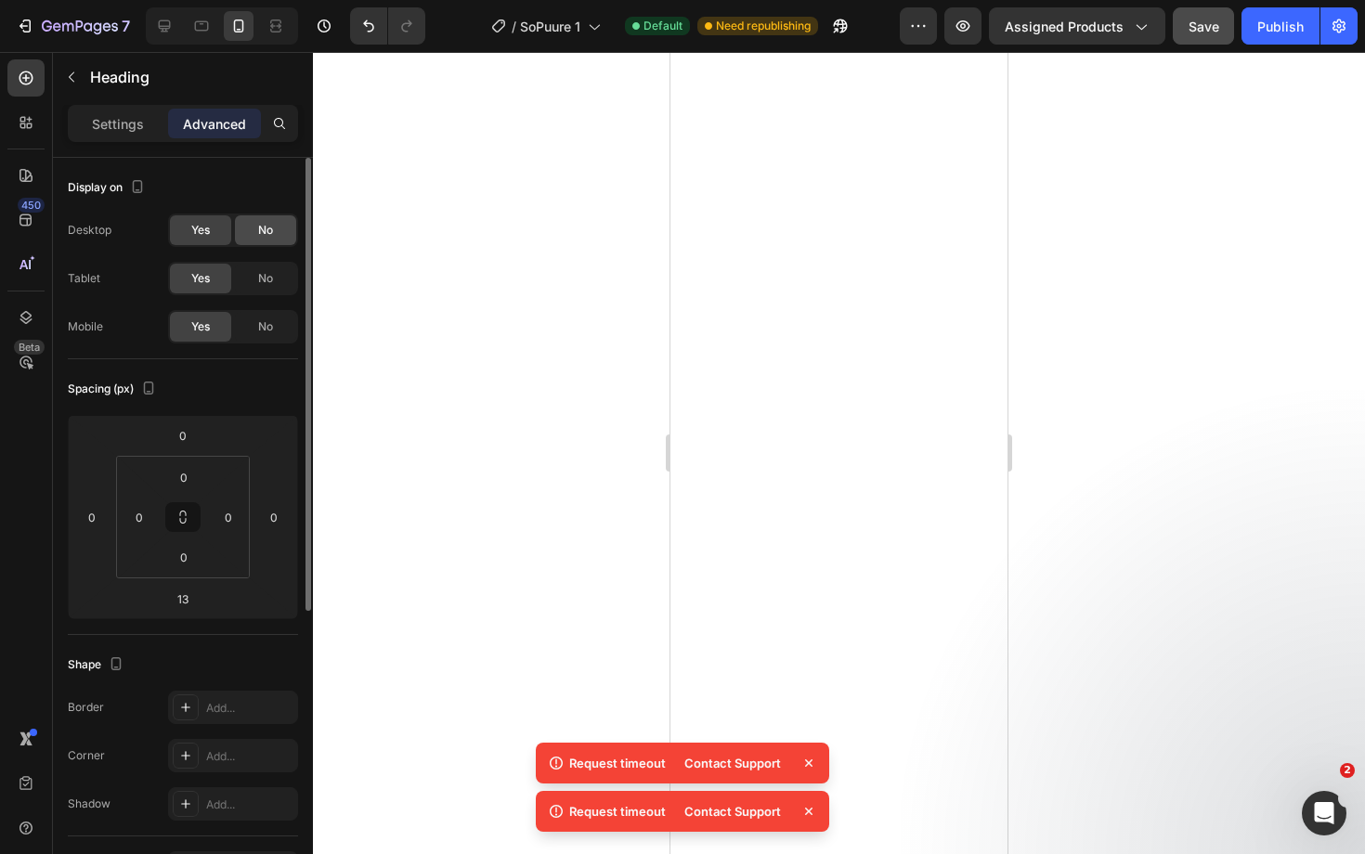
click at [263, 233] on span "No" at bounding box center [265, 230] width 15 height 17
click at [264, 270] on span "No" at bounding box center [265, 278] width 15 height 17
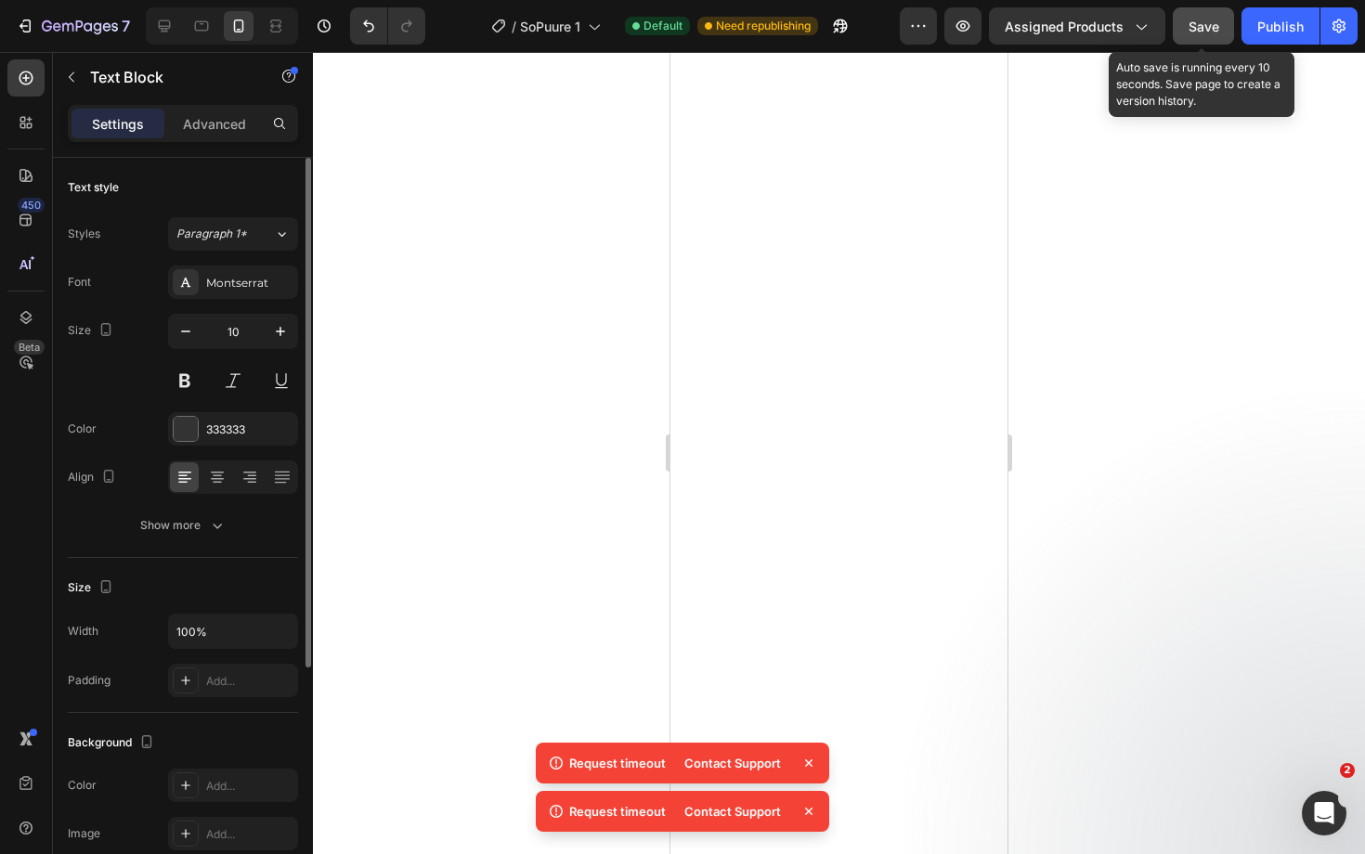
click at [1209, 30] on span "Save" at bounding box center [1203, 27] width 31 height 16
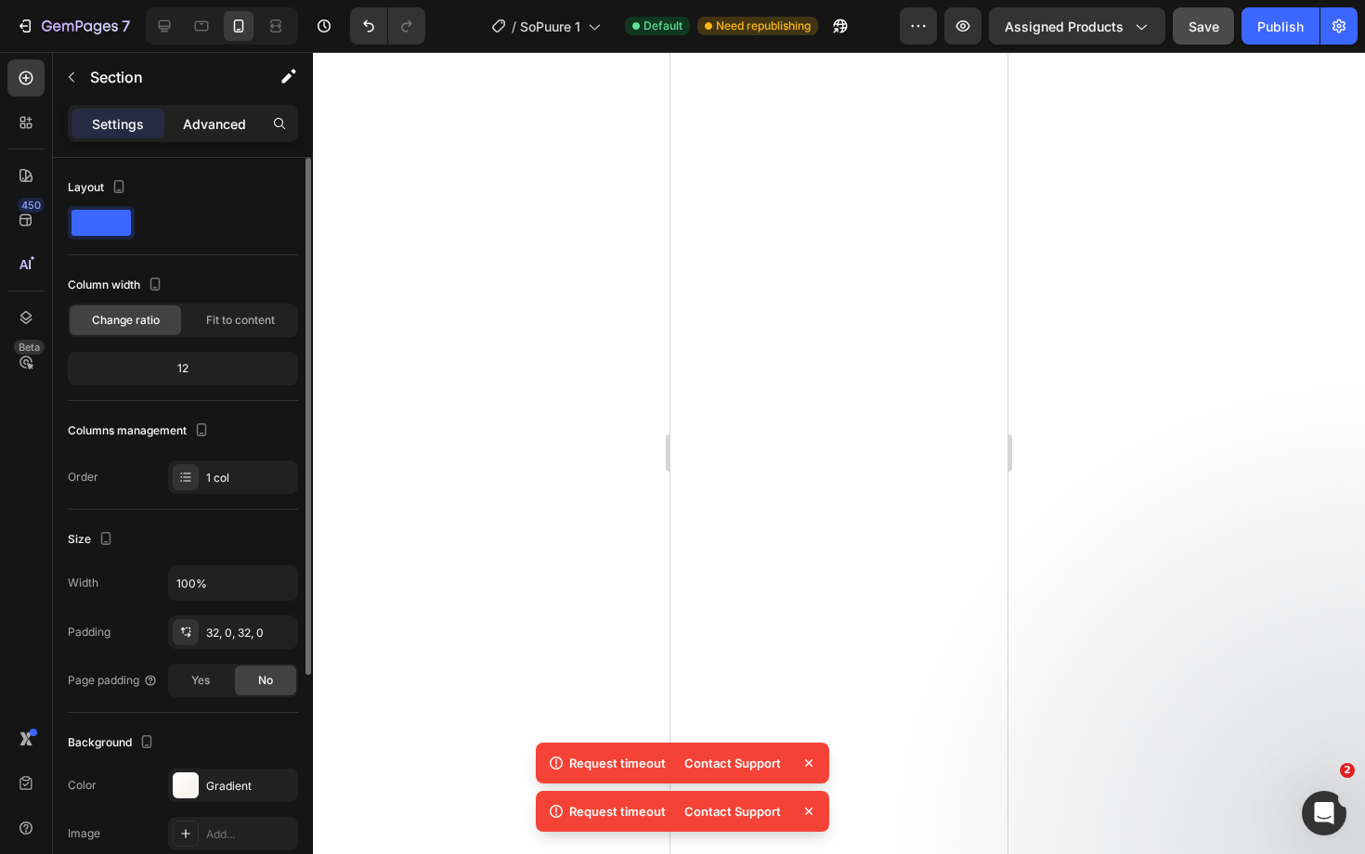
click at [234, 115] on p "Advanced" at bounding box center [214, 123] width 63 height 19
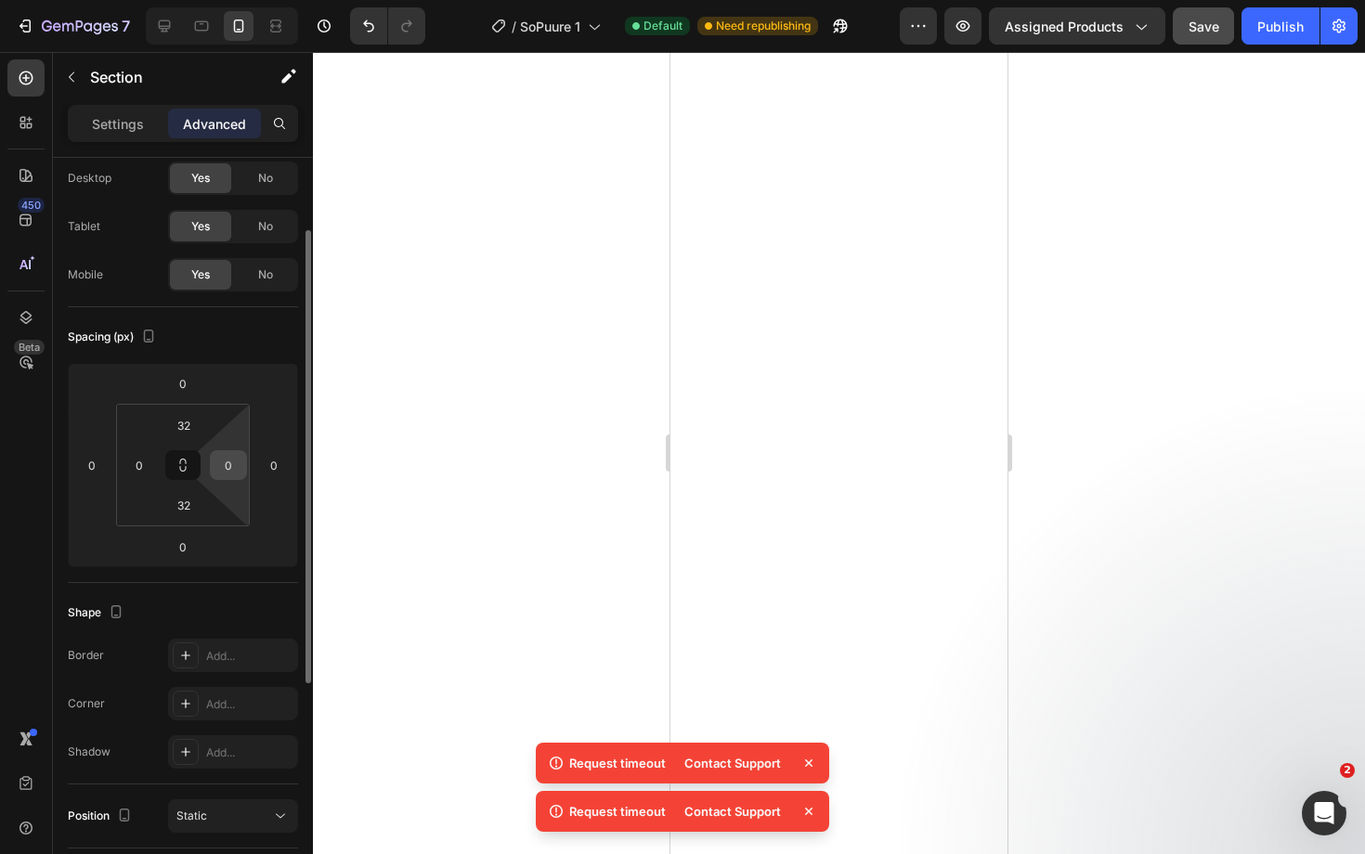
scroll to position [78, 0]
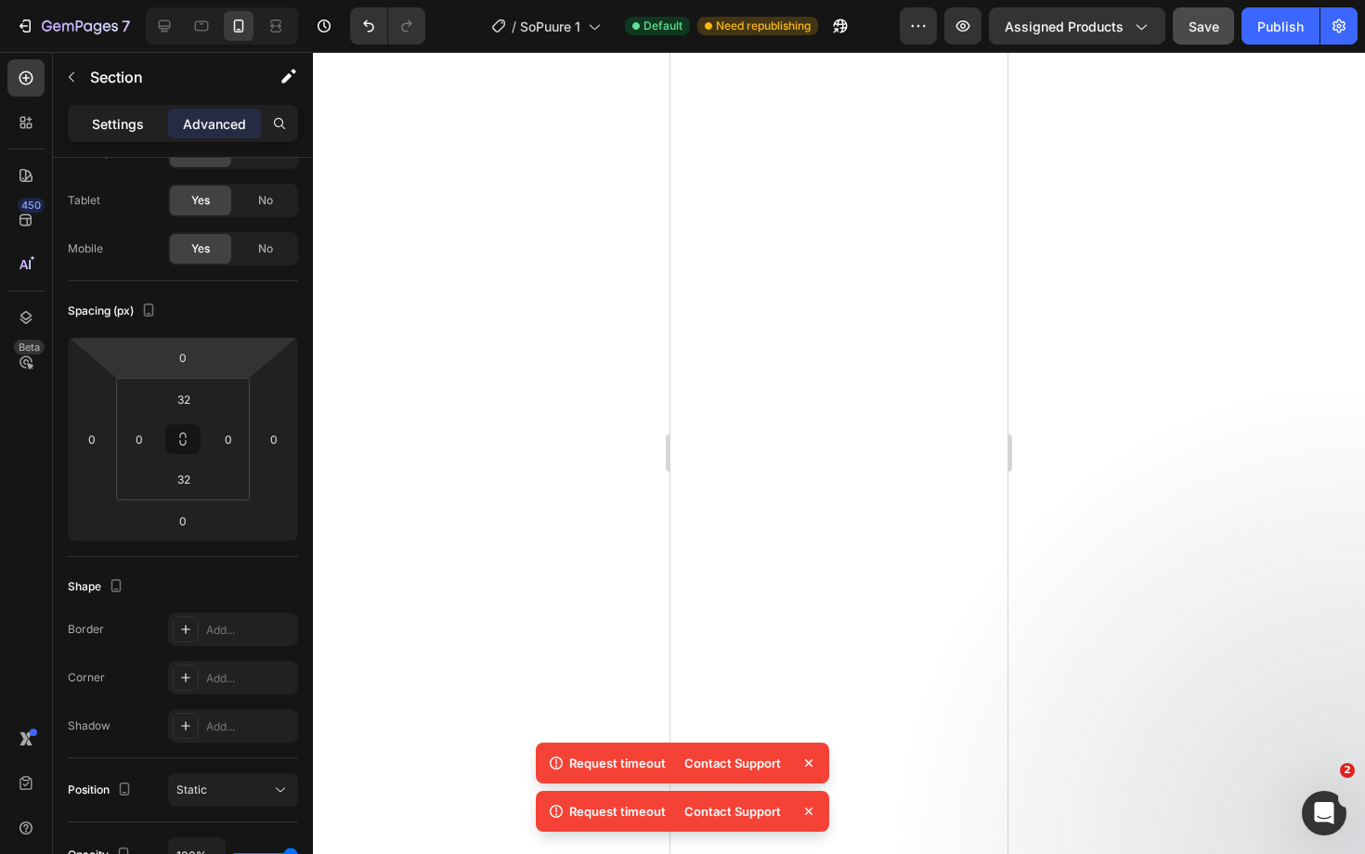
click at [114, 121] on p "Settings" at bounding box center [118, 123] width 52 height 19
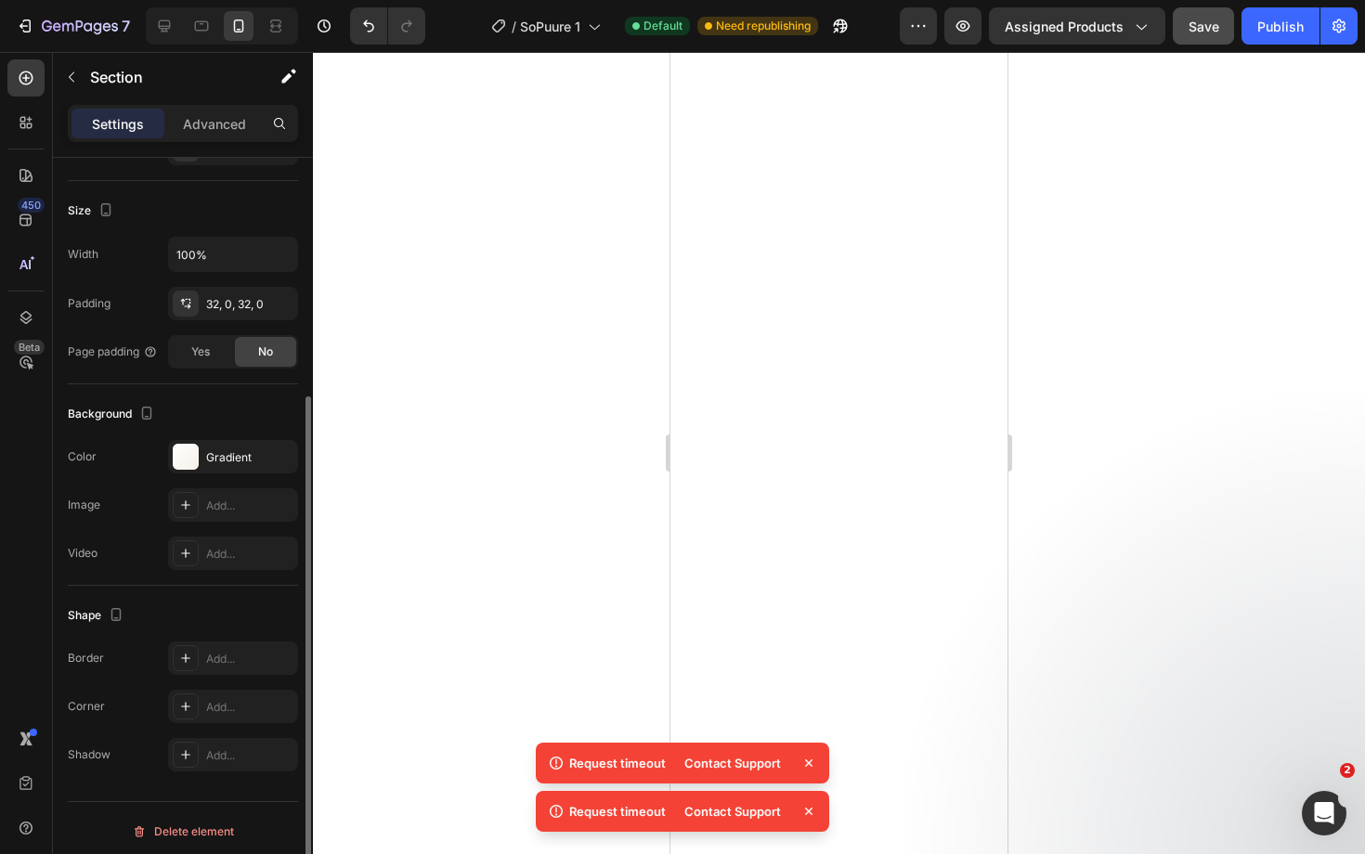
scroll to position [335, 0]
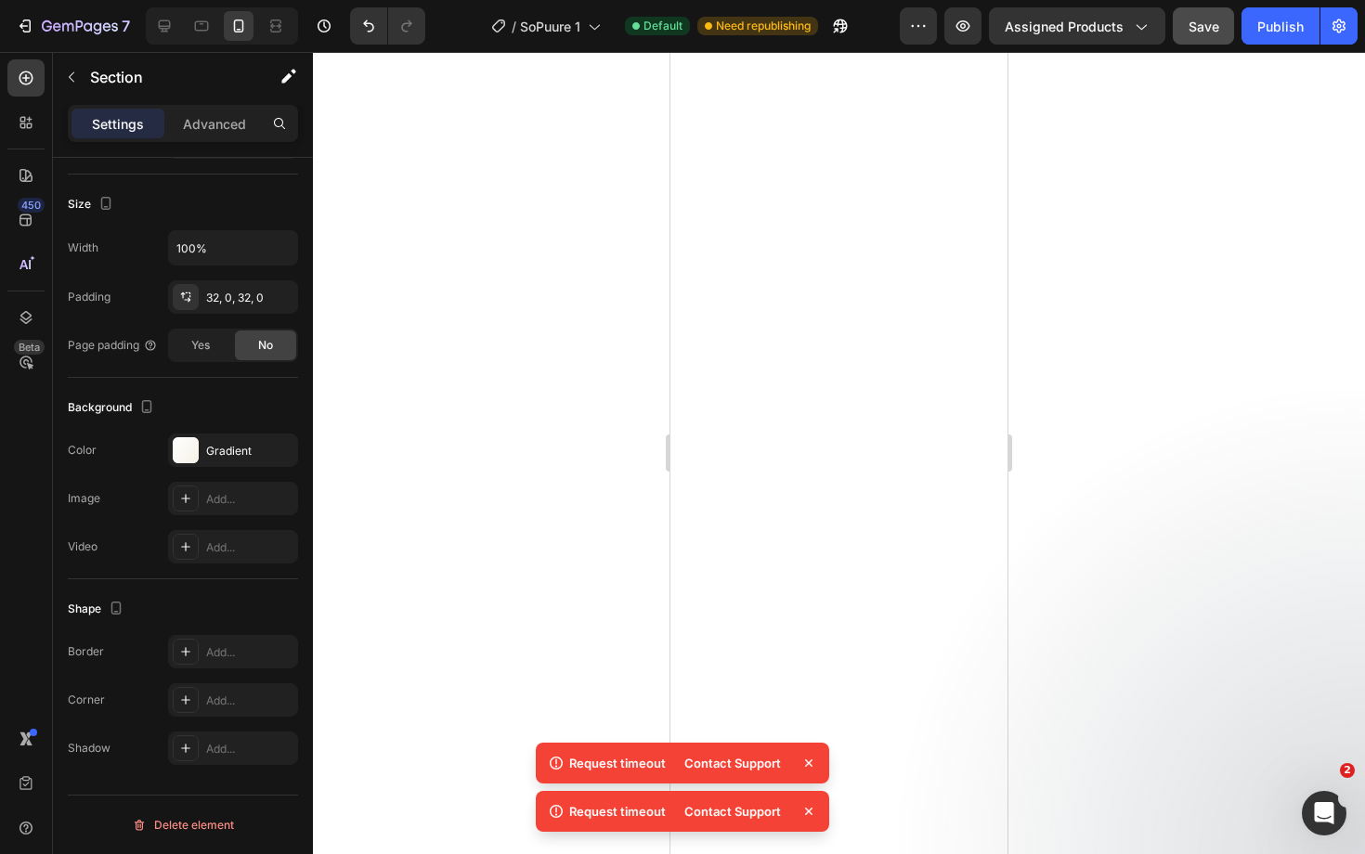
click at [816, 768] on icon at bounding box center [808, 763] width 19 height 19
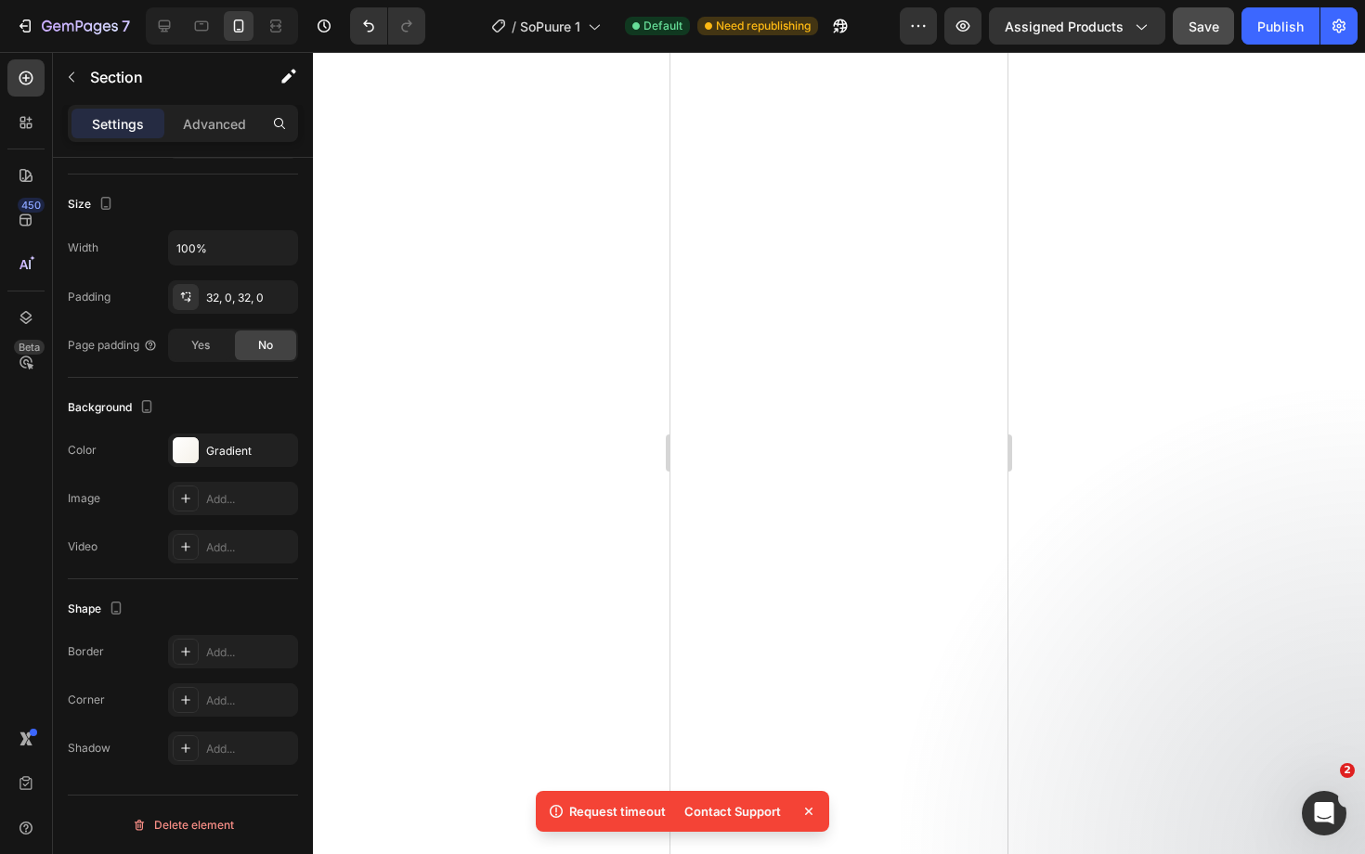
click at [815, 805] on icon at bounding box center [808, 811] width 19 height 19
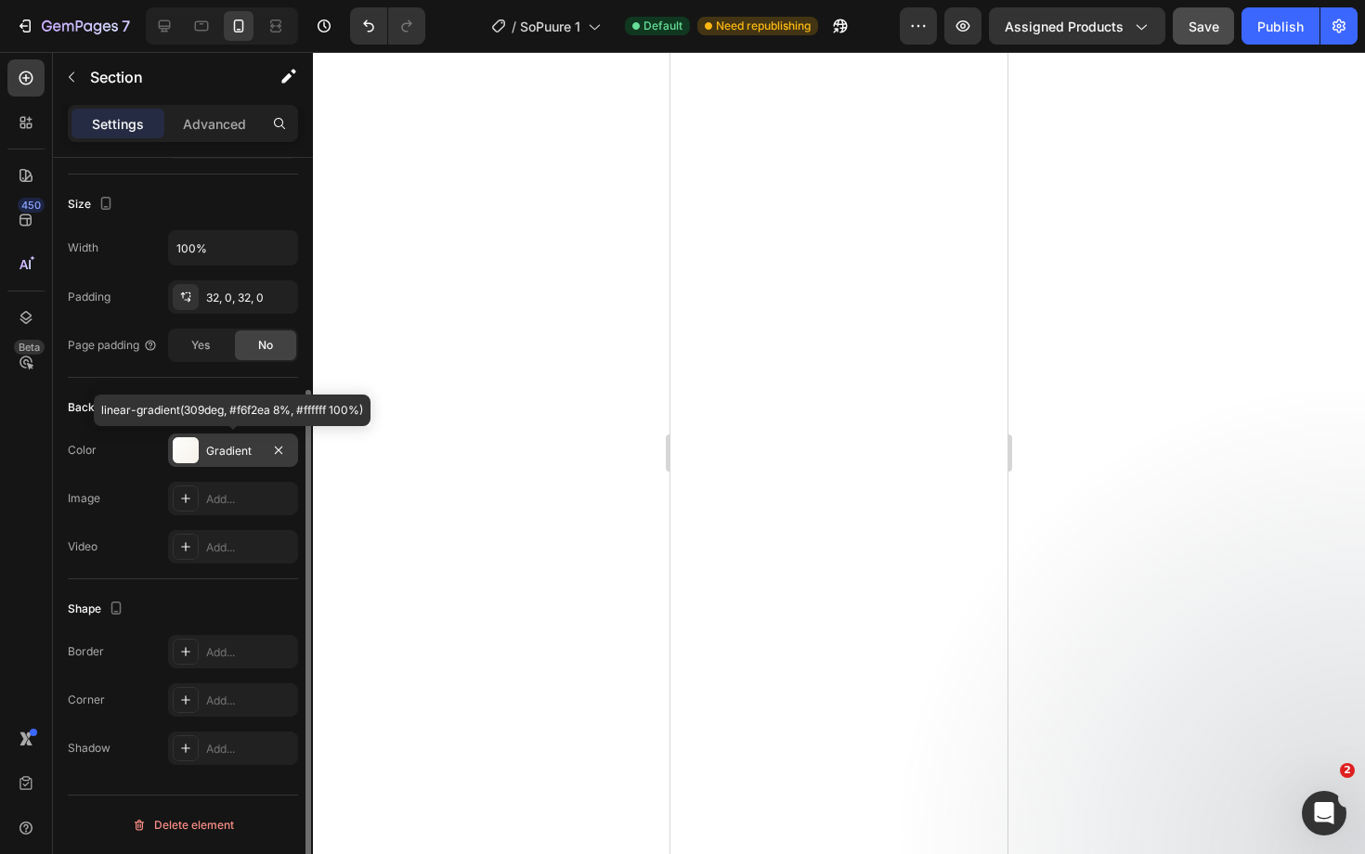
click at [232, 443] on div "Gradient" at bounding box center [233, 451] width 54 height 17
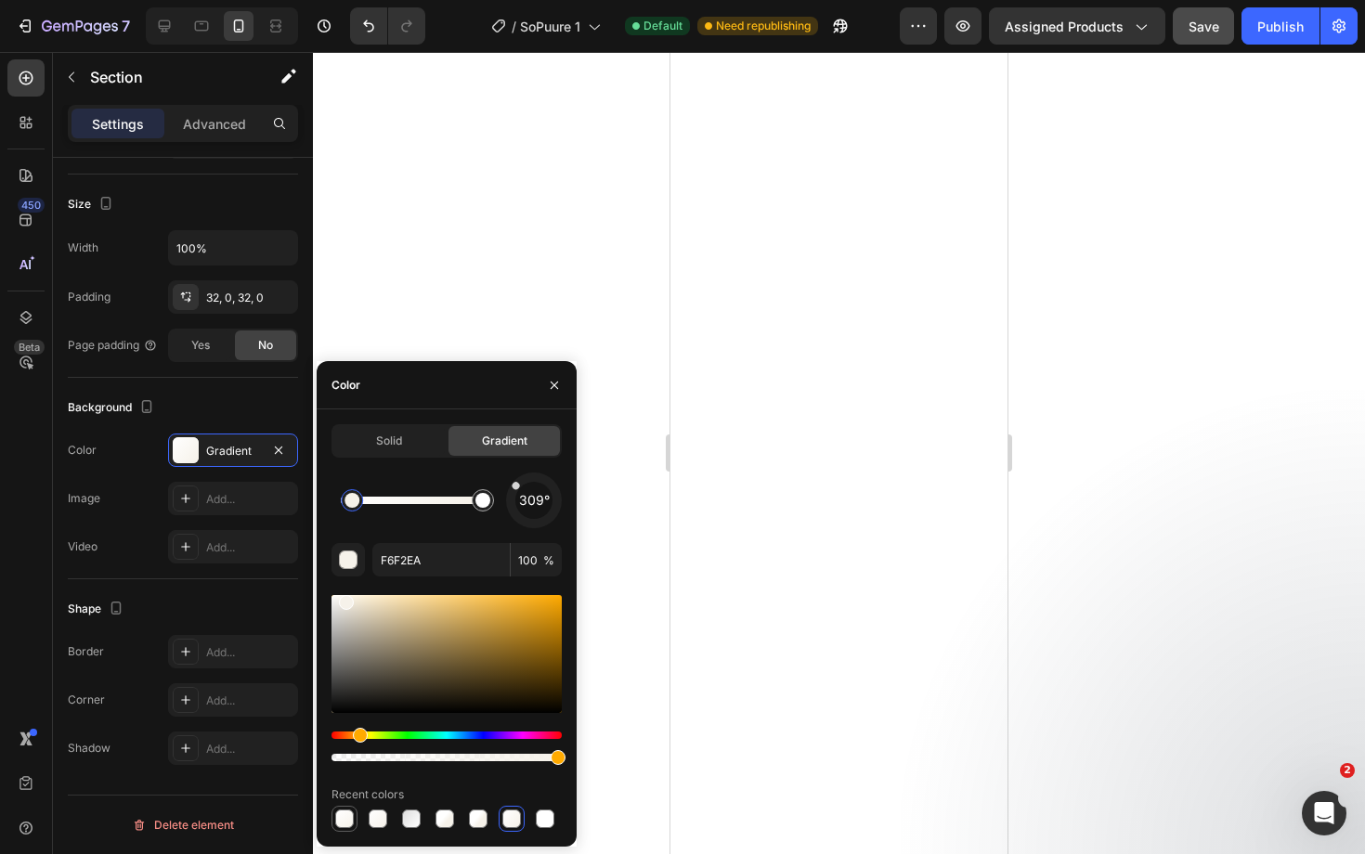
click at [344, 820] on div at bounding box center [344, 819] width 19 height 19
drag, startPoint x: 525, startPoint y: 488, endPoint x: 543, endPoint y: 532, distance: 47.1
click at [543, 532] on div "164° F6F2EA 100 % Recent colors" at bounding box center [446, 652] width 230 height 359
drag, startPoint x: 540, startPoint y: 524, endPoint x: 551, endPoint y: 518, distance: 11.6
click at [551, 518] on div at bounding box center [549, 517] width 10 height 10
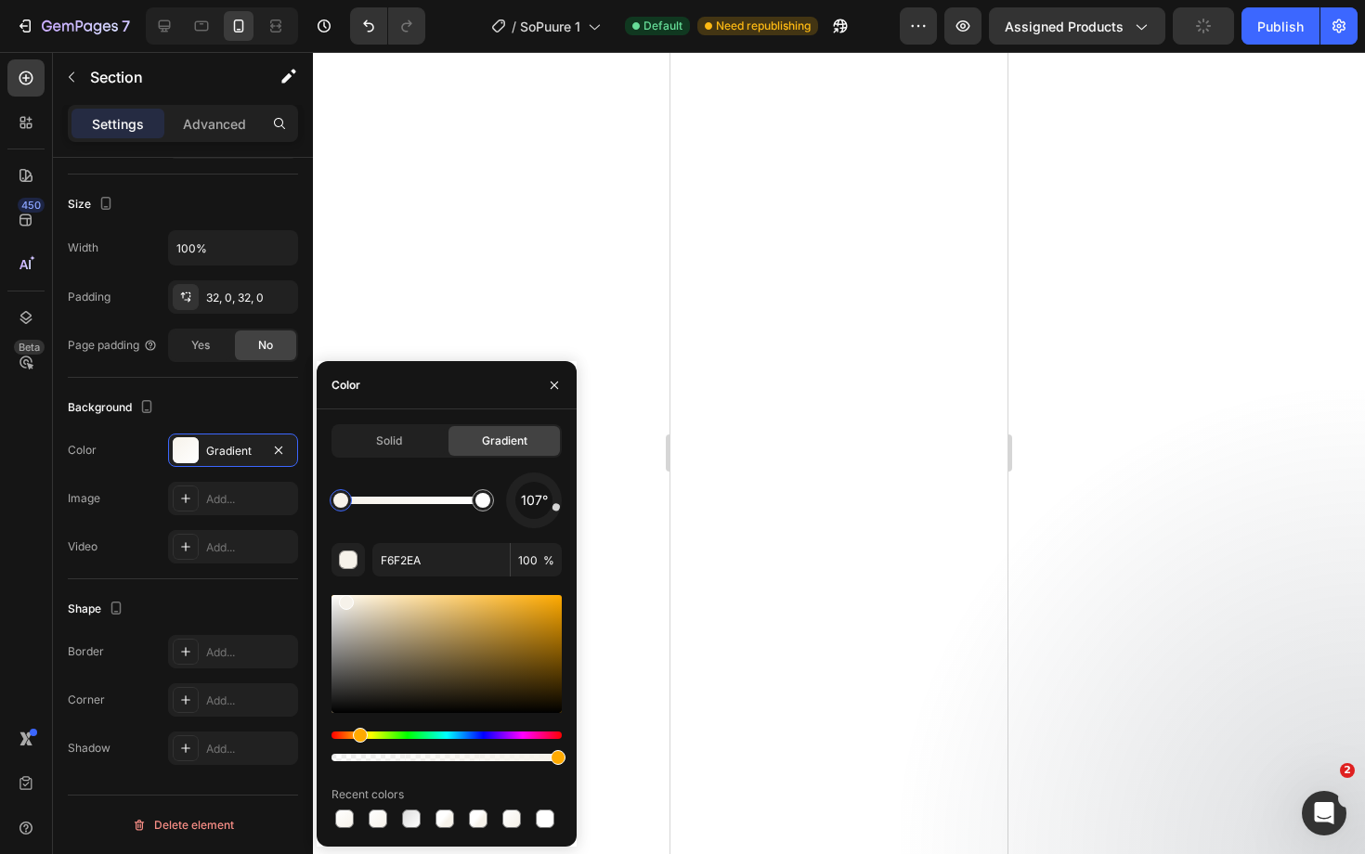
drag, startPoint x: 551, startPoint y: 517, endPoint x: 559, endPoint y: 508, distance: 12.5
click at [559, 508] on div at bounding box center [555, 506] width 9 height 9
drag, startPoint x: 559, startPoint y: 508, endPoint x: 488, endPoint y: 525, distance: 72.5
click at [488, 525] on div "242°" at bounding box center [446, 501] width 230 height 56
click at [495, 525] on div "242°" at bounding box center [446, 501] width 230 height 56
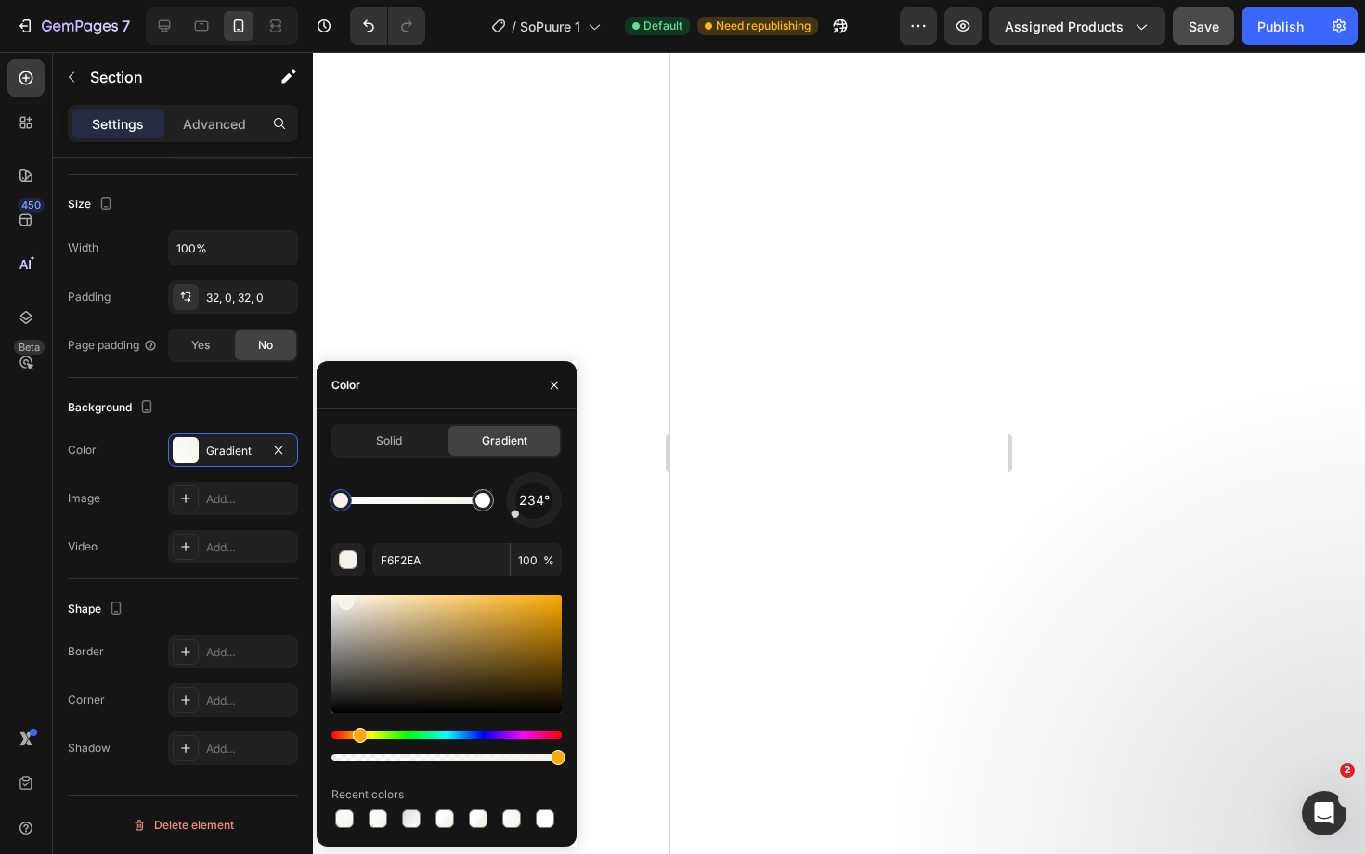
click at [519, 515] on div at bounding box center [515, 514] width 10 height 10
click at [524, 522] on div at bounding box center [534, 500] width 74 height 74
drag, startPoint x: 524, startPoint y: 522, endPoint x: 512, endPoint y: 518, distance: 11.7
click at [512, 518] on div at bounding box center [534, 500] width 79 height 79
click at [615, 352] on div at bounding box center [839, 453] width 1052 height 802
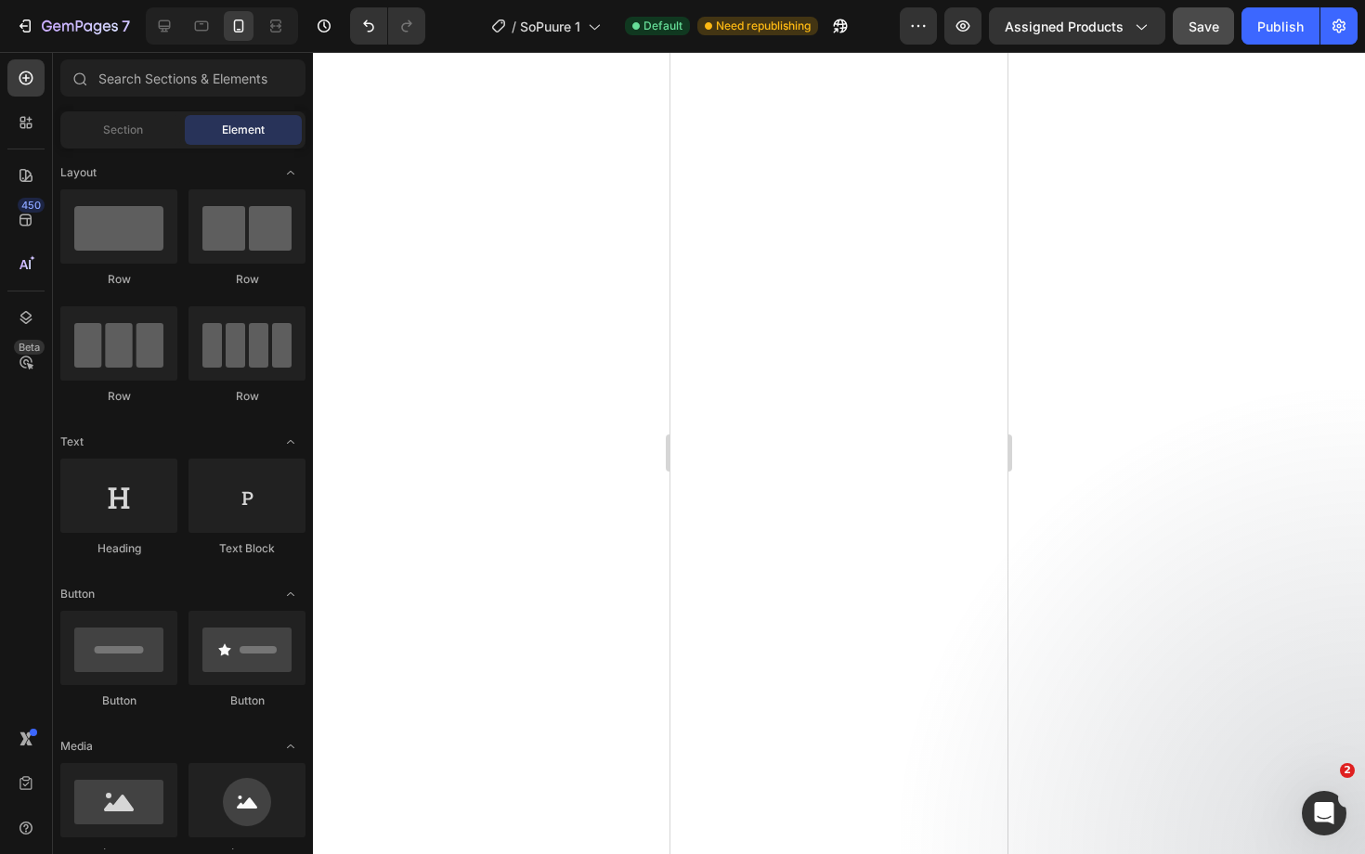
click at [1139, 571] on div at bounding box center [839, 453] width 1052 height 802
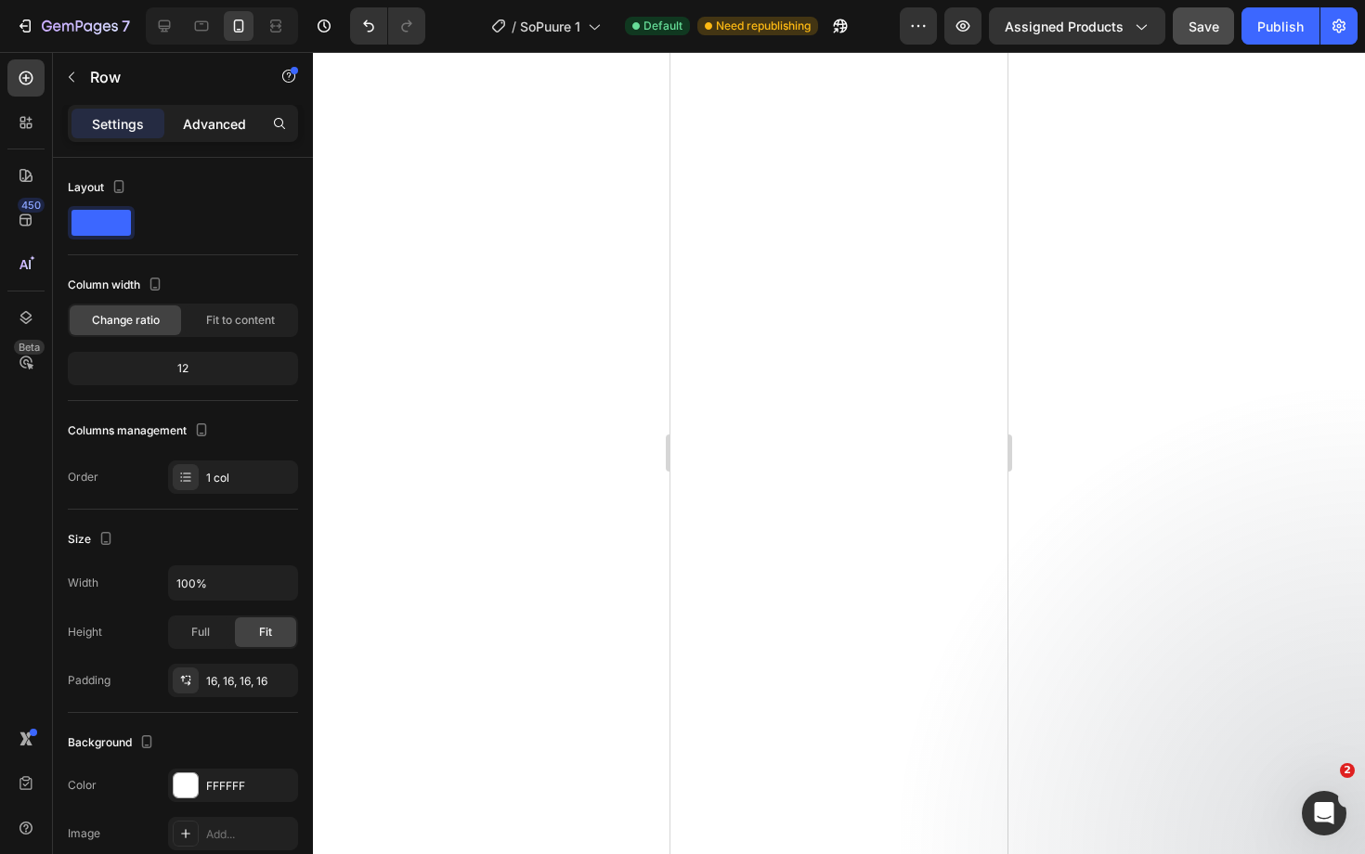
click at [210, 118] on p "Advanced" at bounding box center [214, 123] width 63 height 19
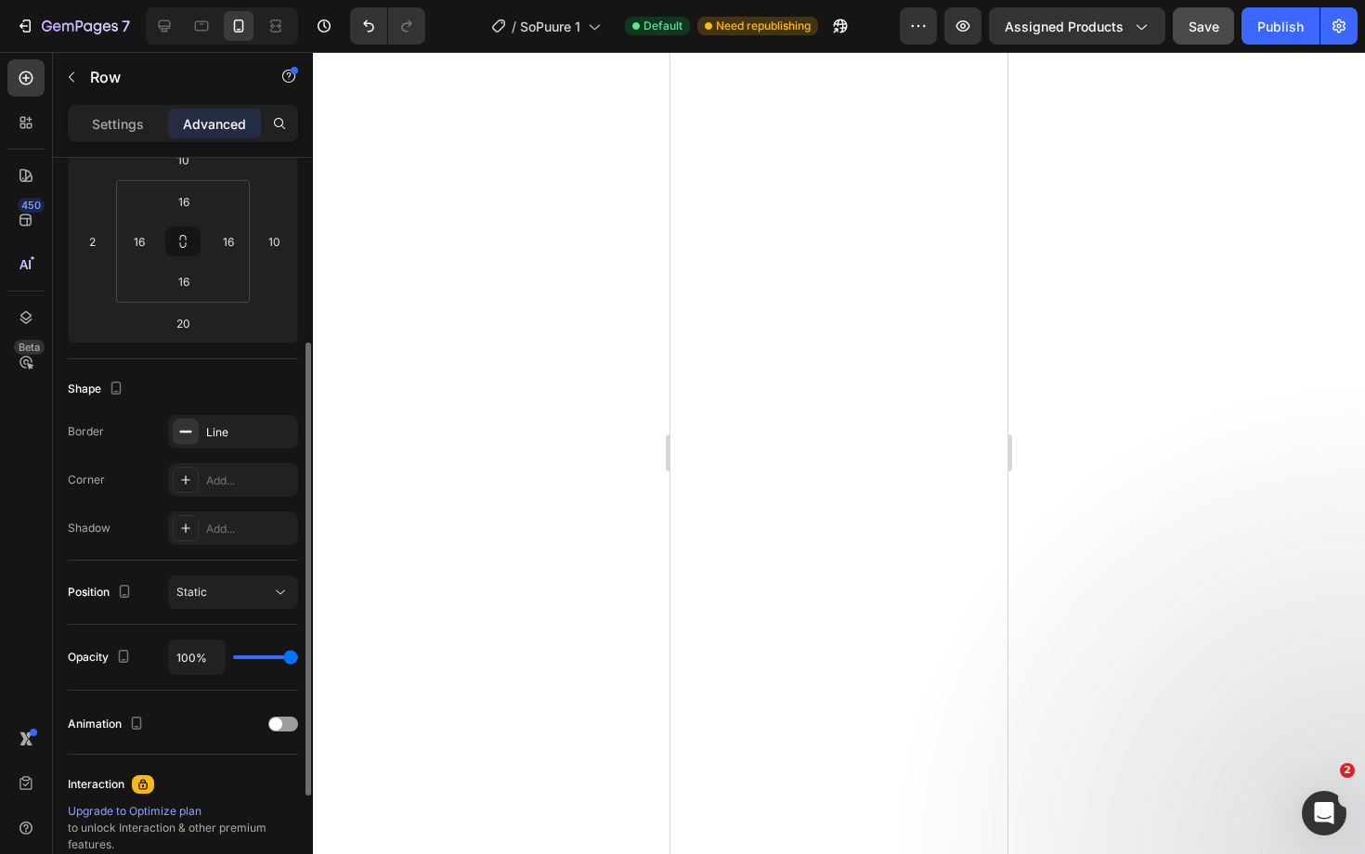
scroll to position [287, 0]
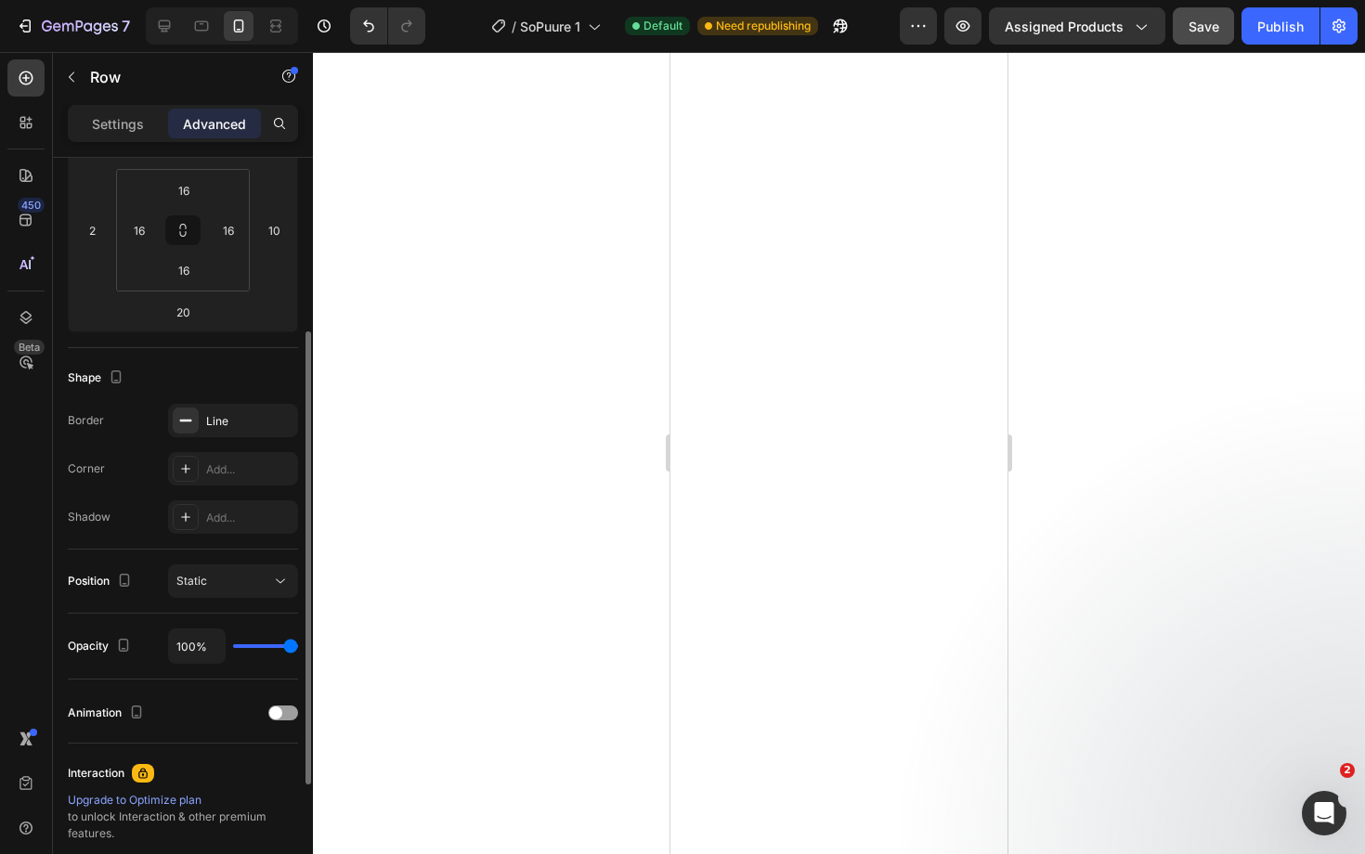
click at [103, 520] on div "Shadow" at bounding box center [89, 517] width 43 height 17
click at [215, 523] on div "Add..." at bounding box center [249, 518] width 87 height 17
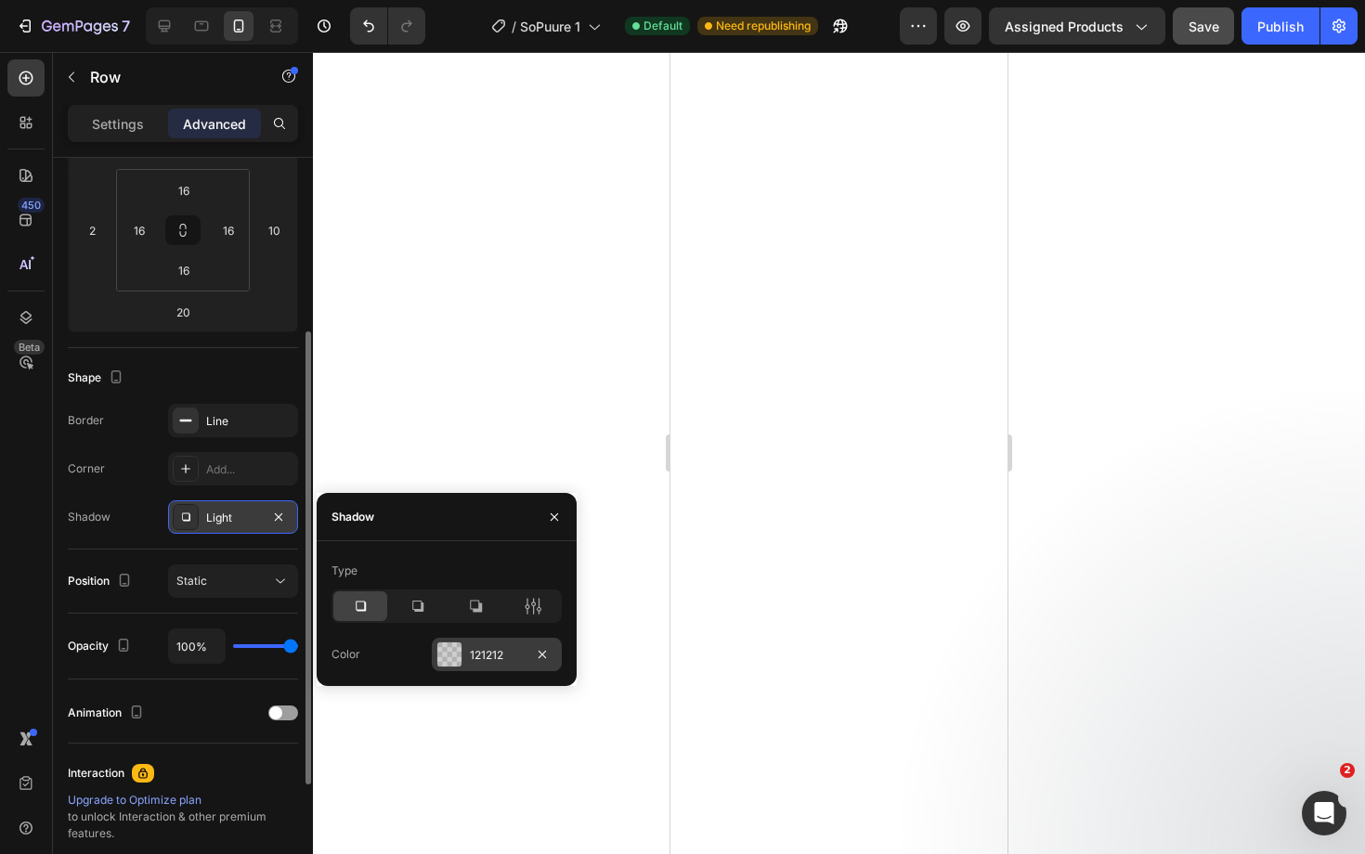
click at [462, 649] on div "121212" at bounding box center [497, 654] width 130 height 33
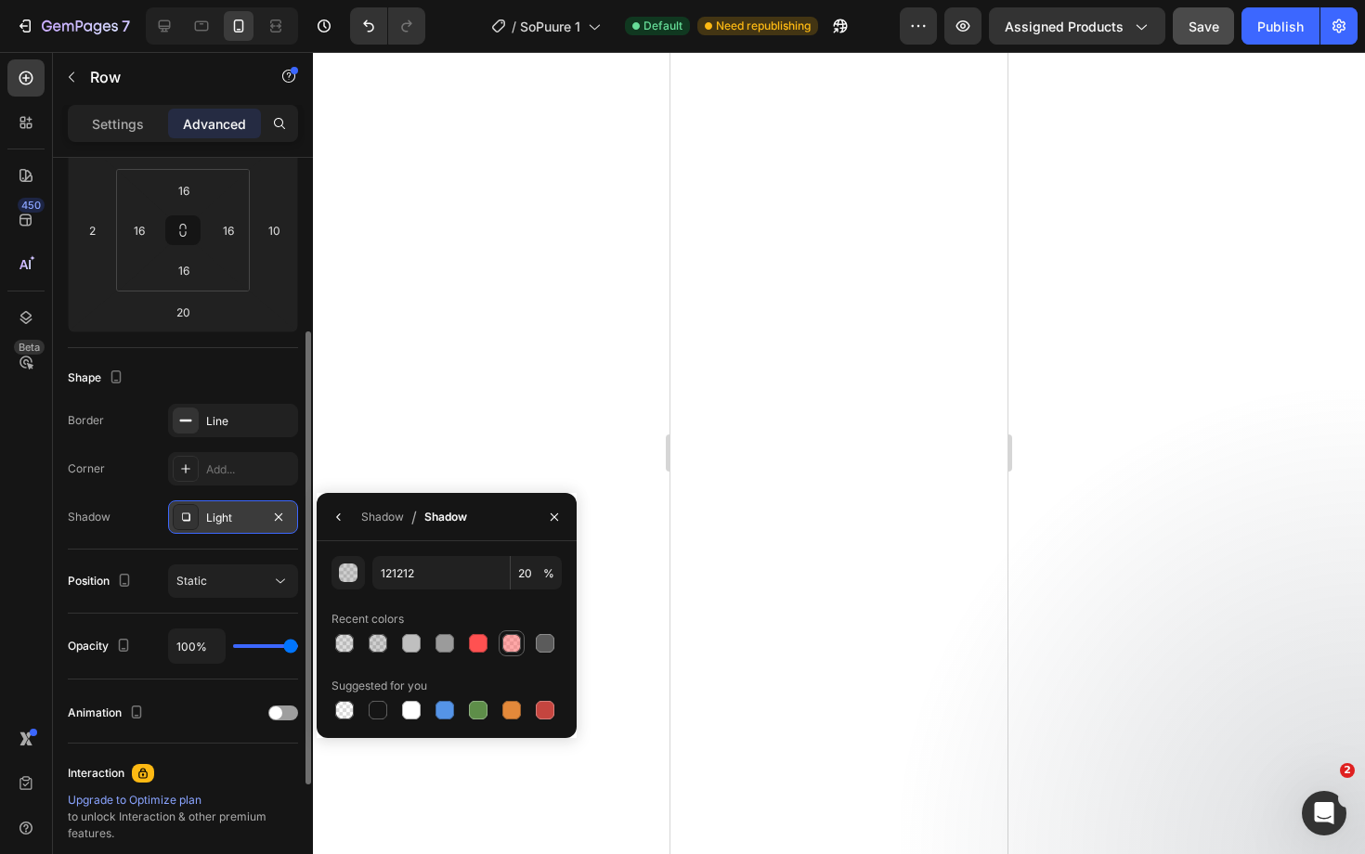
click at [508, 641] on div at bounding box center [511, 643] width 19 height 19
type input "FF5151"
click at [523, 566] on input "50" at bounding box center [536, 572] width 51 height 33
type input "5"
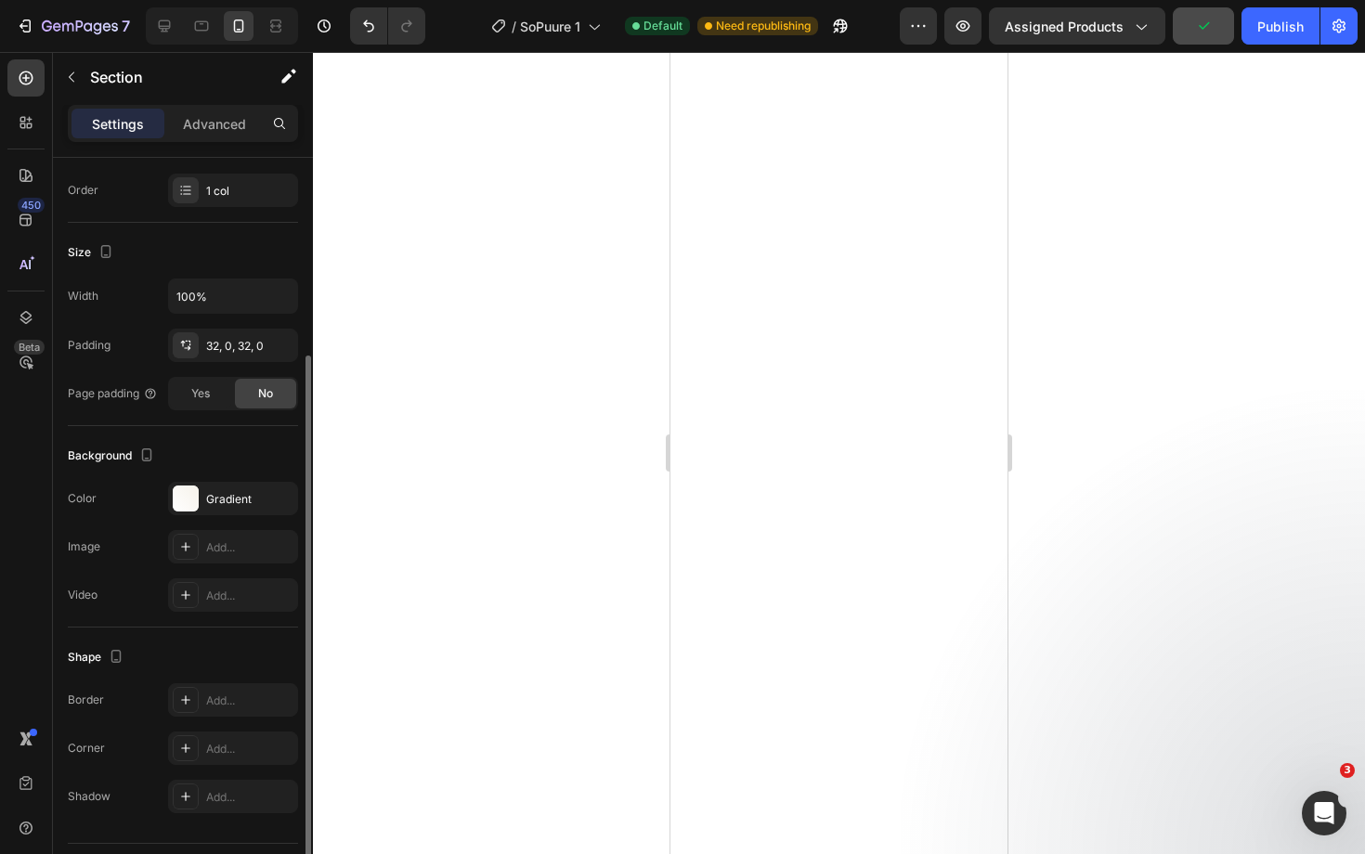
scroll to position [0, 0]
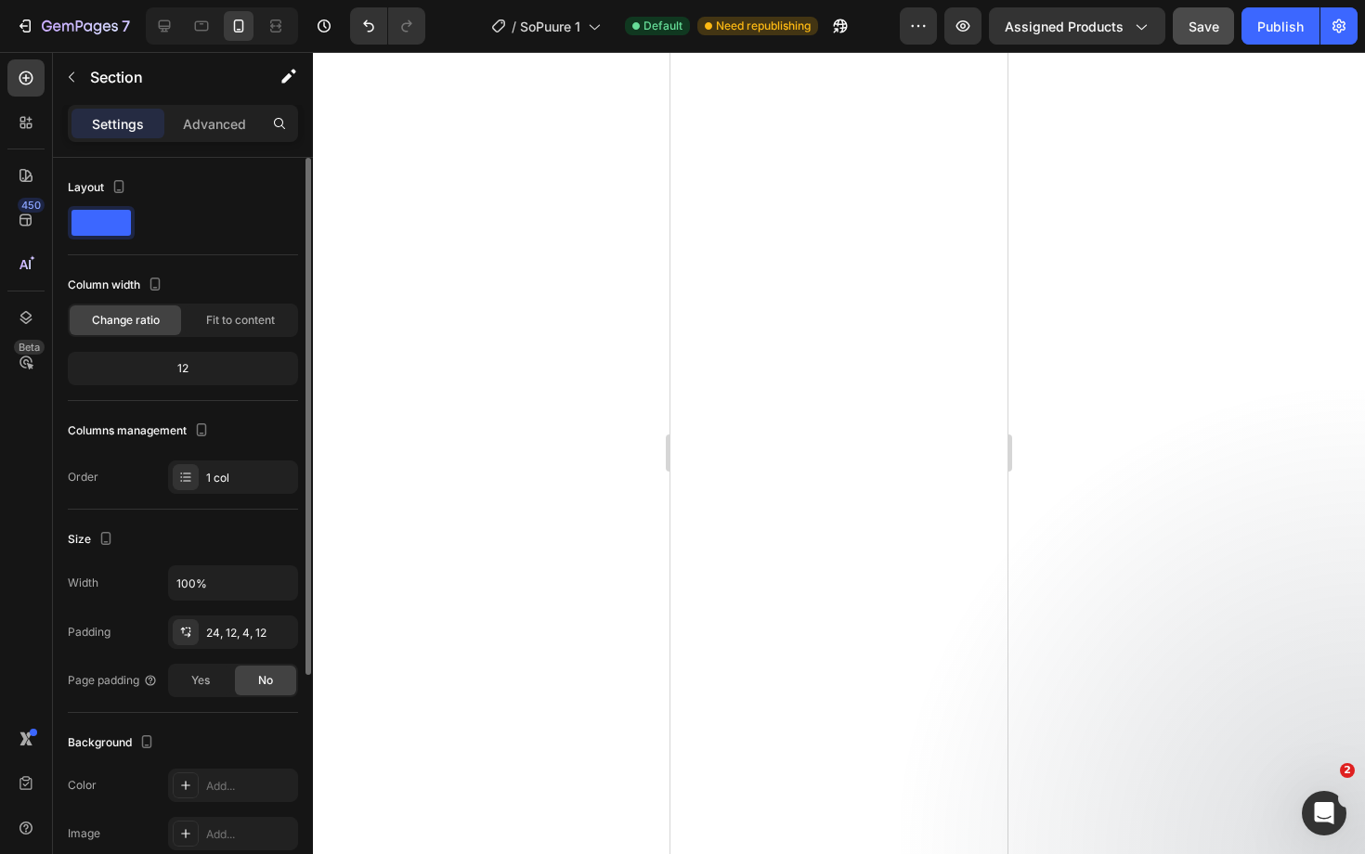
click at [1209, 456] on div at bounding box center [839, 453] width 1052 height 802
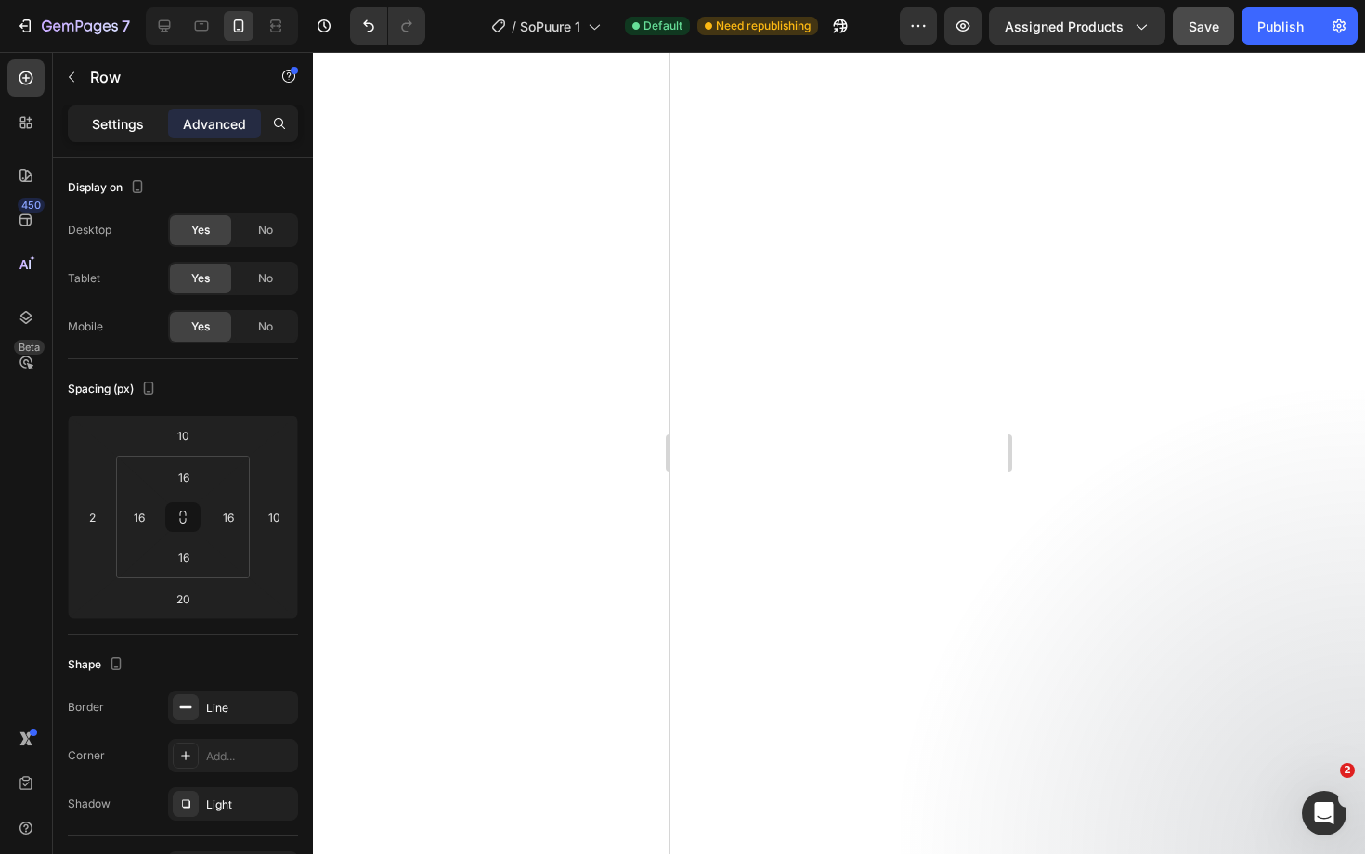
click at [129, 123] on p "Settings" at bounding box center [118, 123] width 52 height 19
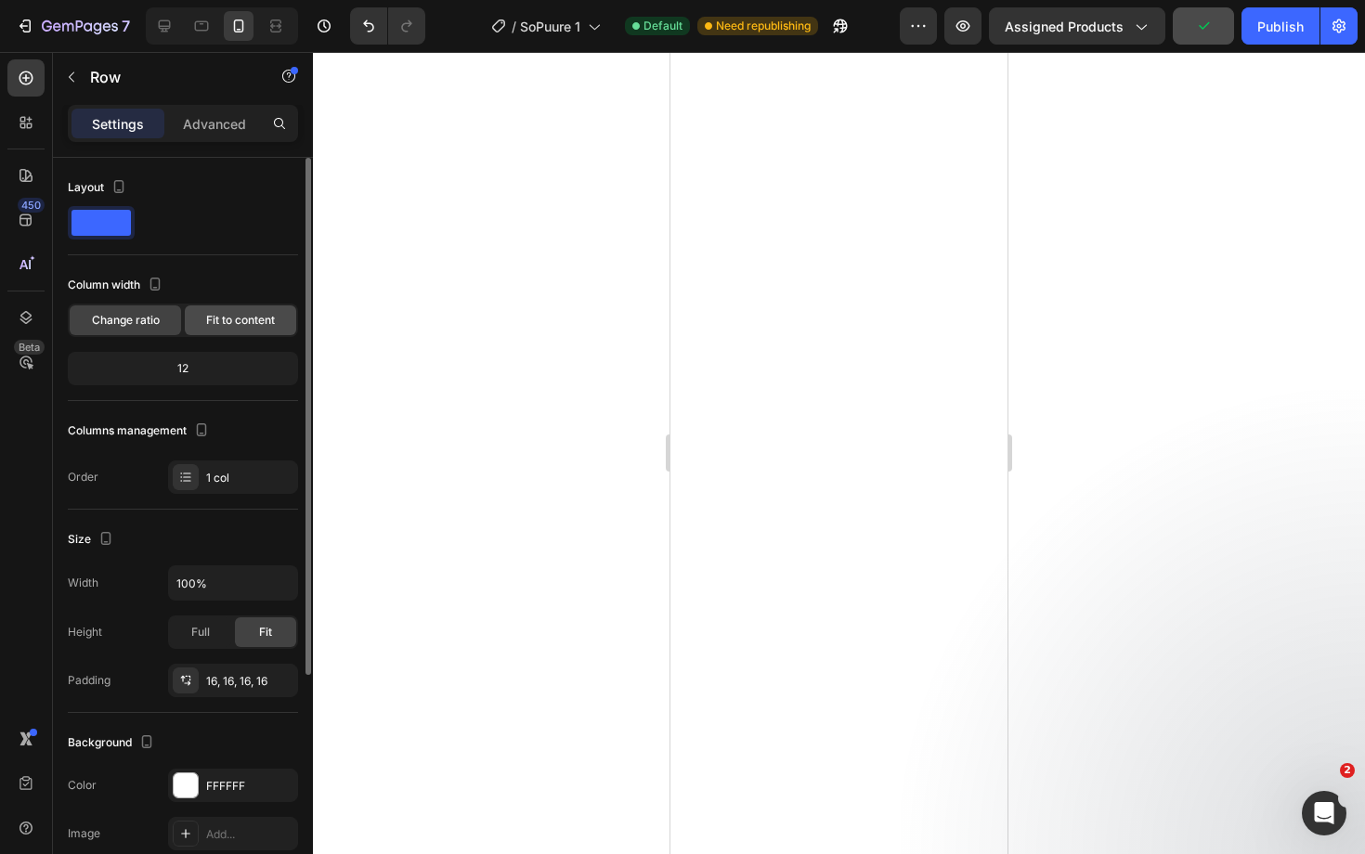
click at [237, 327] on span "Fit to content" at bounding box center [240, 320] width 69 height 17
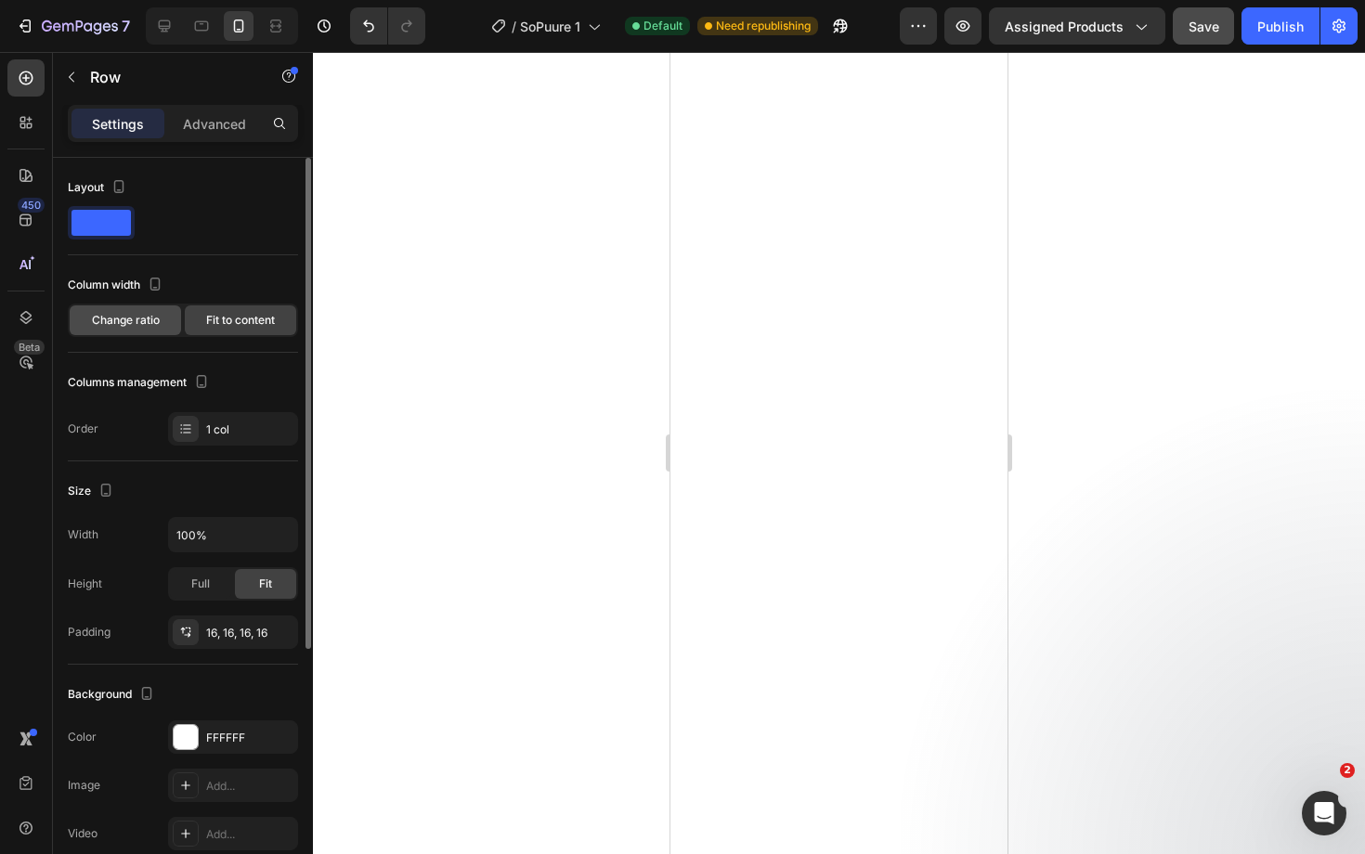
click at [124, 316] on span "Change ratio" at bounding box center [126, 320] width 68 height 17
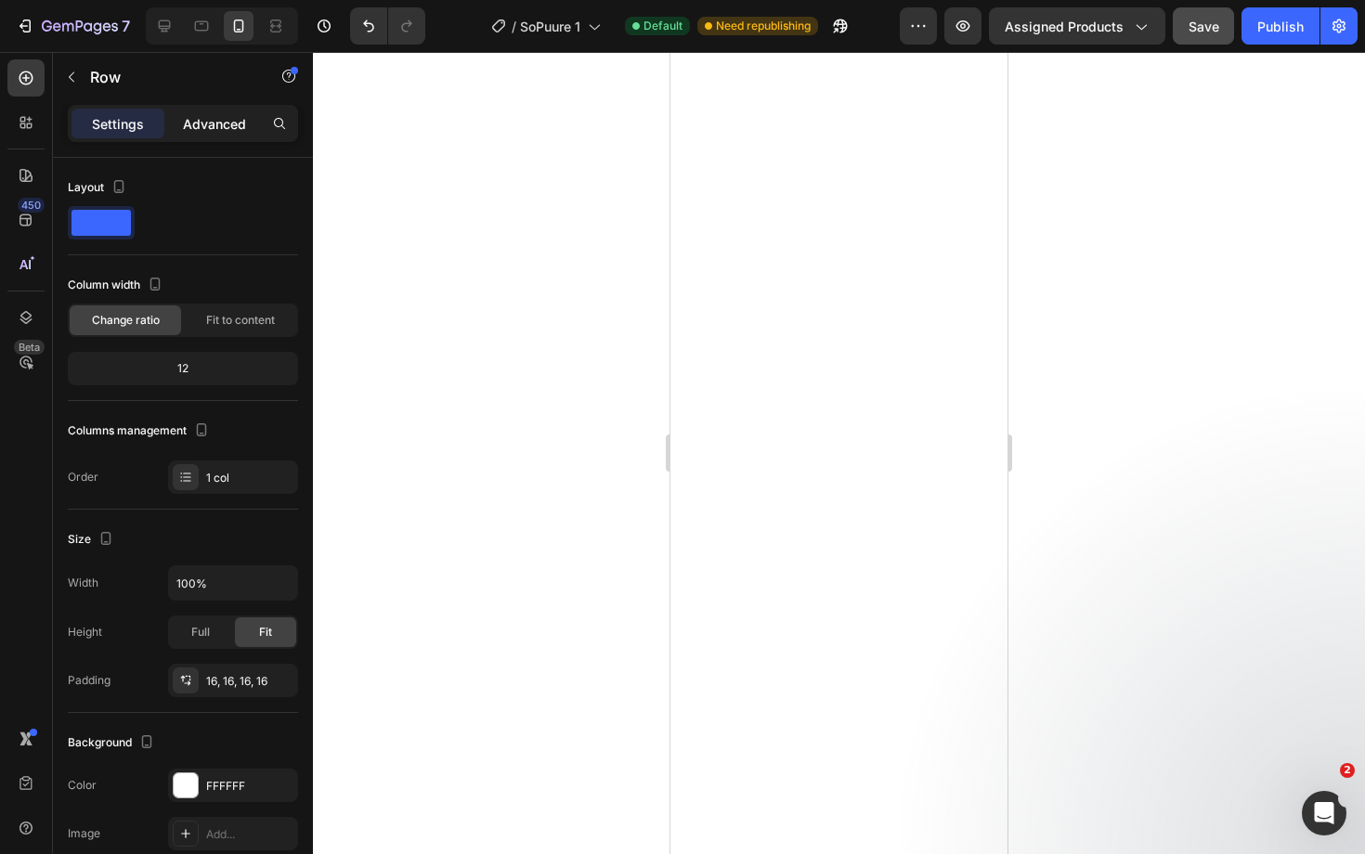
click at [213, 134] on div "Advanced" at bounding box center [214, 124] width 93 height 30
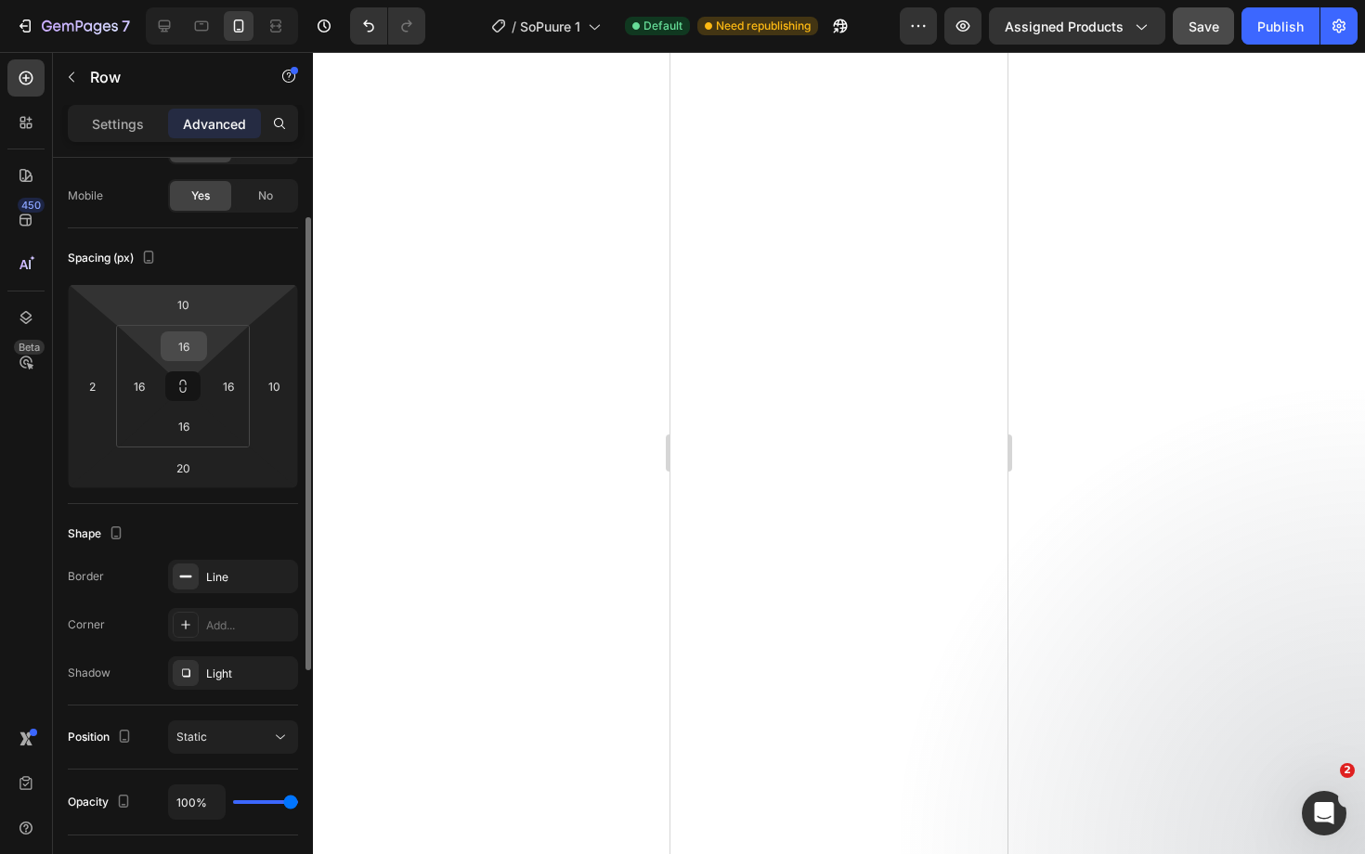
scroll to position [151, 0]
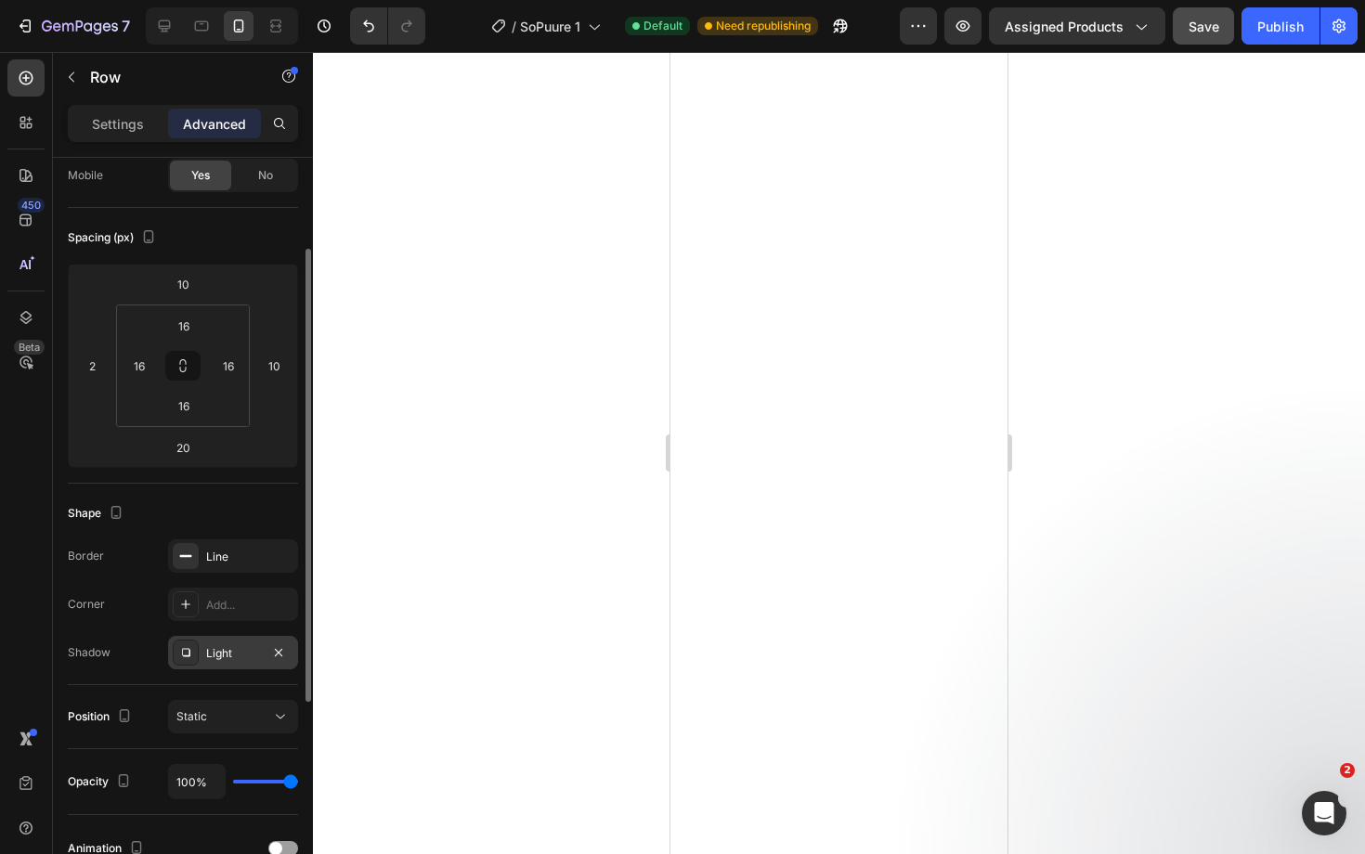
click at [237, 666] on div "Light" at bounding box center [233, 652] width 130 height 33
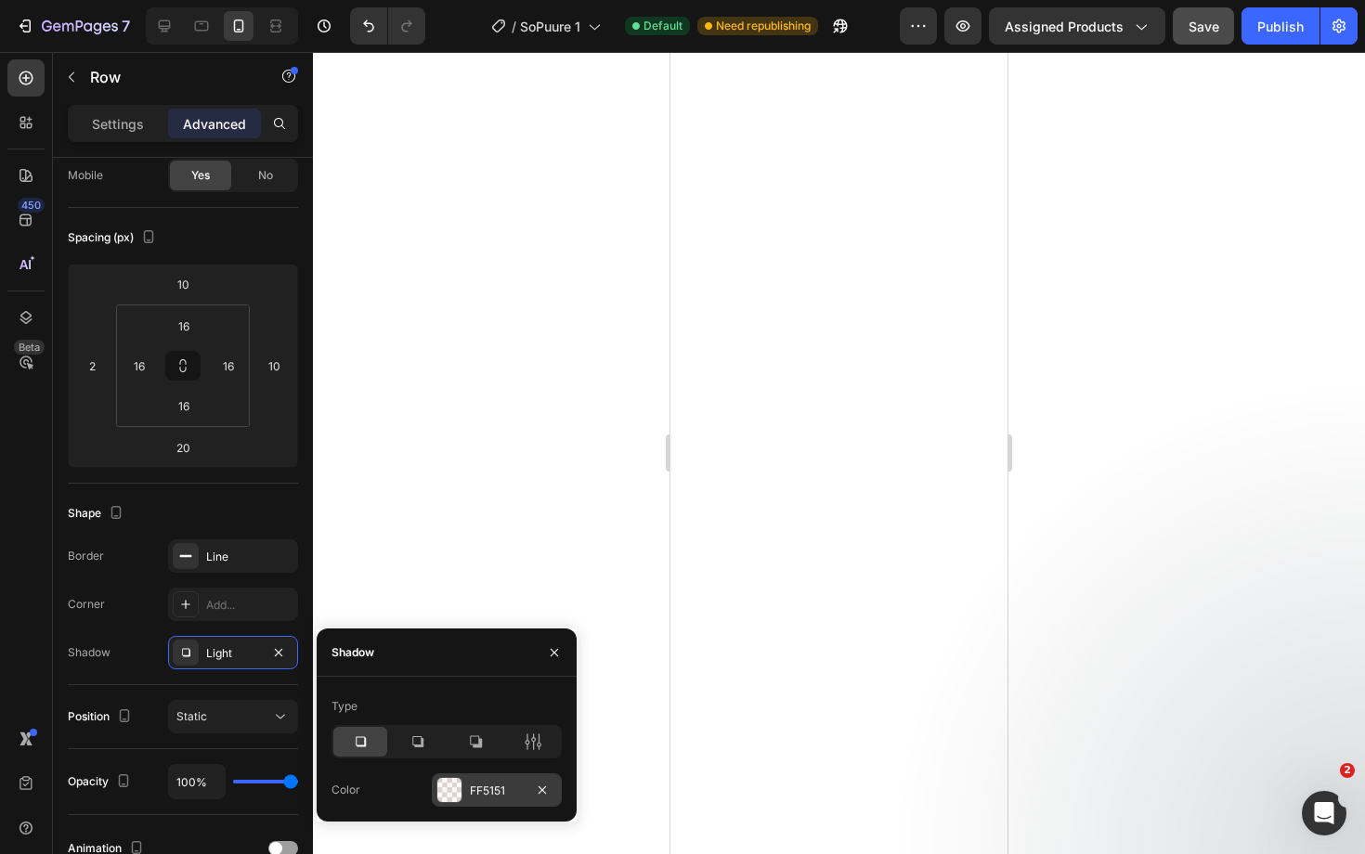
click at [488, 795] on div "FF5151" at bounding box center [497, 791] width 54 height 17
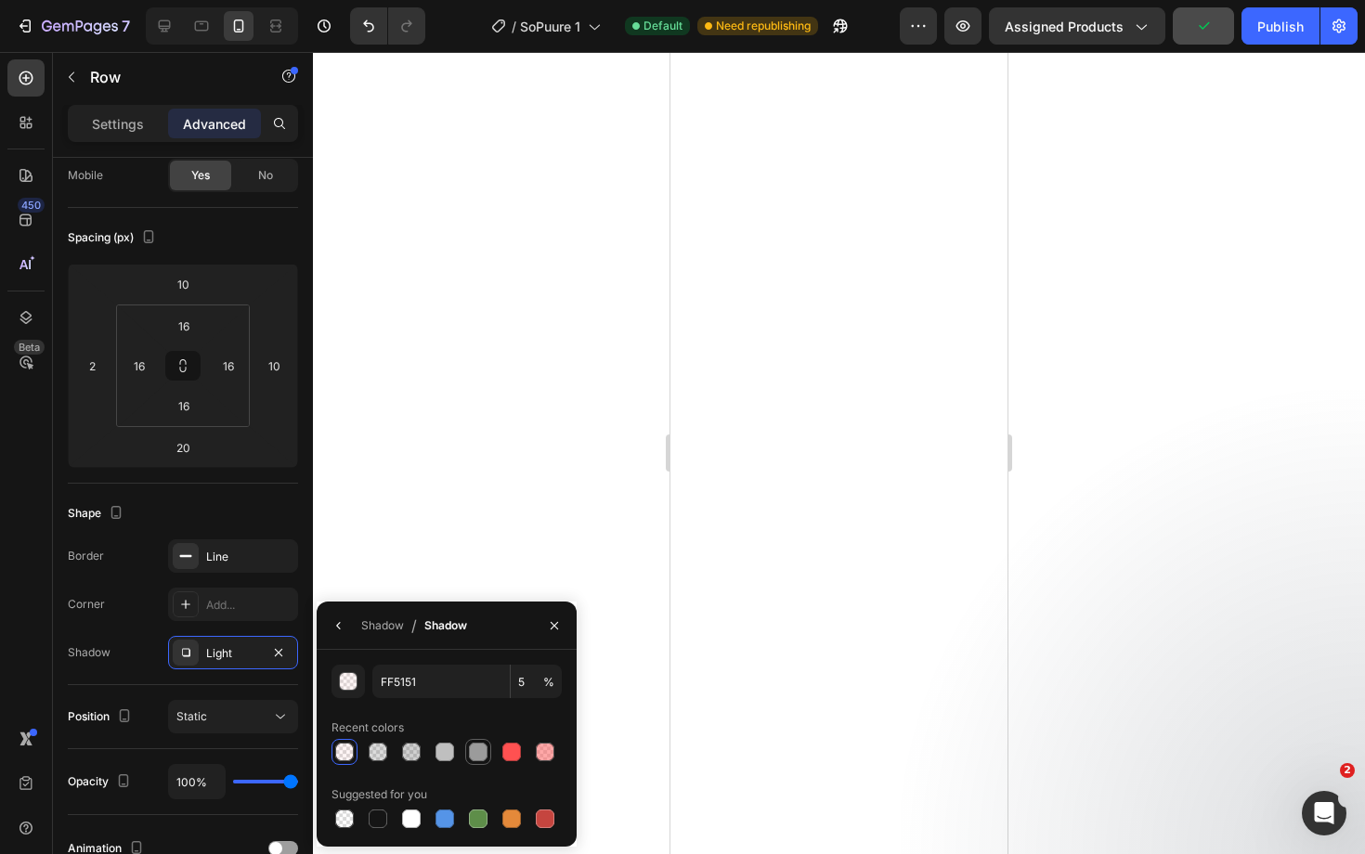
click at [478, 753] on div at bounding box center [478, 752] width 19 height 19
type input "9B9B9B"
click at [532, 679] on input "100" at bounding box center [536, 681] width 51 height 33
type input "10"
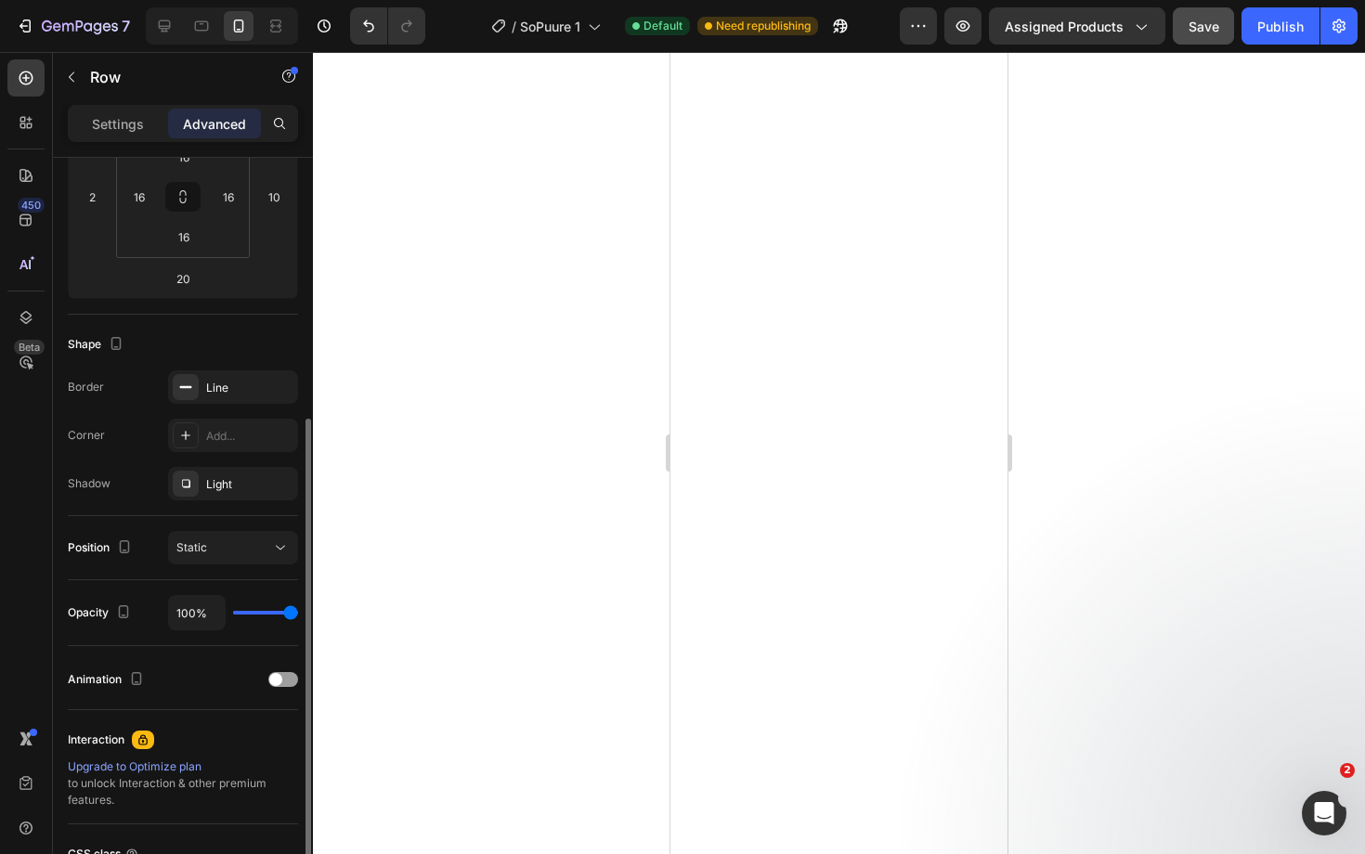
scroll to position [362, 0]
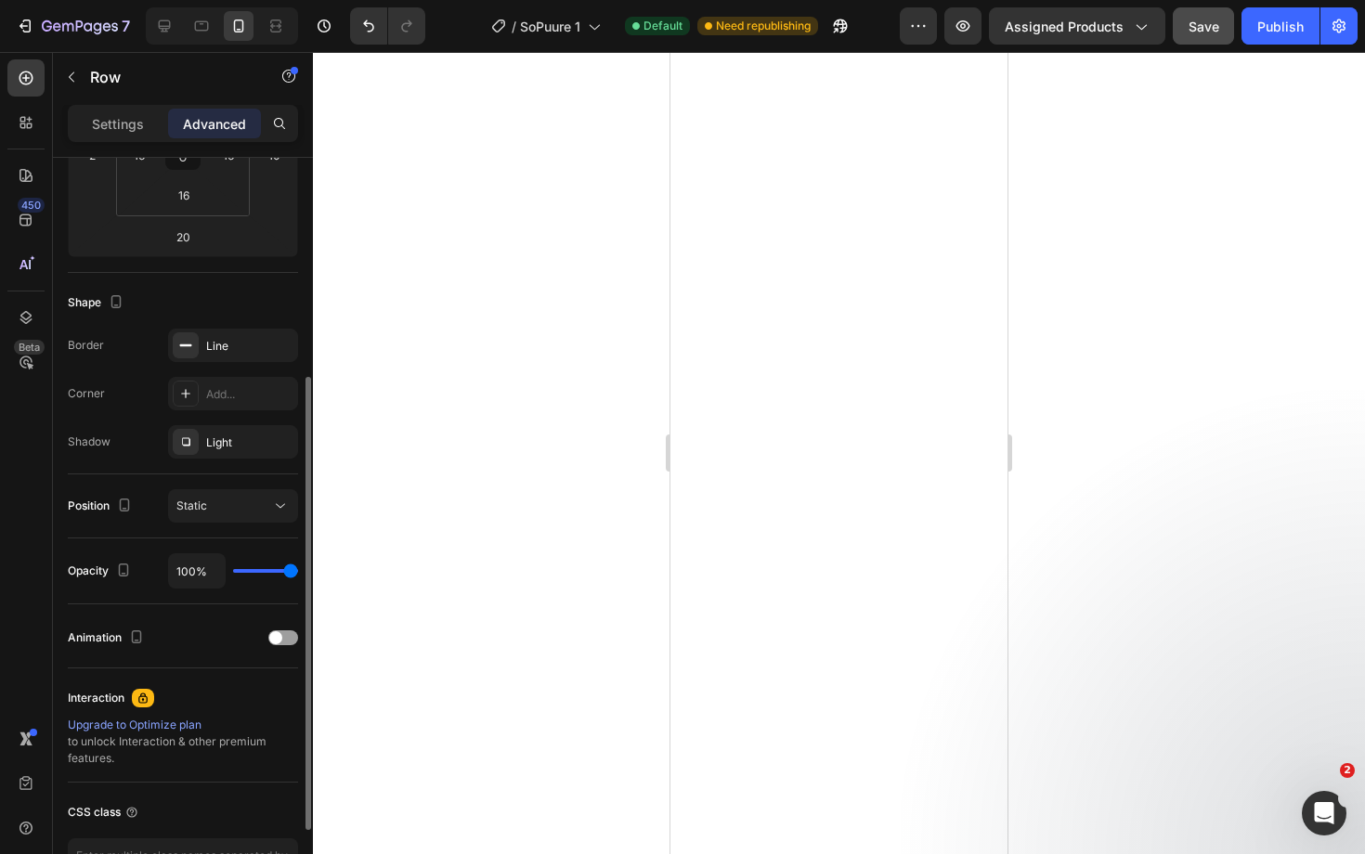
click at [127, 479] on div "Position Static" at bounding box center [183, 506] width 230 height 64
click at [121, 442] on div "Shadow Light" at bounding box center [183, 441] width 230 height 33
click at [91, 443] on div "Shadow" at bounding box center [89, 442] width 43 height 17
click at [232, 443] on div "Light" at bounding box center [233, 442] width 54 height 17
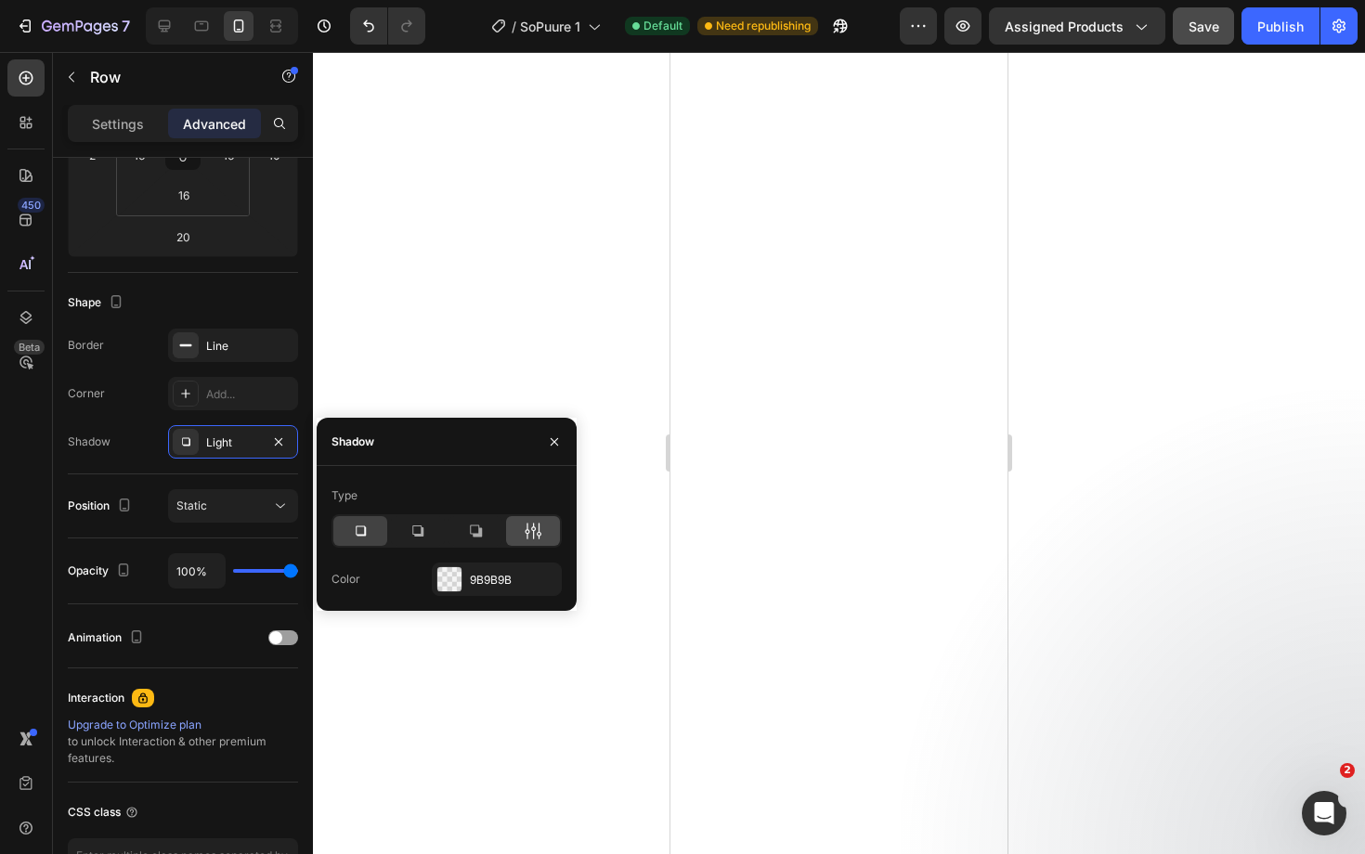
click at [541, 542] on div at bounding box center [533, 531] width 54 height 30
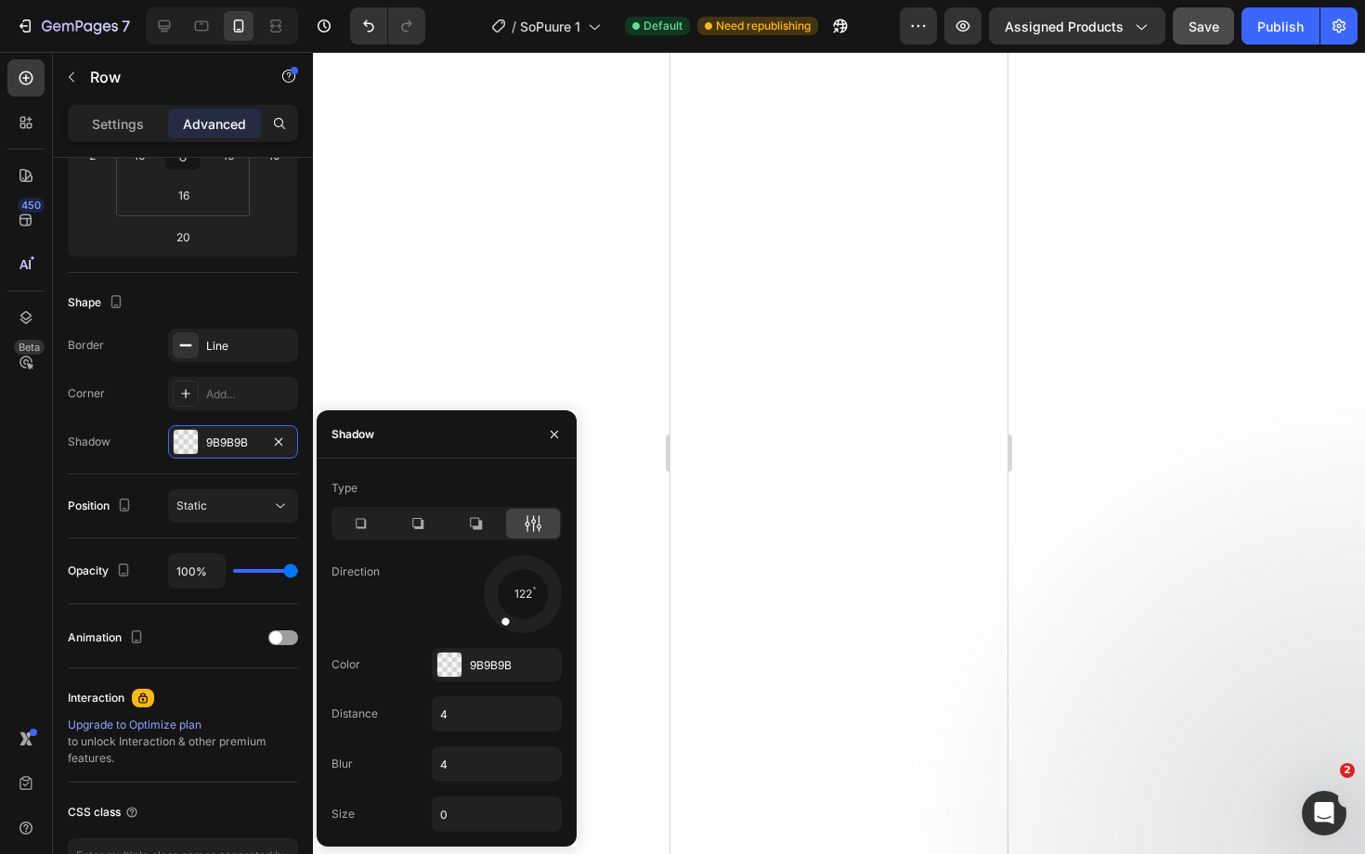
drag, startPoint x: 544, startPoint y: 614, endPoint x: 500, endPoint y: 621, distance: 44.3
click at [500, 621] on div at bounding box center [512, 610] width 32 height 41
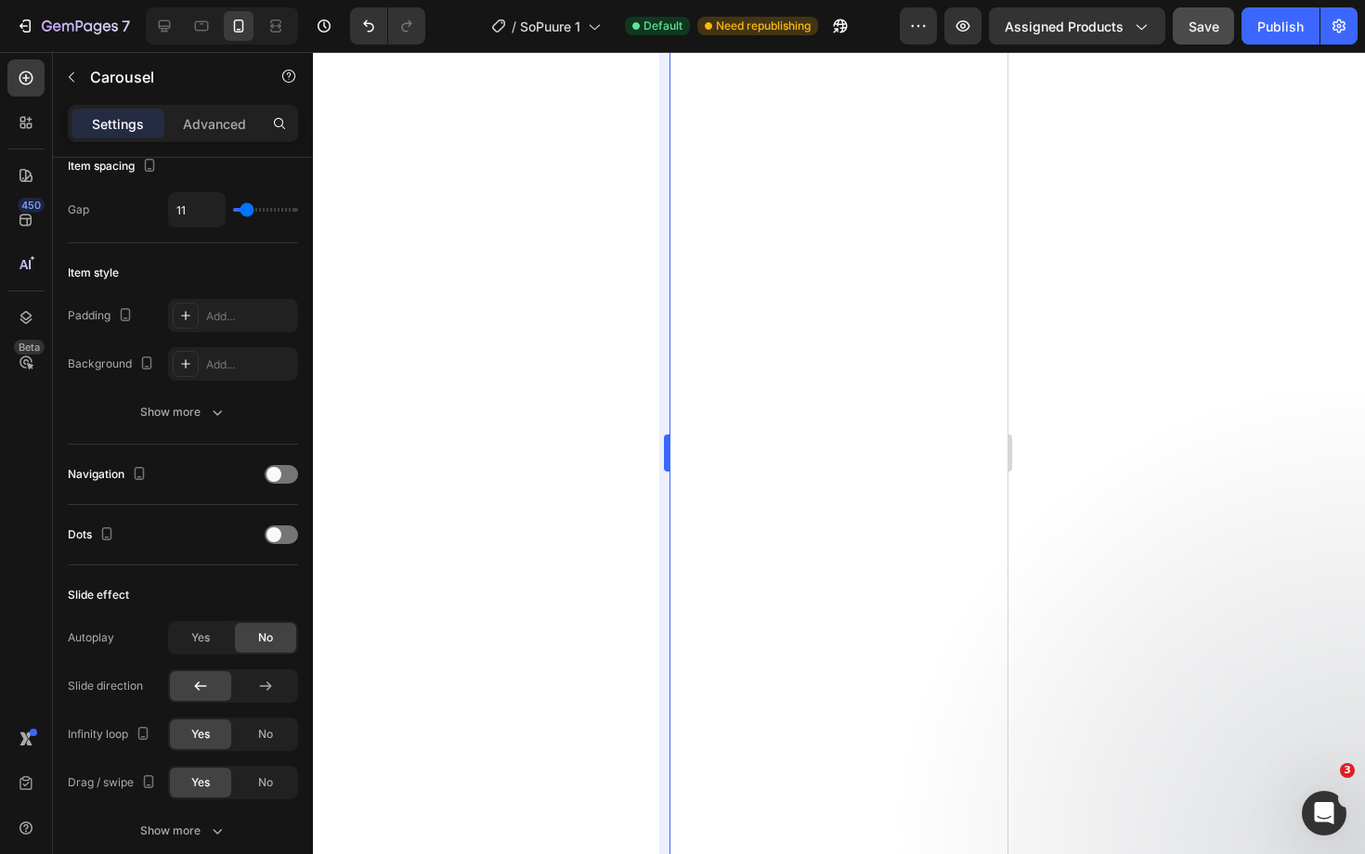
scroll to position [0, 0]
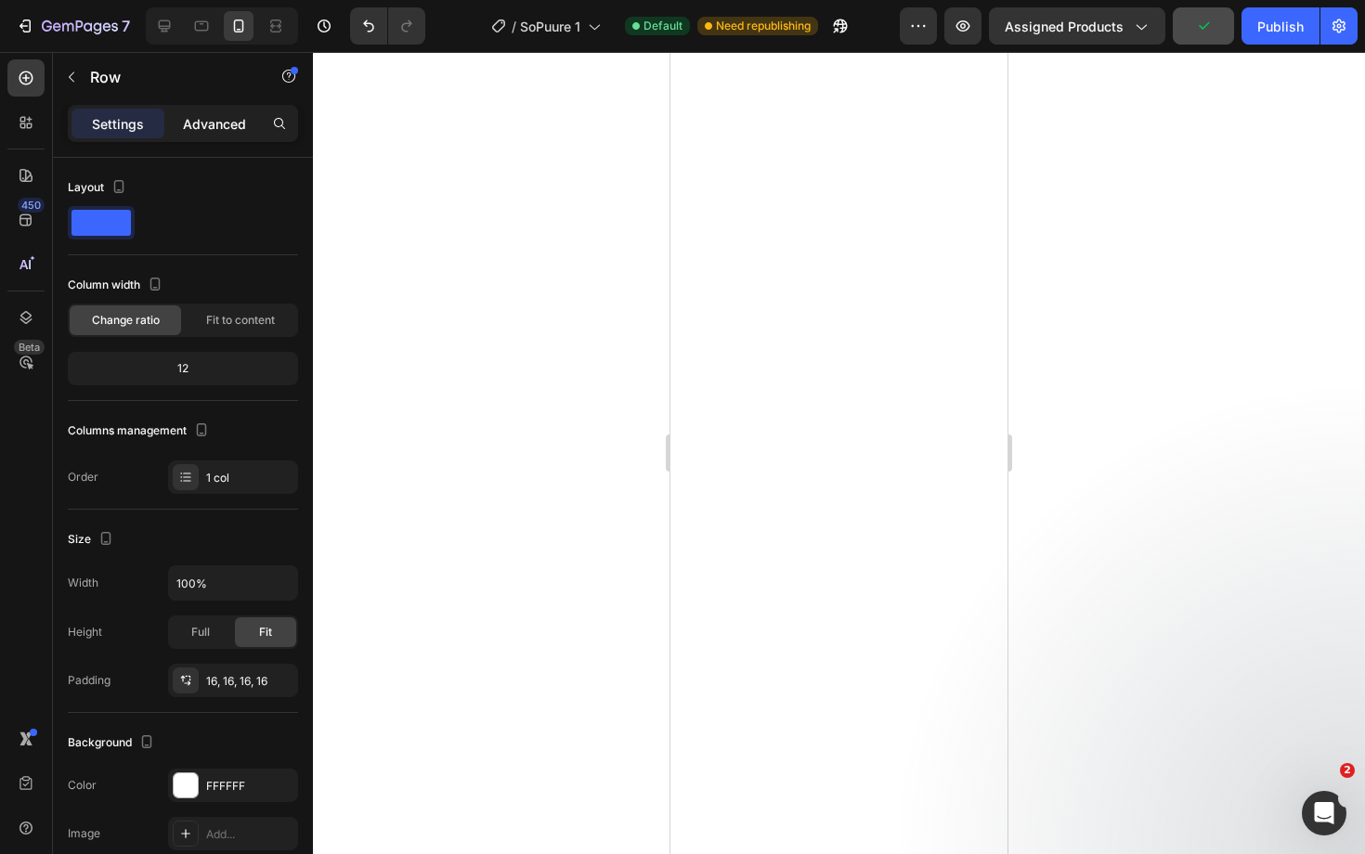
click at [222, 129] on p "Advanced" at bounding box center [214, 123] width 63 height 19
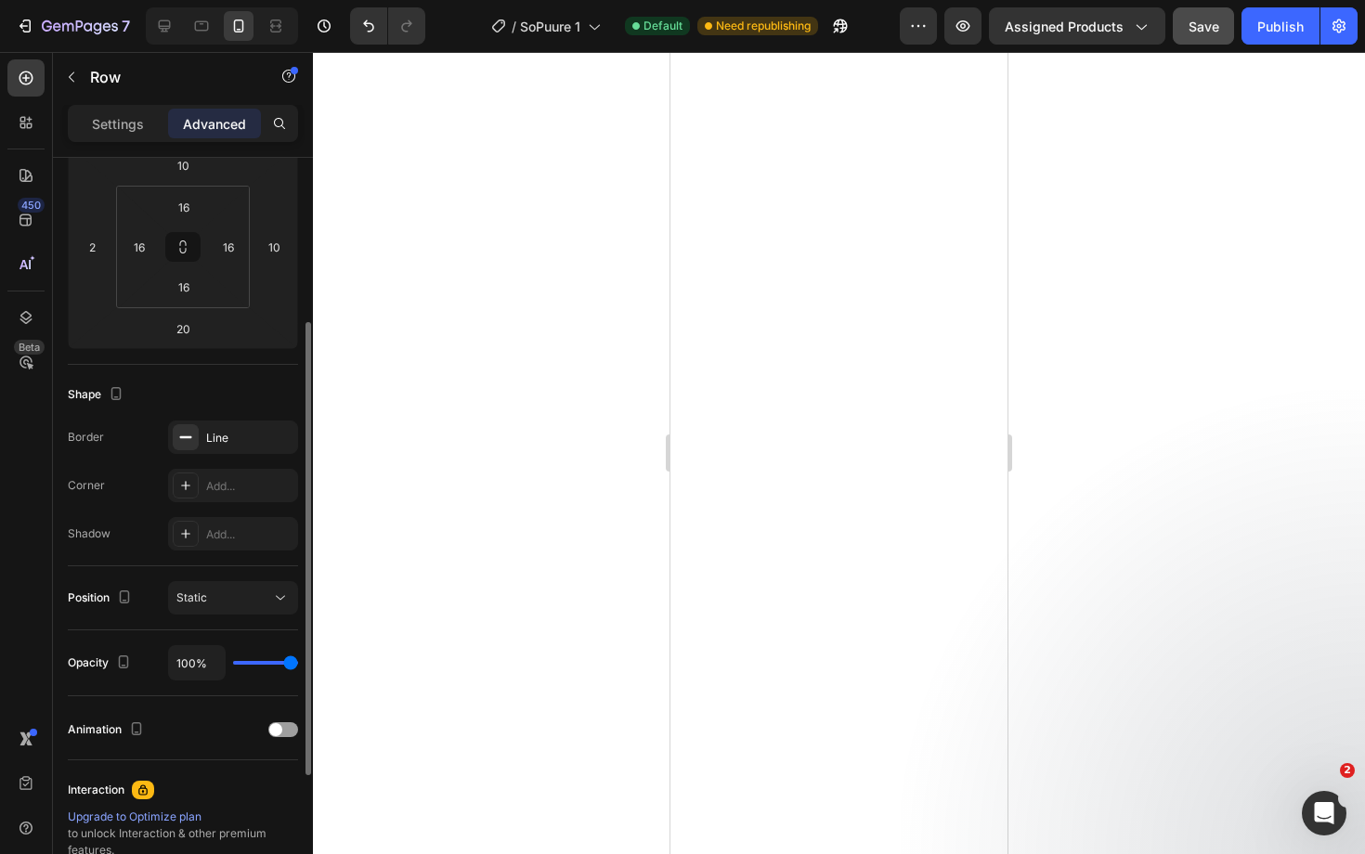
scroll to position [271, 0]
click at [201, 529] on div "Add..." at bounding box center [233, 532] width 130 height 33
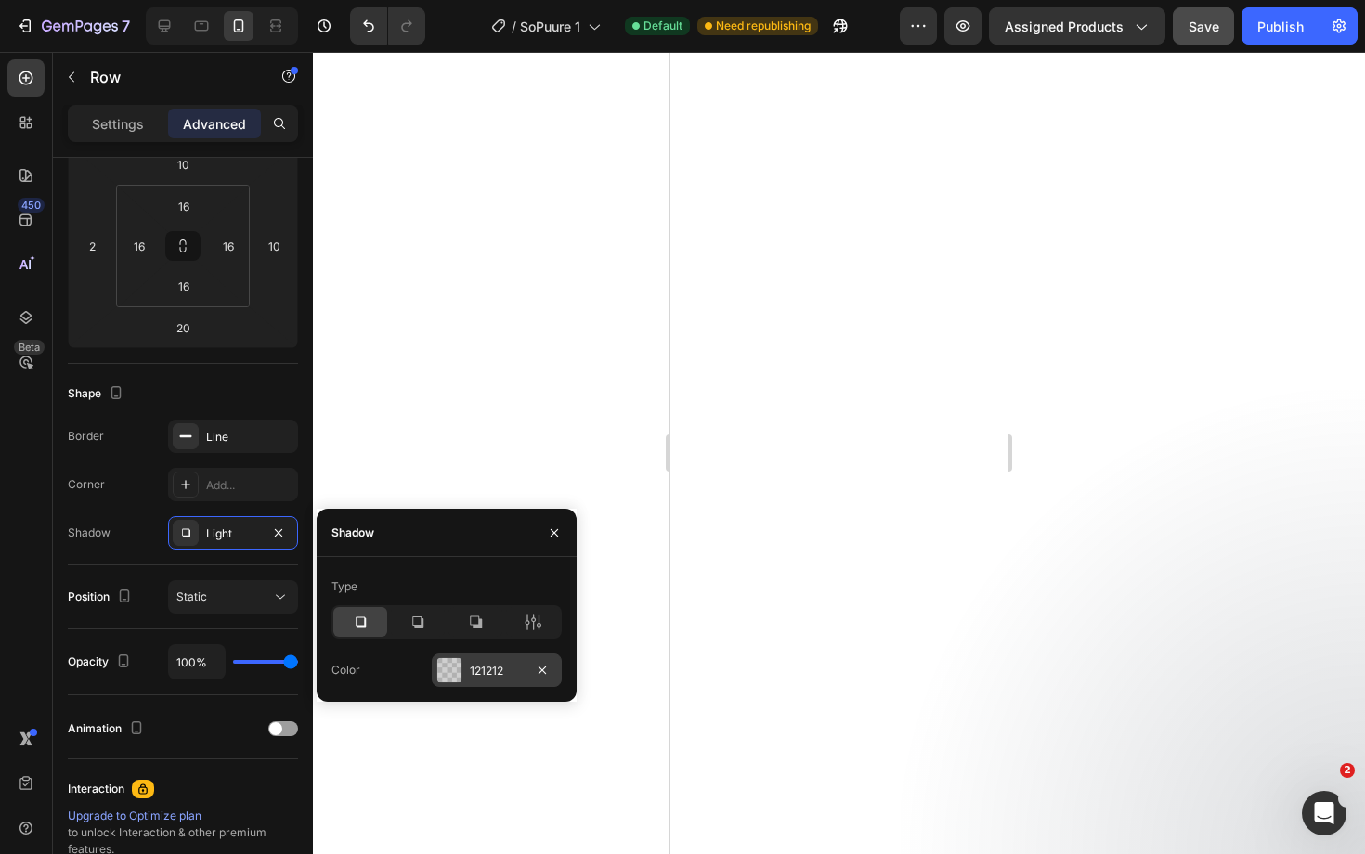
click at [463, 672] on div "121212" at bounding box center [497, 670] width 130 height 33
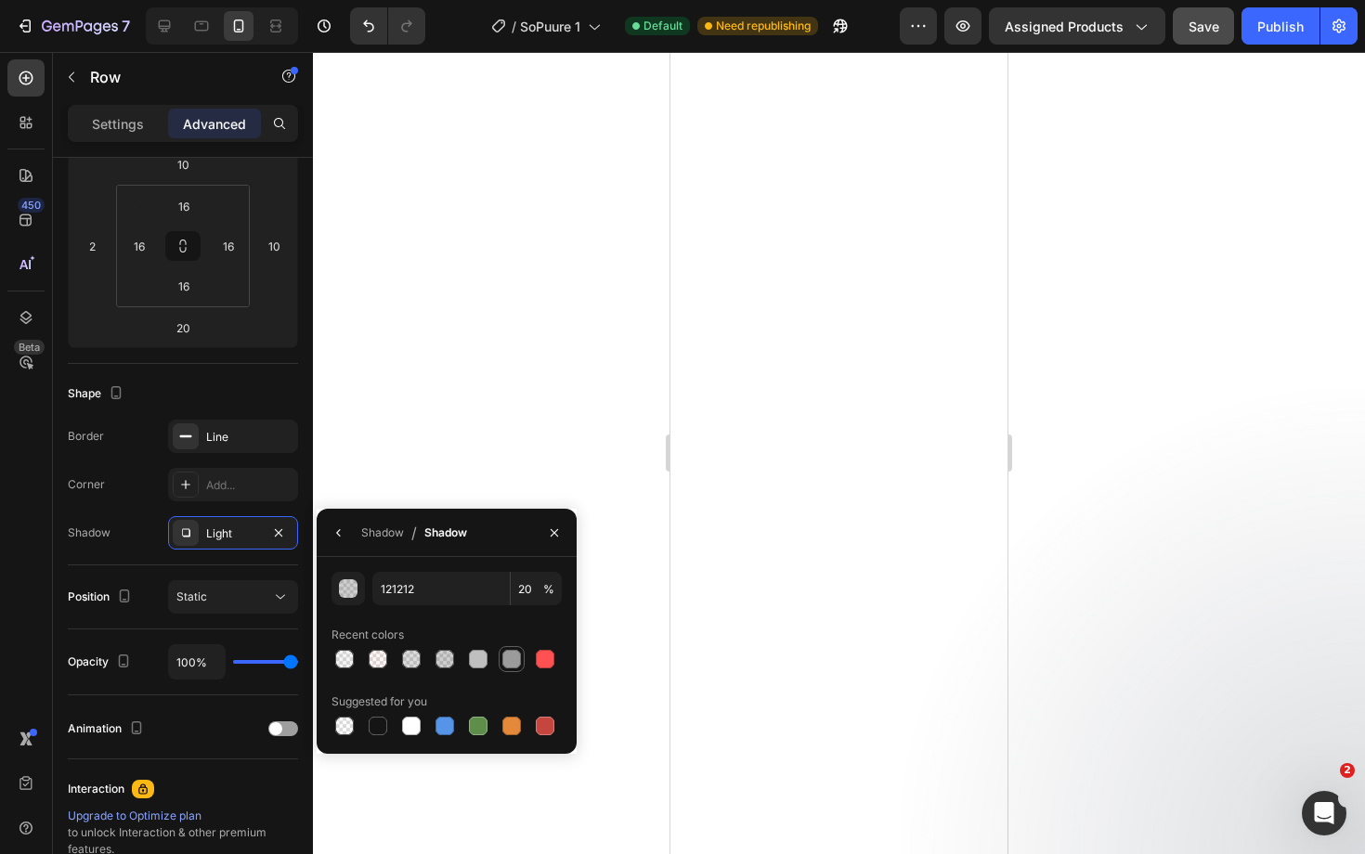
click at [500, 657] on div at bounding box center [511, 659] width 22 height 22
type input "9B9B9B"
click at [521, 590] on input "100" at bounding box center [536, 588] width 51 height 33
type input "10"
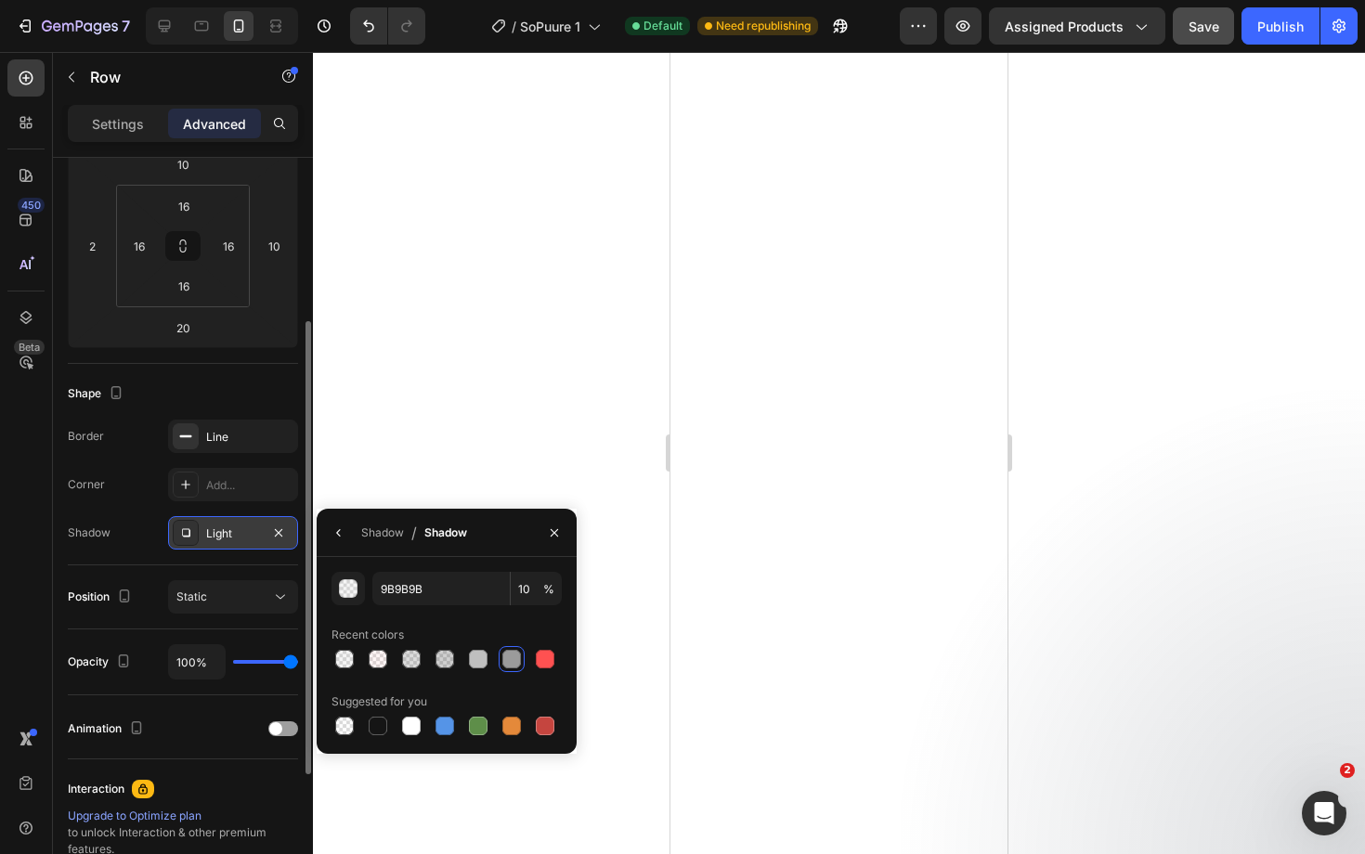
click at [238, 539] on div "Light" at bounding box center [233, 533] width 54 height 17
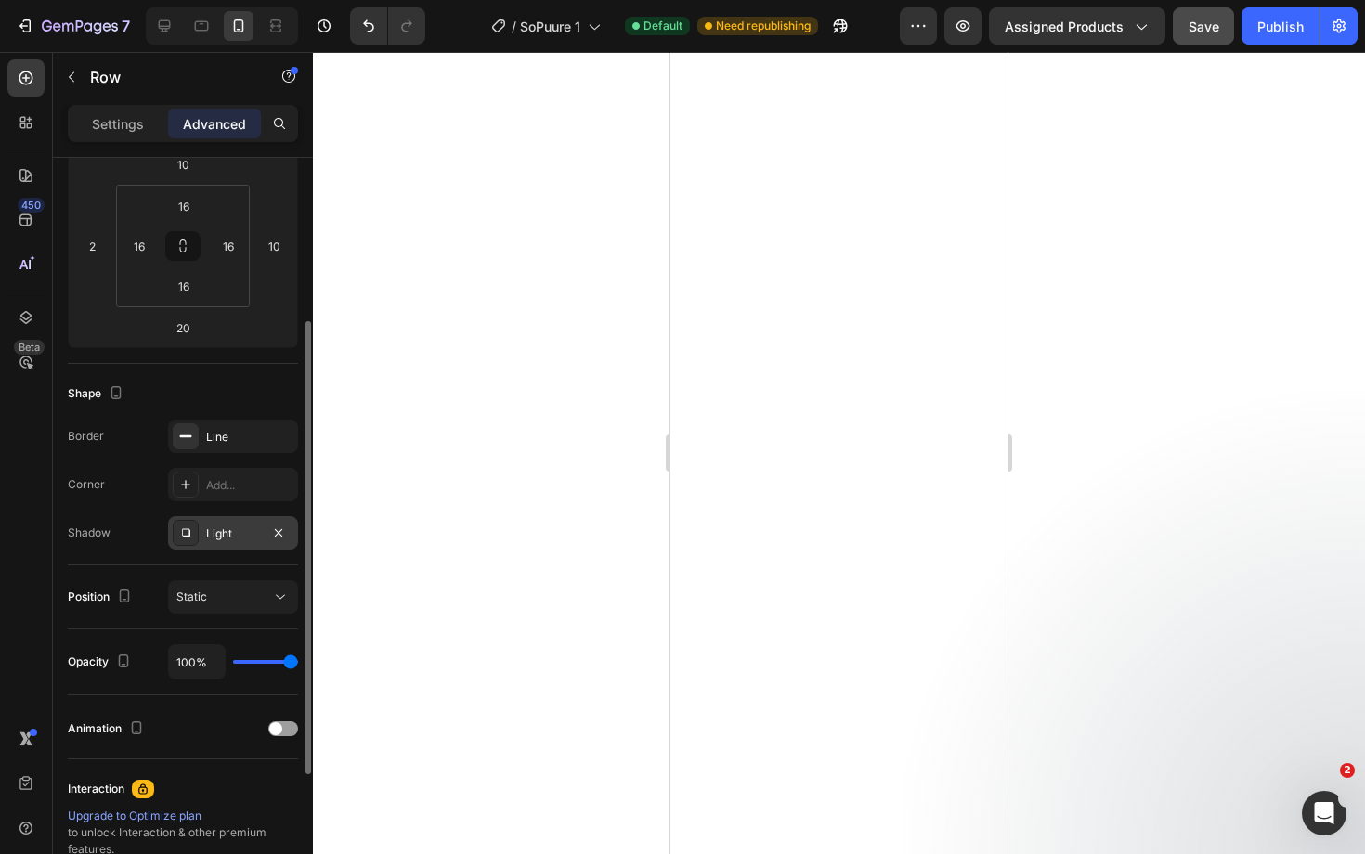
click at [214, 529] on div "Light" at bounding box center [233, 533] width 54 height 17
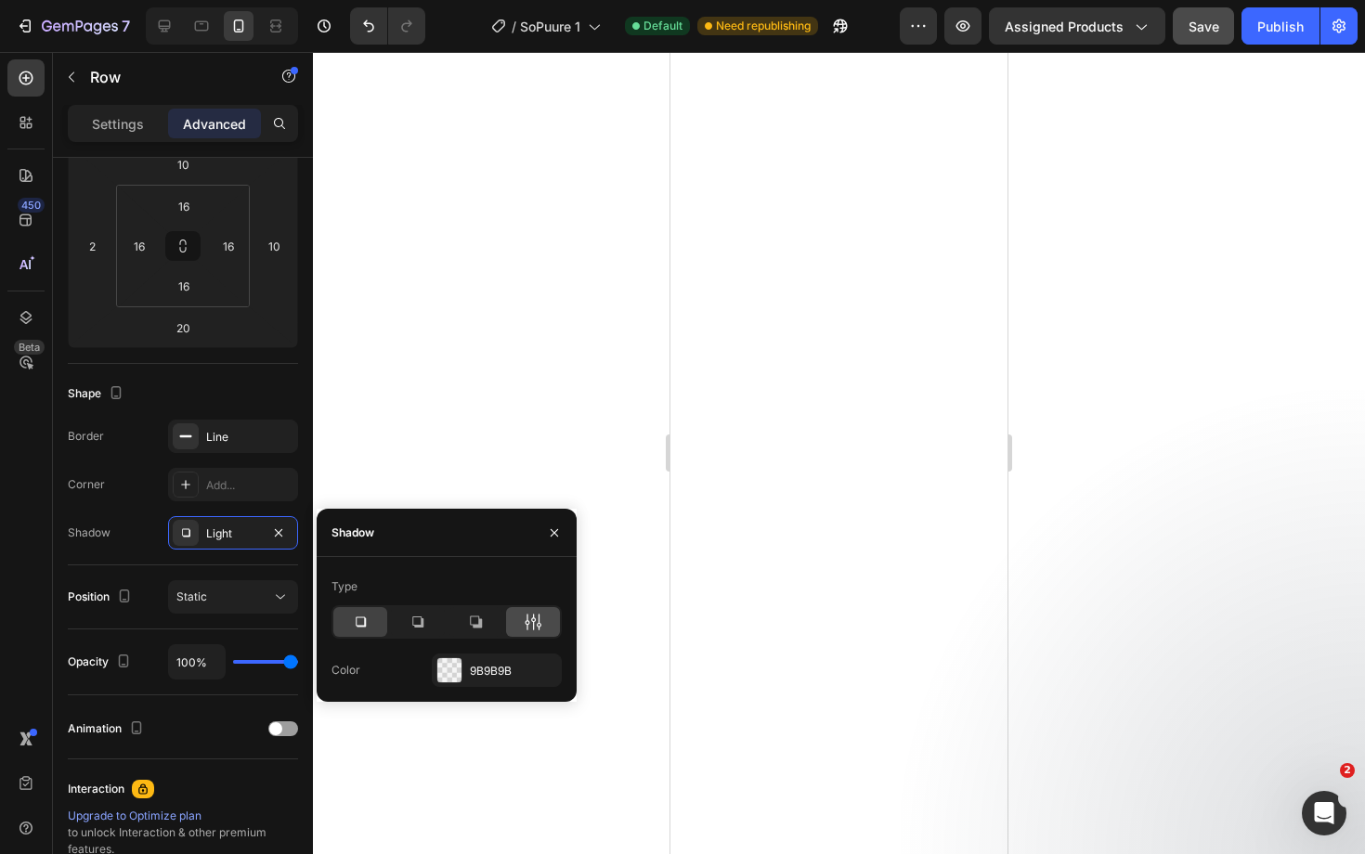
click at [534, 622] on icon at bounding box center [533, 622] width 5 height 17
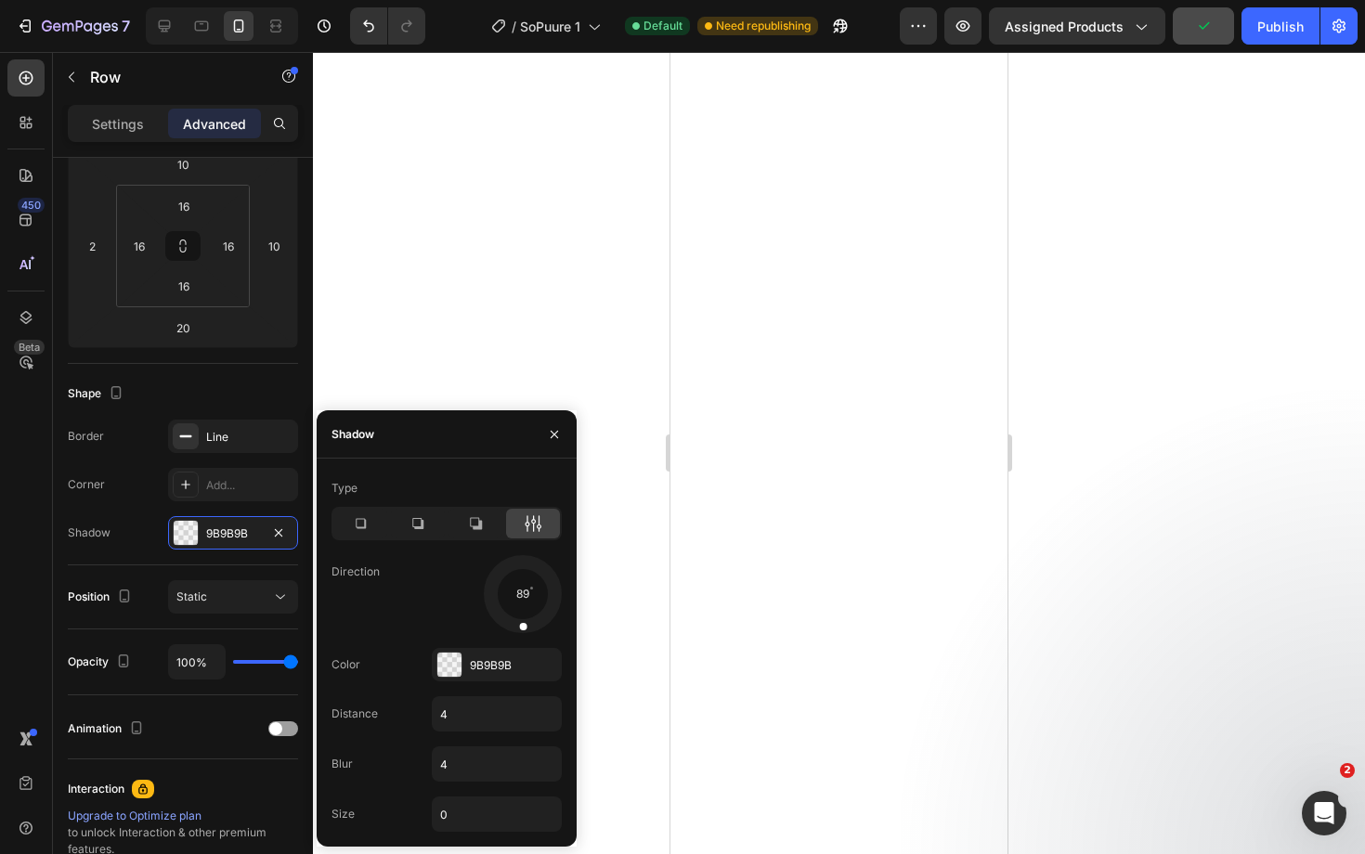
drag, startPoint x: 540, startPoint y: 607, endPoint x: 520, endPoint y: 624, distance: 26.4
click at [520, 624] on div at bounding box center [523, 614] width 12 height 42
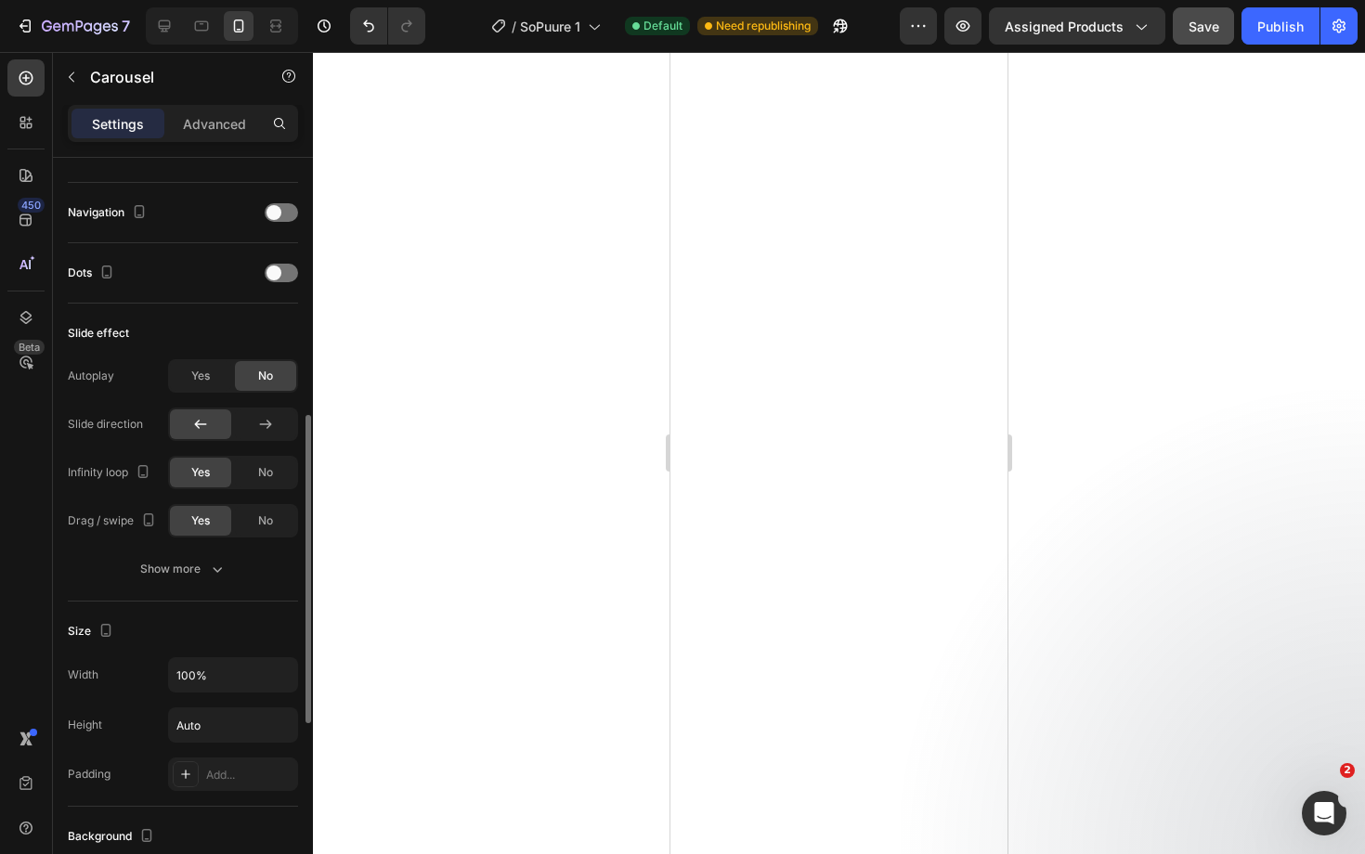
scroll to position [624, 0]
click at [274, 268] on span at bounding box center [273, 273] width 15 height 15
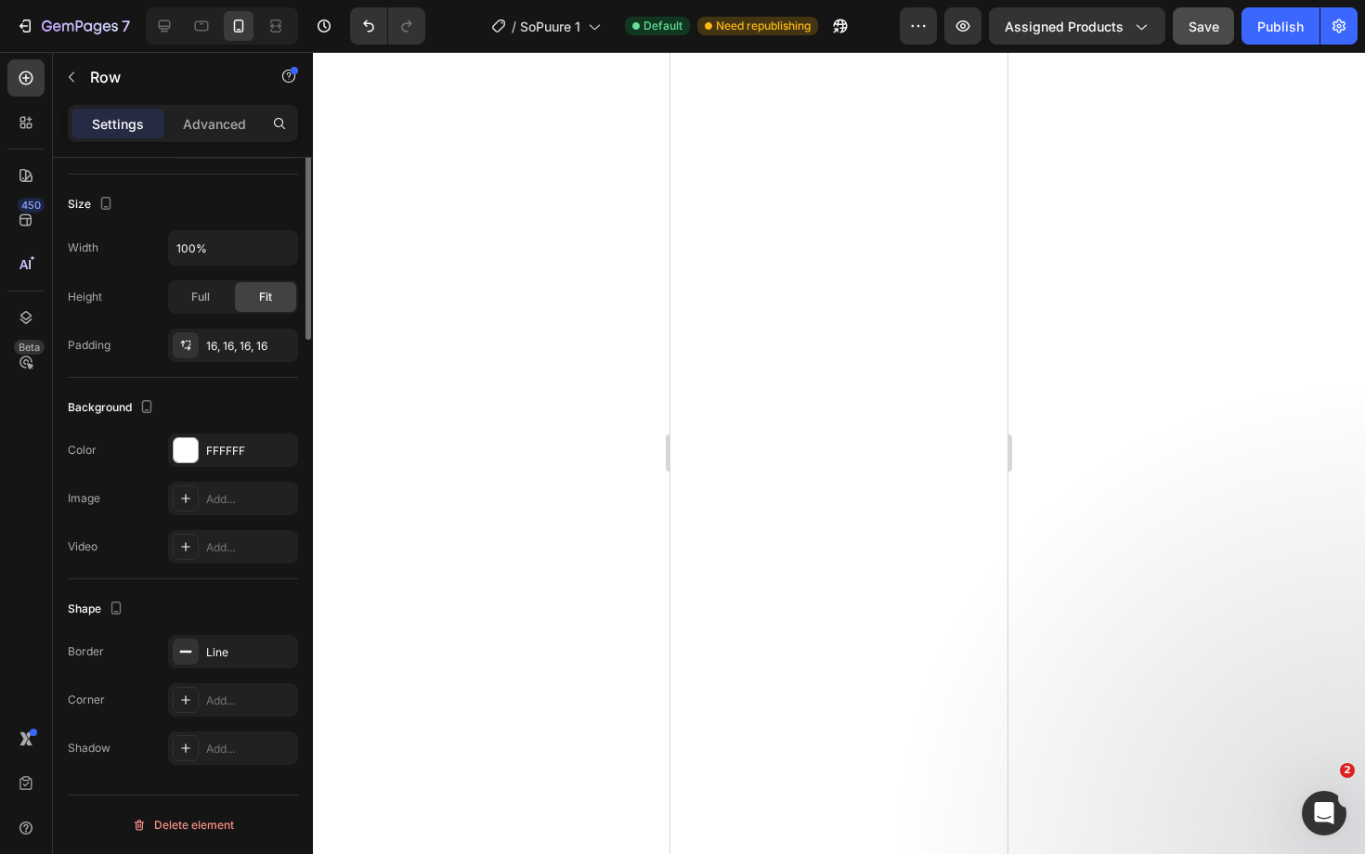
scroll to position [0, 0]
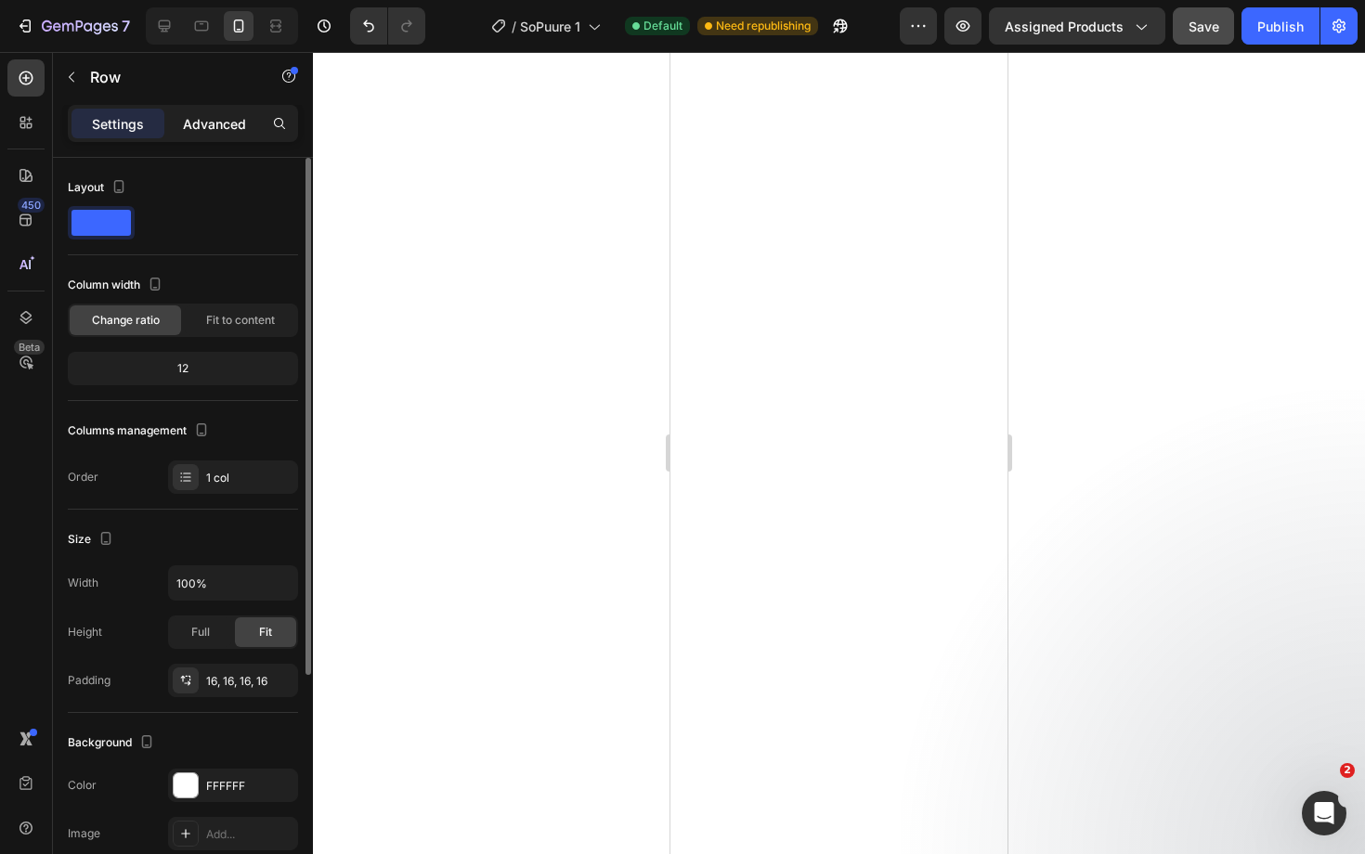
click at [229, 124] on p "Advanced" at bounding box center [214, 123] width 63 height 19
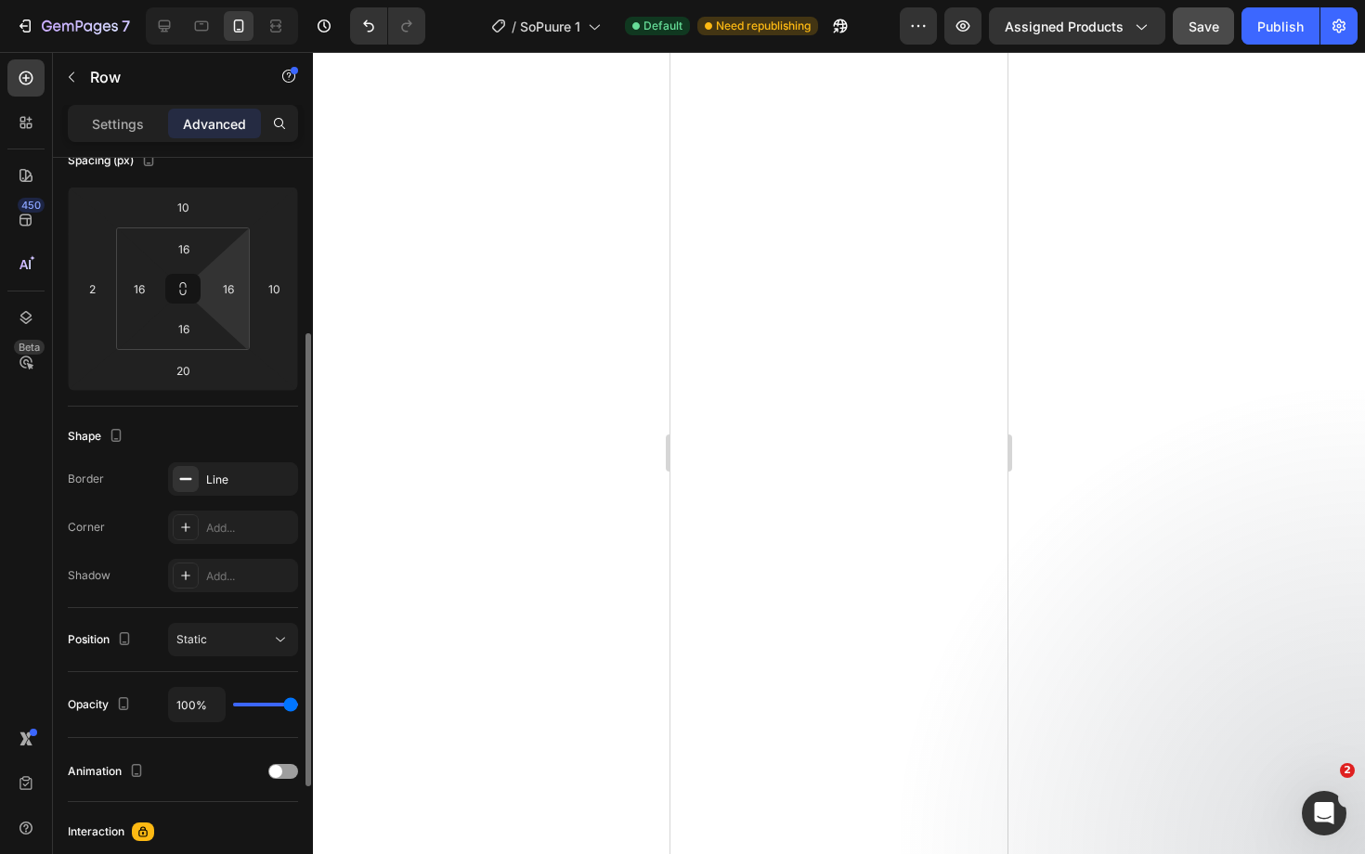
scroll to position [255, 0]
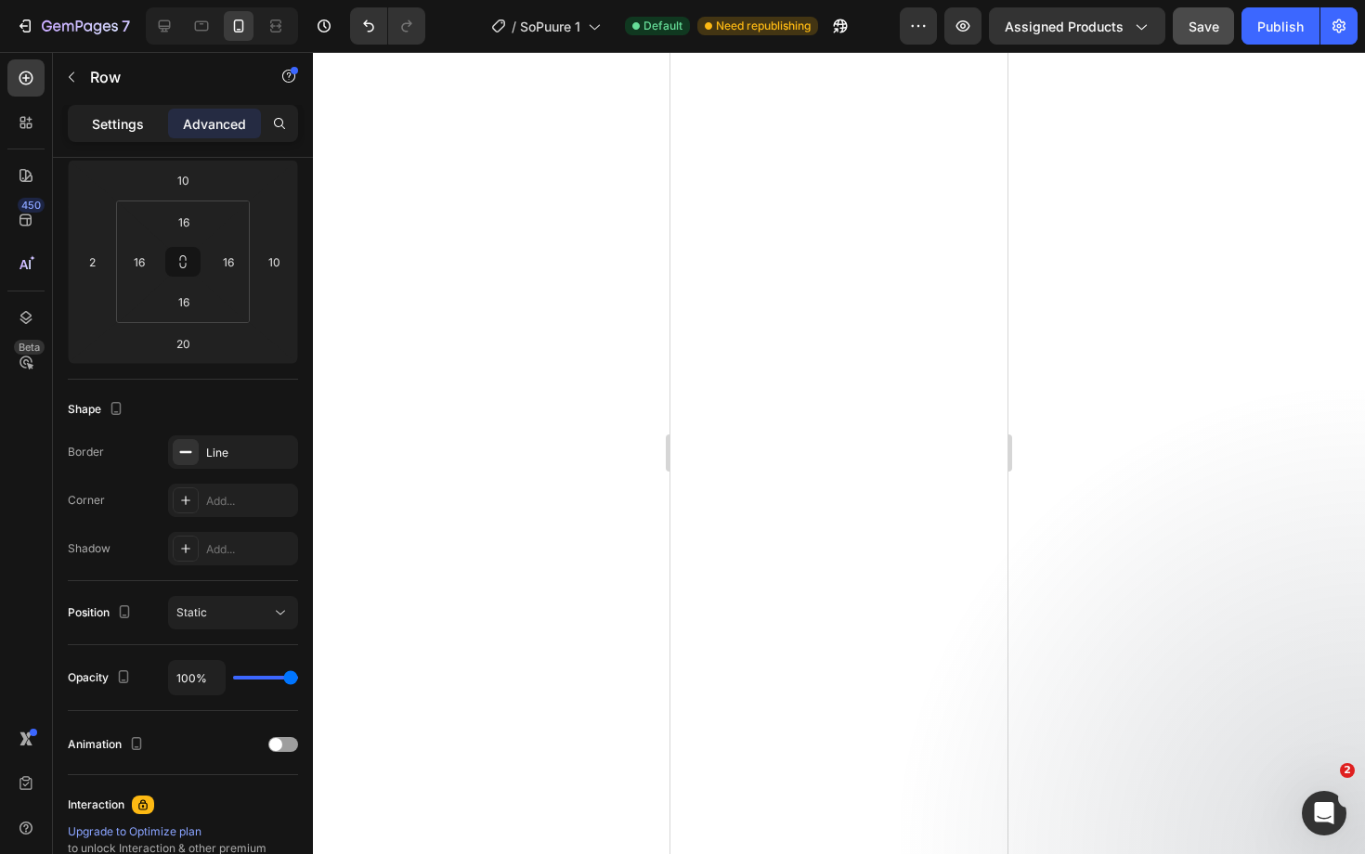
click at [131, 120] on p "Settings" at bounding box center [118, 123] width 52 height 19
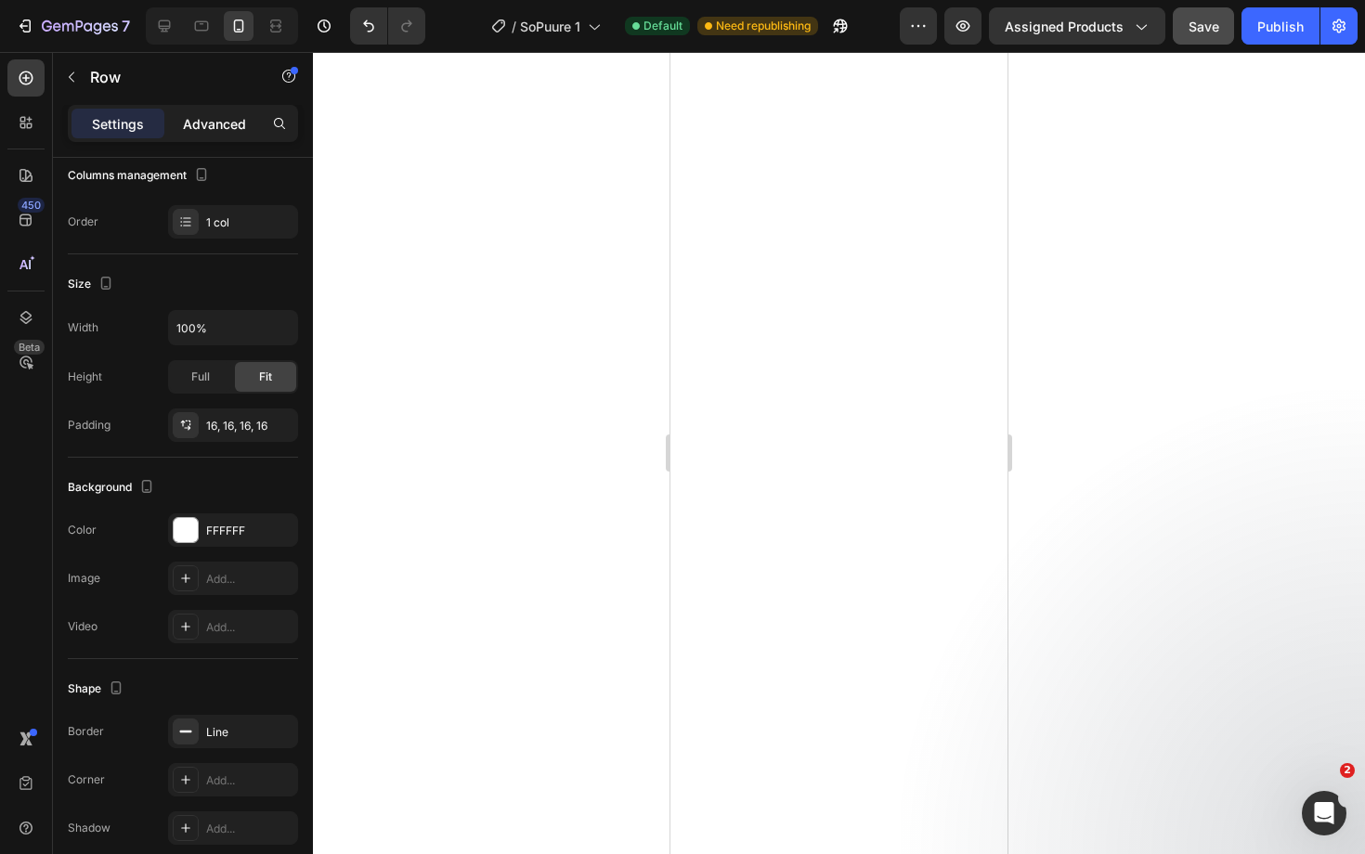
click at [199, 125] on p "Advanced" at bounding box center [214, 123] width 63 height 19
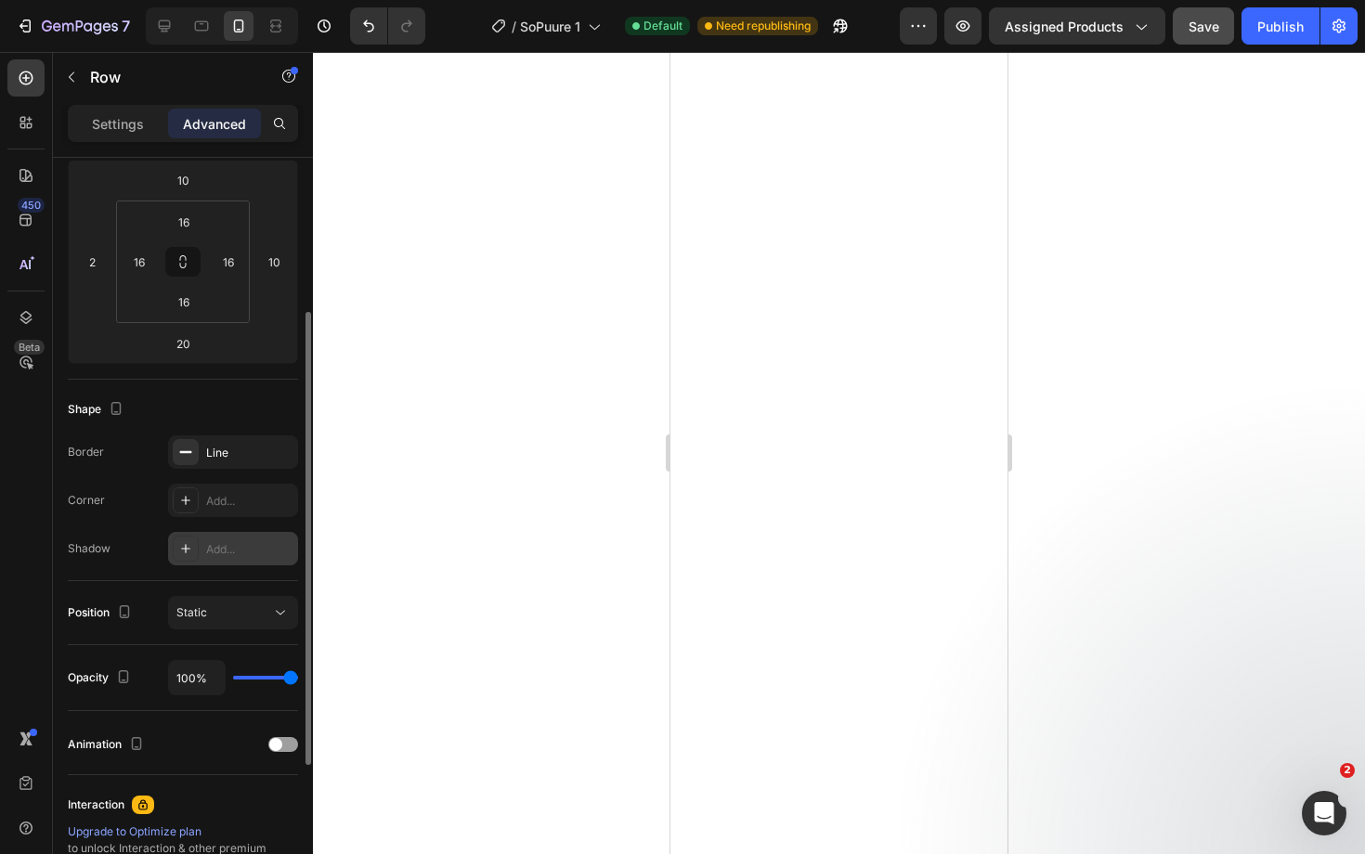
click at [250, 545] on div "Add..." at bounding box center [249, 549] width 87 height 17
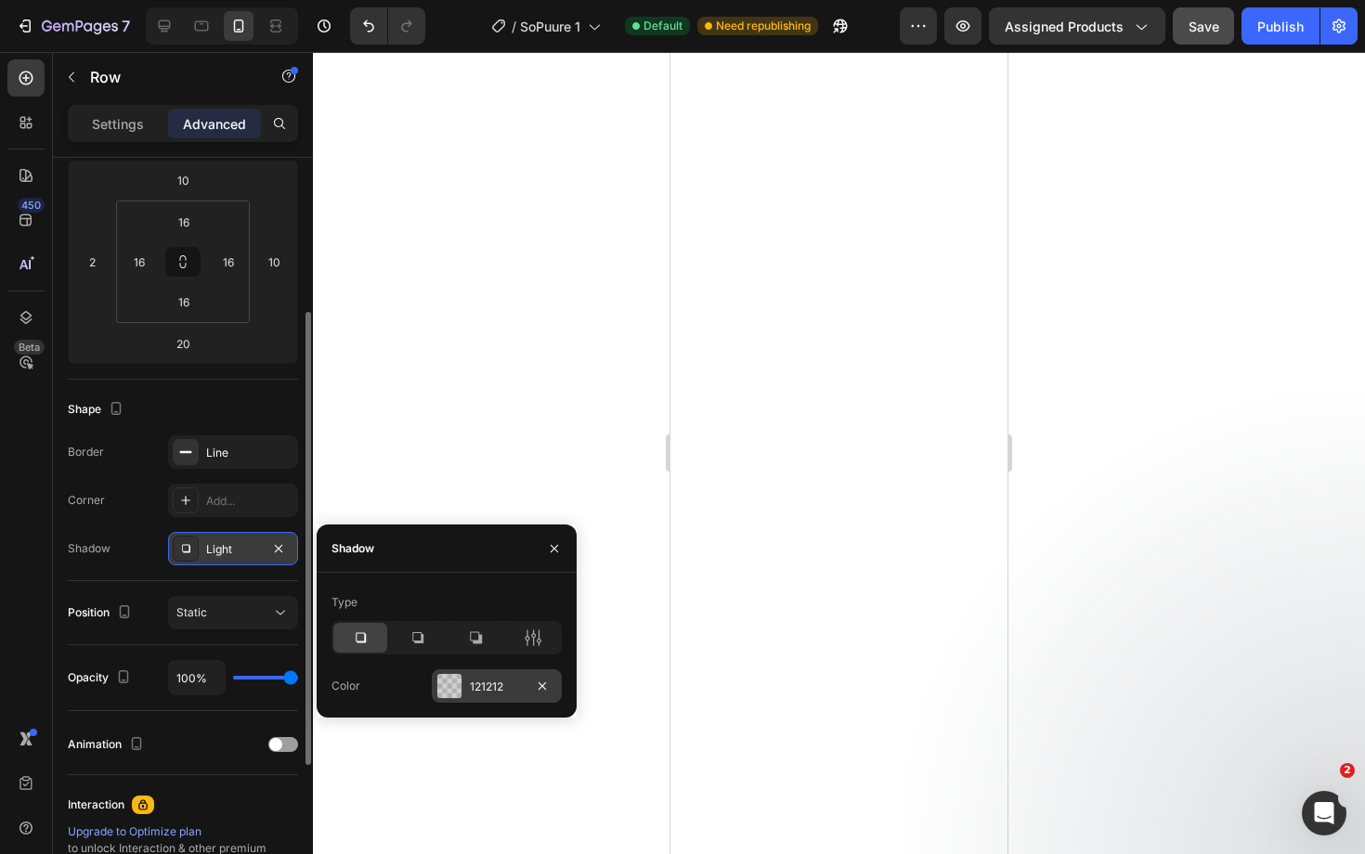
click at [480, 698] on div "121212" at bounding box center [497, 685] width 130 height 33
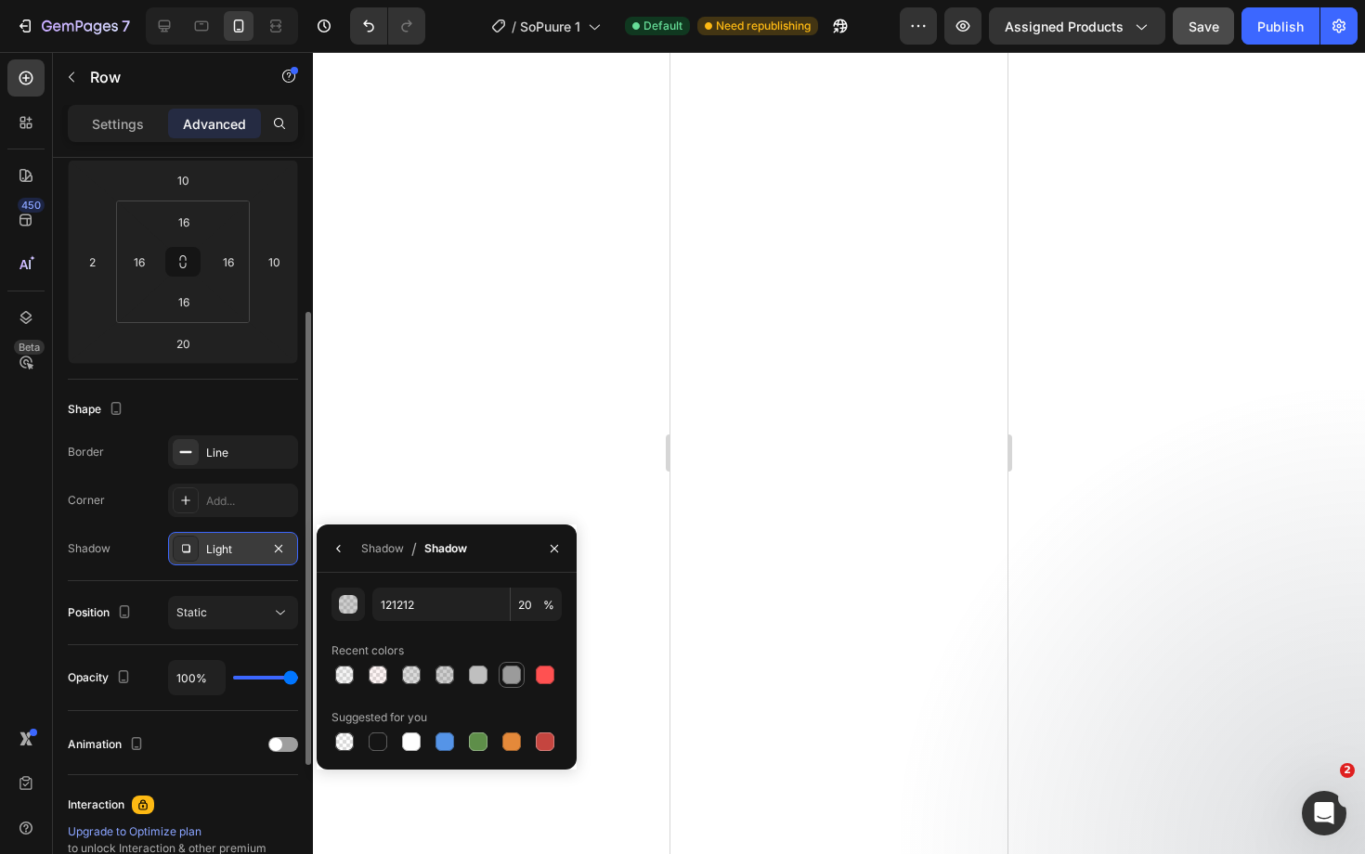
click at [507, 677] on div at bounding box center [511, 675] width 19 height 19
type input "9B9B9B"
click at [520, 610] on input "100" at bounding box center [536, 604] width 51 height 33
type input "10"
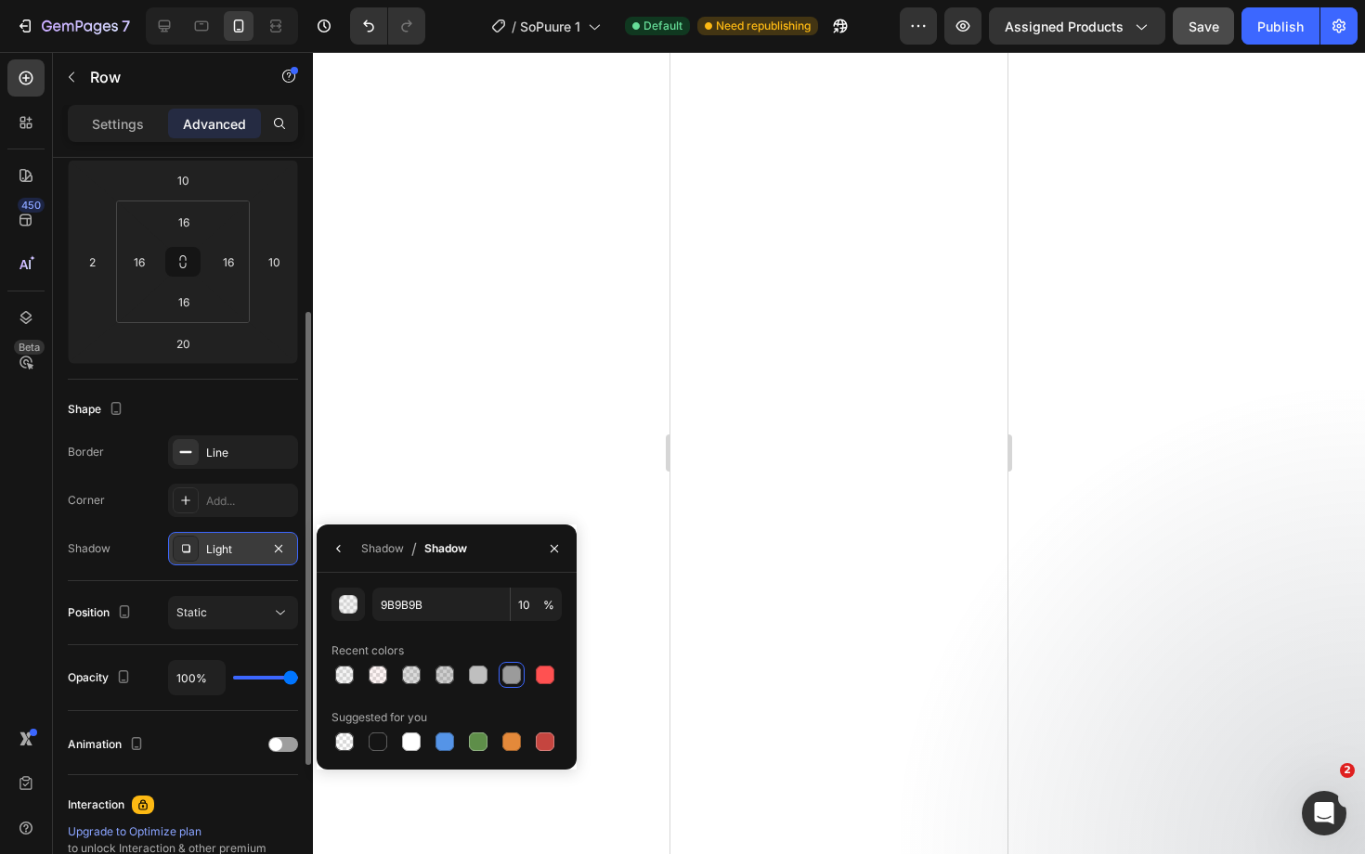
click at [145, 556] on div "Shadow Light" at bounding box center [183, 548] width 230 height 33
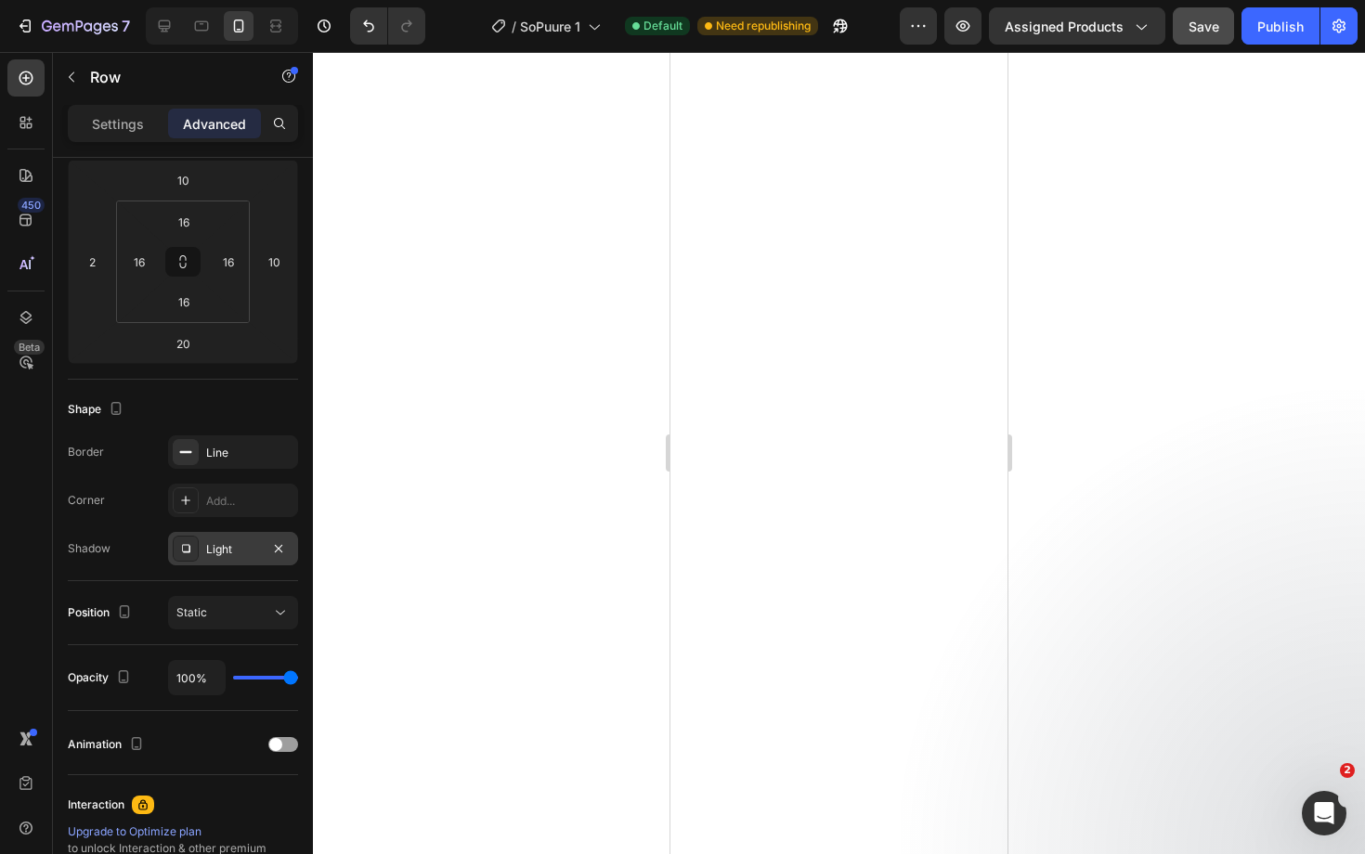
click at [220, 549] on div "Light" at bounding box center [233, 549] width 54 height 17
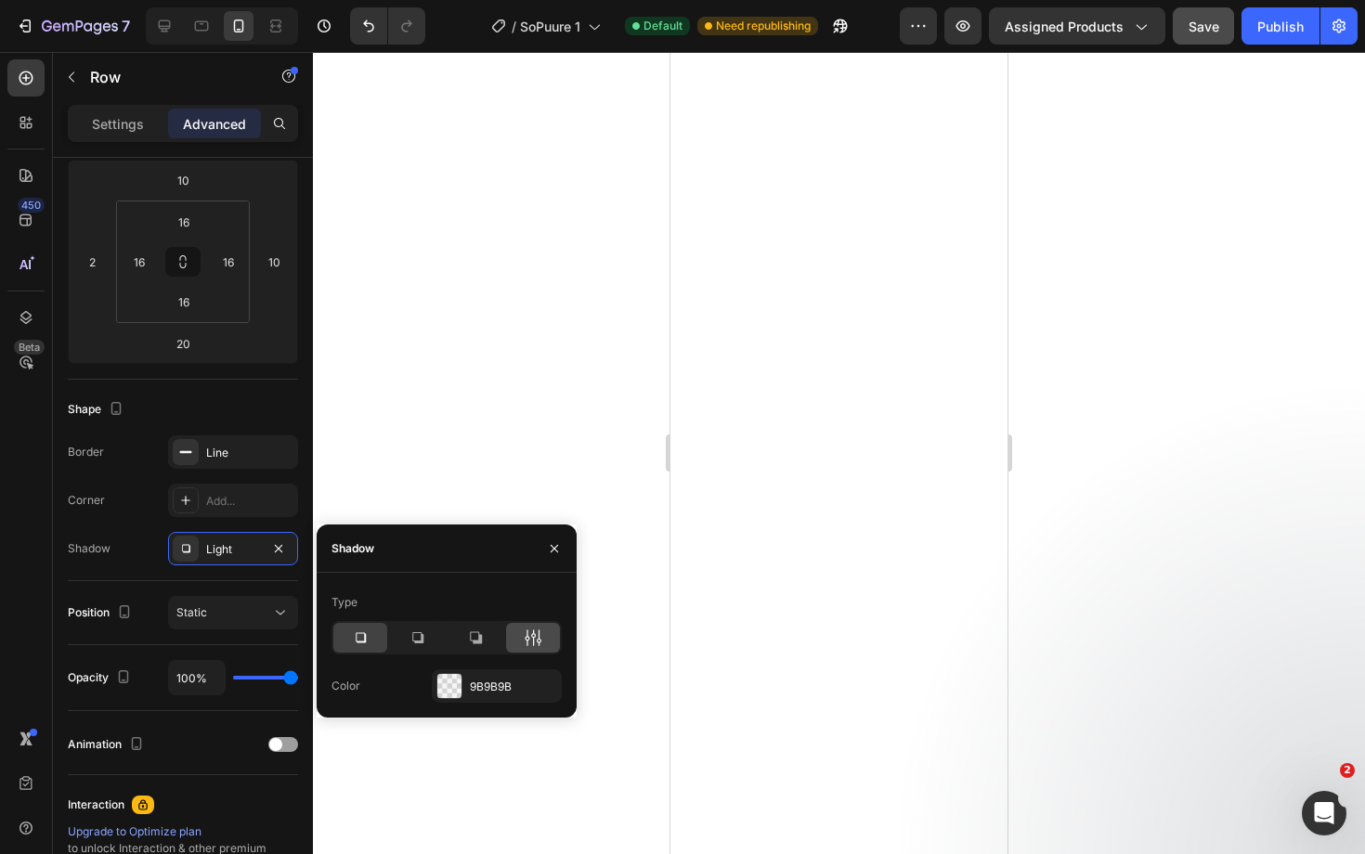
click at [549, 635] on div at bounding box center [533, 638] width 54 height 30
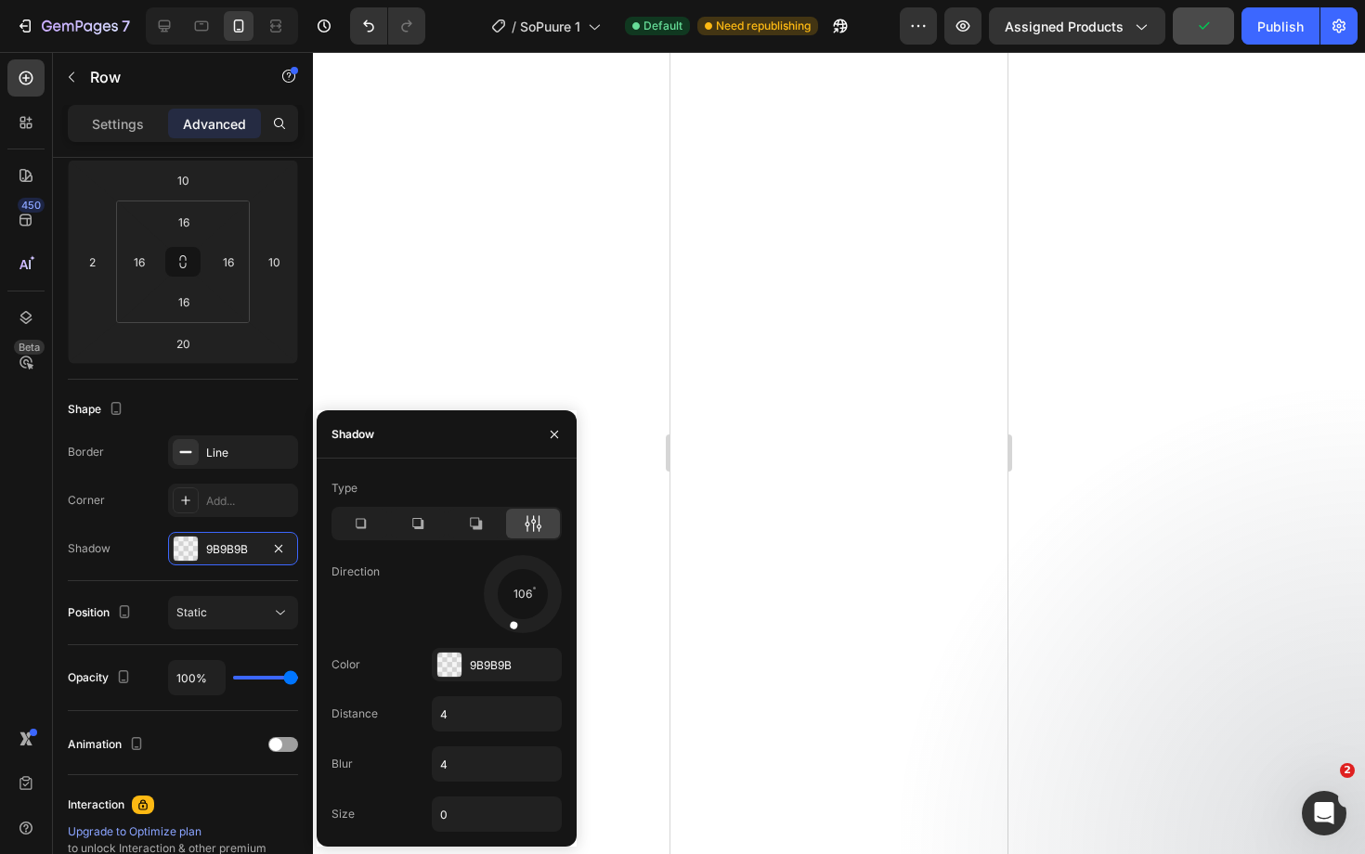
drag, startPoint x: 543, startPoint y: 604, endPoint x: 507, endPoint y: 634, distance: 46.8
click at [507, 634] on div at bounding box center [523, 594] width 84 height 84
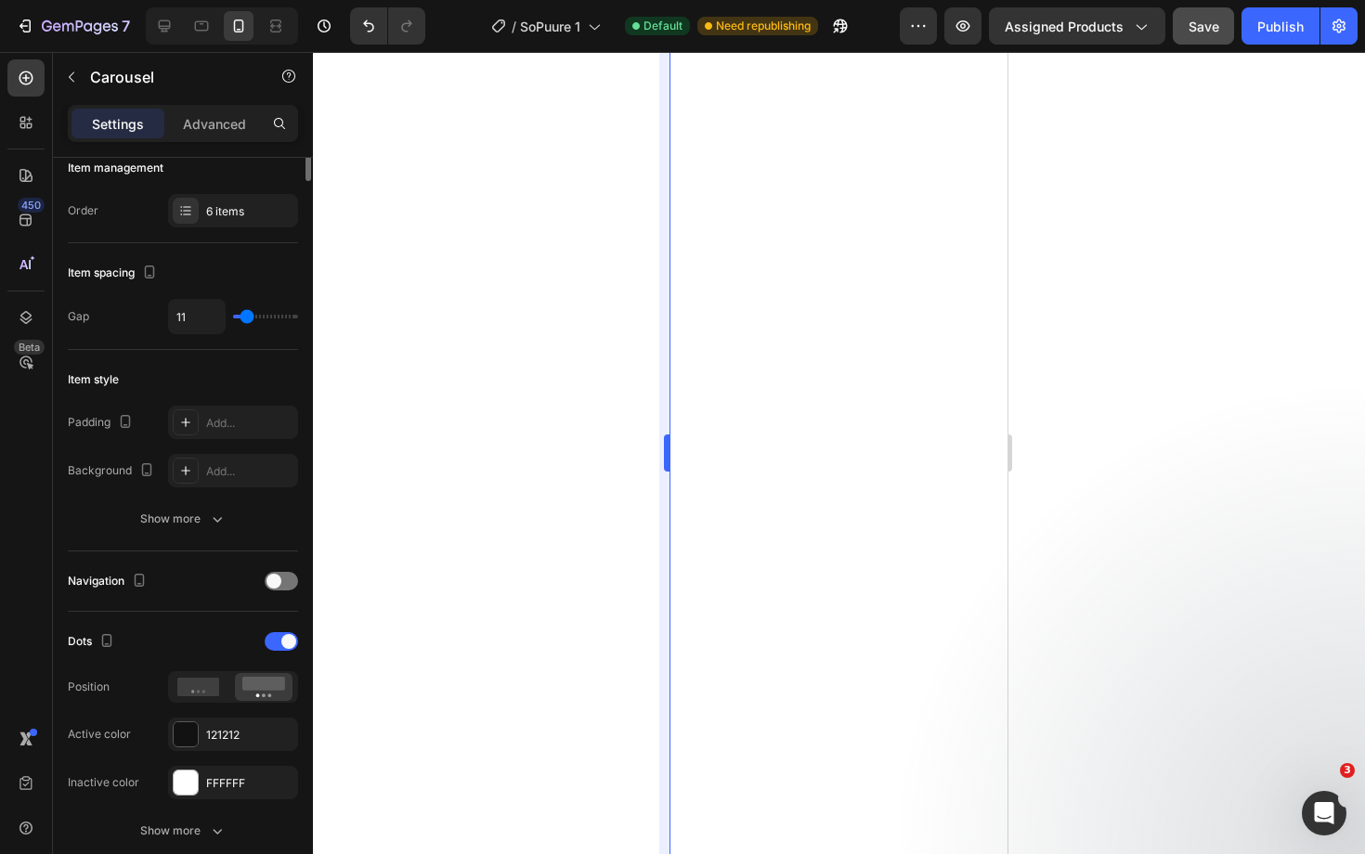
scroll to position [0, 0]
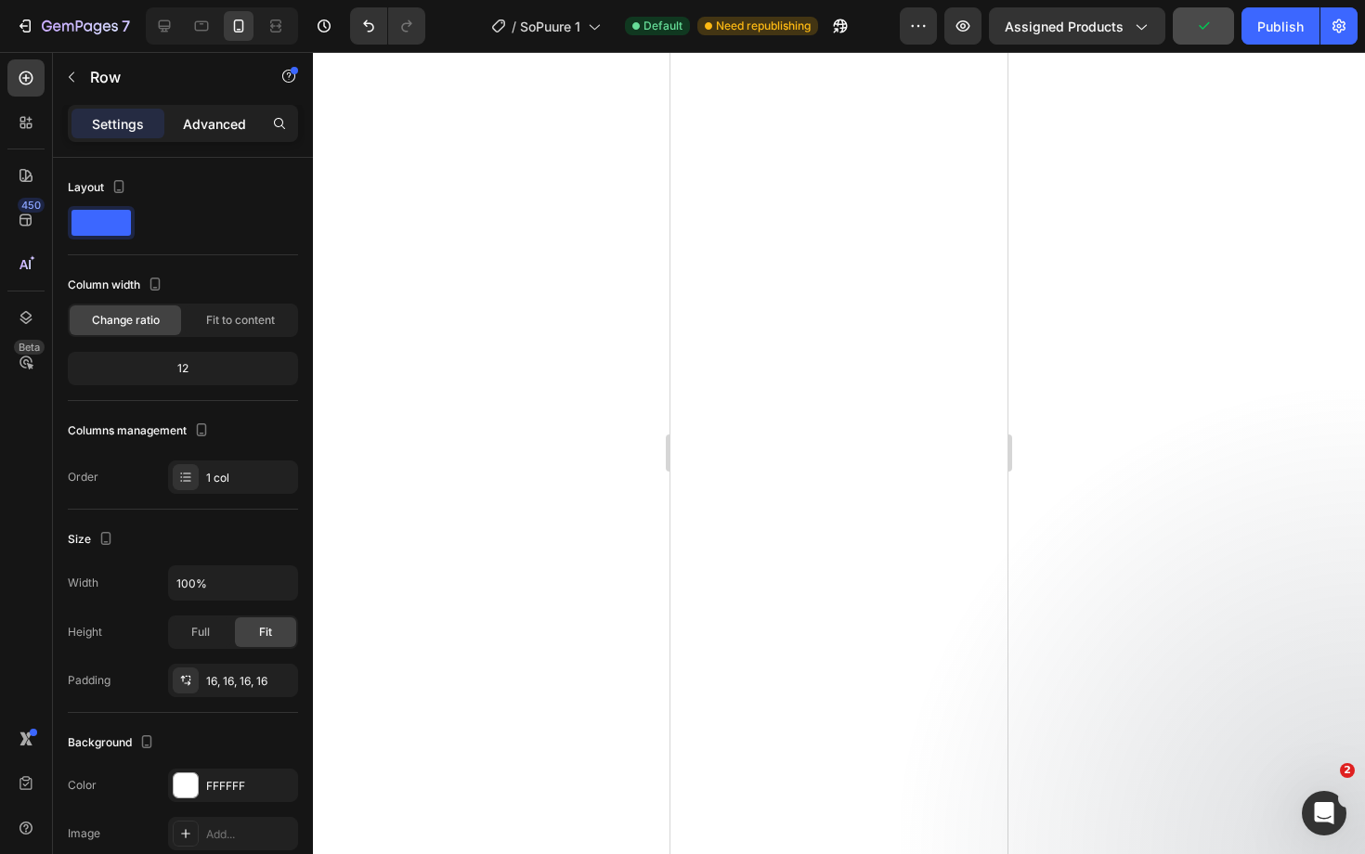
click at [204, 117] on p "Advanced" at bounding box center [214, 123] width 63 height 19
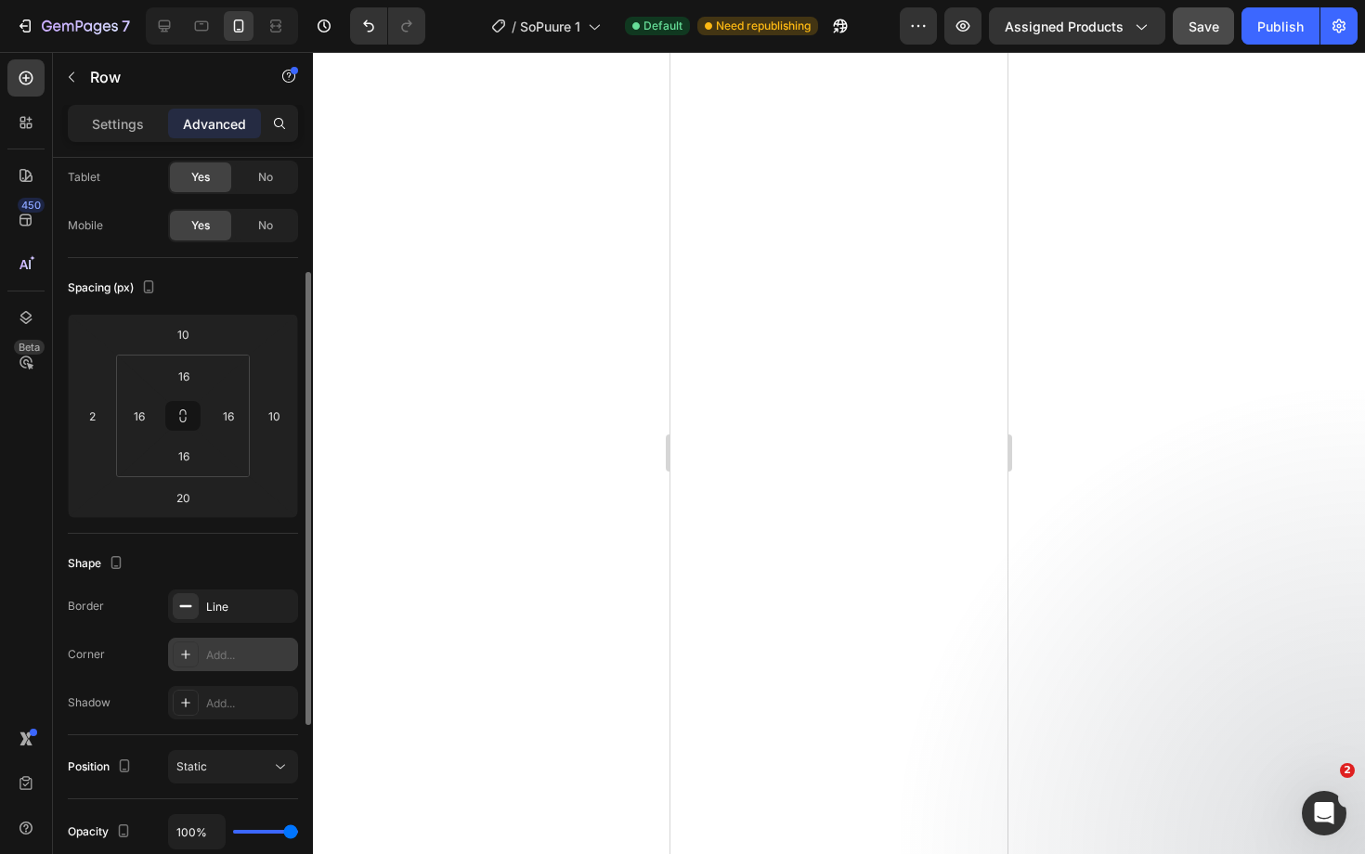
scroll to position [135, 0]
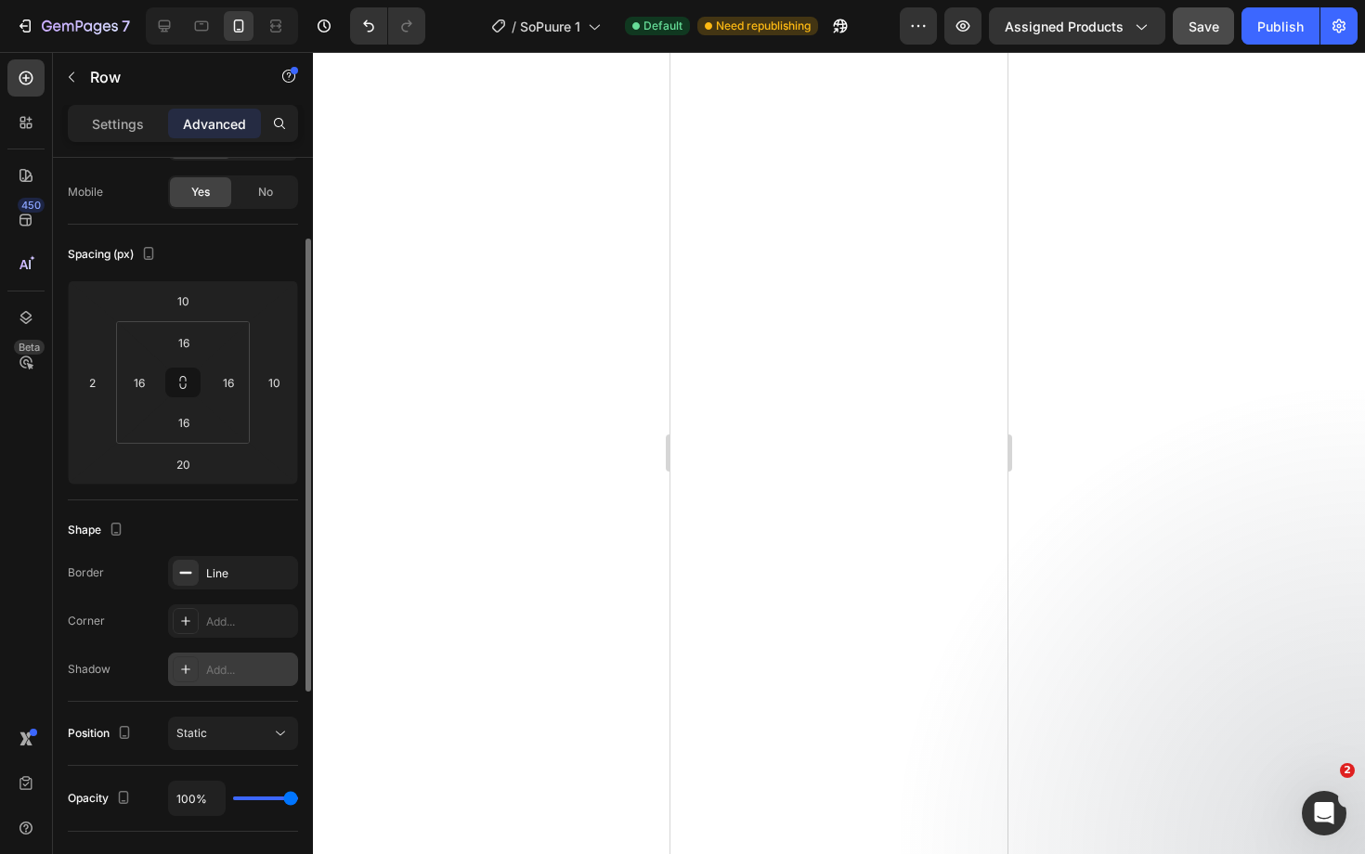
click at [225, 668] on div "Add..." at bounding box center [249, 670] width 87 height 17
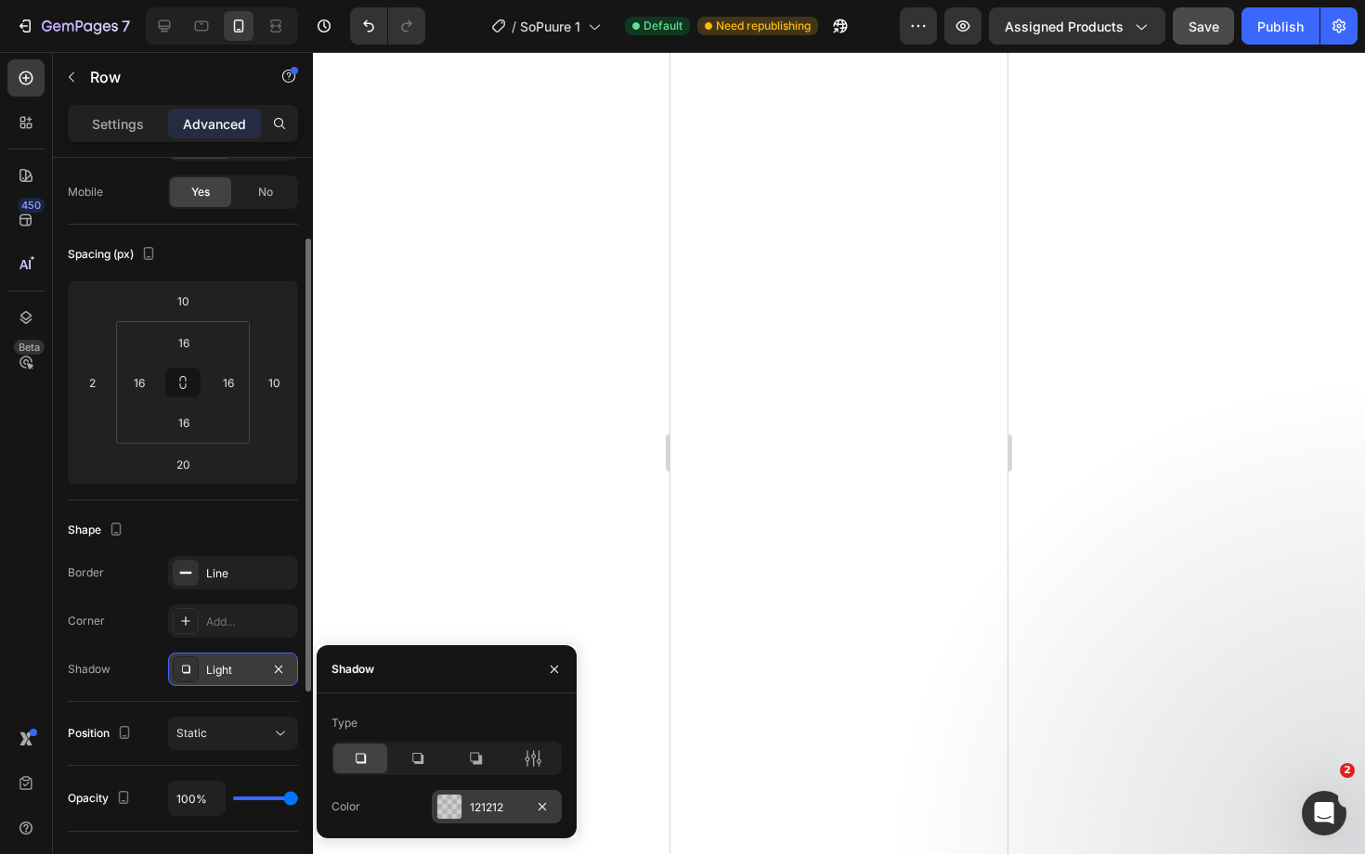
click at [477, 803] on div "121212" at bounding box center [497, 807] width 54 height 17
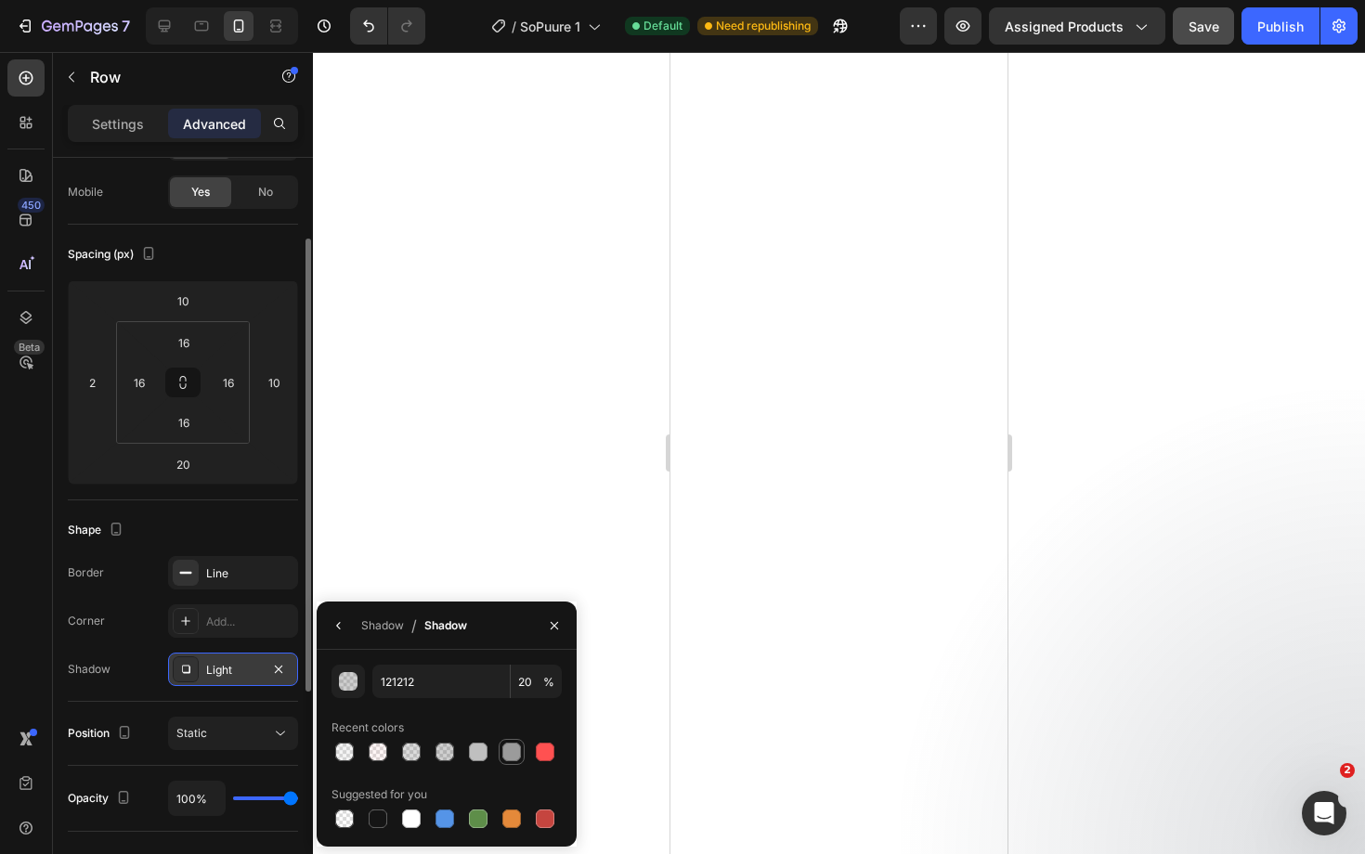
click at [503, 755] on div at bounding box center [511, 752] width 19 height 19
type input "9B9B9B"
click at [533, 684] on input "100" at bounding box center [536, 681] width 51 height 33
type input "10"
click at [379, 629] on div "Shadow" at bounding box center [382, 625] width 43 height 17
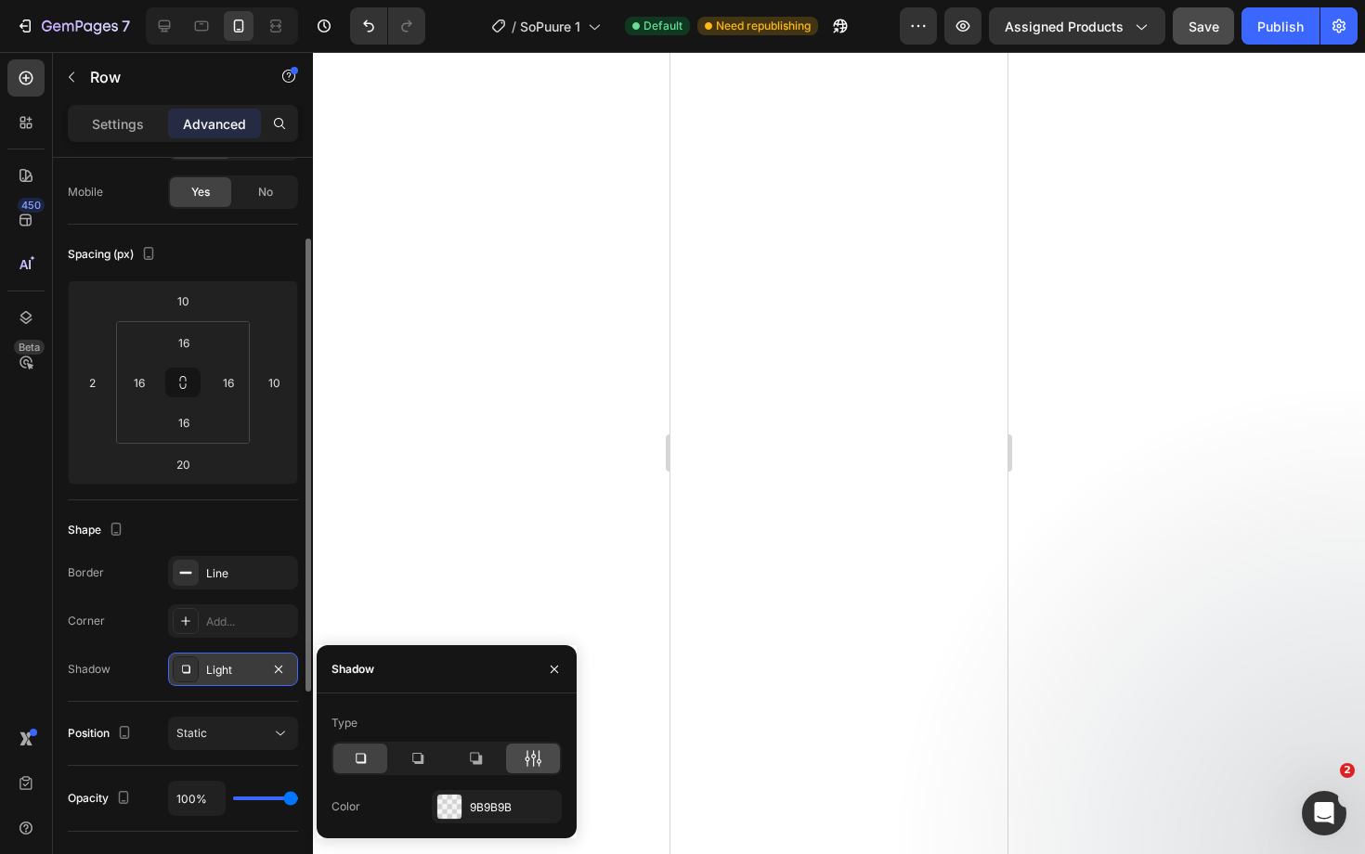
click at [539, 757] on icon at bounding box center [539, 758] width 5 height 17
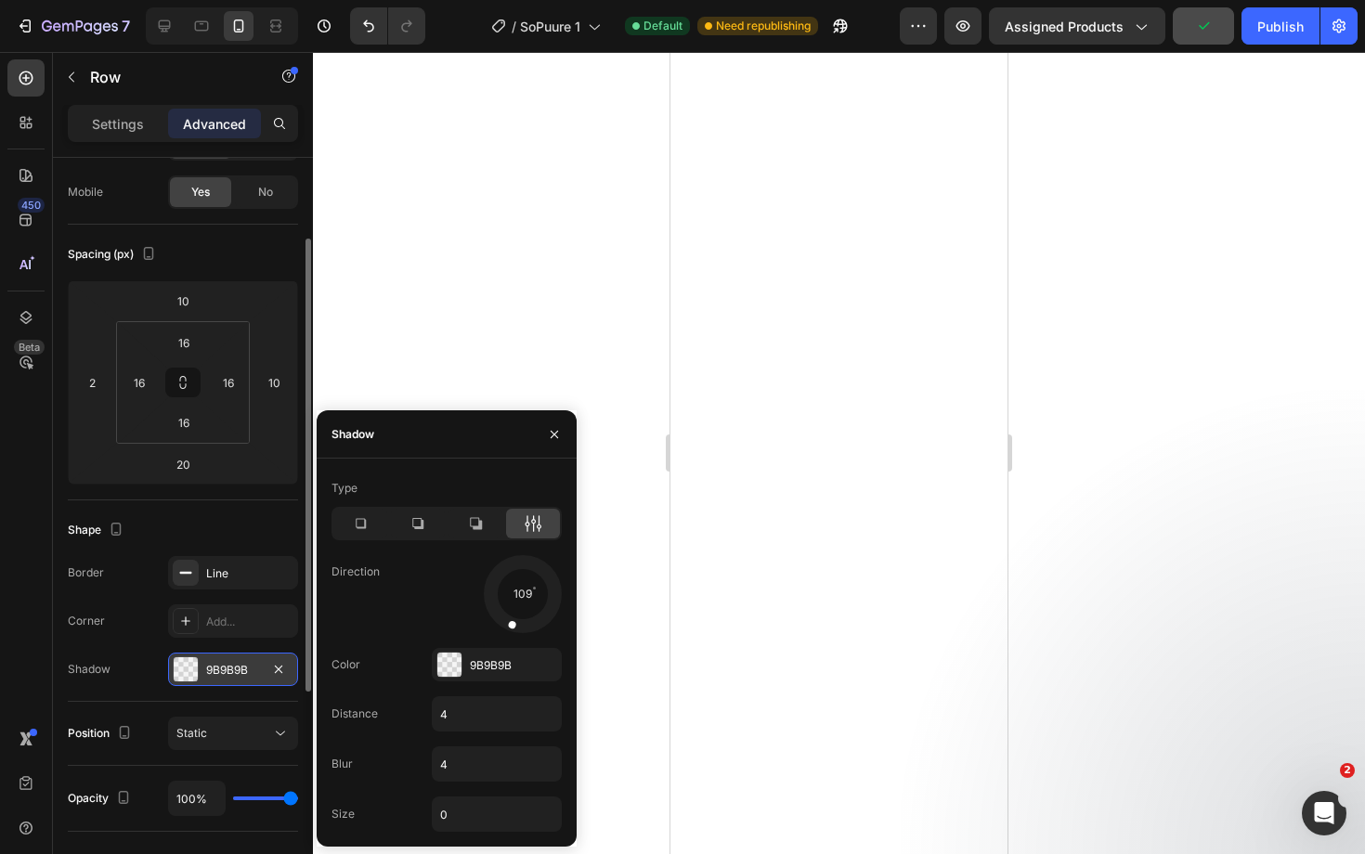
drag, startPoint x: 541, startPoint y: 616, endPoint x: 504, endPoint y: 635, distance: 41.9
click at [504, 635] on div at bounding box center [523, 594] width 84 height 84
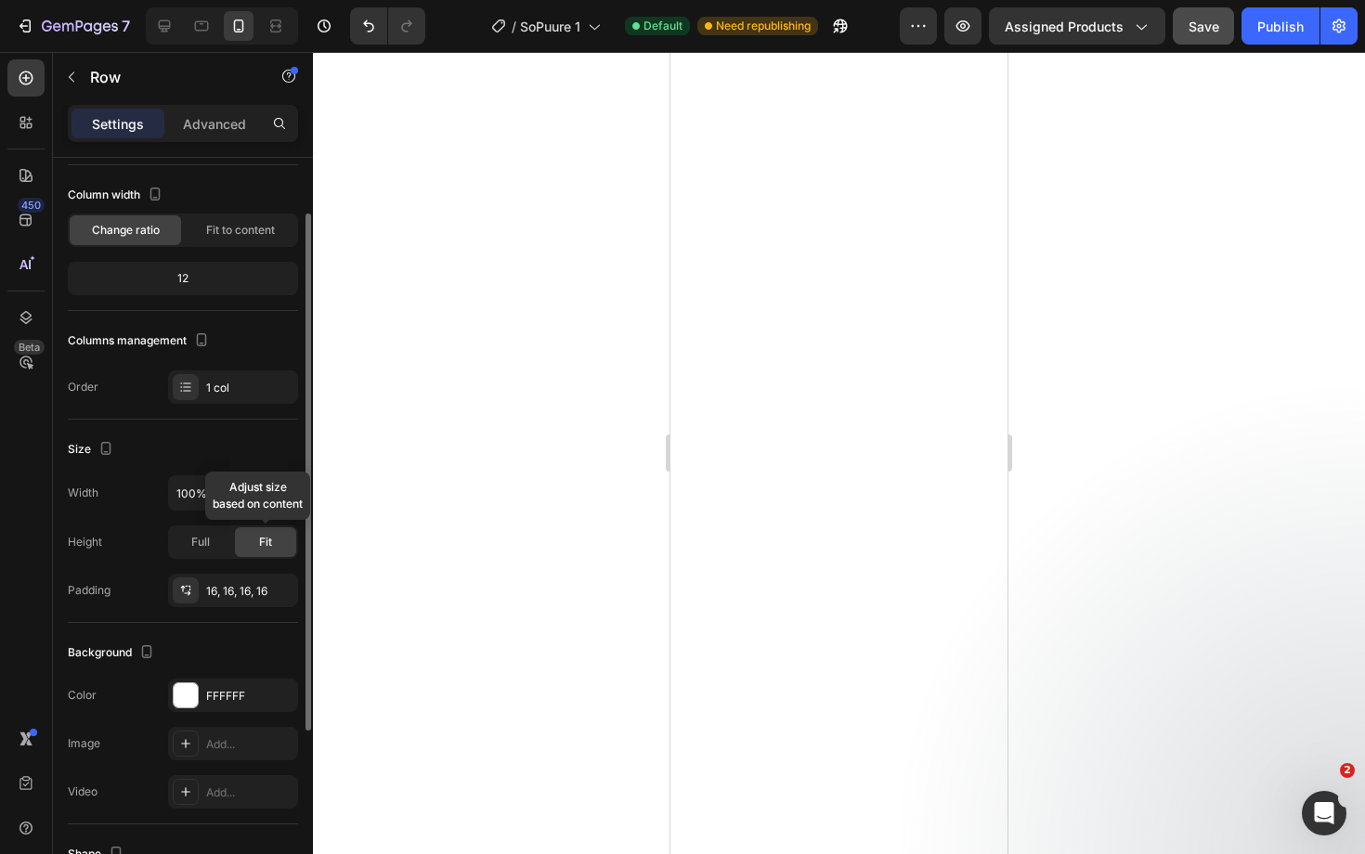
scroll to position [99, 0]
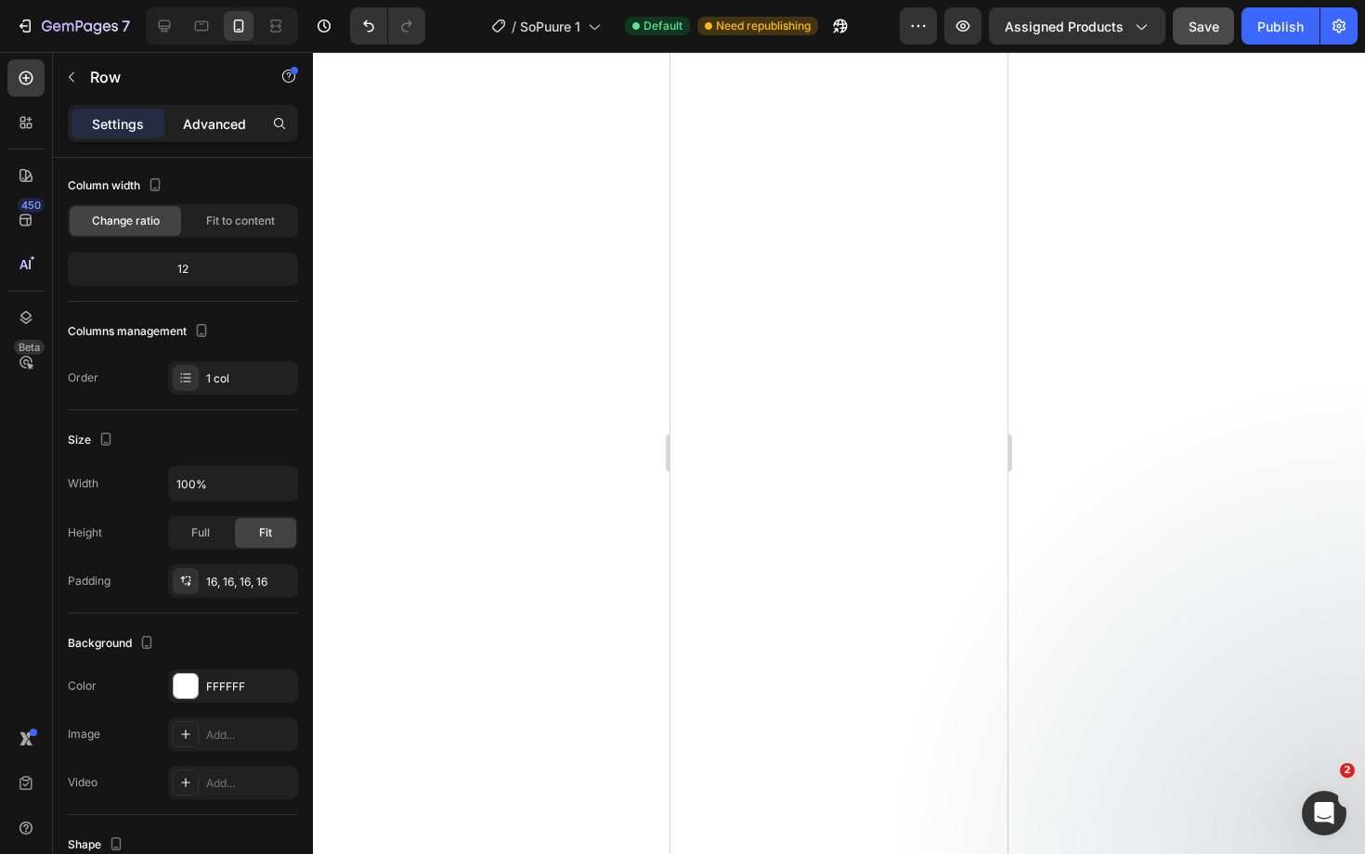
click at [210, 115] on p "Advanced" at bounding box center [214, 123] width 63 height 19
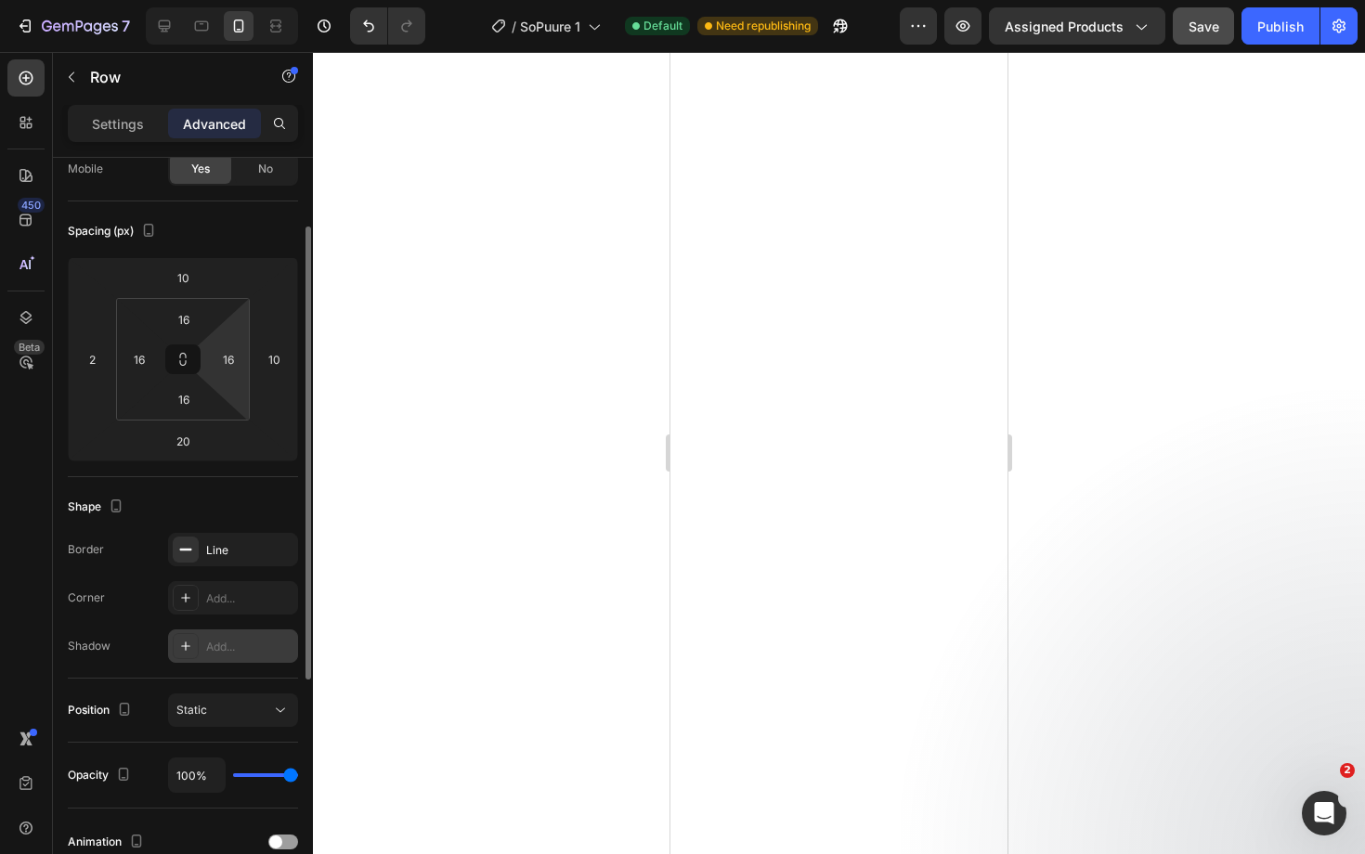
scroll to position [163, 0]
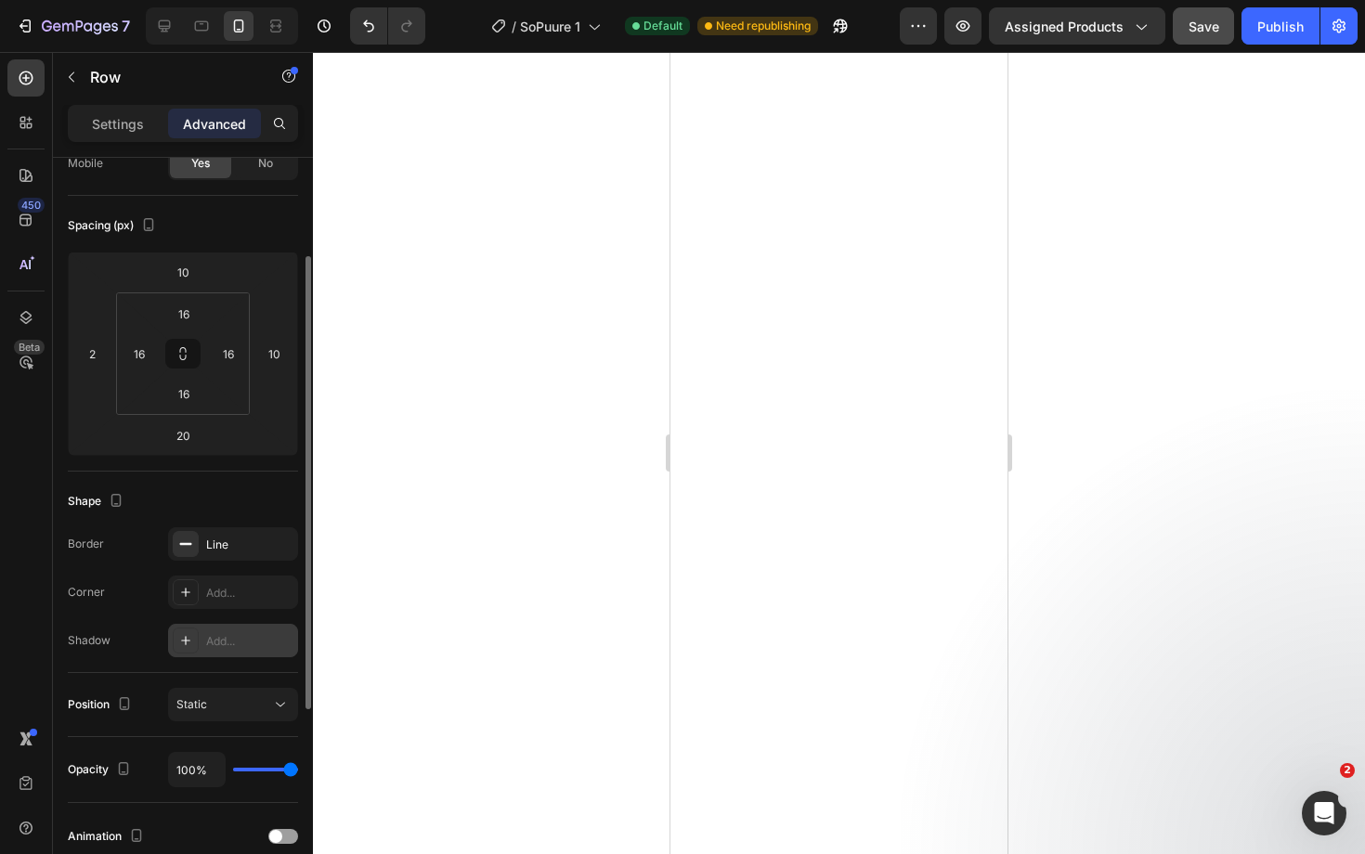
click at [238, 642] on div "Add..." at bounding box center [249, 641] width 87 height 17
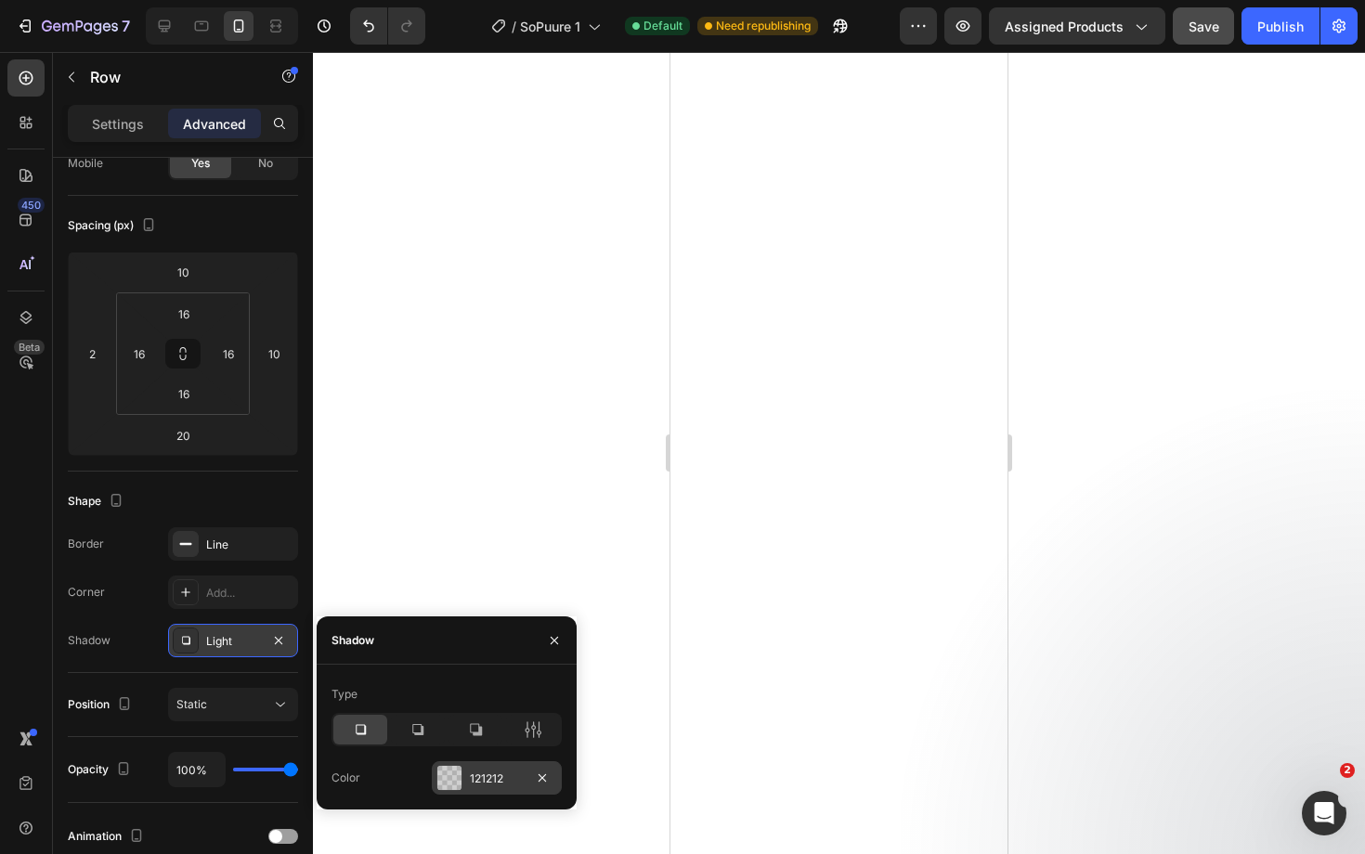
click at [473, 769] on div "121212" at bounding box center [497, 777] width 130 height 33
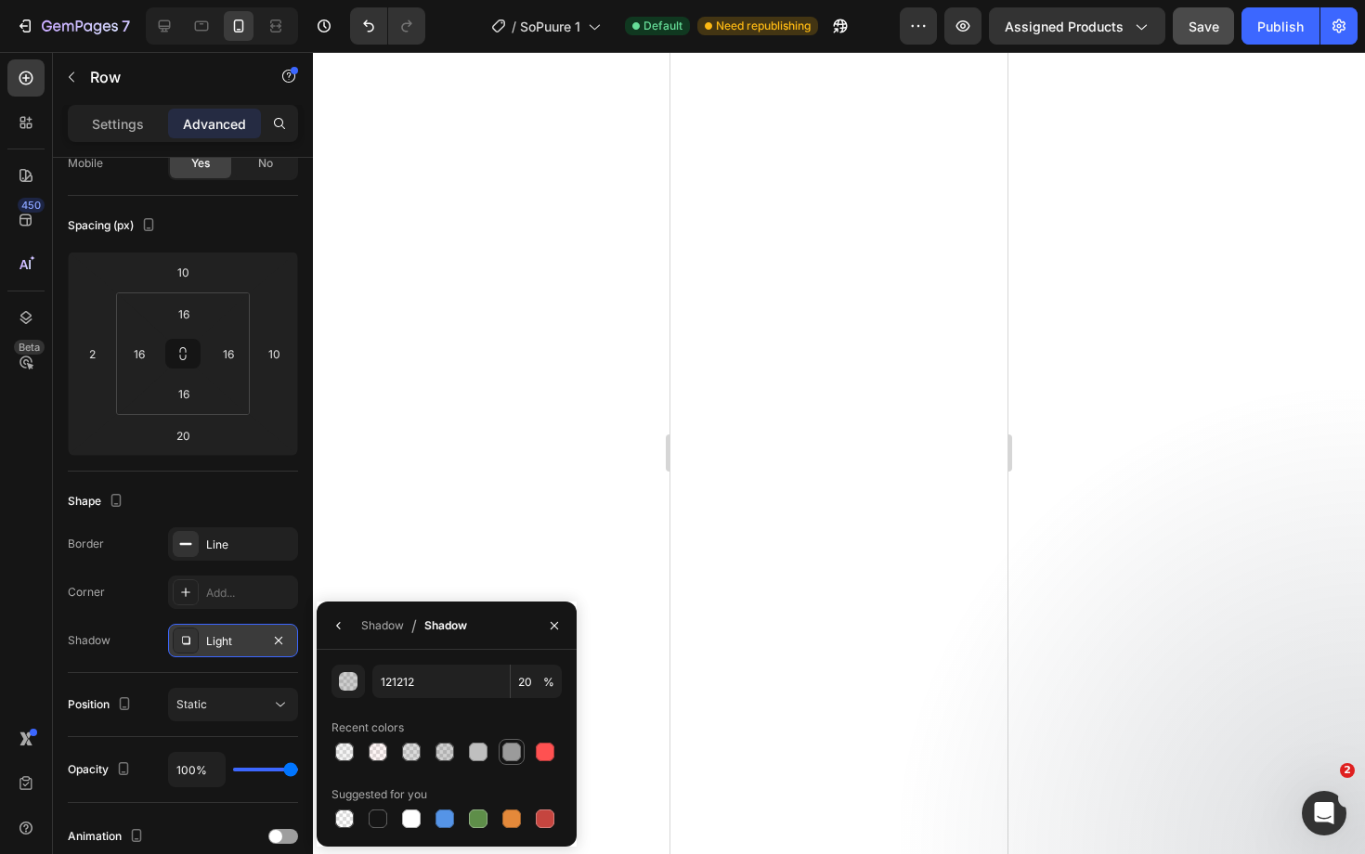
click at [510, 756] on div at bounding box center [511, 752] width 19 height 19
type input "9B9B9B"
click at [526, 683] on input "100" at bounding box center [536, 681] width 51 height 33
type input "10"
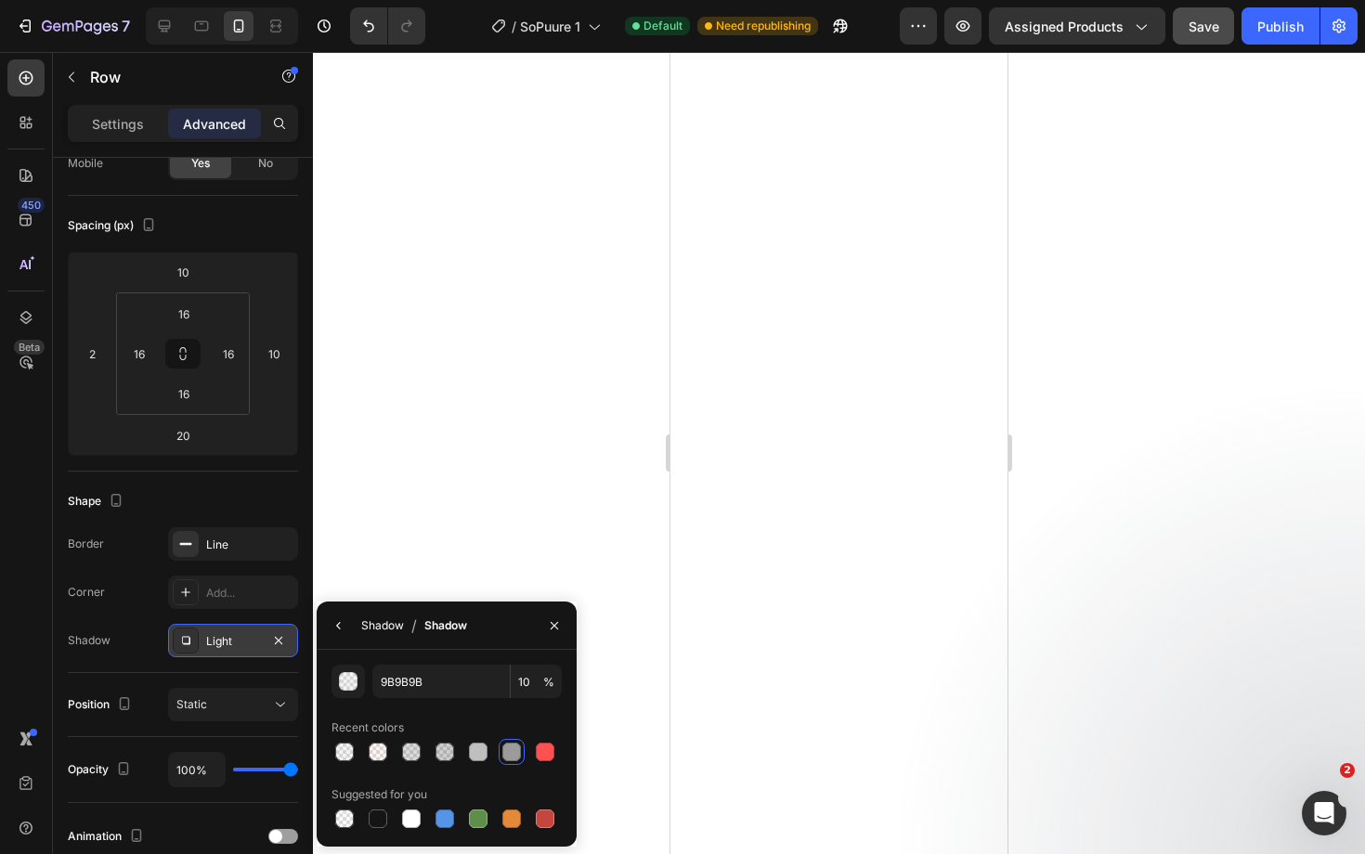
click at [380, 625] on div "Shadow" at bounding box center [382, 625] width 43 height 17
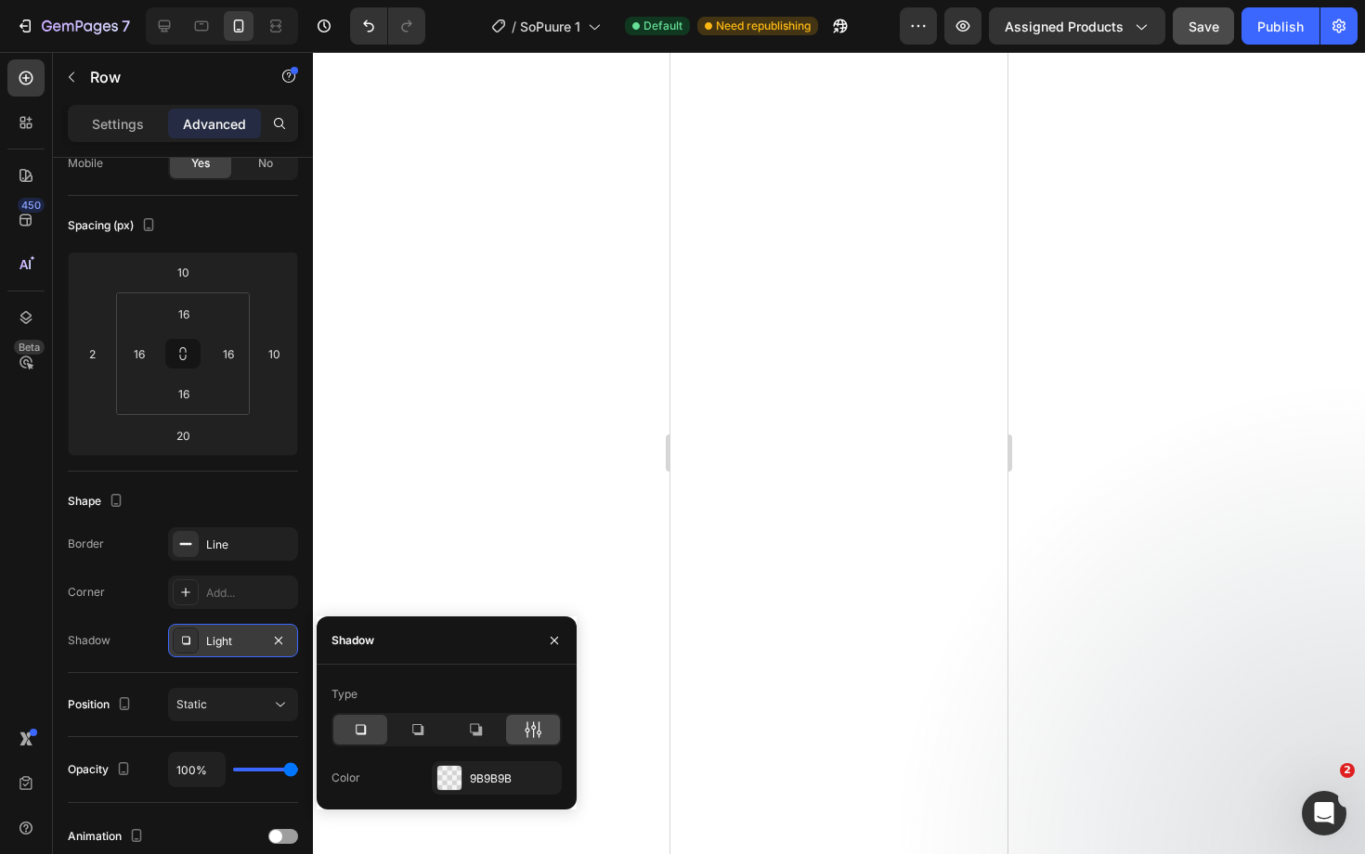
click at [538, 723] on icon at bounding box center [539, 729] width 5 height 17
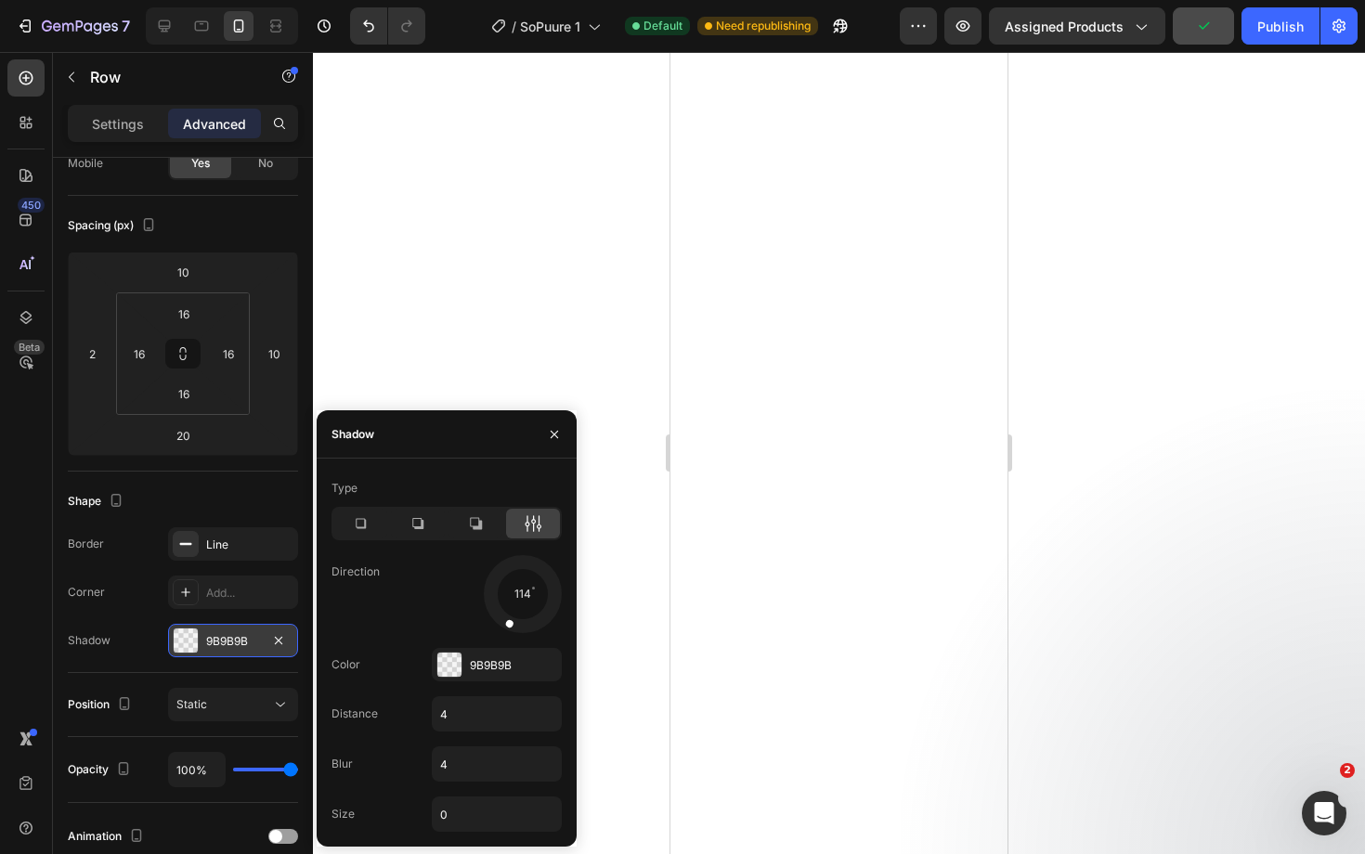
drag, startPoint x: 544, startPoint y: 616, endPoint x: 504, endPoint y: 625, distance: 41.0
click at [504, 625] on div at bounding box center [513, 612] width 27 height 43
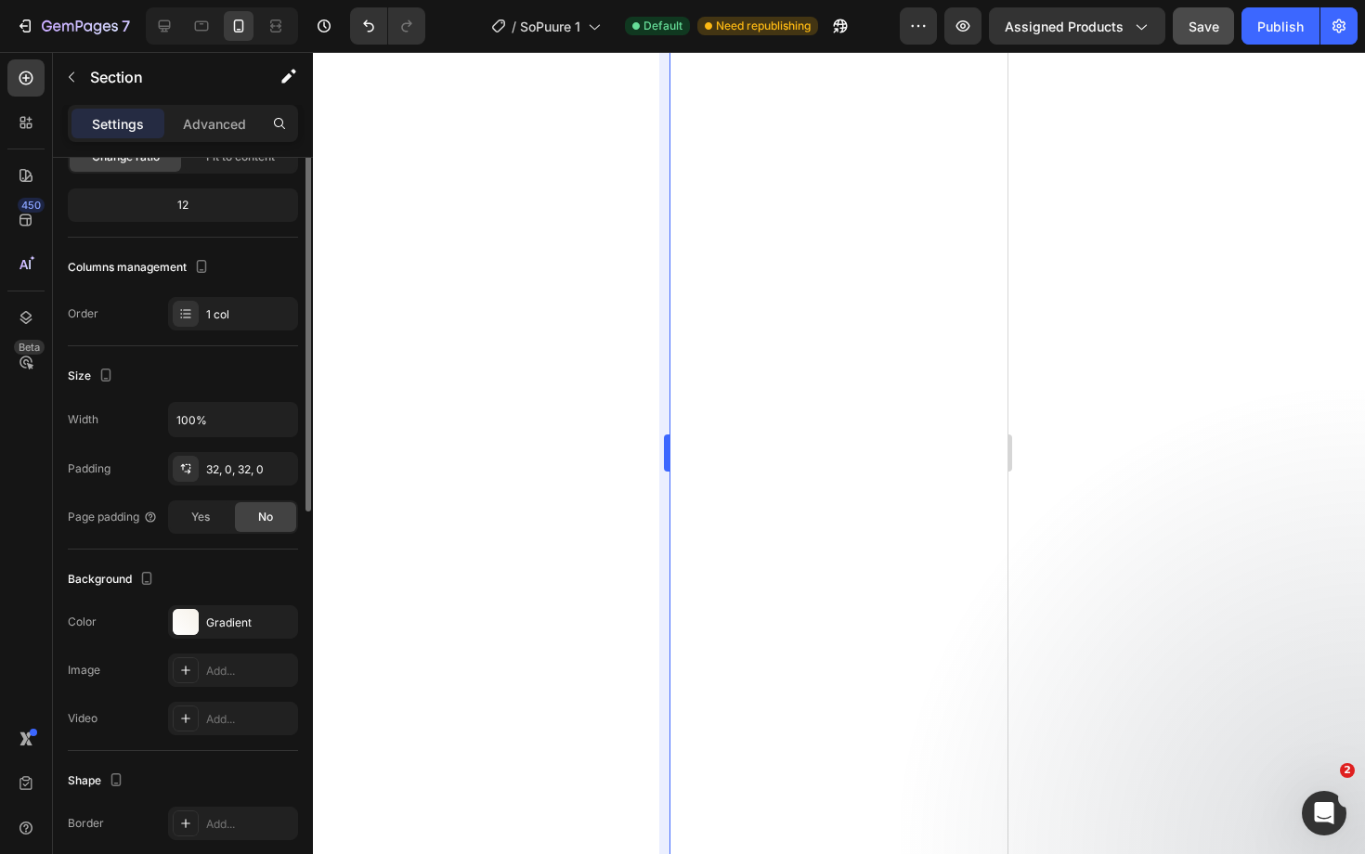
scroll to position [0, 0]
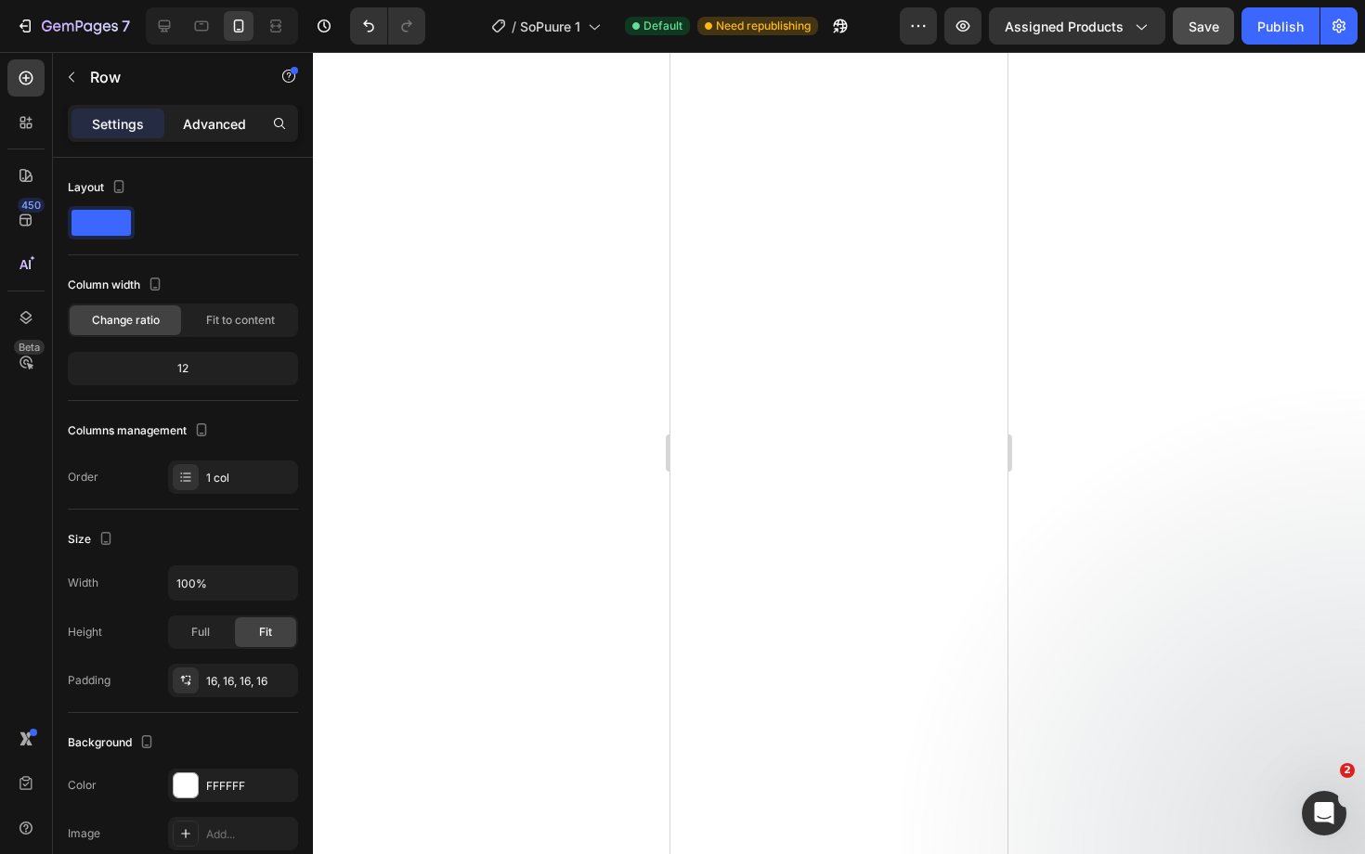
click at [219, 116] on p "Advanced" at bounding box center [214, 123] width 63 height 19
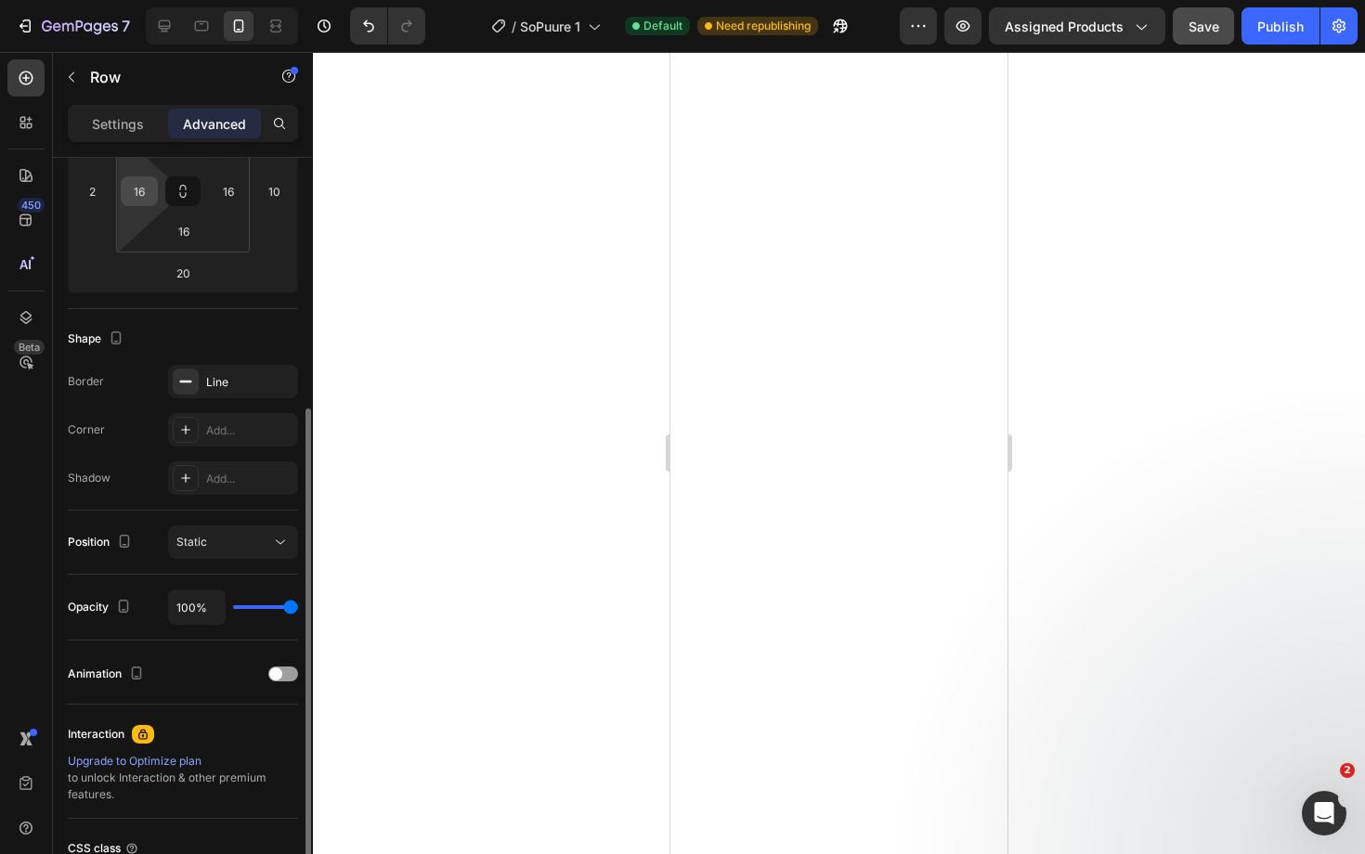
scroll to position [359, 0]
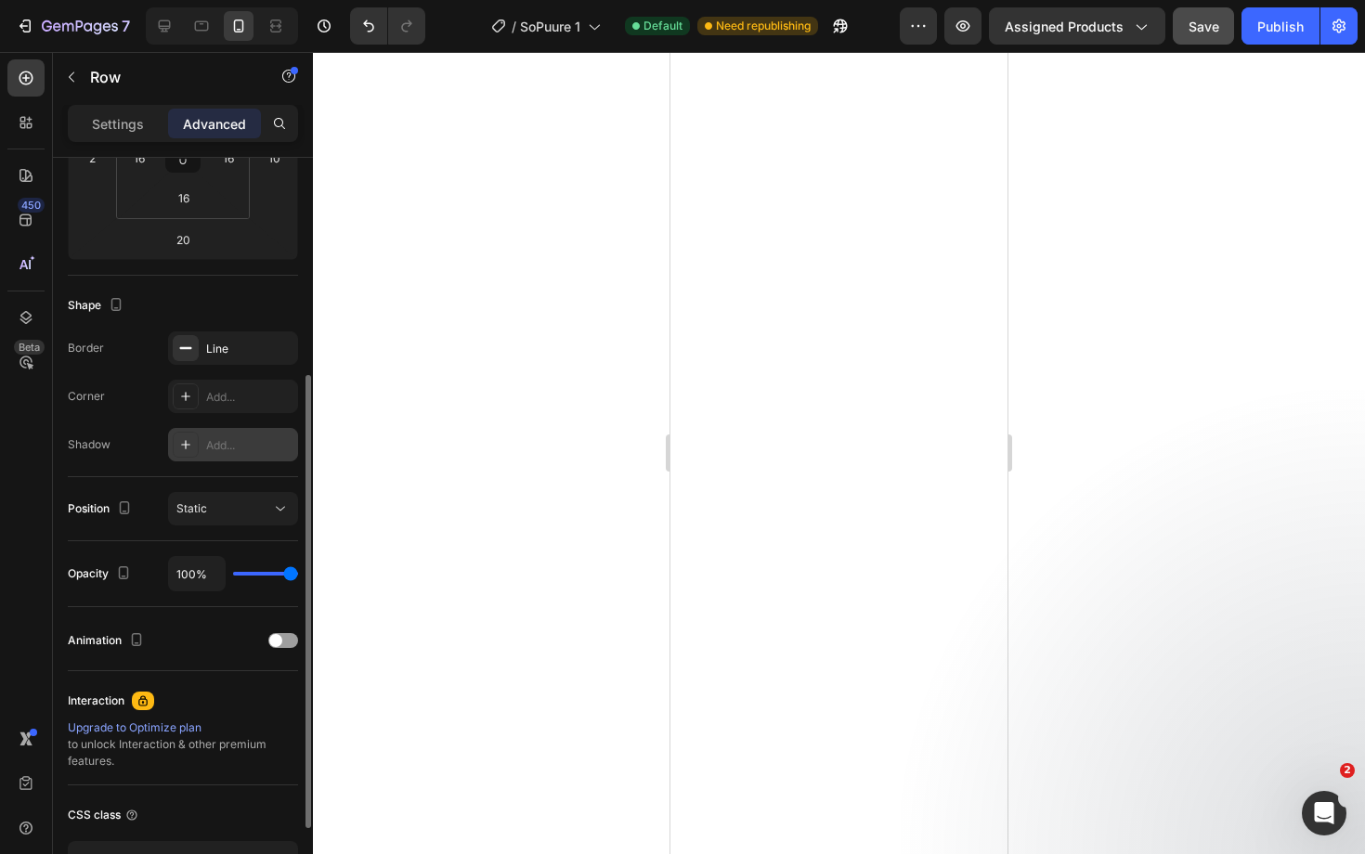
click at [220, 451] on div "Add..." at bounding box center [249, 445] width 87 height 17
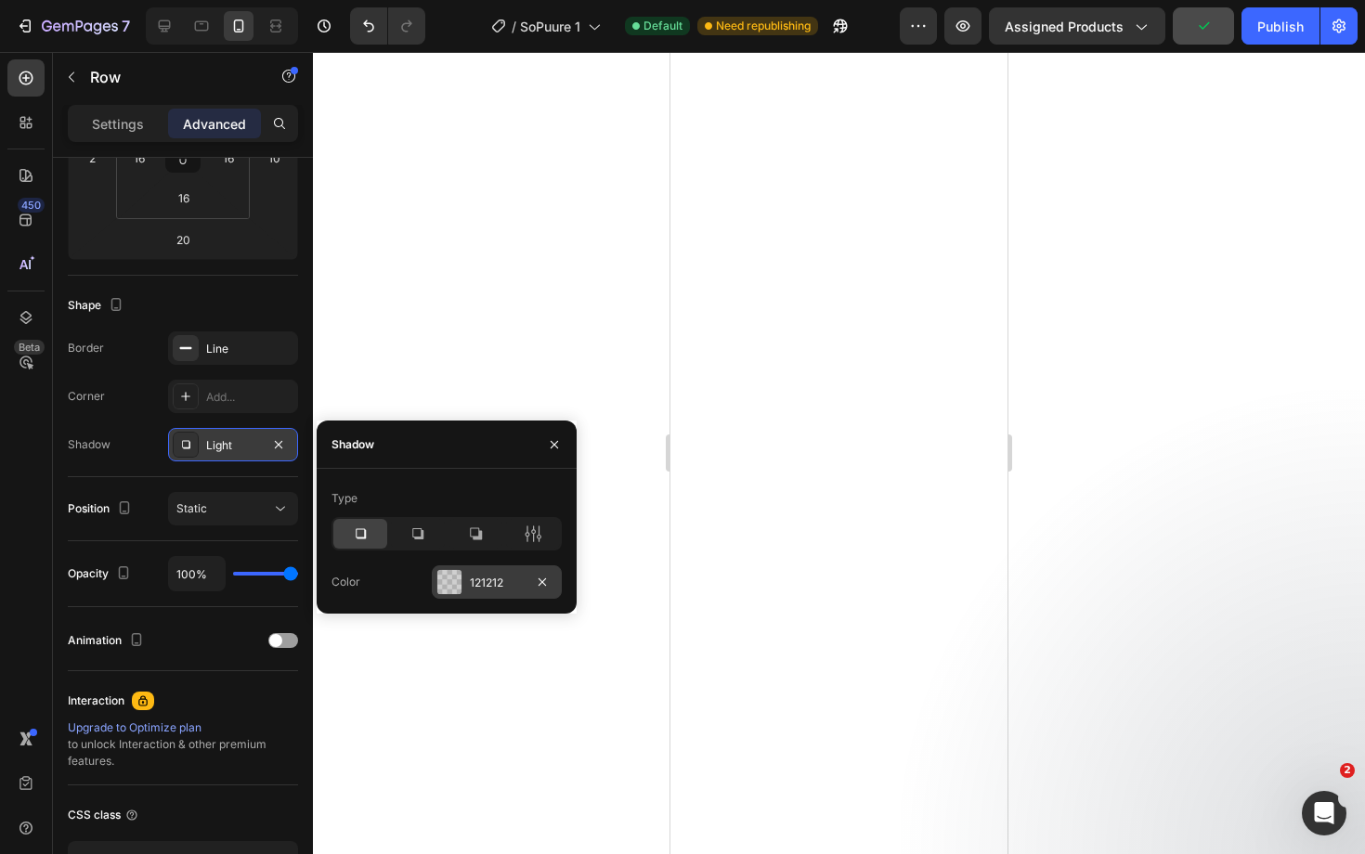
click at [479, 577] on div "121212" at bounding box center [497, 583] width 54 height 17
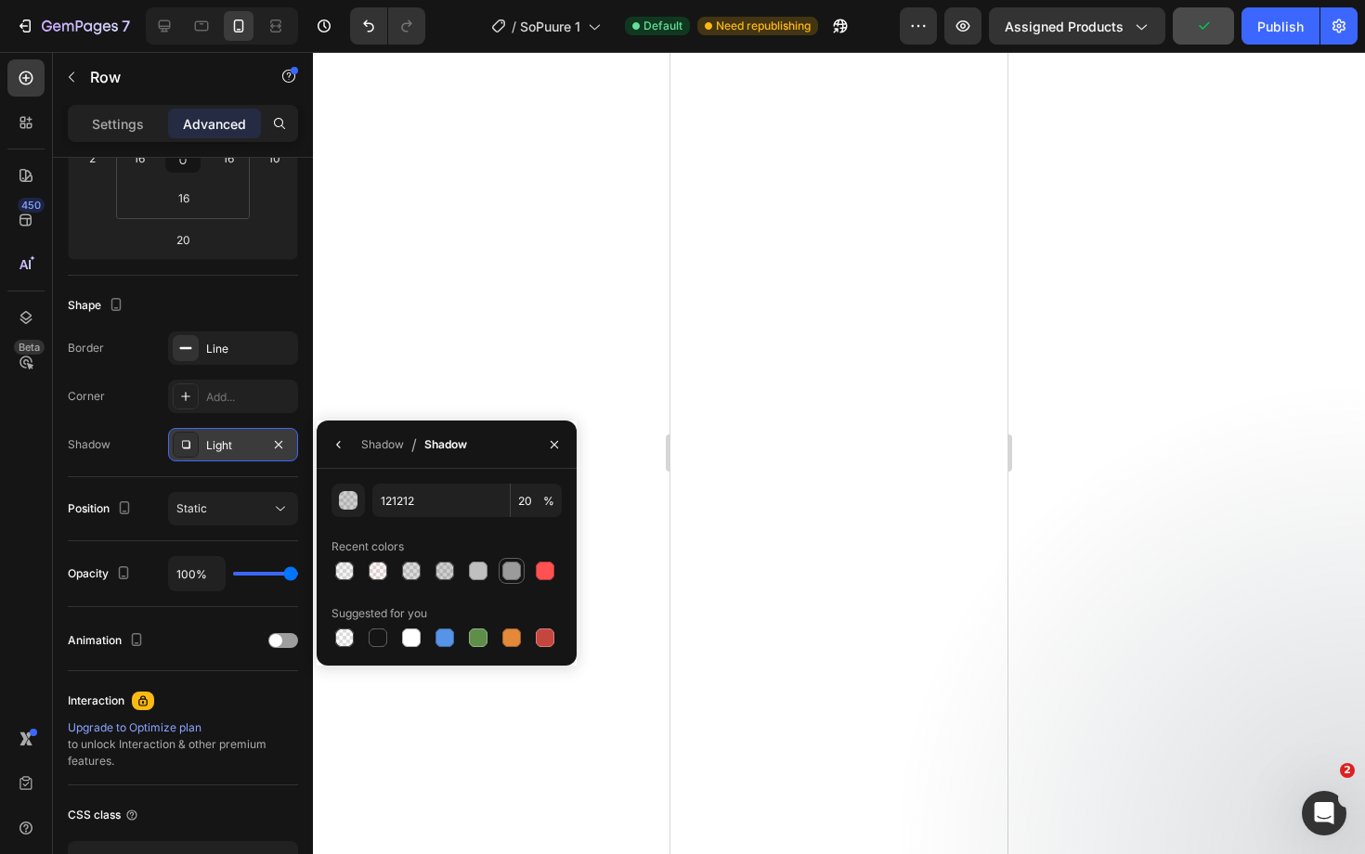
click at [514, 578] on div at bounding box center [511, 571] width 19 height 19
type input "9B9B9B"
click at [526, 502] on input "100" at bounding box center [536, 500] width 51 height 33
type input "10"
click at [386, 442] on div "Shadow" at bounding box center [382, 444] width 43 height 17
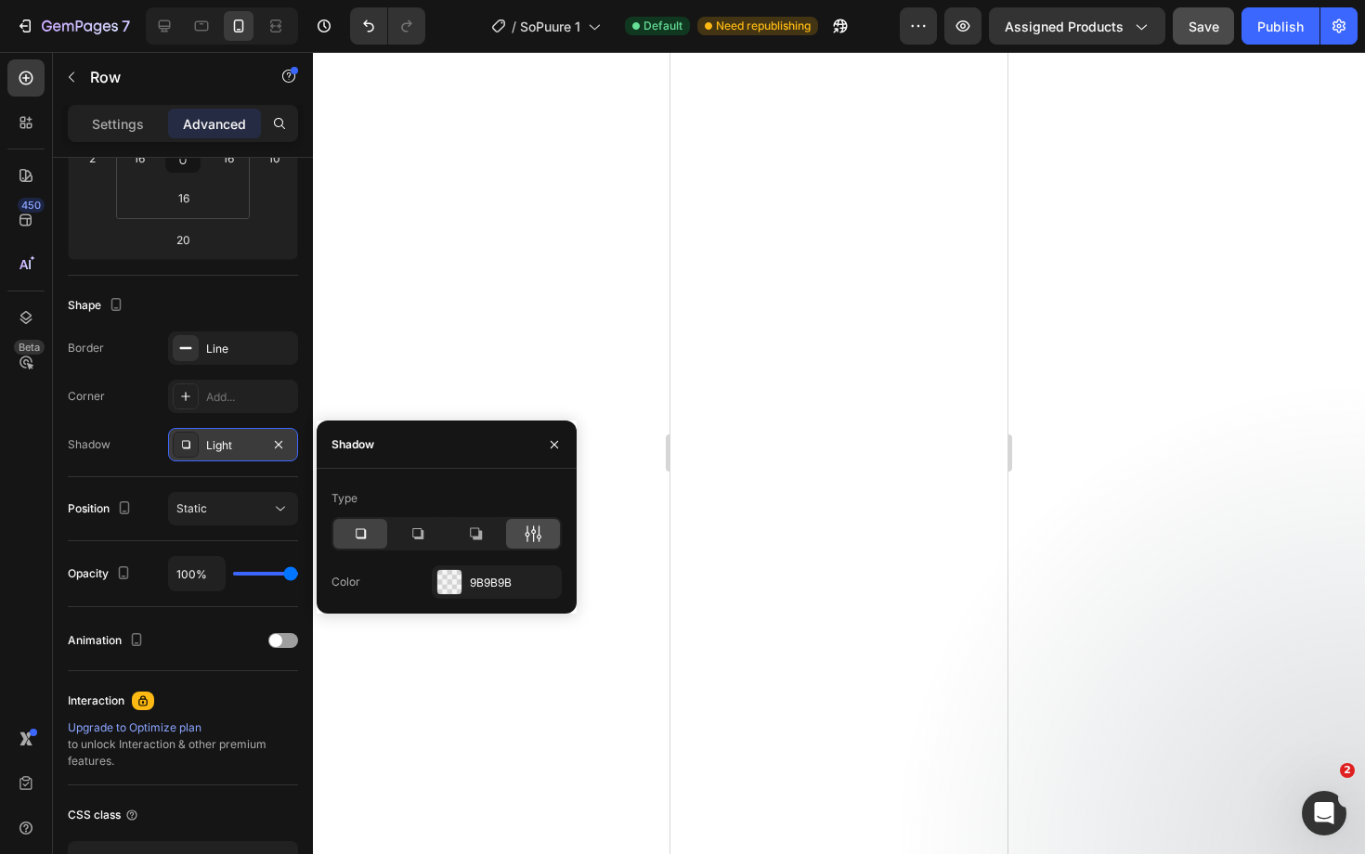
click at [527, 538] on icon at bounding box center [527, 533] width 5 height 17
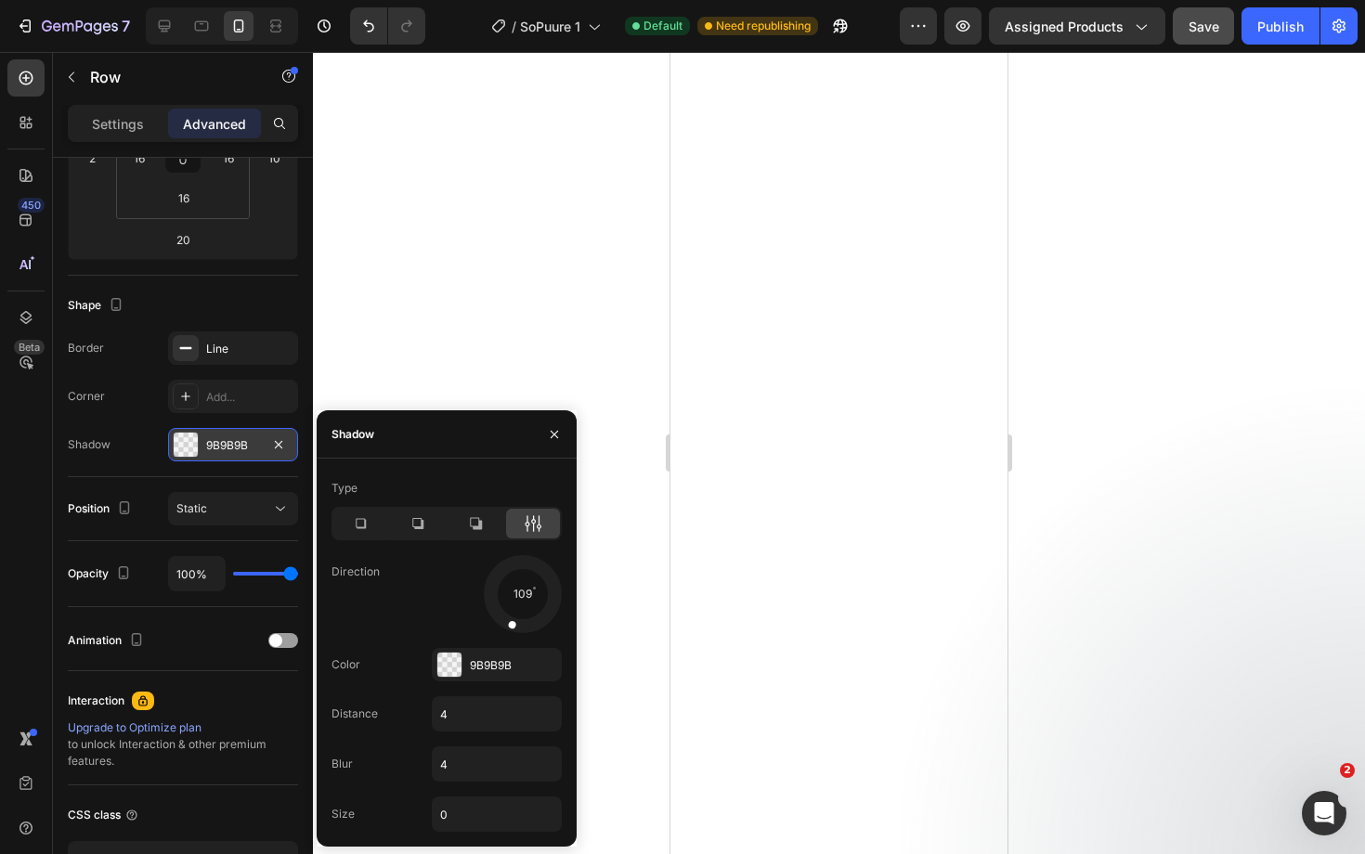
drag, startPoint x: 541, startPoint y: 612, endPoint x: 512, endPoint y: 614, distance: 29.8
click at [512, 614] on div at bounding box center [515, 613] width 24 height 43
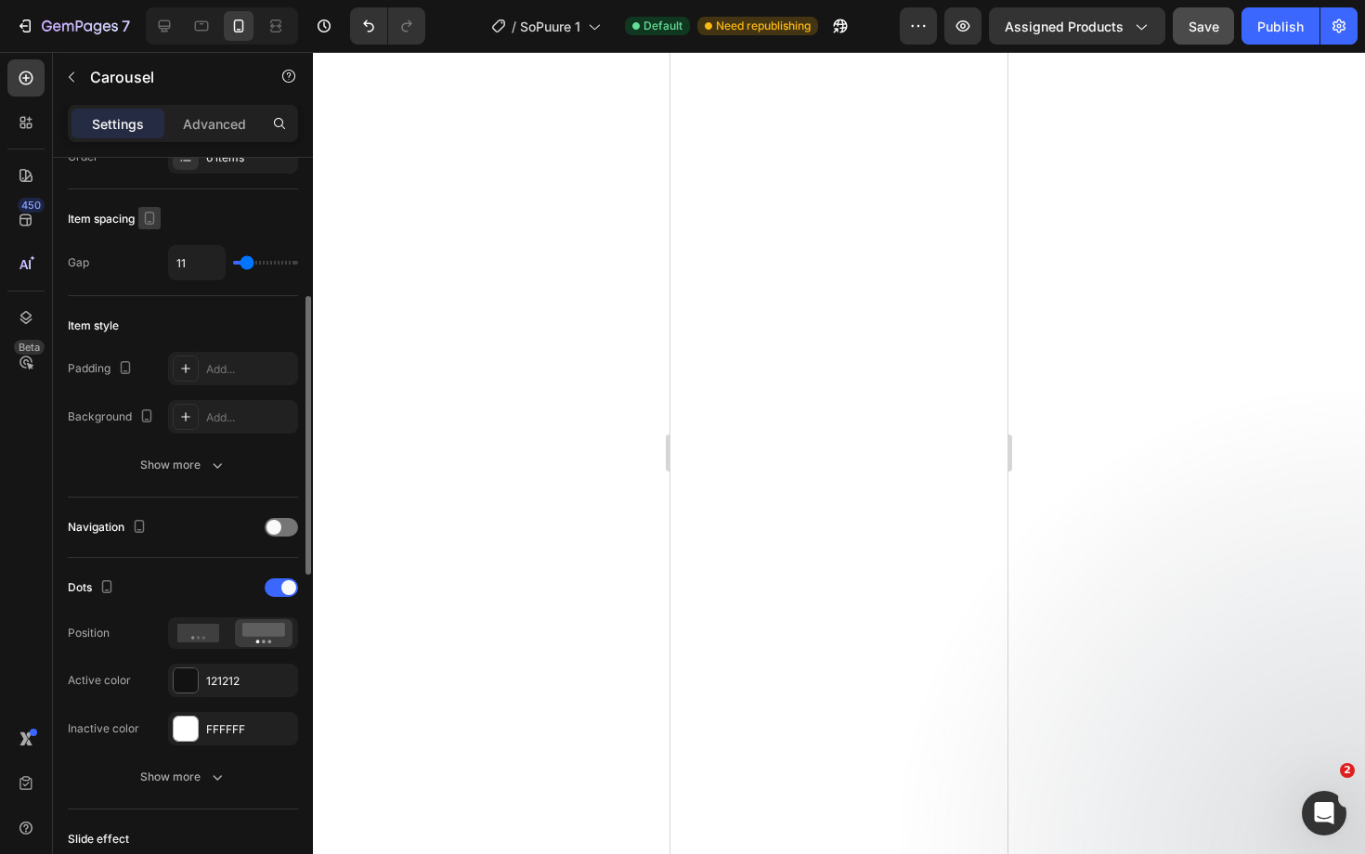
scroll to position [329, 0]
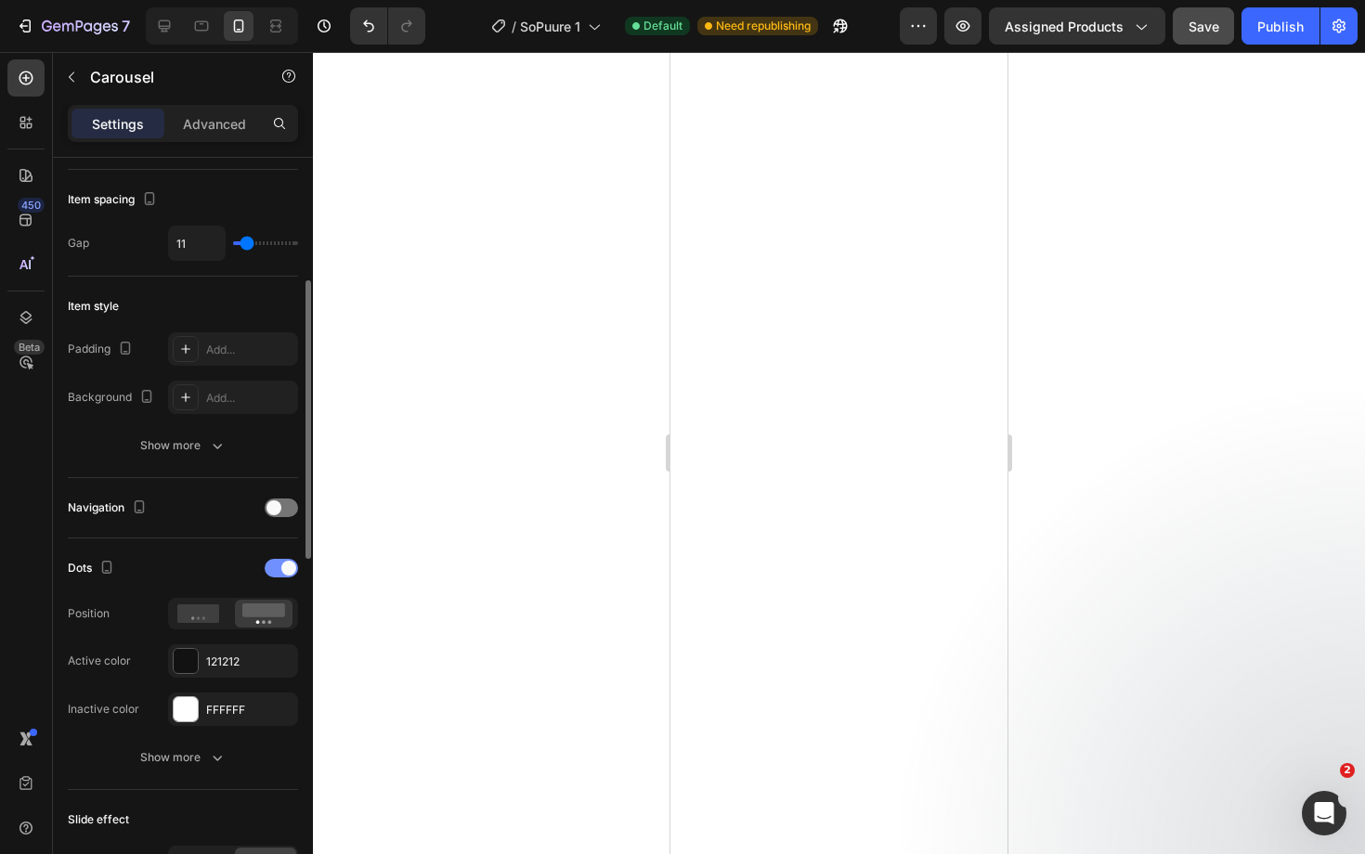
click at [281, 566] on span at bounding box center [288, 568] width 15 height 15
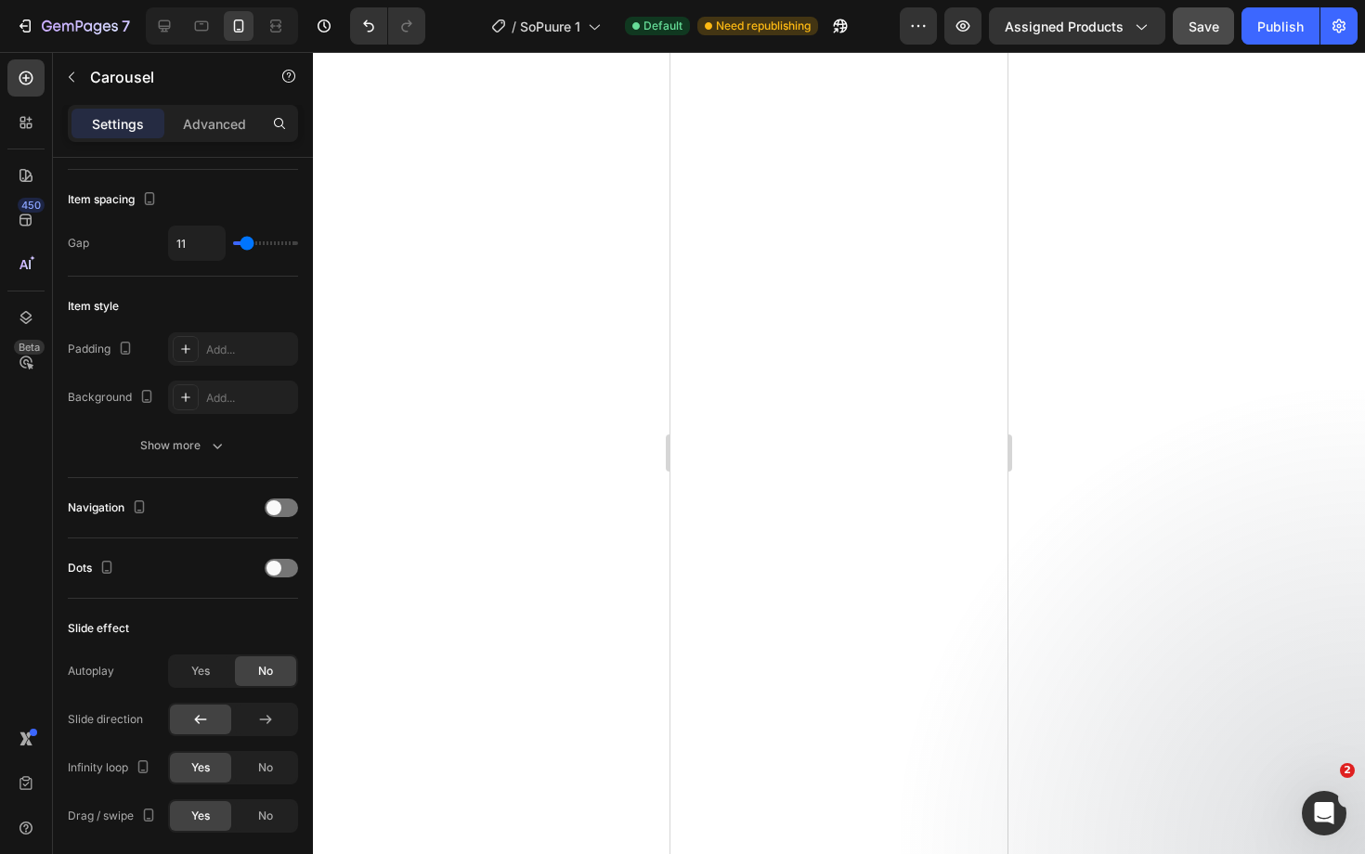
click at [1211, 32] on span "Save" at bounding box center [1203, 27] width 31 height 16
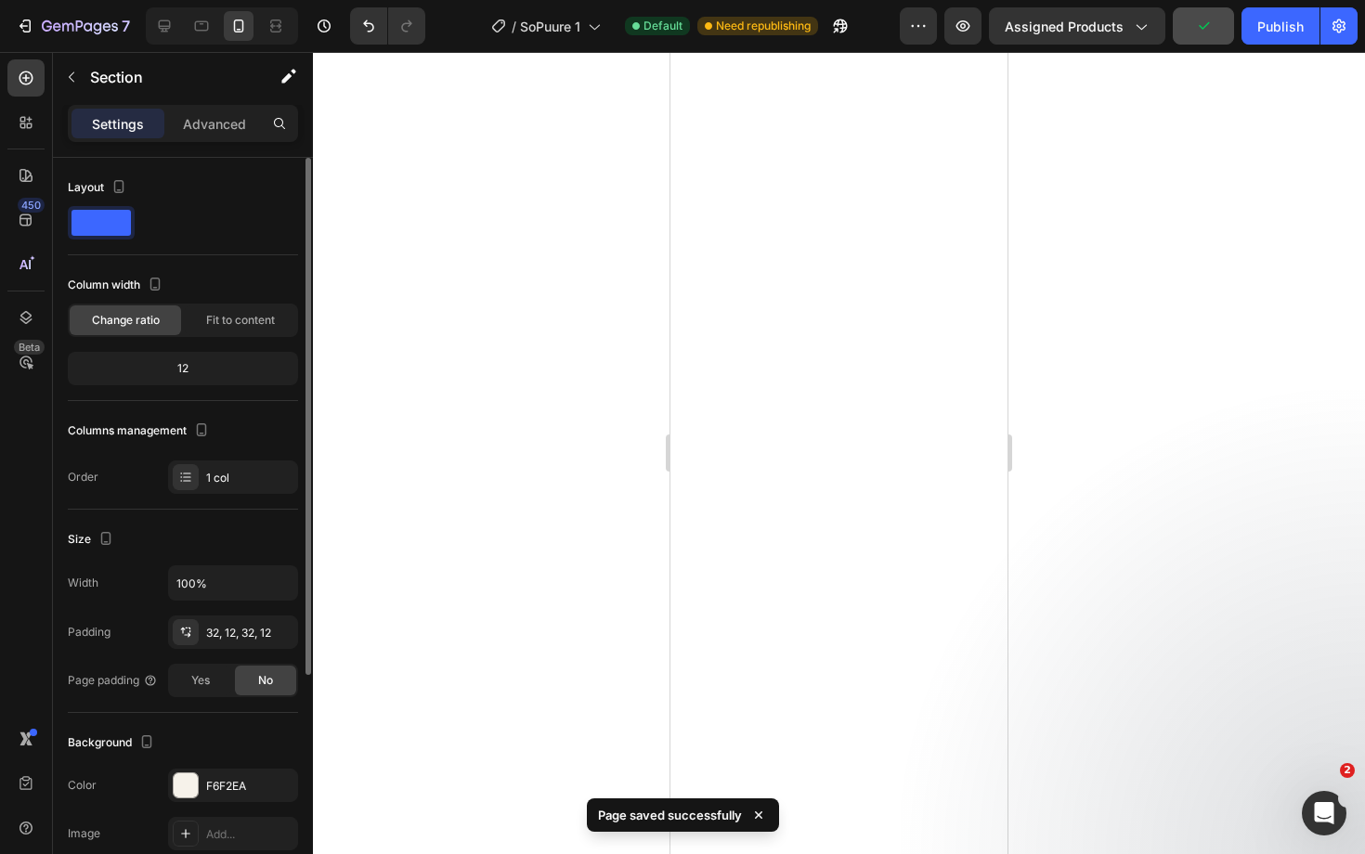
click at [1117, 162] on div at bounding box center [839, 453] width 1052 height 802
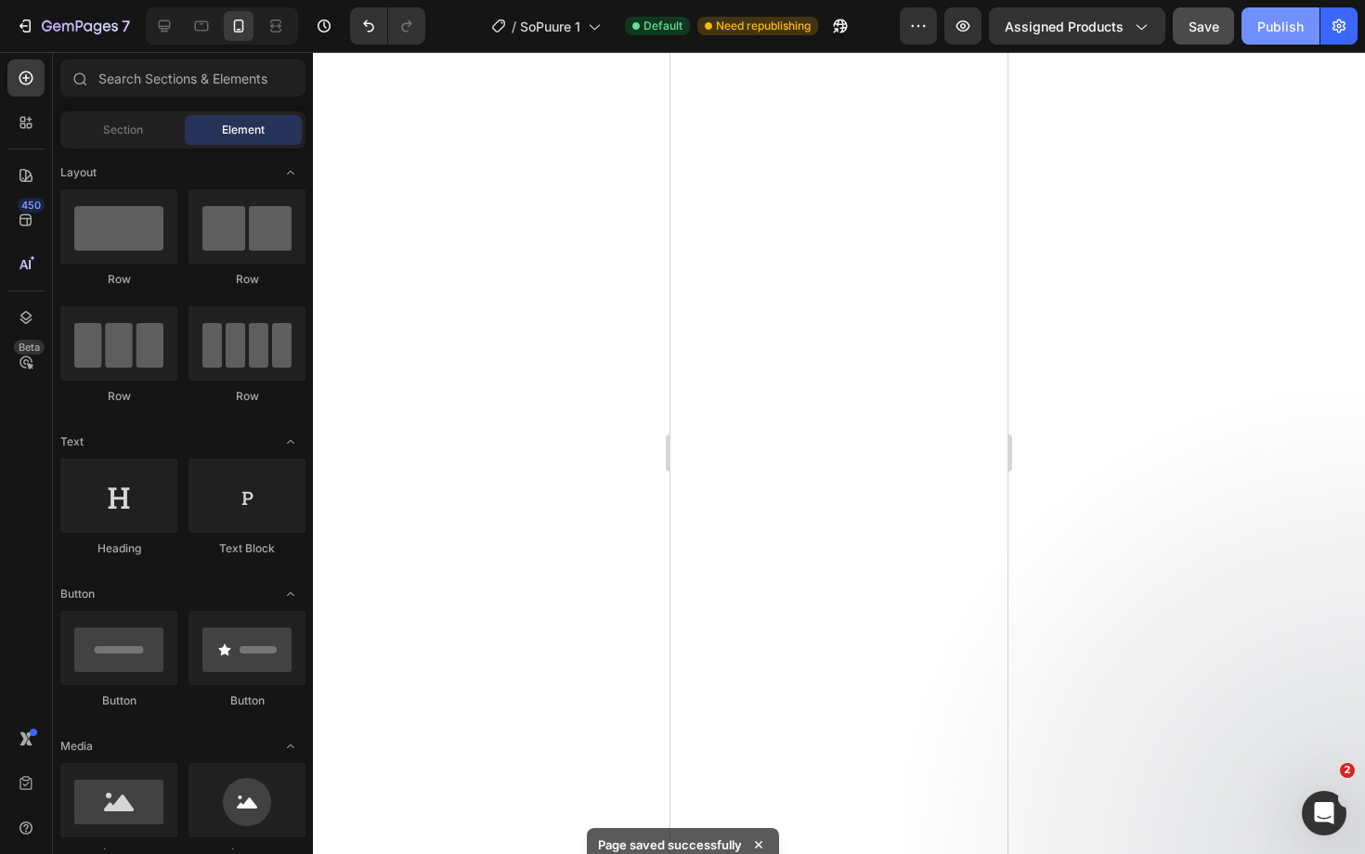
click at [1281, 38] on button "Publish" at bounding box center [1280, 25] width 78 height 37
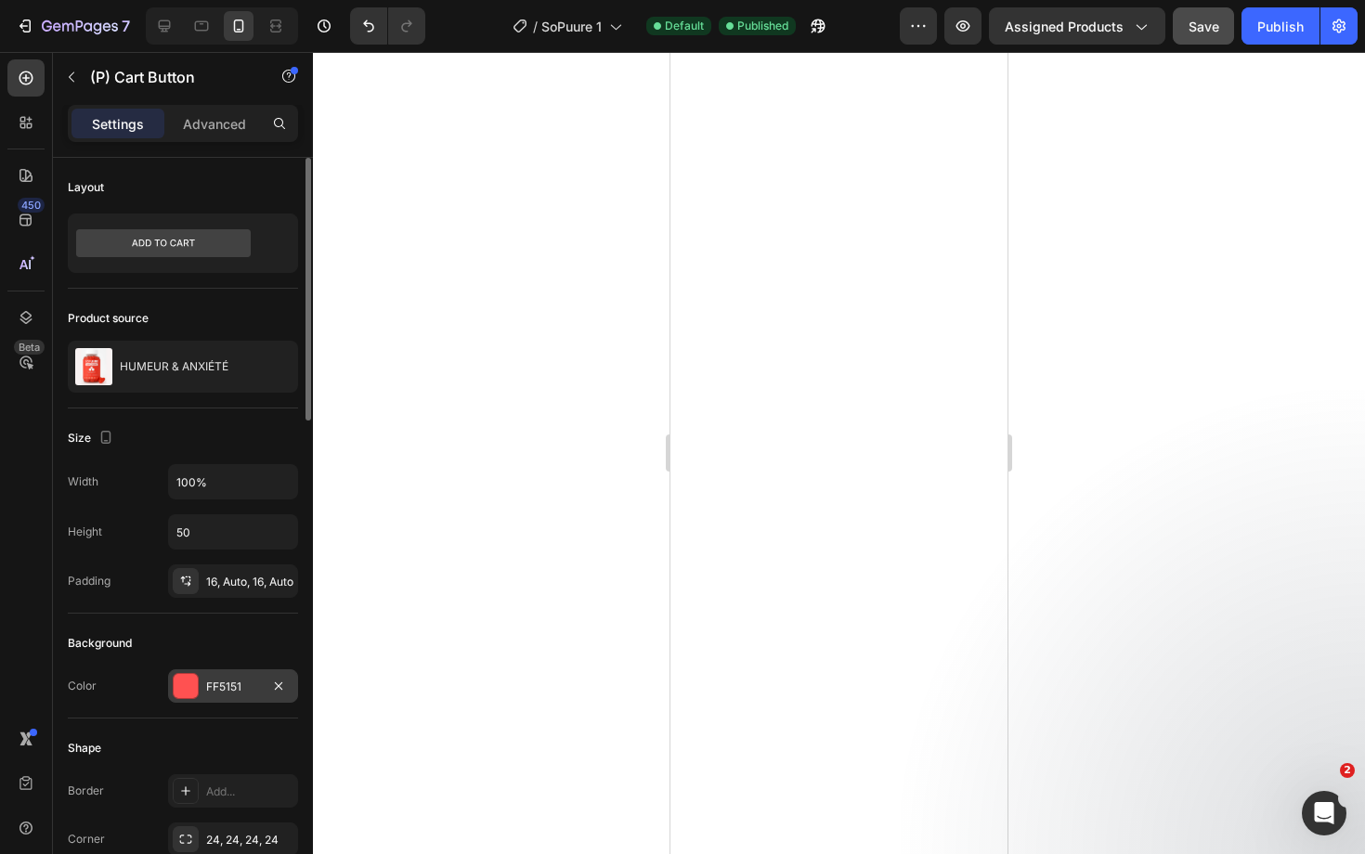
click at [233, 681] on div "FF5151" at bounding box center [233, 687] width 54 height 17
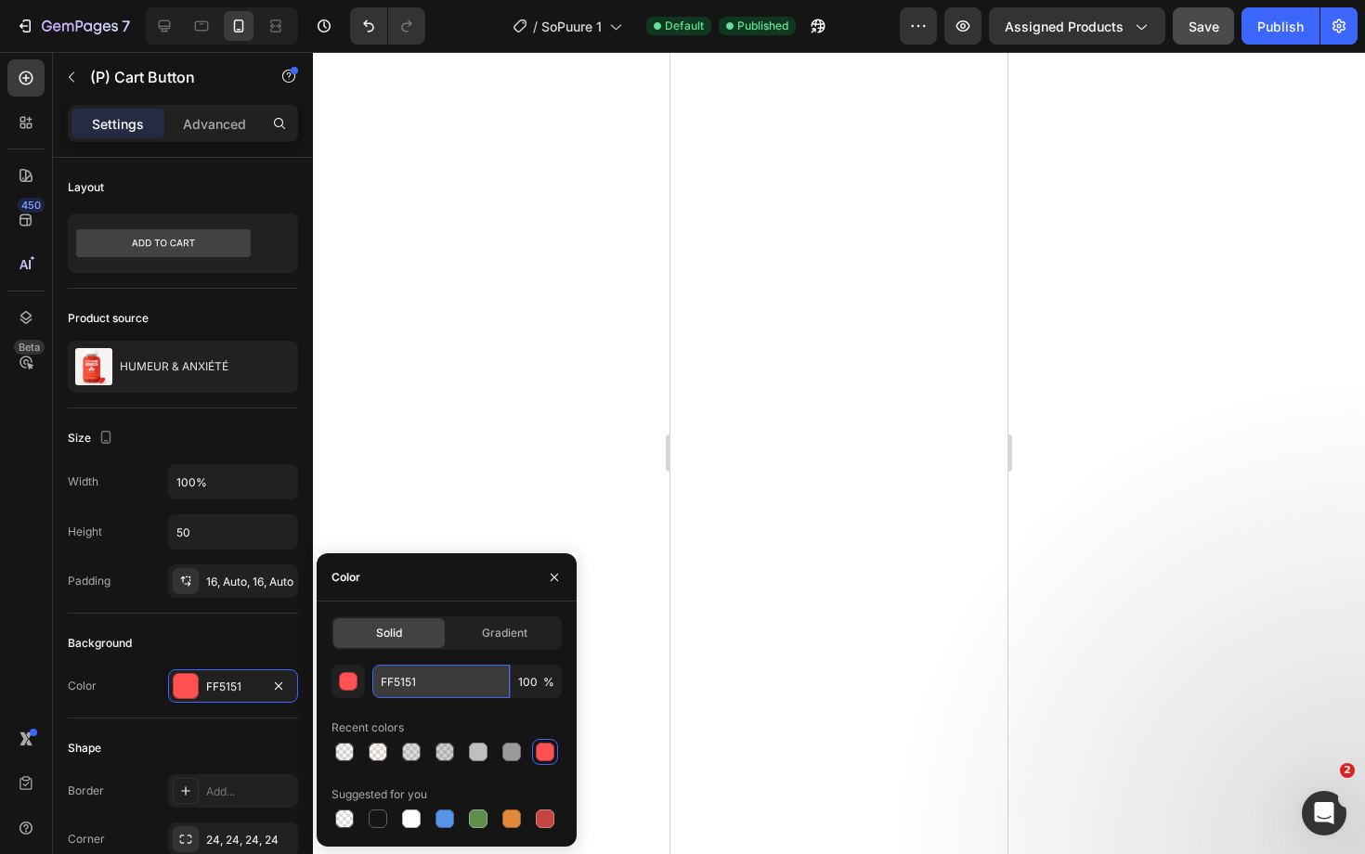
click at [417, 676] on input "FF5151" at bounding box center [440, 681] width 137 height 33
